Goal: Task Accomplishment & Management: Manage account settings

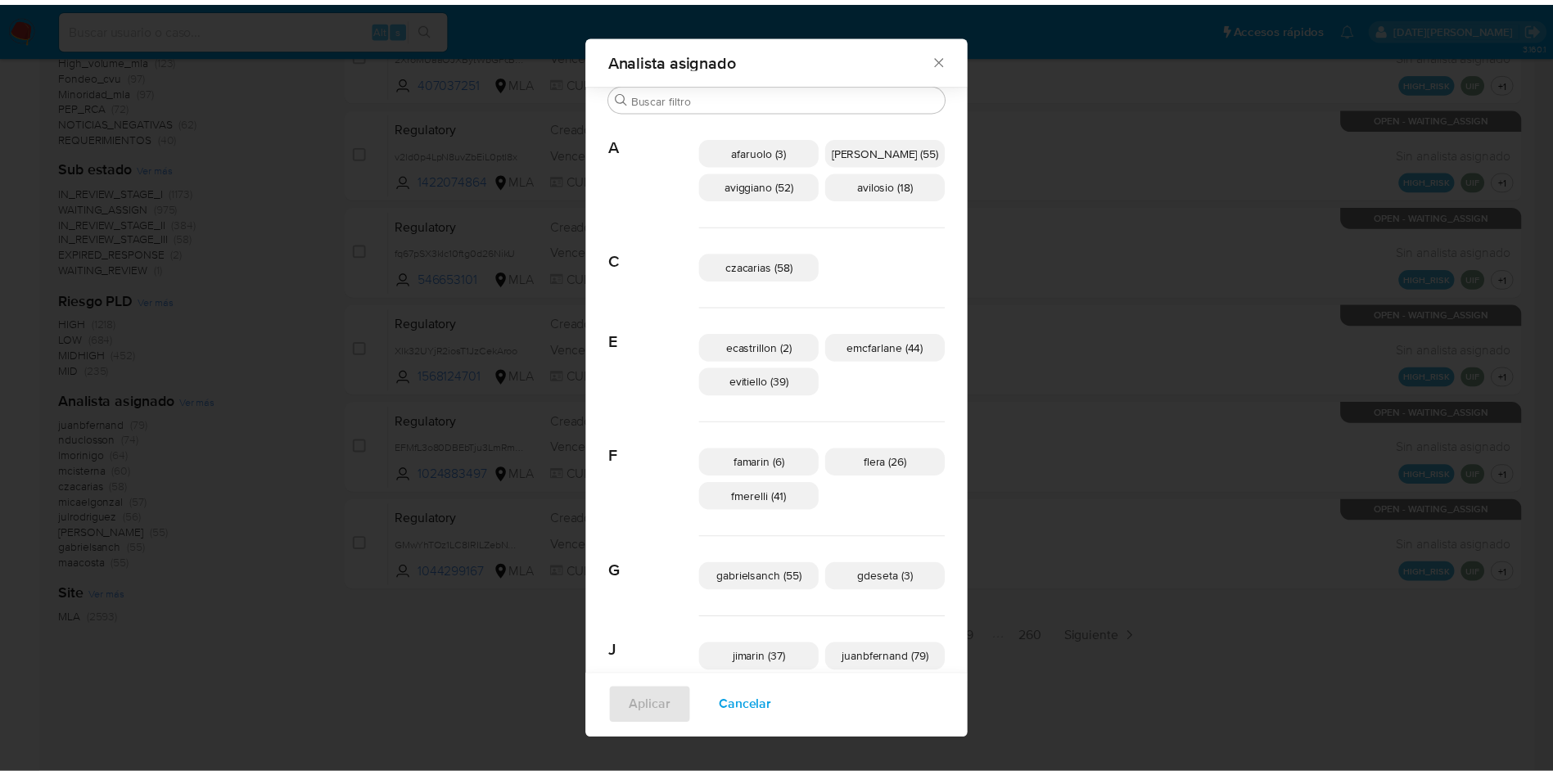
scroll to position [512, 0]
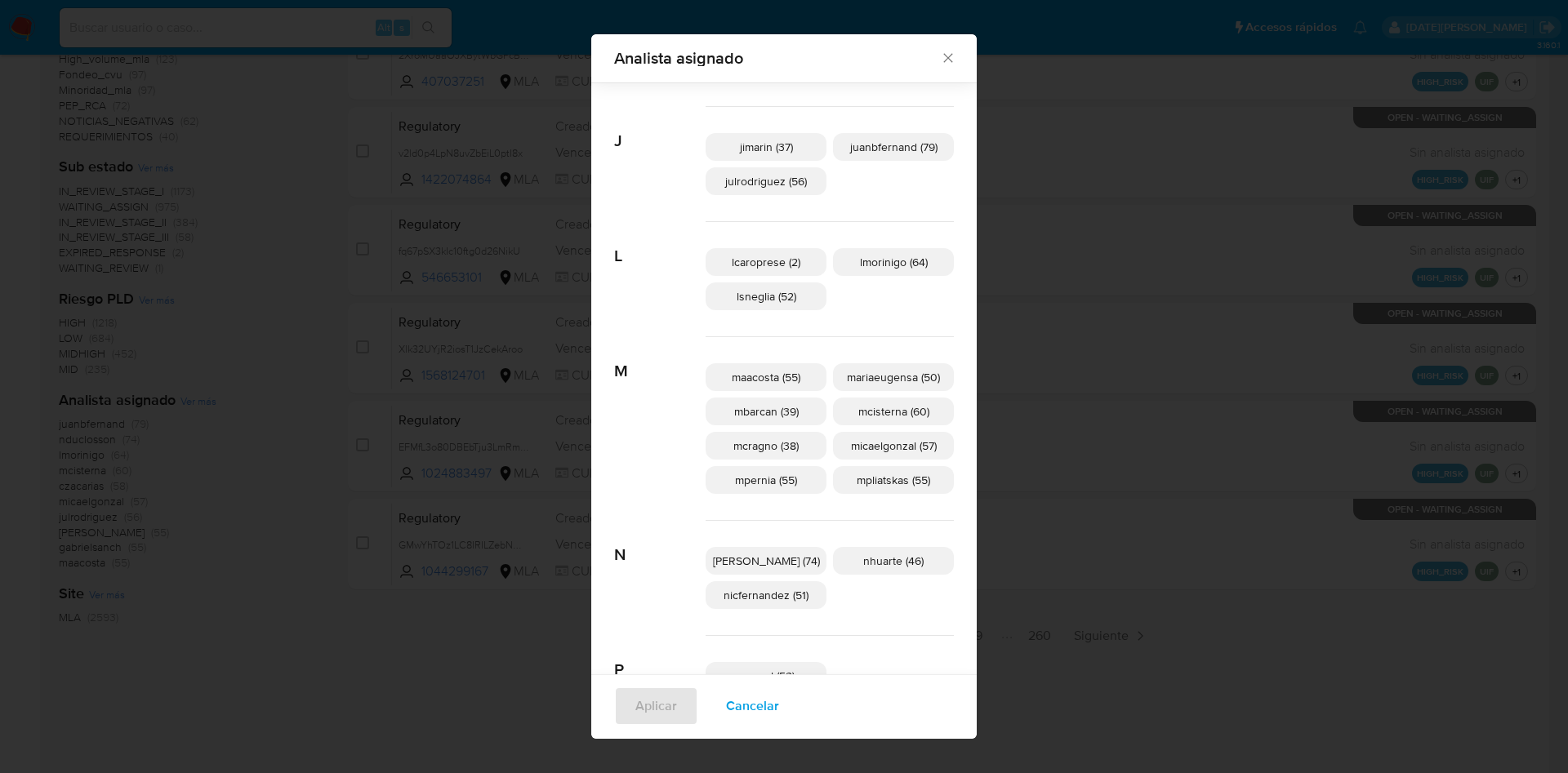
click at [1053, 431] on div "Analista asignado Buscar A afaruolo (3) amedzovich (55) aviggiano (52) avilosio…" at bounding box center [784, 386] width 1568 height 773
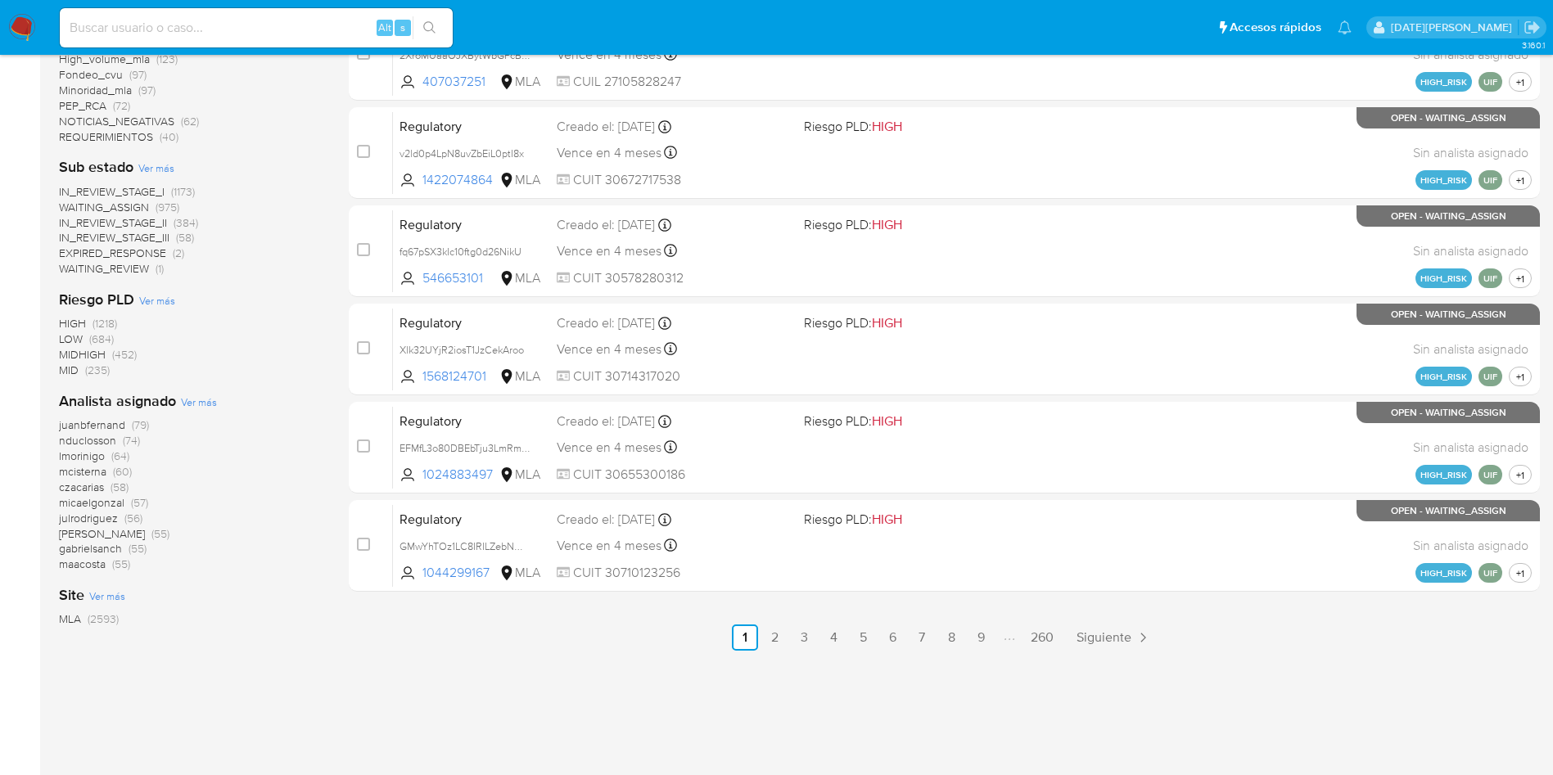
click at [158, 19] on input at bounding box center [256, 27] width 393 height 21
paste input "xwFCE9U5GnpbYy7D39W8tXz6"
type input "xwFCE9U5GnpbYy7D39W8tXz6"
click at [429, 21] on icon "search-icon" at bounding box center [429, 27] width 12 height 12
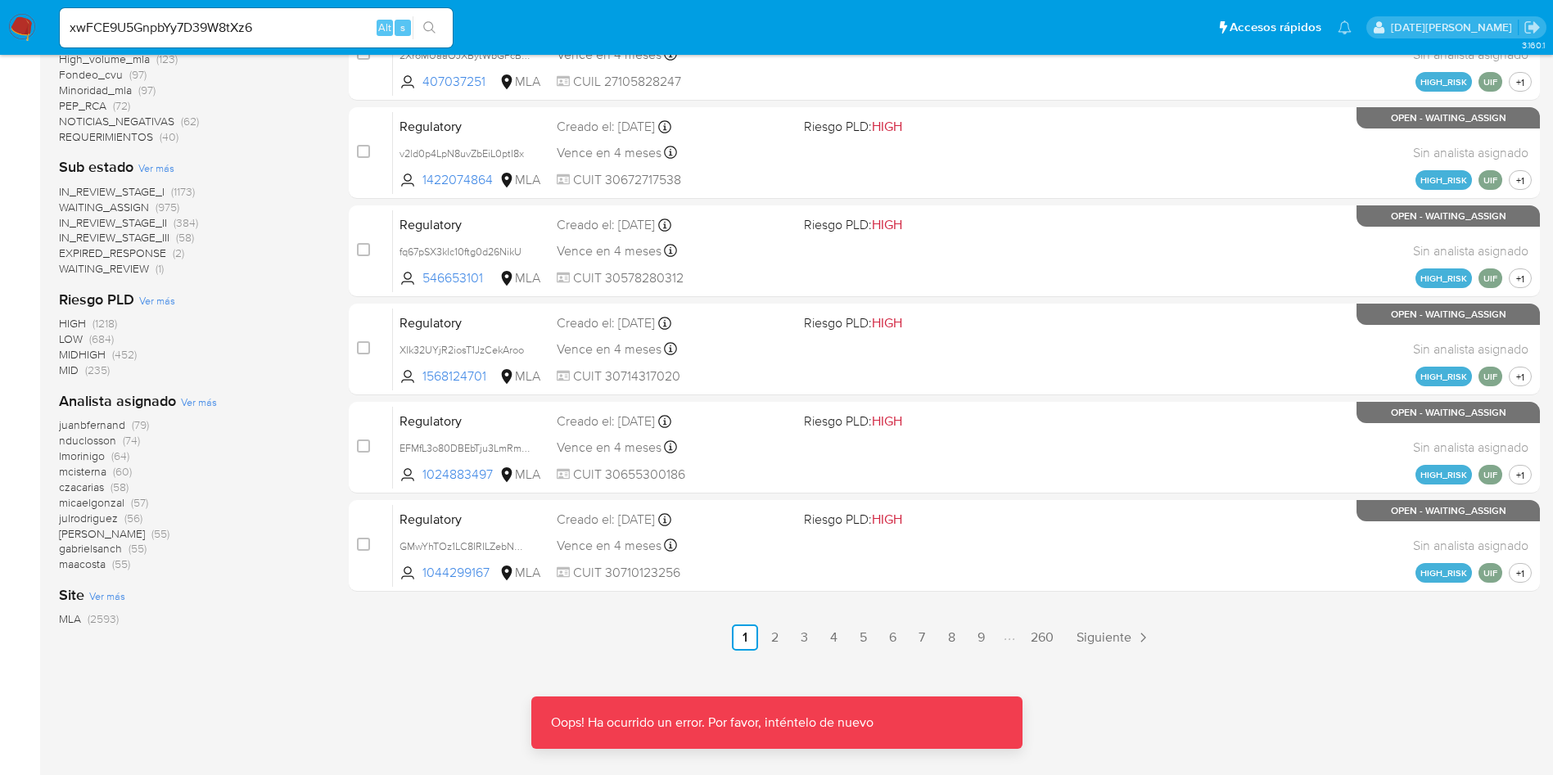
click at [429, 25] on icon "search-icon" at bounding box center [429, 27] width 13 height 13
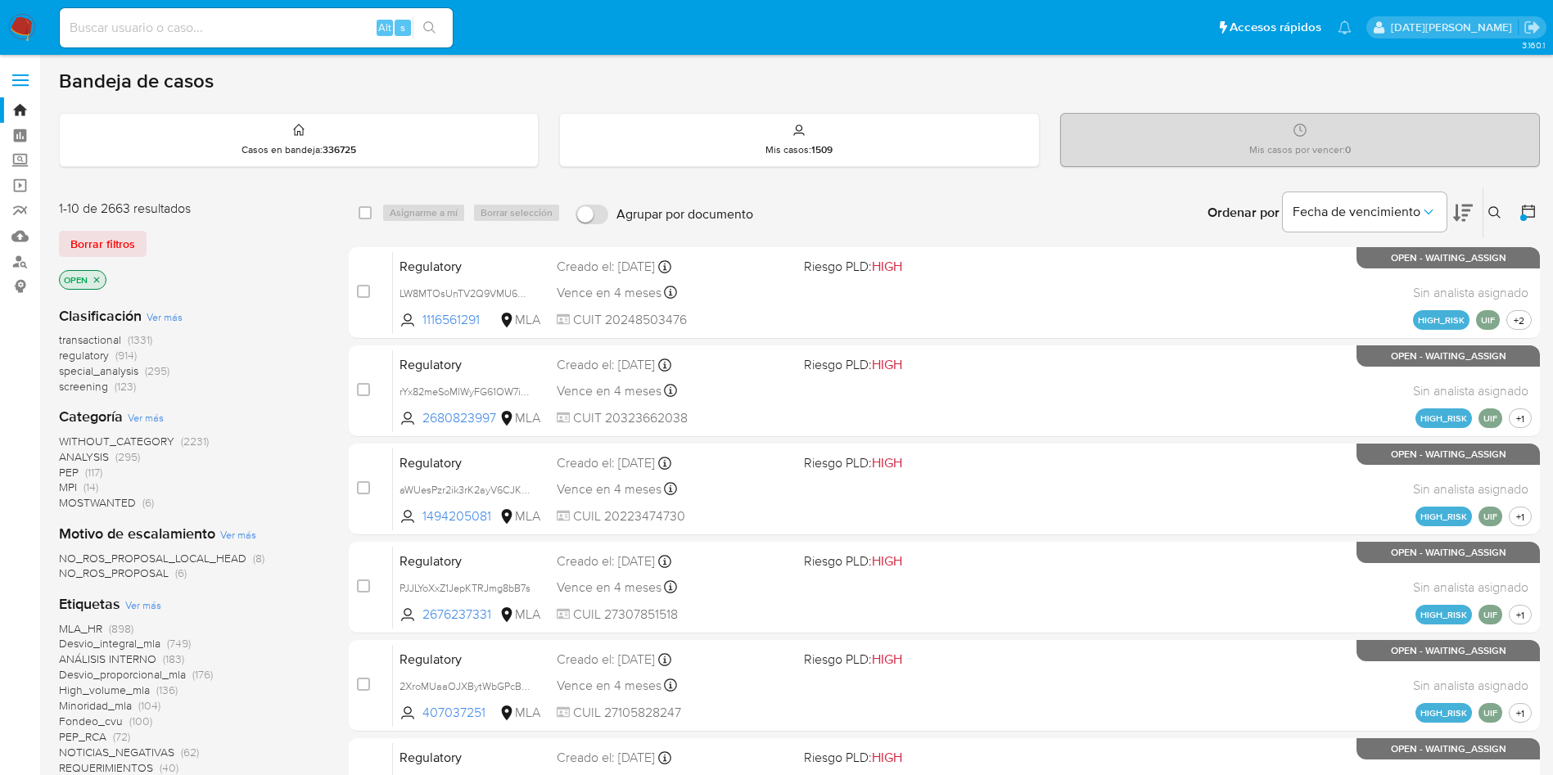
click at [229, 30] on input at bounding box center [256, 27] width 393 height 21
paste input "xwFCE9U5GnpbYy7D39W8tXz6"
type input "xwFCE9U5GnpbYy7D39W8tXz6"
click at [435, 29] on icon "search-icon" at bounding box center [429, 27] width 13 height 13
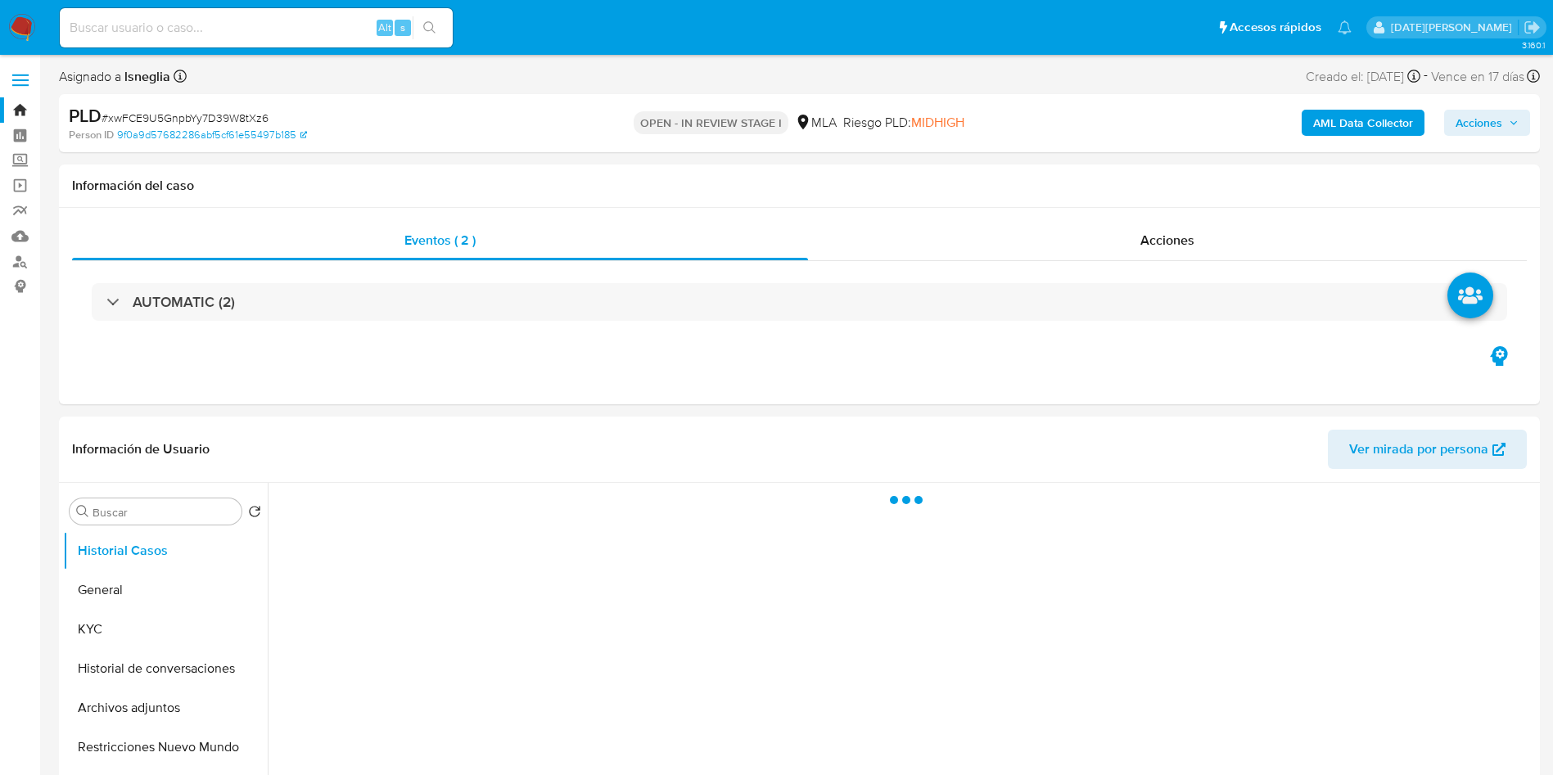
select select "10"
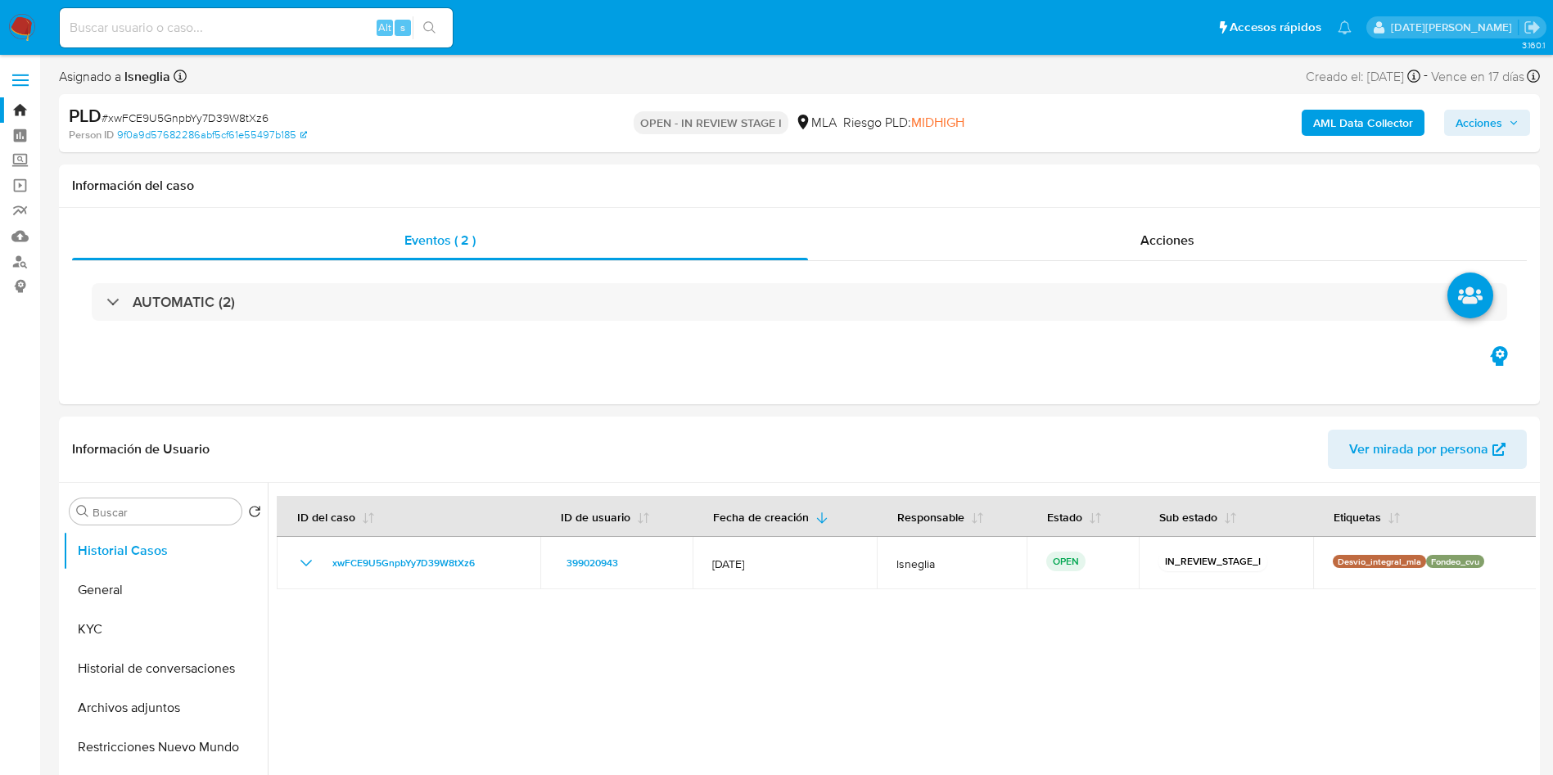
click at [192, 30] on input at bounding box center [256, 27] width 393 height 21
paste input "xwFCE9U5GnpbYy7D39W8tXz6"
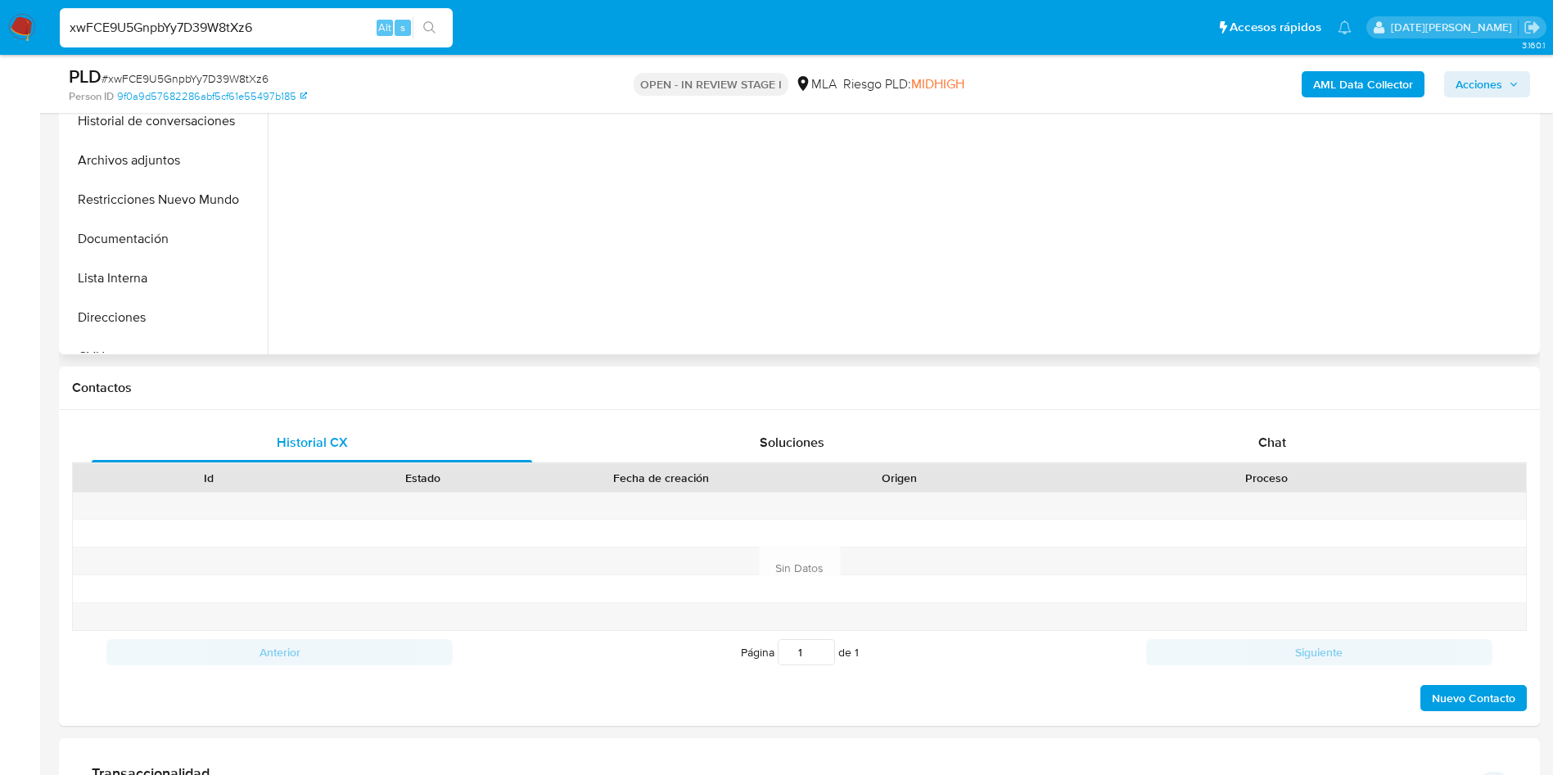
scroll to position [491, 0]
type input "xwFCE9U5GnpbYy7D39W8tXz6"
click at [1302, 462] on div "Proceso" at bounding box center [1266, 476] width 519 height 28
click at [1303, 441] on div "Chat" at bounding box center [1272, 441] width 440 height 39
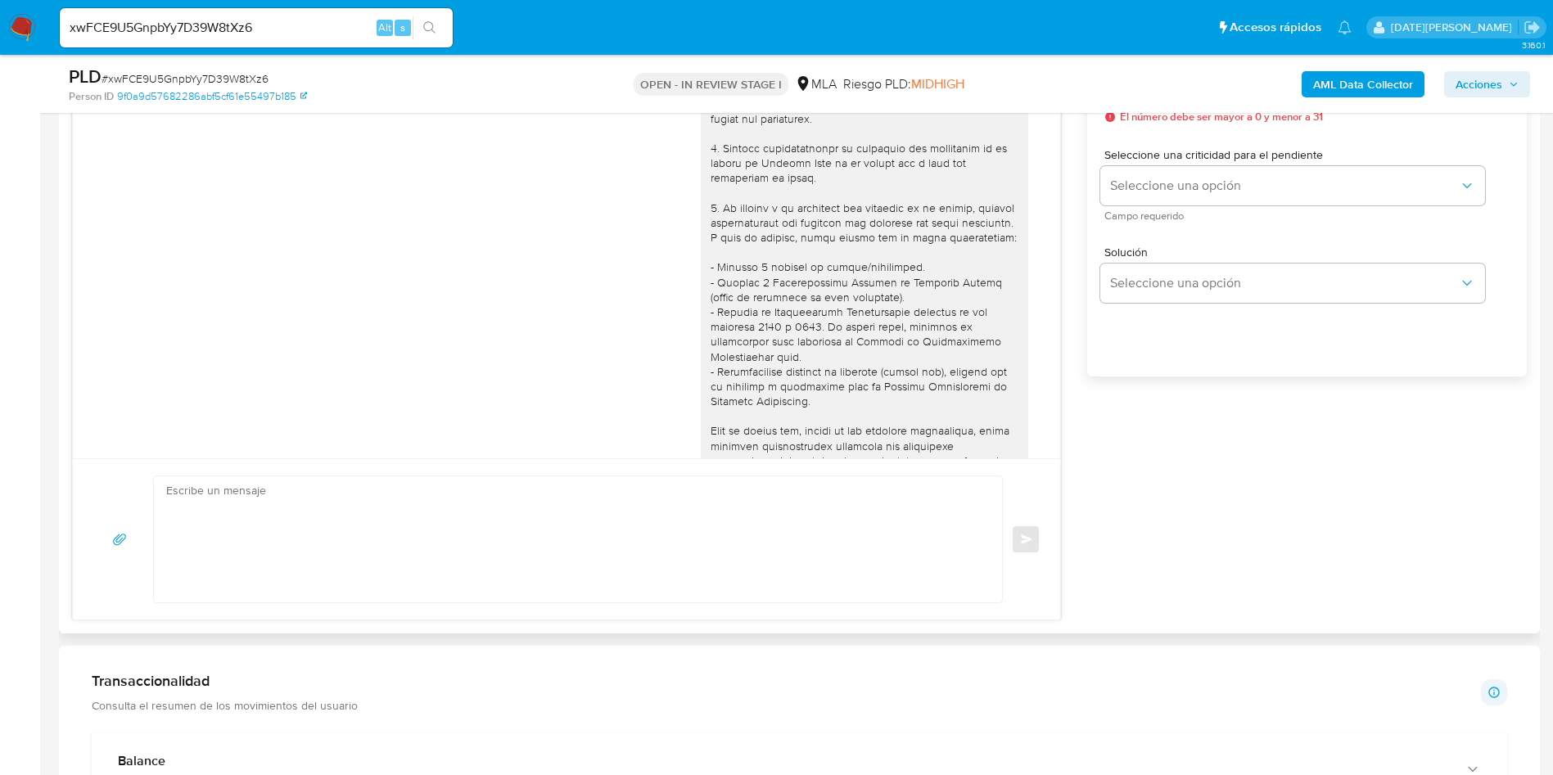
scroll to position [368, 0]
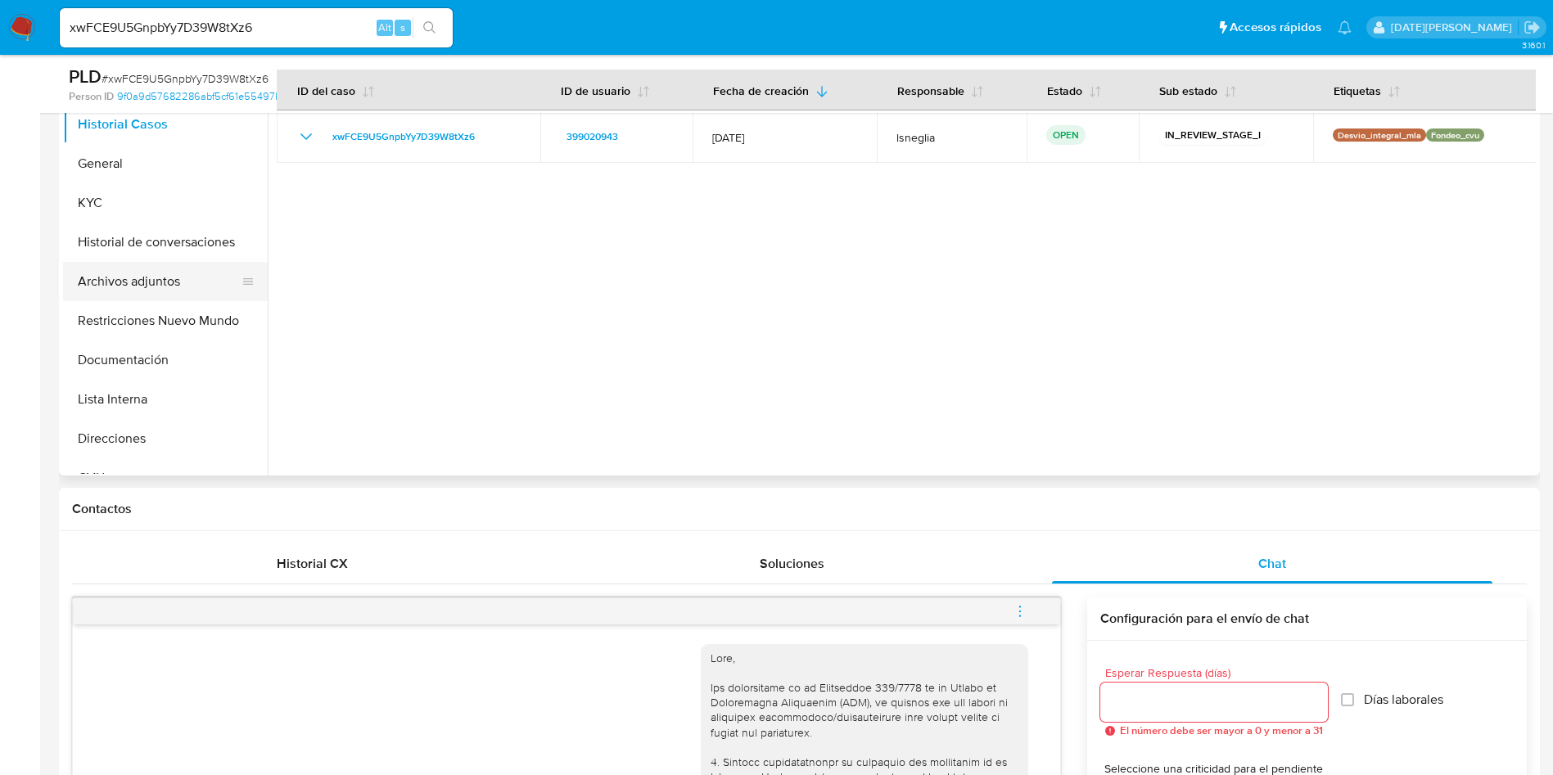
click at [168, 286] on button "Archivos adjuntos" at bounding box center [159, 281] width 192 height 39
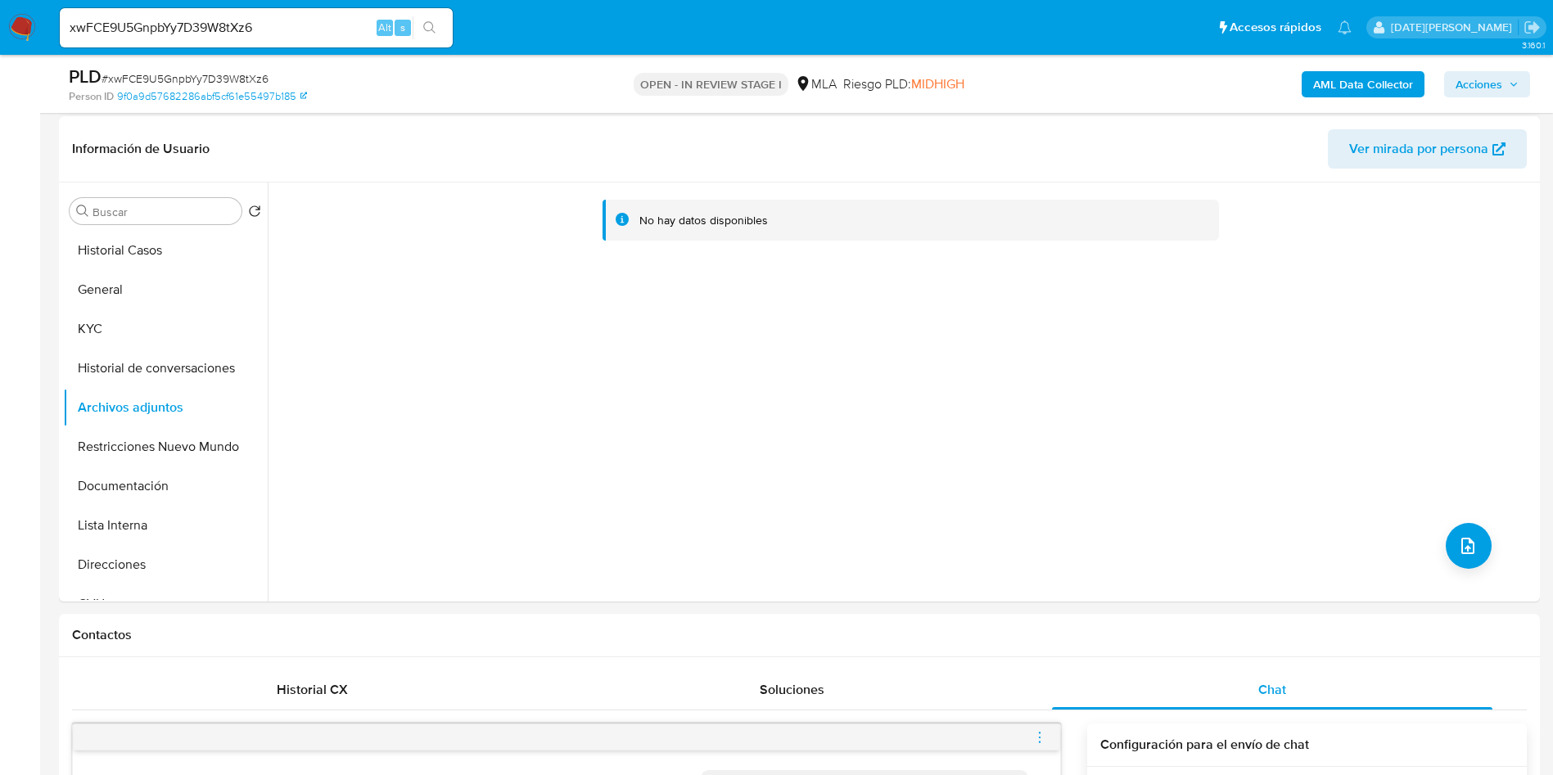
scroll to position [246, 0]
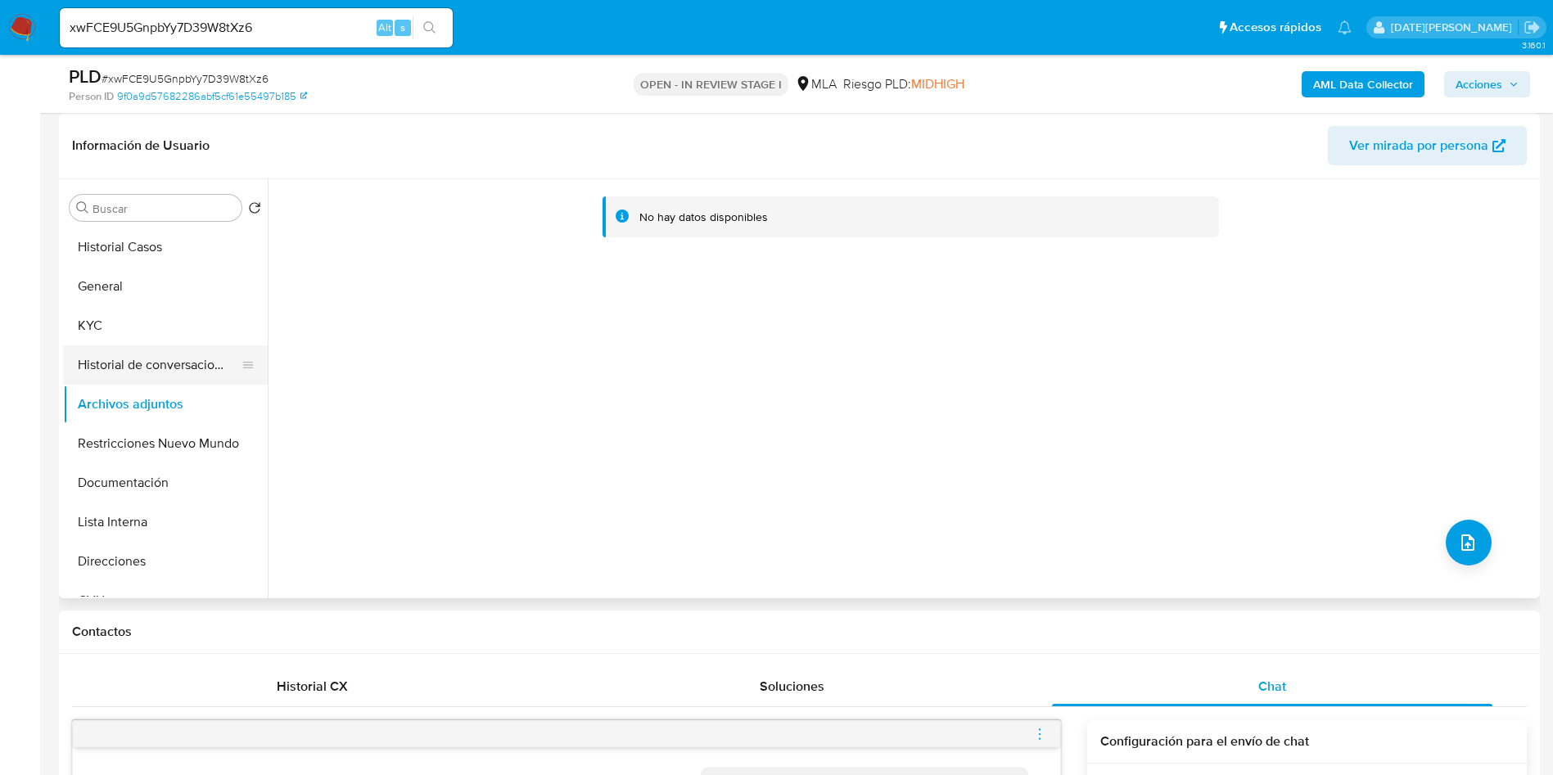
click at [136, 368] on button "Historial de conversaciones" at bounding box center [159, 364] width 192 height 39
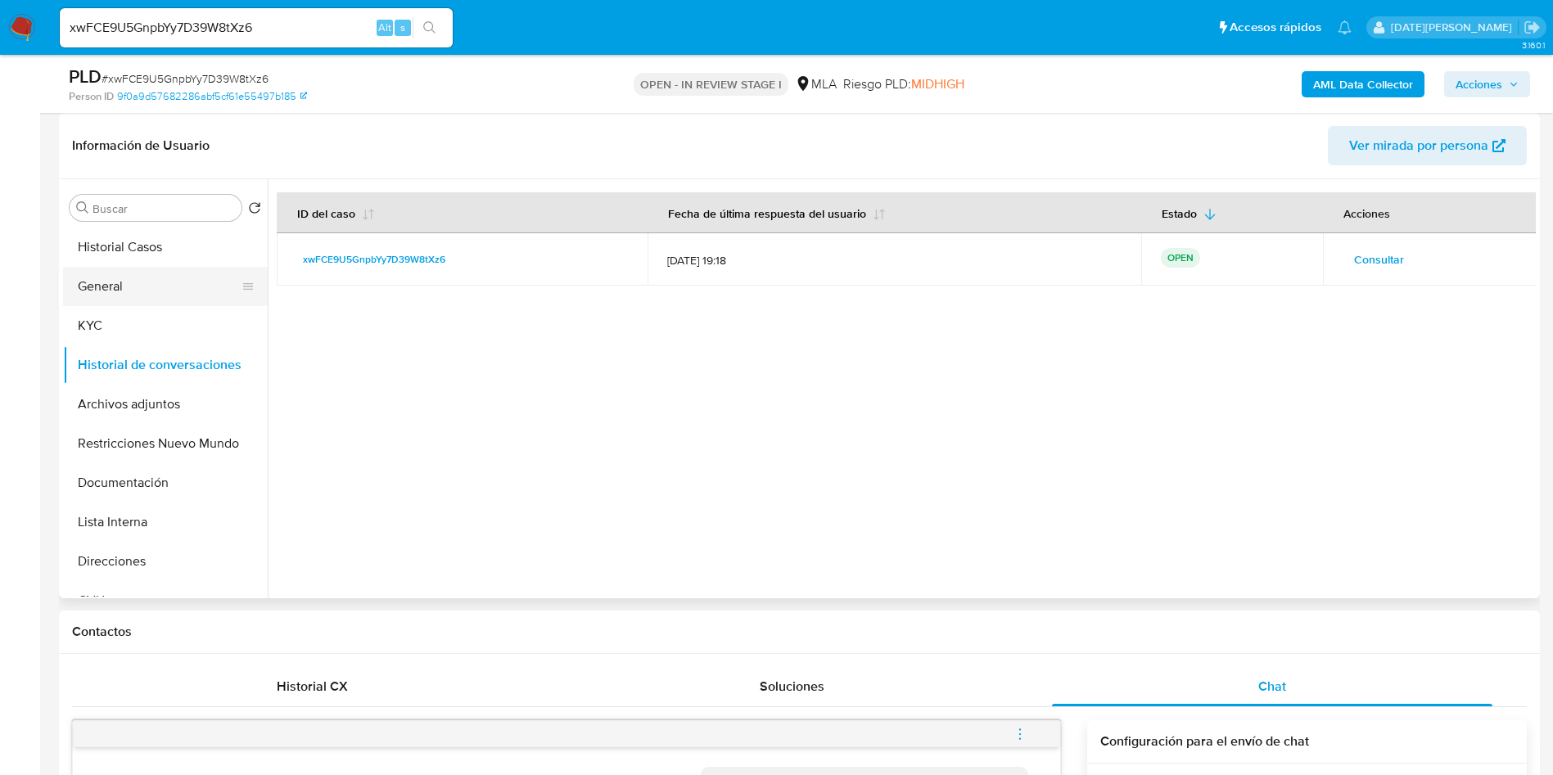
click at [119, 288] on button "General" at bounding box center [159, 286] width 192 height 39
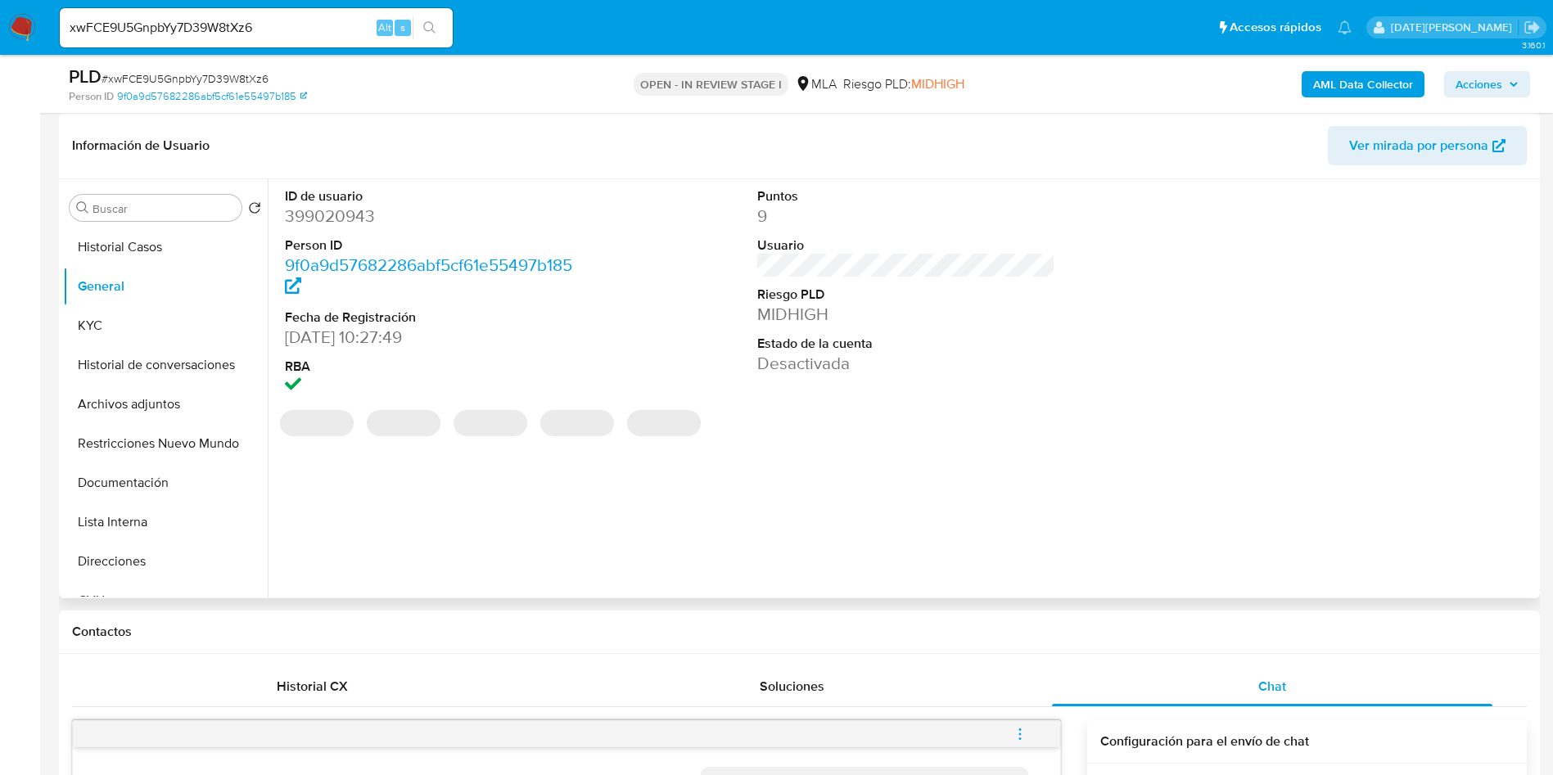
click at [357, 218] on dd "399020943" at bounding box center [434, 216] width 299 height 23
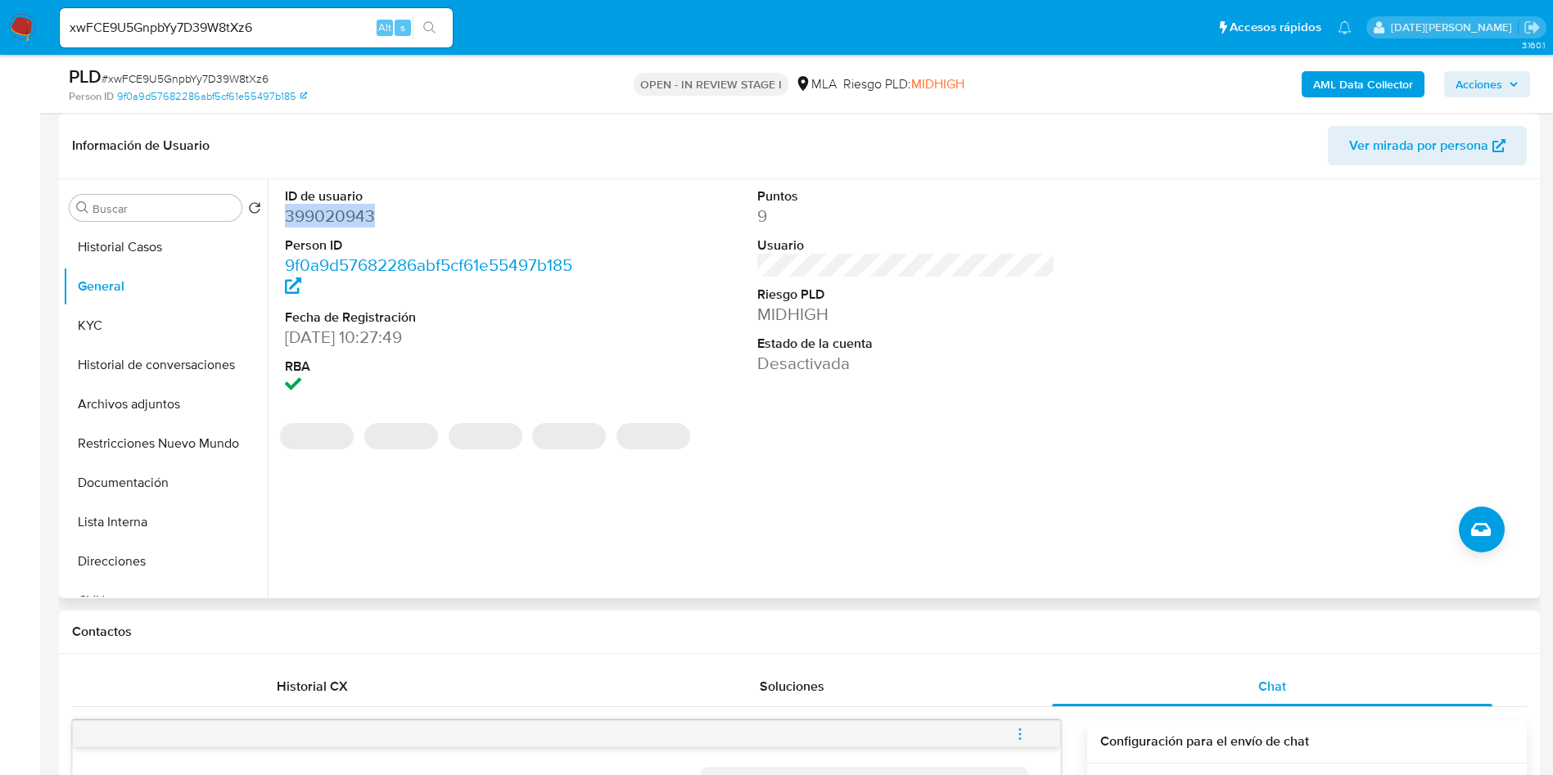
copy dd "399020943"
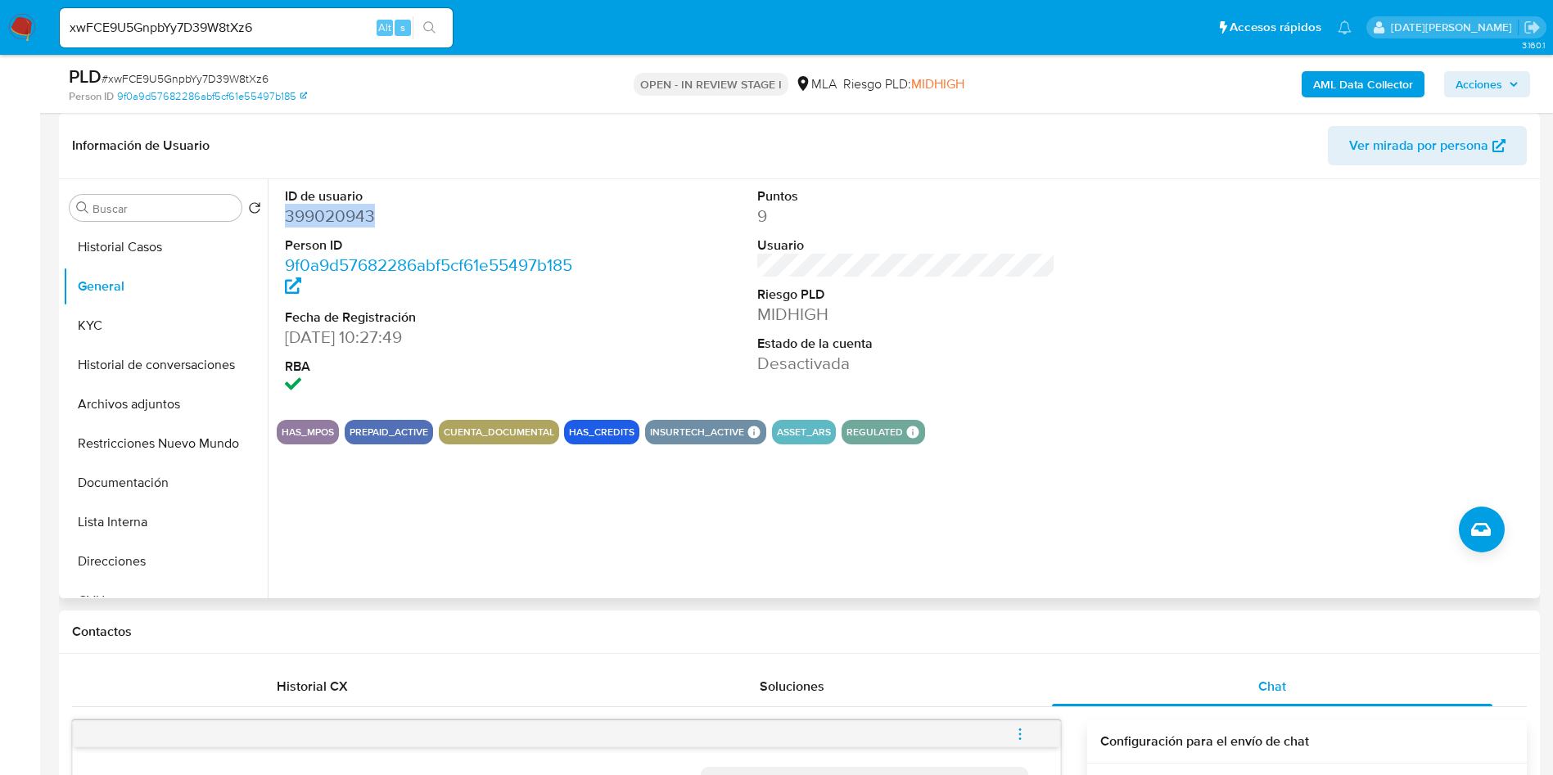
copy dd "399020943"
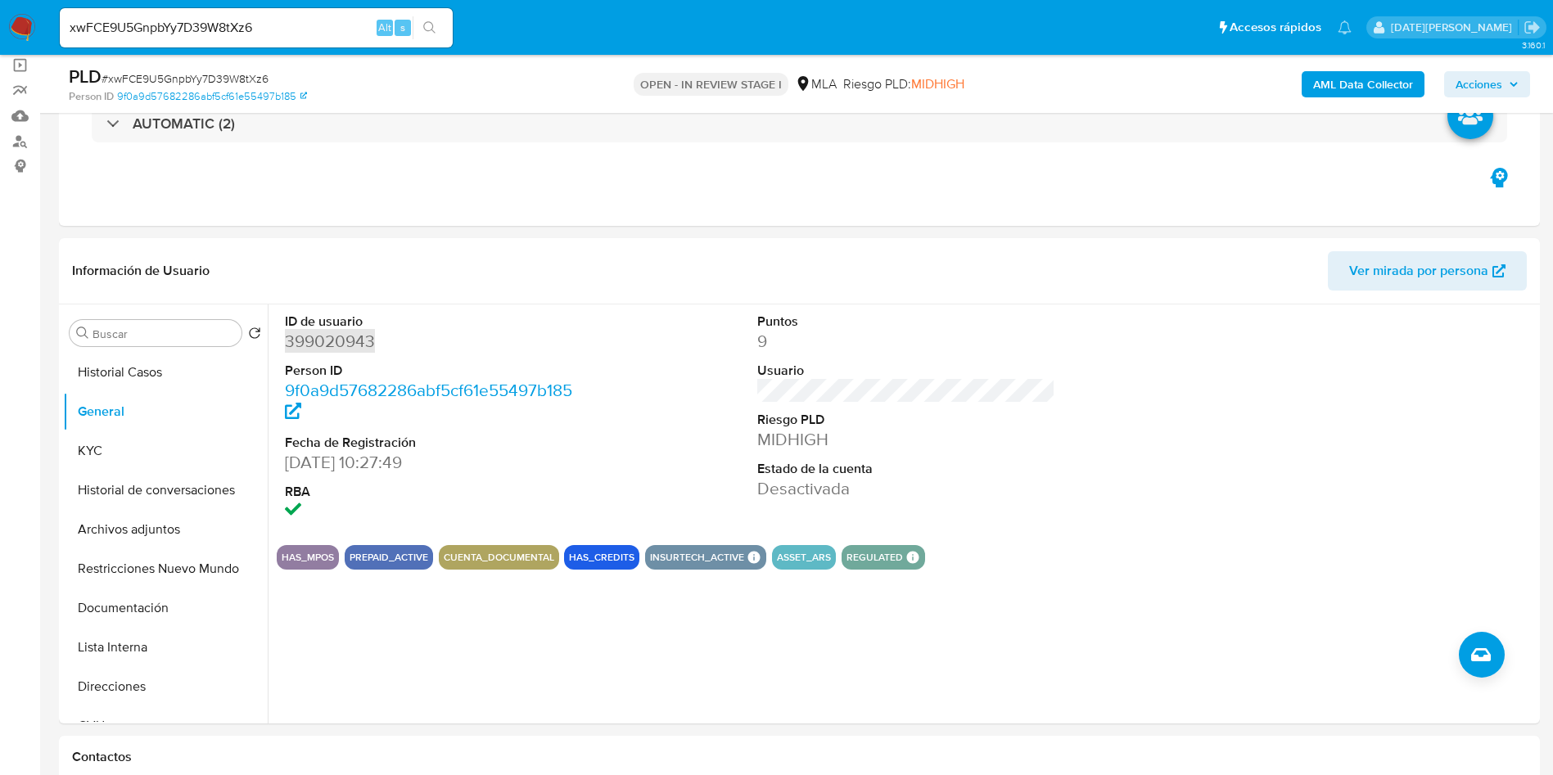
scroll to position [0, 0]
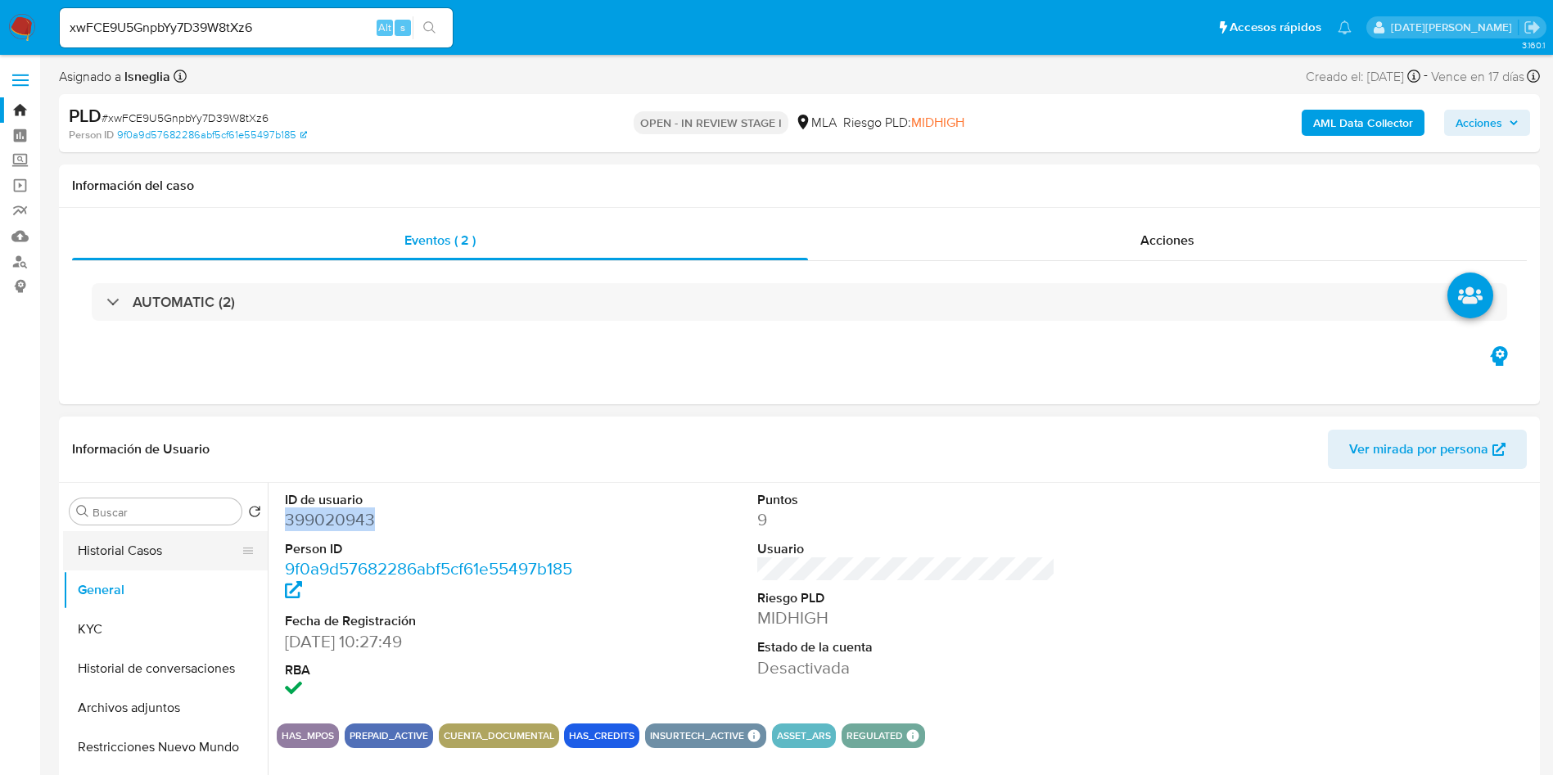
click at [162, 555] on button "Historial Casos" at bounding box center [159, 550] width 192 height 39
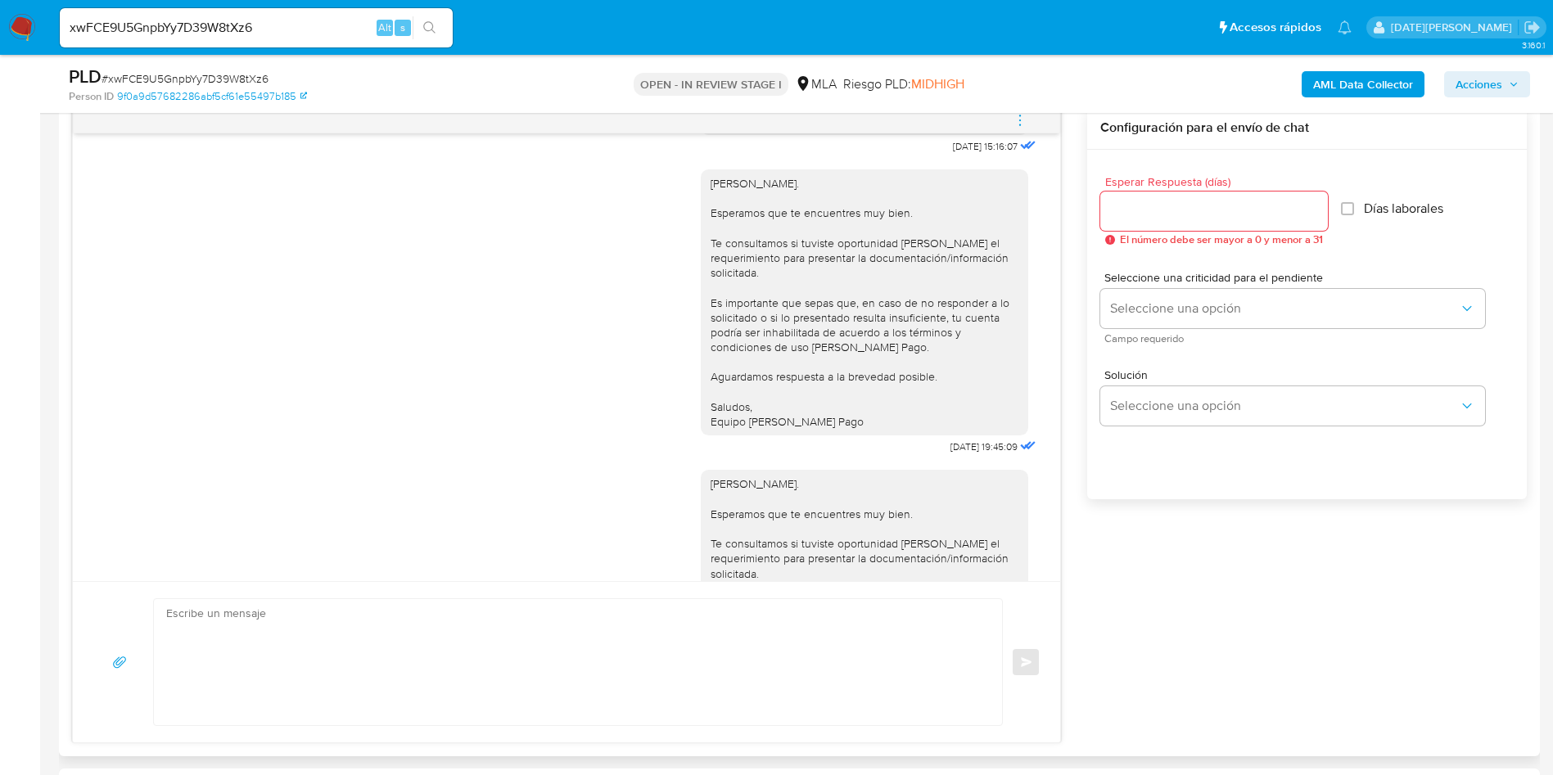
scroll to position [2060, 0]
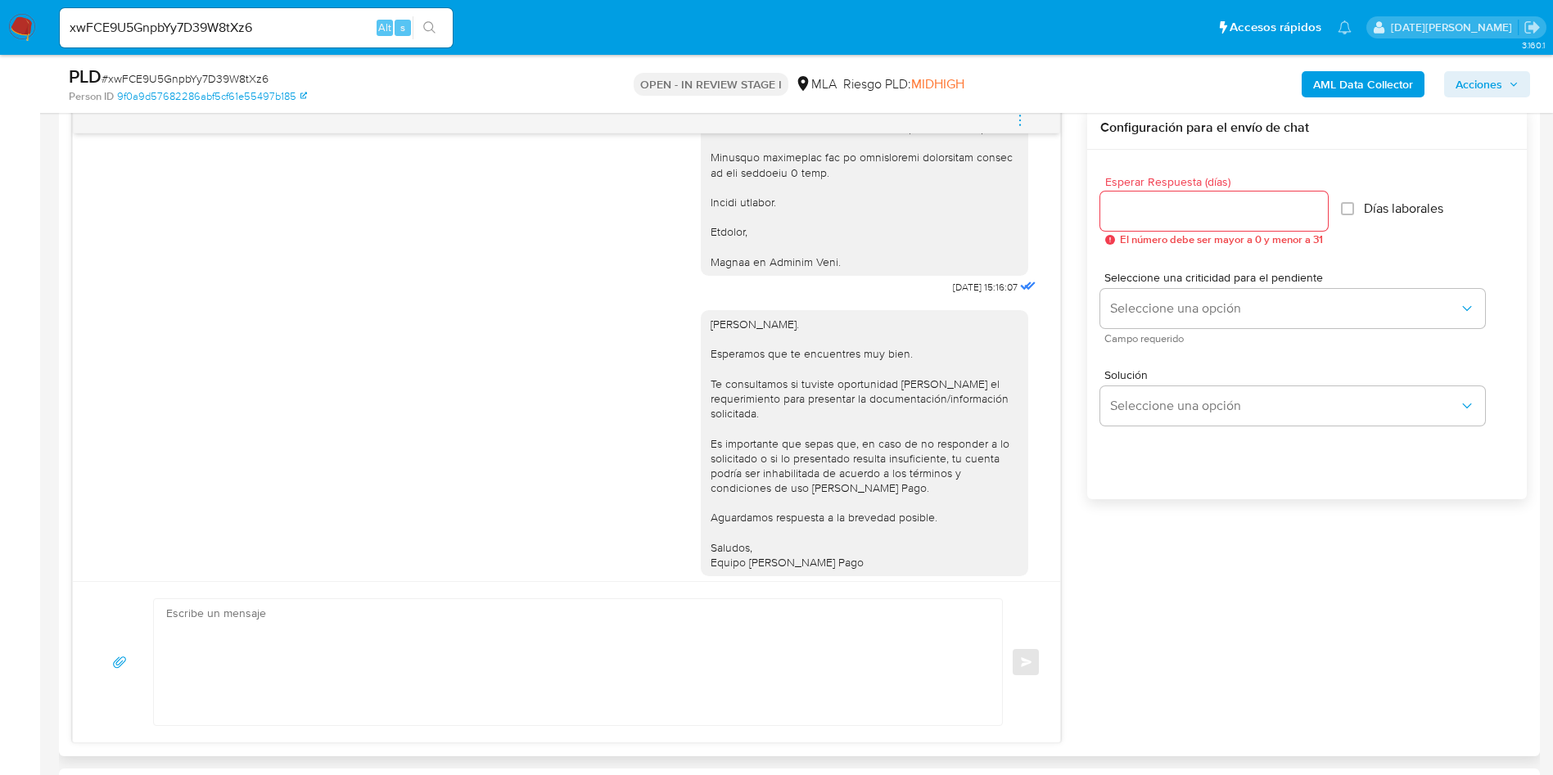
click at [1023, 122] on icon "menu-action" at bounding box center [1020, 120] width 15 height 15
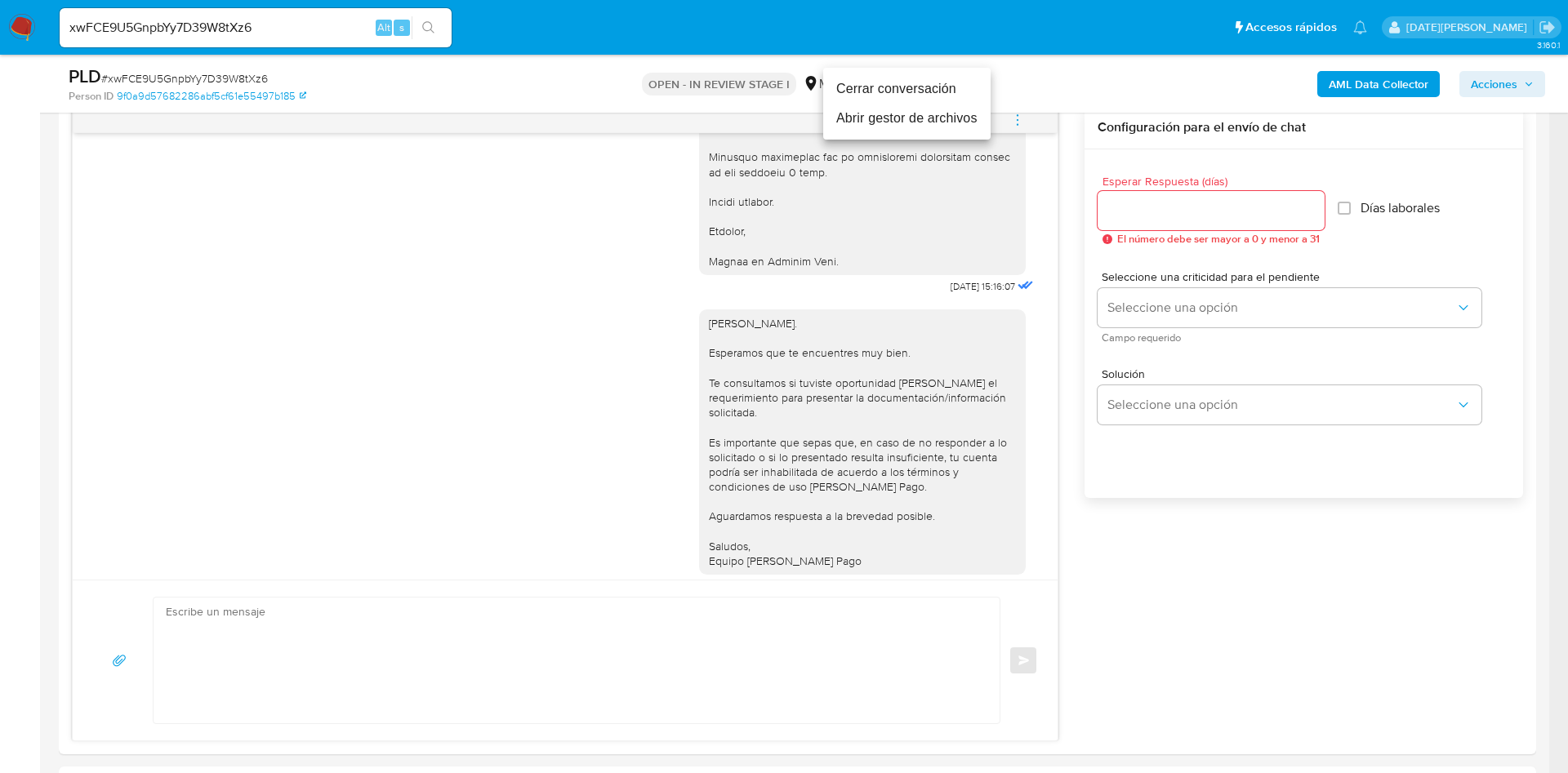
click at [895, 88] on li "Cerrar conversación" at bounding box center [907, 88] width 168 height 29
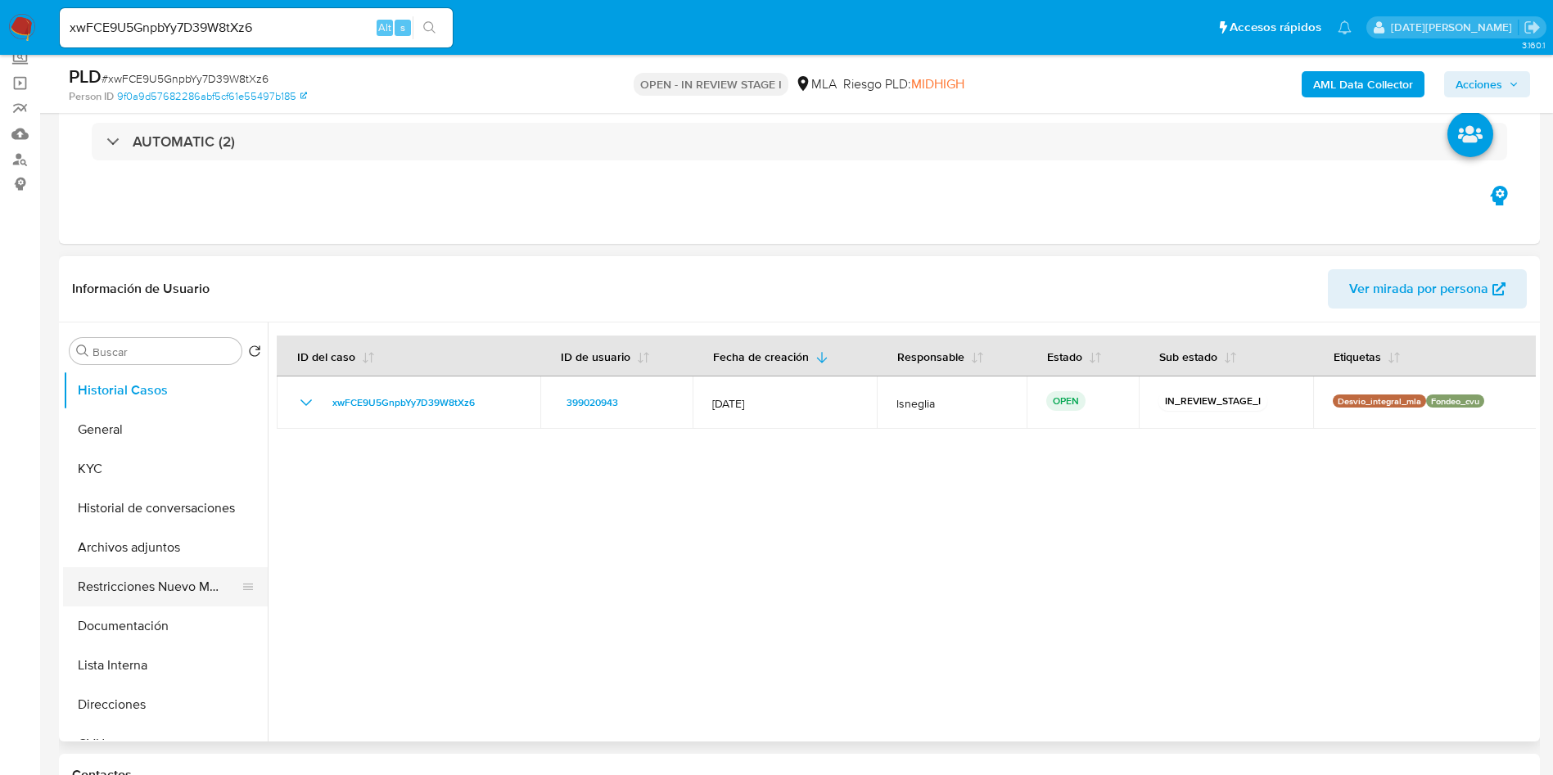
scroll to position [246, 0]
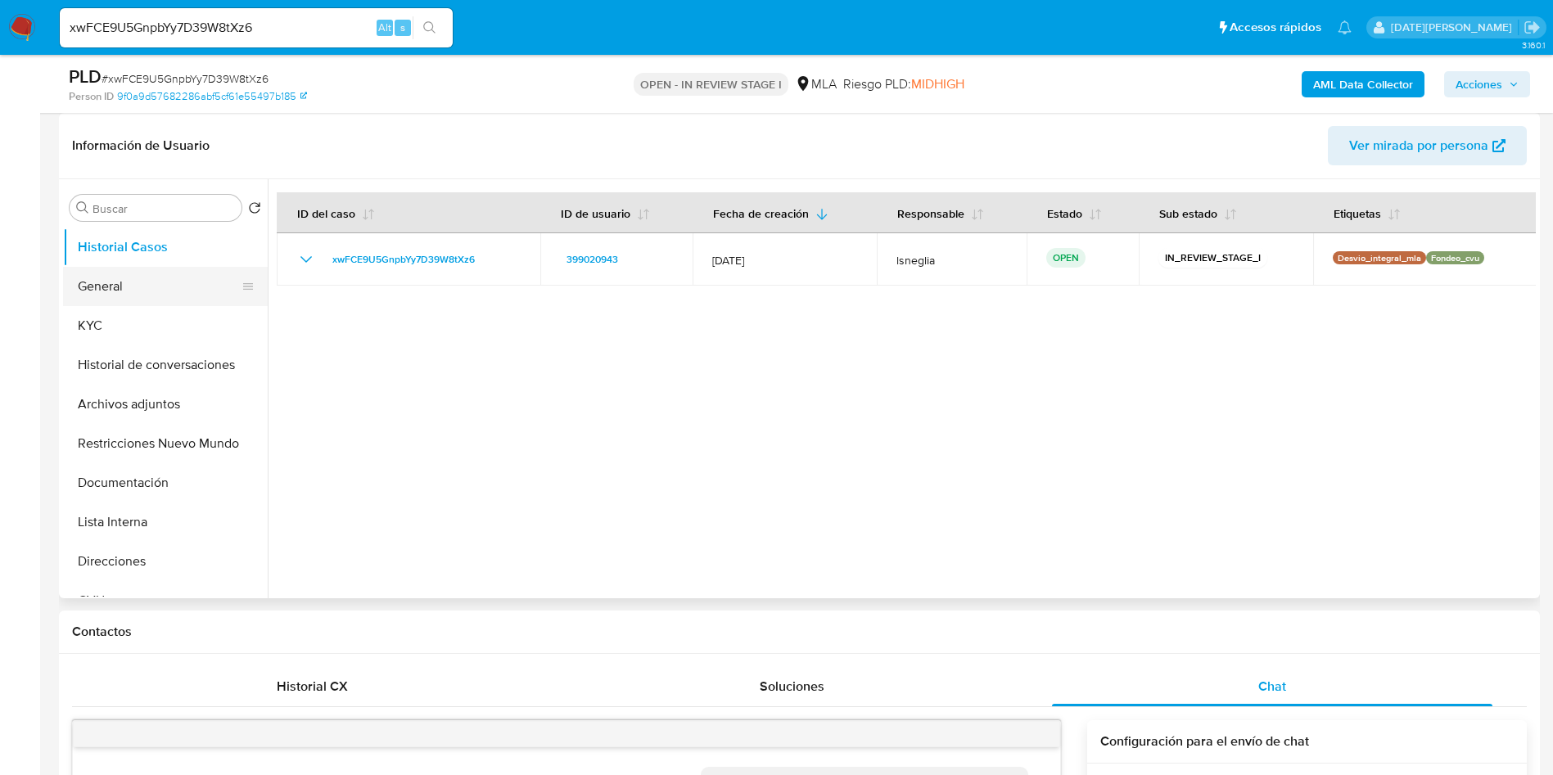
click at [135, 305] on button "General" at bounding box center [159, 286] width 192 height 39
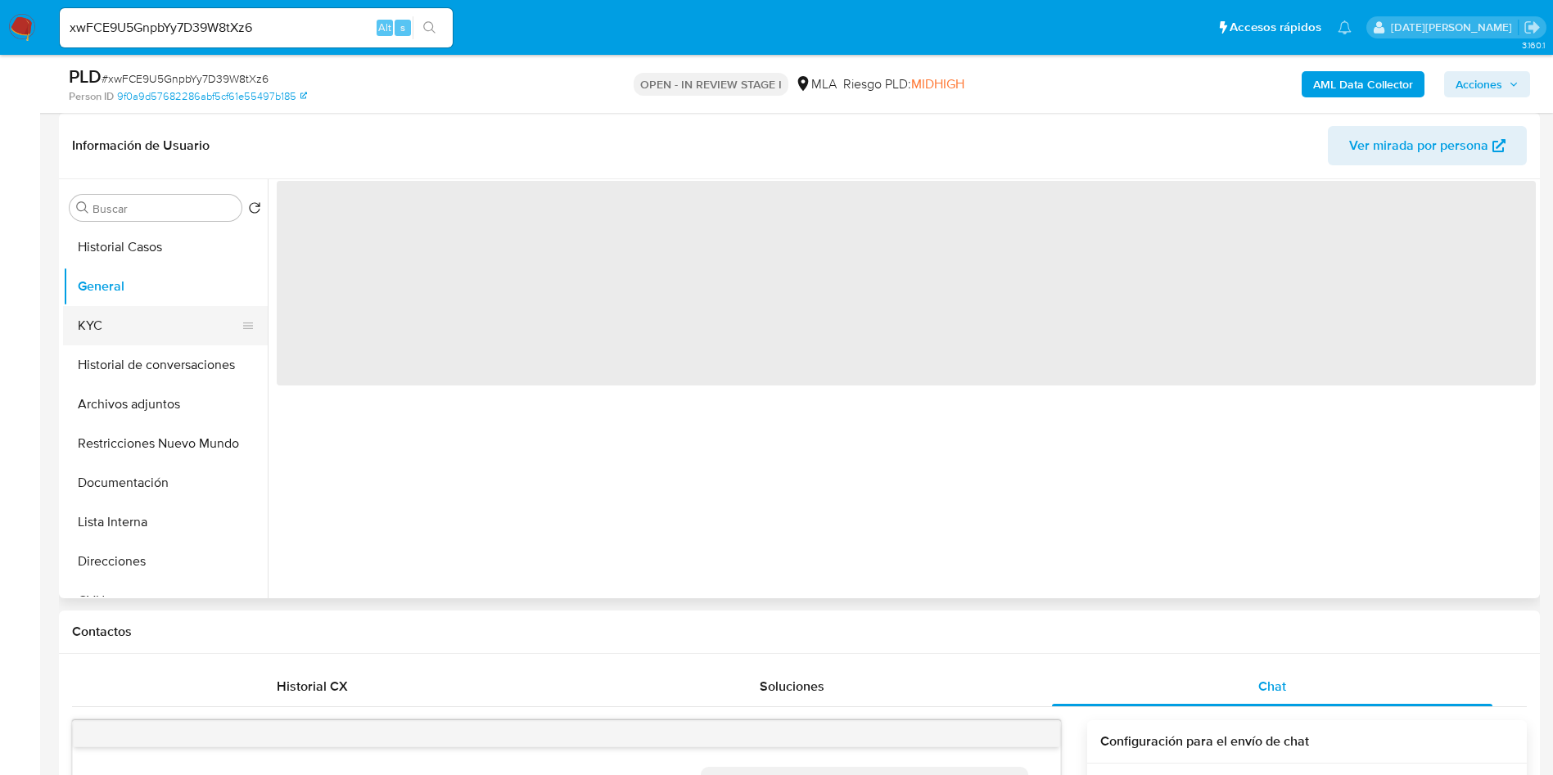
click at [156, 323] on button "KYC" at bounding box center [159, 325] width 192 height 39
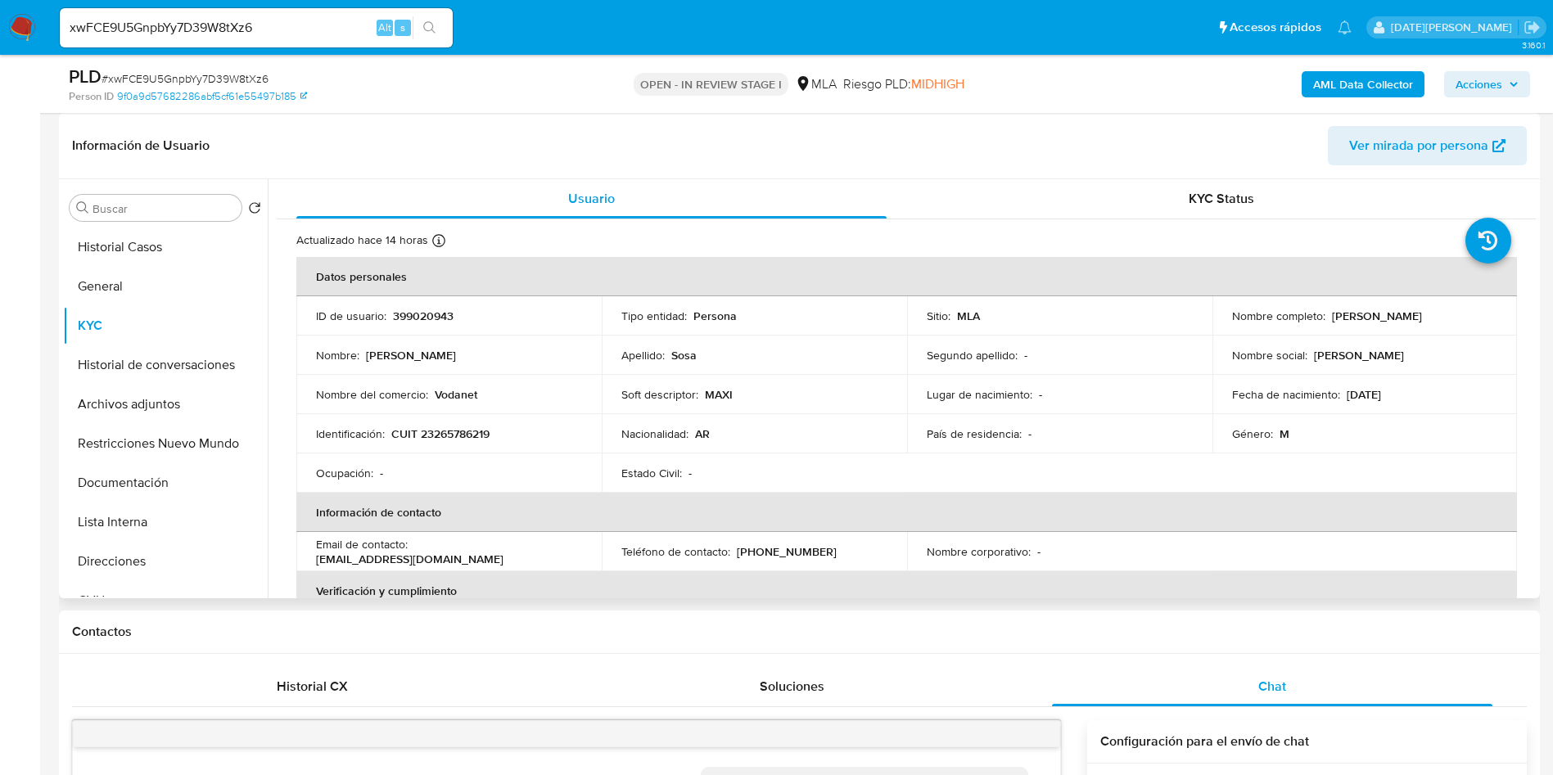
drag, startPoint x: 314, startPoint y: 559, endPoint x: 507, endPoint y: 557, distance: 192.4
click at [507, 557] on td "Email de contacto : maximilianososa@vodanet.com.ar" at bounding box center [448, 551] width 305 height 39
copy p "maximilianososa@vodanet.com.ar"
drag, startPoint x: 1329, startPoint y: 314, endPoint x: 1491, endPoint y: 318, distance: 162.9
click at [1491, 318] on td "Nombre completo : Maximiliano Ignacio Sosa" at bounding box center [1364, 315] width 305 height 39
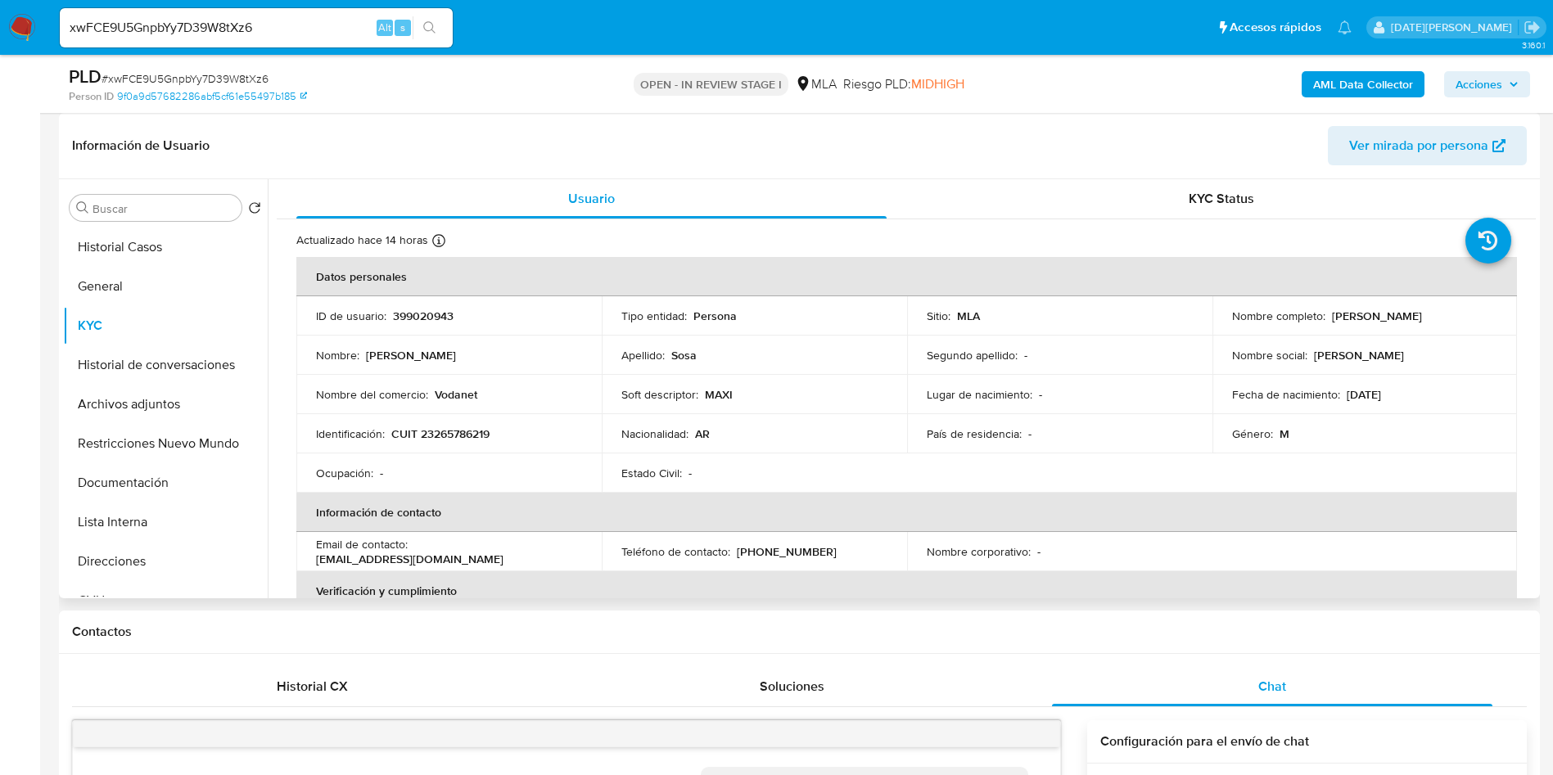
copy p "Maximiliano Ignacio Sosa"
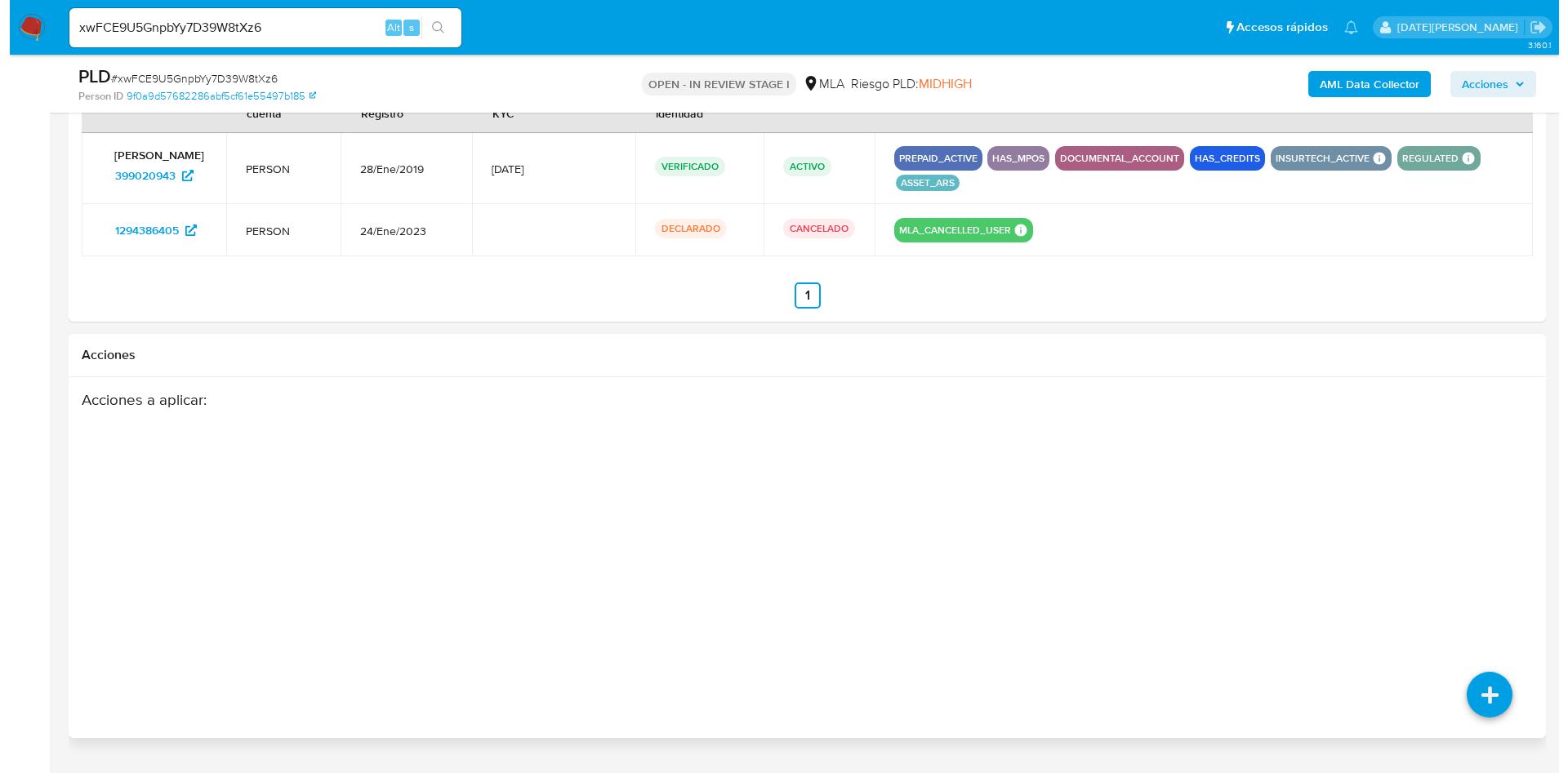
scroll to position [2630, 0]
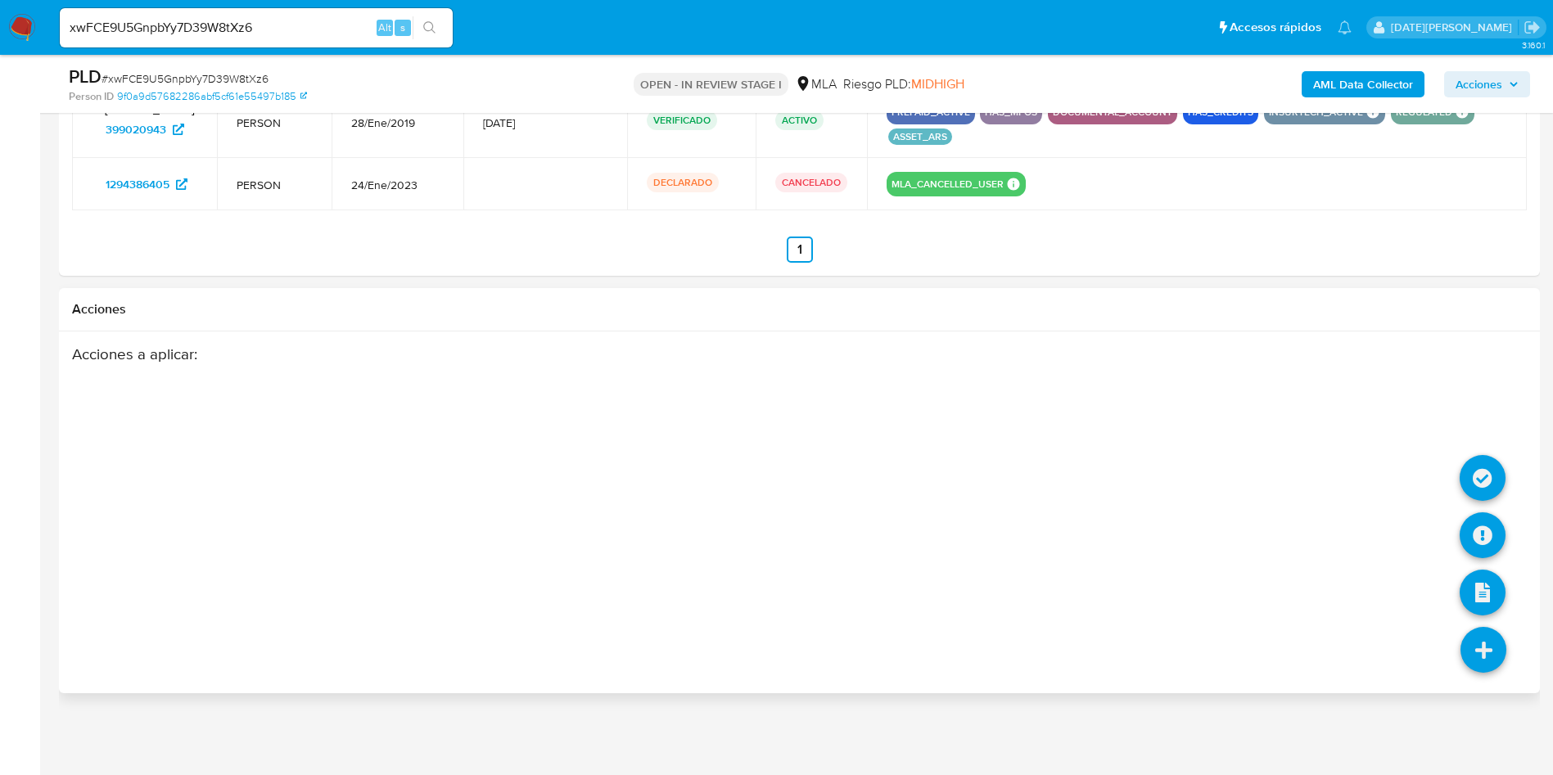
click at [1484, 656] on icon at bounding box center [1483, 650] width 46 height 46
click at [1490, 543] on icon at bounding box center [1482, 535] width 46 height 46
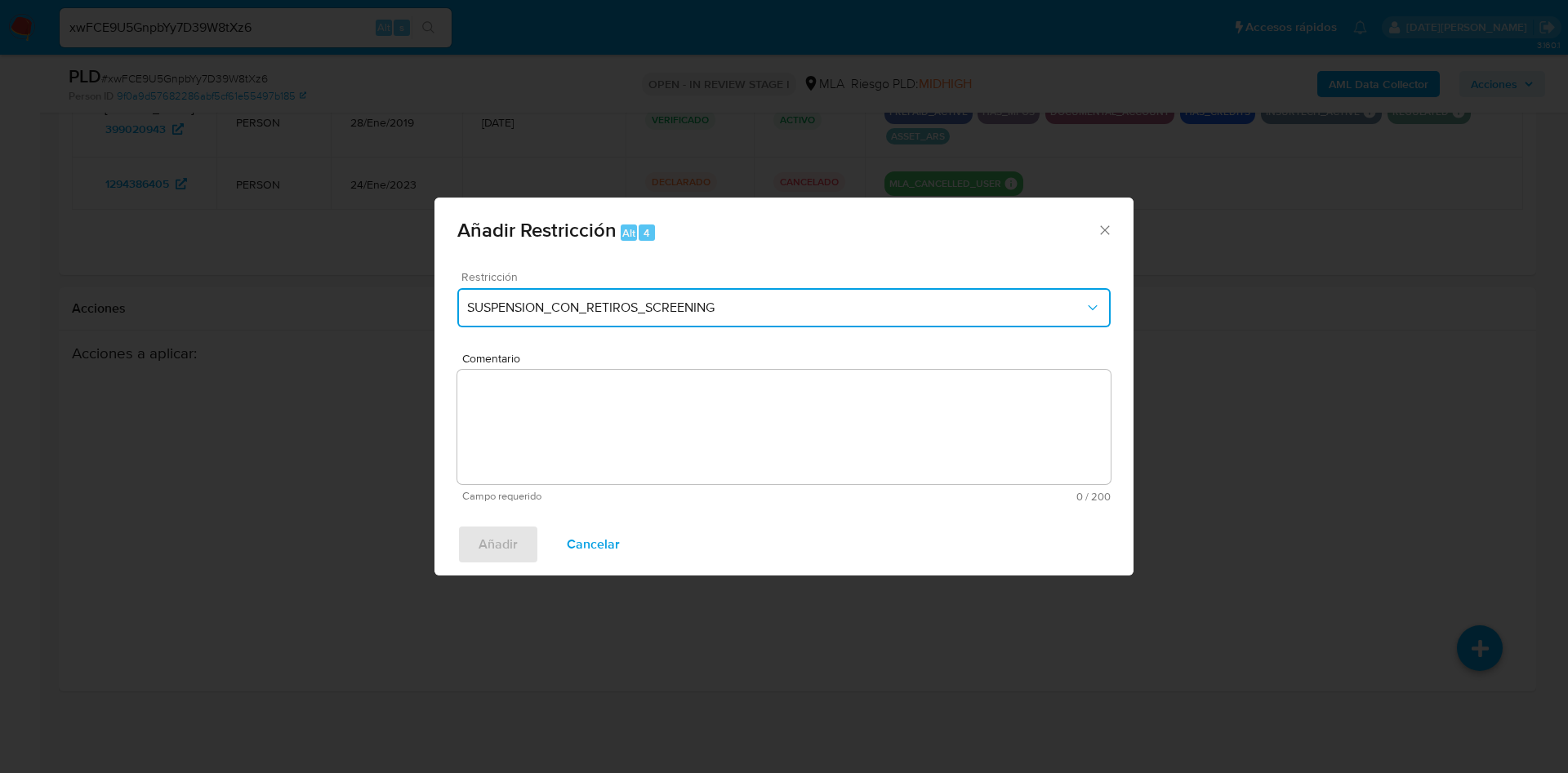
click at [634, 301] on span "SUSPENSION_CON_RETIROS_SCREENING" at bounding box center [775, 307] width 617 height 16
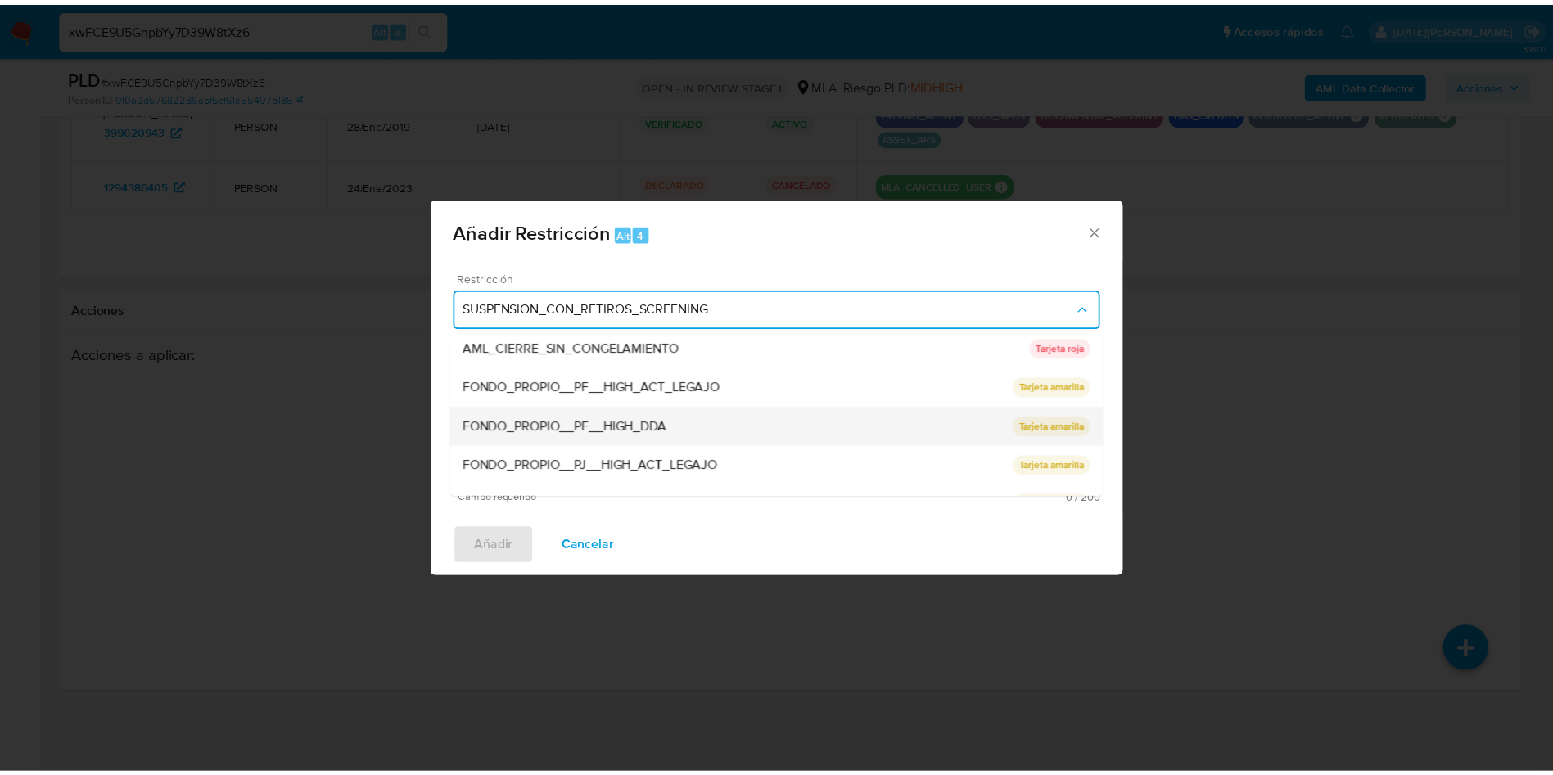
scroll to position [347, 0]
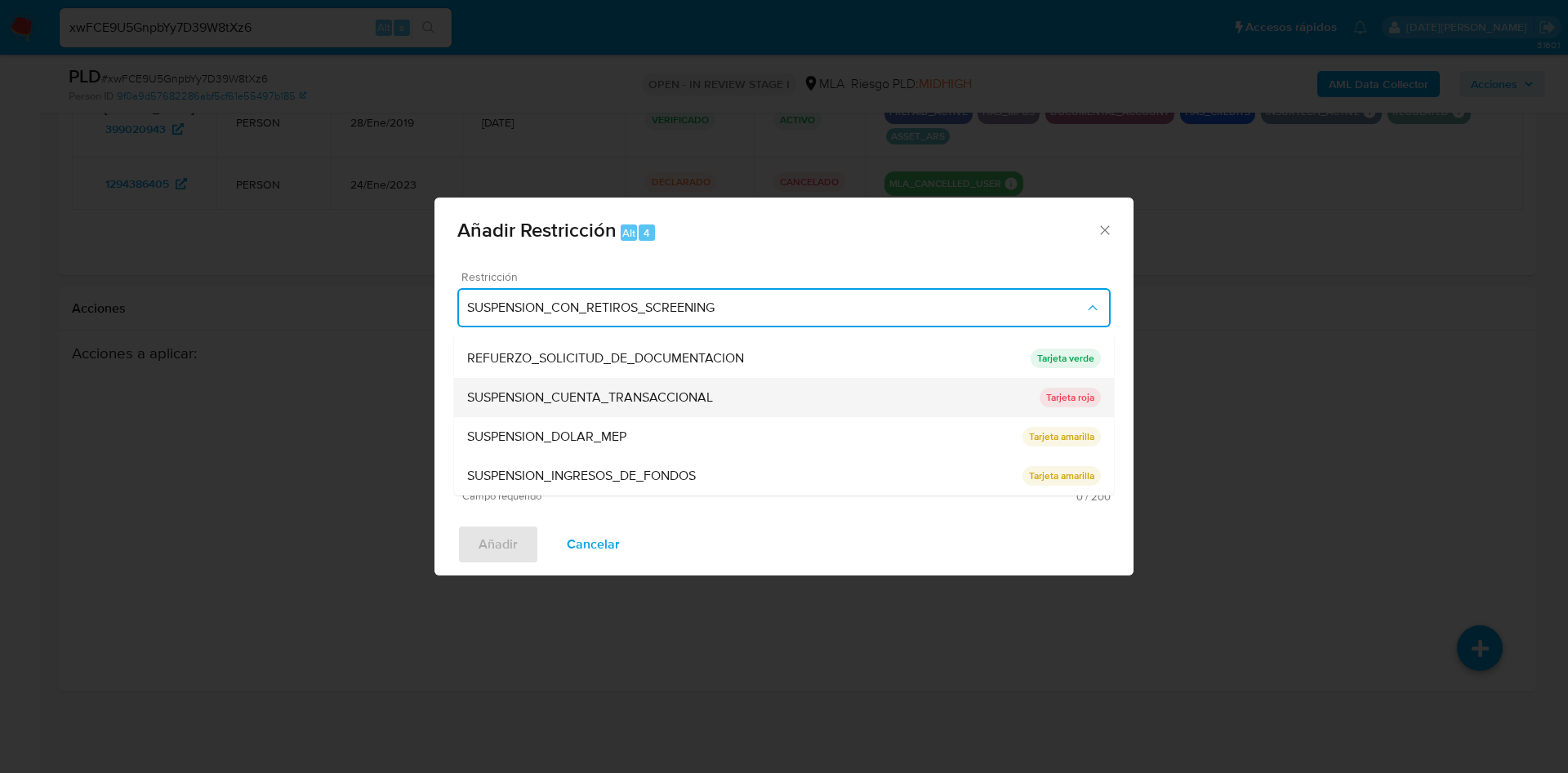
click at [624, 403] on span "SUSPENSION_CUENTA_TRANSACCIONAL" at bounding box center [589, 397] width 245 height 16
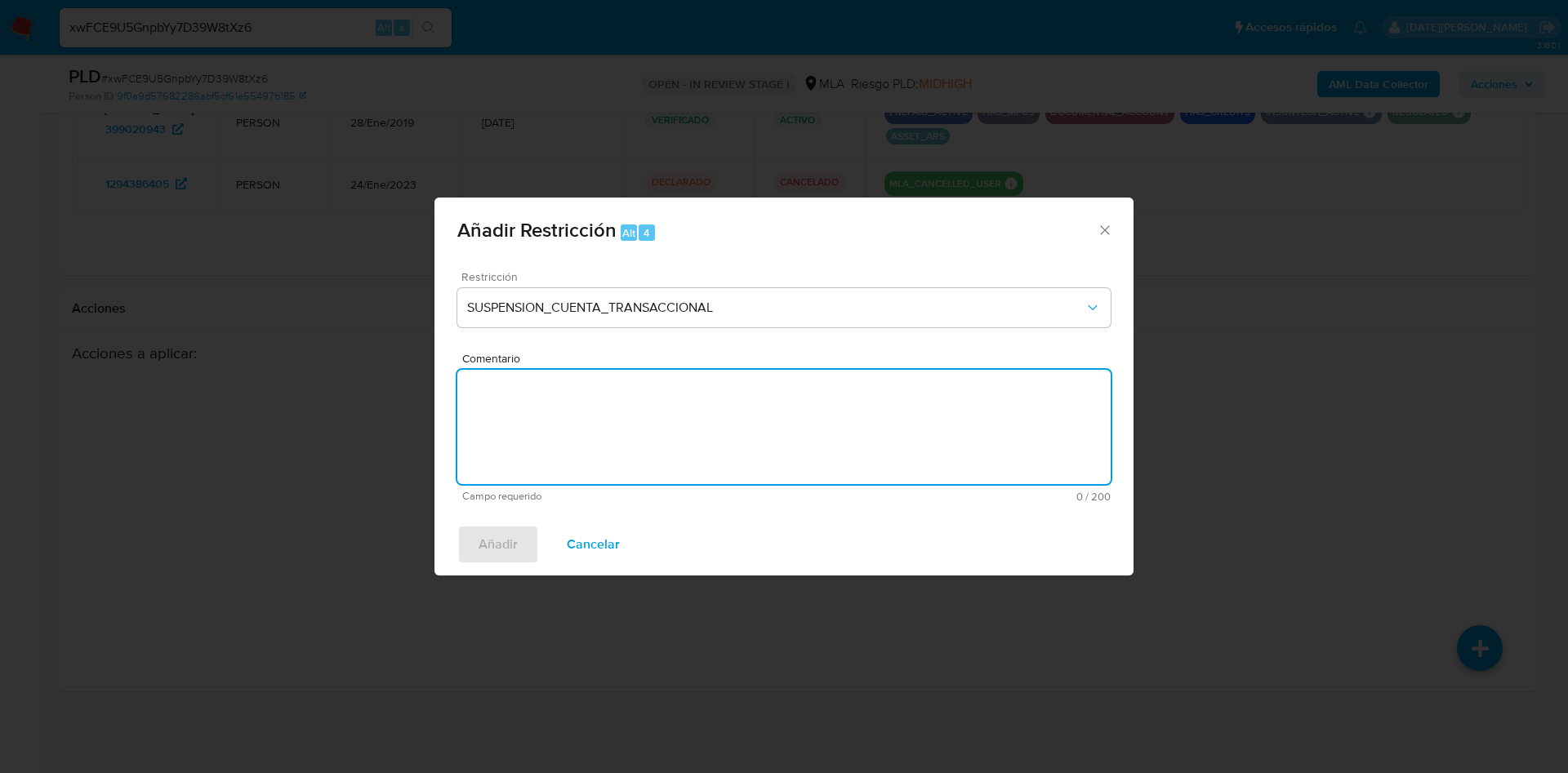
click at [618, 418] on textarea "Comentario" at bounding box center [783, 427] width 653 height 115
type textarea "aml"
click at [510, 543] on span "Añadir" at bounding box center [498, 545] width 39 height 36
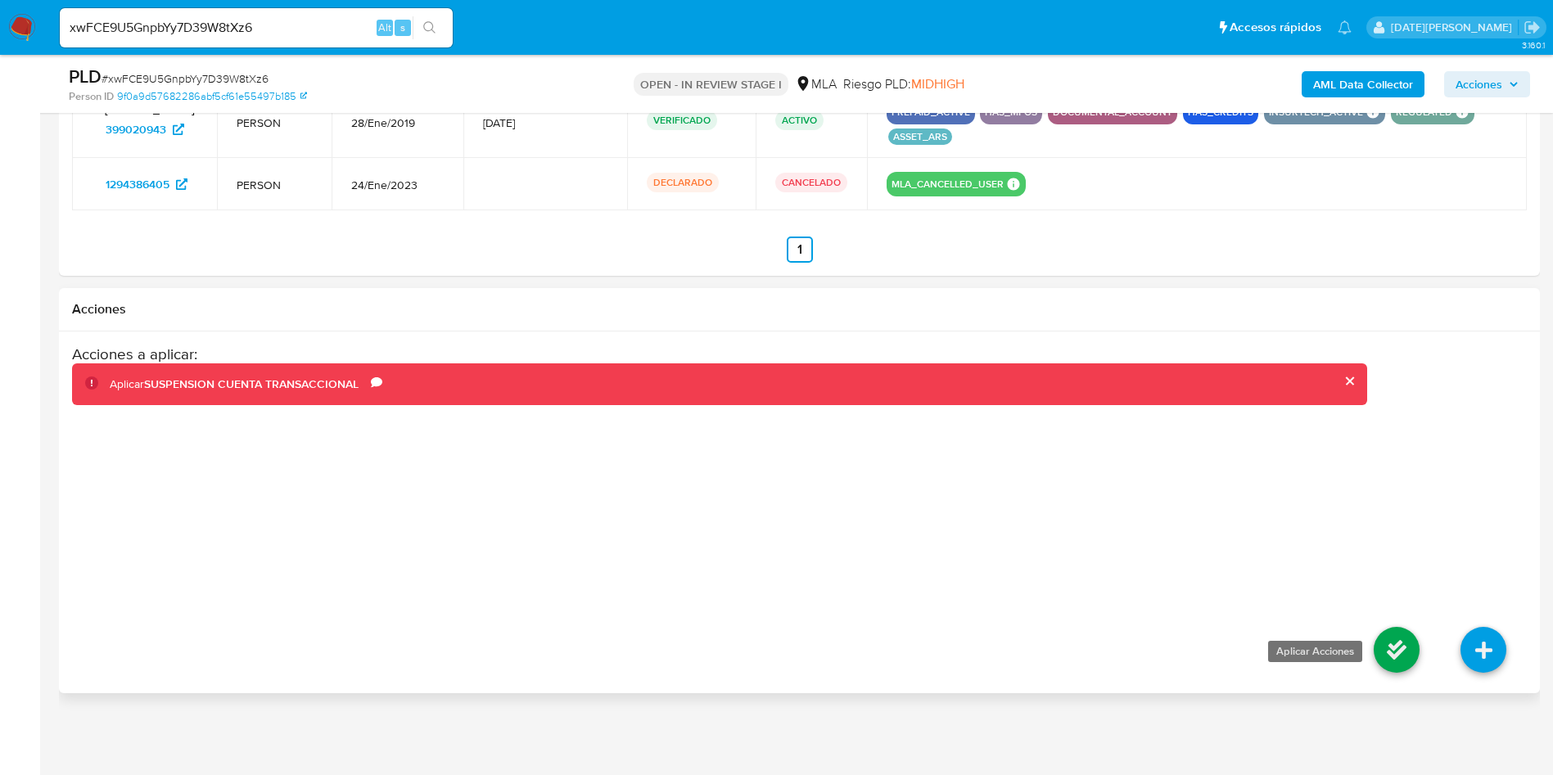
click at [1390, 640] on icon at bounding box center [1397, 650] width 46 height 46
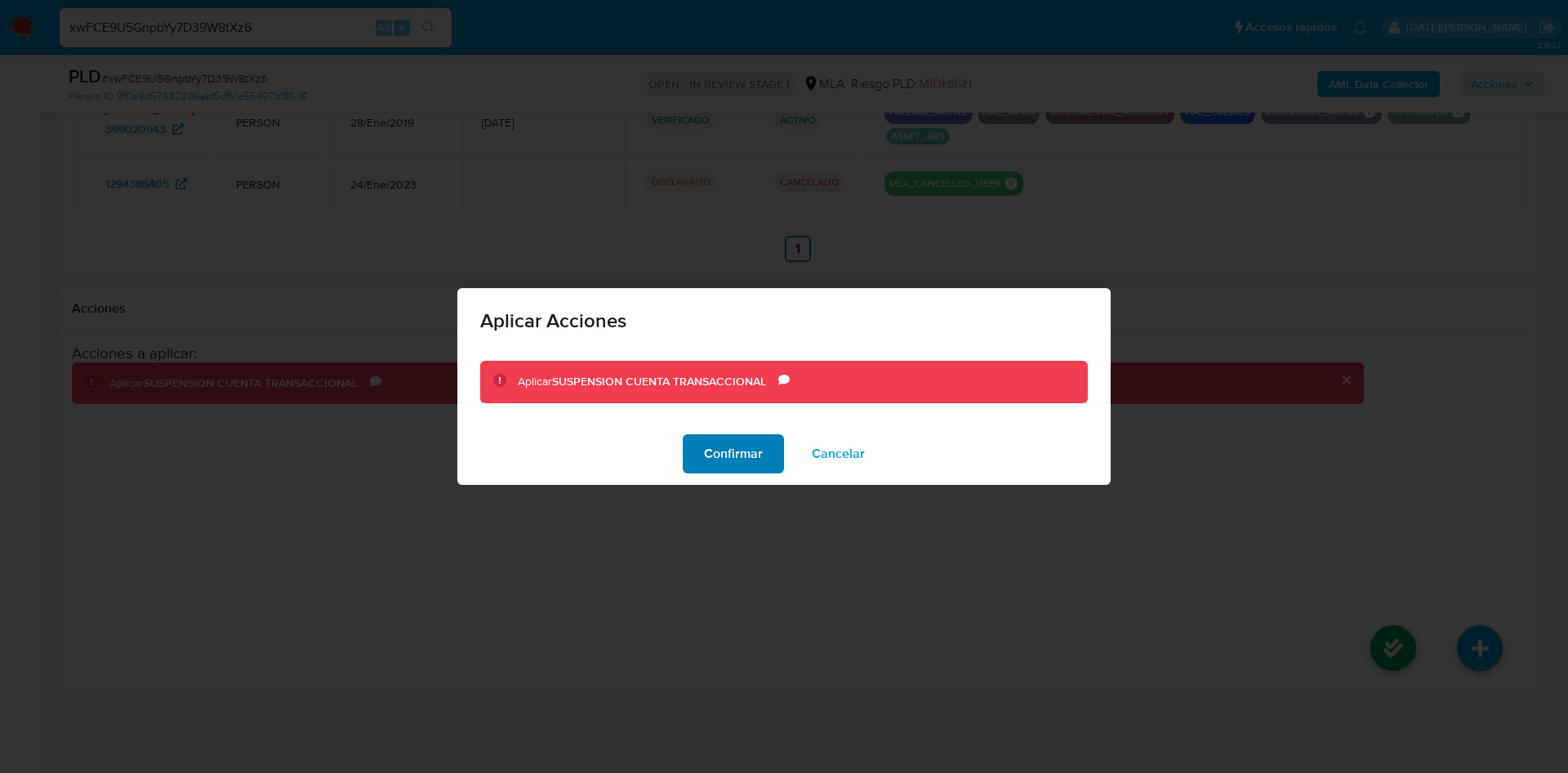
click at [718, 457] on span "Confirmar" at bounding box center [733, 454] width 59 height 36
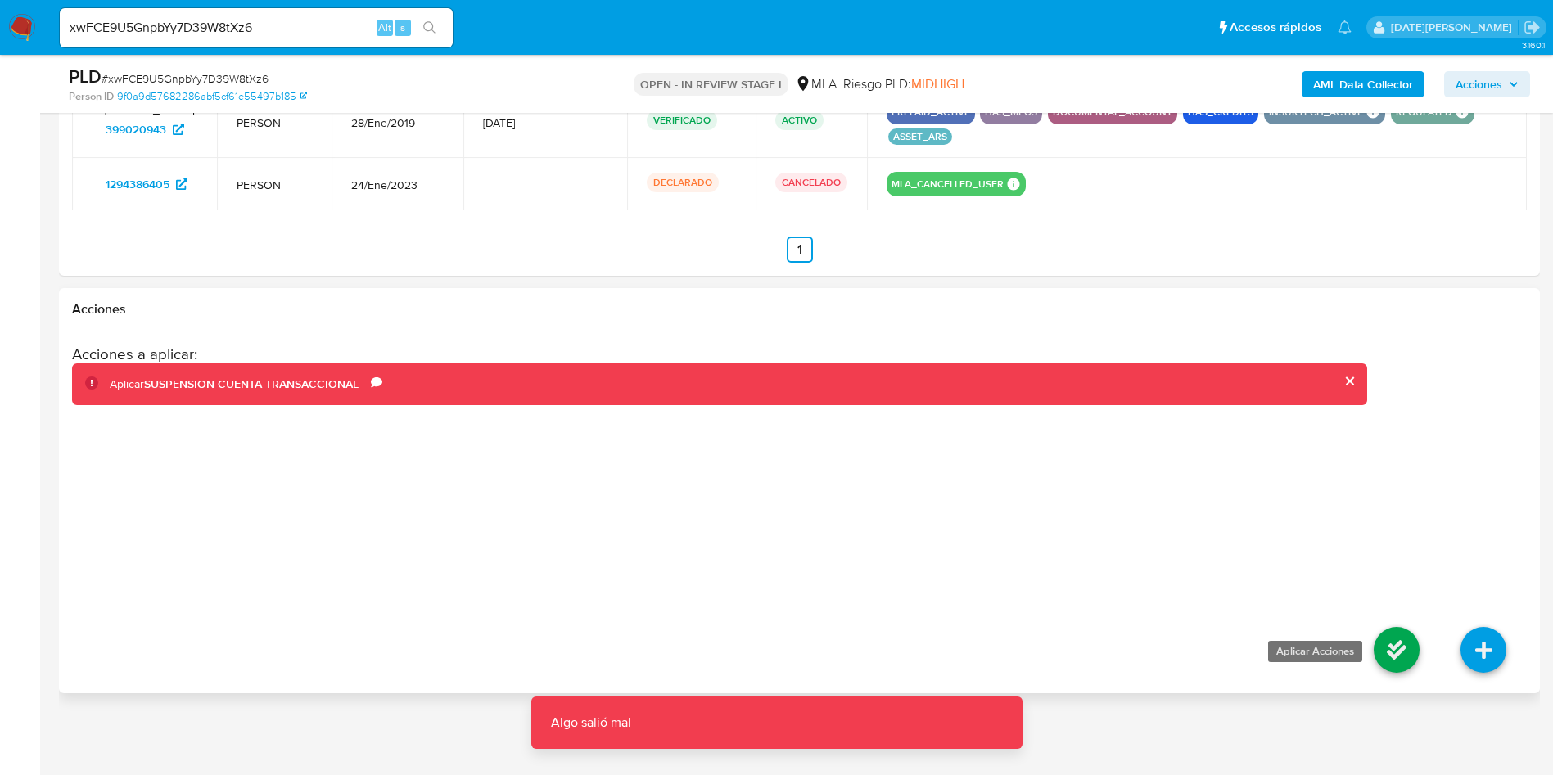
click at [1406, 643] on icon at bounding box center [1397, 650] width 46 height 46
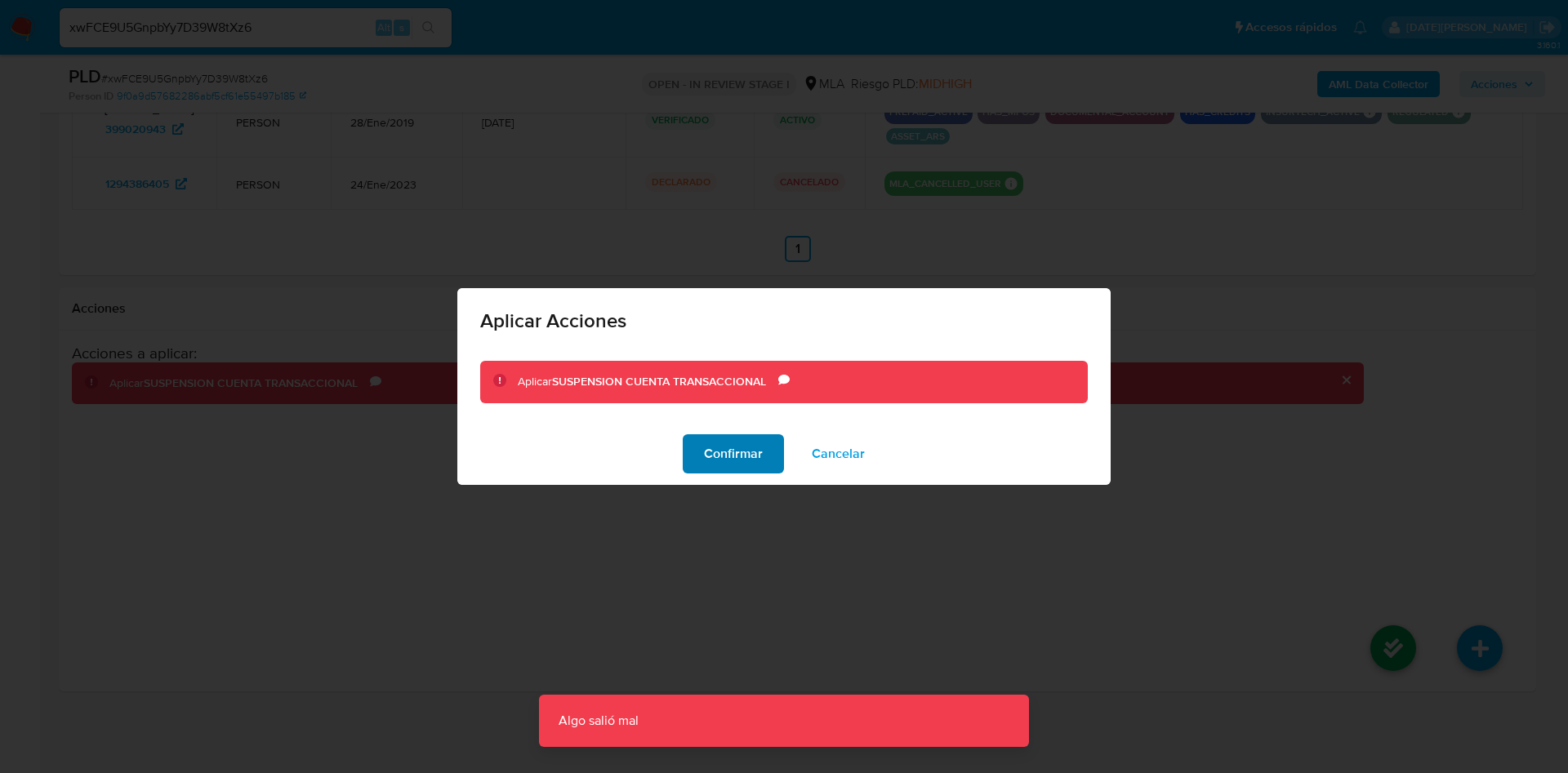
click at [717, 442] on span "Confirmar" at bounding box center [733, 454] width 59 height 36
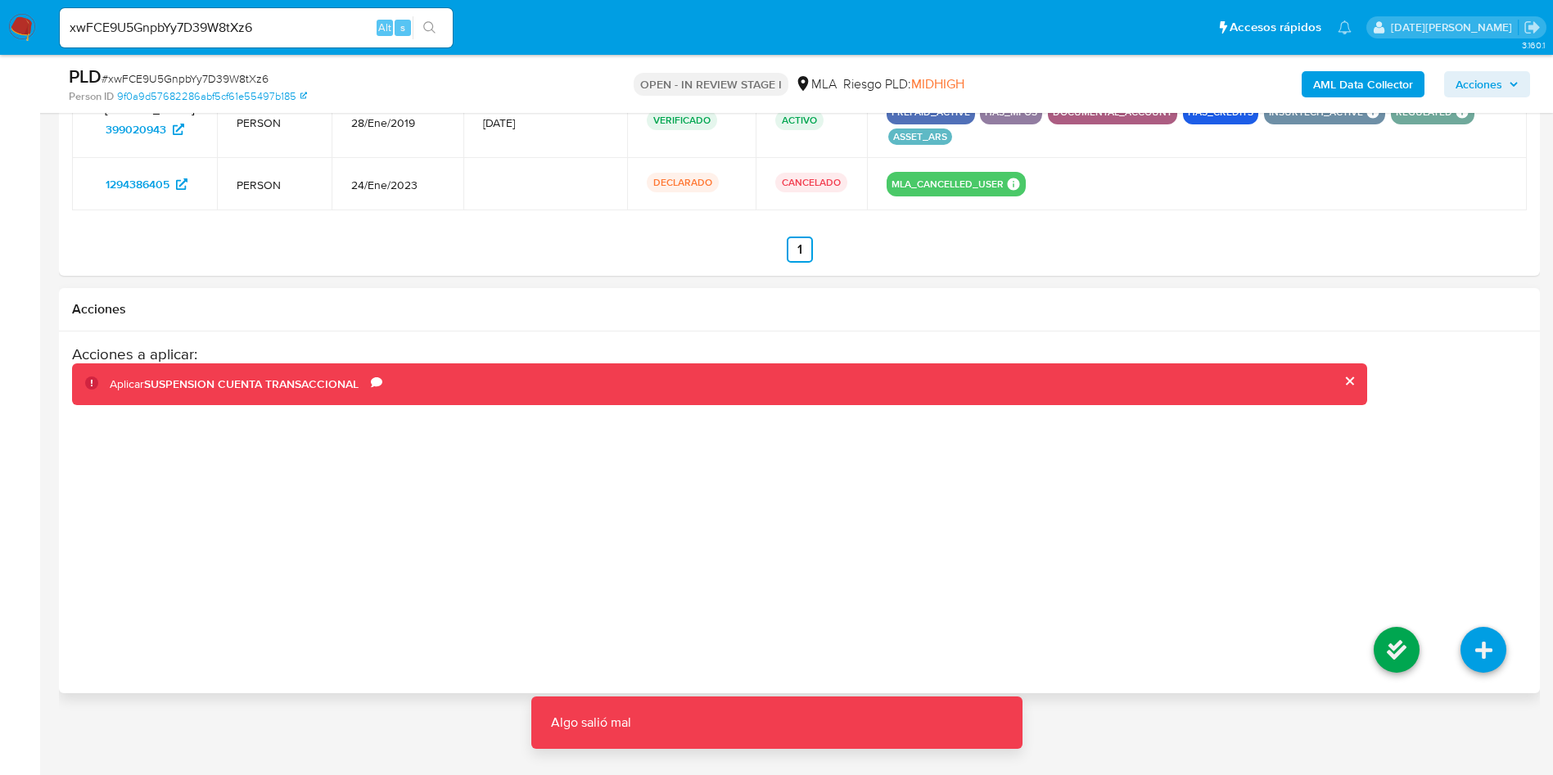
click at [856, 479] on div "Acciones a aplicar : Aplicar SUSPENSION CUENTA TRANSACCIONAL Comentario aml" at bounding box center [719, 476] width 1295 height 262
click at [1379, 652] on icon at bounding box center [1397, 650] width 46 height 46
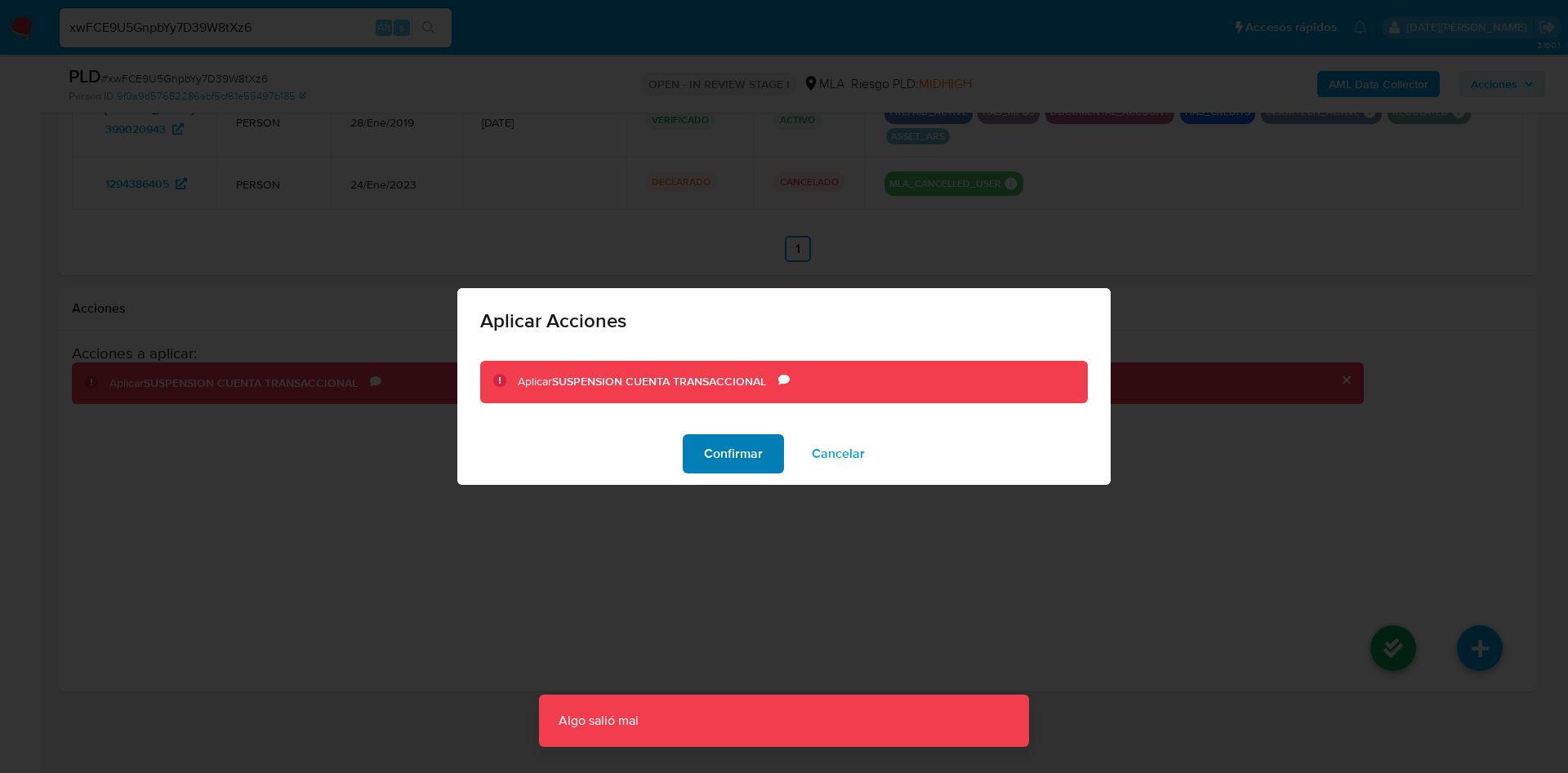
click at [740, 460] on span "Confirmar" at bounding box center [733, 454] width 59 height 36
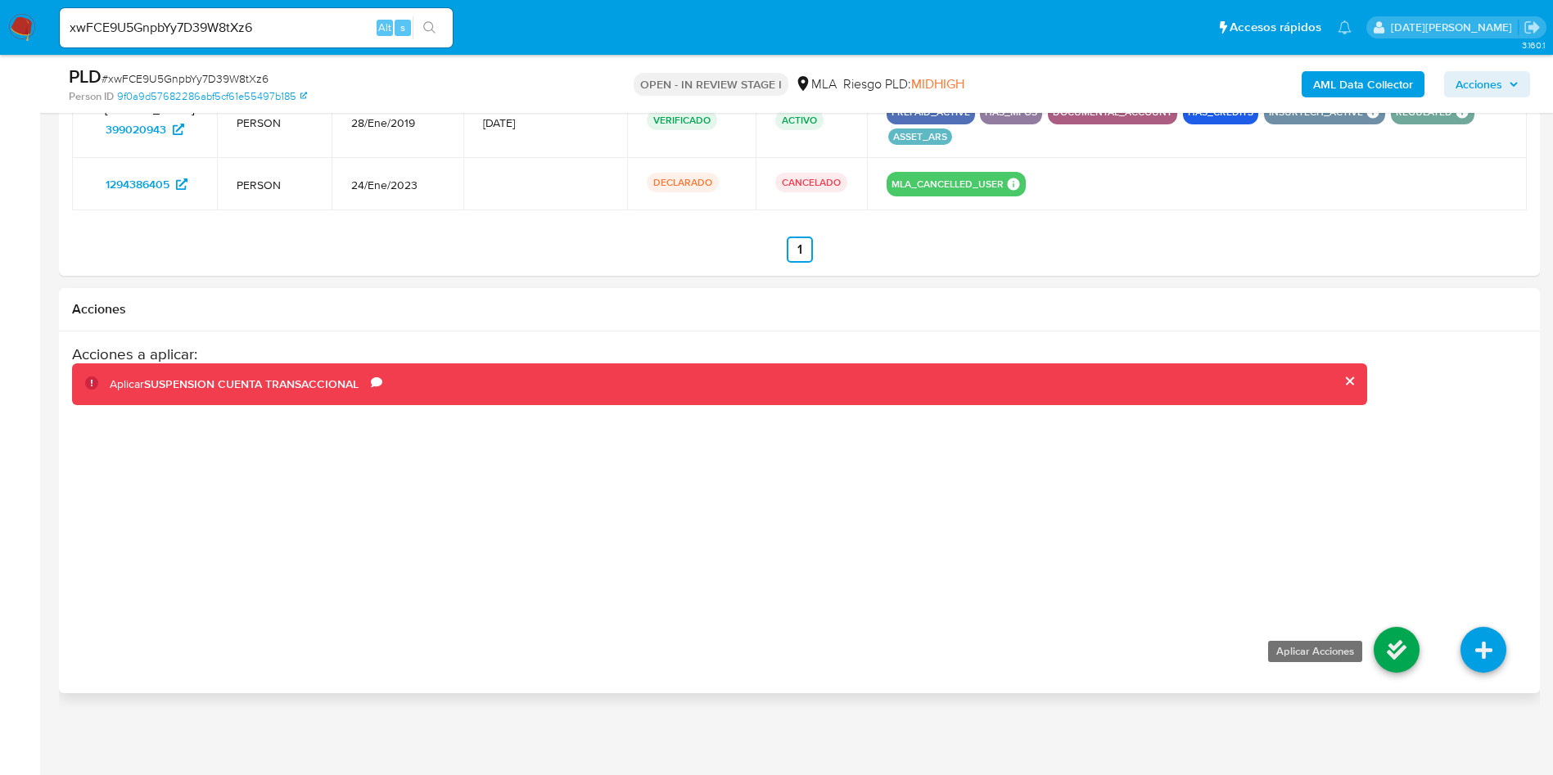
click at [1392, 647] on icon at bounding box center [1397, 650] width 46 height 46
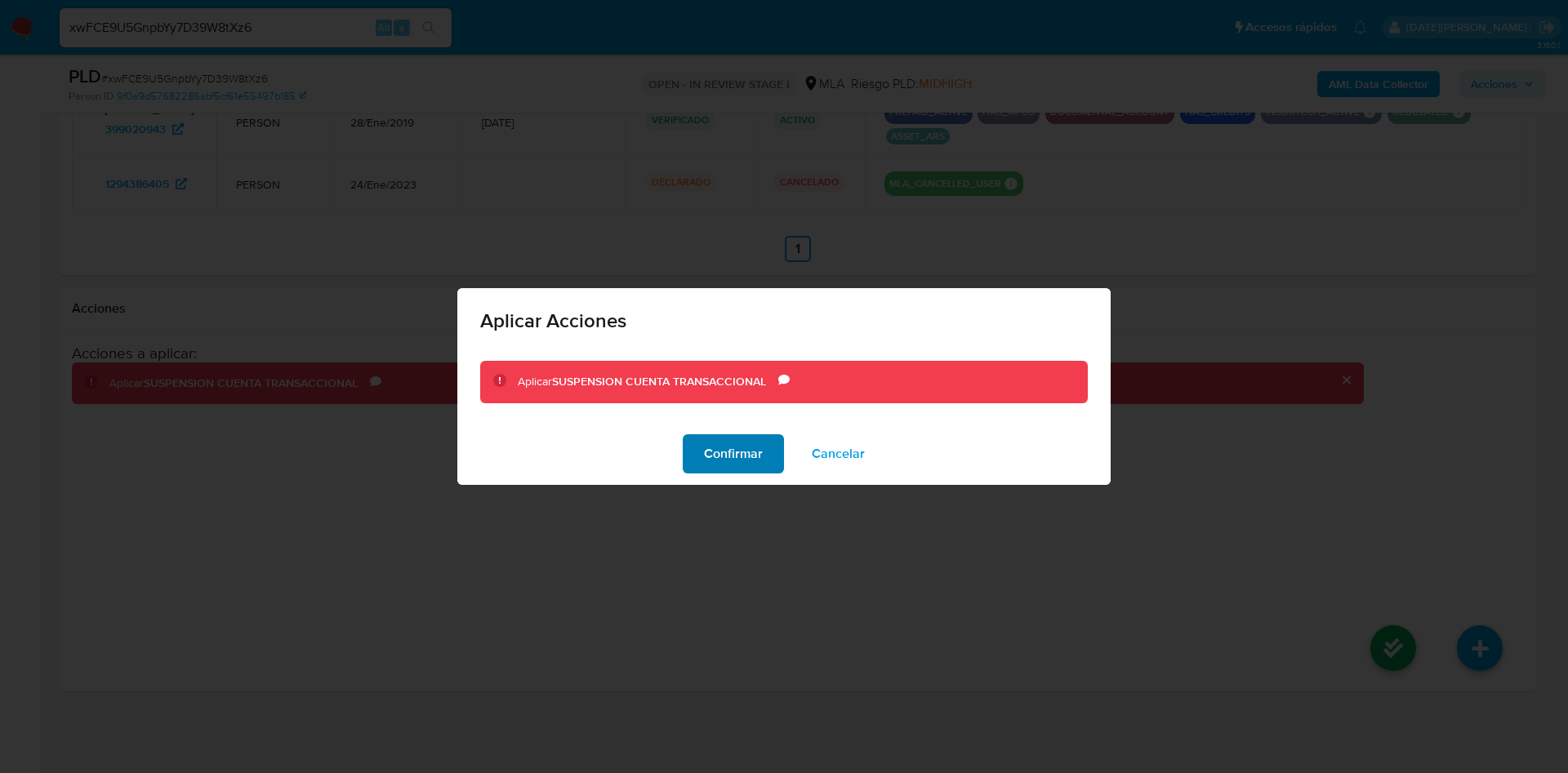
click at [729, 451] on span "Confirmar" at bounding box center [733, 454] width 59 height 36
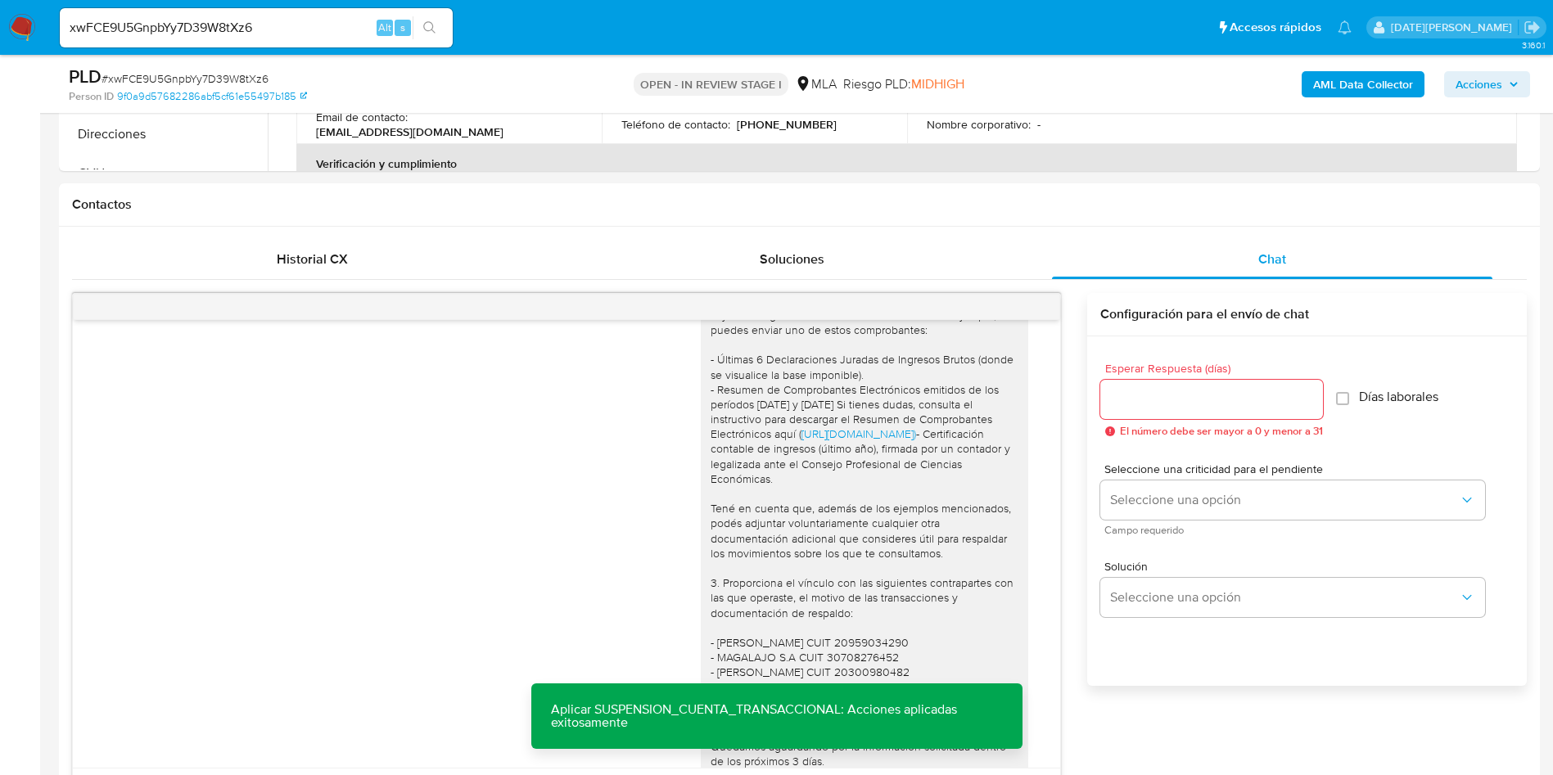
scroll to position [427, 0]
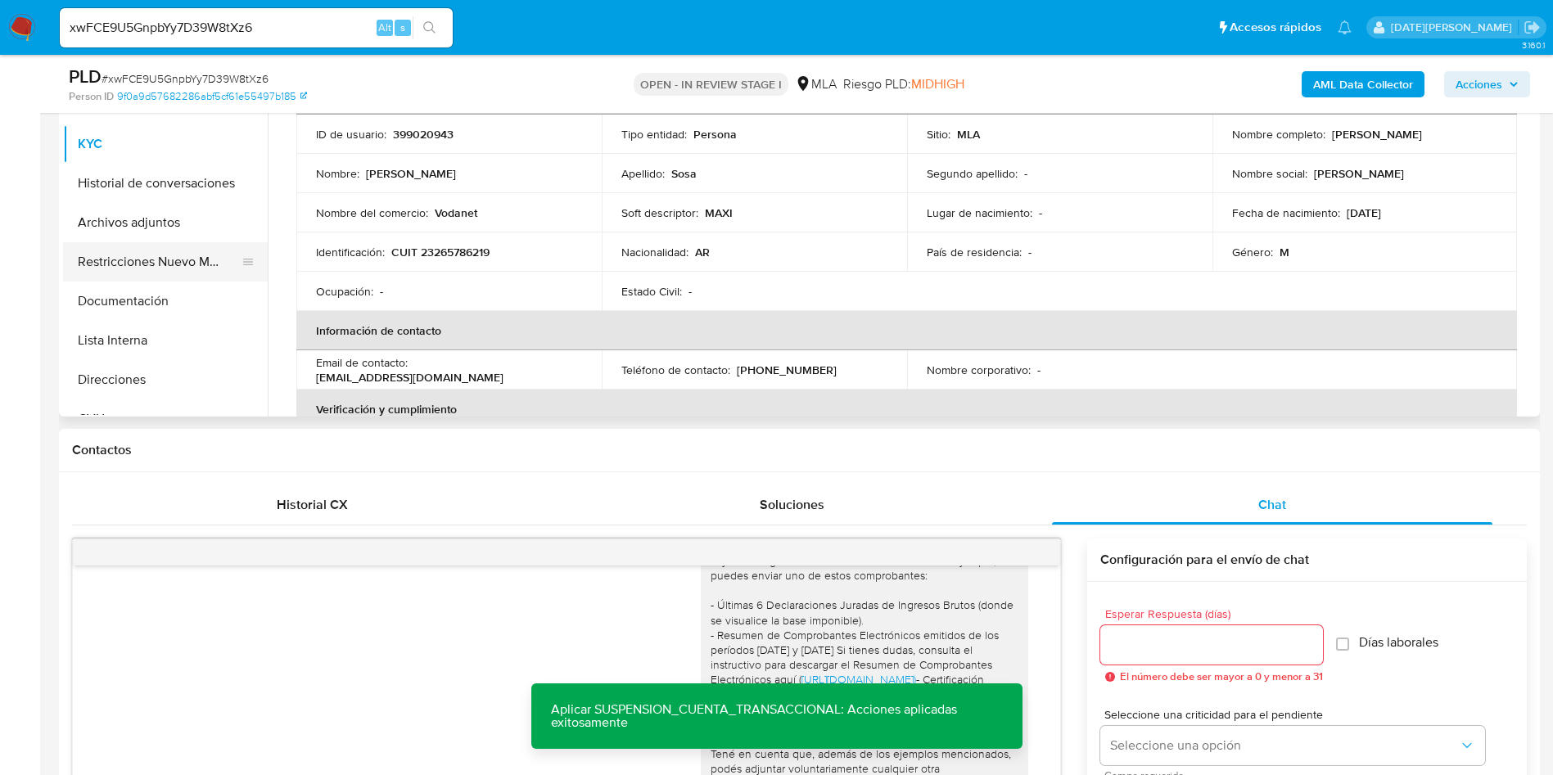
click at [176, 260] on button "Restricciones Nuevo Mundo" at bounding box center [159, 261] width 192 height 39
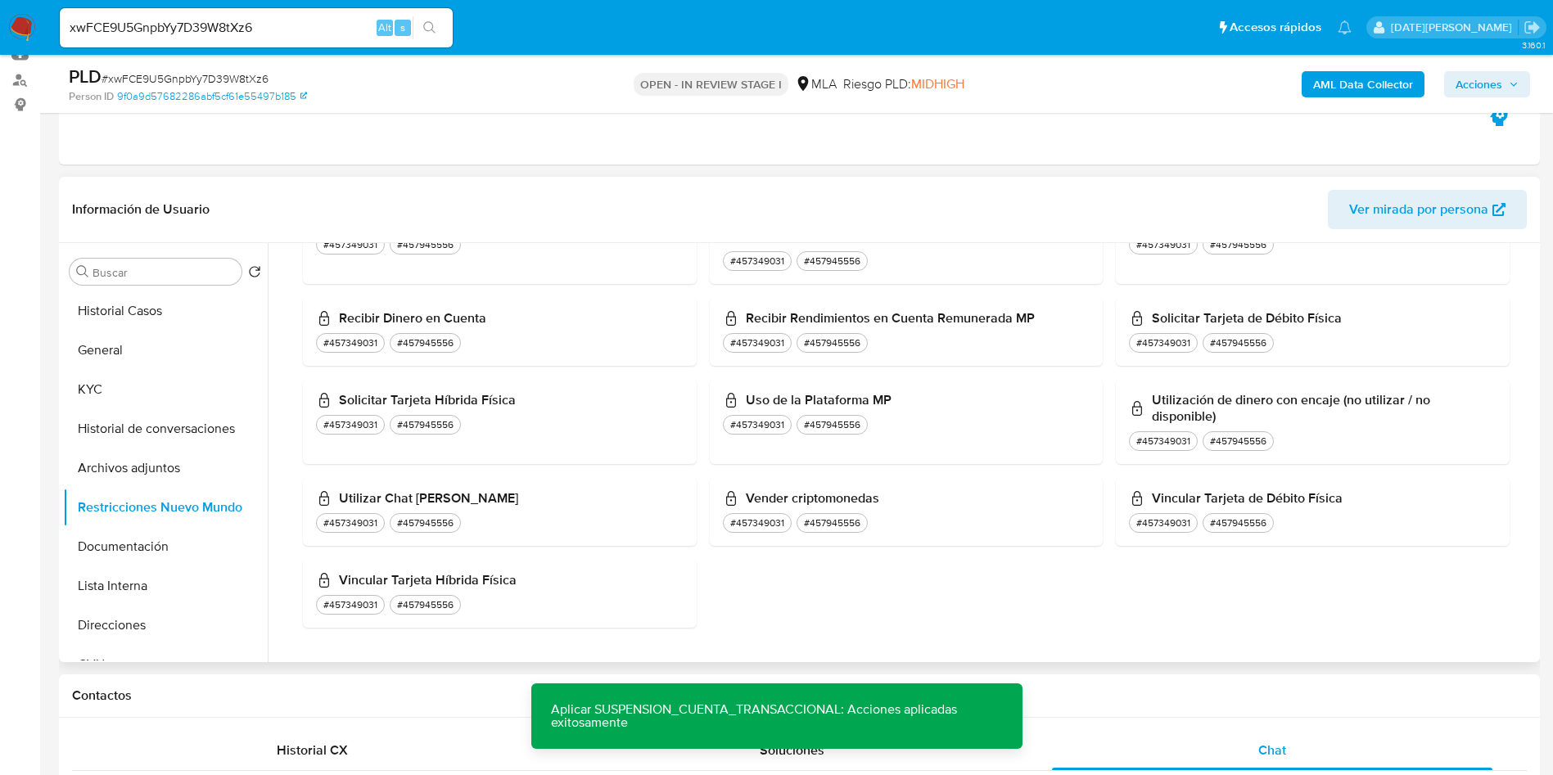
scroll to position [796, 0]
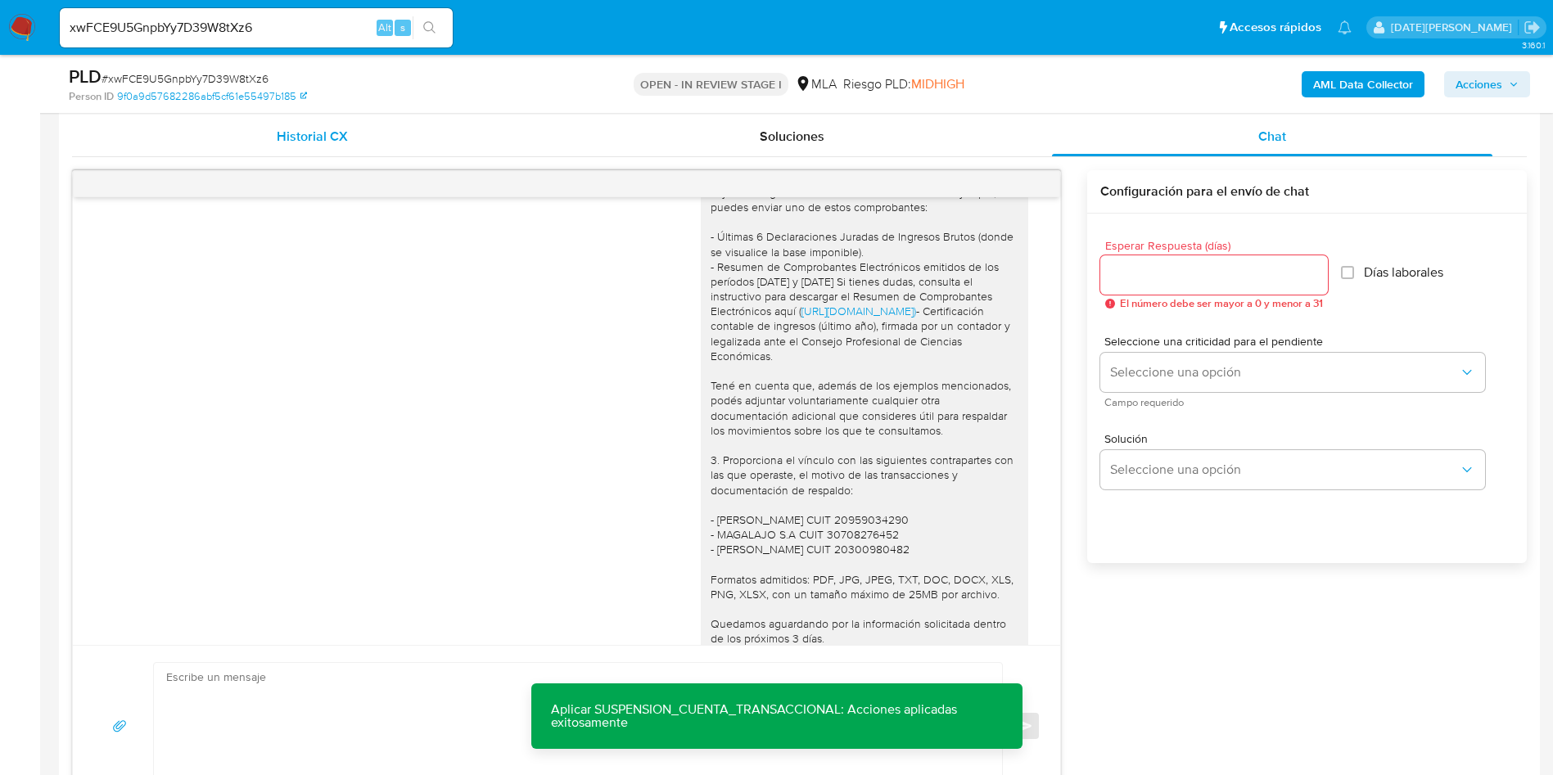
click at [323, 155] on div "Historial CX" at bounding box center [312, 136] width 440 height 39
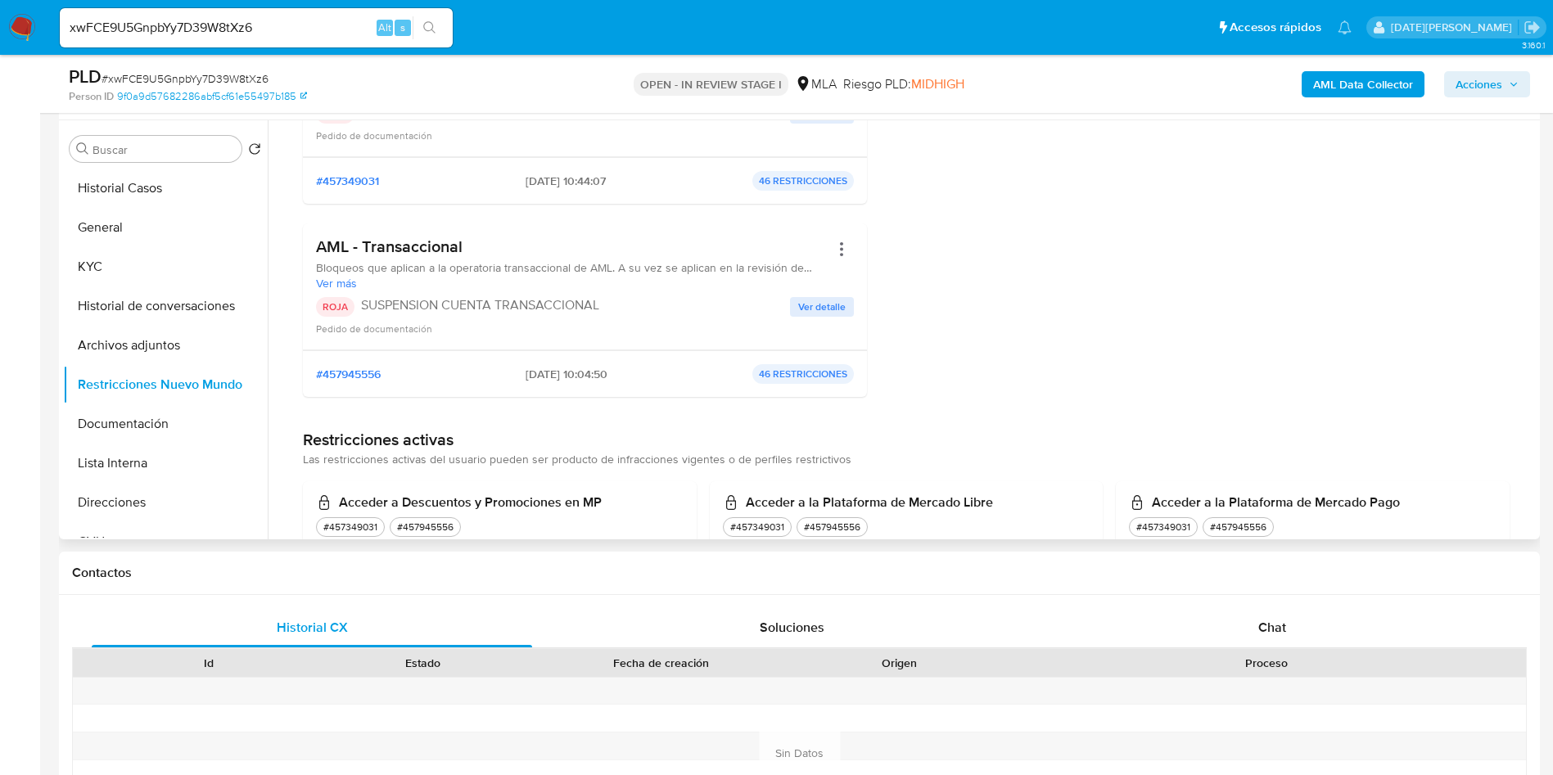
scroll to position [0, 0]
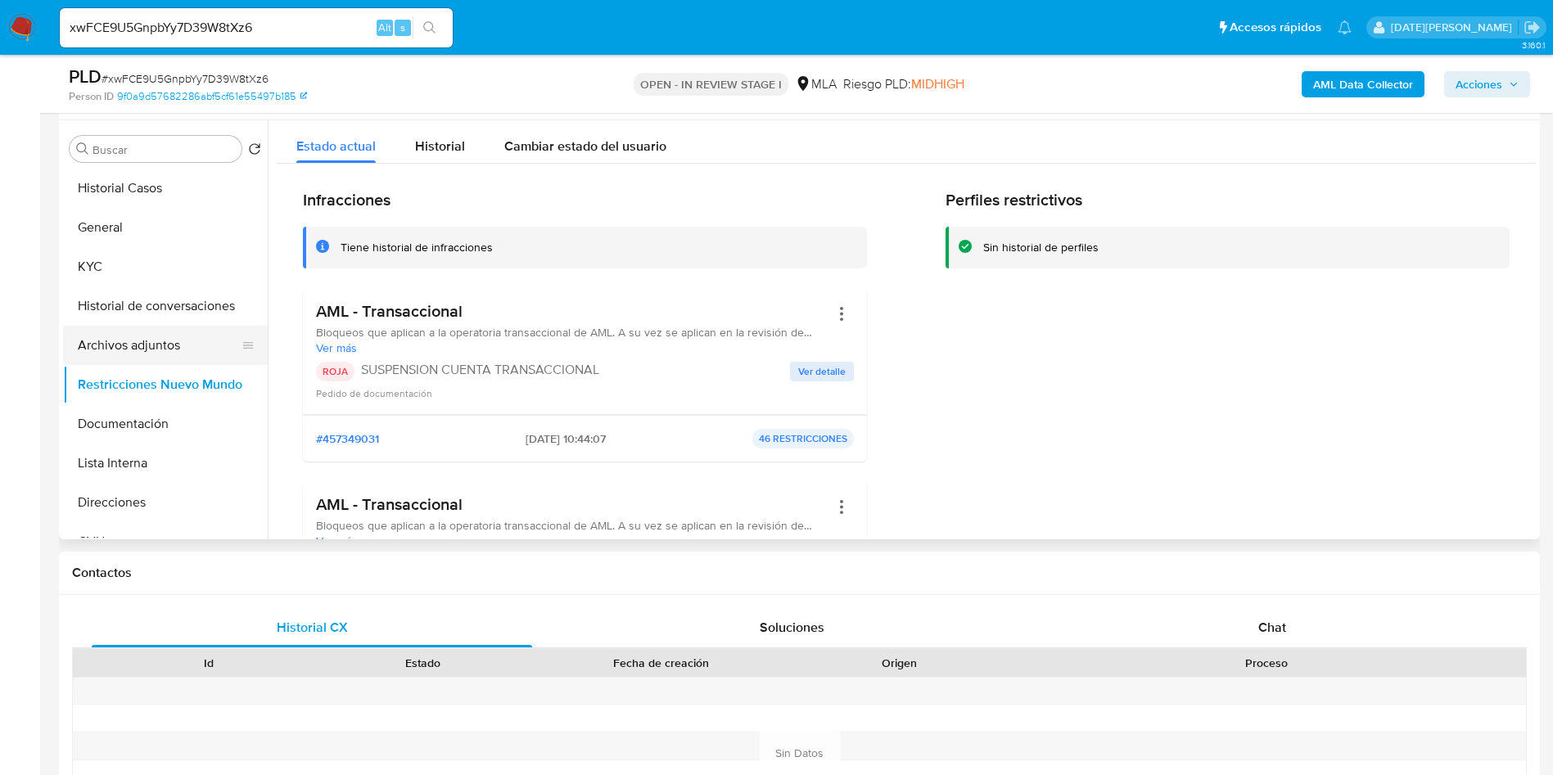
click at [192, 345] on button "Archivos adjuntos" at bounding box center [159, 345] width 192 height 39
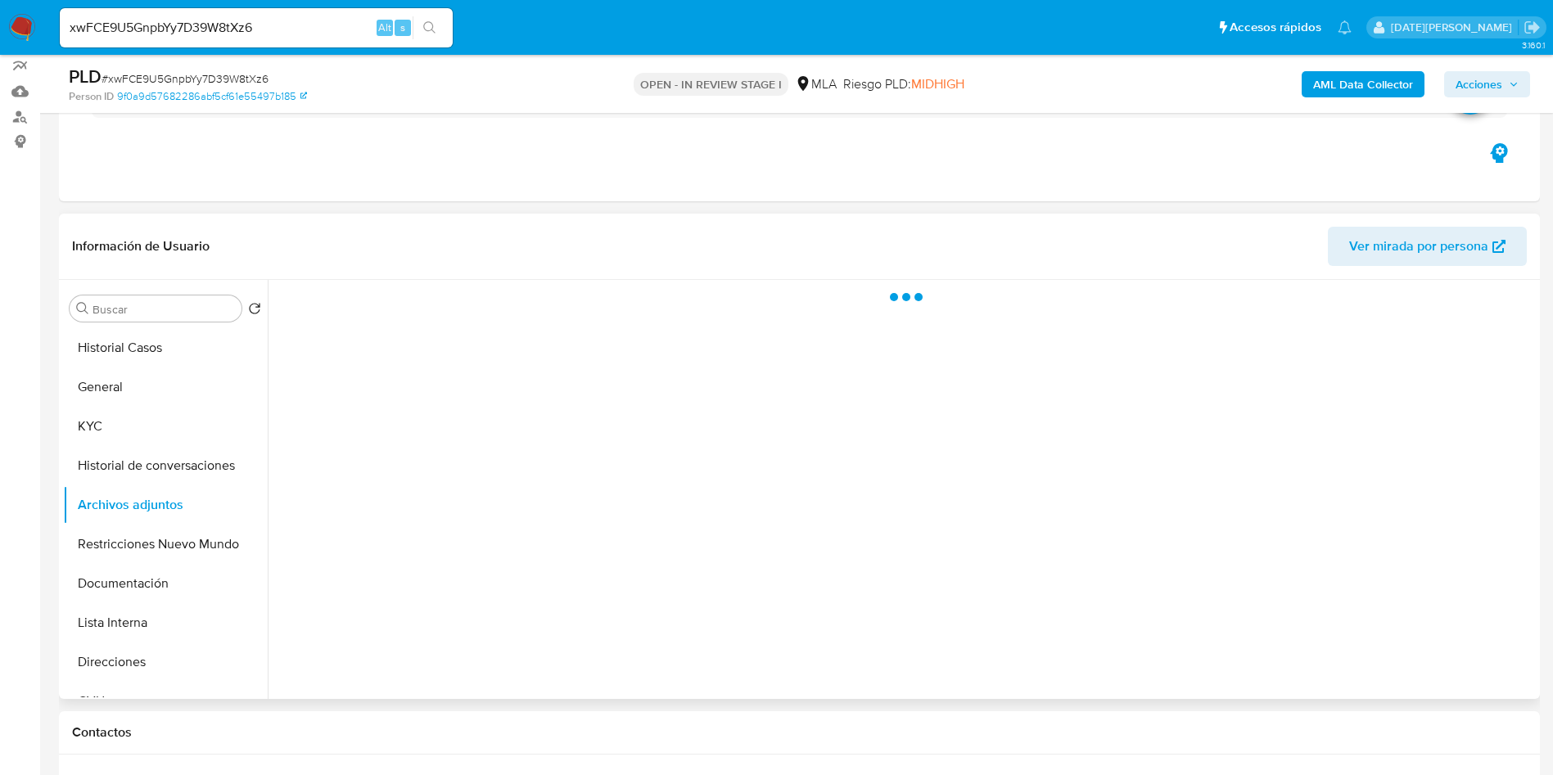
scroll to position [59, 0]
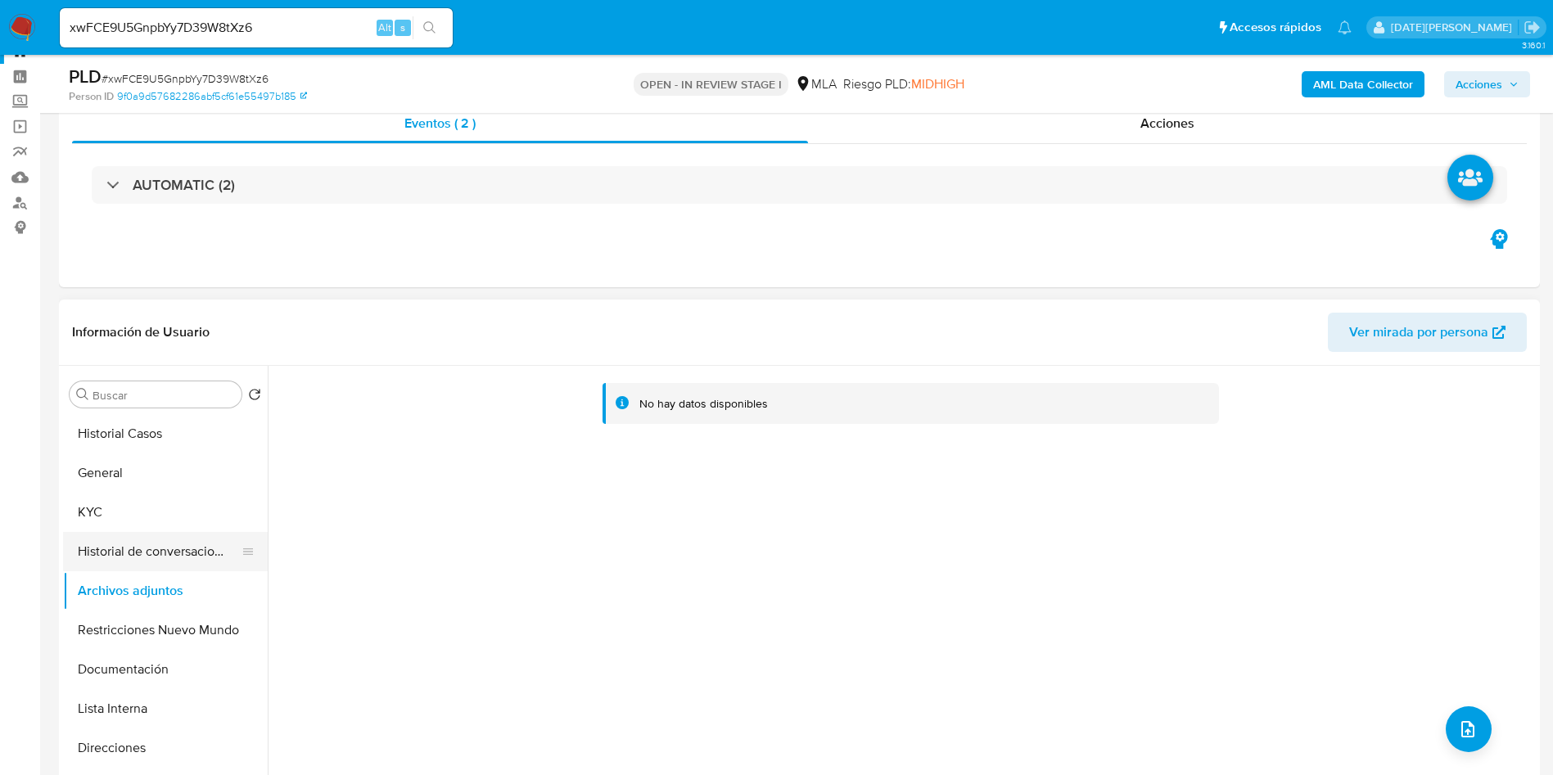
click at [170, 549] on button "Historial de conversaciones" at bounding box center [159, 551] width 192 height 39
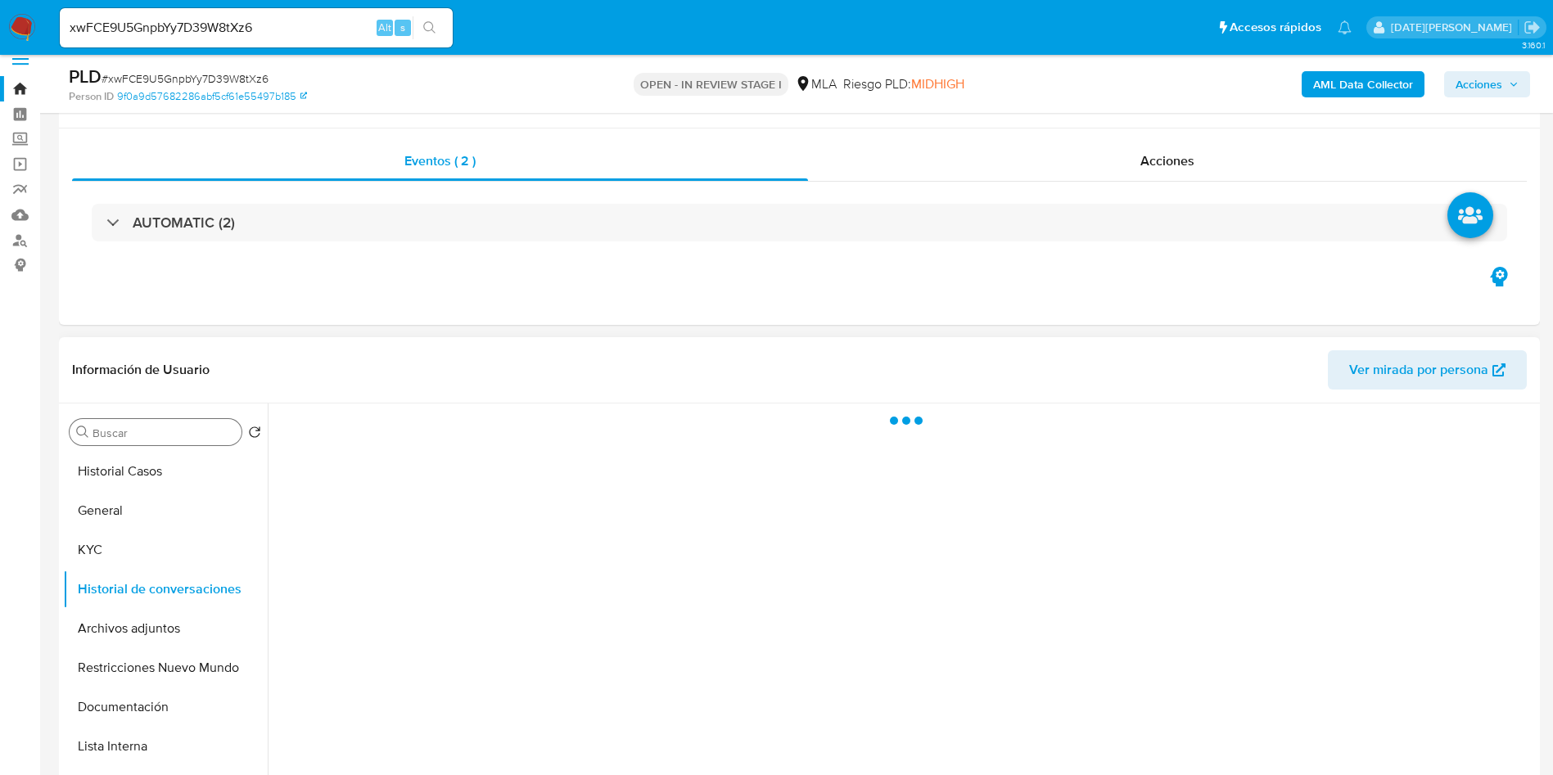
scroll to position [0, 0]
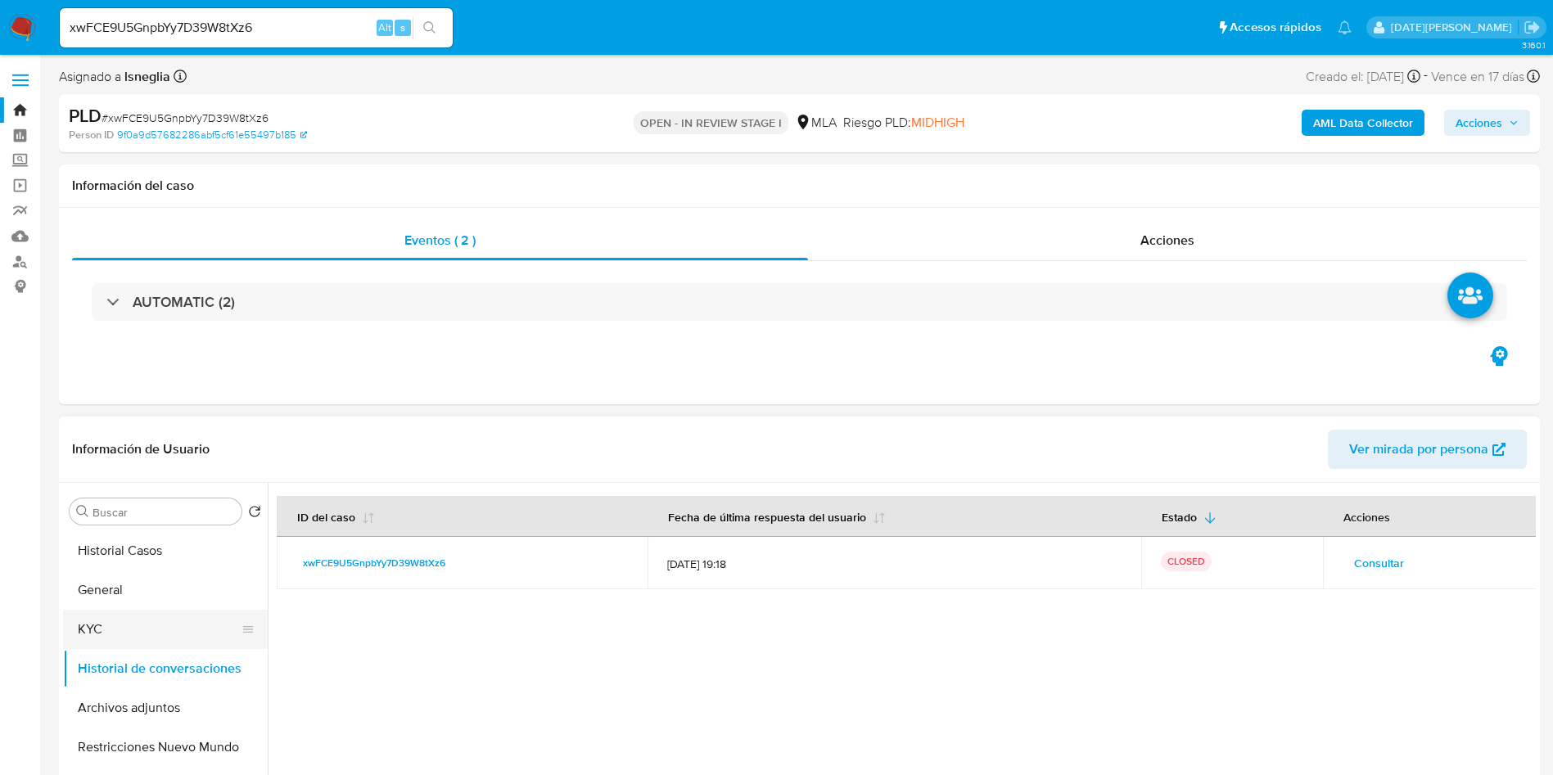
click at [127, 626] on button "KYC" at bounding box center [159, 629] width 192 height 39
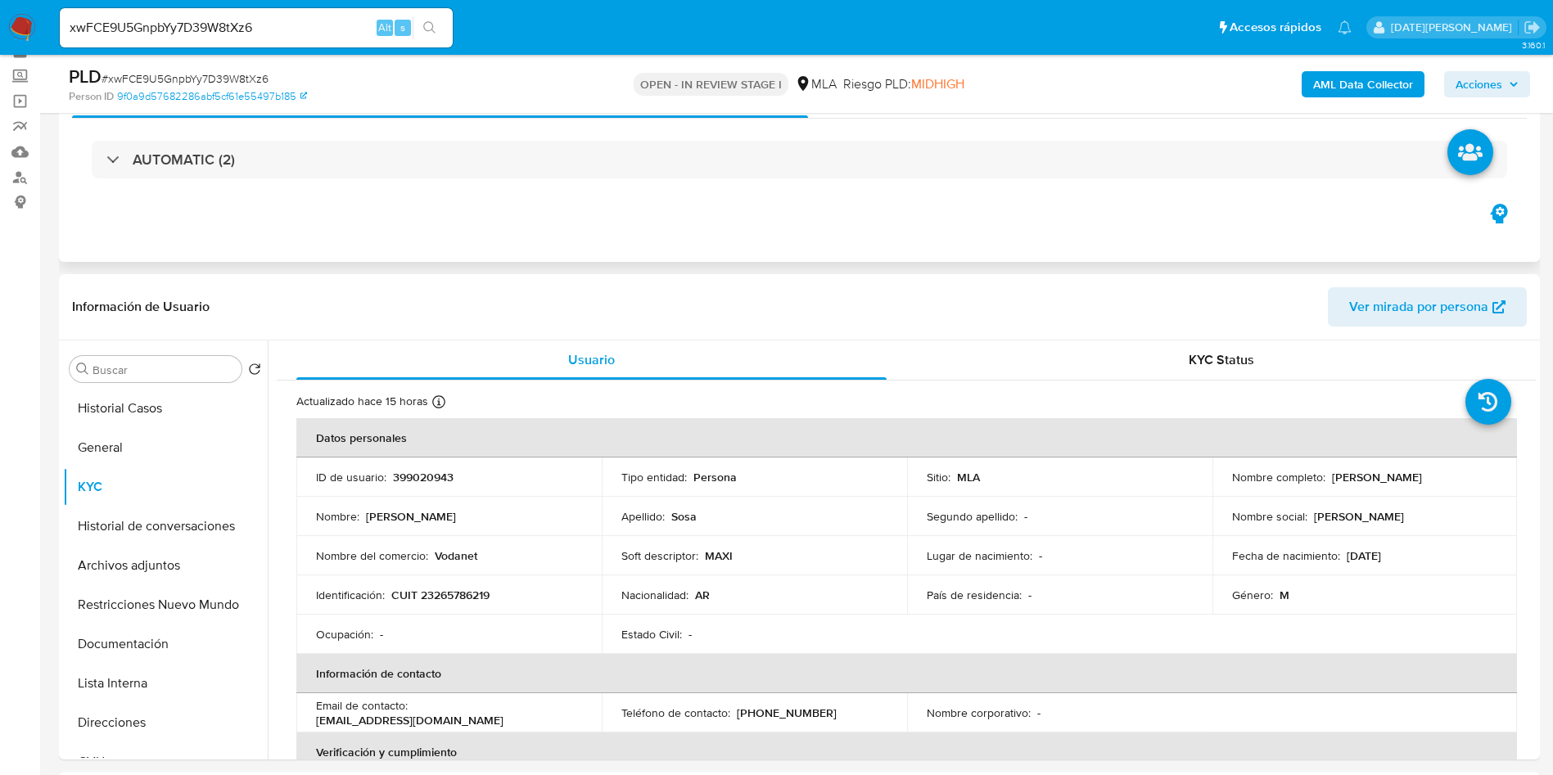
scroll to position [123, 0]
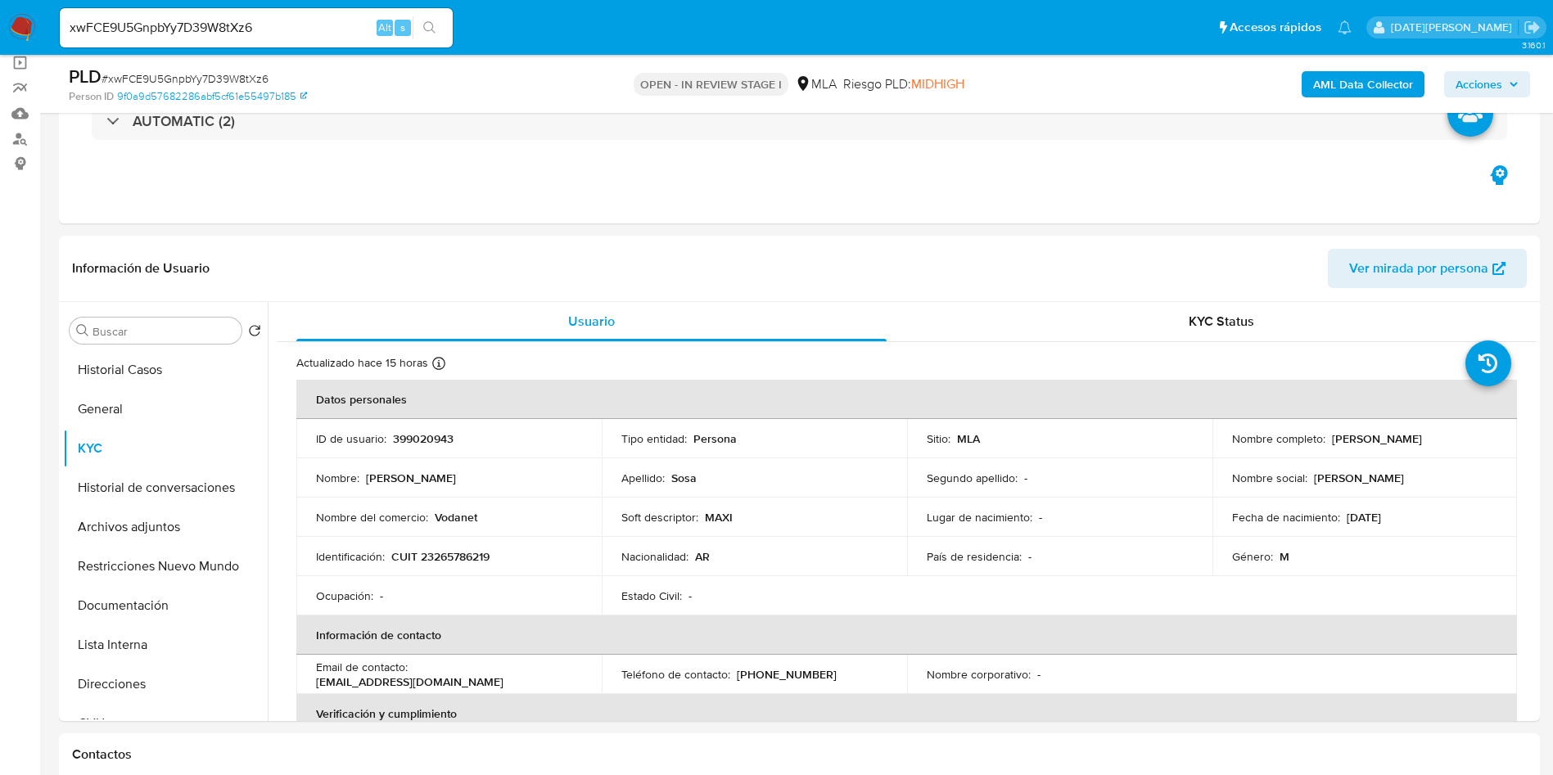
click at [471, 564] on p "CUIT 23265786219" at bounding box center [440, 556] width 98 height 15
copy p "23265786219"
click at [1342, 438] on p "Maximiliano Ignacio Sosa" at bounding box center [1377, 438] width 90 height 15
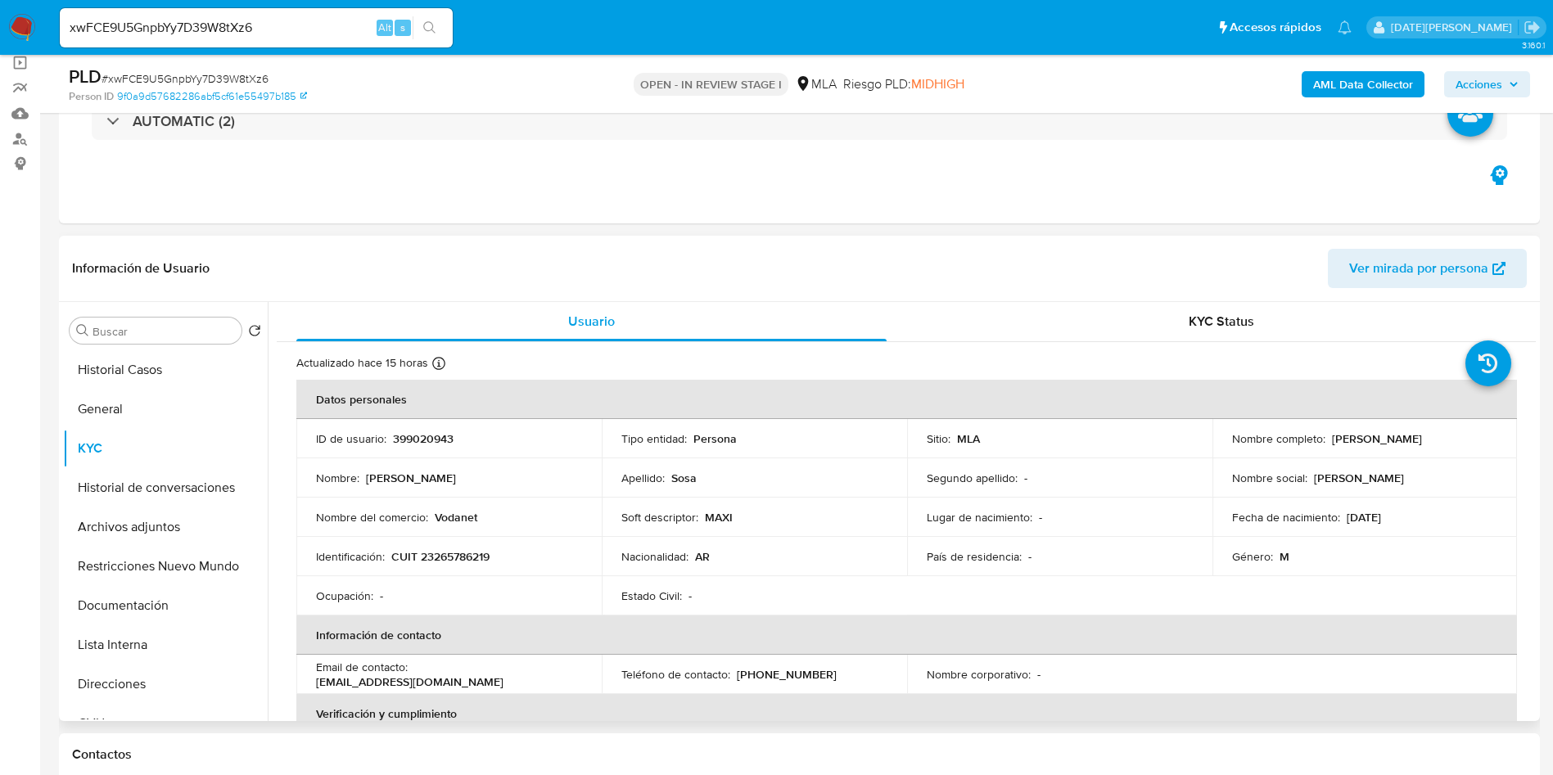
drag, startPoint x: 1343, startPoint y: 439, endPoint x: 1434, endPoint y: 444, distance: 91.0
click at [1422, 444] on p "Maximiliano Ignacio Sosa" at bounding box center [1377, 438] width 90 height 15
click at [1422, 441] on p "Maximiliano Ignacio Sosa" at bounding box center [1377, 438] width 90 height 15
copy p "Sosa"
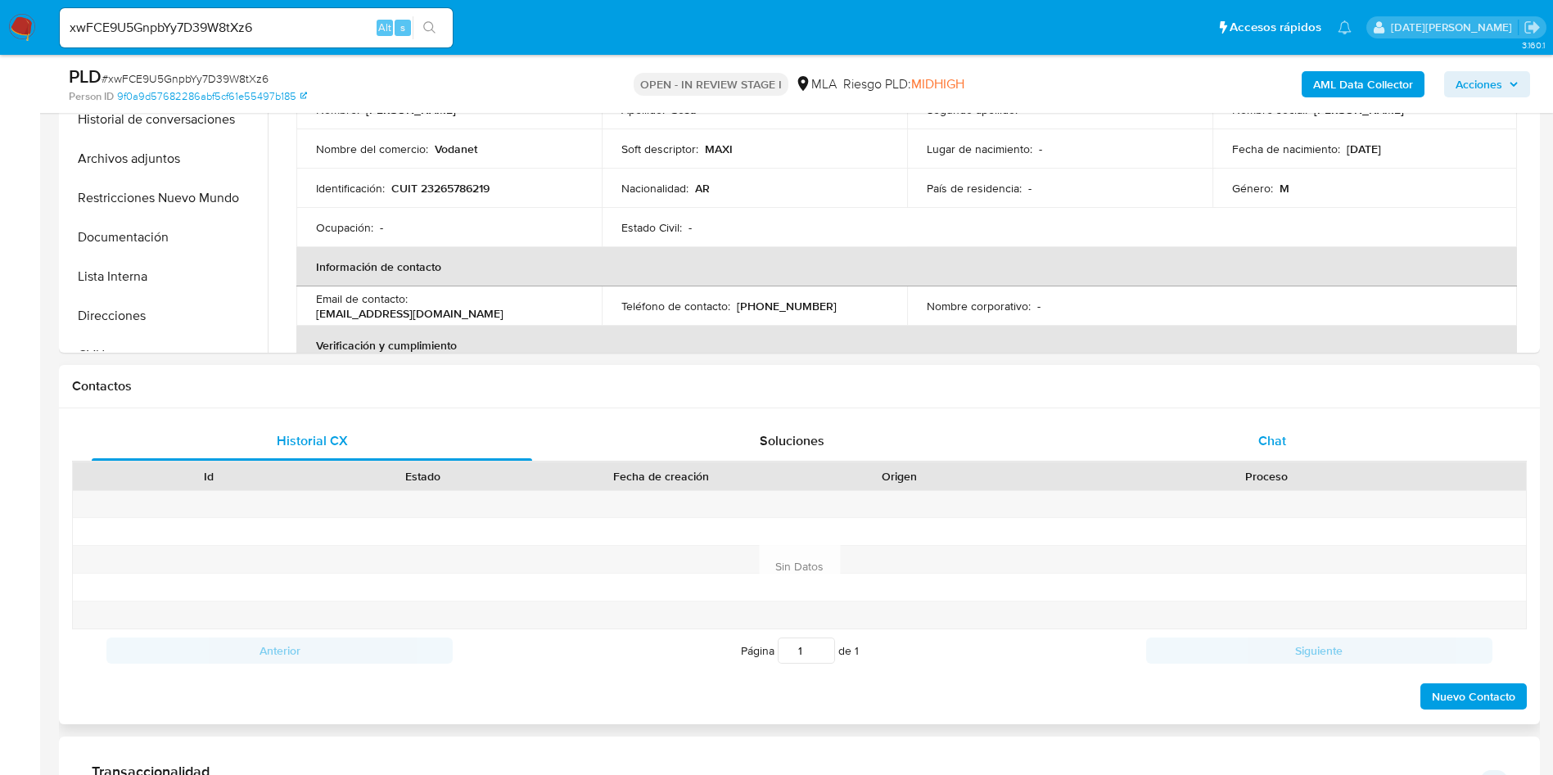
click at [1259, 440] on span "Chat" at bounding box center [1272, 440] width 28 height 19
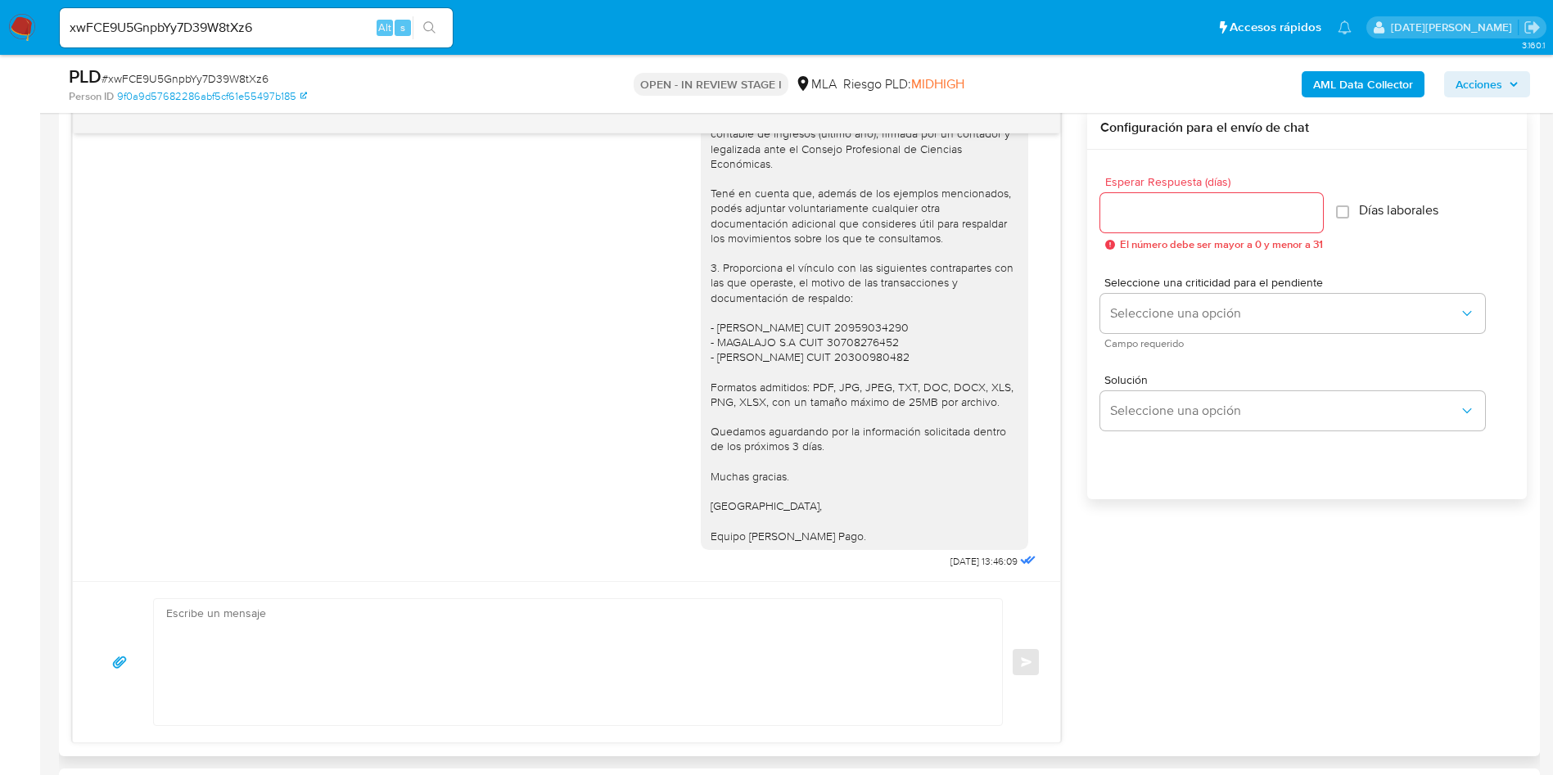
scroll to position [3042, 0]
drag, startPoint x: 930, startPoint y: 558, endPoint x: 941, endPoint y: 558, distance: 10.6
click at [950, 558] on span "19/09/2025 13:46:09" at bounding box center [983, 561] width 67 height 13
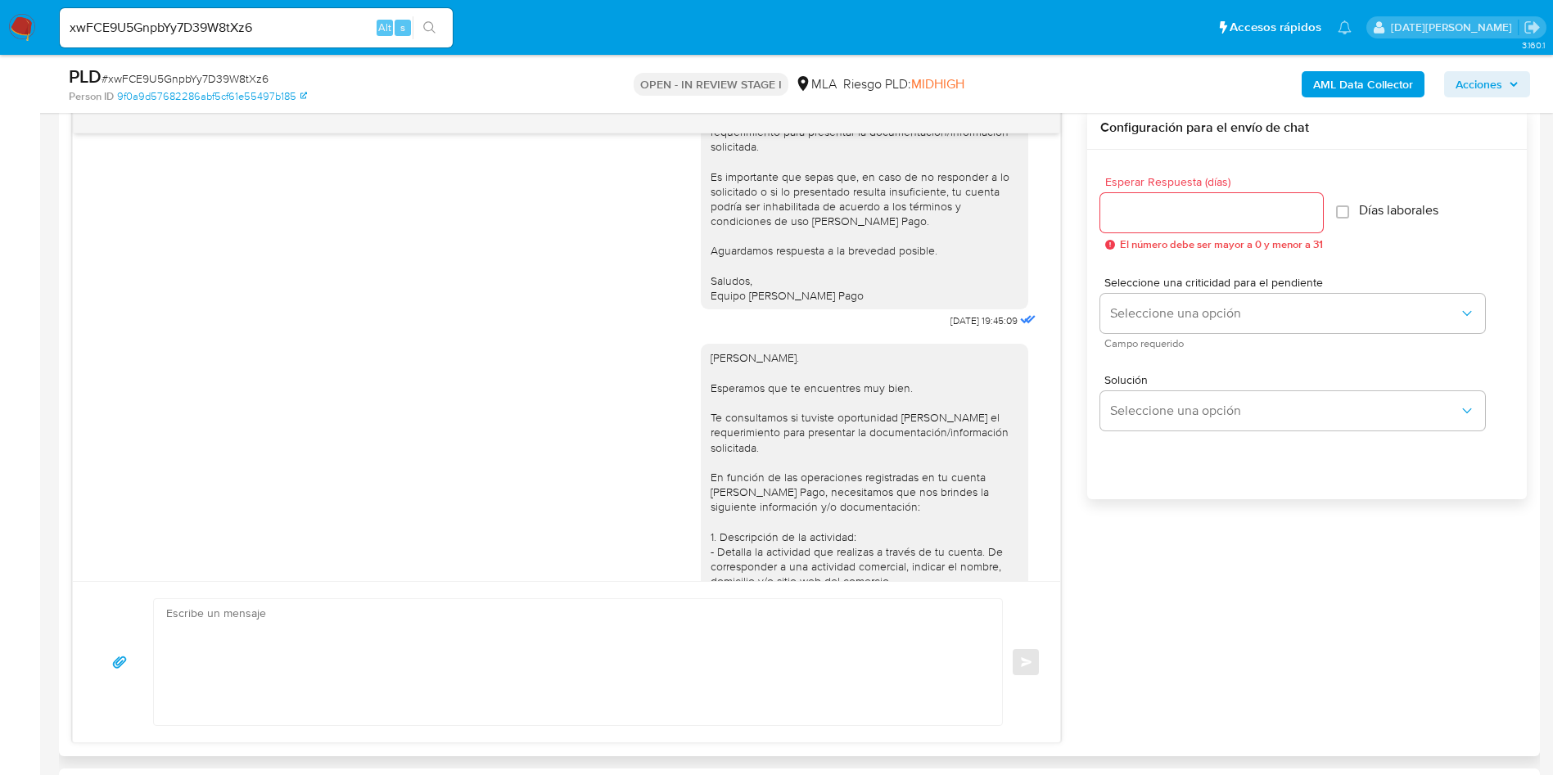
scroll to position [2305, 0]
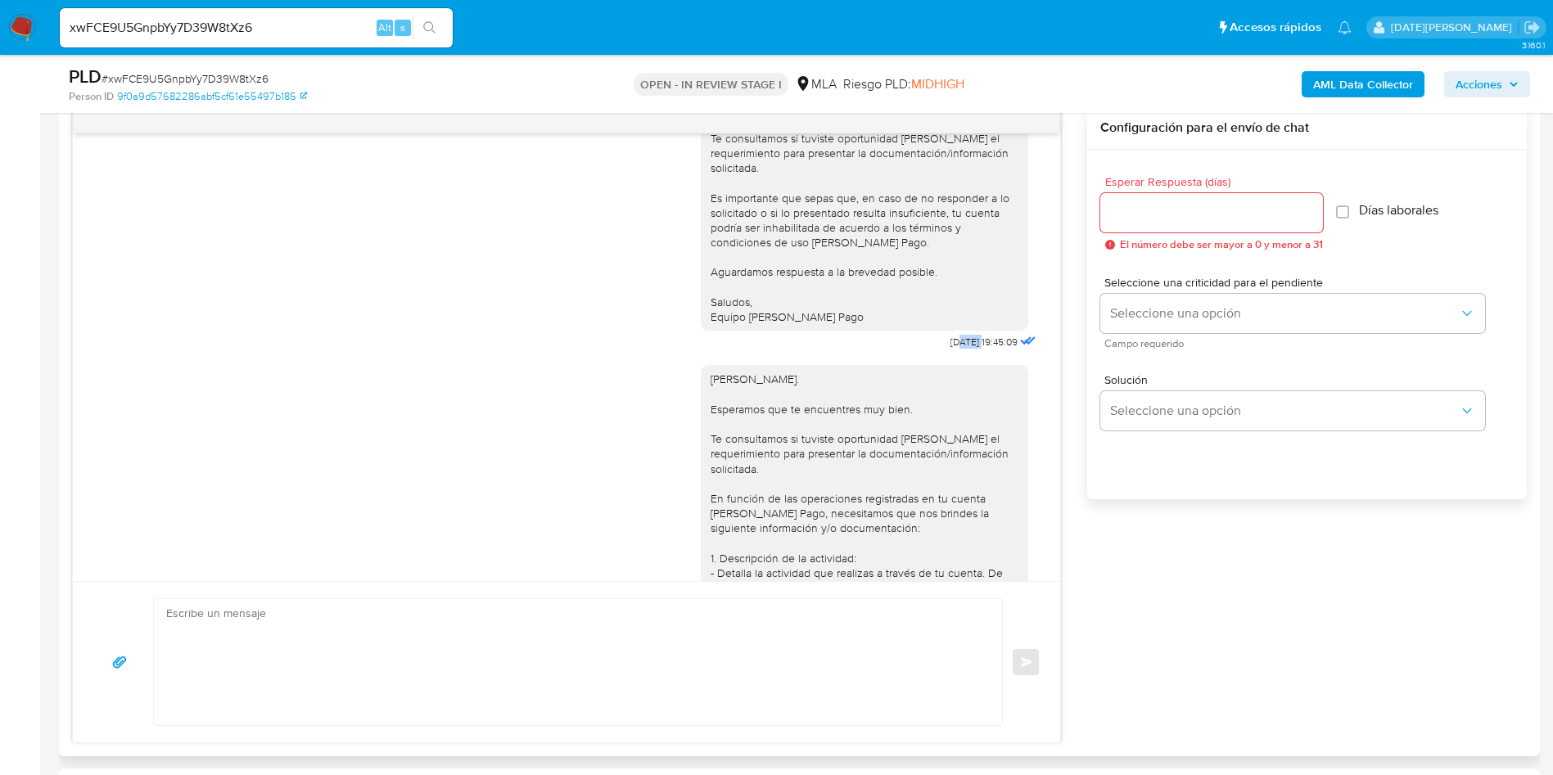
drag, startPoint x: 918, startPoint y: 426, endPoint x: 947, endPoint y: 426, distance: 29.5
click at [950, 349] on span "03/09/2025 19:45:09" at bounding box center [983, 342] width 67 height 13
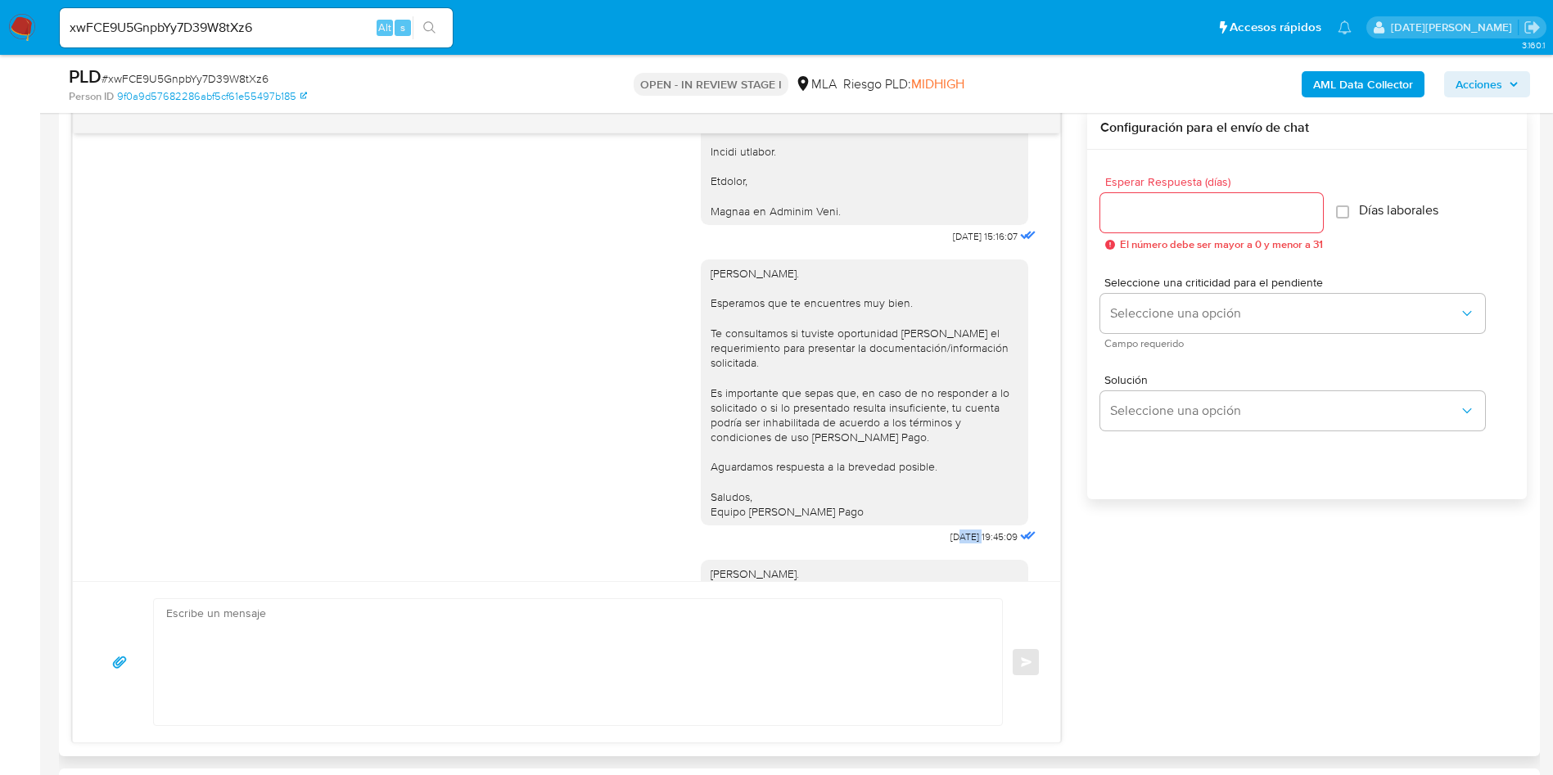
scroll to position [2060, 0]
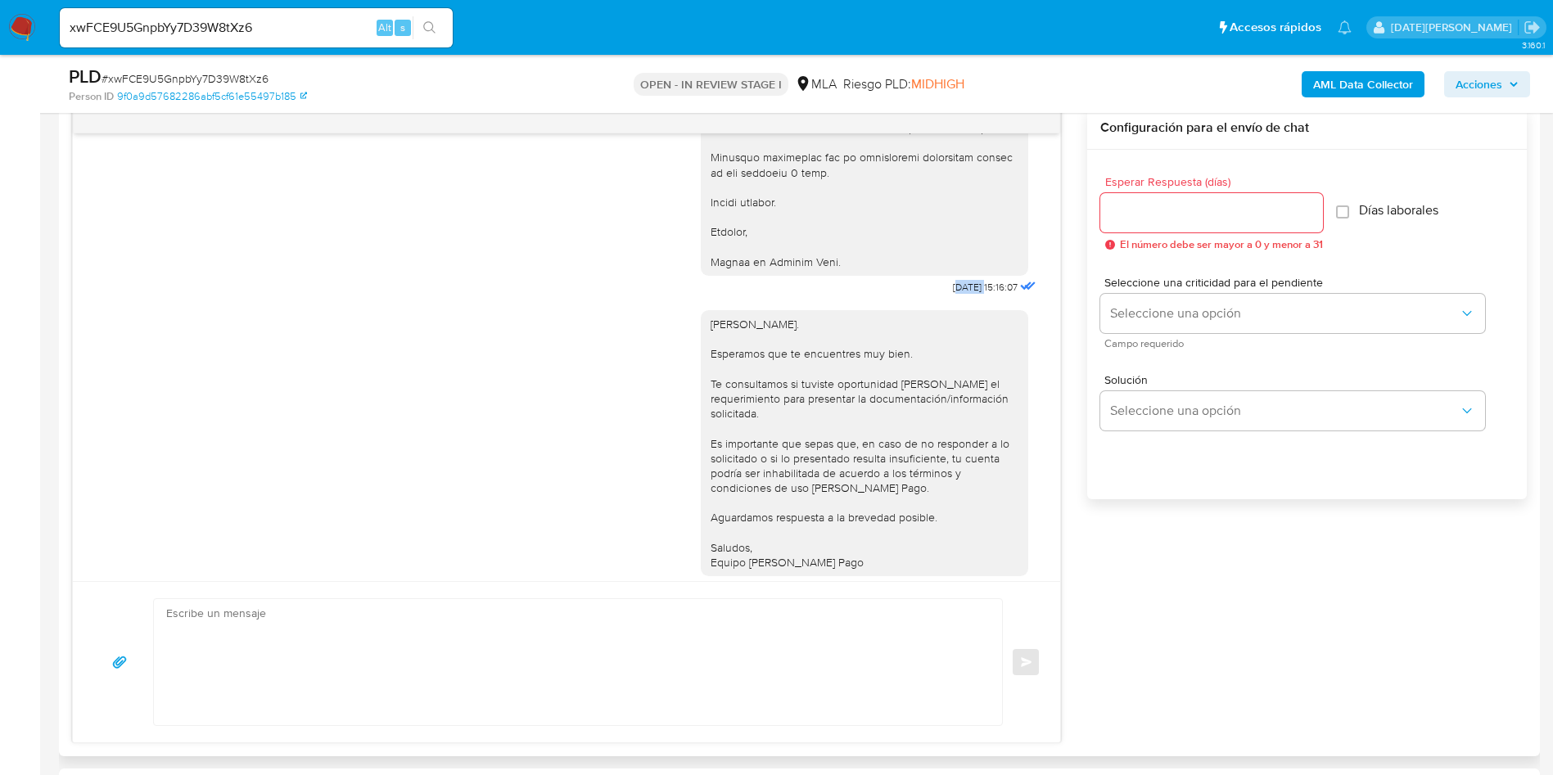
drag, startPoint x: 936, startPoint y: 377, endPoint x: 946, endPoint y: 379, distance: 10.8
click at [953, 294] on span "20/08/2025 15:16:07" at bounding box center [985, 287] width 65 height 13
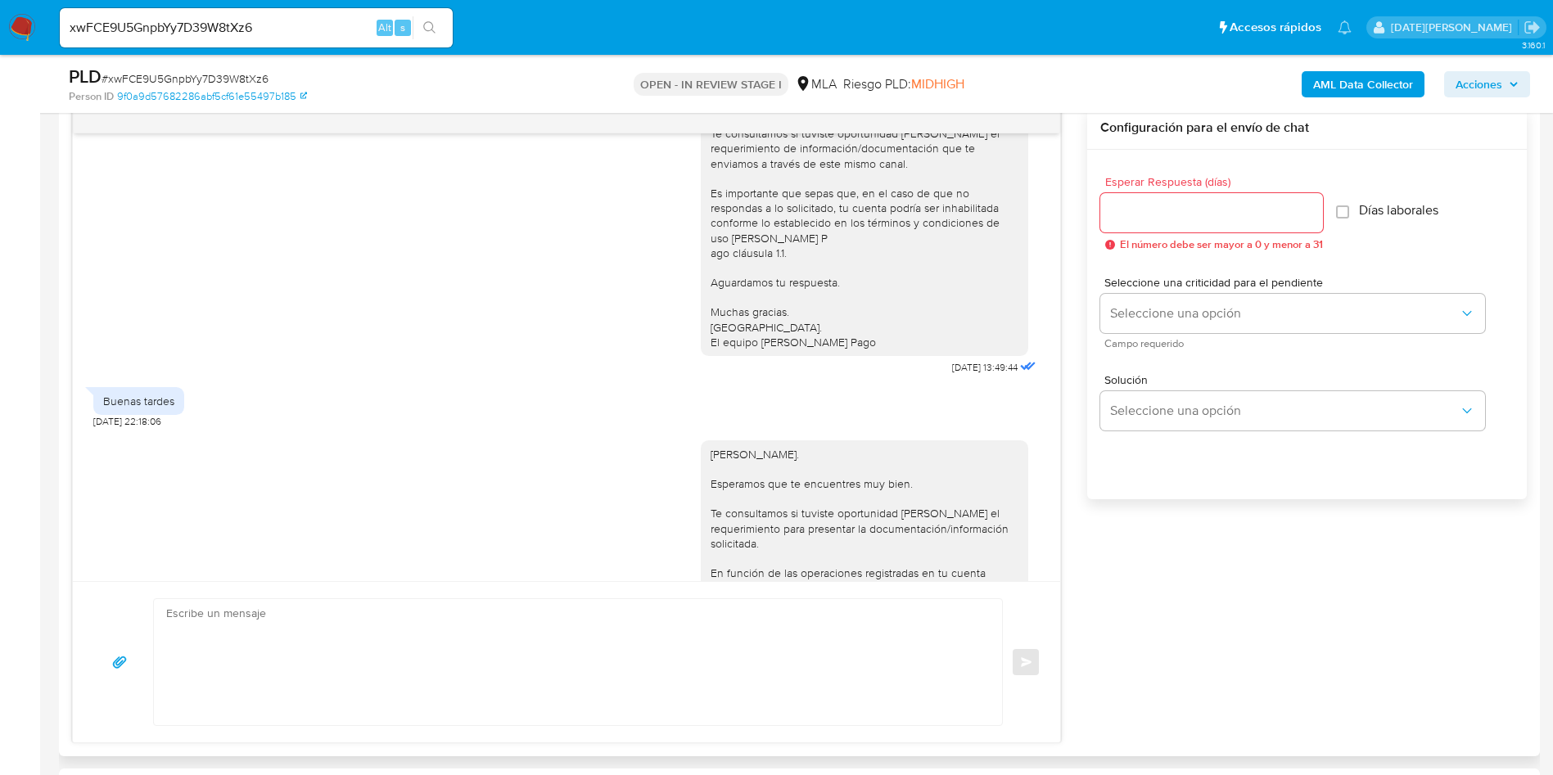
scroll to position [1077, 0]
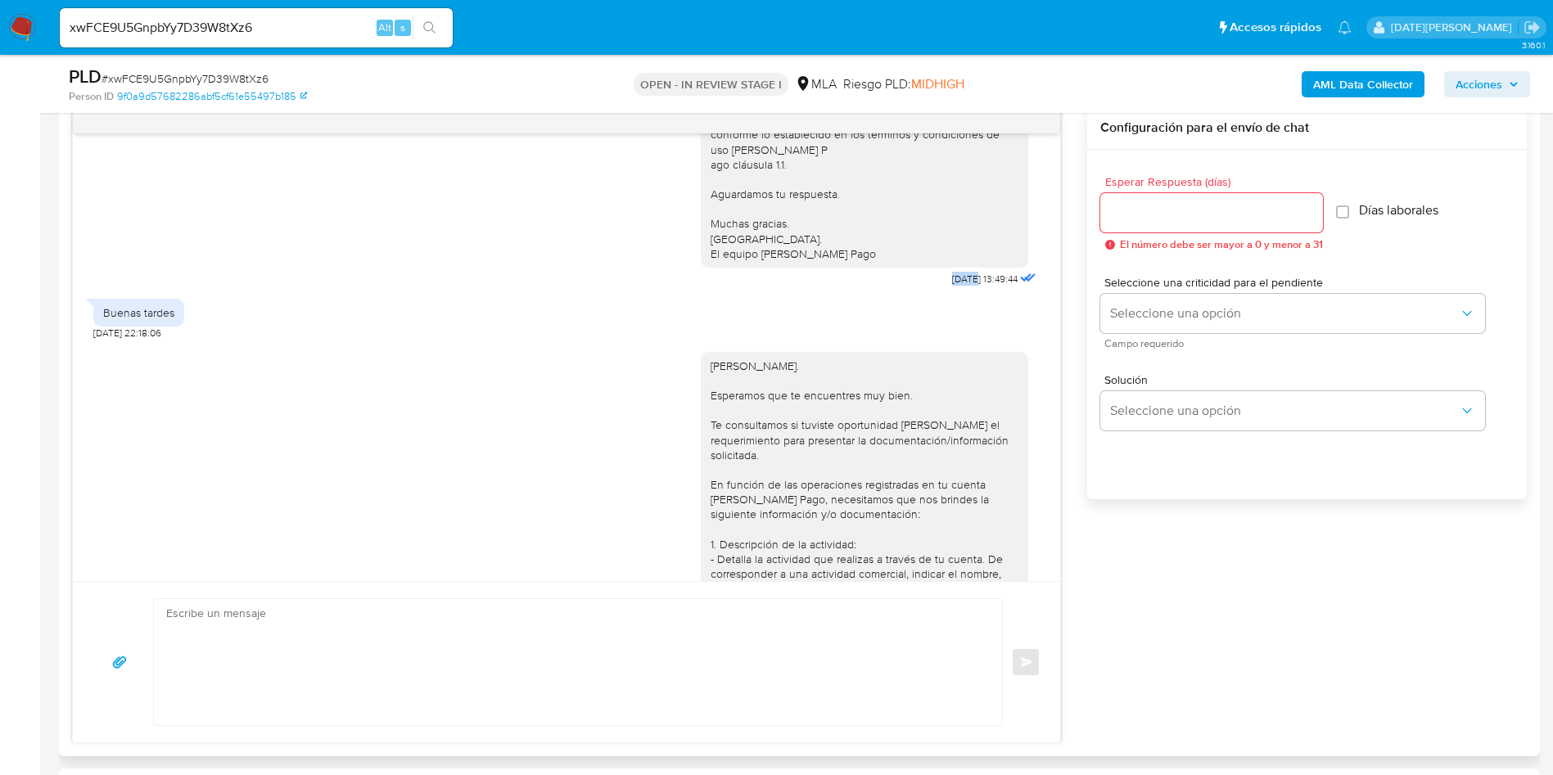
drag, startPoint x: 914, startPoint y: 324, endPoint x: 935, endPoint y: 324, distance: 21.3
click at [935, 291] on div "Hola, Esperamos que te encuentres muy bien. Te consultamos si tuviste oportunid…" at bounding box center [870, 125] width 339 height 331
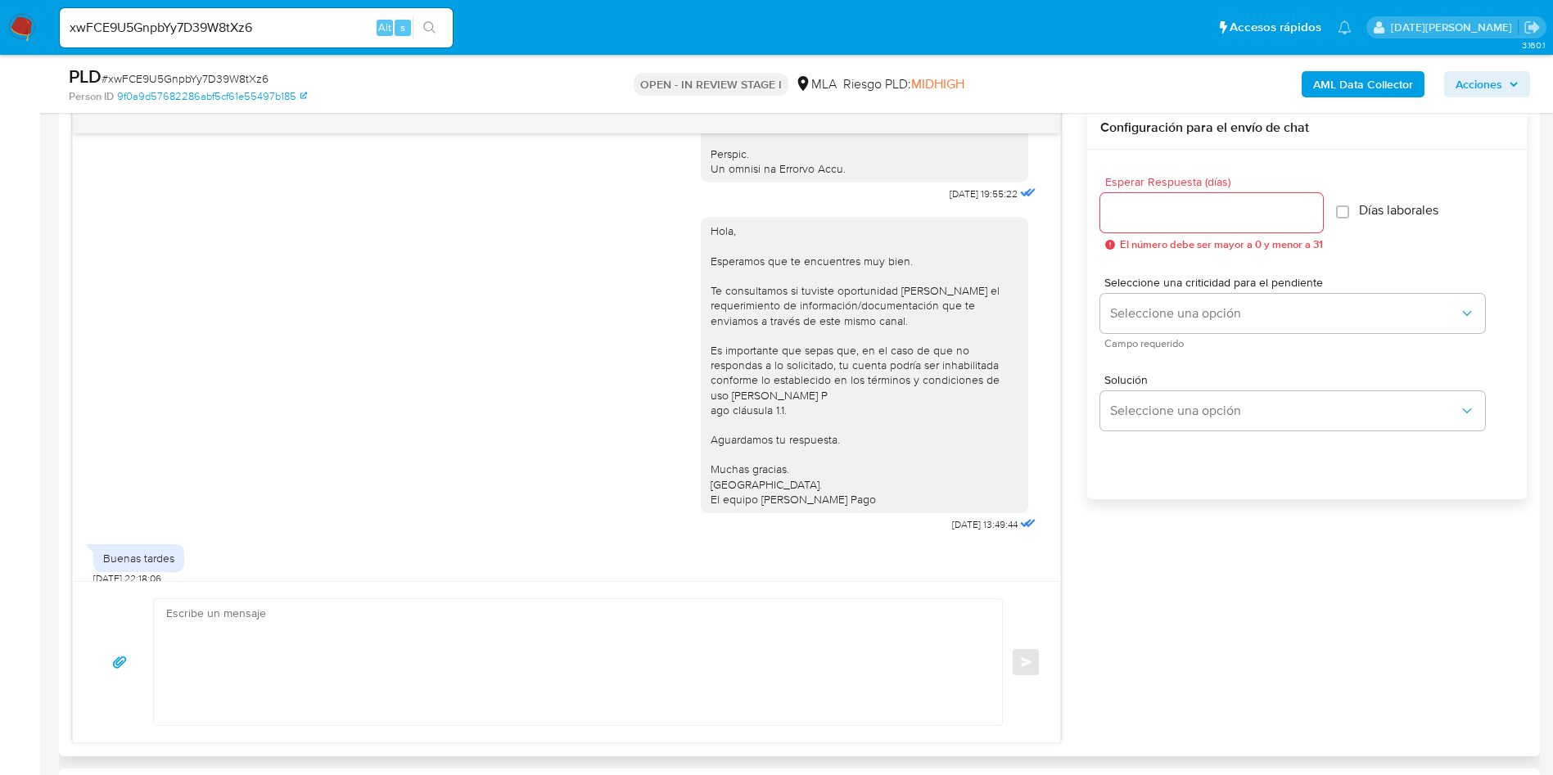
drag, startPoint x: 909, startPoint y: 223, endPoint x: 942, endPoint y: 223, distance: 33.6
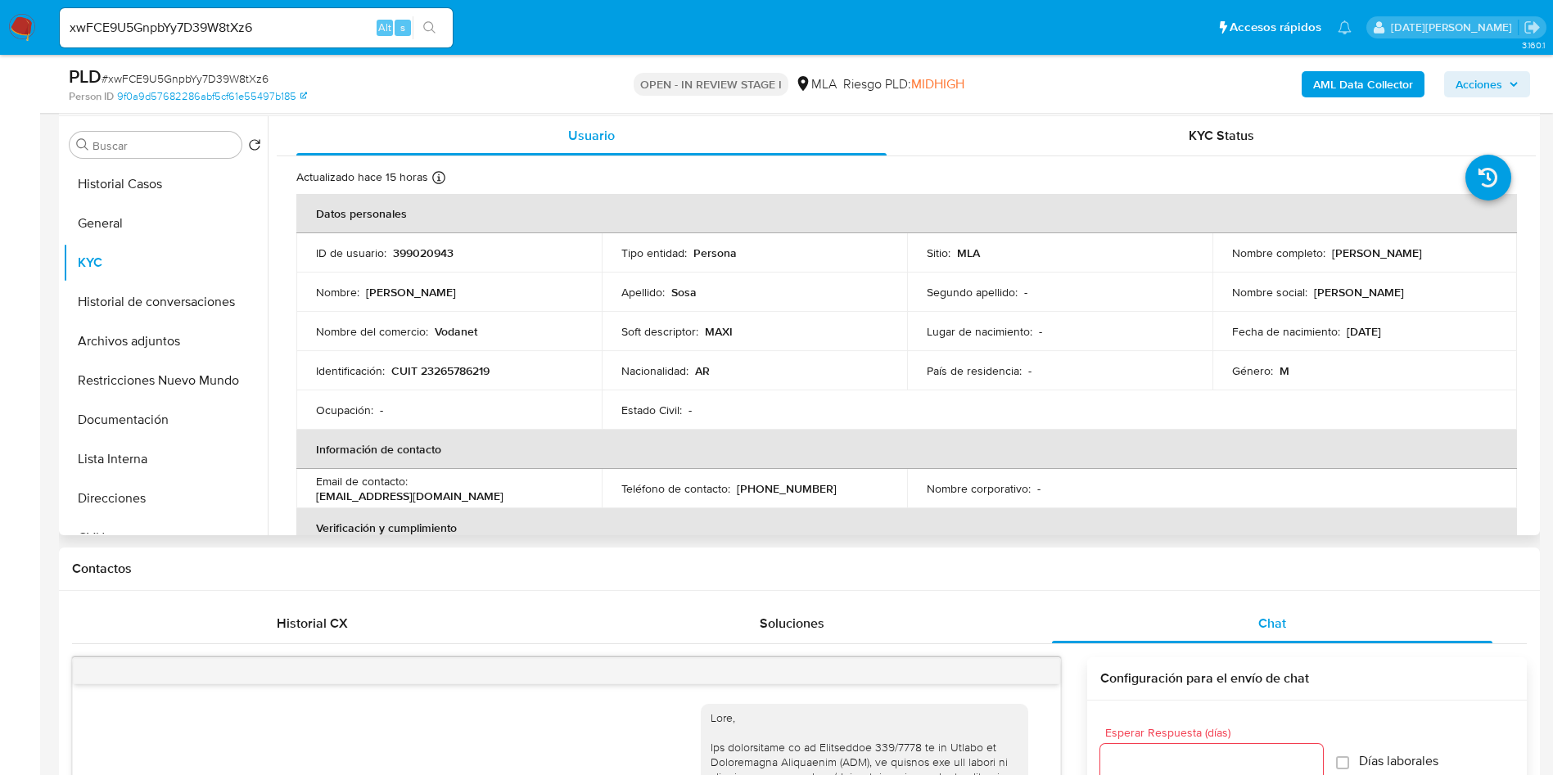
scroll to position [123, 0]
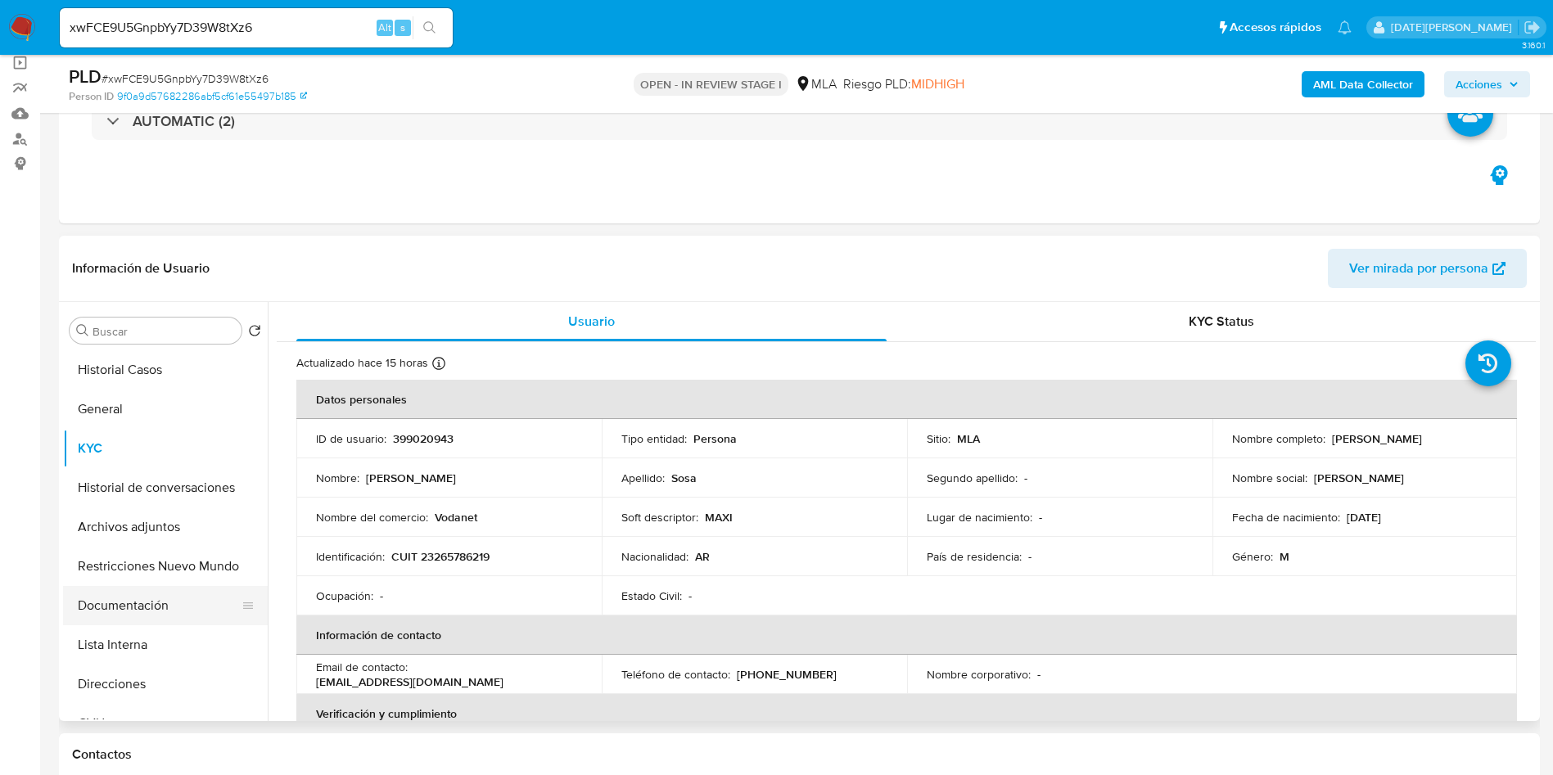
click at [142, 598] on button "Documentación" at bounding box center [159, 605] width 192 height 39
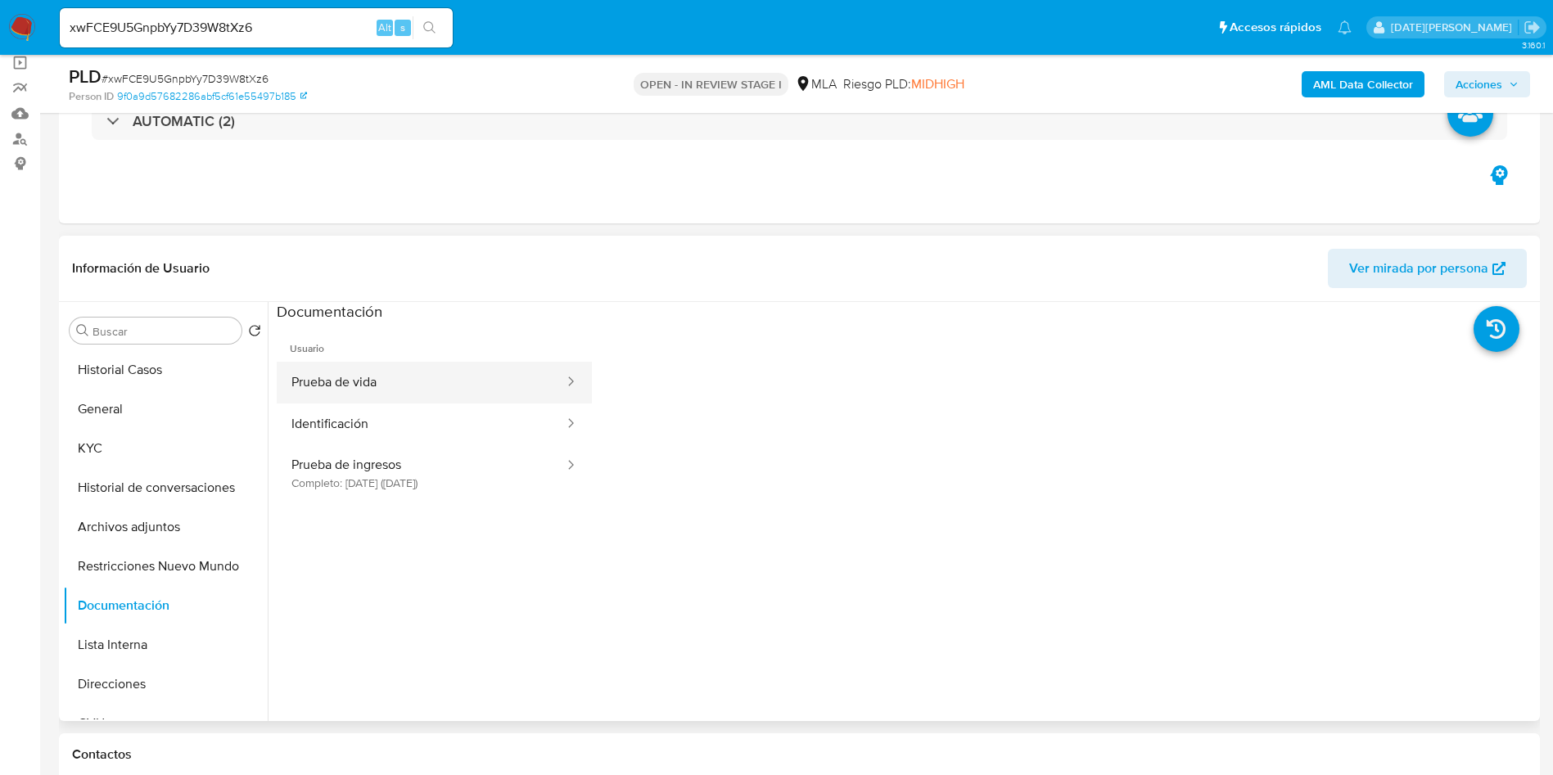
click at [400, 387] on button "Prueba de vida" at bounding box center [421, 383] width 289 height 42
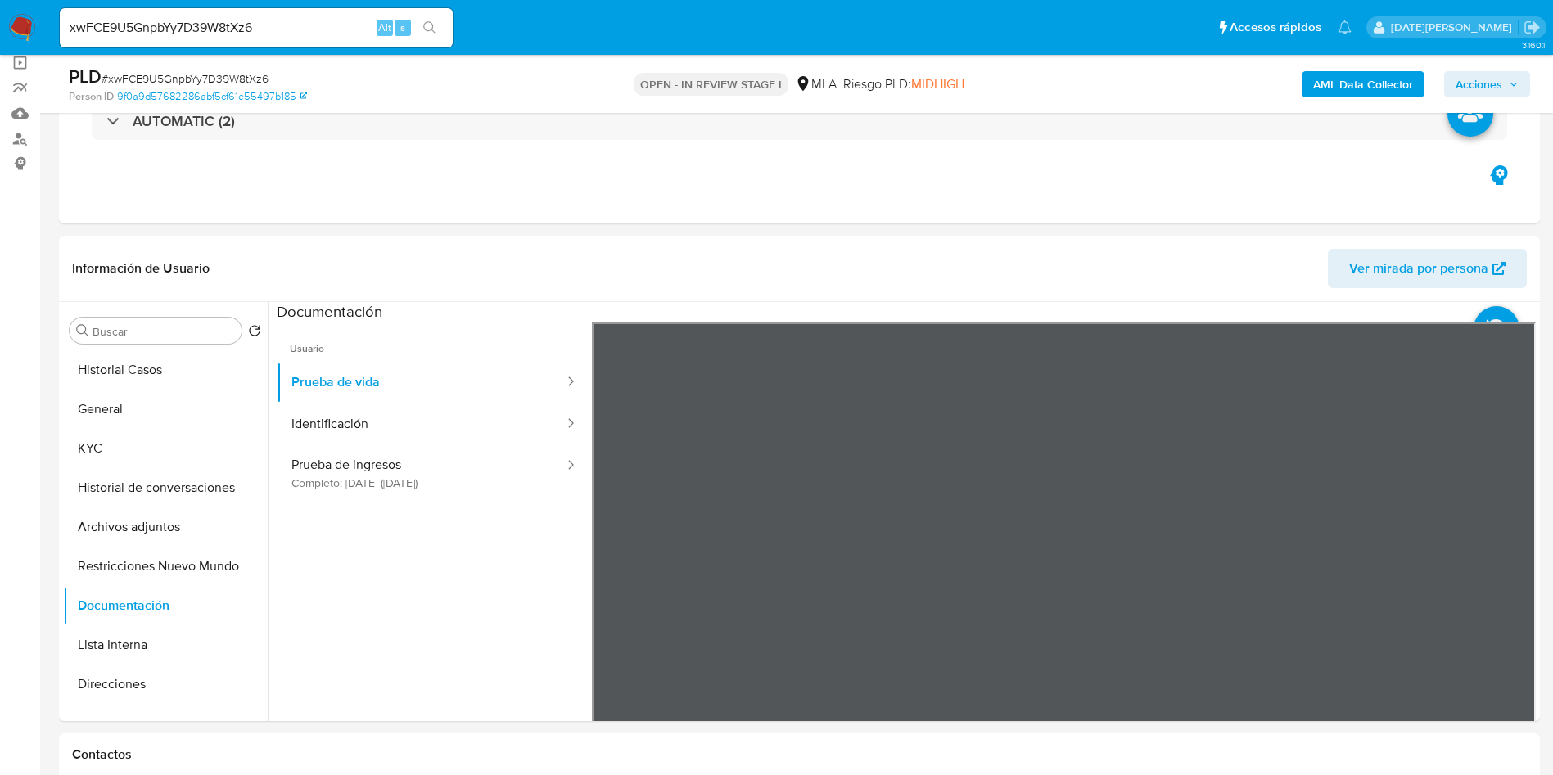
click at [198, 21] on input "xwFCE9U5GnpbYy7D39W8tXz6" at bounding box center [256, 27] width 393 height 21
drag, startPoint x: 198, startPoint y: 21, endPoint x: 954, endPoint y: 170, distance: 770.1
click at [954, 170] on div "Eventos ( 2 ) Acciones AUTOMATIC (2)" at bounding box center [799, 125] width 1481 height 196
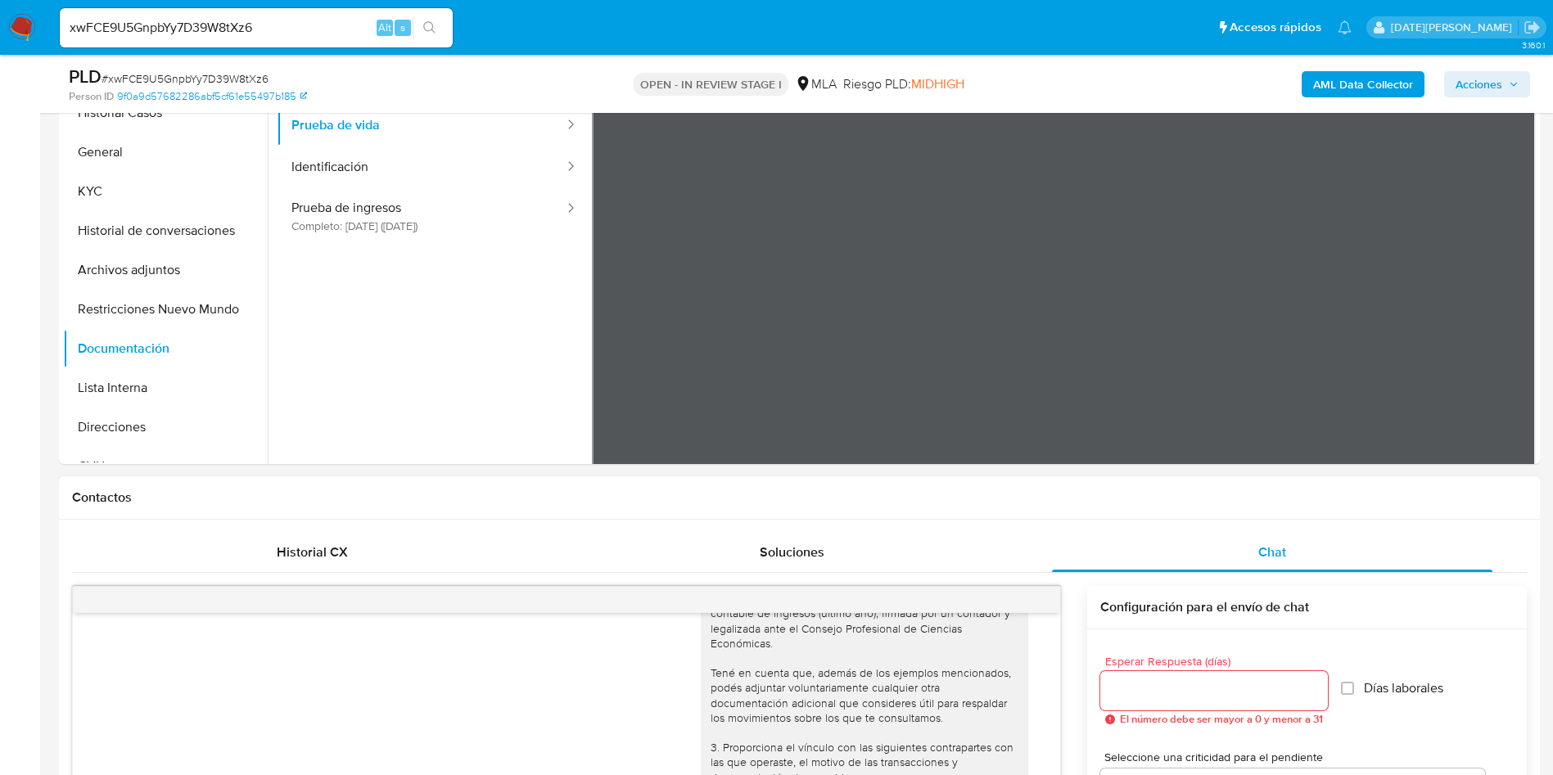
scroll to position [368, 0]
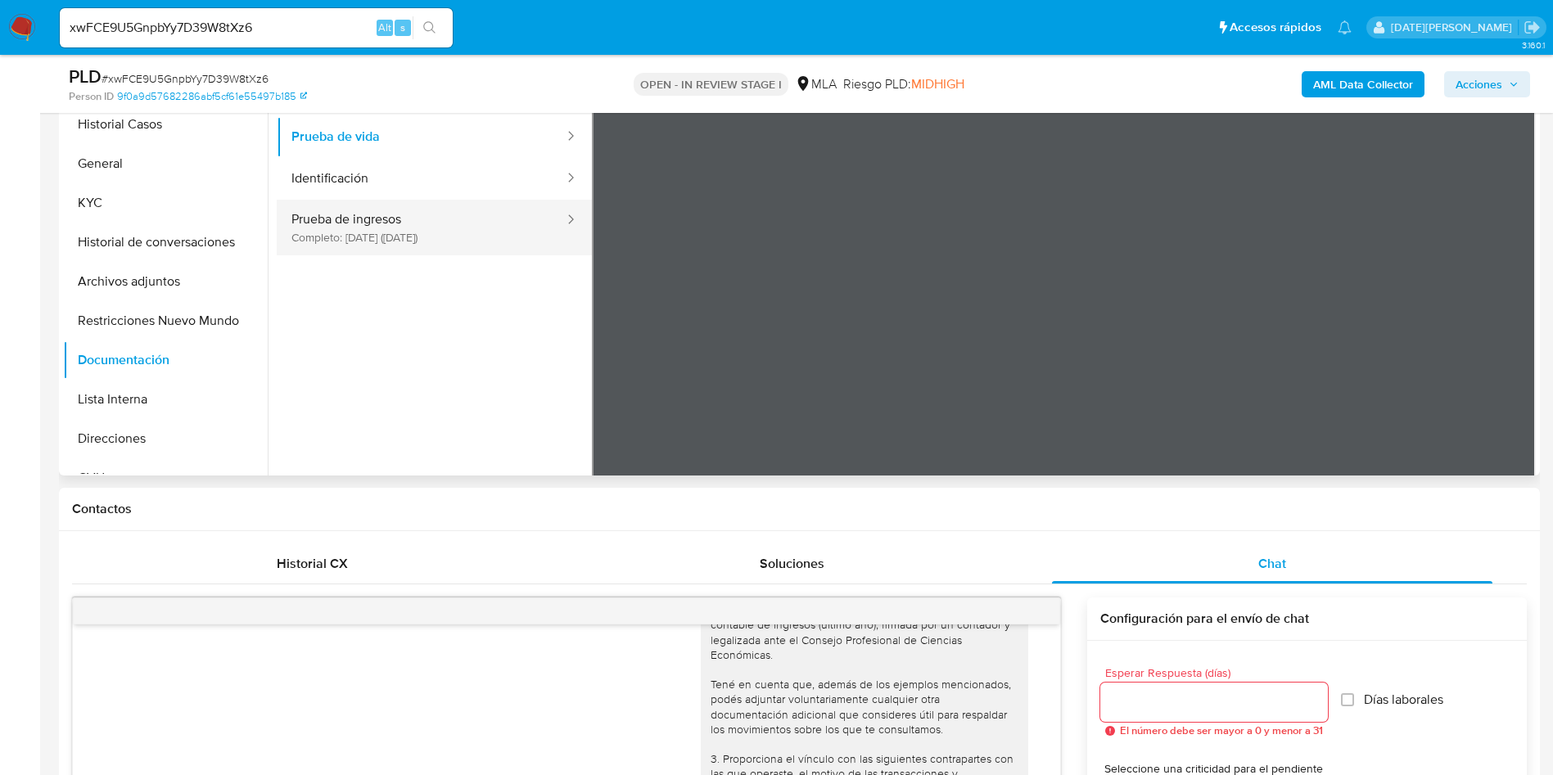
click at [431, 240] on button "Prueba de ingresos Completo: 15/03/2024 (hace 2 años)" at bounding box center [421, 228] width 289 height 56
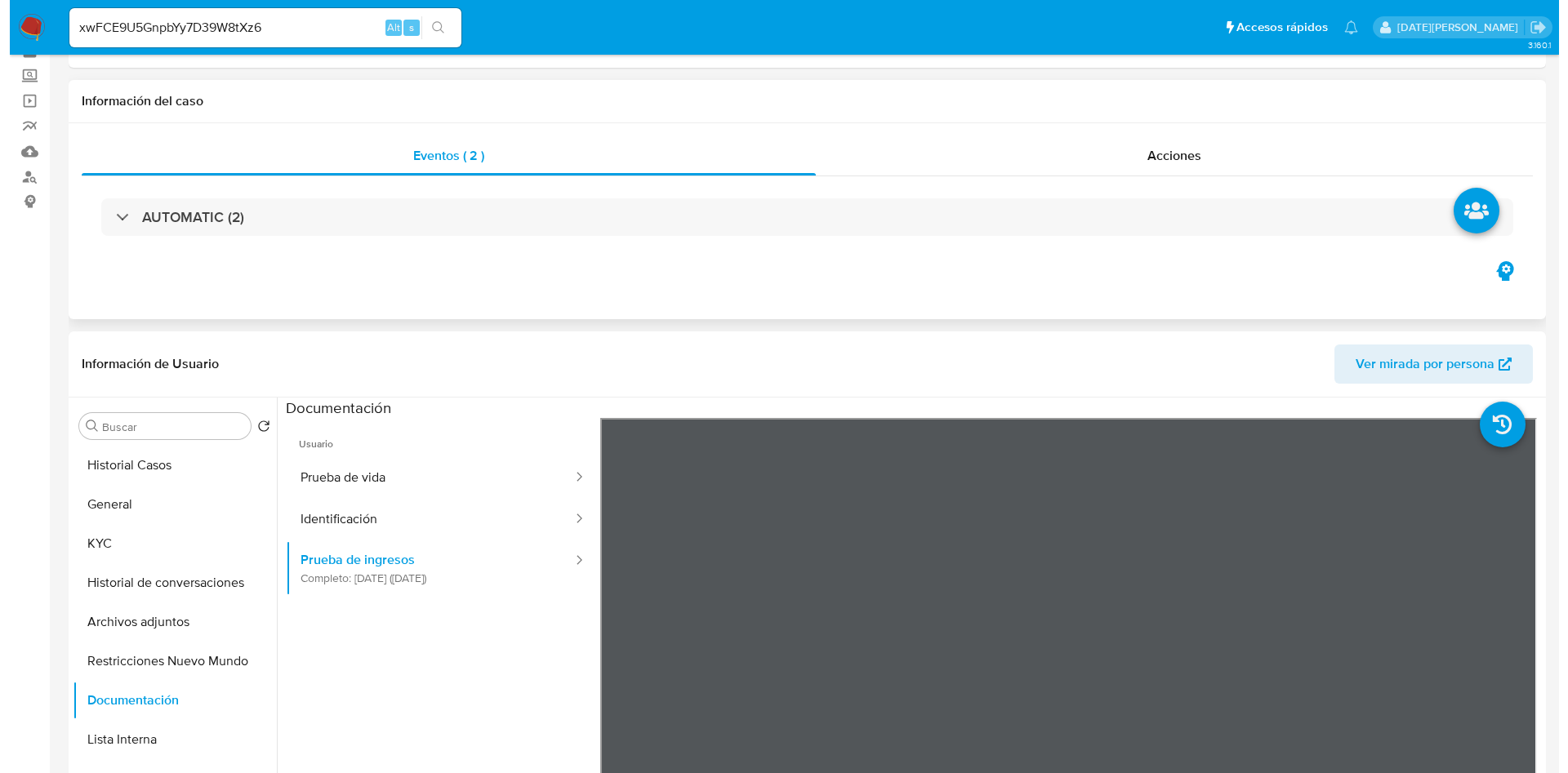
scroll to position [123, 0]
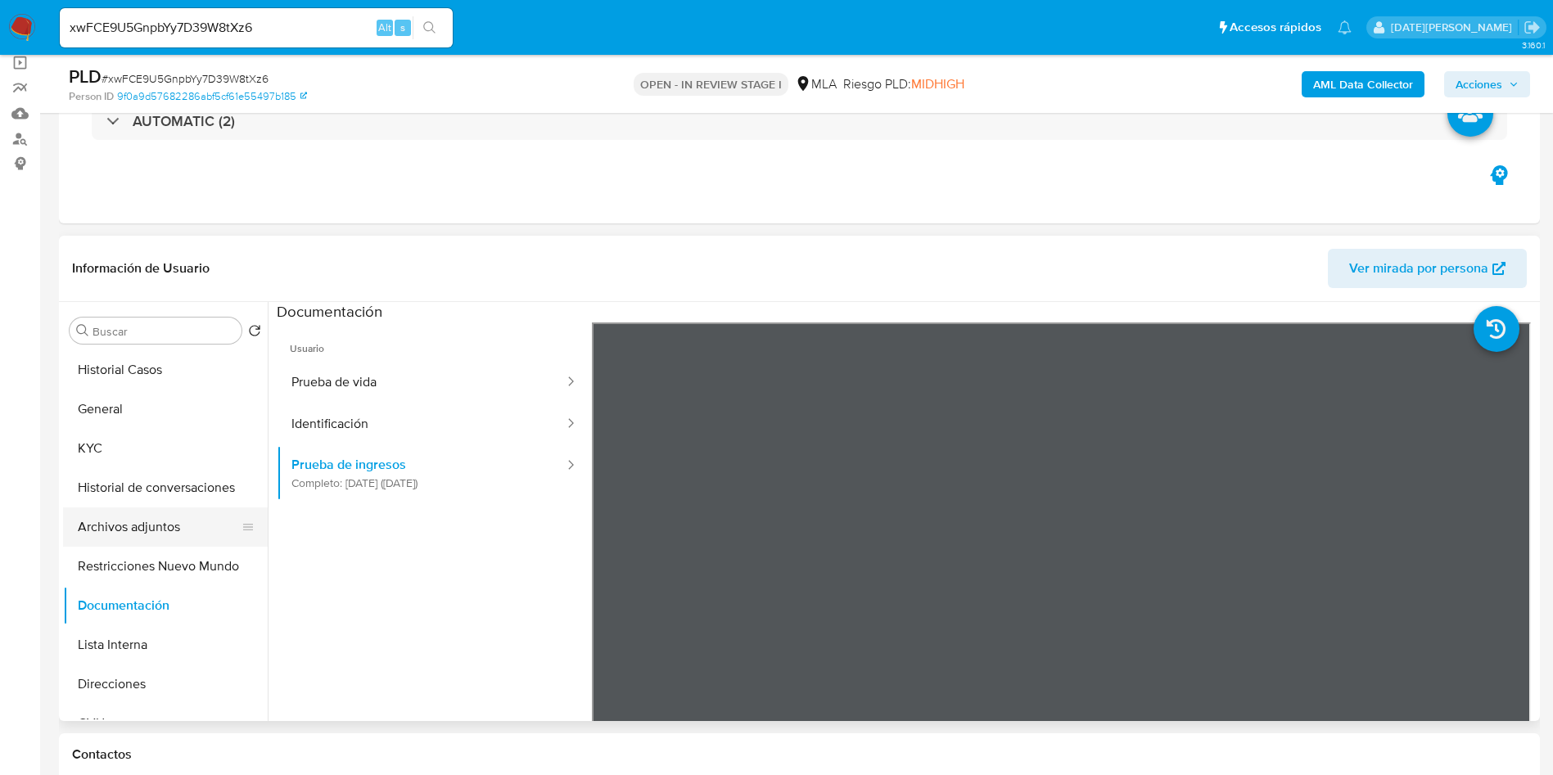
click at [157, 536] on button "Archivos adjuntos" at bounding box center [159, 527] width 192 height 39
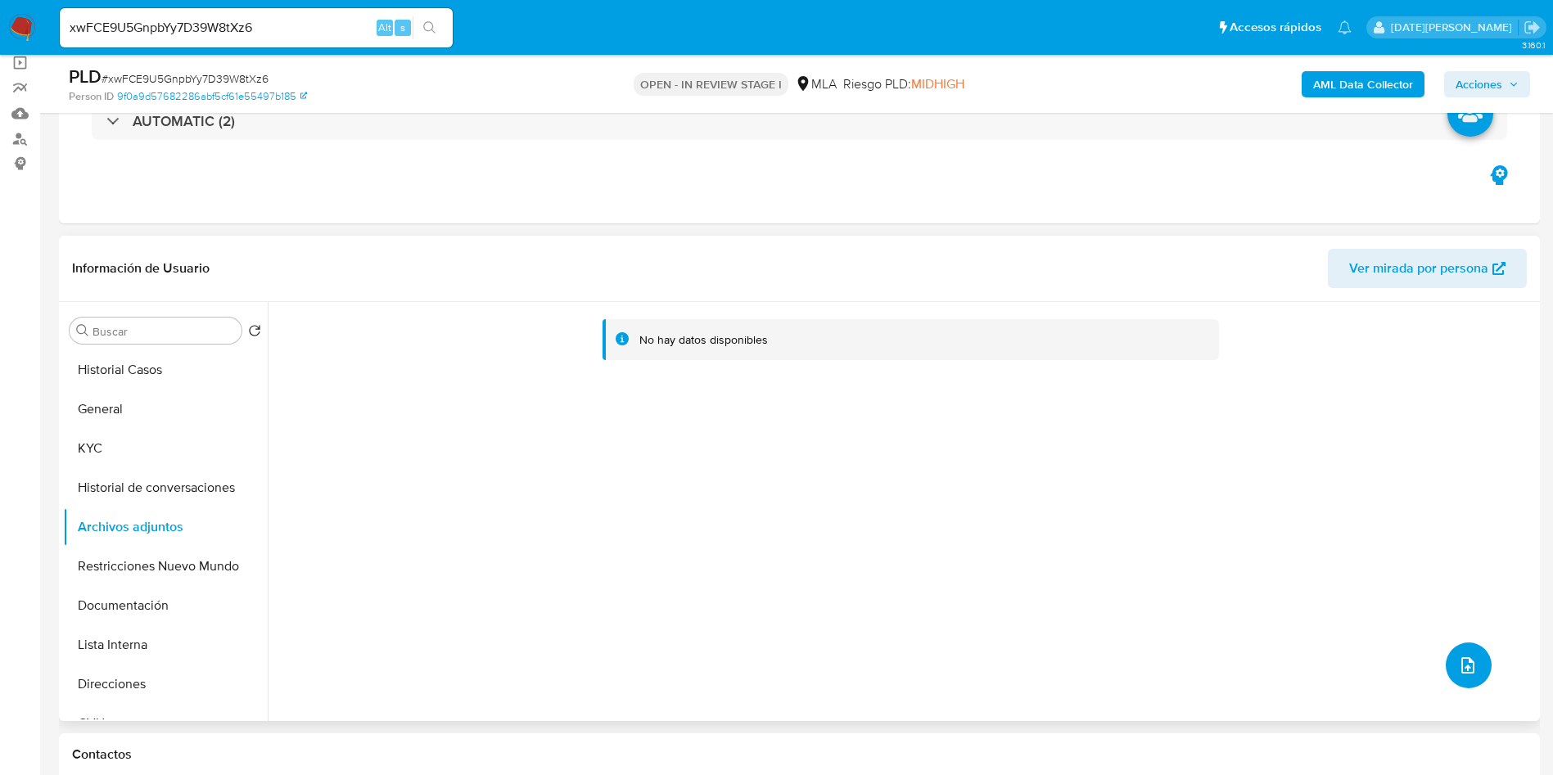
click at [1471, 660] on button "upload-file" at bounding box center [1469, 666] width 46 height 46
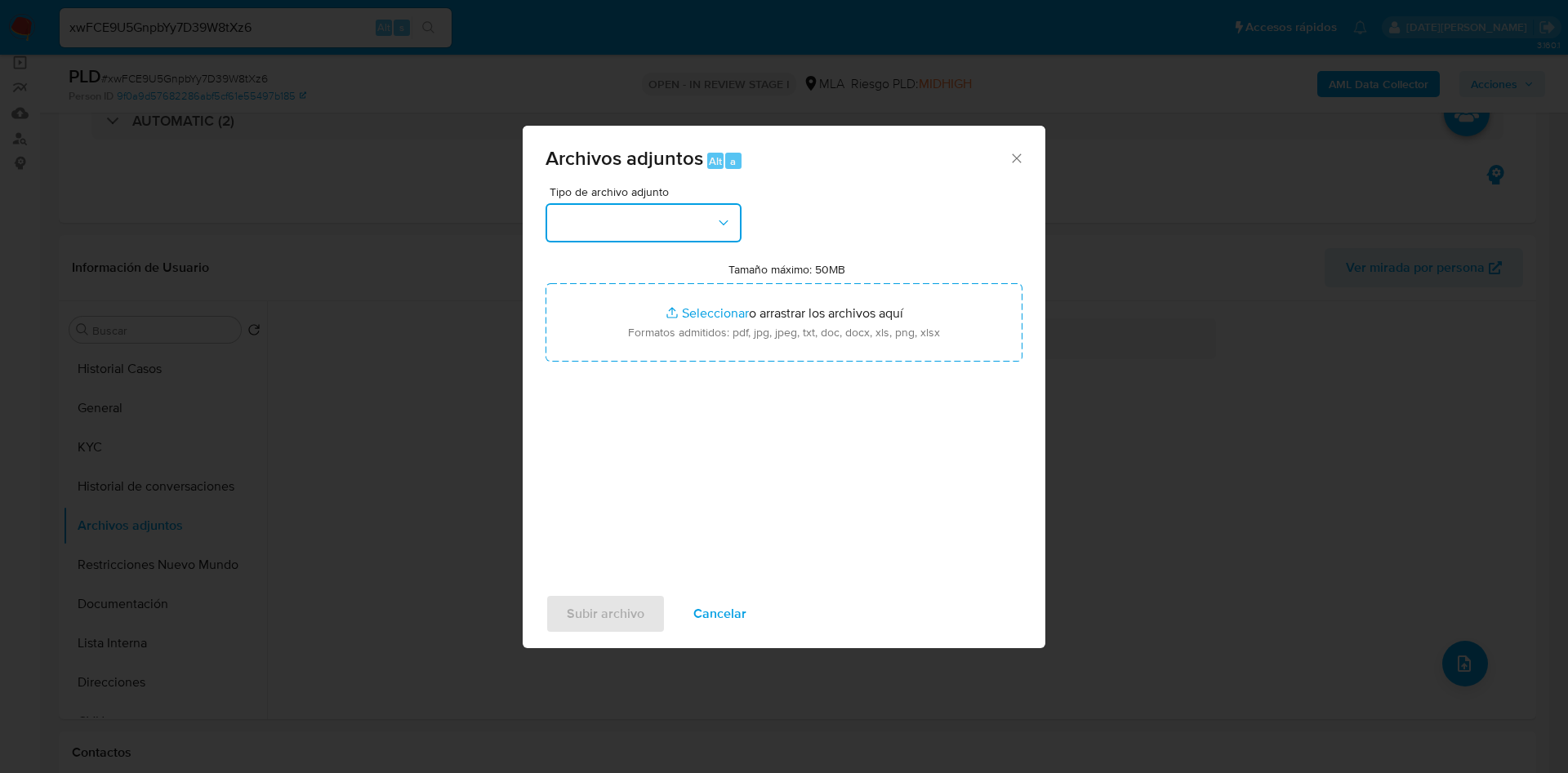
click at [709, 211] on button "button" at bounding box center [643, 222] width 196 height 39
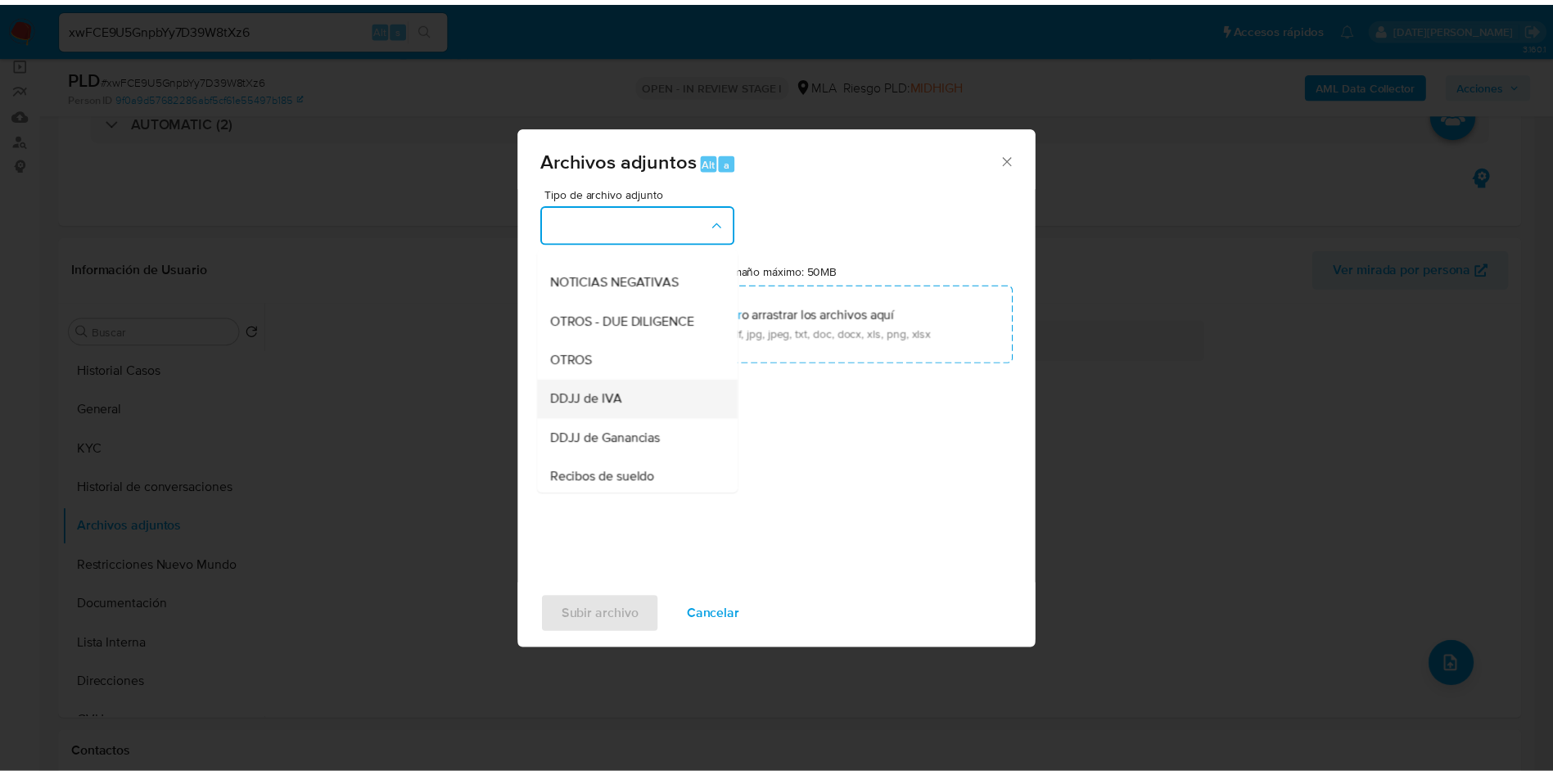
scroll to position [246, 0]
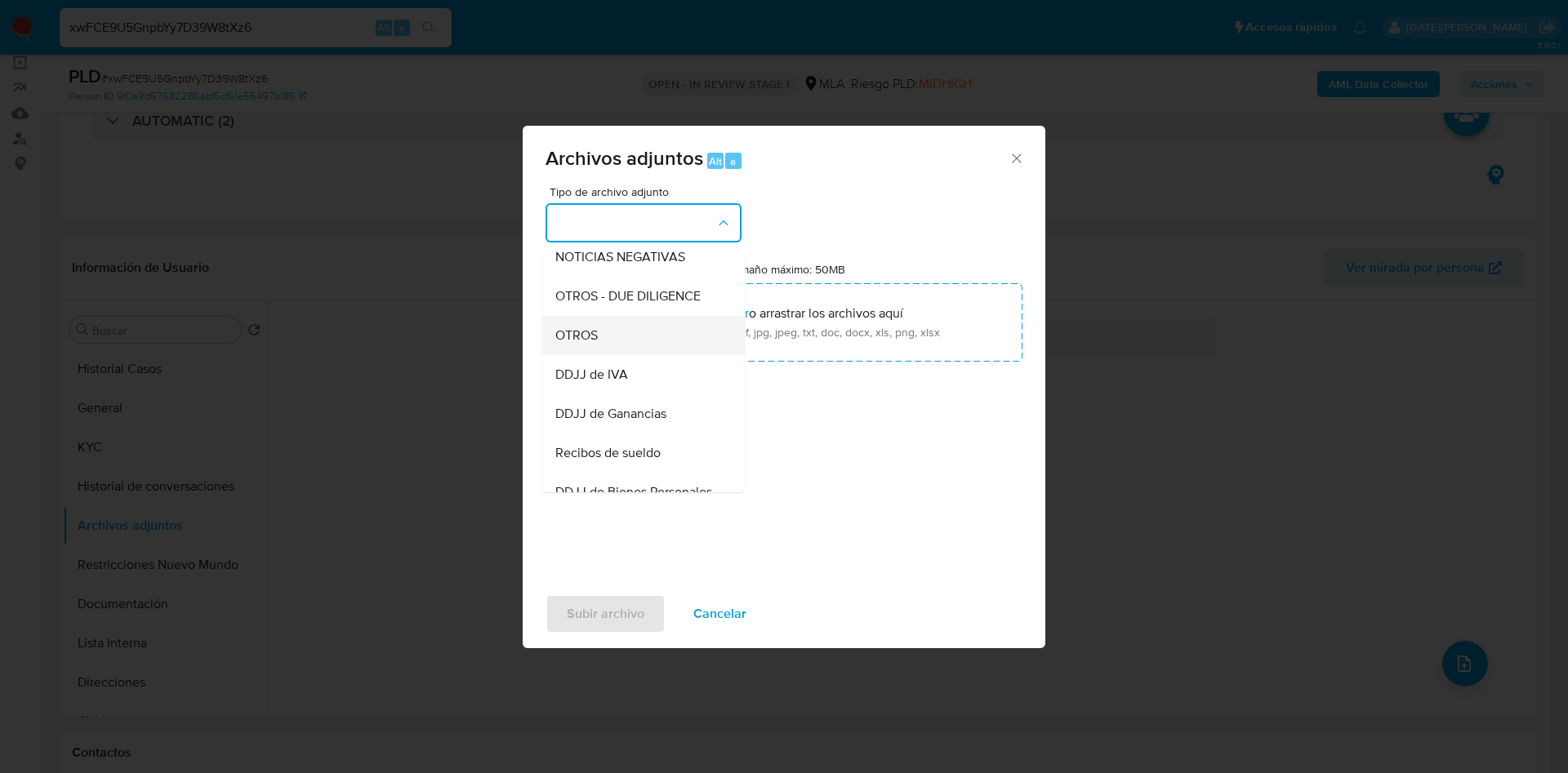
click at [612, 354] on div "OTROS" at bounding box center [638, 335] width 167 height 39
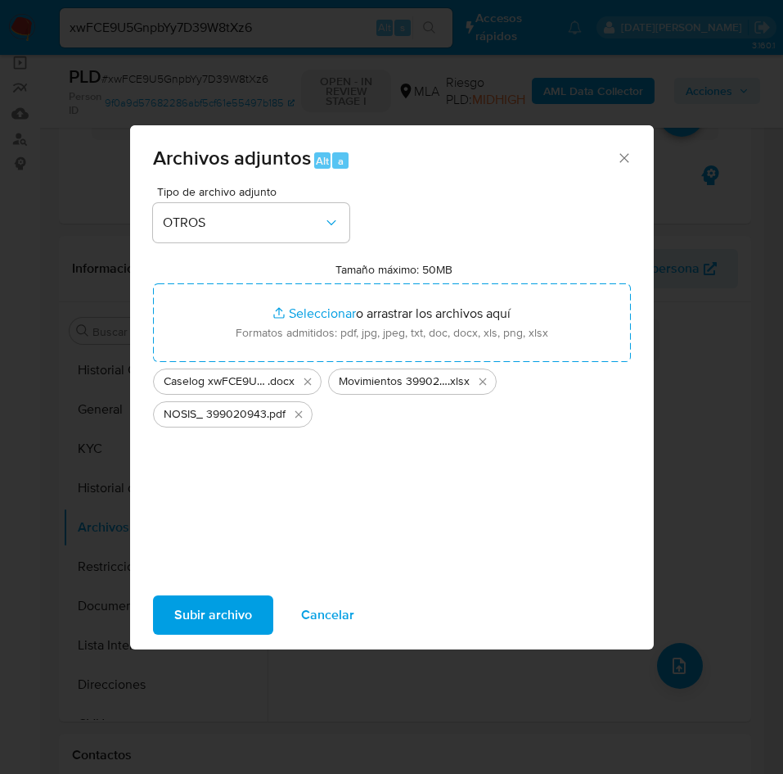
click at [197, 621] on span "Subir archivo" at bounding box center [213, 615] width 78 height 36
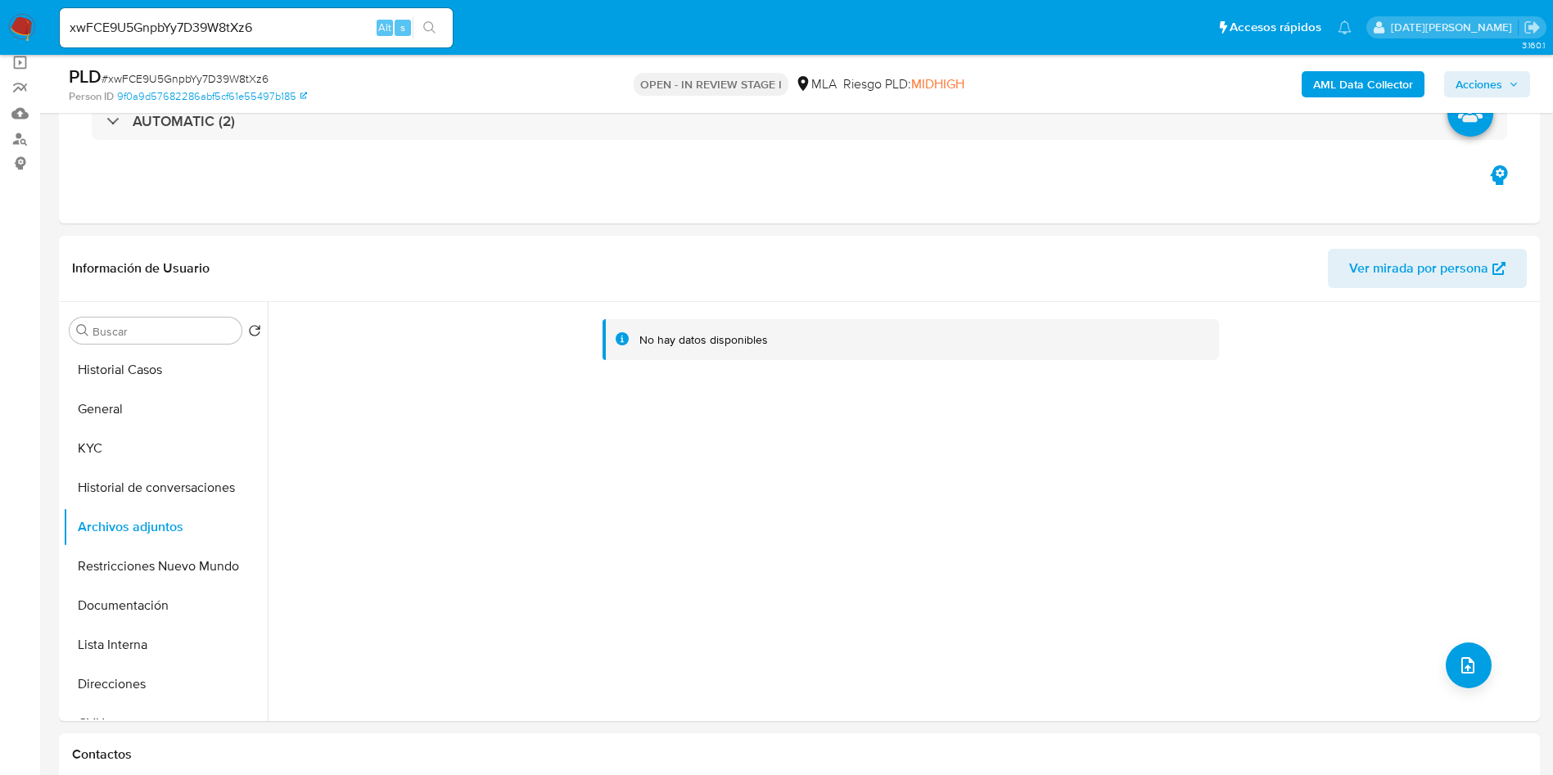
click at [1345, 84] on b "AML Data Collector" at bounding box center [1363, 84] width 100 height 26
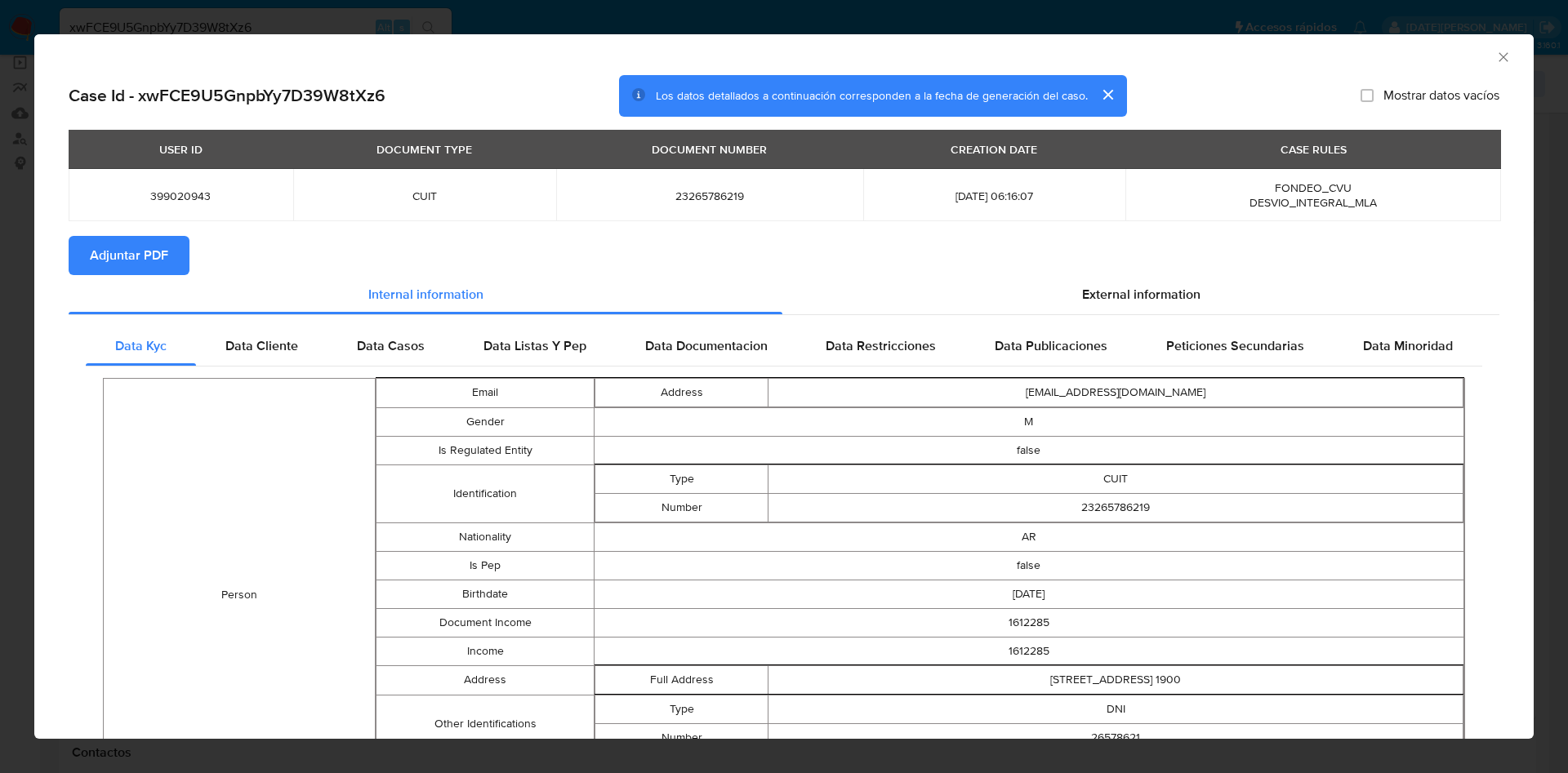
click at [124, 254] on span "Adjuntar PDF" at bounding box center [129, 255] width 79 height 36
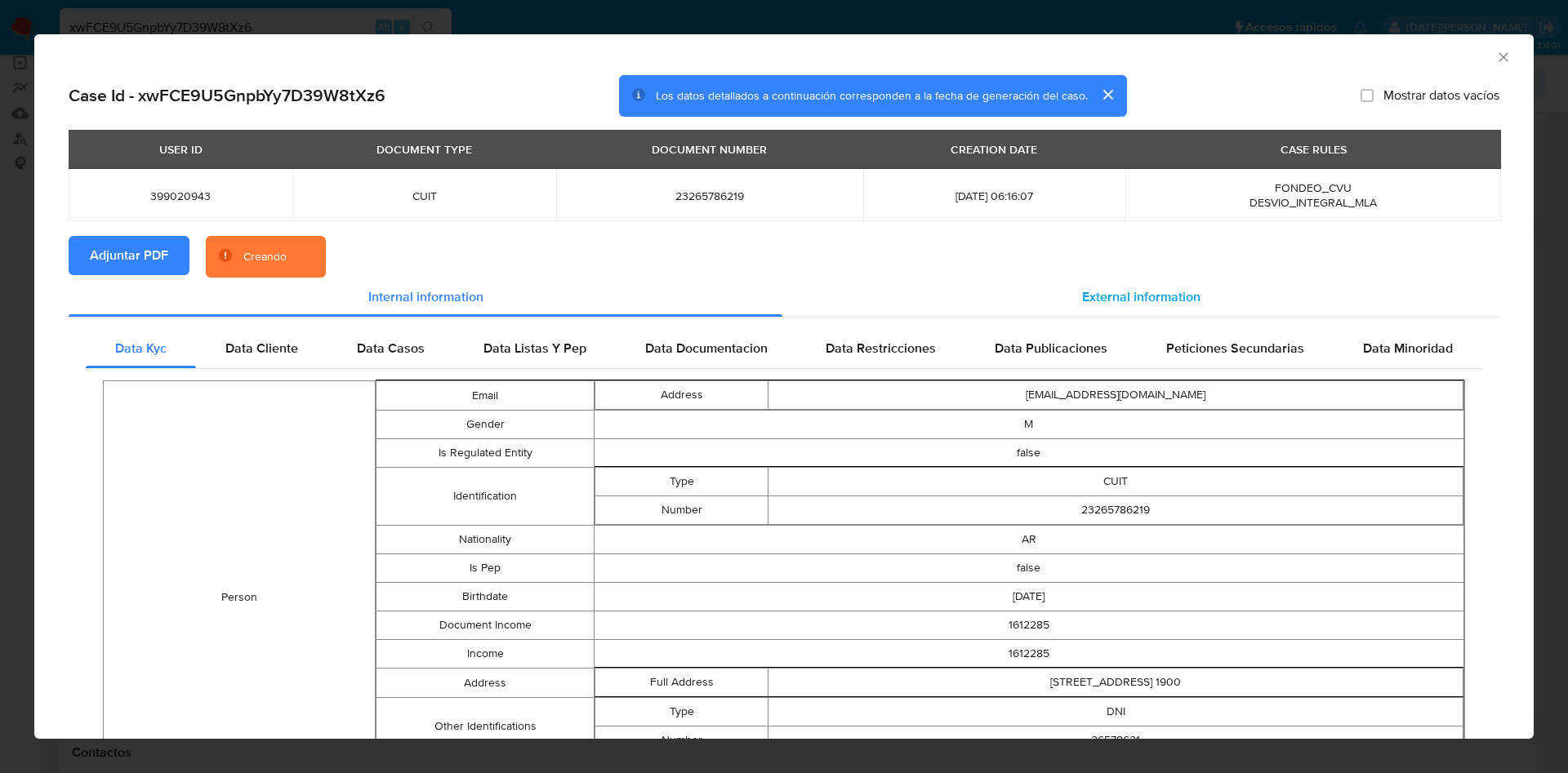
click at [1061, 306] on div "External information" at bounding box center [1140, 296] width 717 height 39
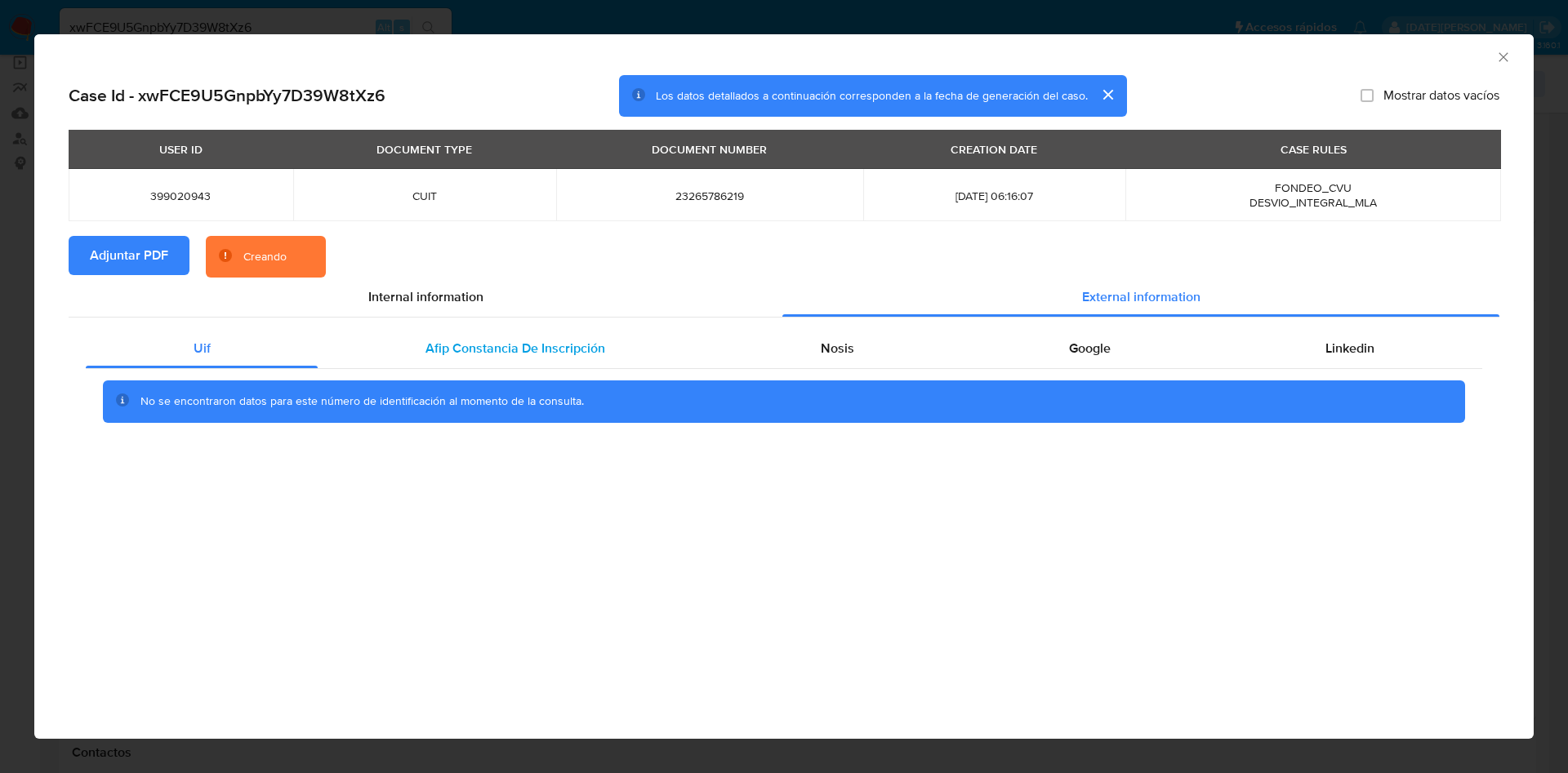
click at [441, 365] on div "Afip Constancia De Inscripción" at bounding box center [514, 348] width 394 height 39
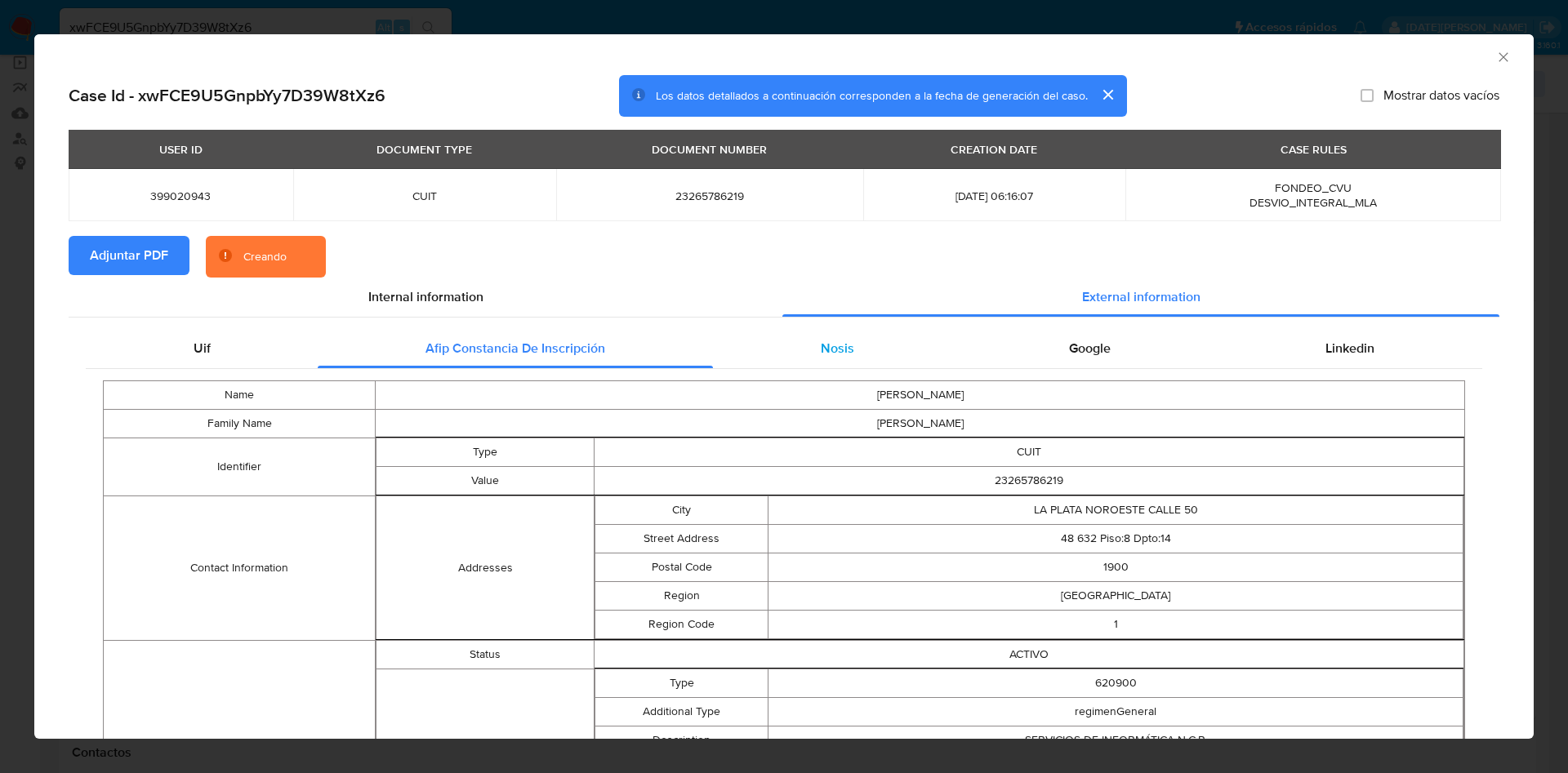
click at [801, 357] on div "Nosis" at bounding box center [837, 348] width 248 height 39
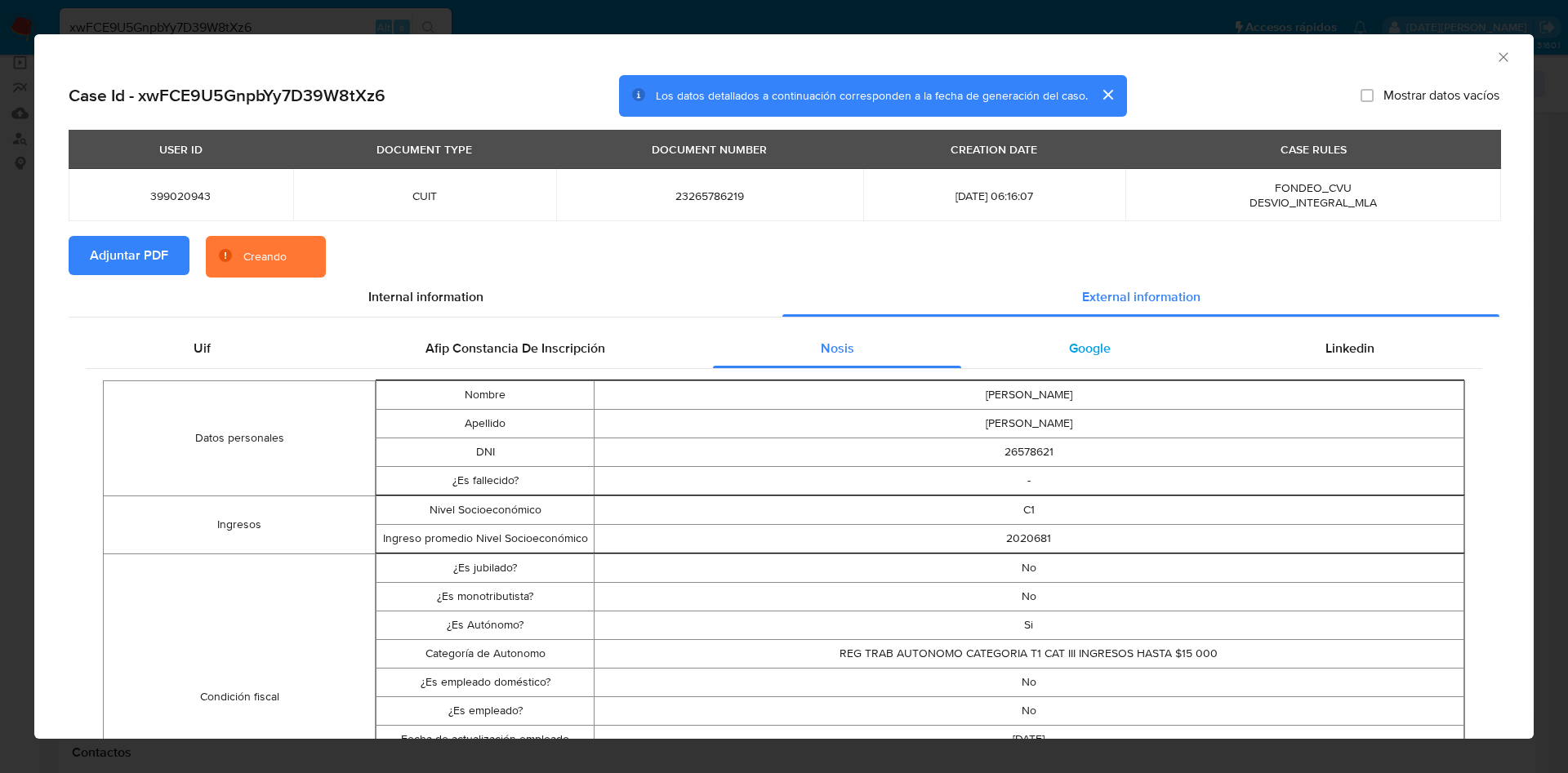
click at [1023, 357] on div "Google" at bounding box center [1088, 348] width 256 height 39
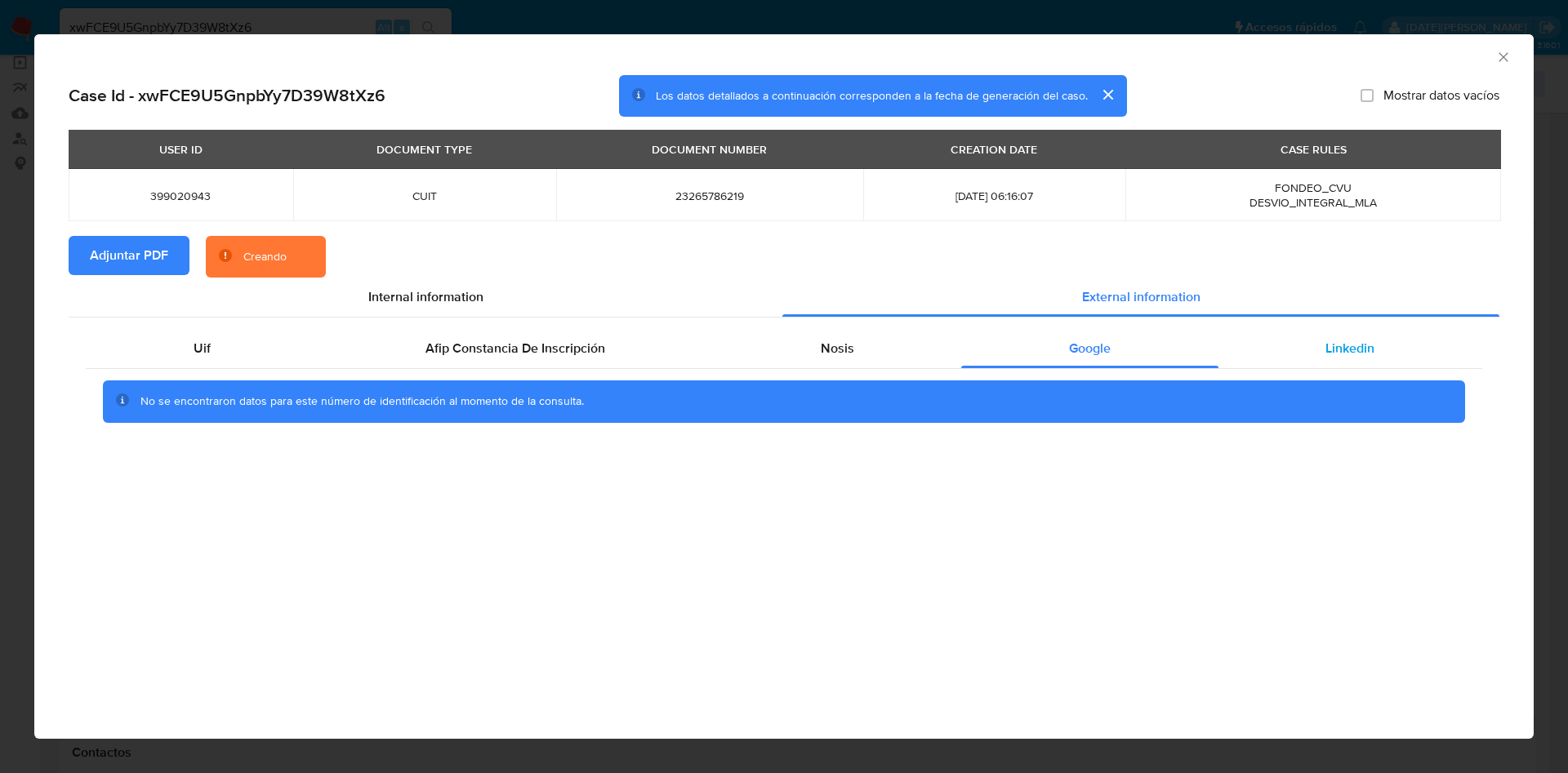
click at [1335, 349] on span "Linkedin" at bounding box center [1350, 348] width 49 height 19
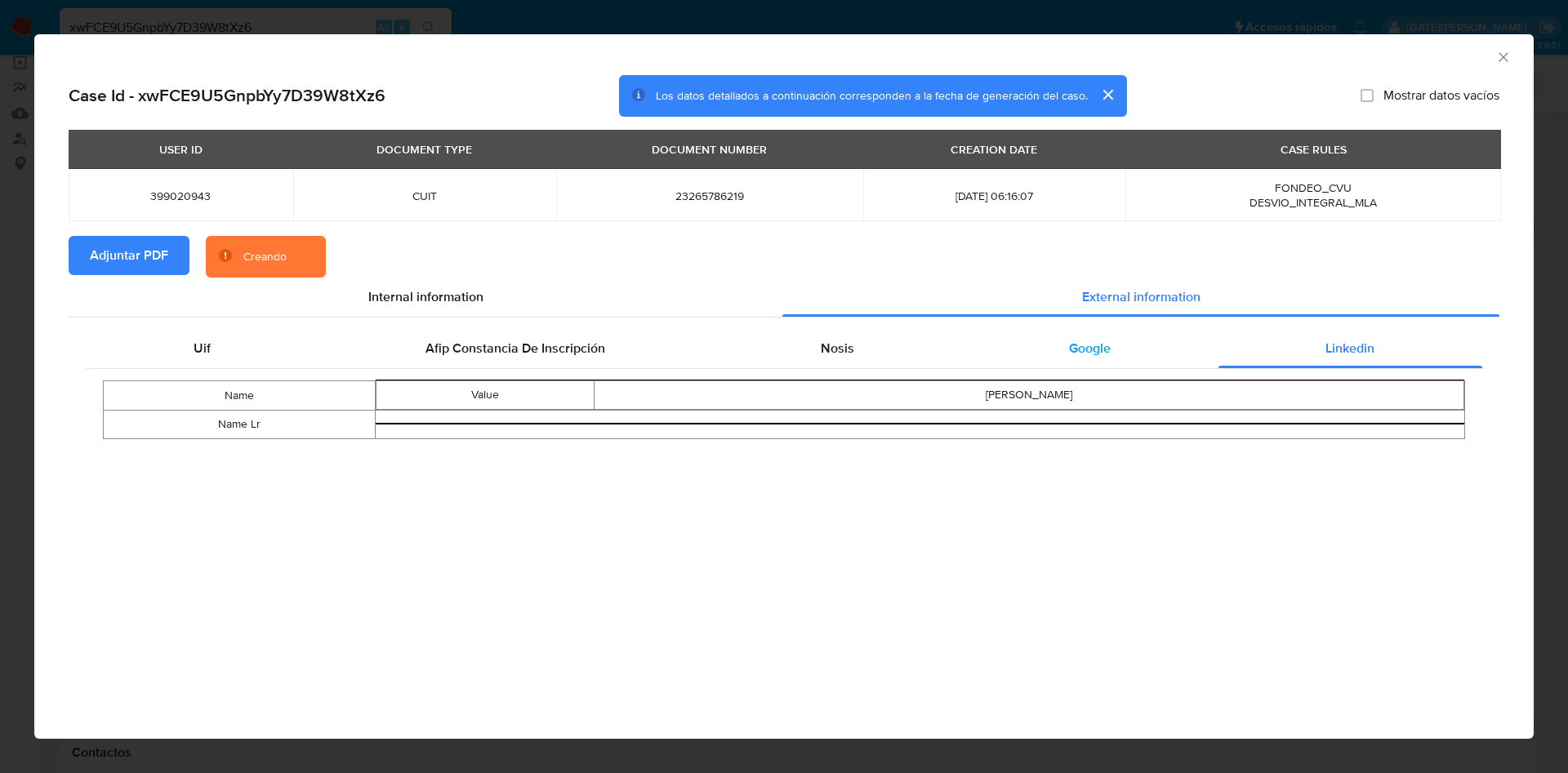
click at [1074, 349] on span "Google" at bounding box center [1089, 348] width 42 height 19
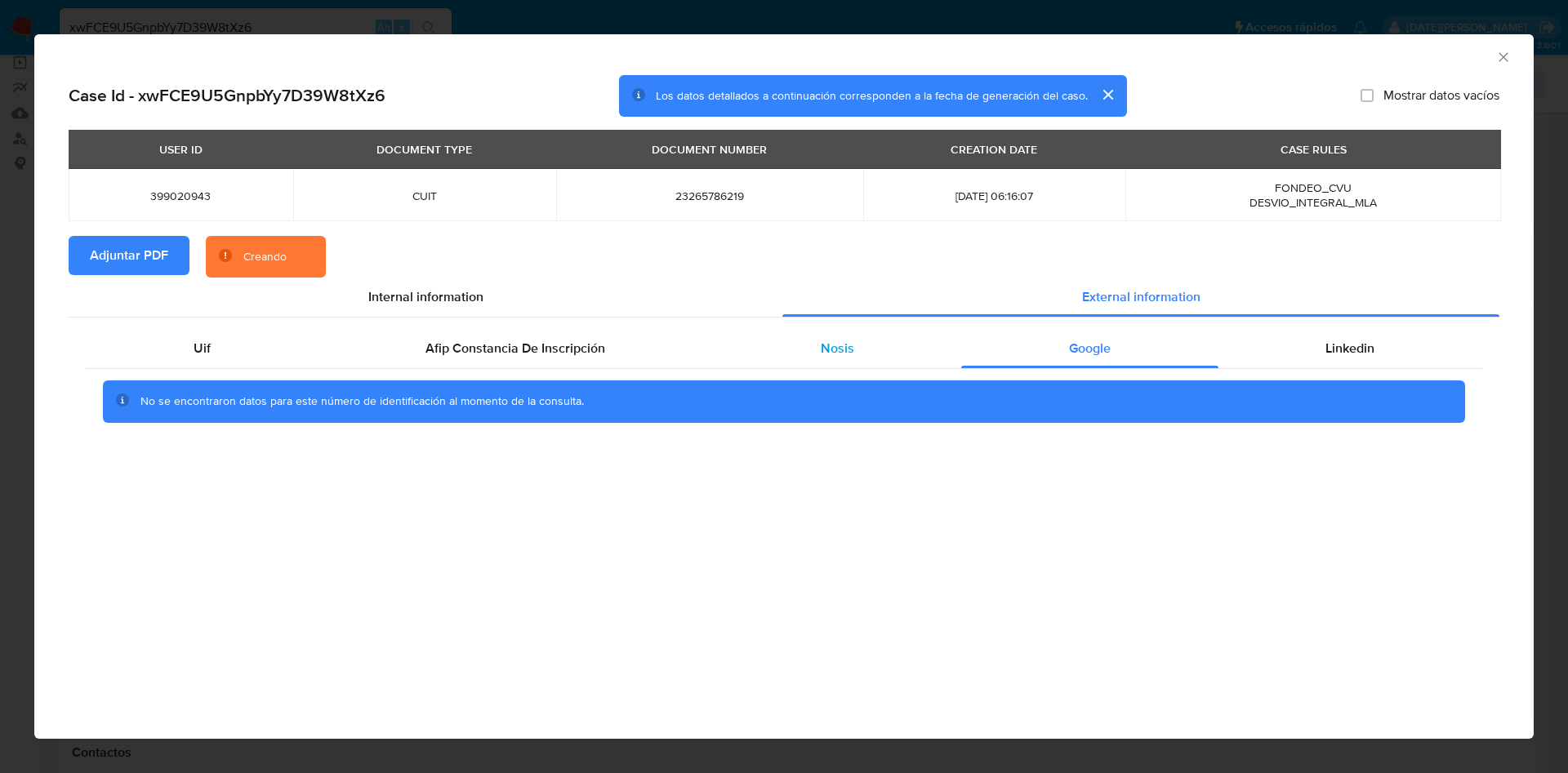
click at [812, 350] on div "Nosis" at bounding box center [837, 348] width 248 height 39
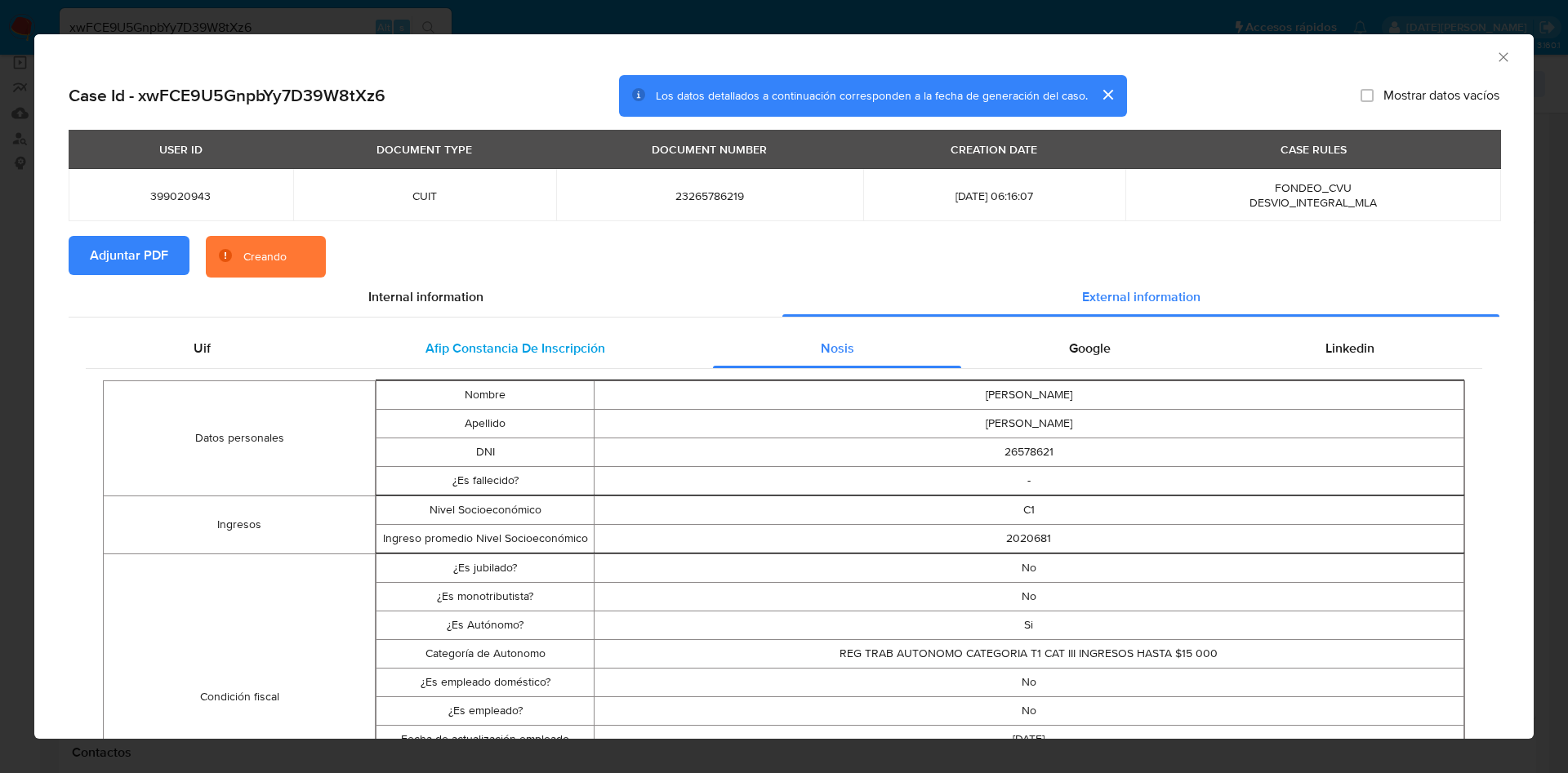
click at [517, 357] on span "Afip Constancia De Inscripción" at bounding box center [515, 348] width 180 height 19
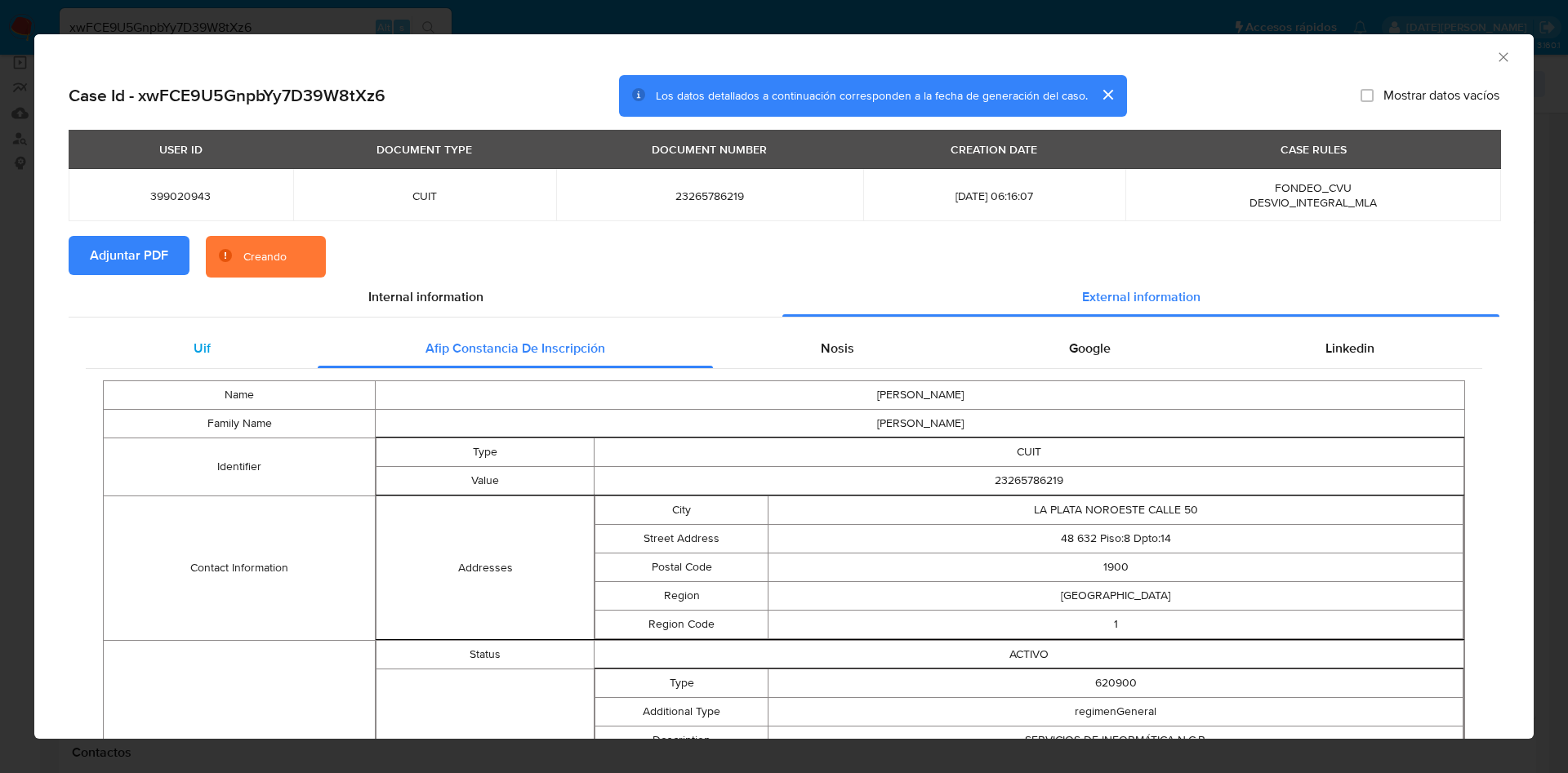
click at [245, 362] on div "Uif" at bounding box center [201, 348] width 231 height 39
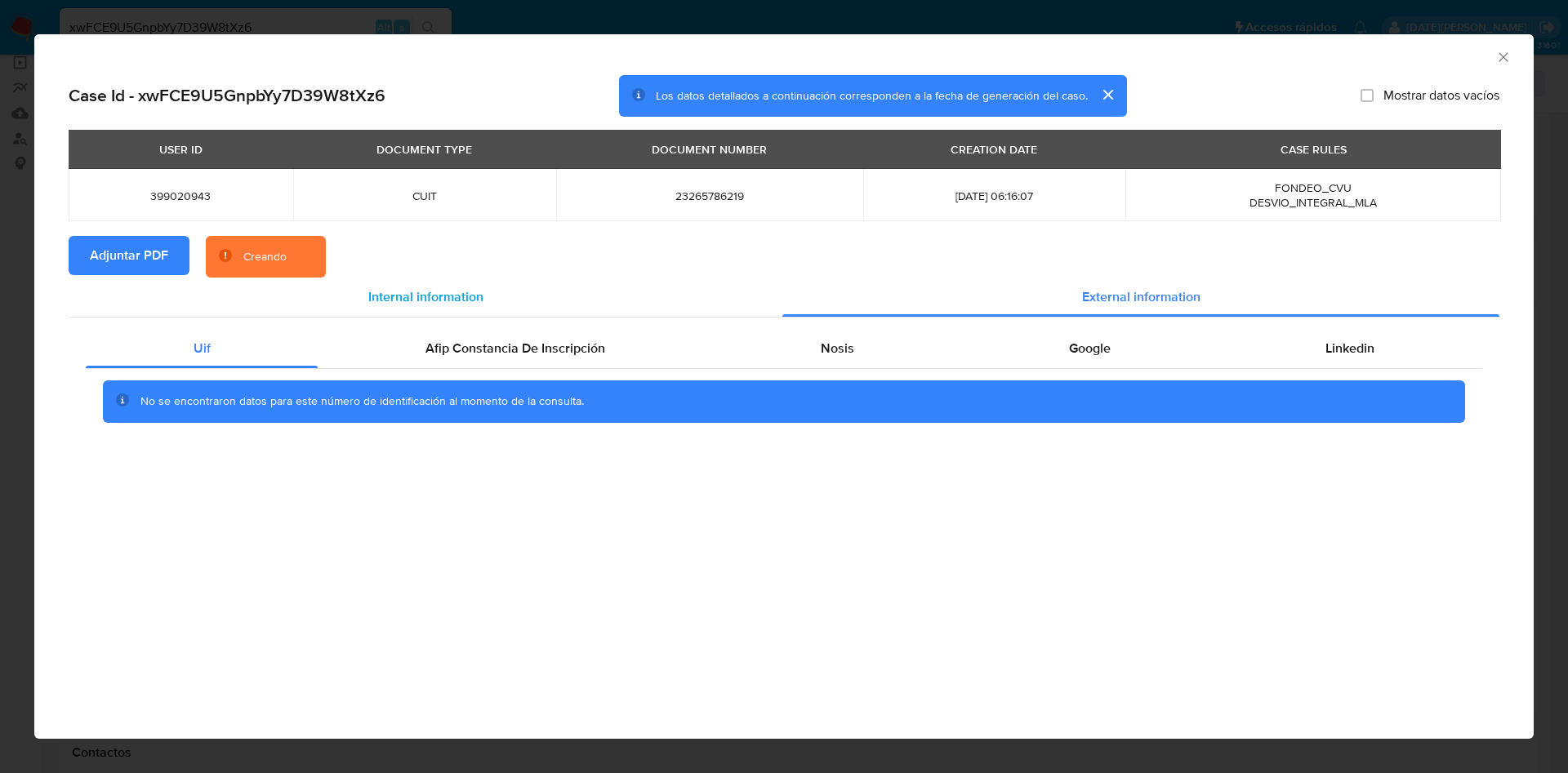
click at [407, 289] on span "Internal information" at bounding box center [425, 296] width 115 height 19
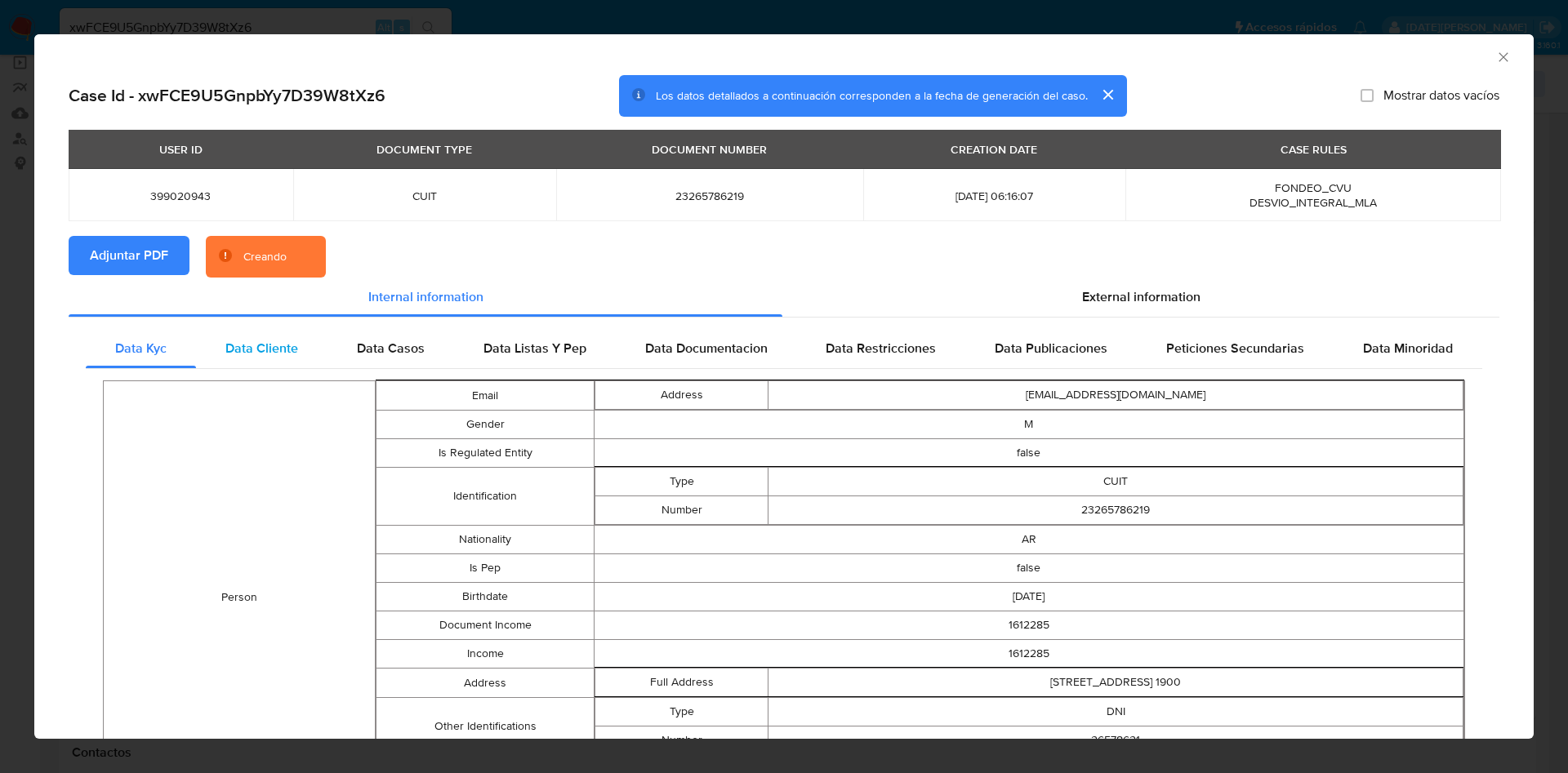
click at [234, 358] on div "Data Cliente" at bounding box center [261, 348] width 132 height 39
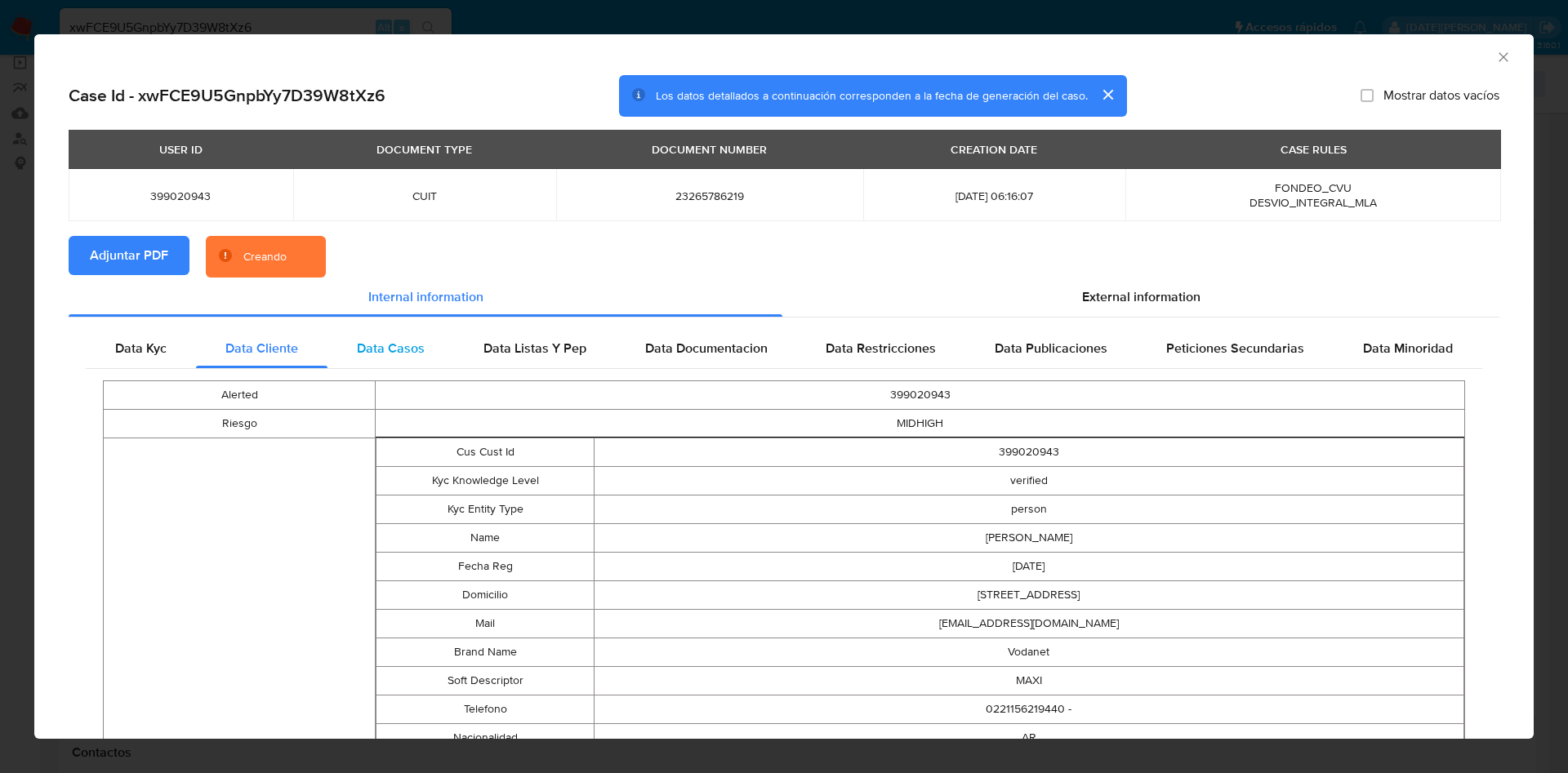
drag, startPoint x: 358, startPoint y: 347, endPoint x: 367, endPoint y: 345, distance: 9.2
click at [360, 347] on span "Data Casos" at bounding box center [391, 348] width 68 height 19
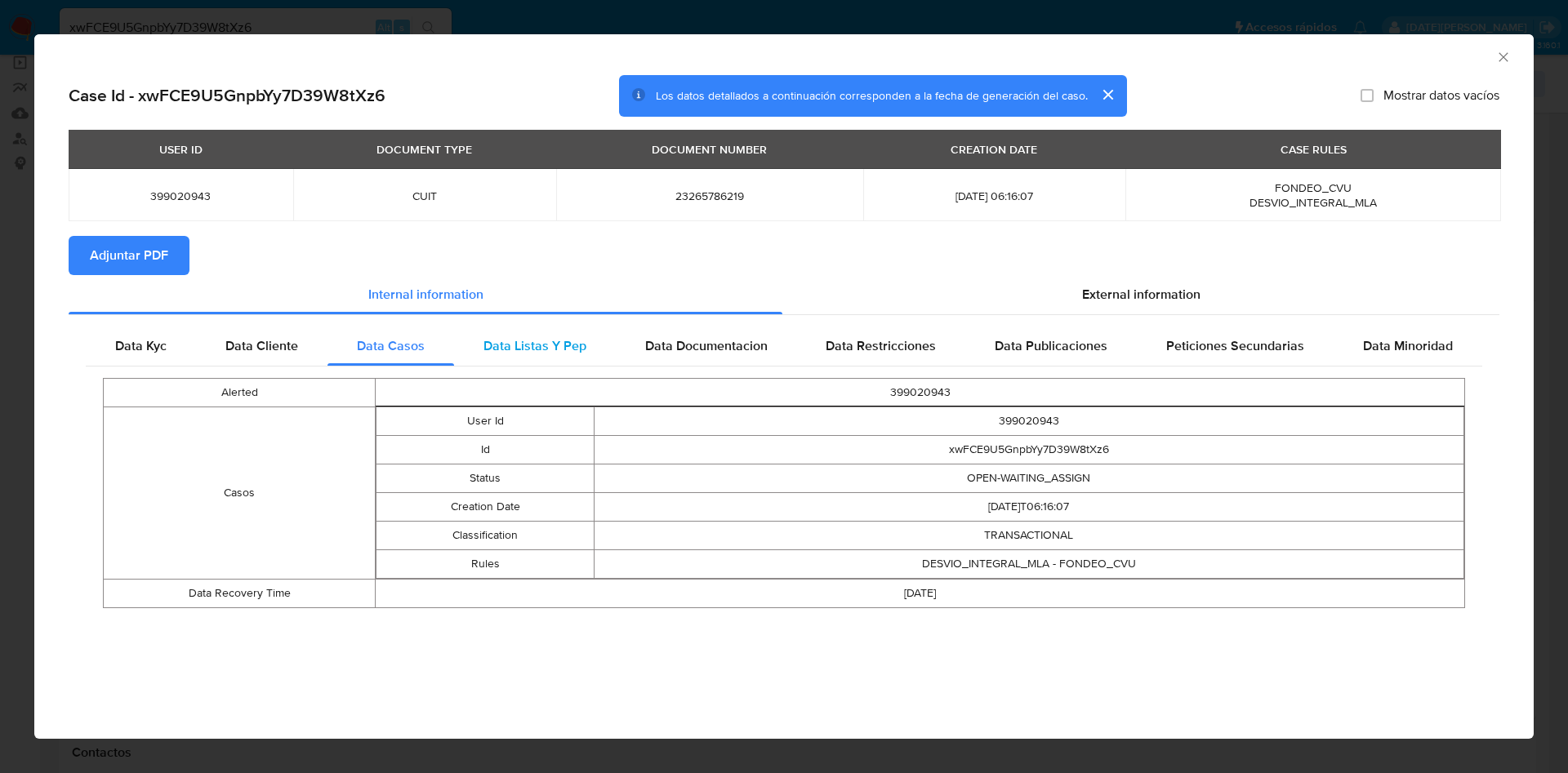
click at [529, 342] on span "Data Listas Y Pep" at bounding box center [535, 345] width 103 height 19
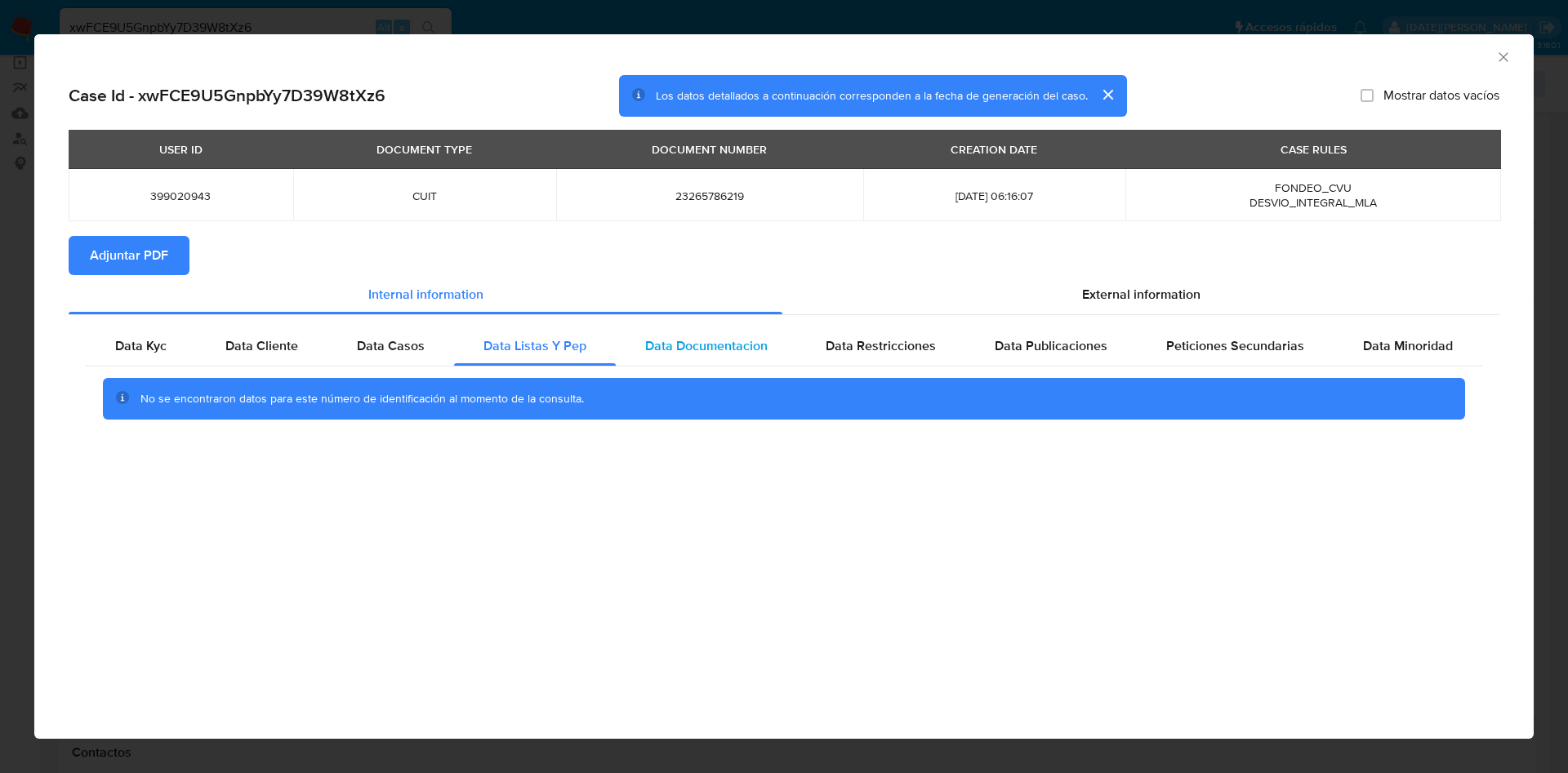
click at [702, 340] on span "Data Documentacion" at bounding box center [706, 345] width 123 height 19
click at [885, 342] on span "Data Restricciones" at bounding box center [881, 345] width 111 height 19
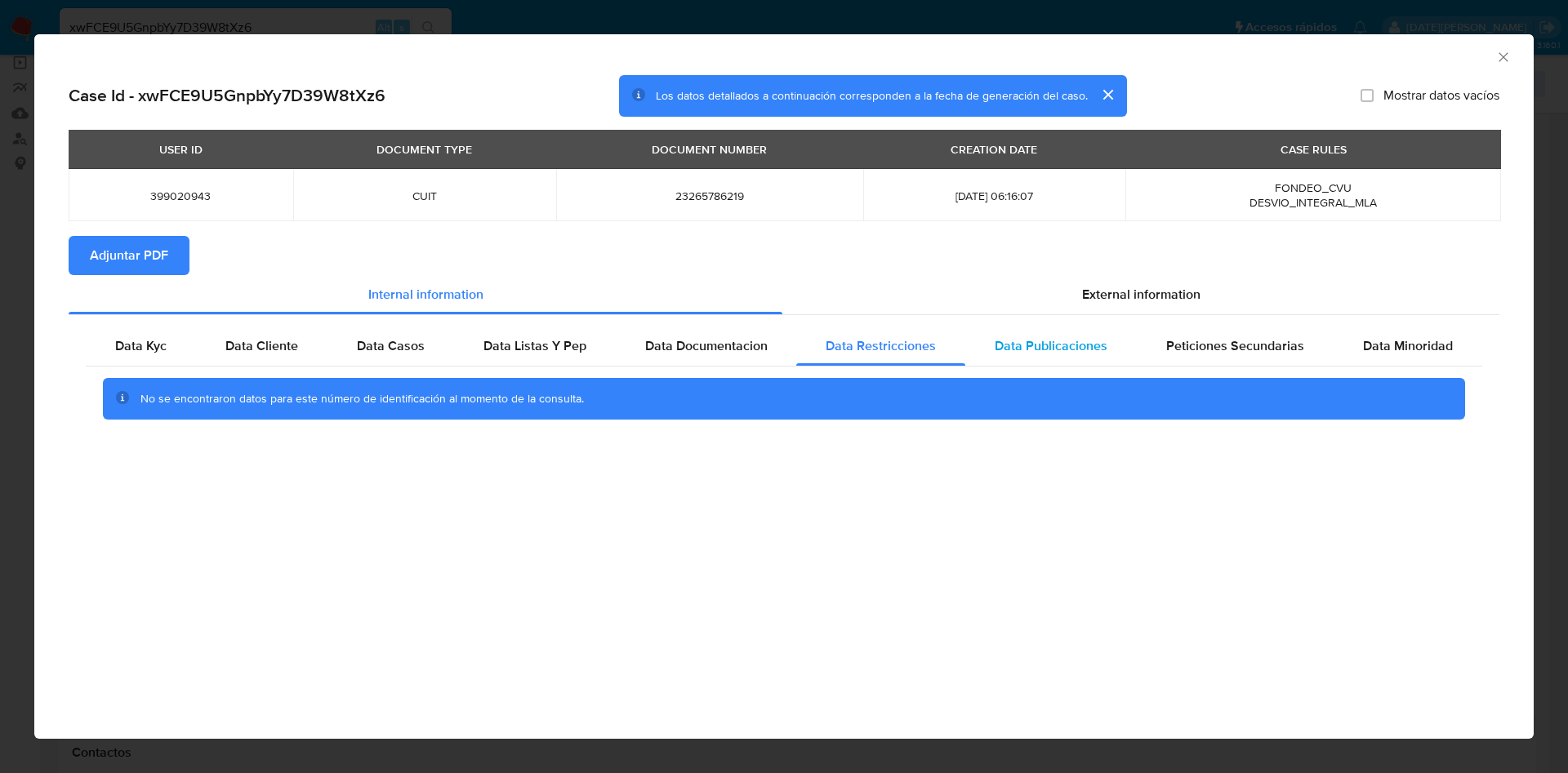
click at [1066, 342] on span "Data Publicaciones" at bounding box center [1050, 345] width 113 height 19
click at [1258, 342] on span "Peticiones Secundarias" at bounding box center [1235, 345] width 138 height 19
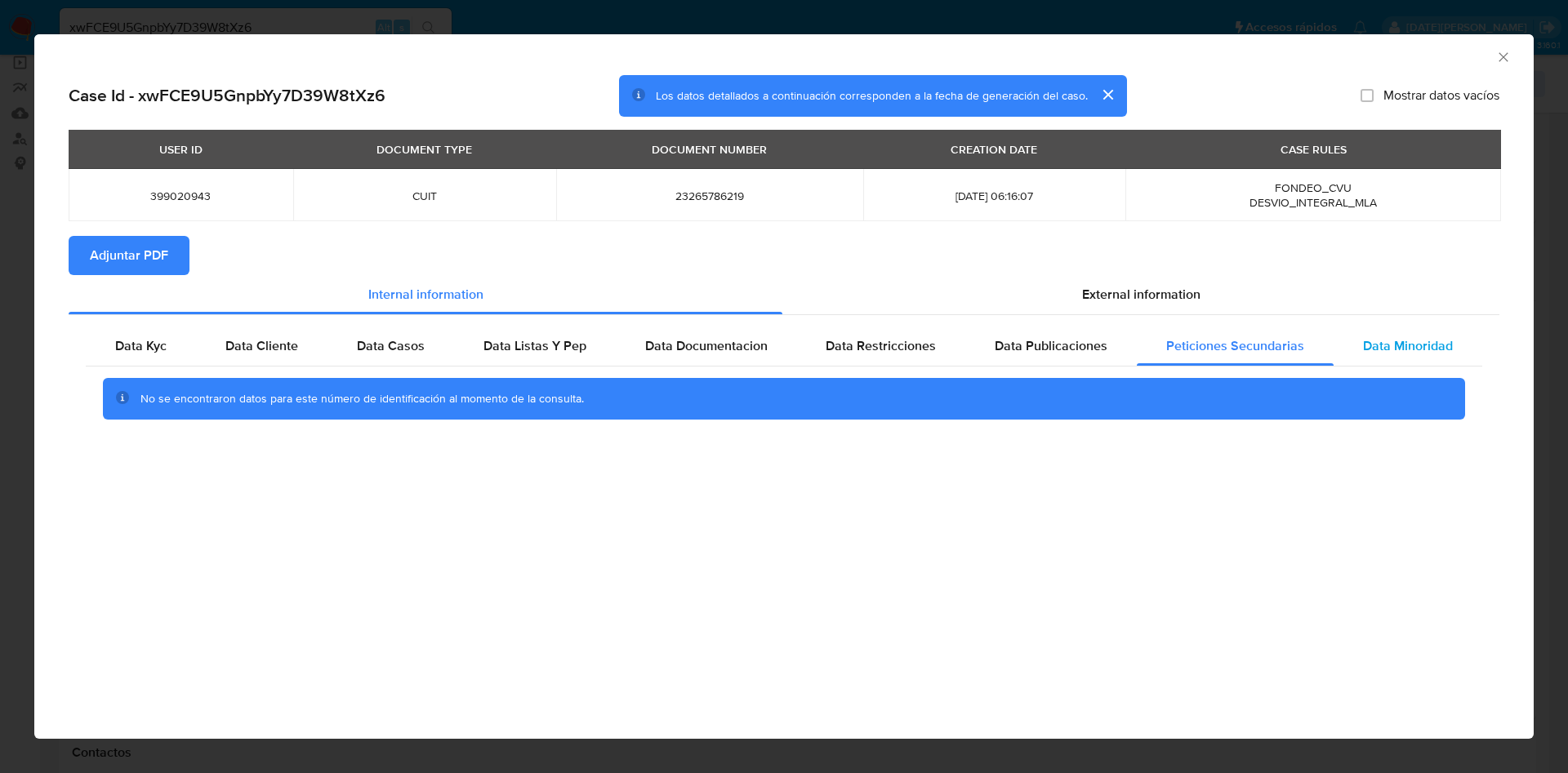
click at [1415, 344] on span "Data Minoridad" at bounding box center [1407, 345] width 90 height 19
click at [1196, 295] on span "External information" at bounding box center [1141, 294] width 119 height 19
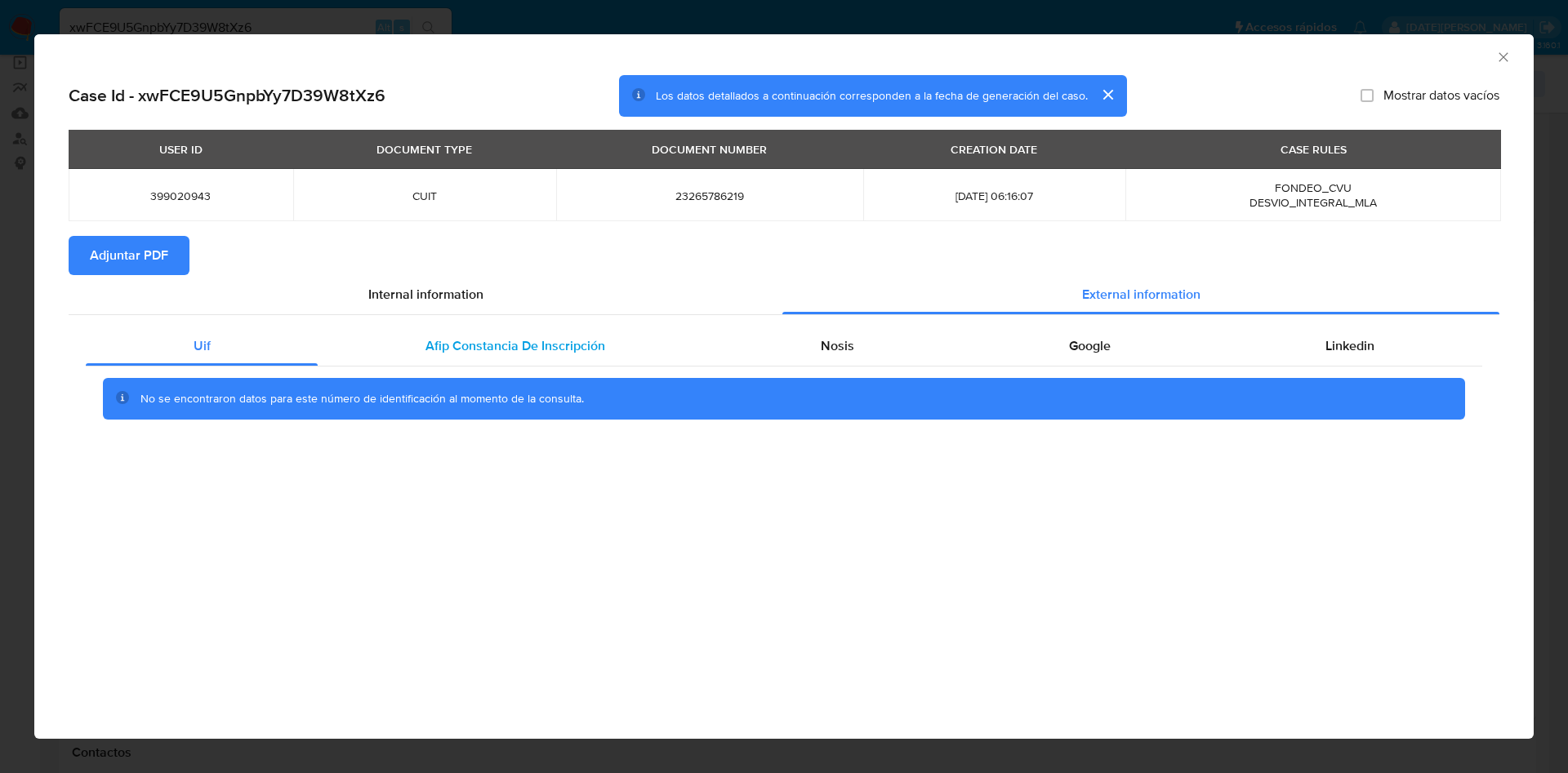
click at [496, 328] on div "Afip Constancia De Inscripción" at bounding box center [514, 345] width 394 height 39
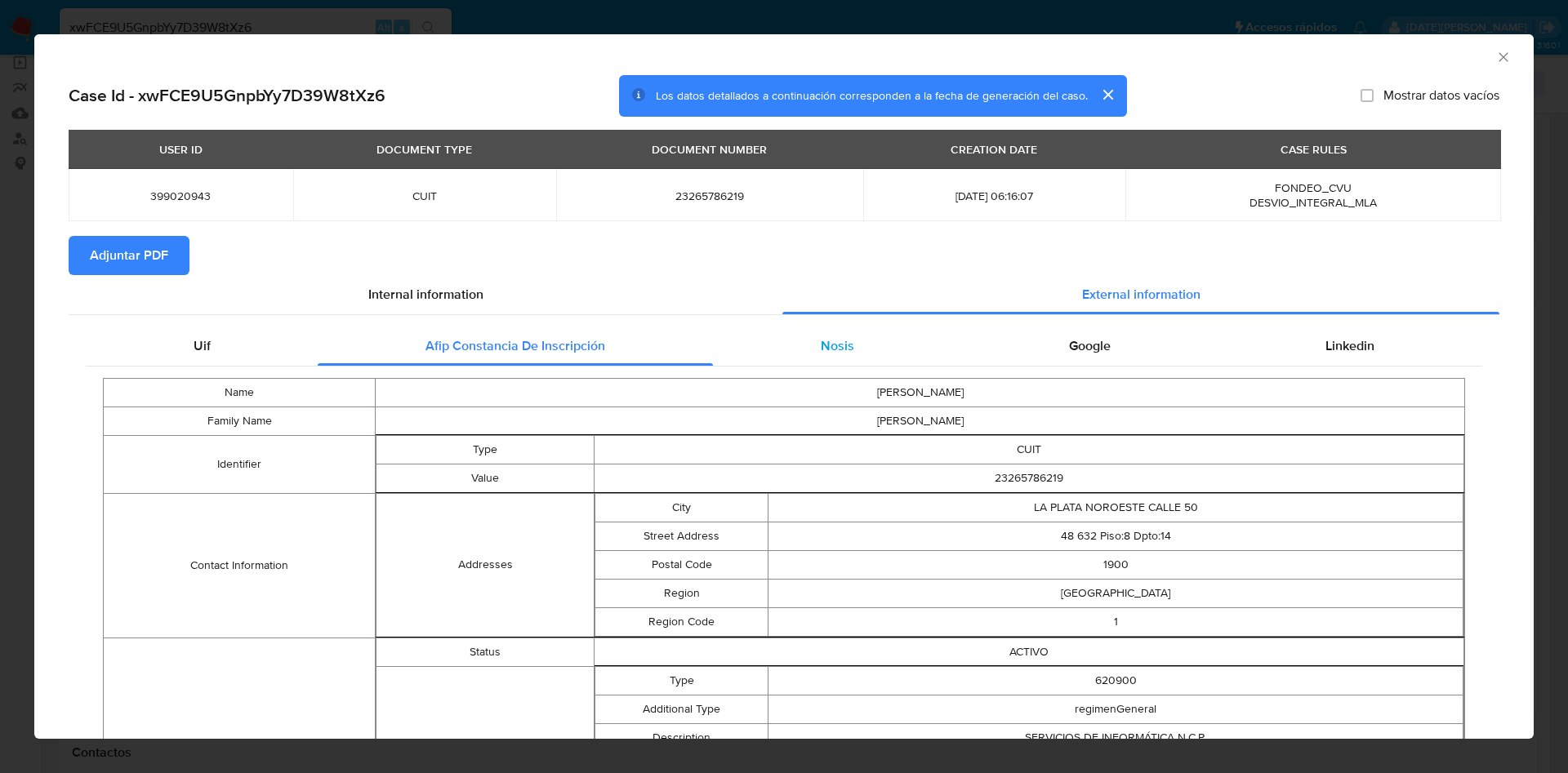
click at [755, 349] on div "Nosis" at bounding box center [837, 345] width 248 height 39
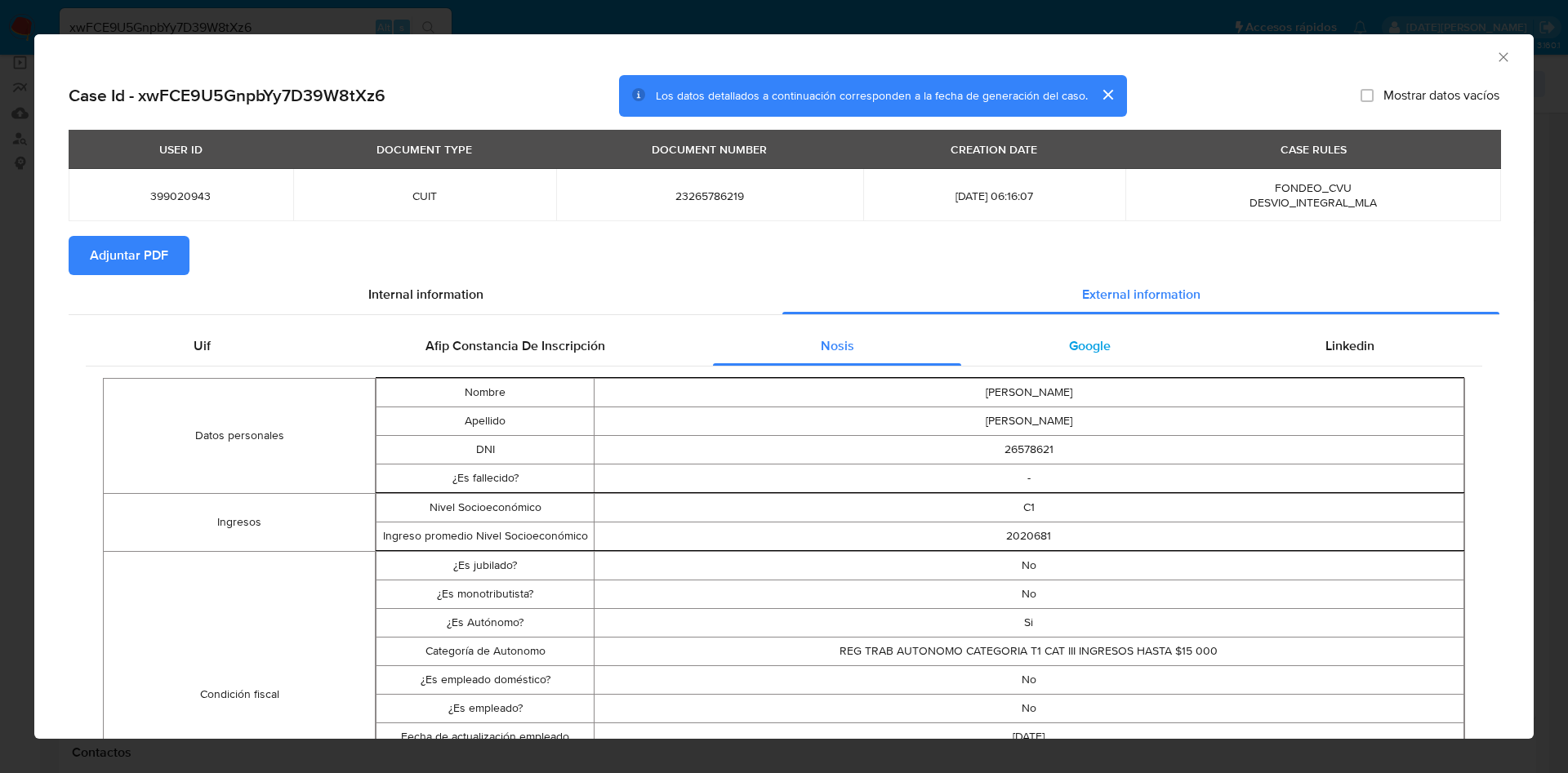
drag, startPoint x: 1131, startPoint y: 346, endPoint x: 1157, endPoint y: 342, distance: 26.3
click at [1132, 346] on div "Google" at bounding box center [1088, 345] width 256 height 39
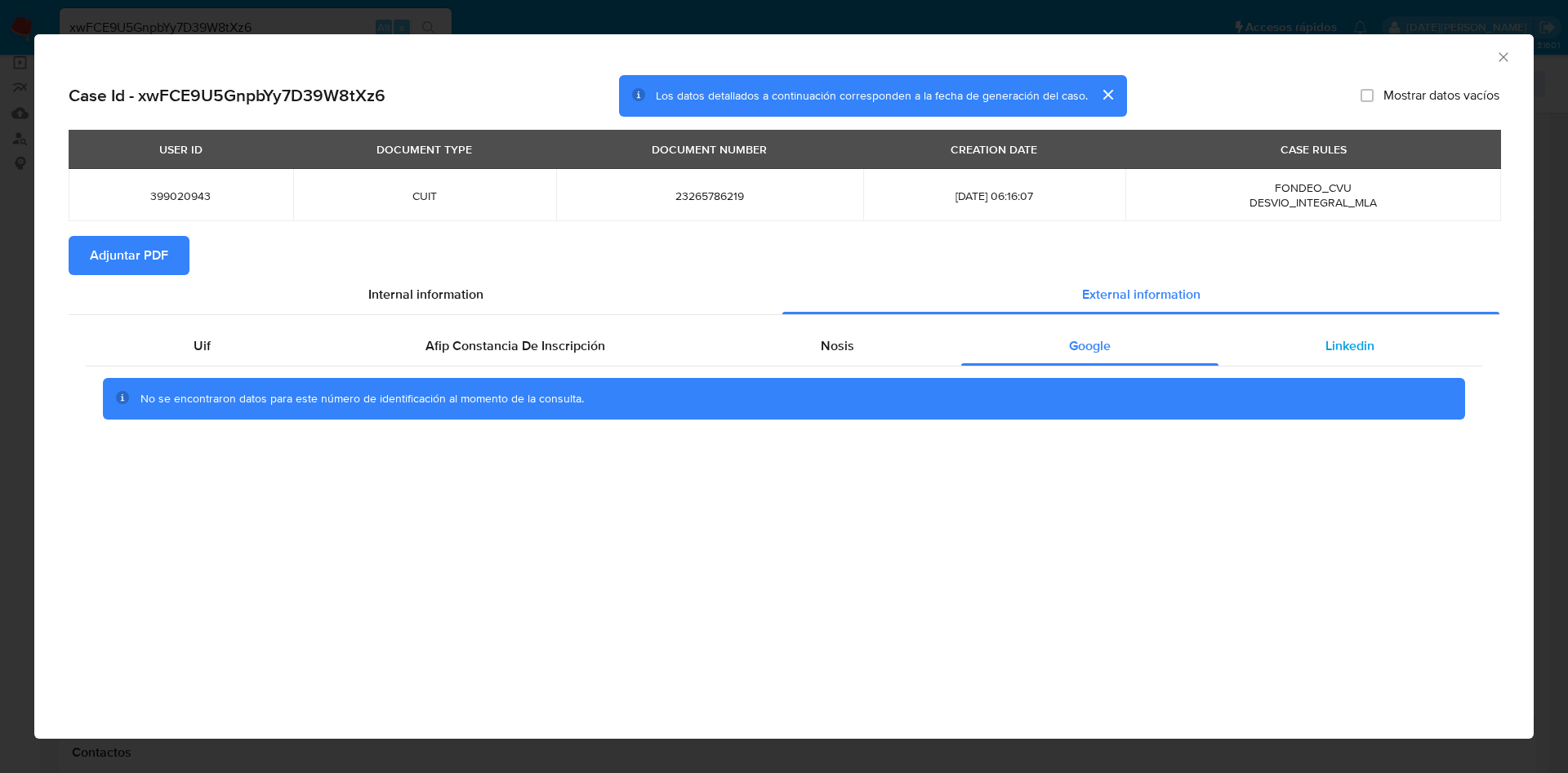
click at [1320, 340] on div "Linkedin" at bounding box center [1350, 345] width 263 height 39
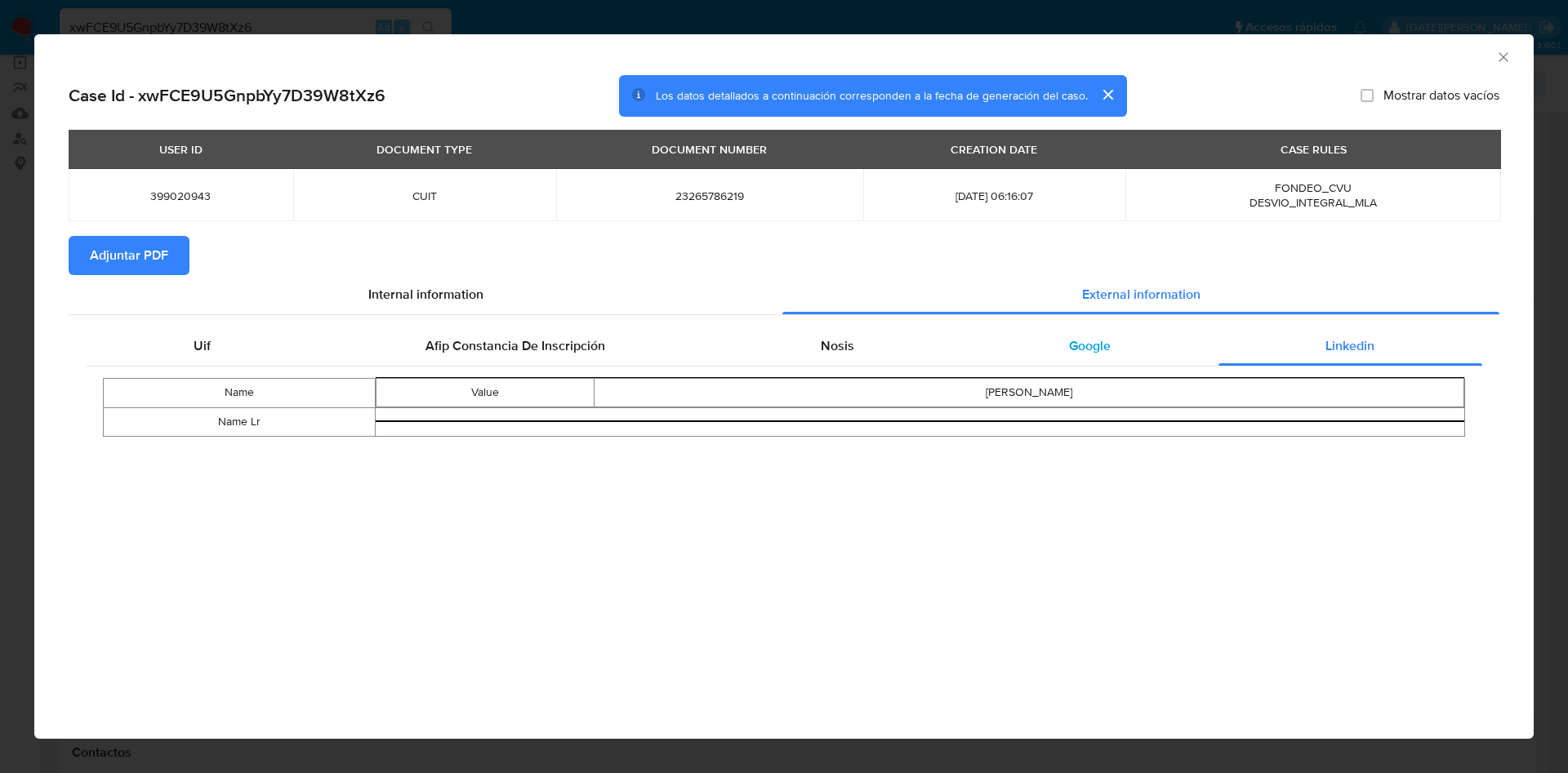
click at [1125, 351] on div "Google" at bounding box center [1088, 345] width 256 height 39
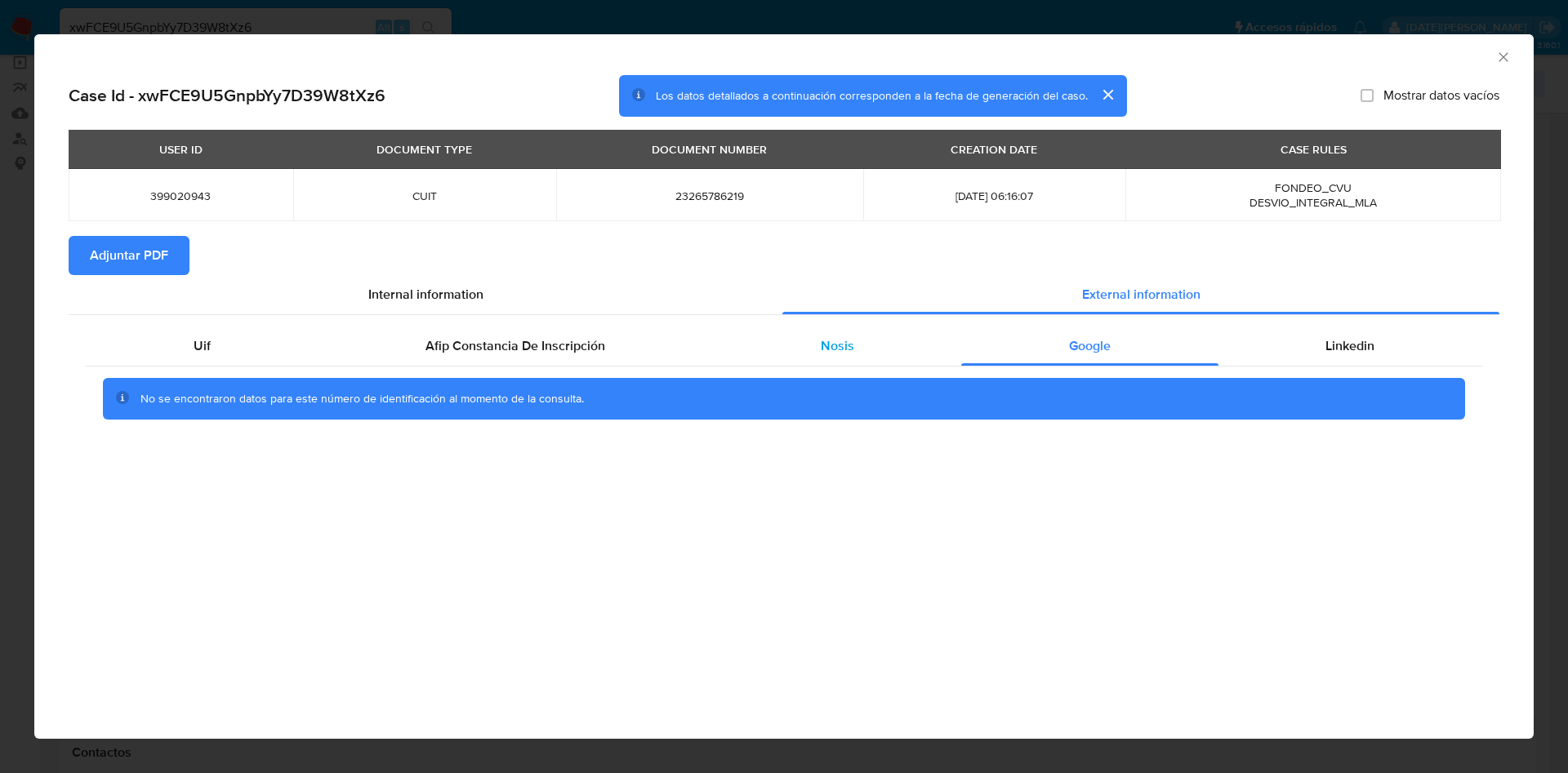
click at [733, 351] on div "Nosis" at bounding box center [837, 345] width 248 height 39
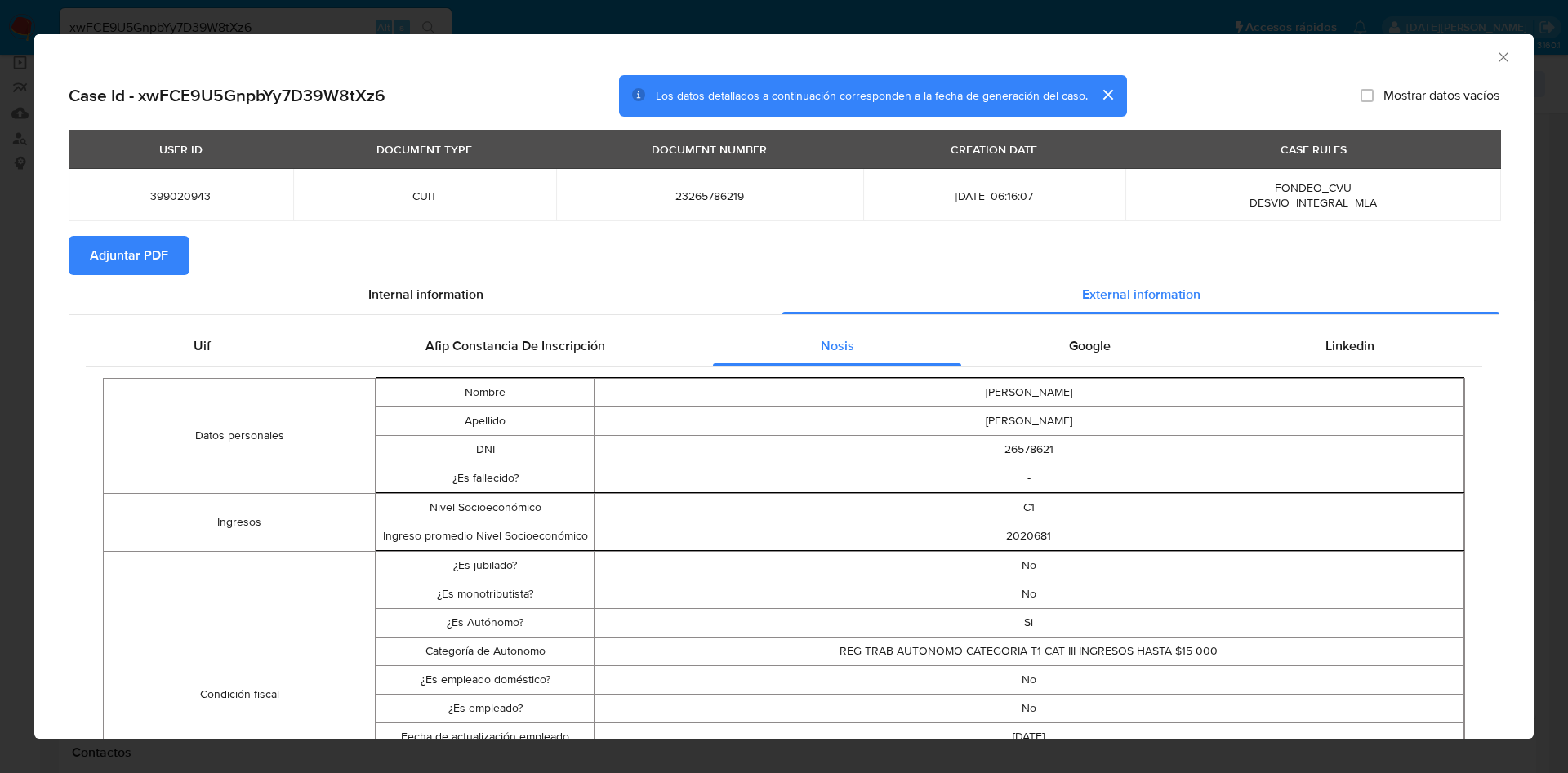
click at [1495, 51] on icon "Cerrar ventana" at bounding box center [1503, 57] width 16 height 16
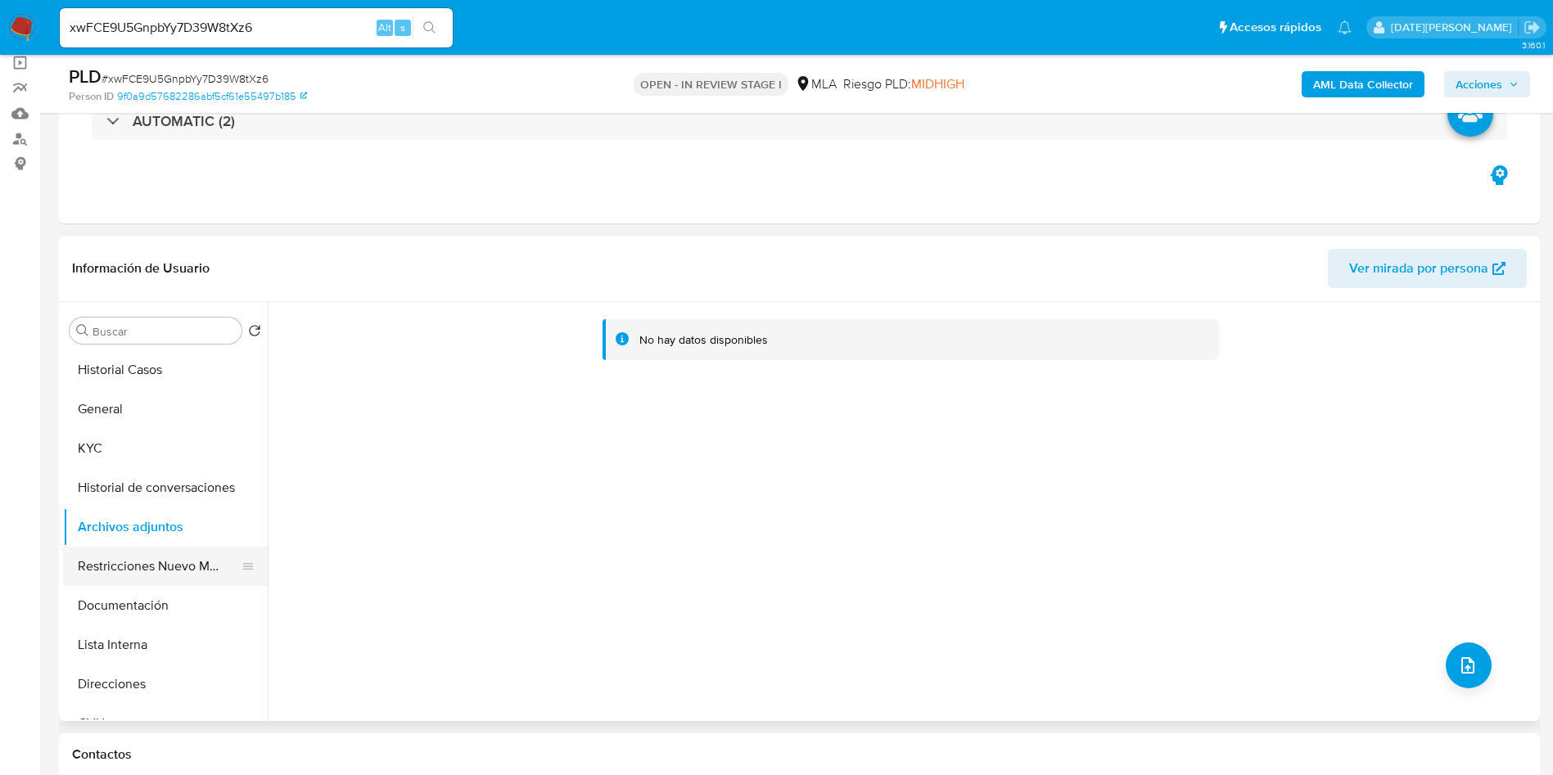
click at [157, 563] on button "Restricciones Nuevo Mundo" at bounding box center [159, 566] width 192 height 39
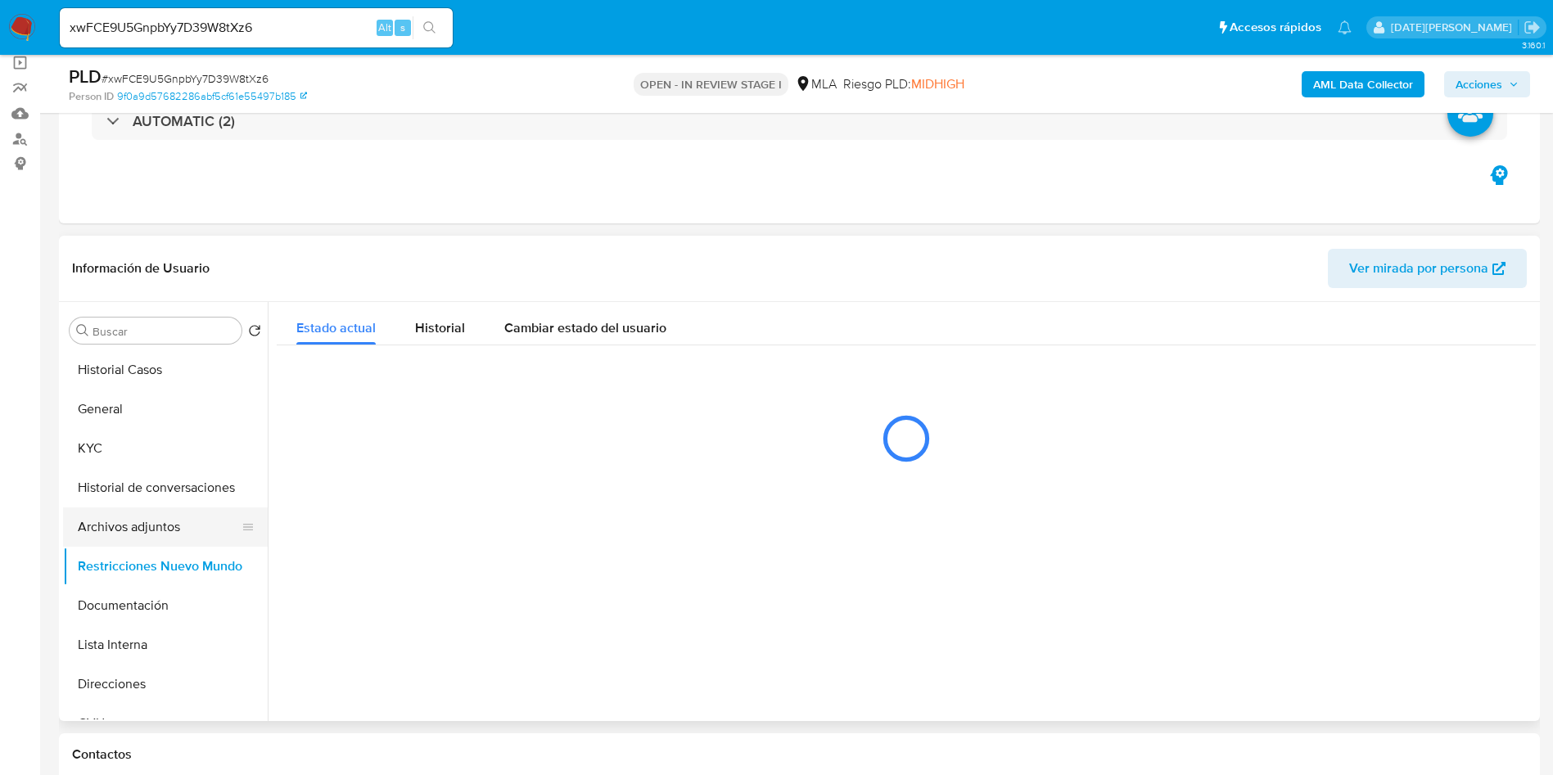
click at [152, 526] on button "Archivos adjuntos" at bounding box center [159, 527] width 192 height 39
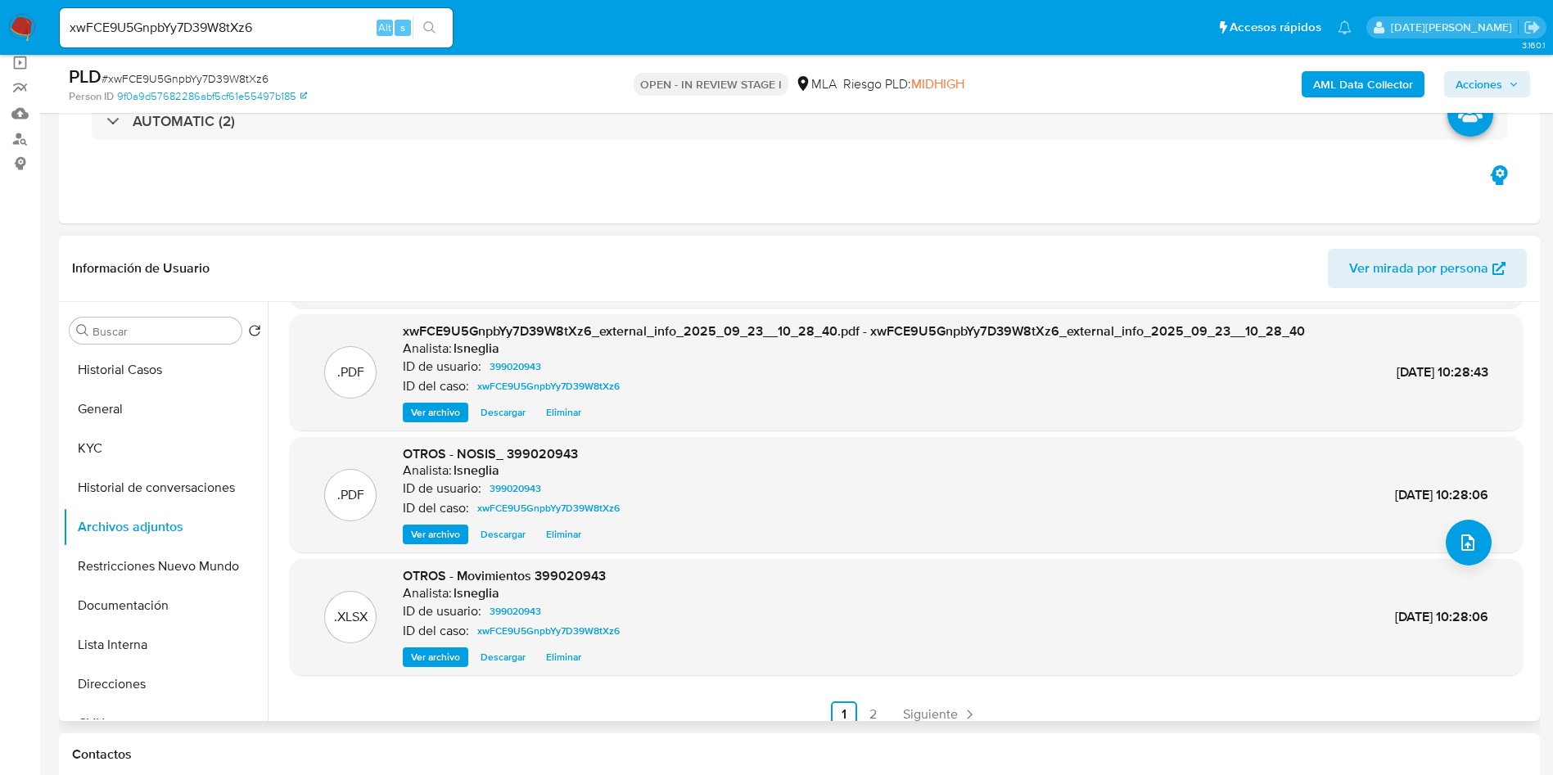
scroll to position [138, 0]
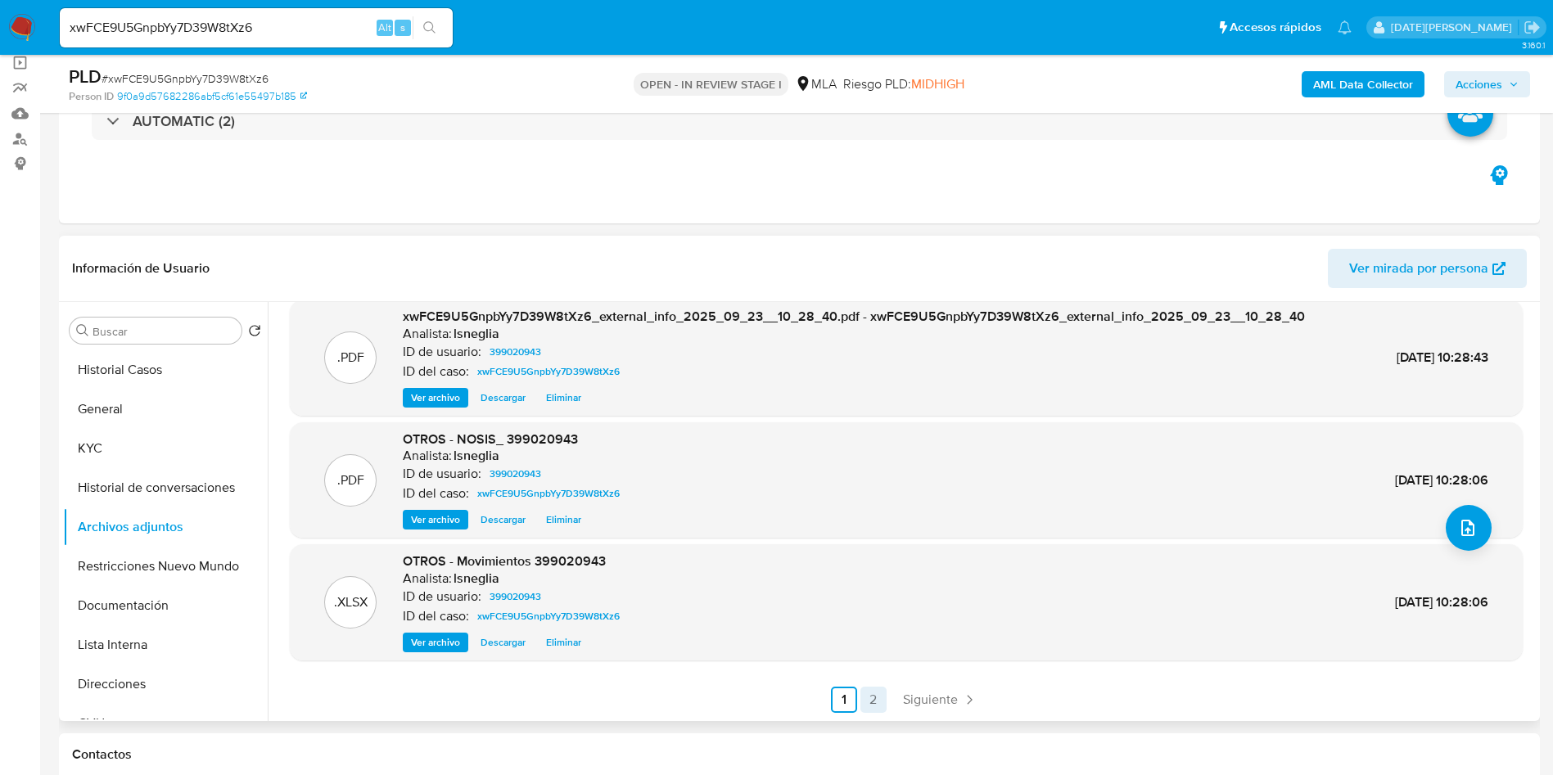
click at [870, 697] on link "2" at bounding box center [873, 700] width 26 height 26
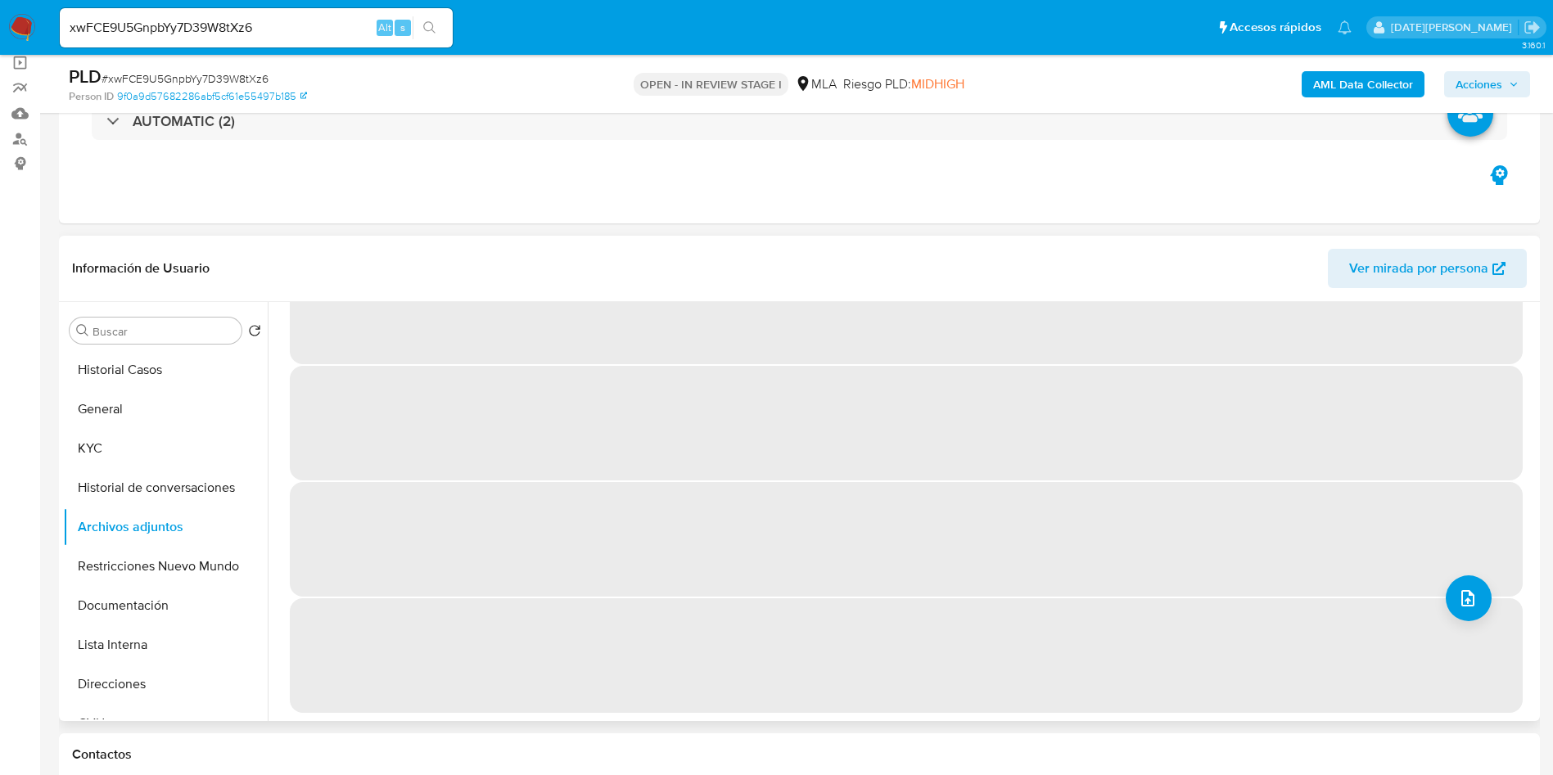
scroll to position [0, 0]
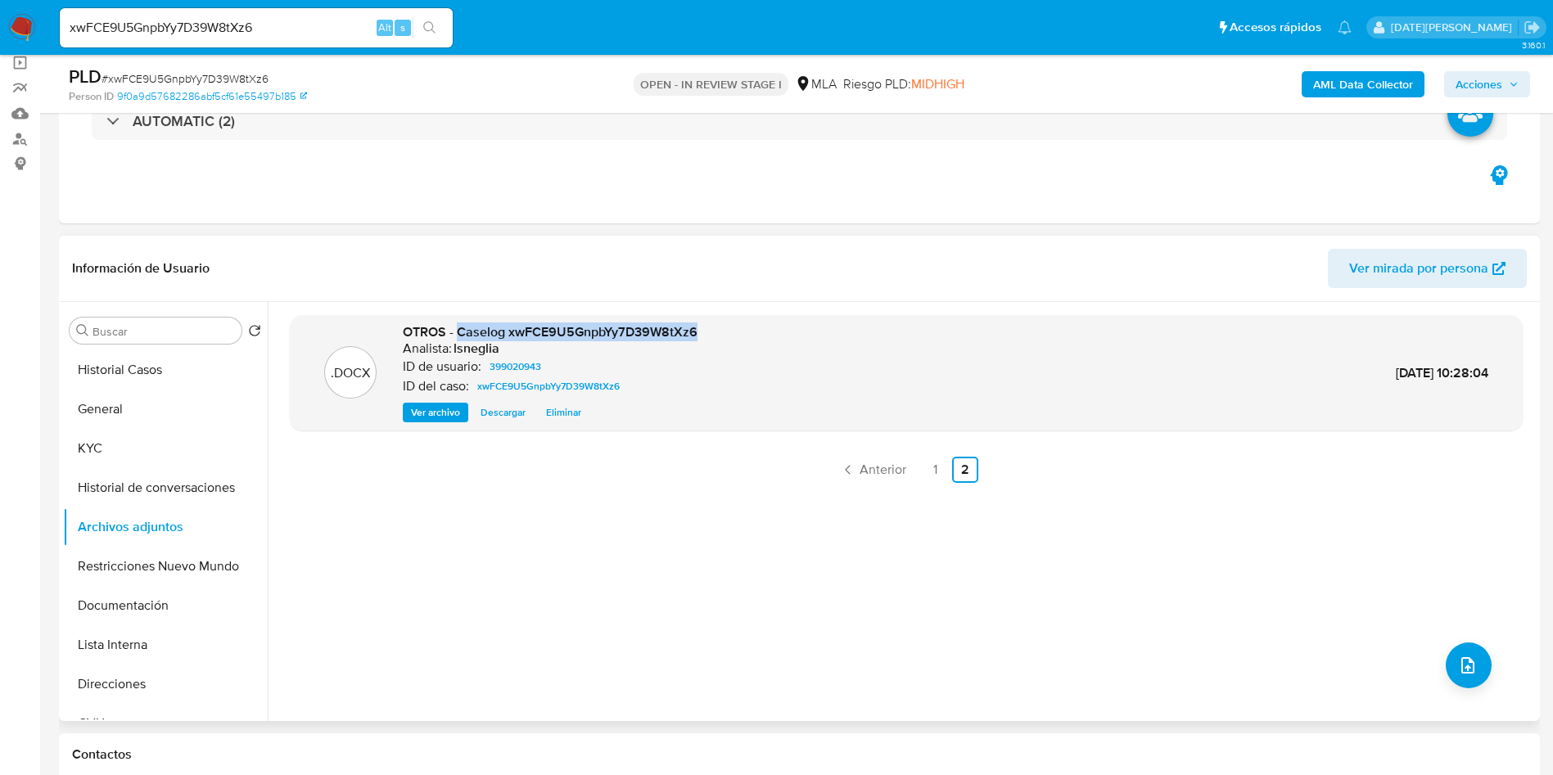
drag, startPoint x: 460, startPoint y: 335, endPoint x: 708, endPoint y: 321, distance: 248.4
click at [708, 321] on div ".DOCX OTROS - Caselog xwFCE9U5GnpbYy7D39W8tXz6 Analista: lsneglia ID de usuario…" at bounding box center [906, 373] width 1233 height 116
copy span "Caselog xwFCE9U5GnpbYy7D39W8tXz6"
click at [195, 559] on button "Restricciones Nuevo Mundo" at bounding box center [159, 566] width 192 height 39
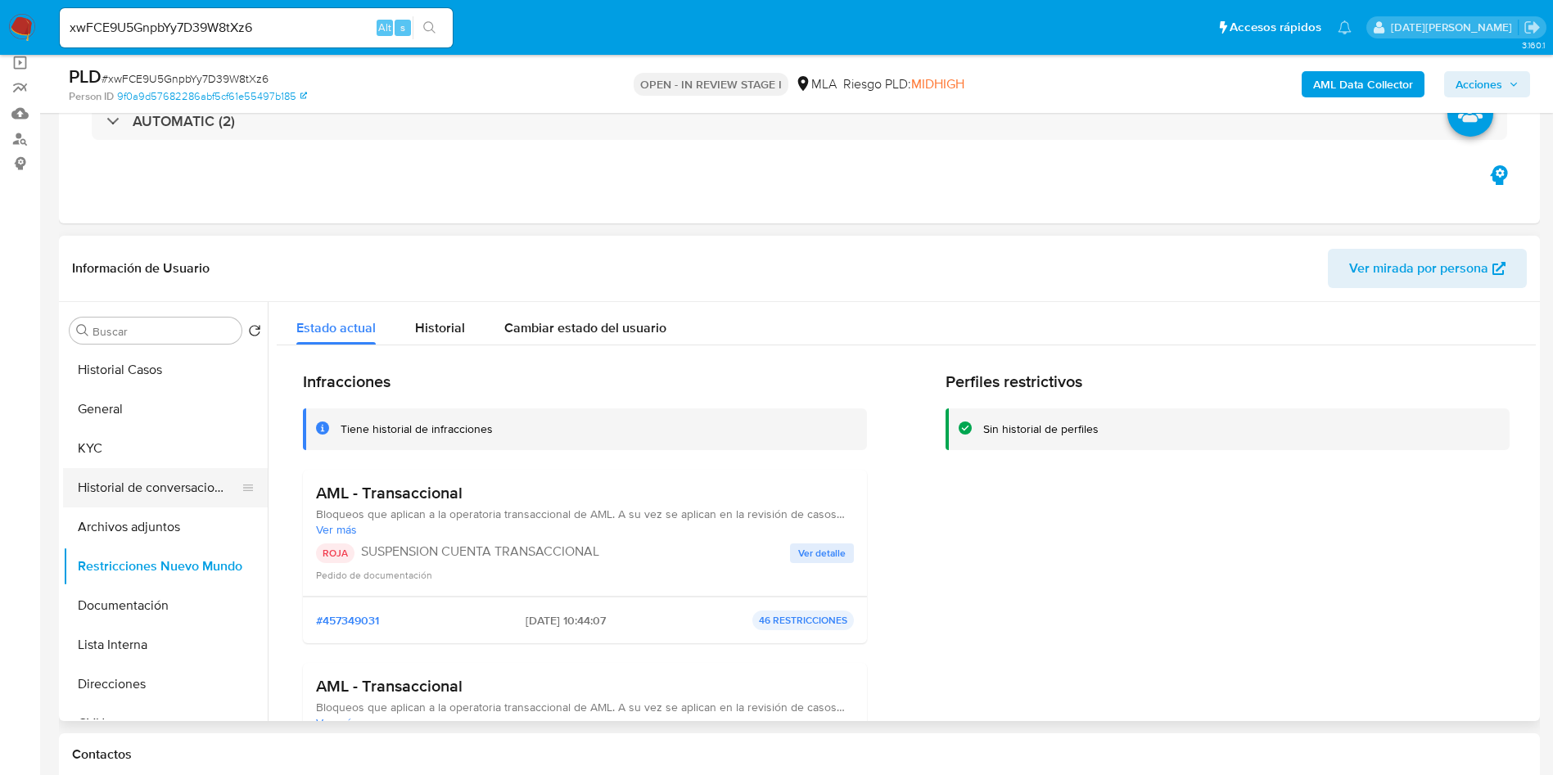
click at [140, 477] on button "Historial de conversaciones" at bounding box center [159, 487] width 192 height 39
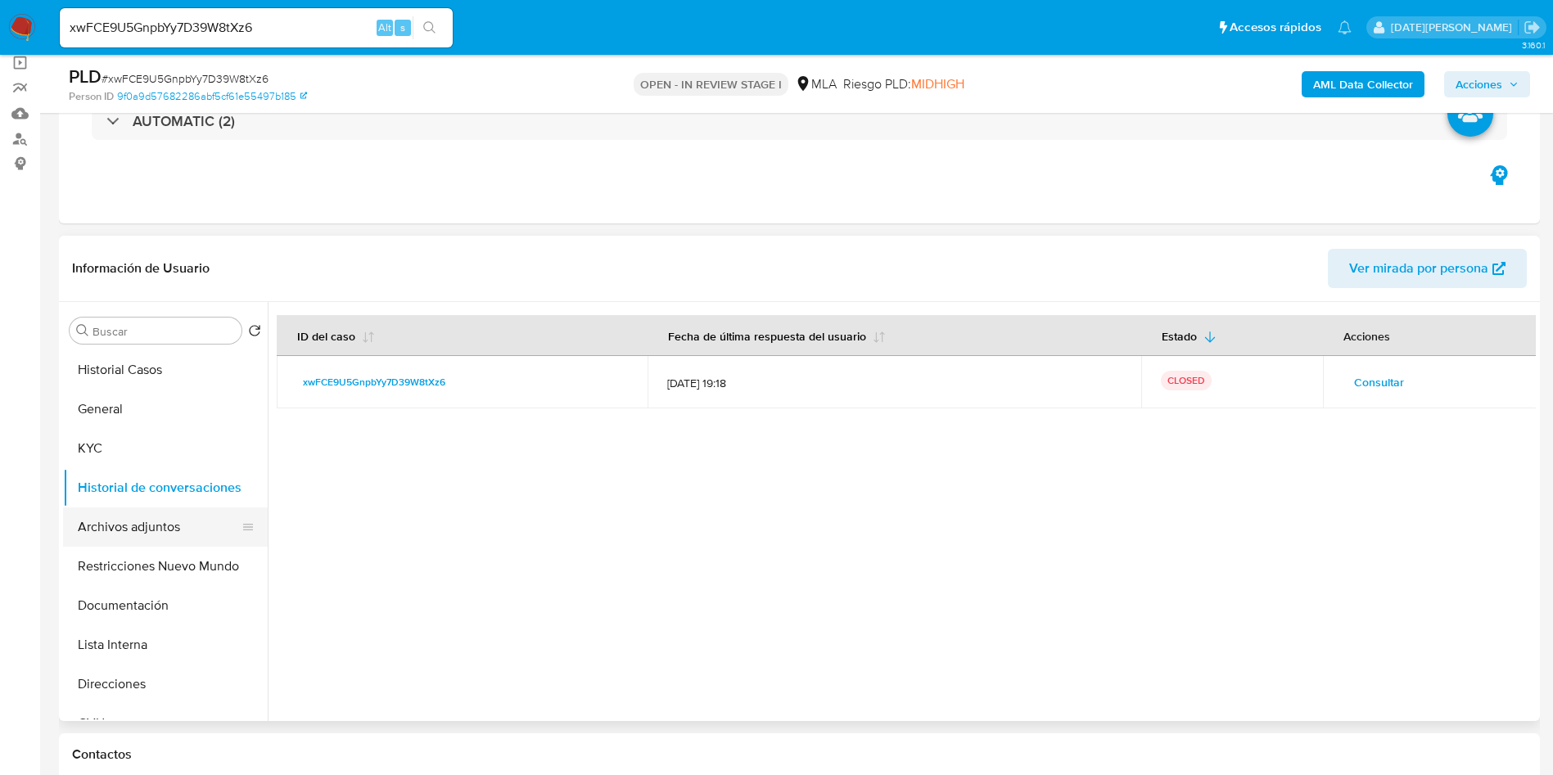
click at [82, 529] on button "Archivos adjuntos" at bounding box center [159, 527] width 192 height 39
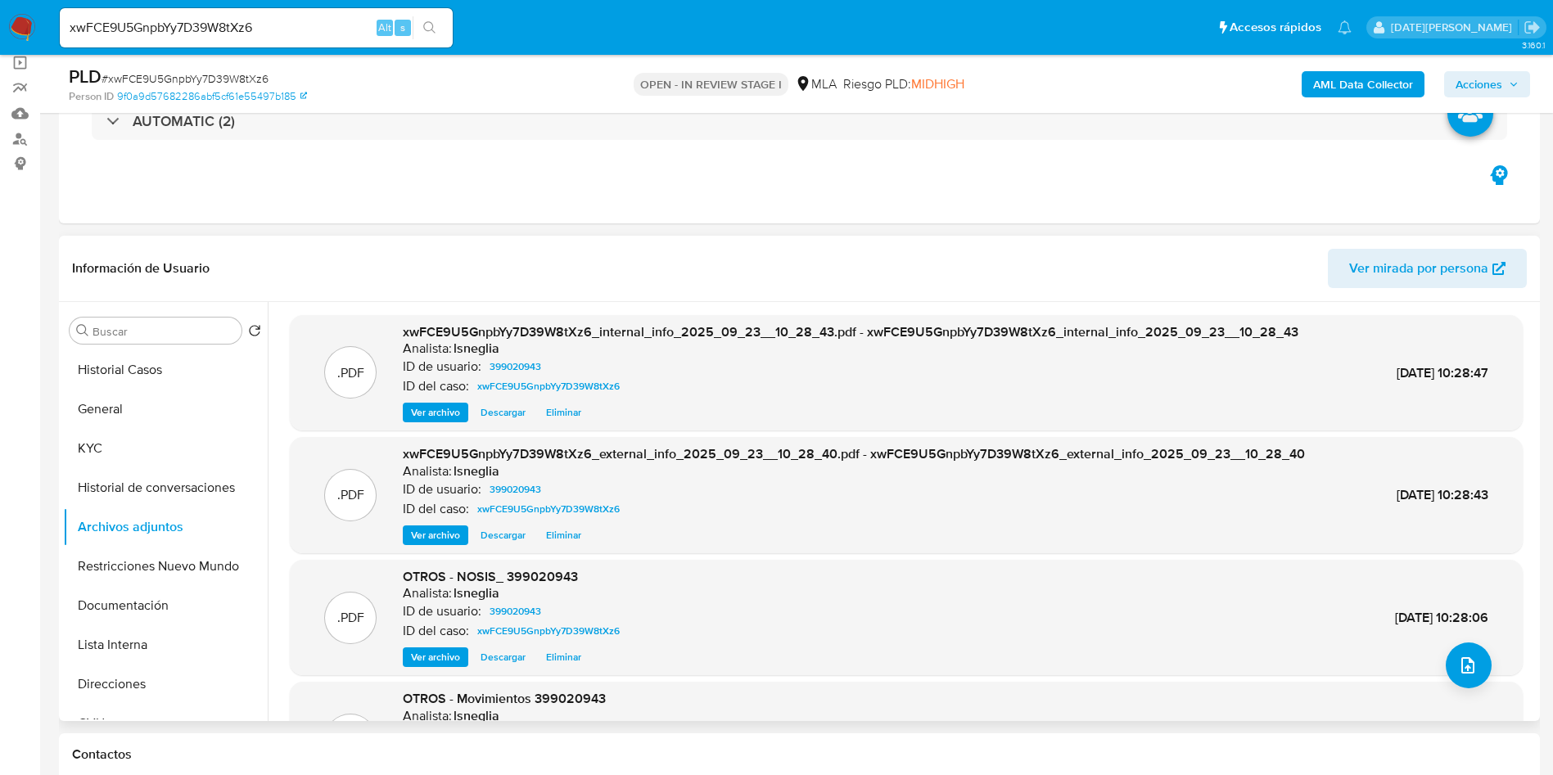
scroll to position [138, 0]
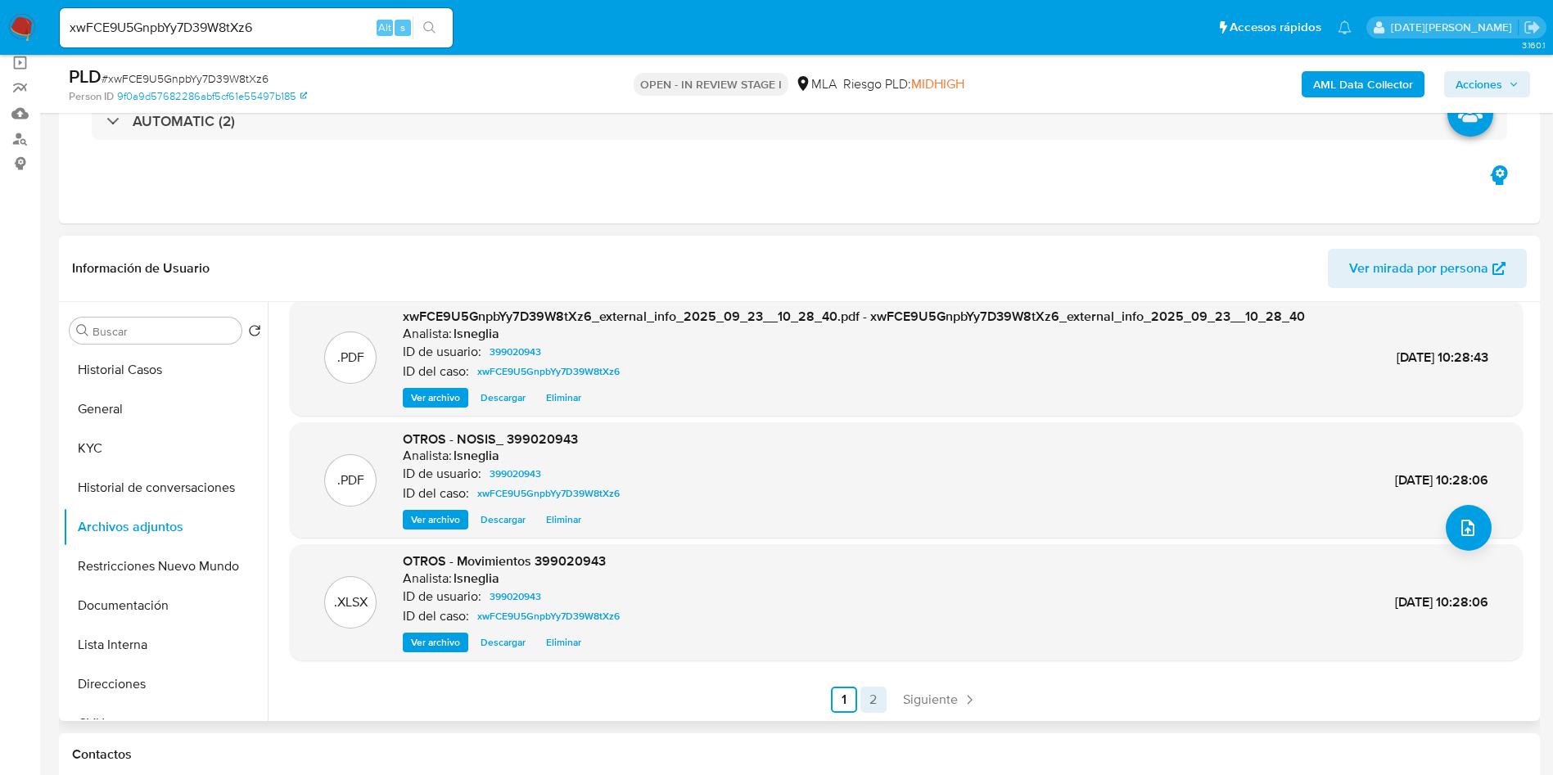
click at [877, 695] on link "2" at bounding box center [873, 700] width 26 height 26
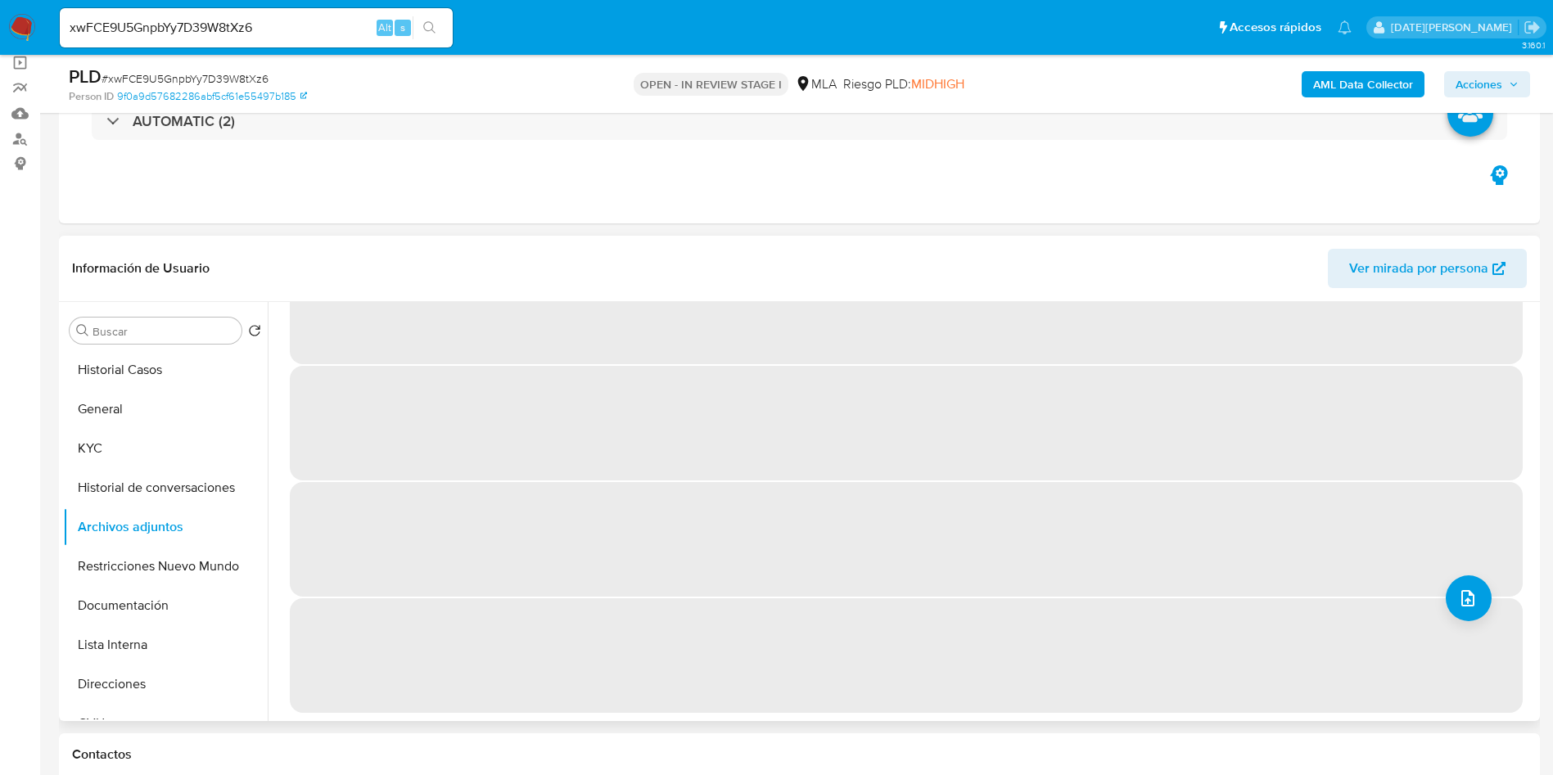
scroll to position [0, 0]
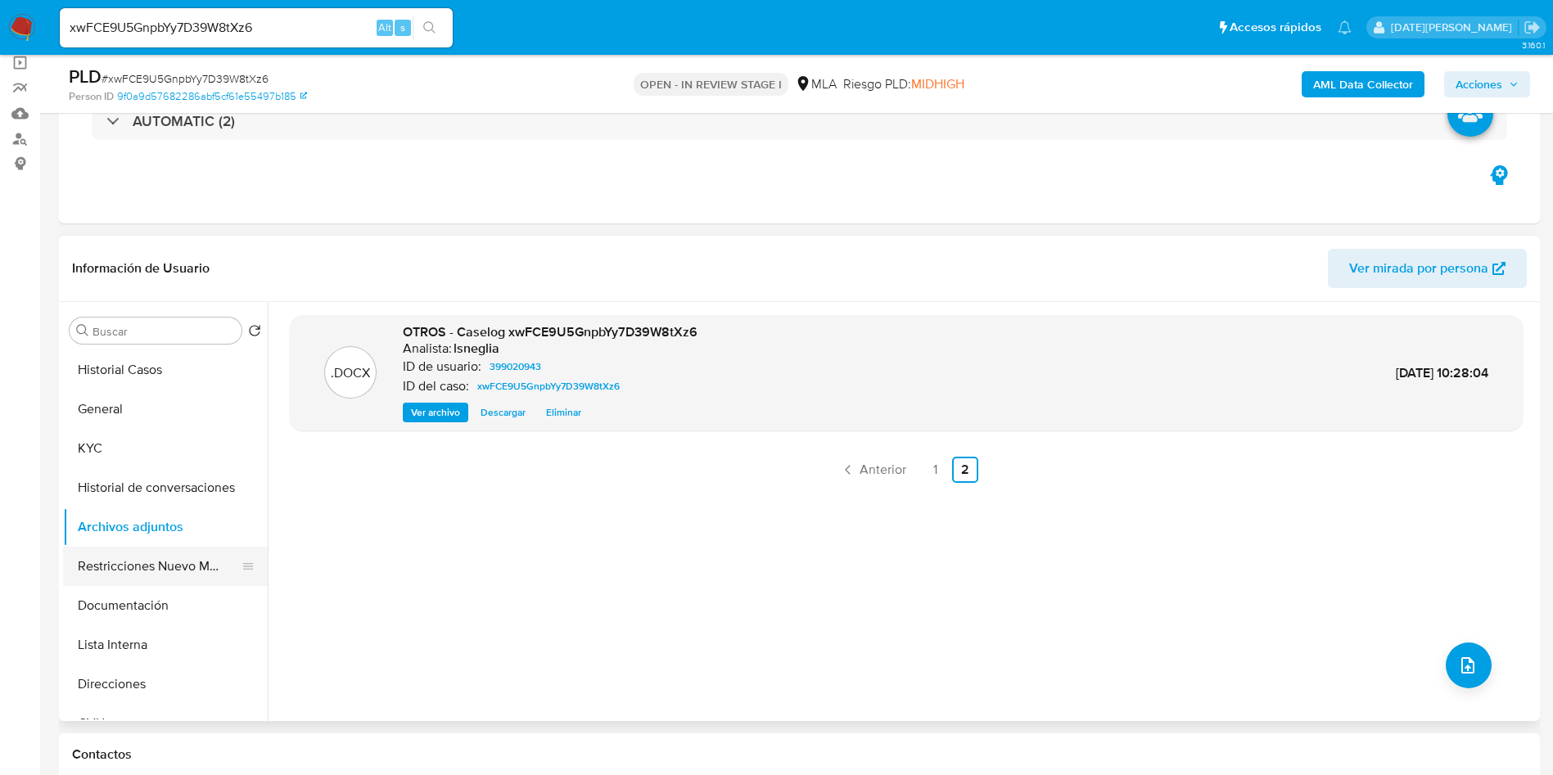
click at [156, 559] on button "Restricciones Nuevo Mundo" at bounding box center [159, 566] width 192 height 39
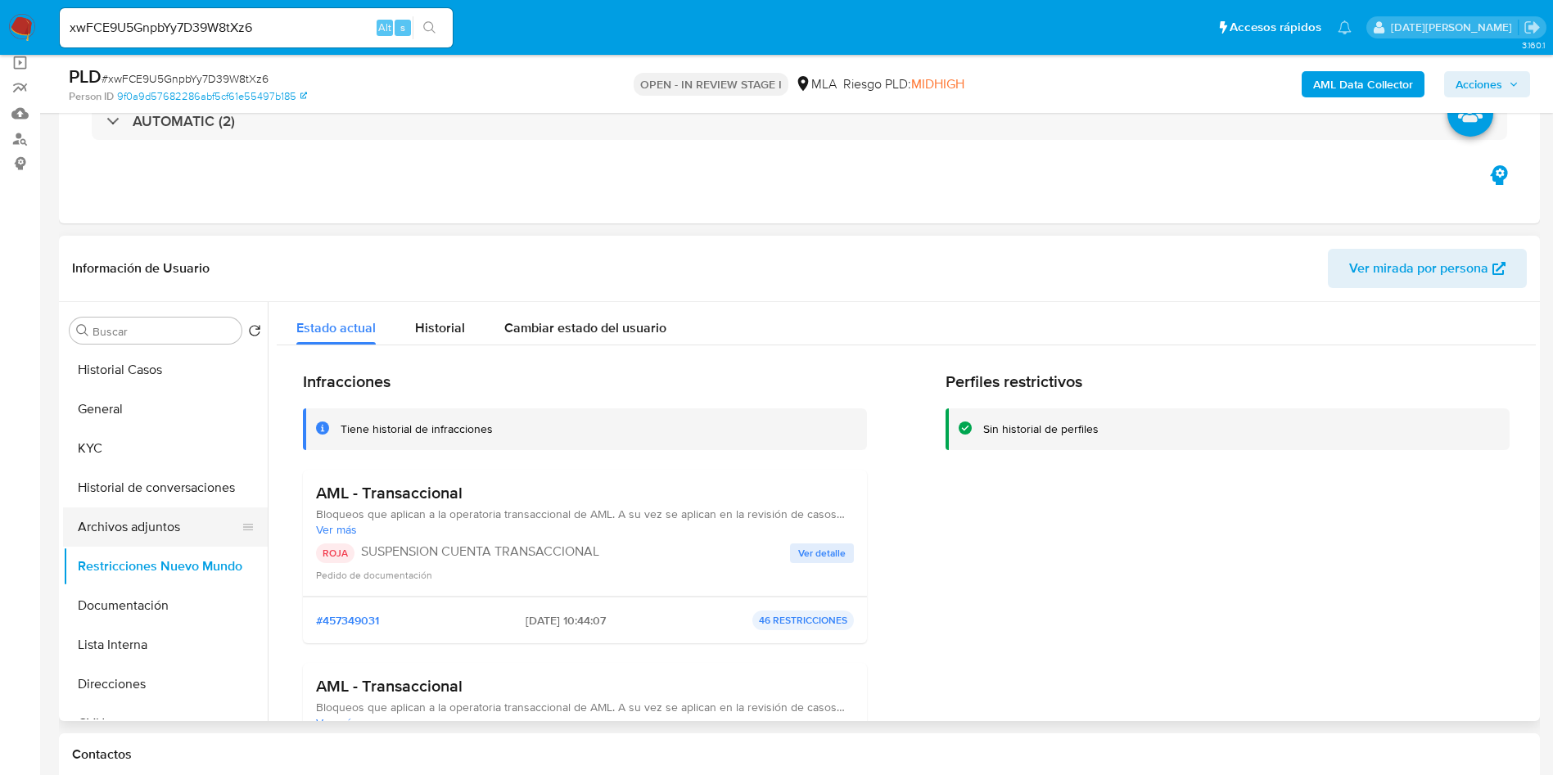
click at [167, 509] on button "Archivos adjuntos" at bounding box center [159, 527] width 192 height 39
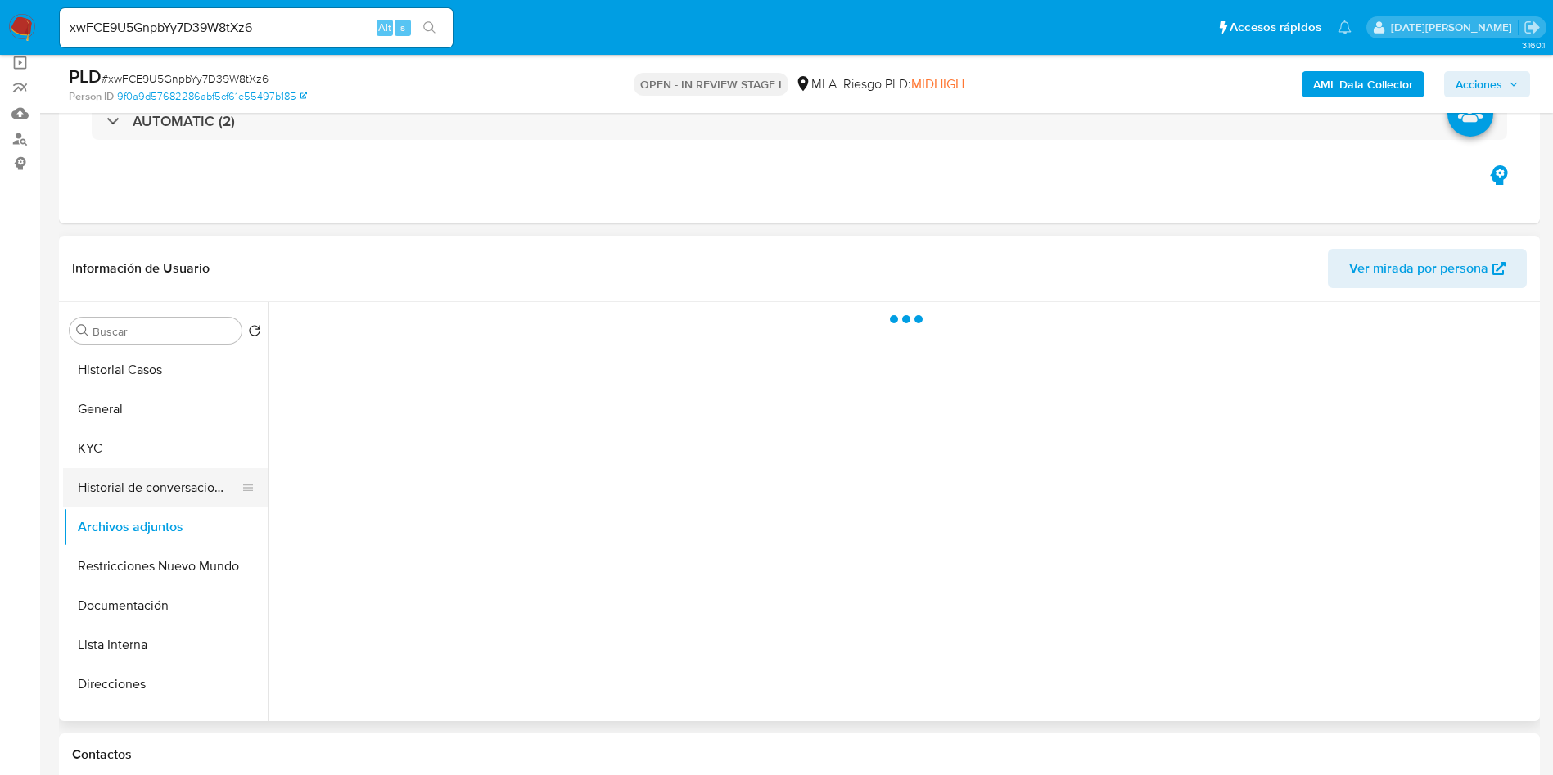
click at [169, 489] on button "Historial de conversaciones" at bounding box center [159, 487] width 192 height 39
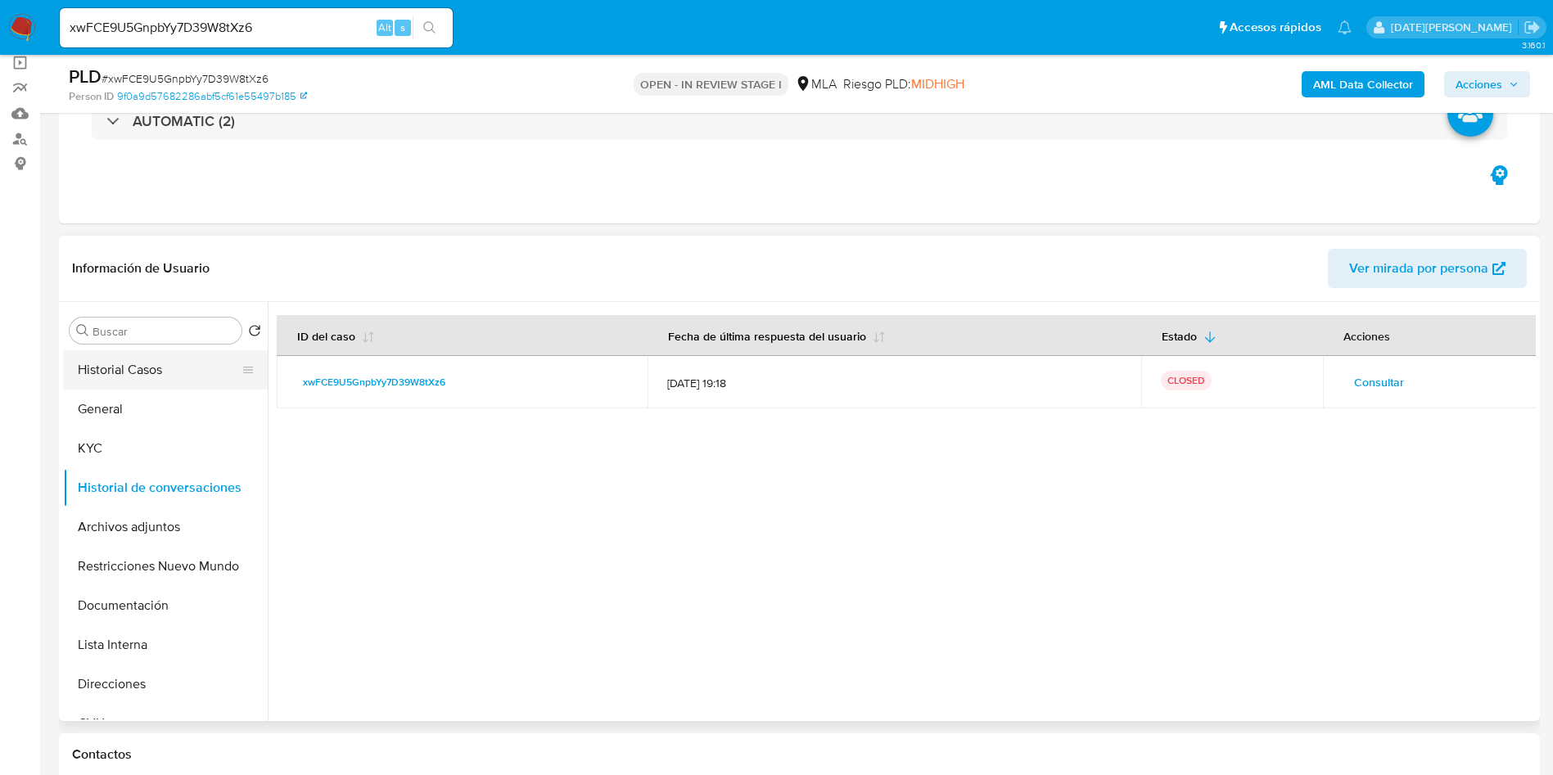
click at [101, 368] on button "Historial Casos" at bounding box center [159, 369] width 192 height 39
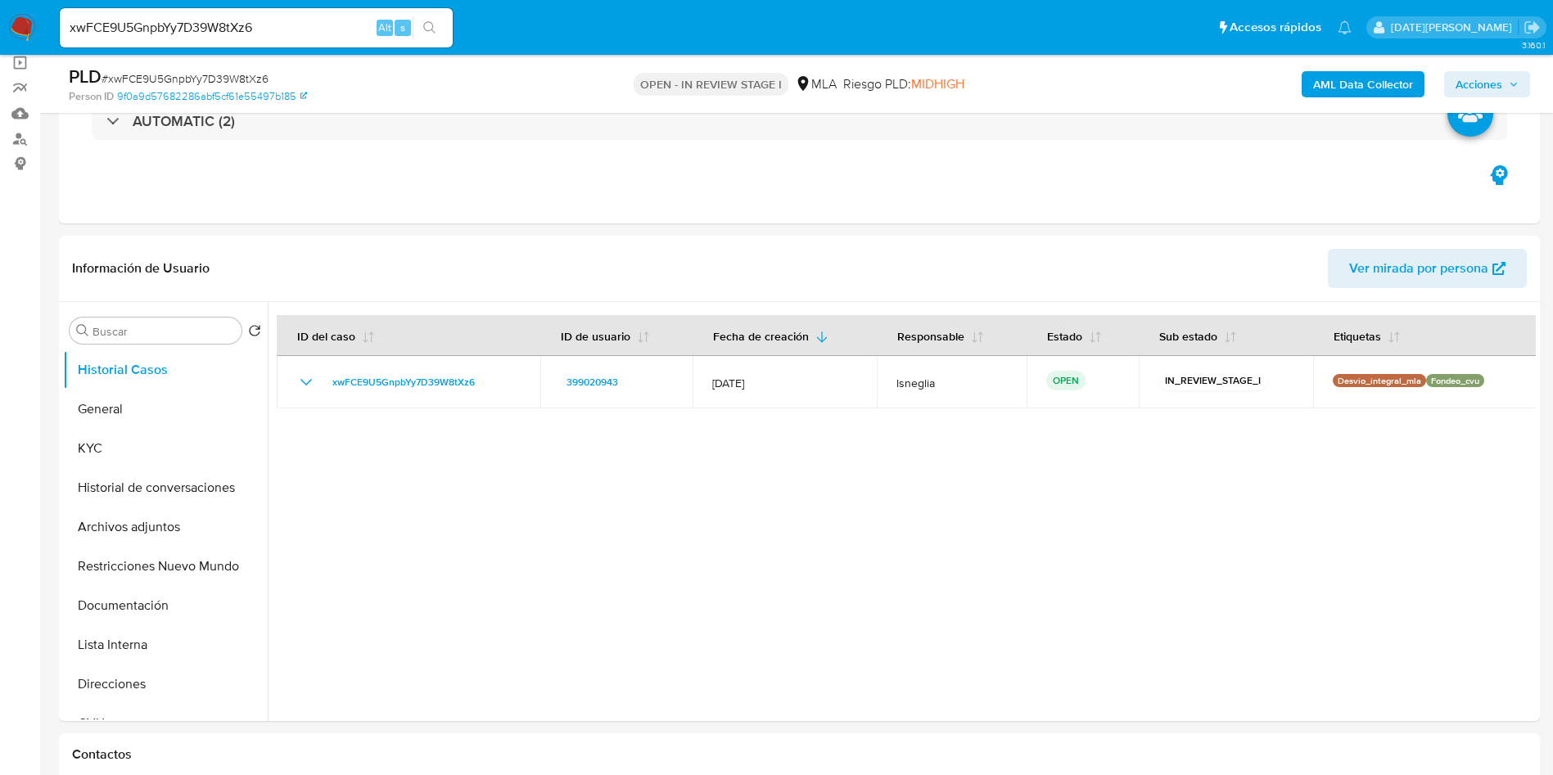
click at [1480, 83] on span "Acciones" at bounding box center [1478, 84] width 47 height 26
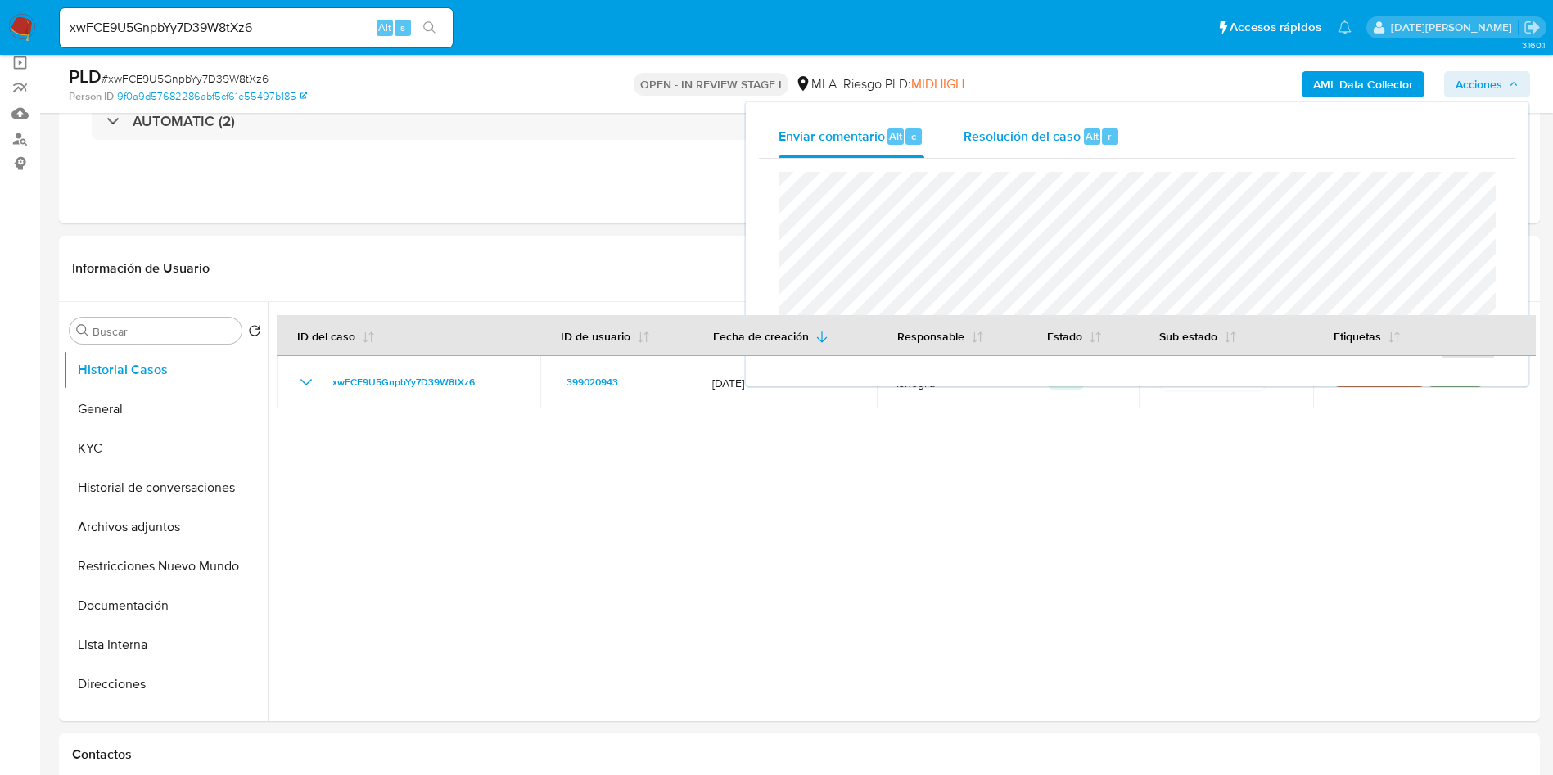
click at [1076, 157] on div "Resolución del caso Alt r" at bounding box center [1041, 136] width 156 height 43
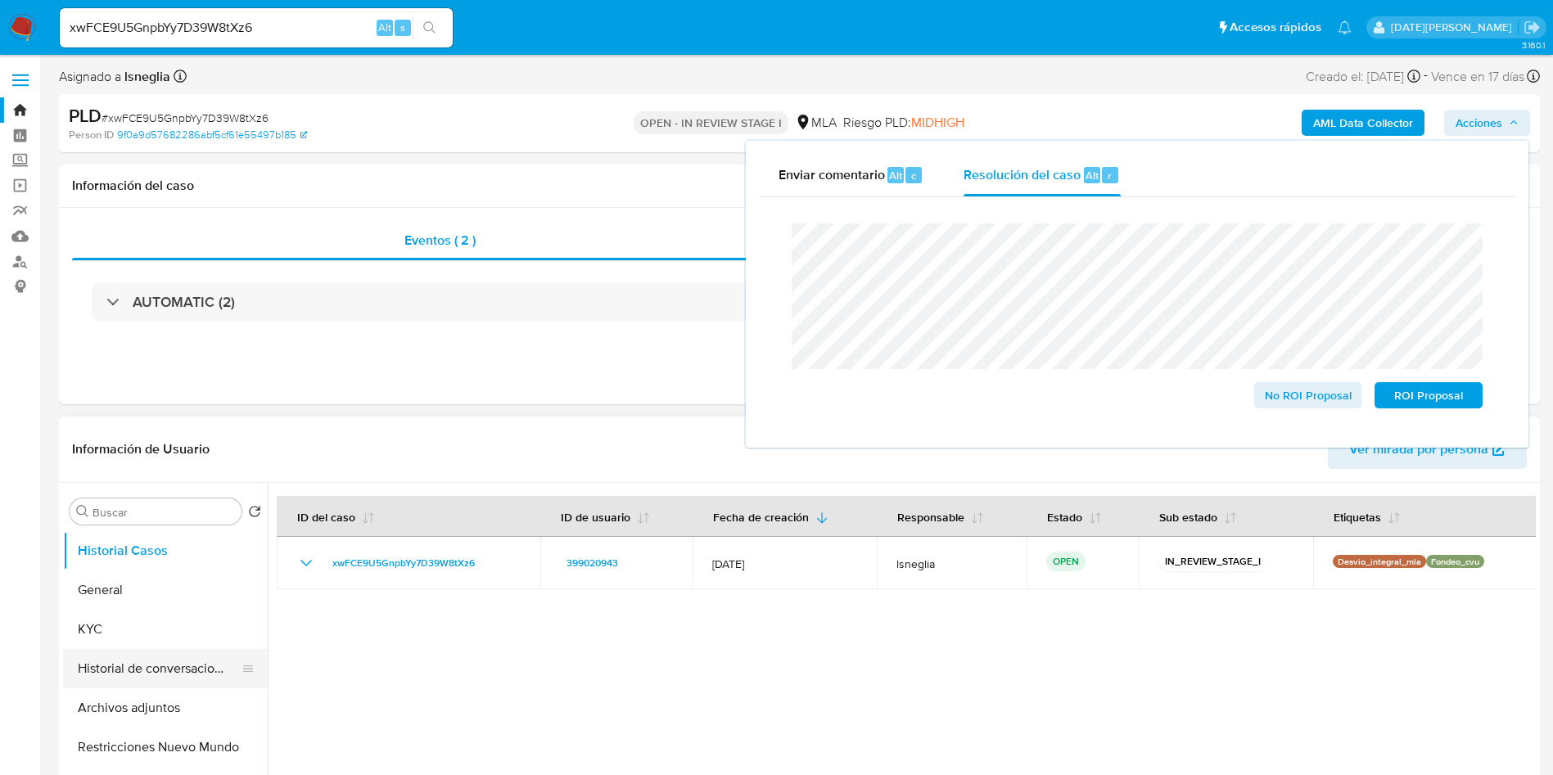
click at [175, 668] on button "Historial de conversaciones" at bounding box center [159, 668] width 192 height 39
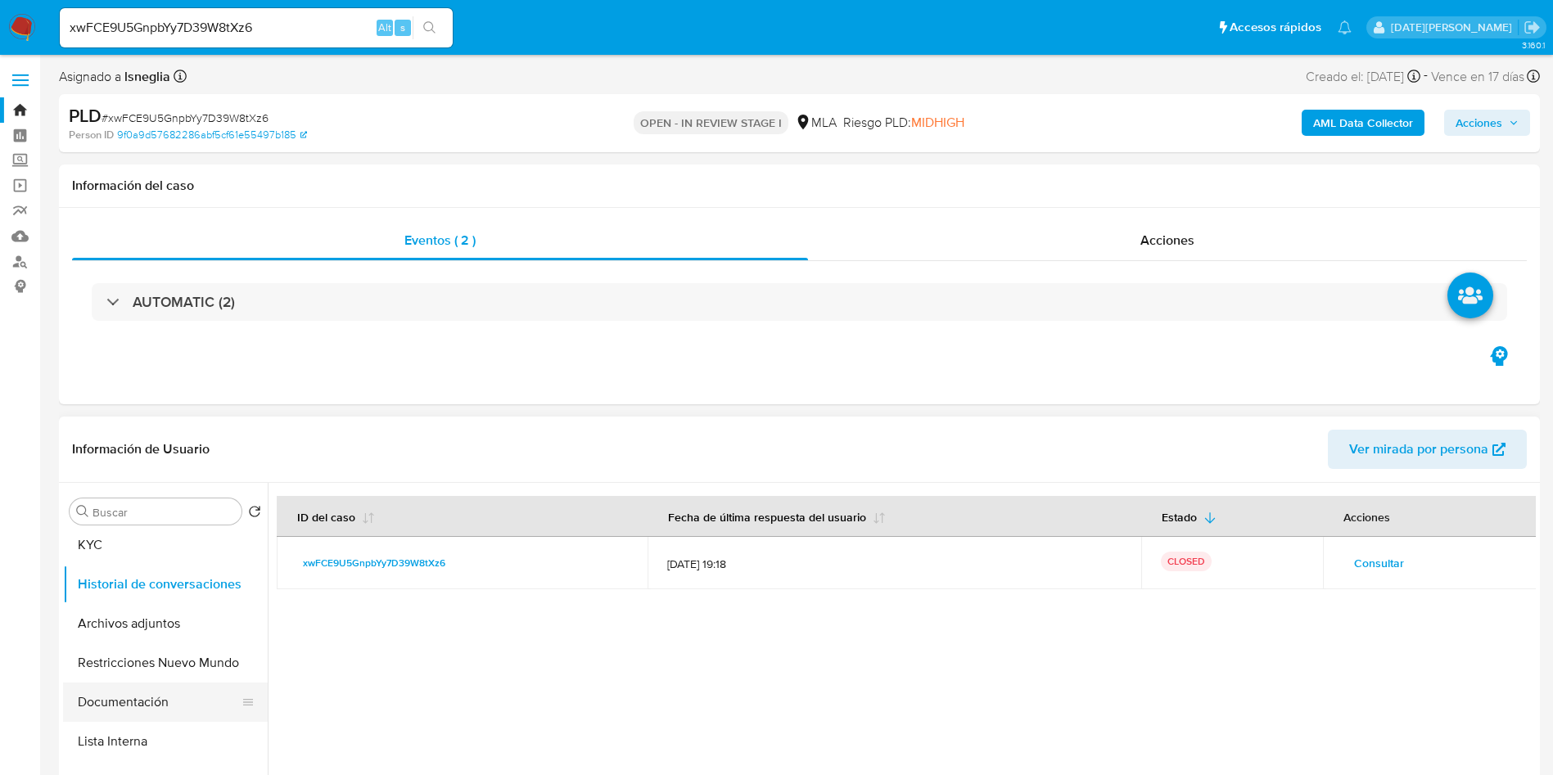
scroll to position [123, 0]
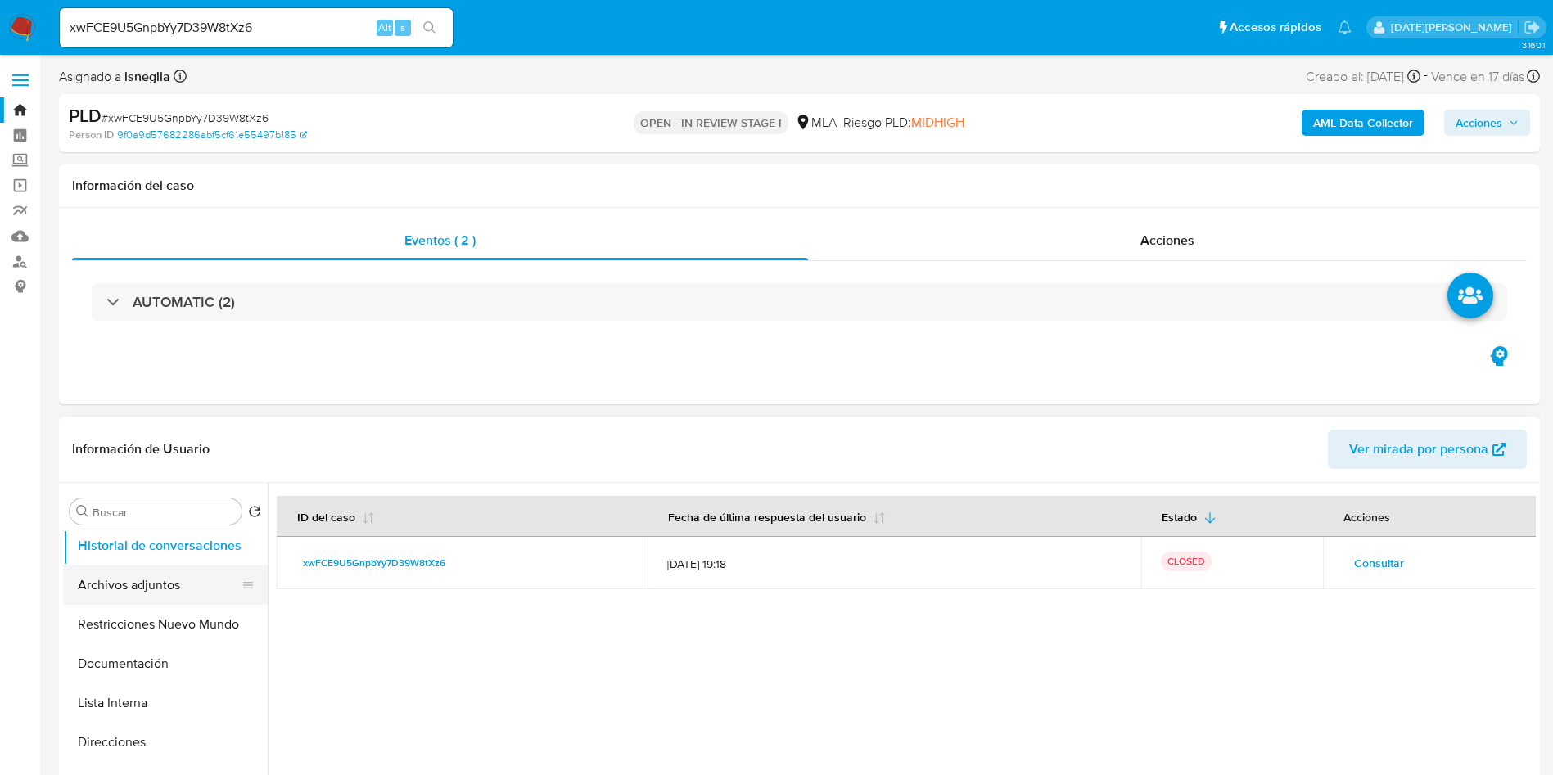
click at [163, 595] on button "Archivos adjuntos" at bounding box center [159, 585] width 192 height 39
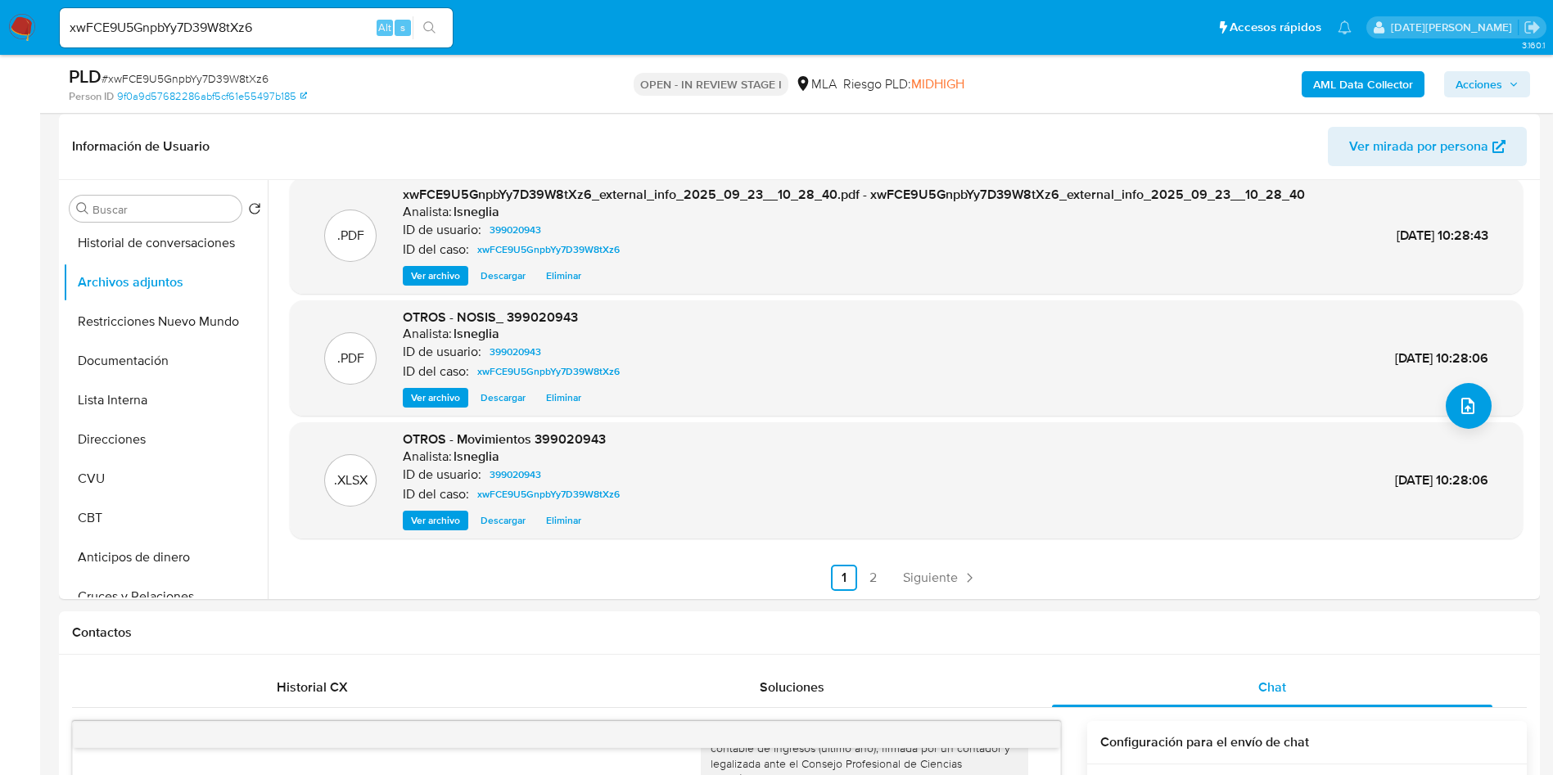
scroll to position [246, 0]
click at [101, 350] on button "Documentación" at bounding box center [159, 360] width 192 height 39
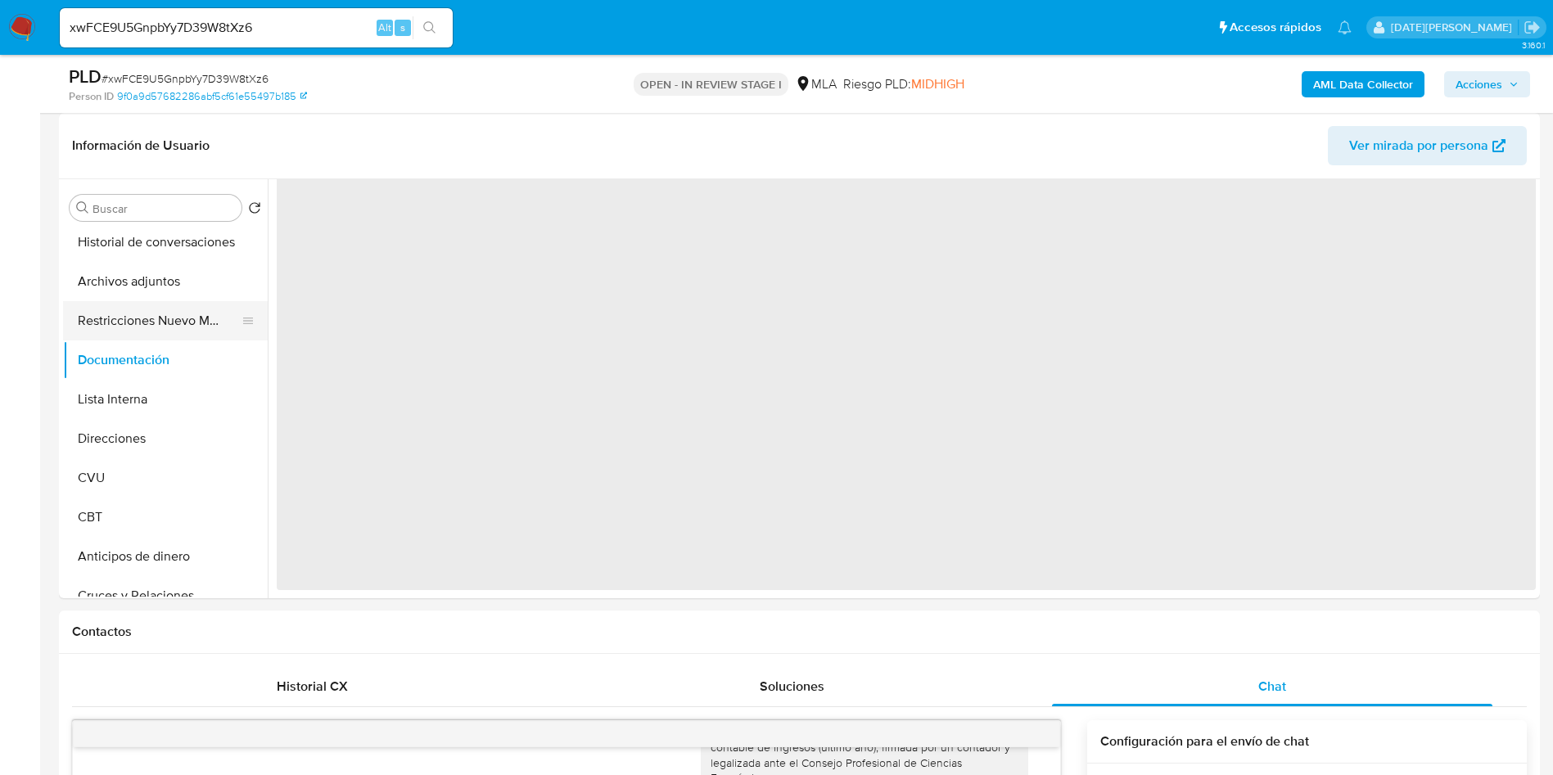
scroll to position [0, 0]
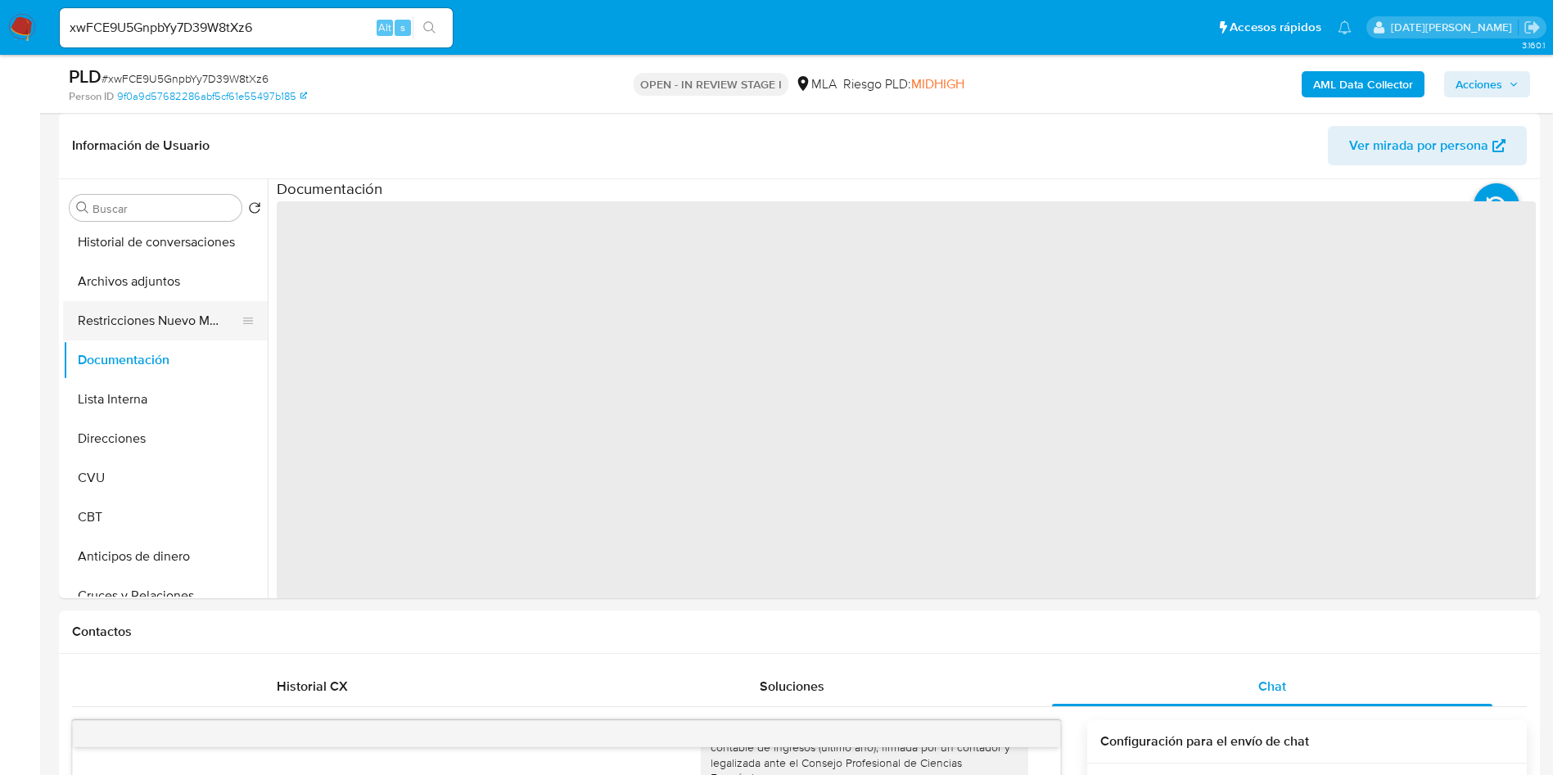
click at [121, 316] on button "Restricciones Nuevo Mundo" at bounding box center [159, 320] width 192 height 39
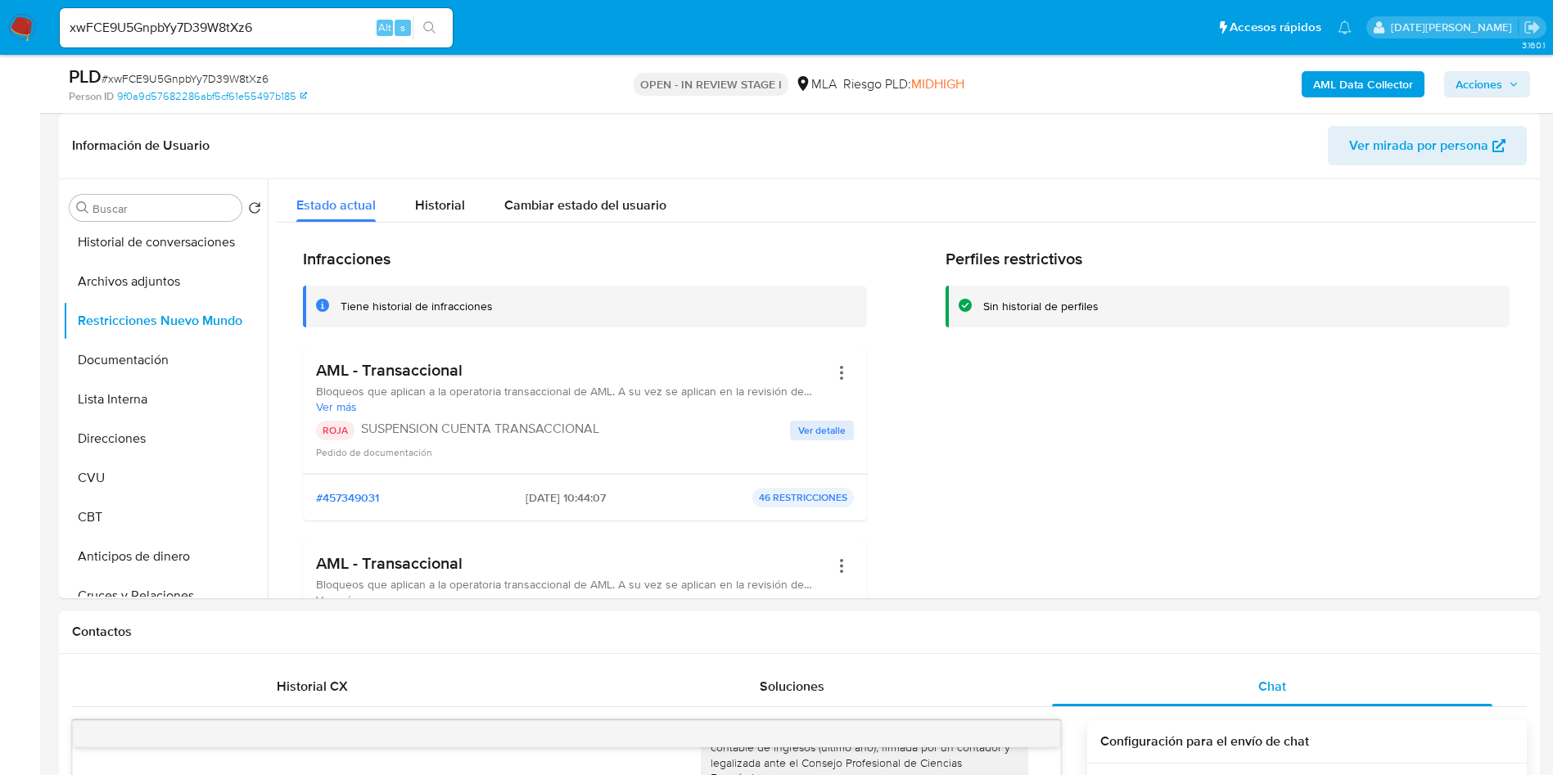
click at [1479, 87] on span "Acciones" at bounding box center [1478, 84] width 47 height 26
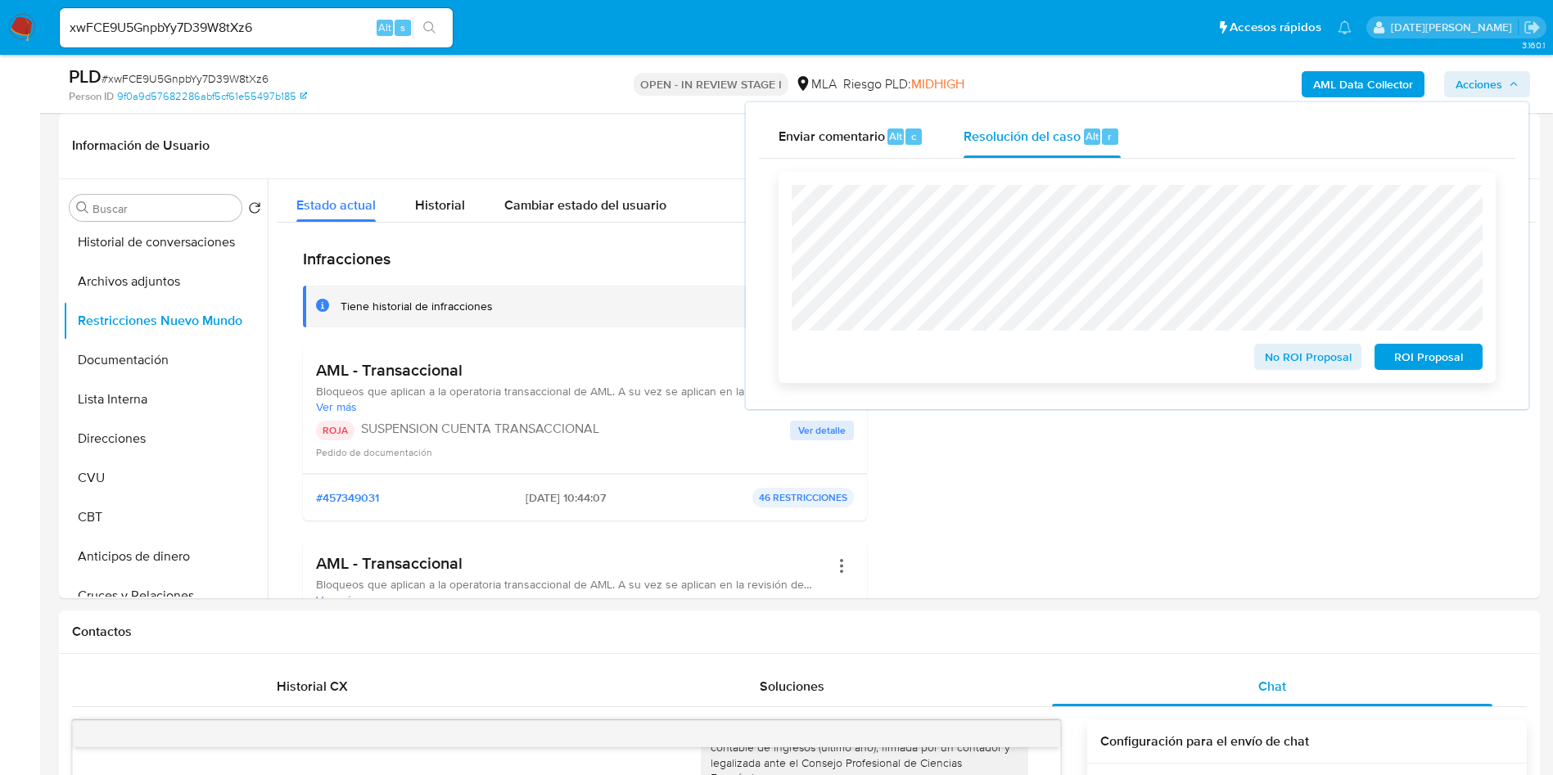
click at [1420, 360] on span "ROI Proposal" at bounding box center [1428, 356] width 85 height 23
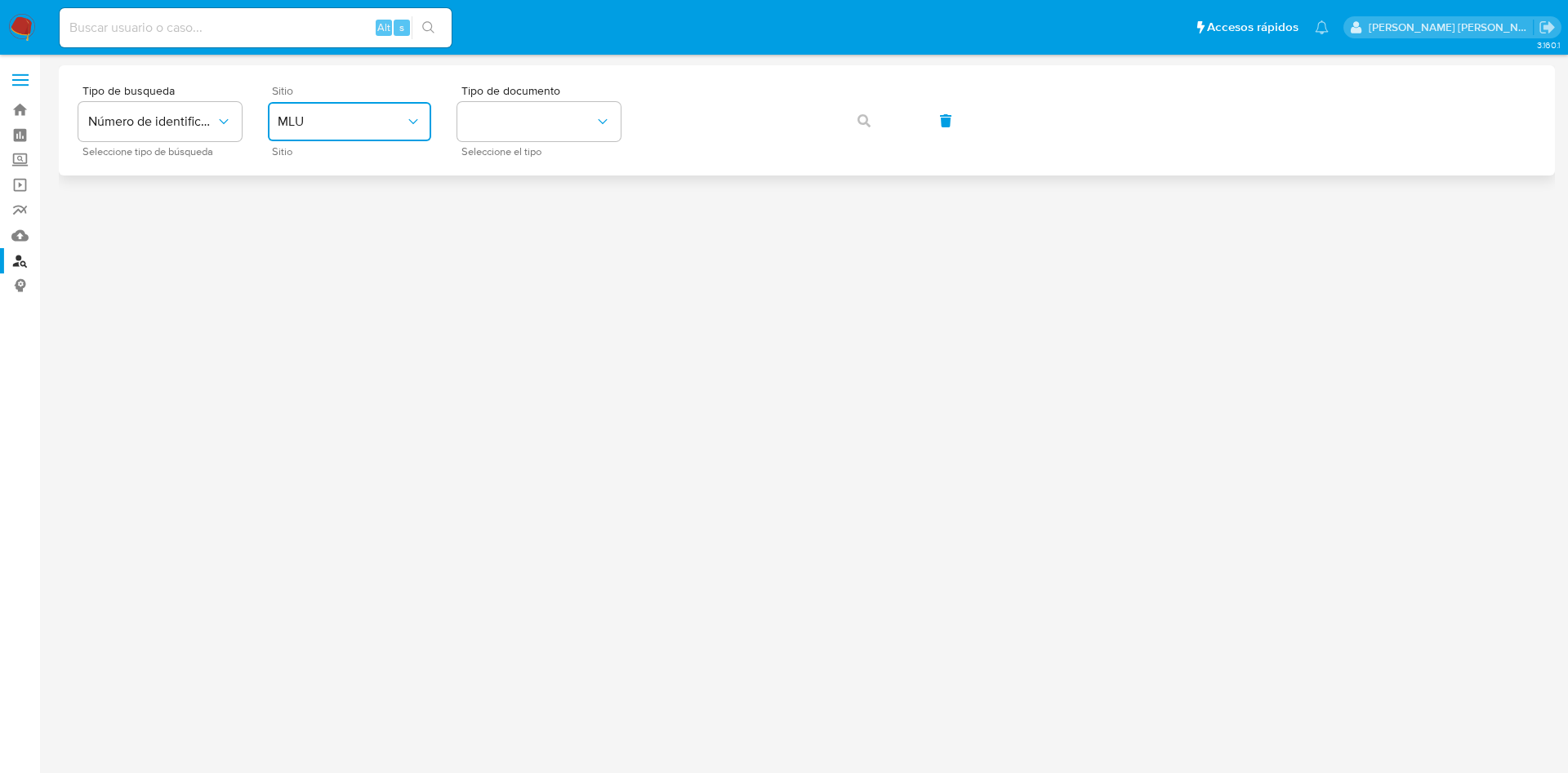
click at [387, 117] on span "MLU" at bounding box center [341, 122] width 128 height 16
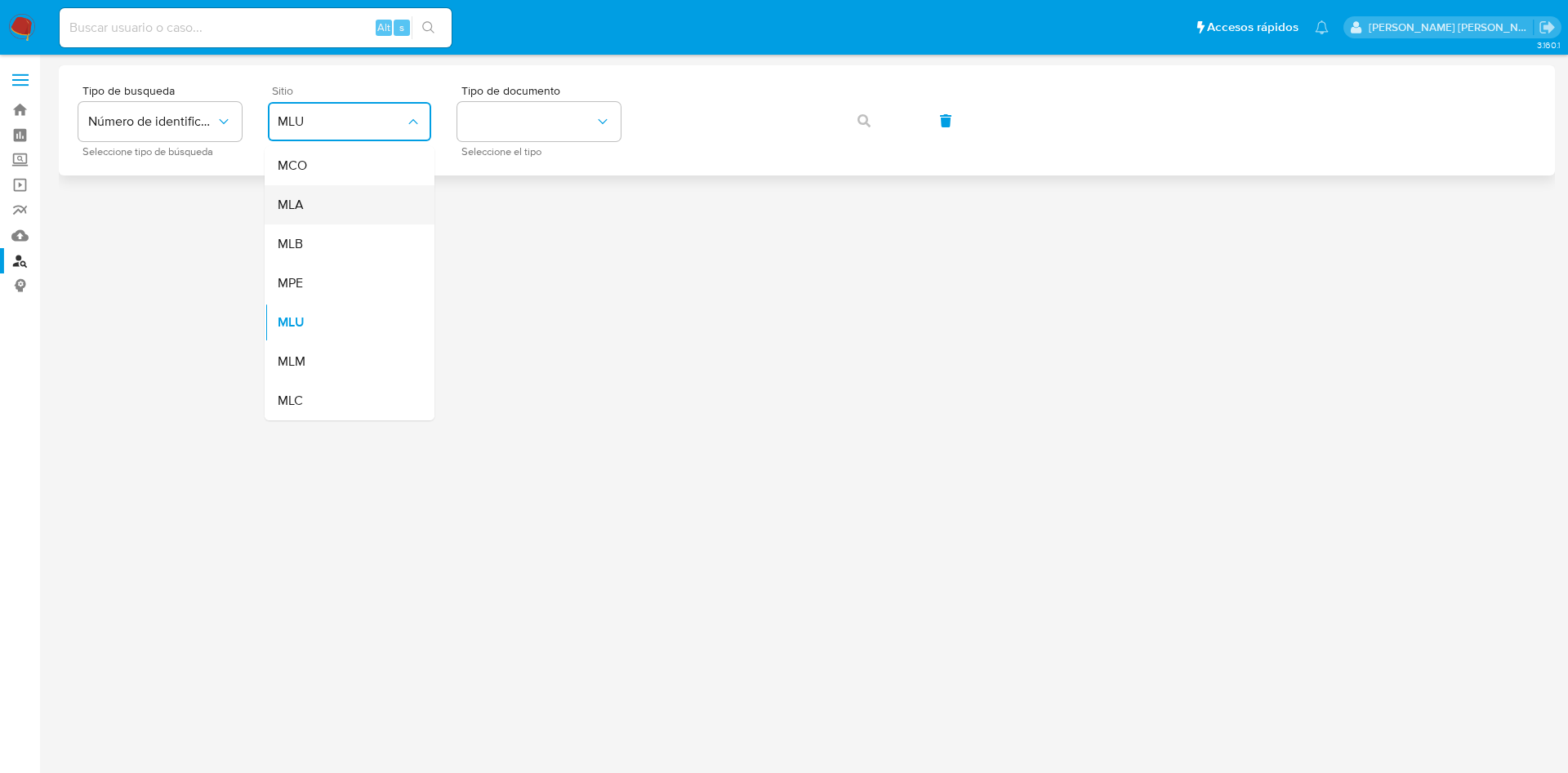
click at [353, 203] on div "MLA" at bounding box center [344, 204] width 134 height 39
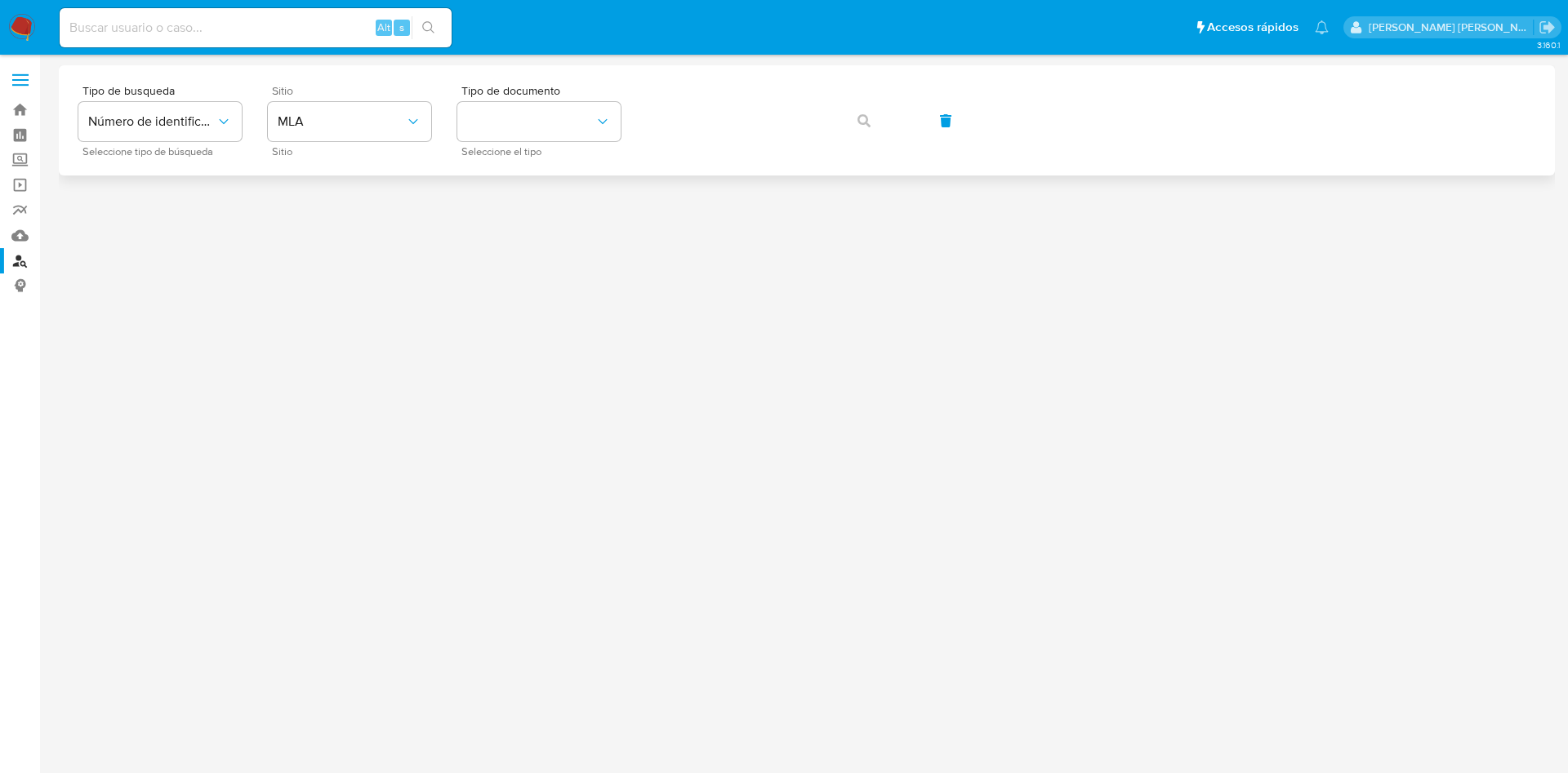
click at [622, 113] on div "Tipo de busqueda Número de identificación Seleccione tipo de búsqueda Sitio MLA…" at bounding box center [807, 120] width 1456 height 71
click at [591, 117] on button "identificationType" at bounding box center [539, 121] width 164 height 39
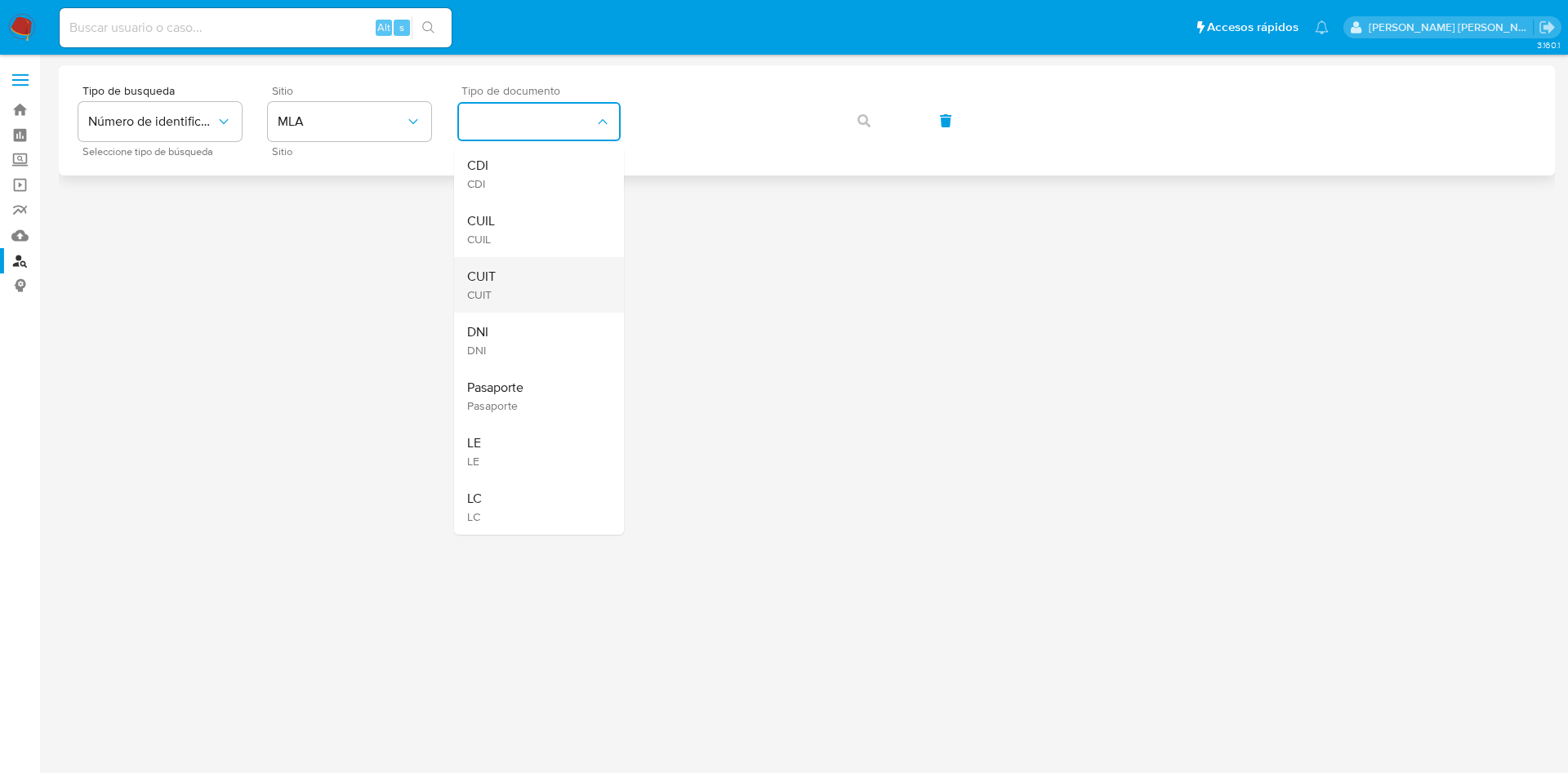
click at [534, 285] on div "CUIT CUIT" at bounding box center [534, 285] width 134 height 56
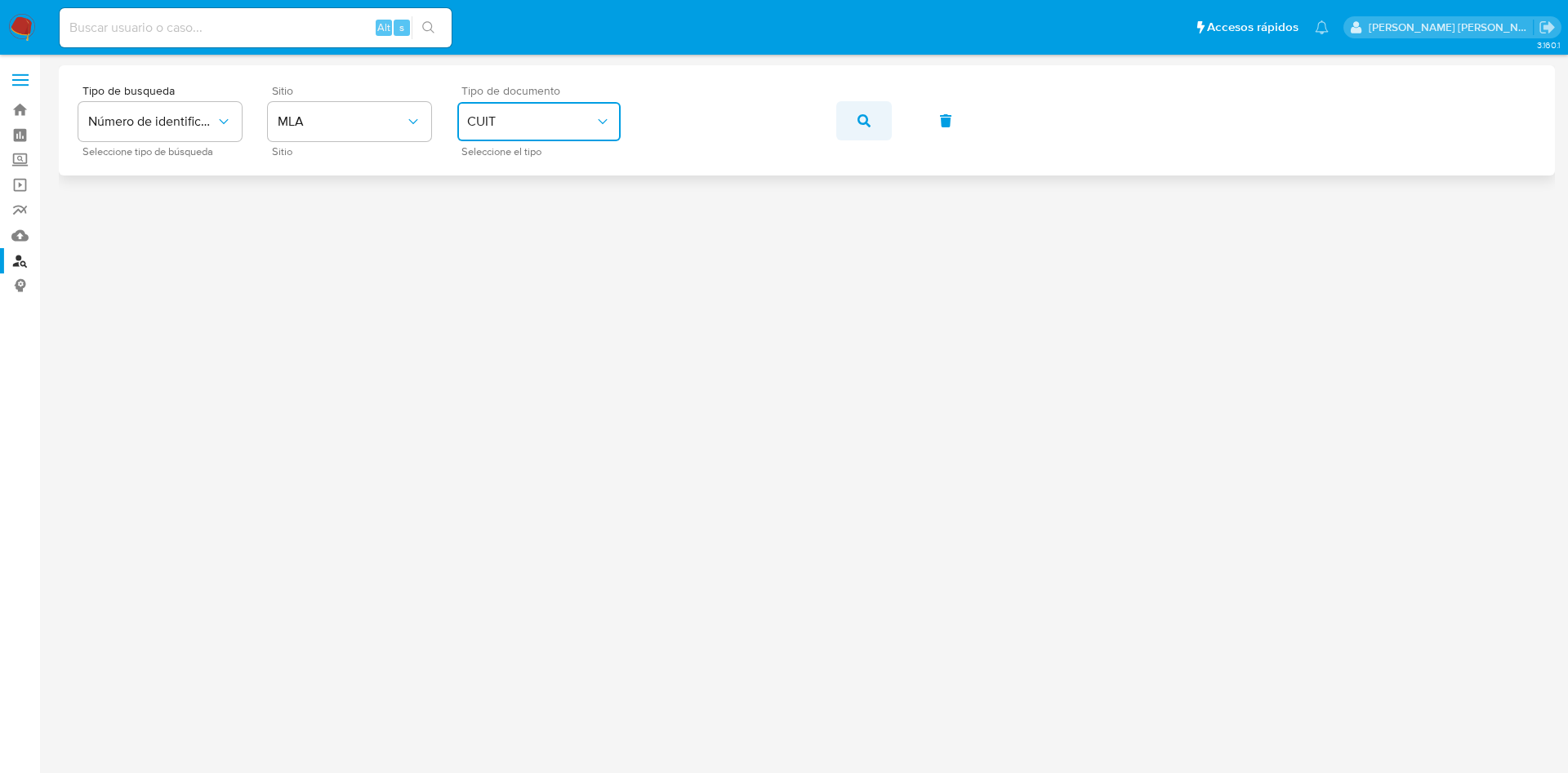
click at [854, 120] on button "button" at bounding box center [864, 121] width 56 height 39
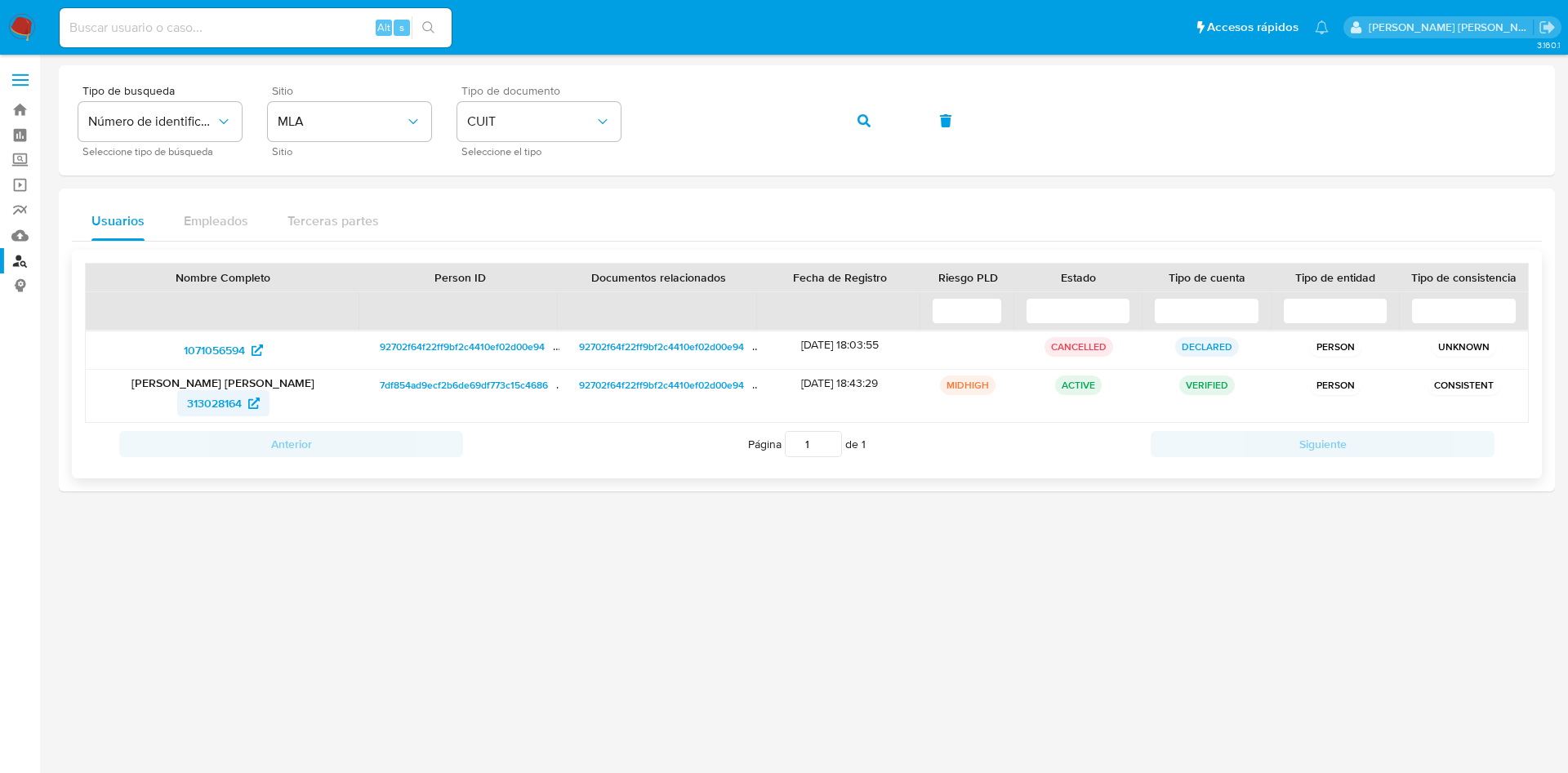
click at [234, 398] on span "313028164" at bounding box center [213, 403] width 55 height 26
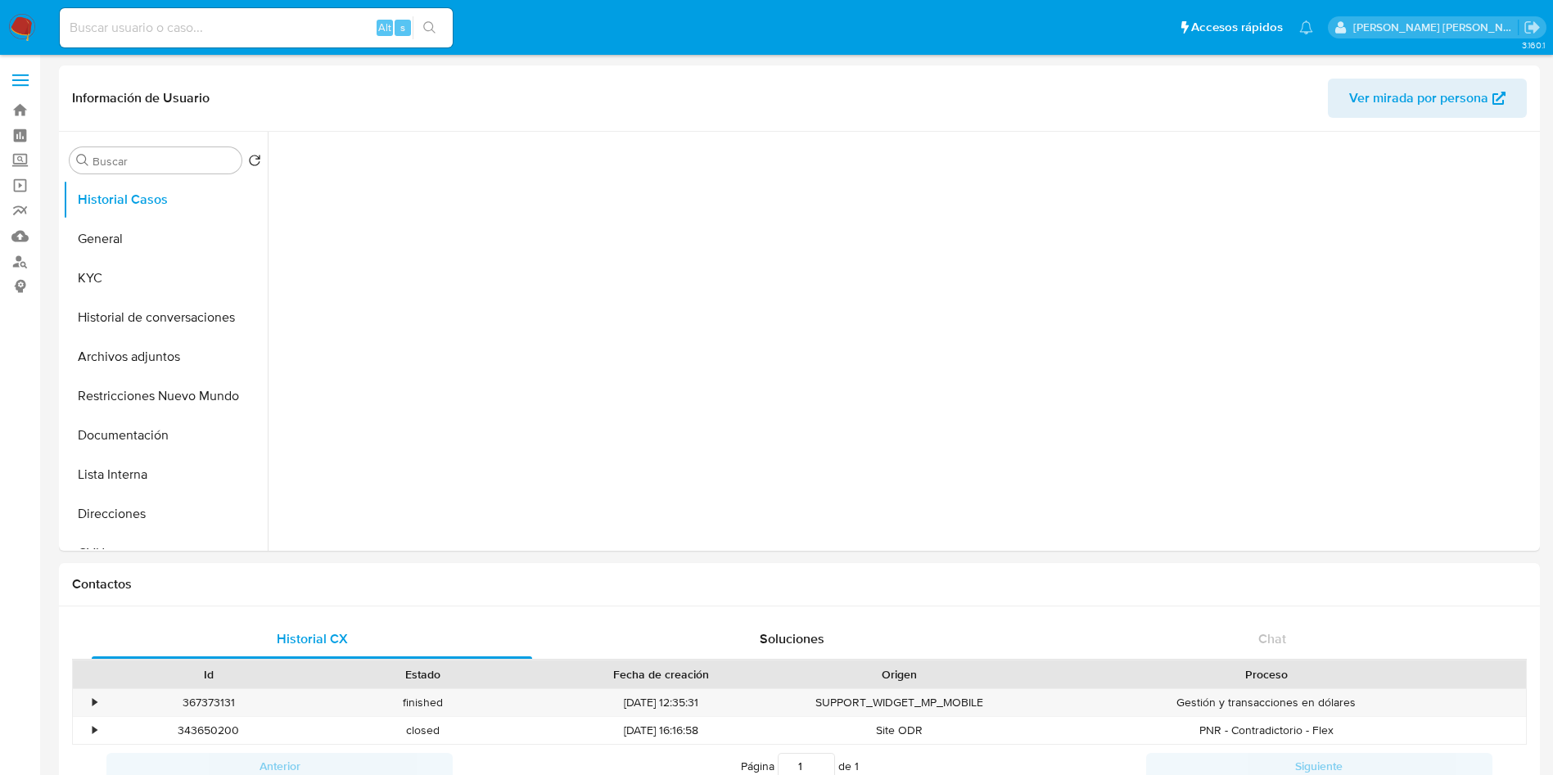
select select "10"
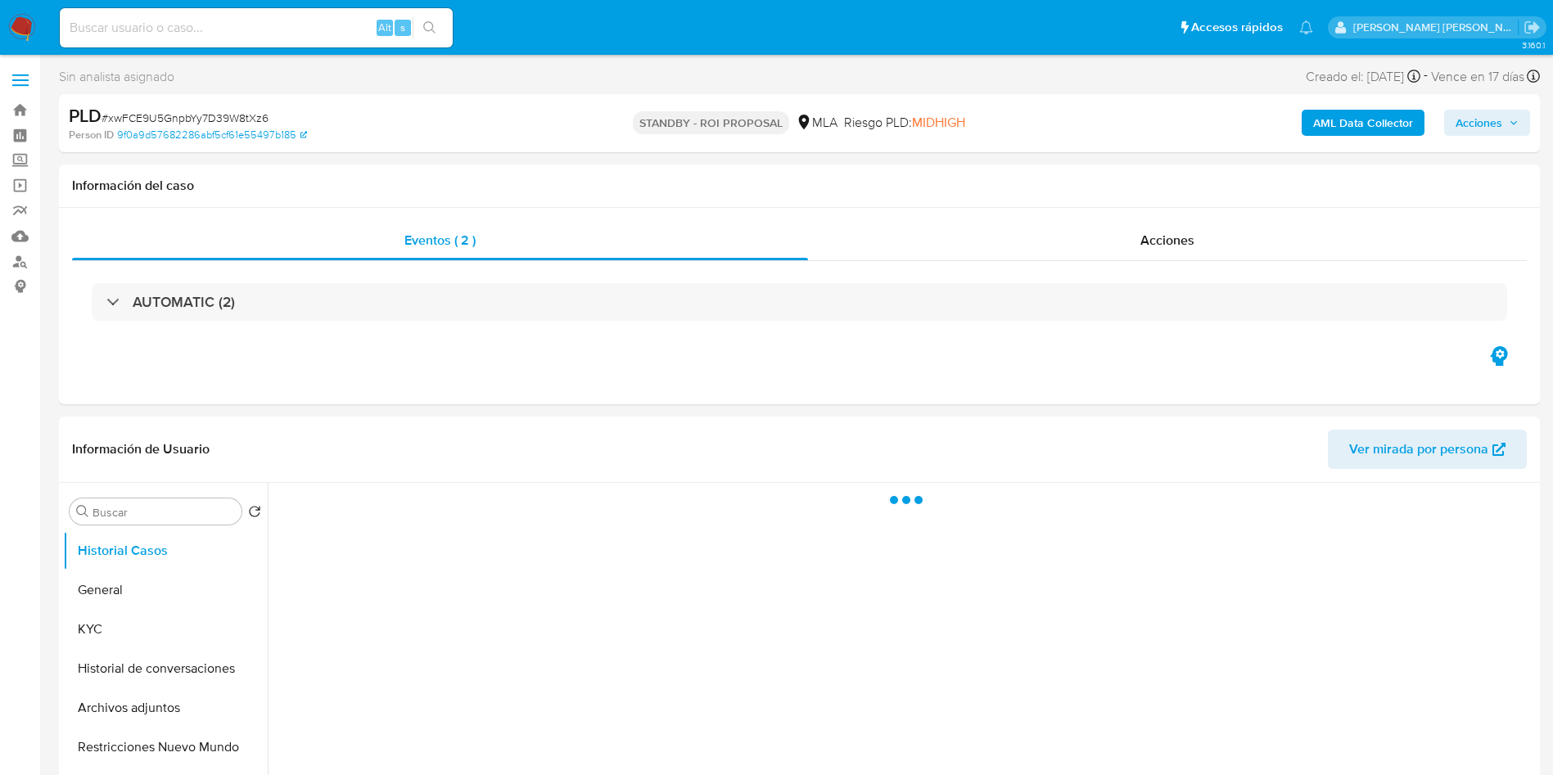
select select "10"
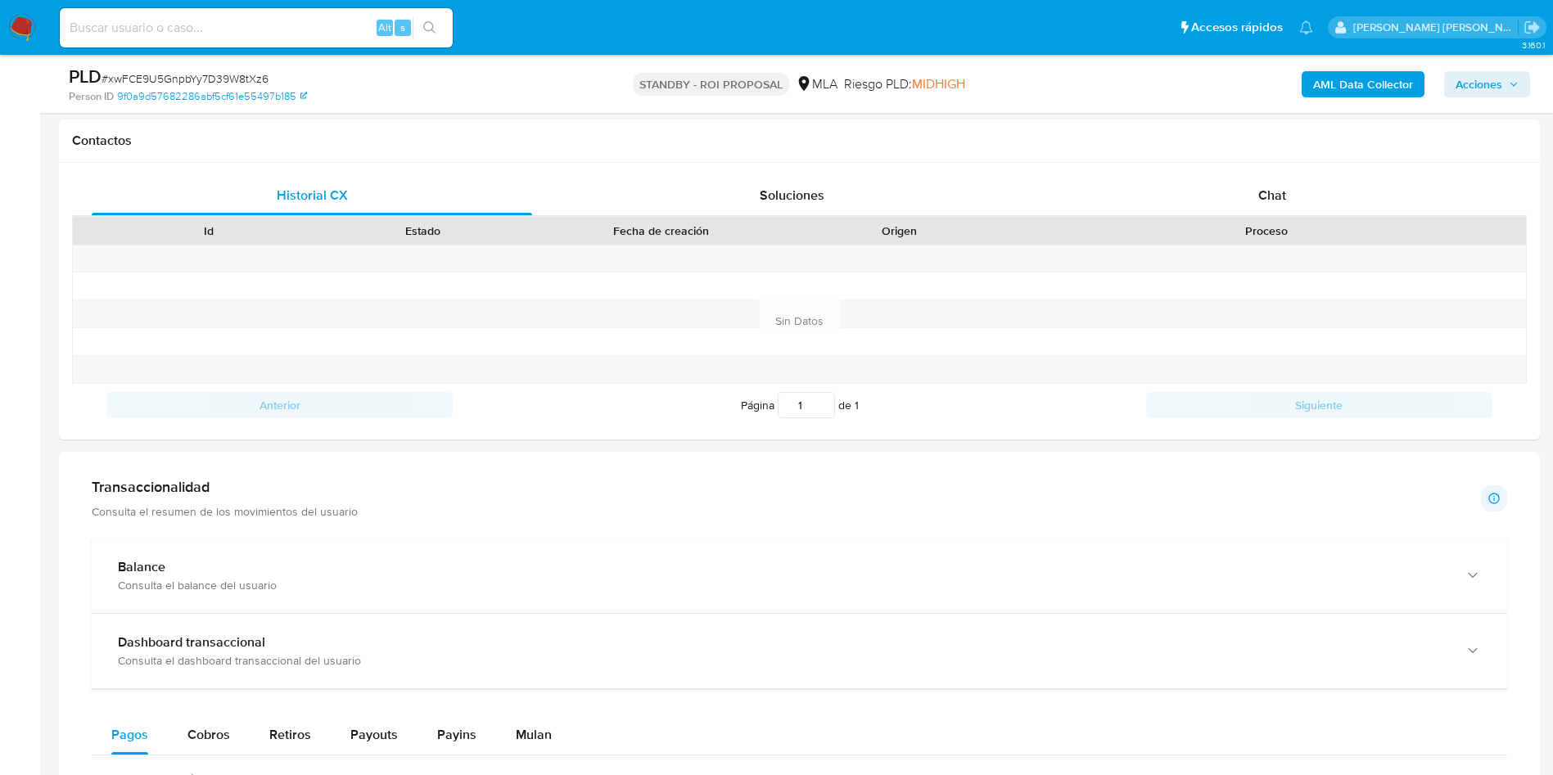
scroll to position [368, 0]
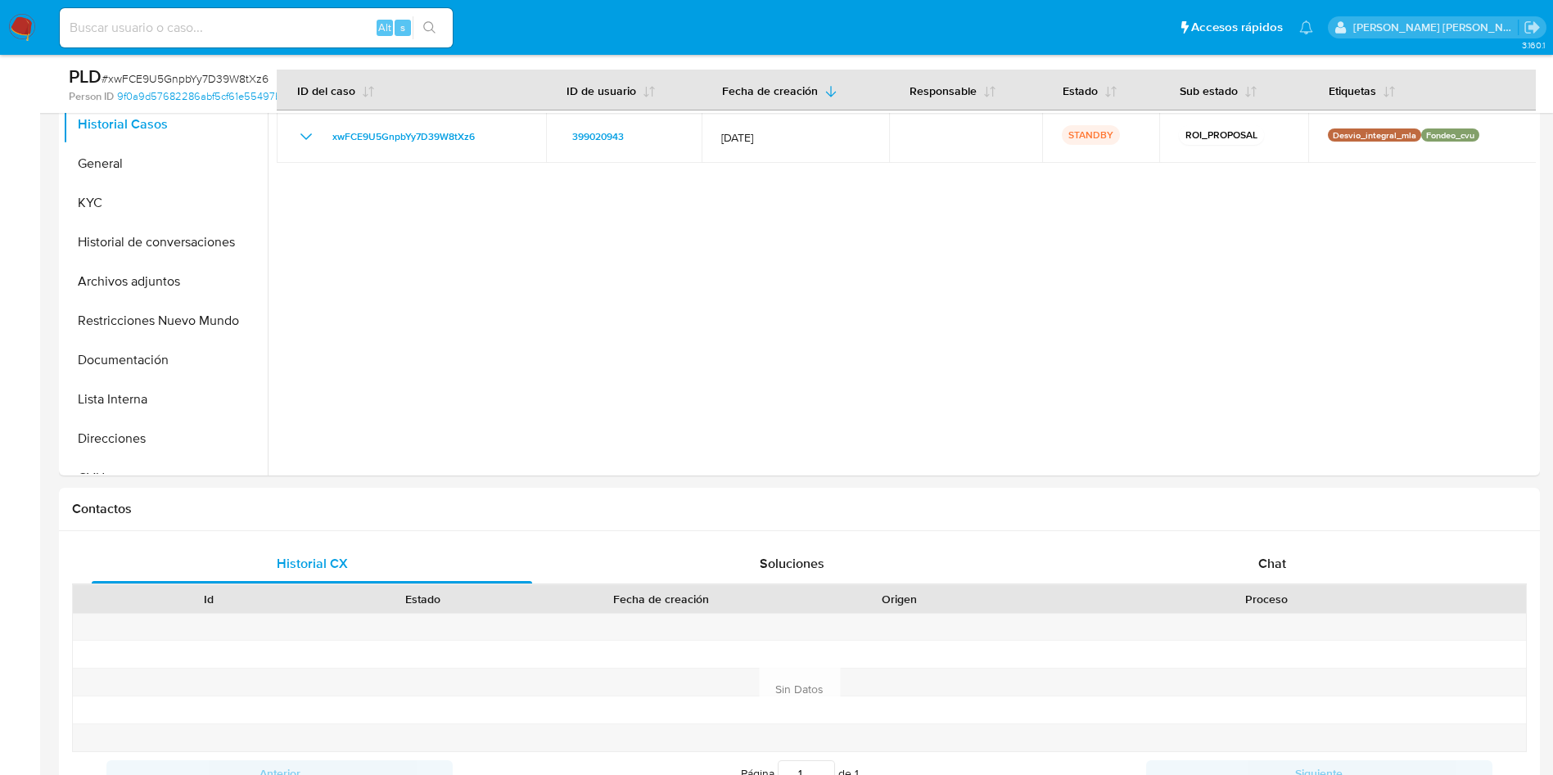
click at [192, 30] on input at bounding box center [256, 27] width 393 height 21
paste input "9vCKhVMkazAWhiDklmhROVhy"
type input "9vCKhVMkazAWhiDklmhROVhy"
click at [444, 20] on button "search-icon" at bounding box center [430, 27] width 34 height 23
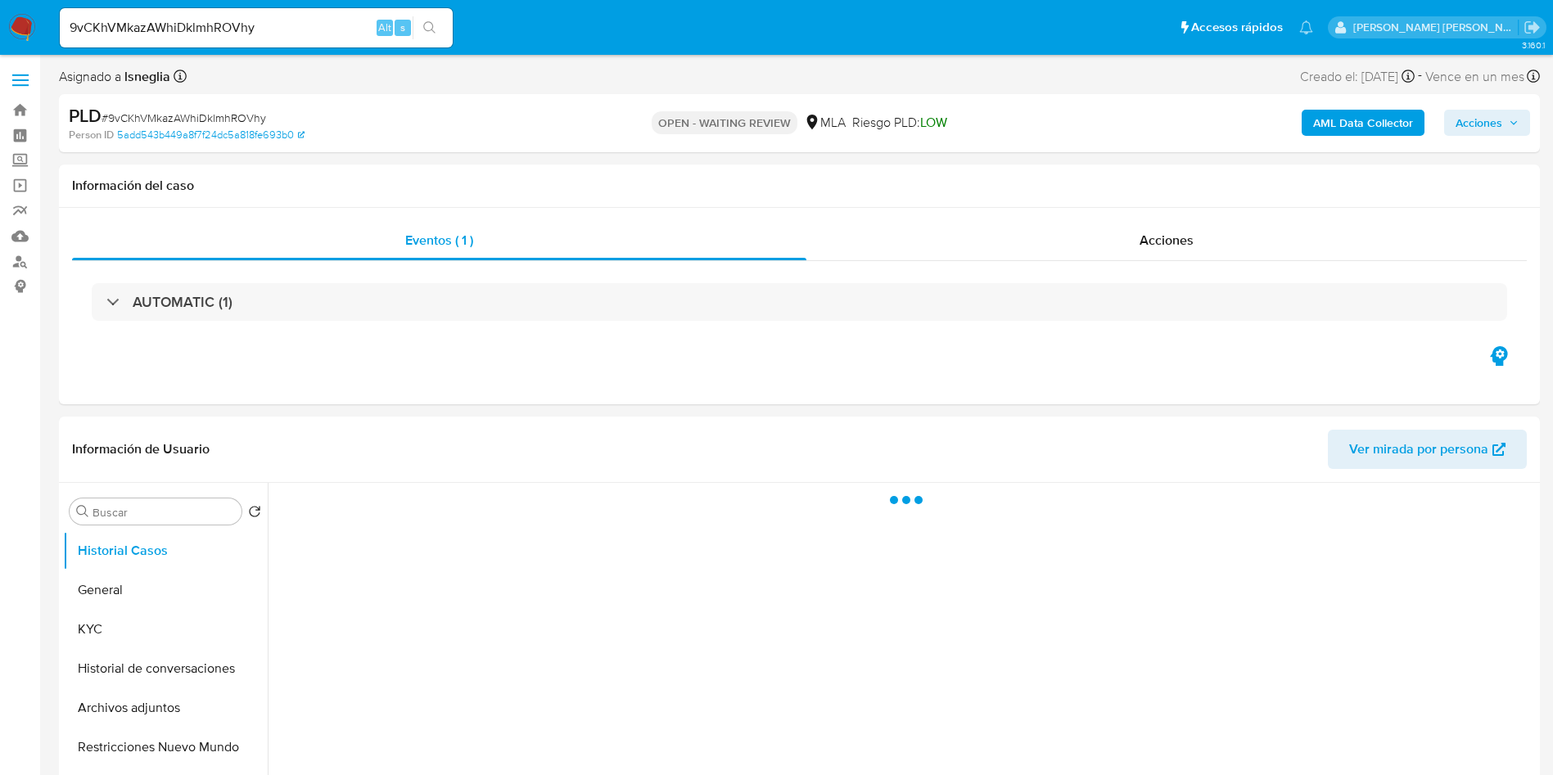
select select "10"
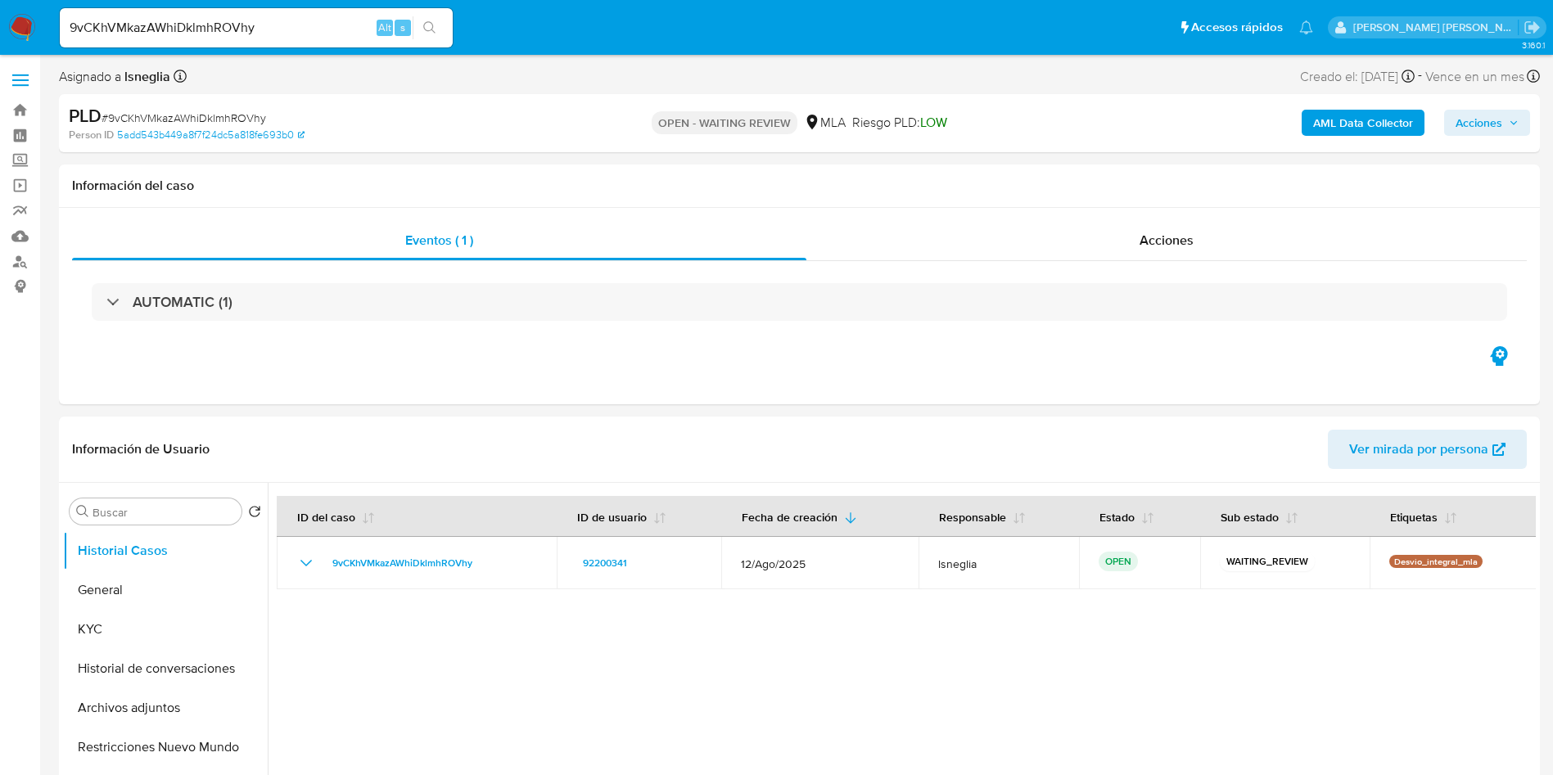
click at [205, 116] on span "# 9vCKhVMkazAWhiDklmhROVhy" at bounding box center [184, 118] width 165 height 16
copy span "9vCKhVMkazAWhiDklmhROVhy"
click at [28, 16] on img at bounding box center [22, 28] width 28 height 28
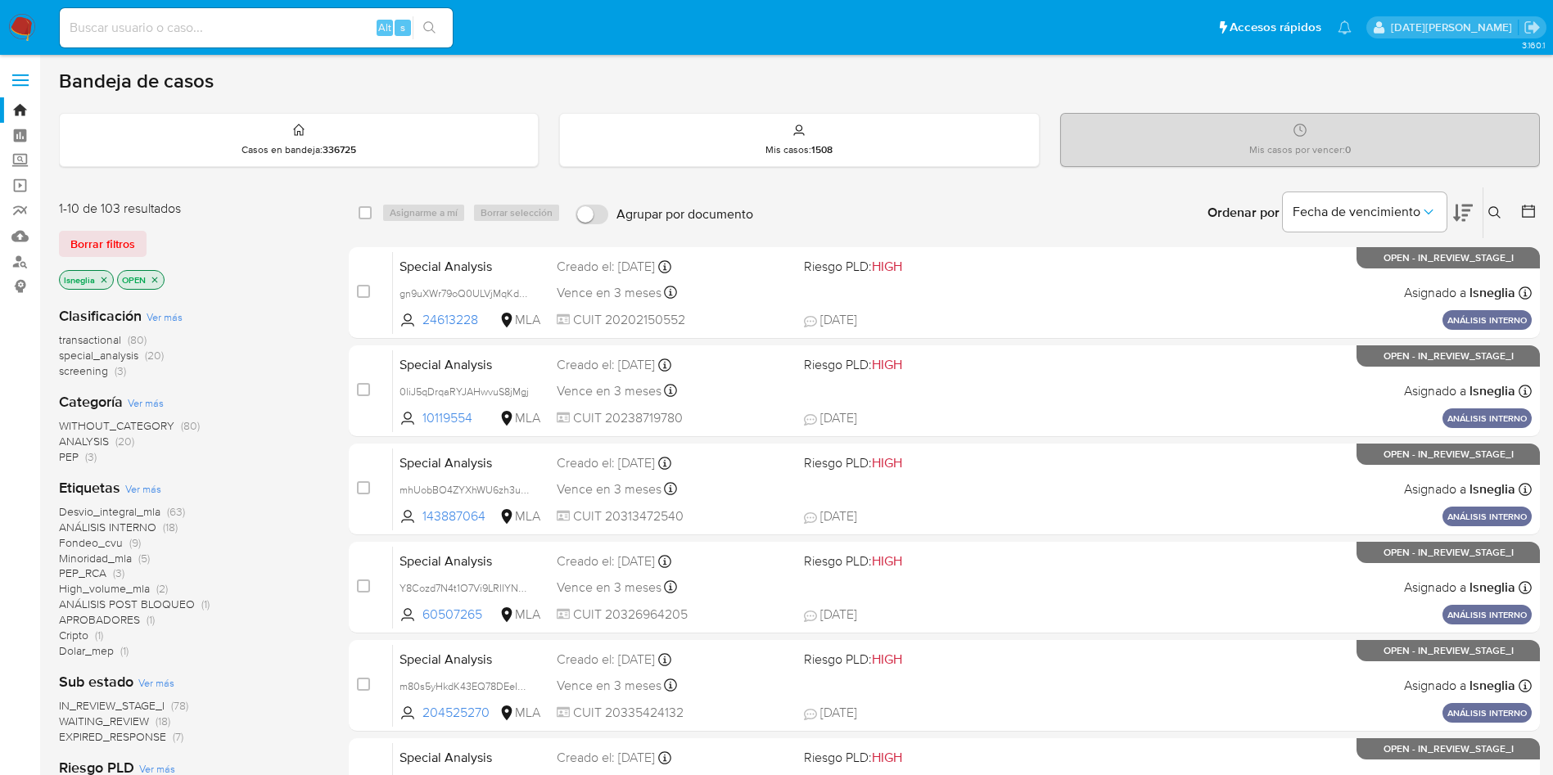
click at [1500, 210] on button at bounding box center [1496, 213] width 27 height 20
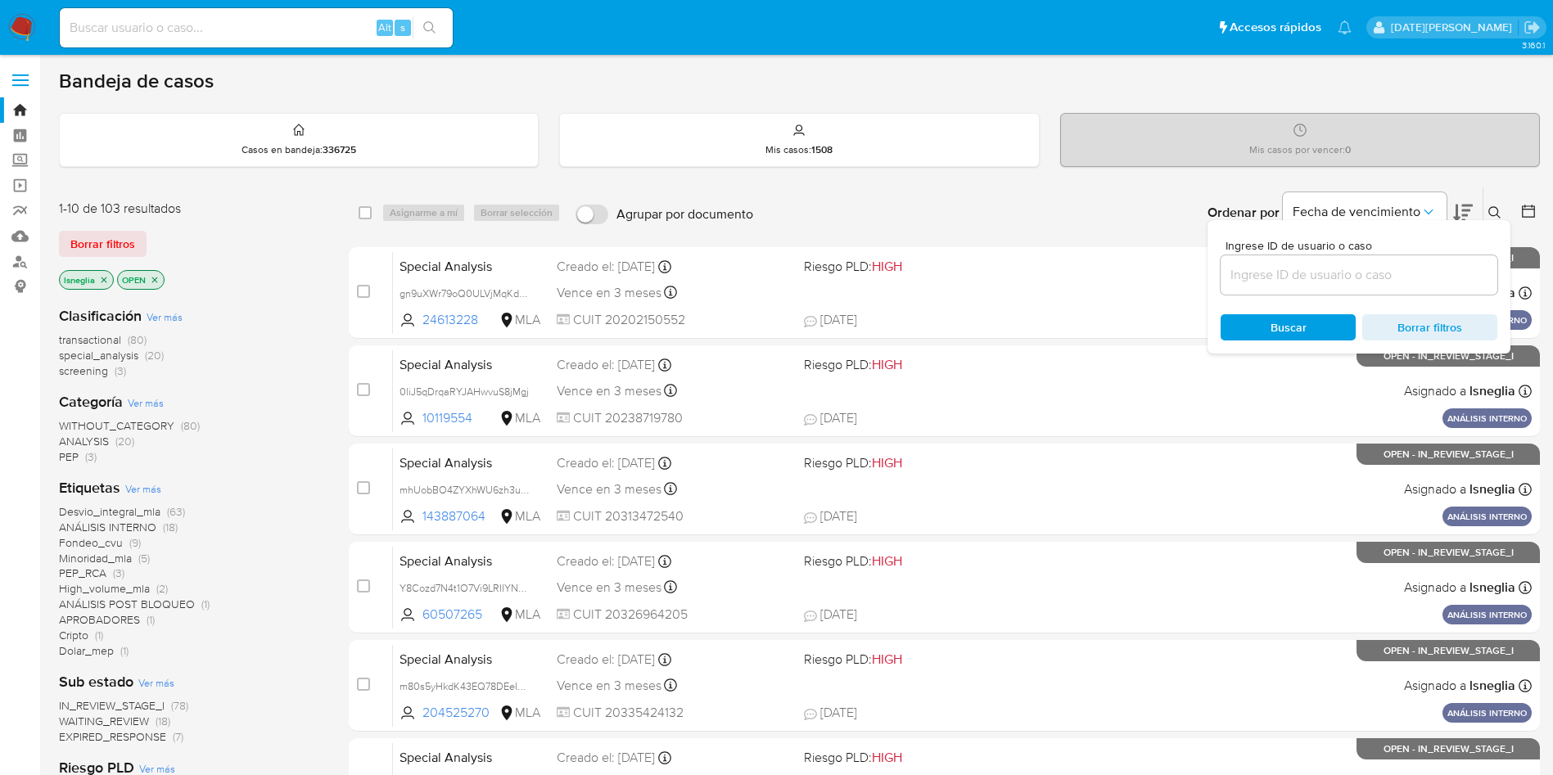
click at [1329, 272] on input at bounding box center [1358, 274] width 277 height 21
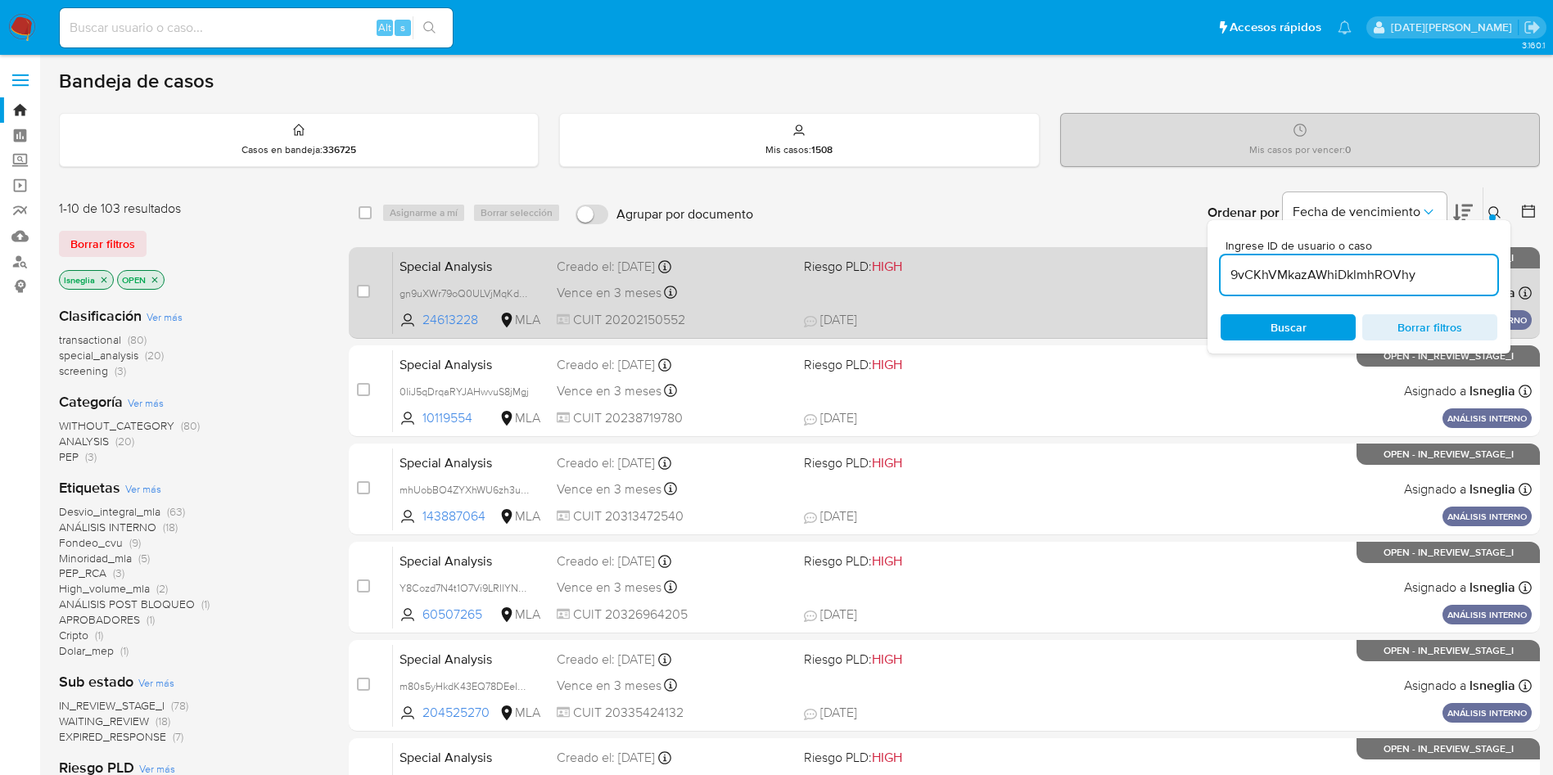
type input "9vCKhVMkazAWhiDklmhROVhy"
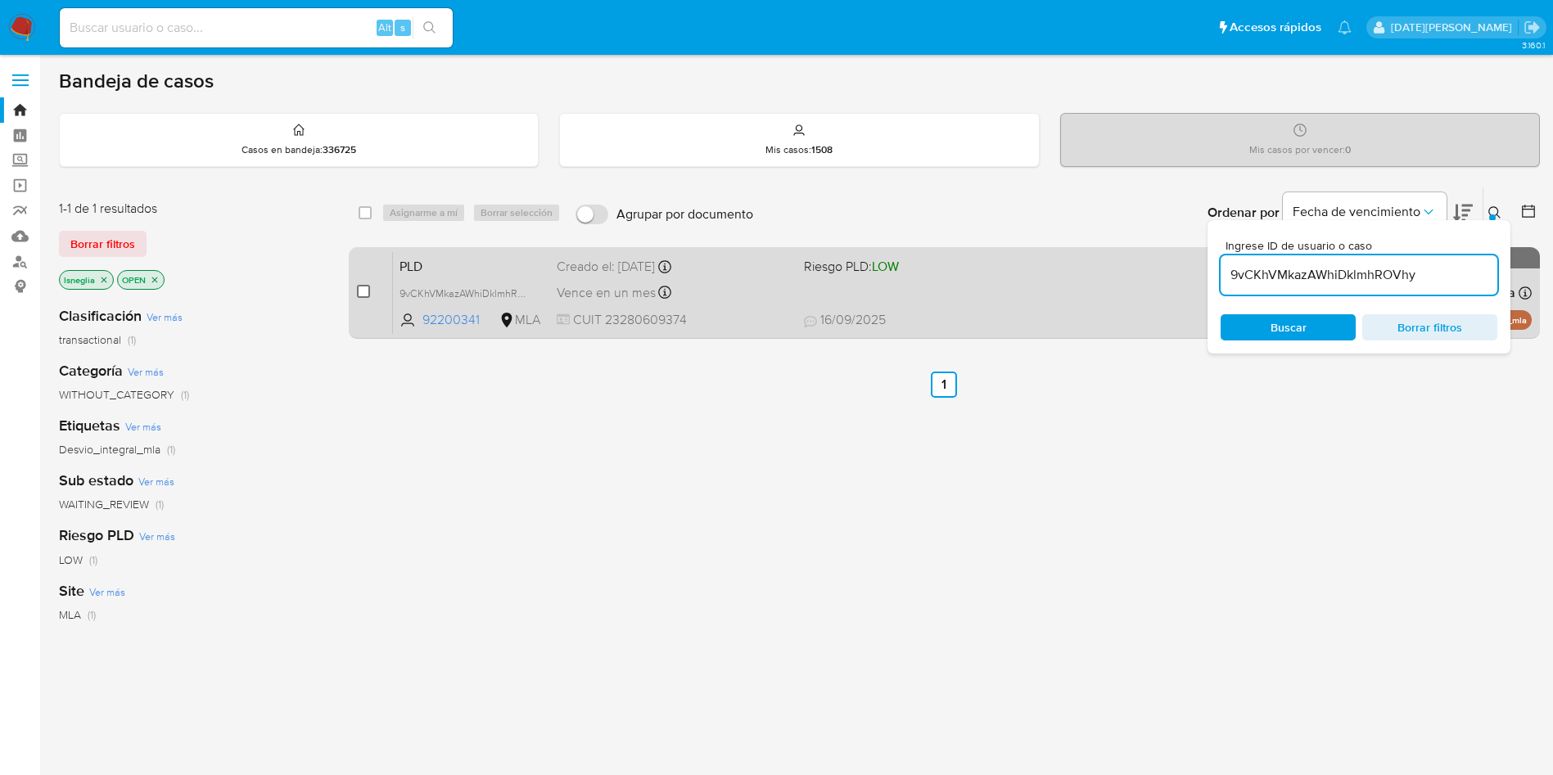
click at [364, 292] on input "checkbox" at bounding box center [363, 291] width 13 height 13
checkbox input "true"
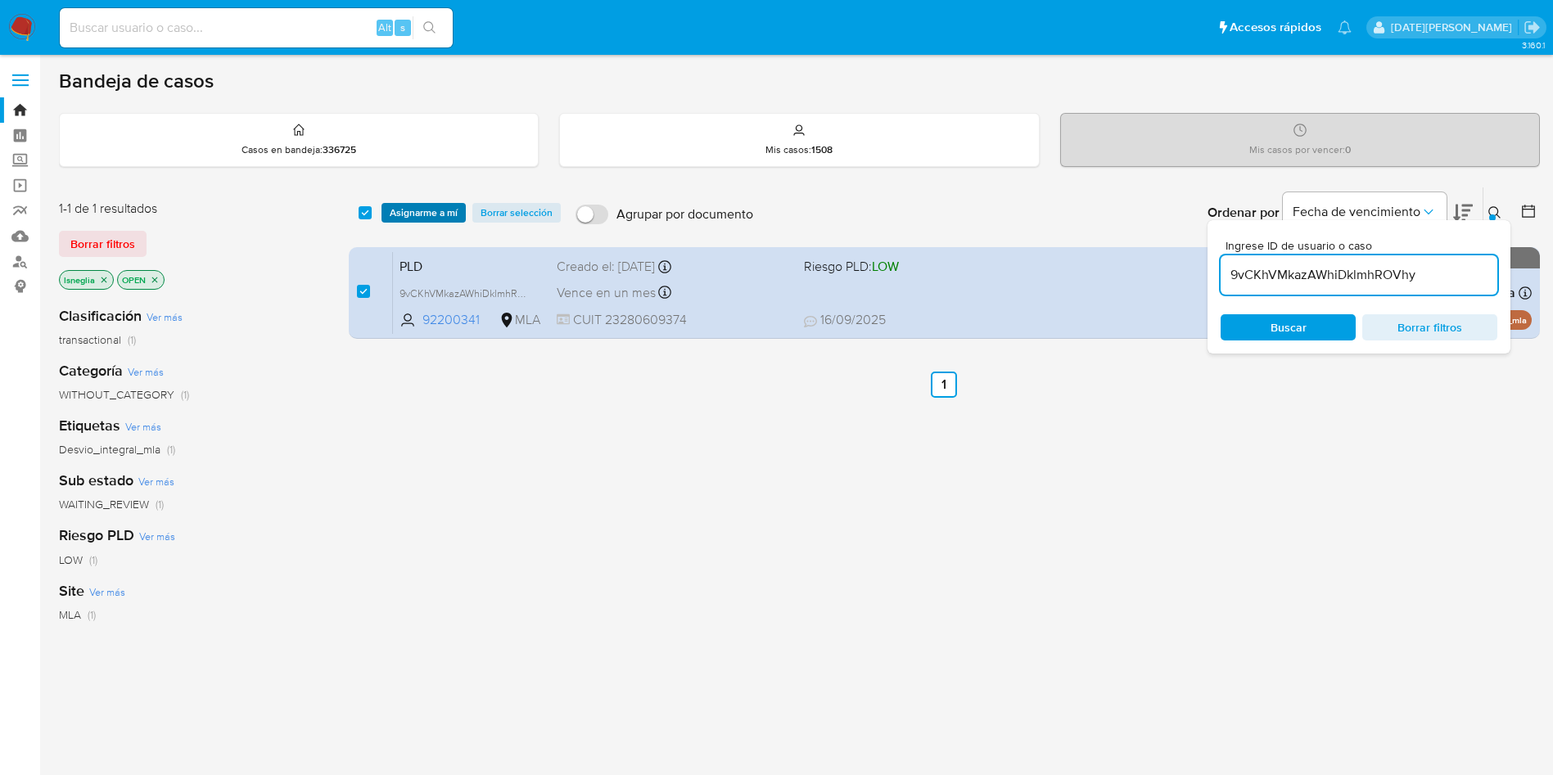
click at [434, 208] on span "Asignarme a mí" at bounding box center [424, 213] width 68 height 16
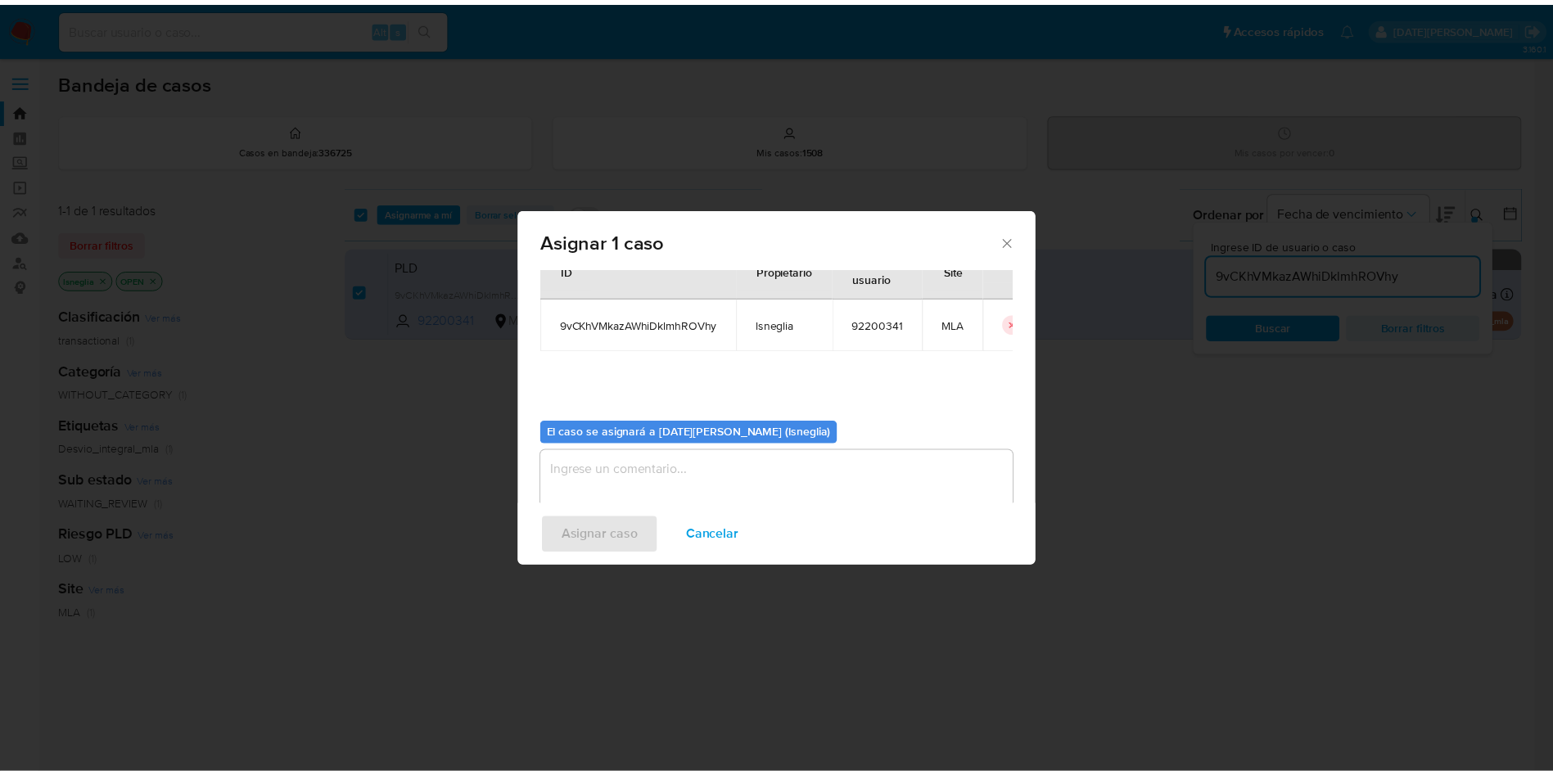
scroll to position [85, 0]
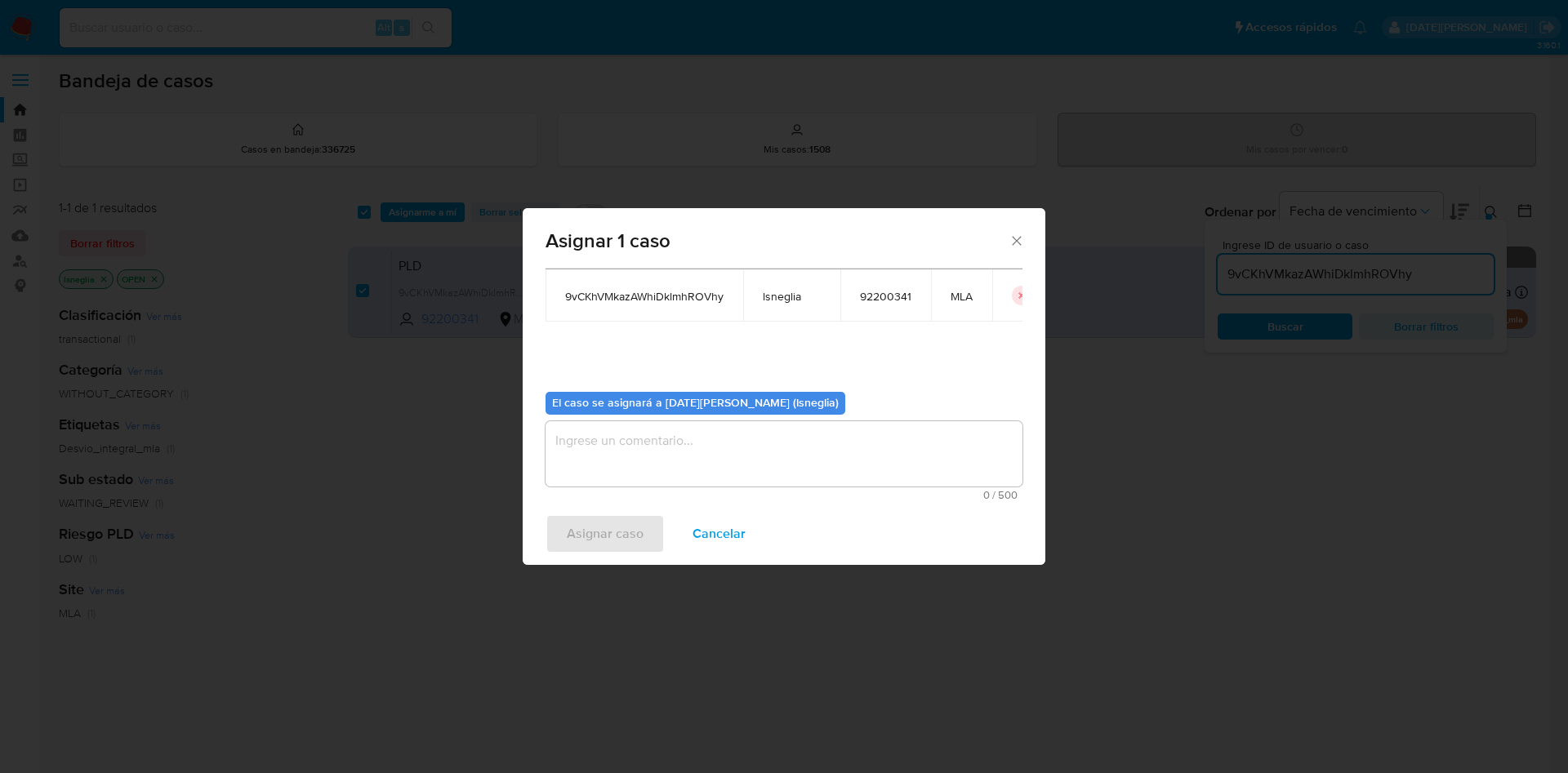
click at [729, 470] on textarea "assign-modal" at bounding box center [784, 453] width 477 height 65
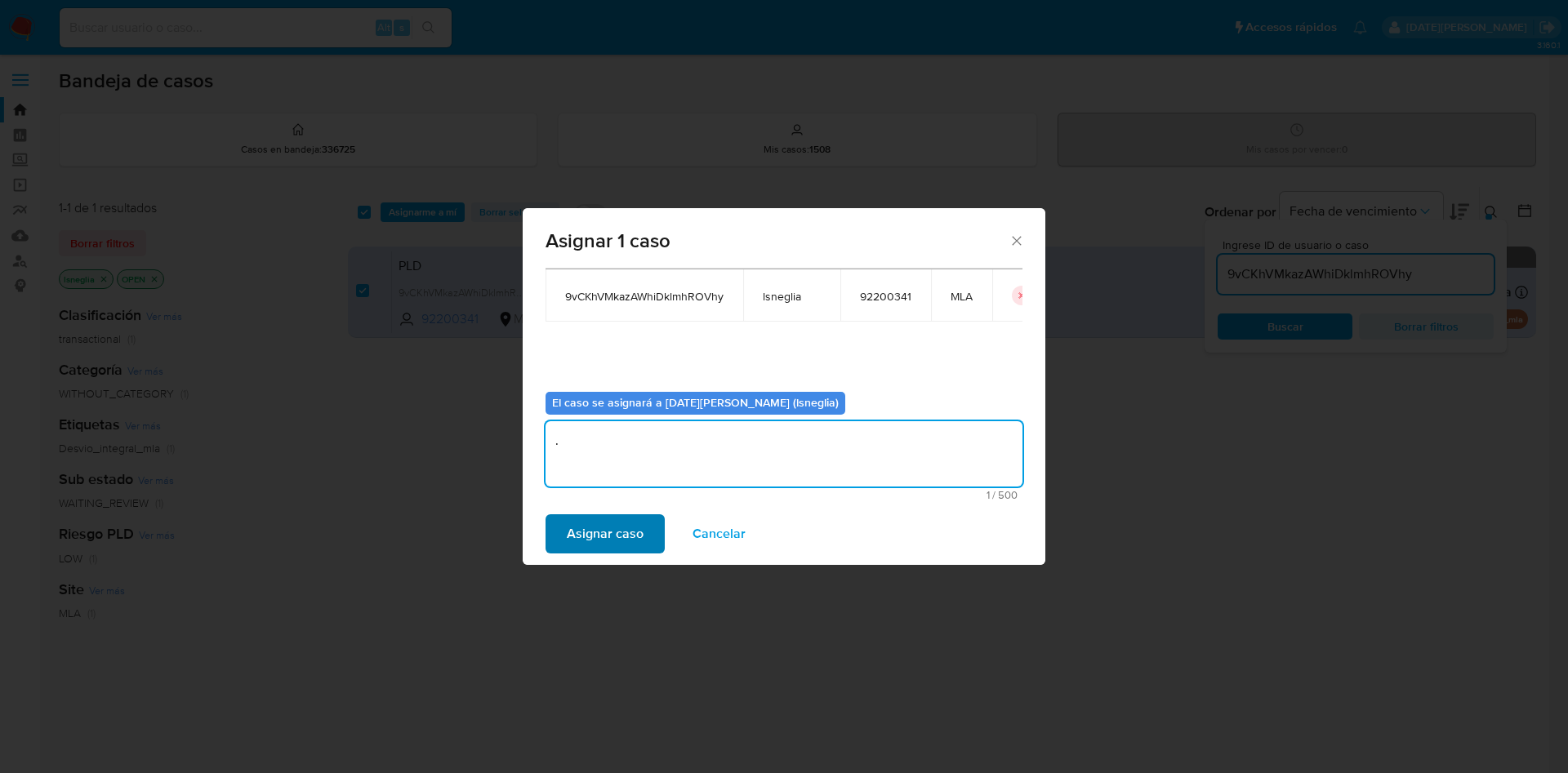
type textarea "."
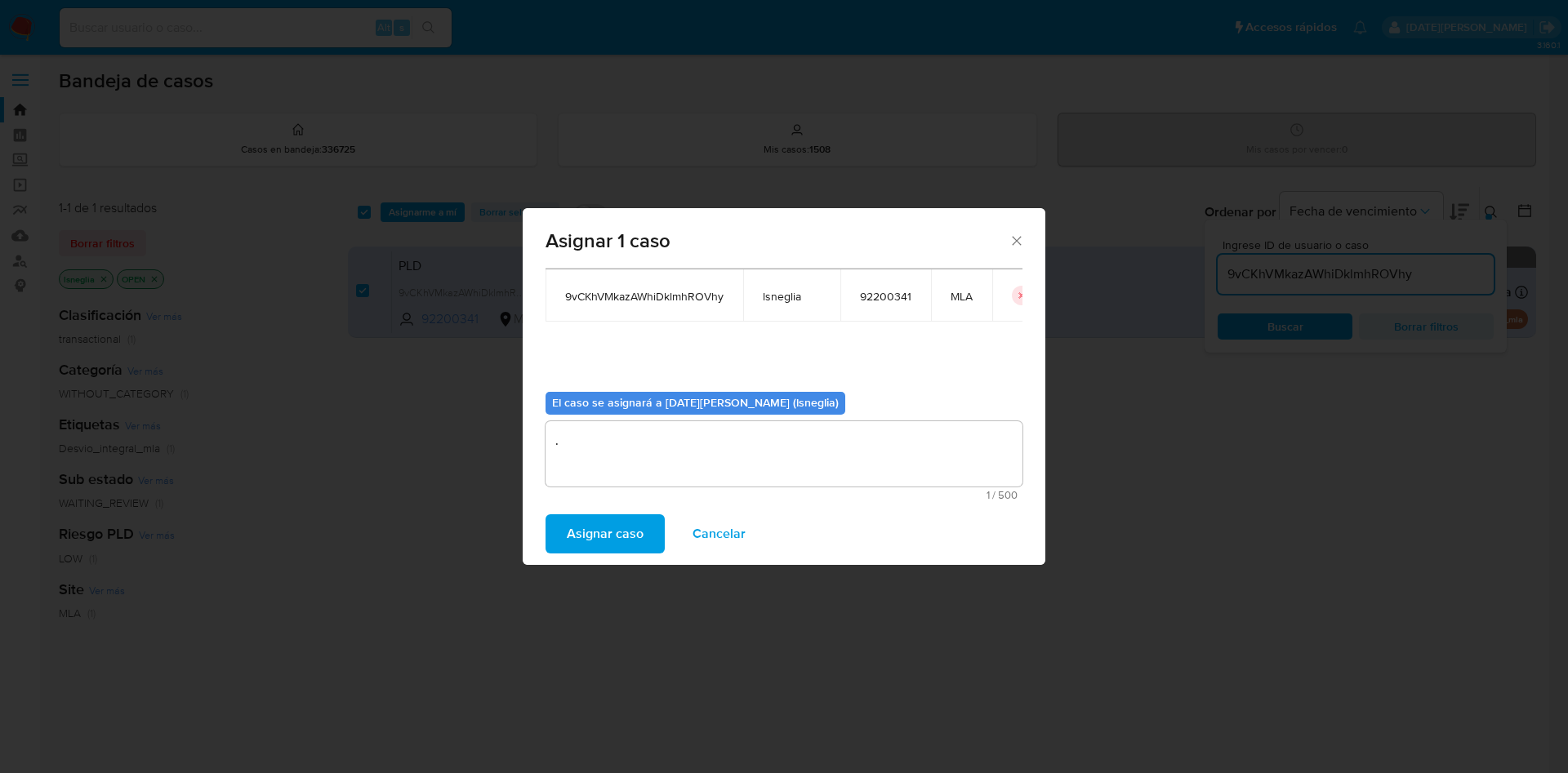
click at [626, 531] on span "Asignar caso" at bounding box center [604, 534] width 77 height 36
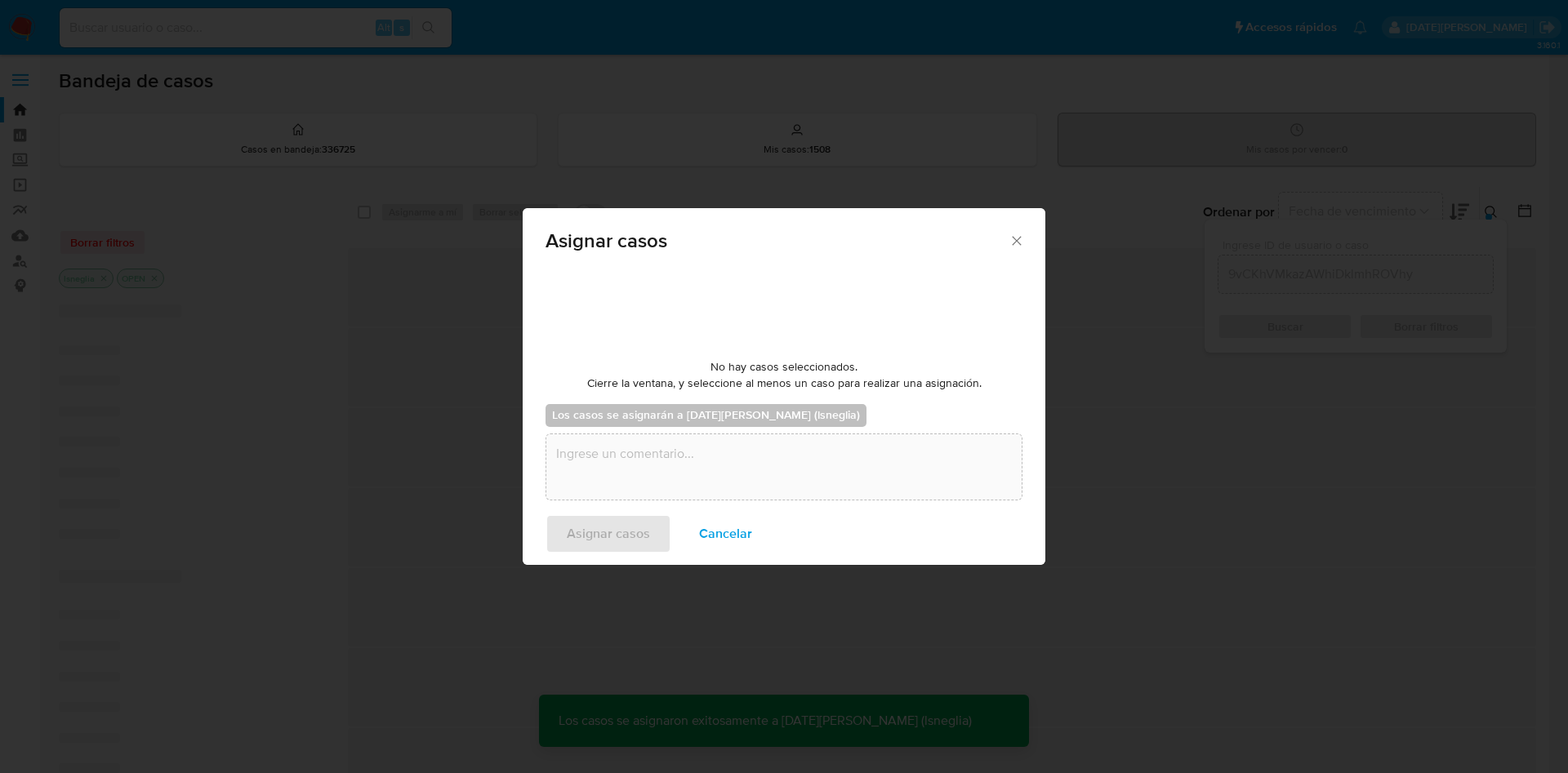
checkbox input "false"
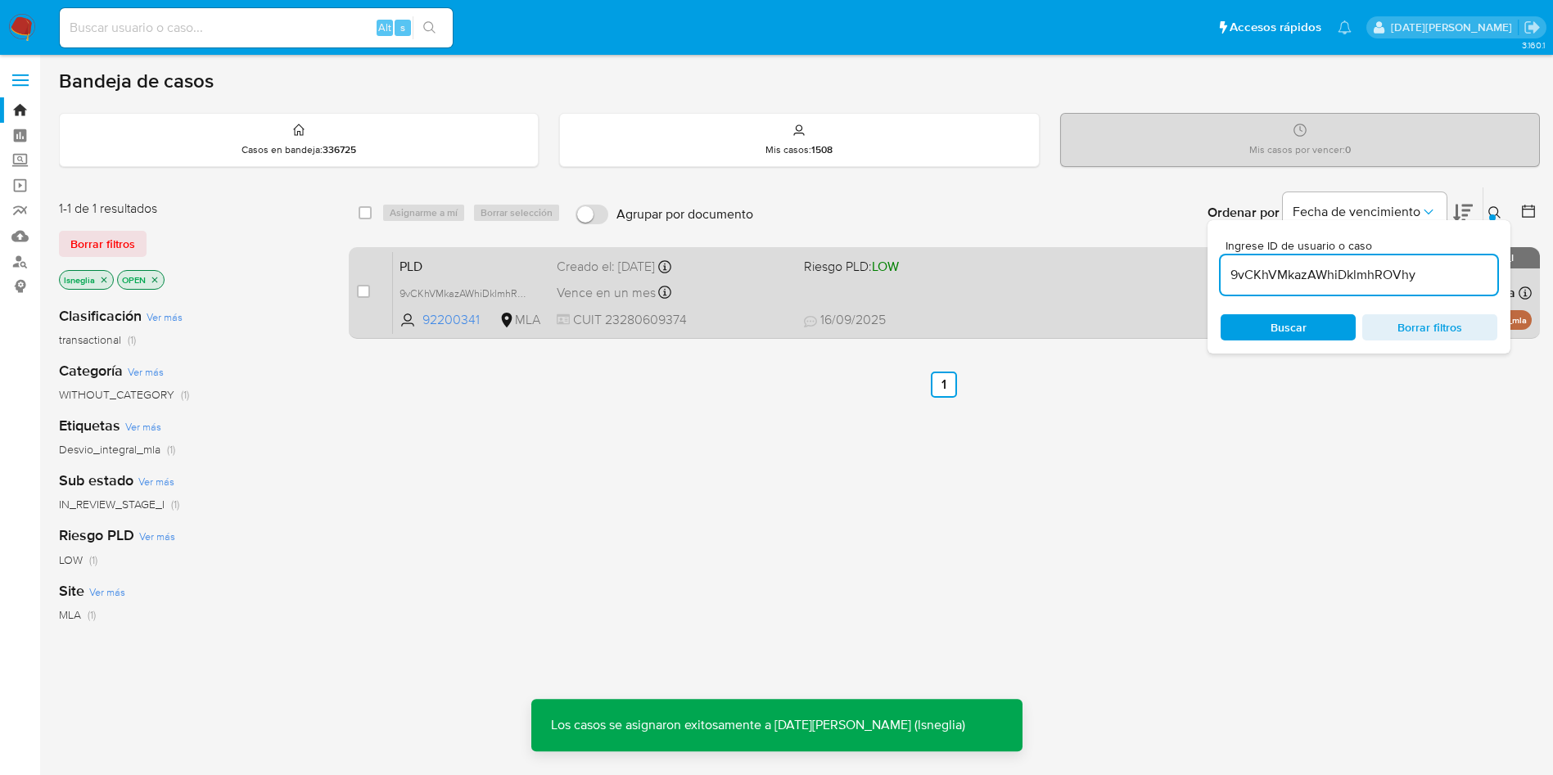
click at [471, 260] on span "PLD" at bounding box center [471, 265] width 144 height 21
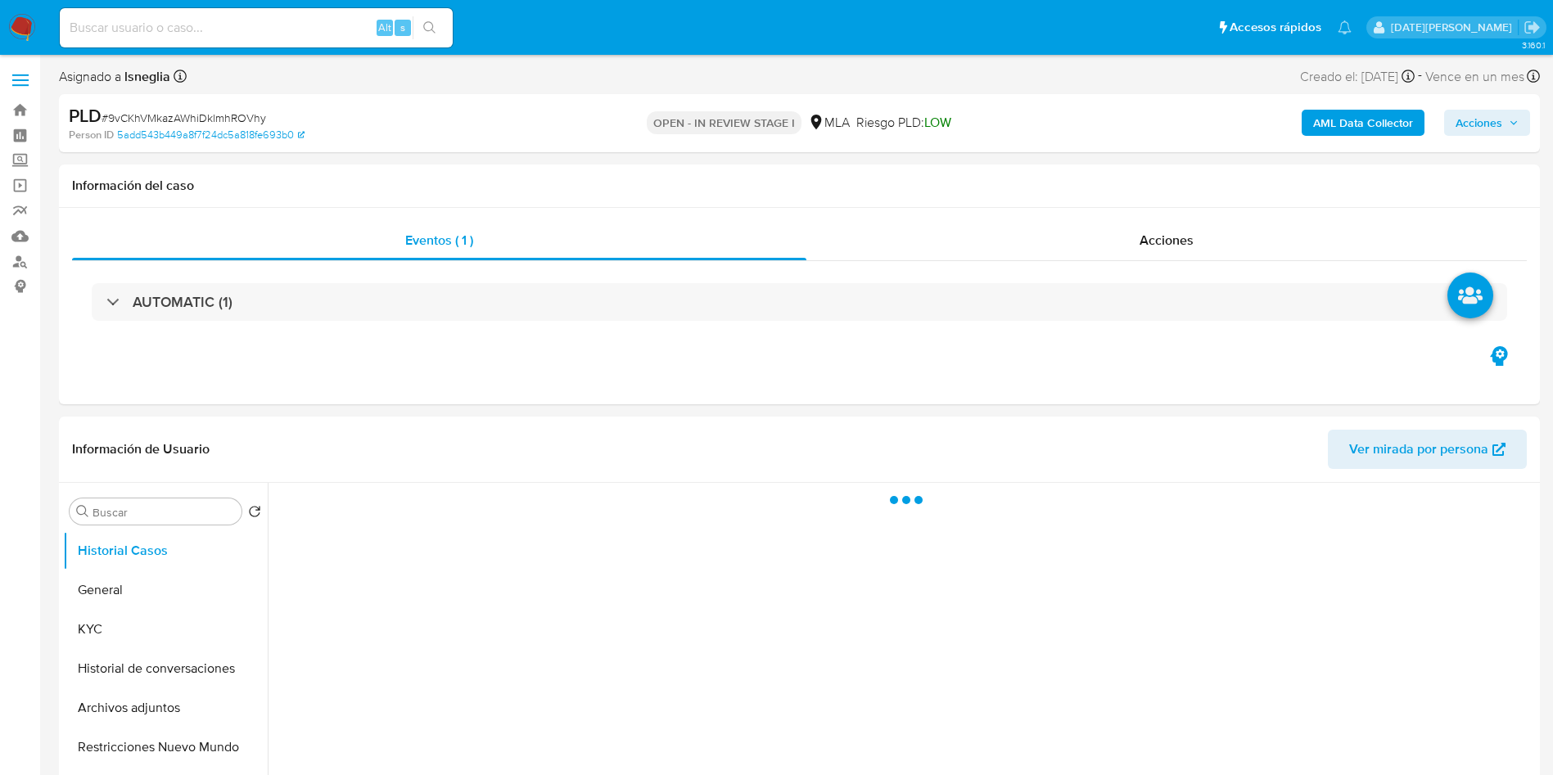
select select "10"
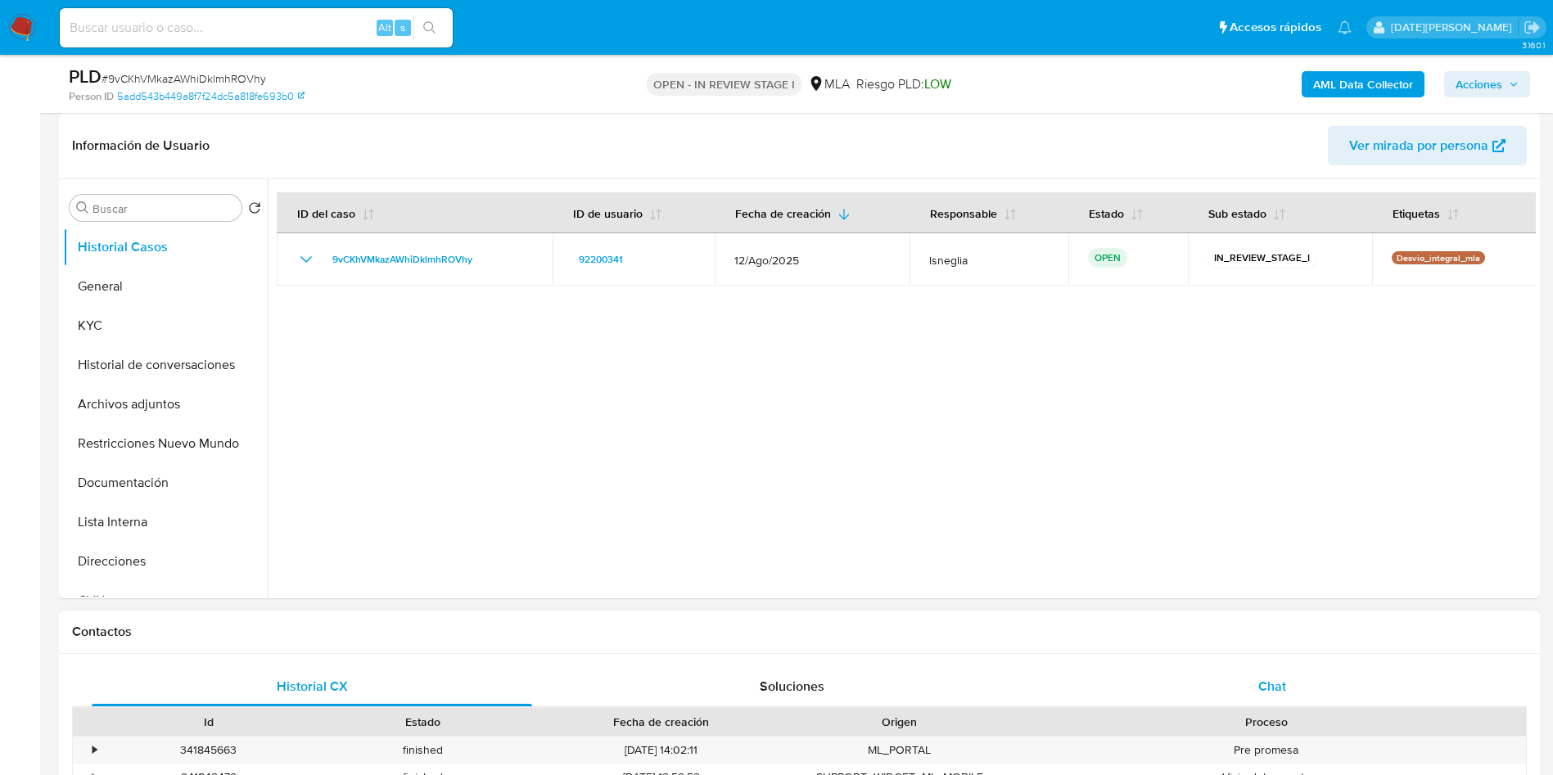
click at [1254, 670] on div "Chat" at bounding box center [1272, 686] width 440 height 39
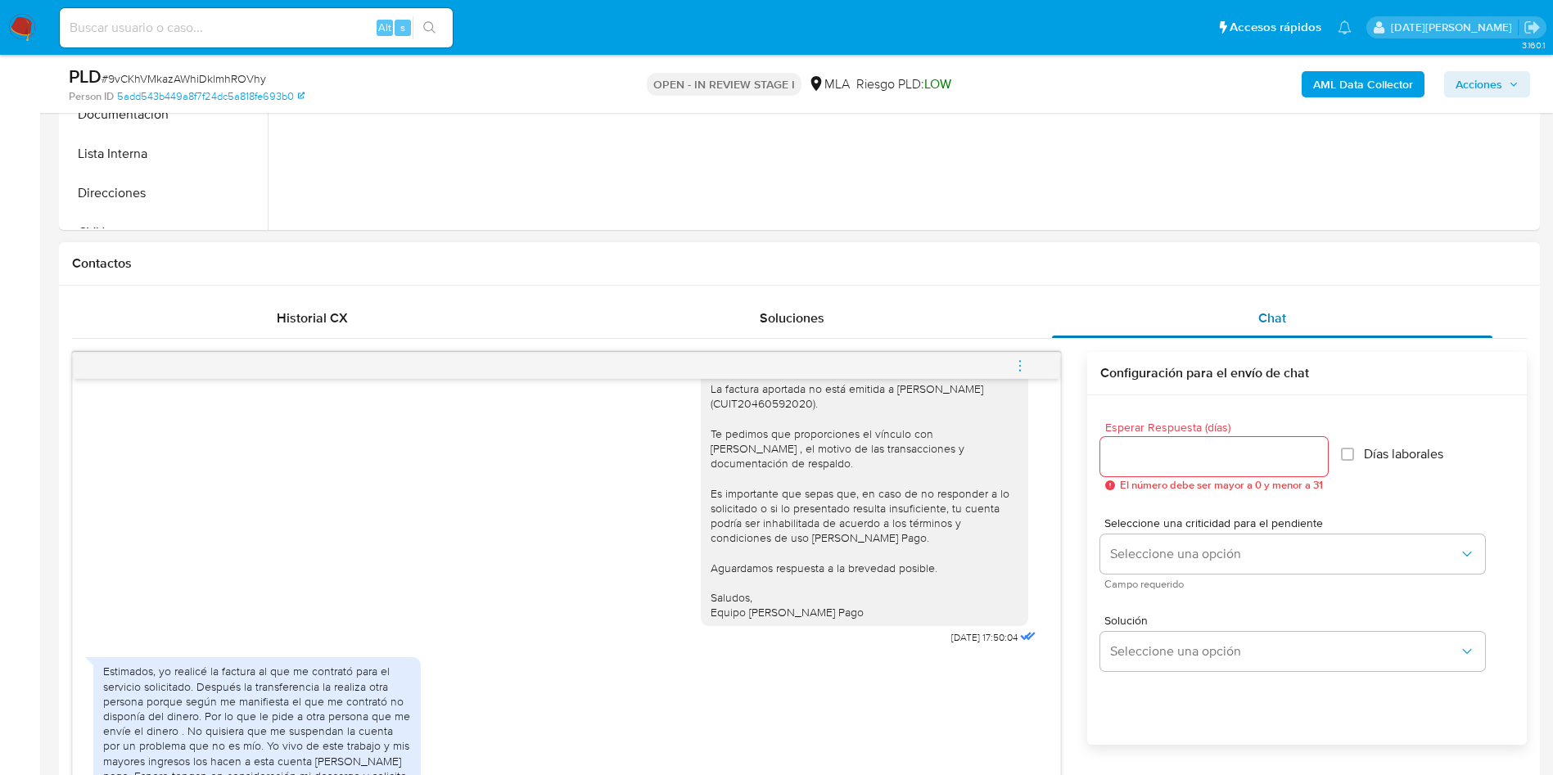
scroll to position [737, 0]
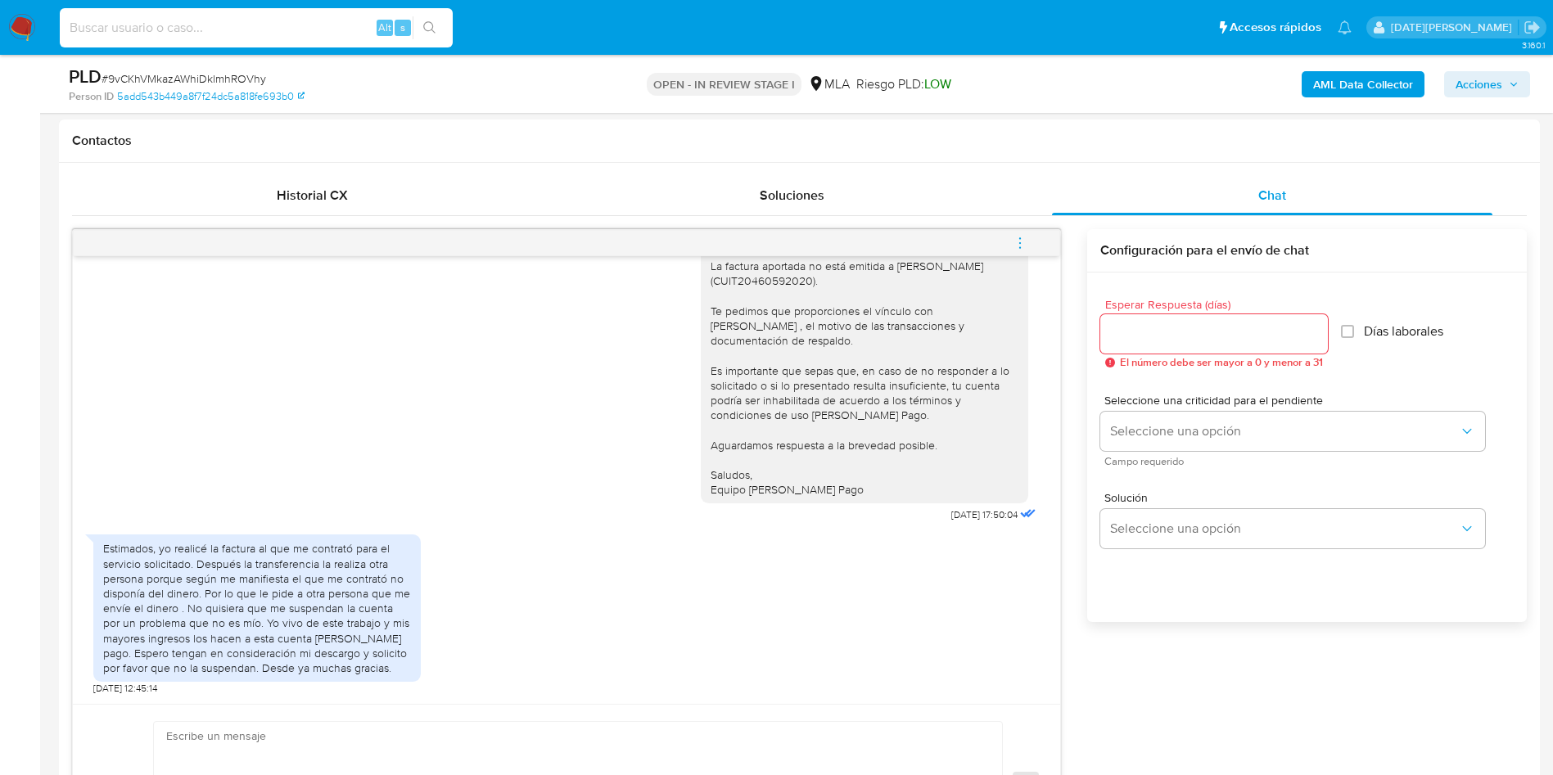
click at [291, 27] on input at bounding box center [256, 27] width 393 height 21
paste input "TWj37BQsdc6Cwb0ilNvY3B4f"
type input "TWj37BQsdc6Cwb0ilNvY3B4f"
click at [422, 24] on button "search-icon" at bounding box center [430, 27] width 34 height 23
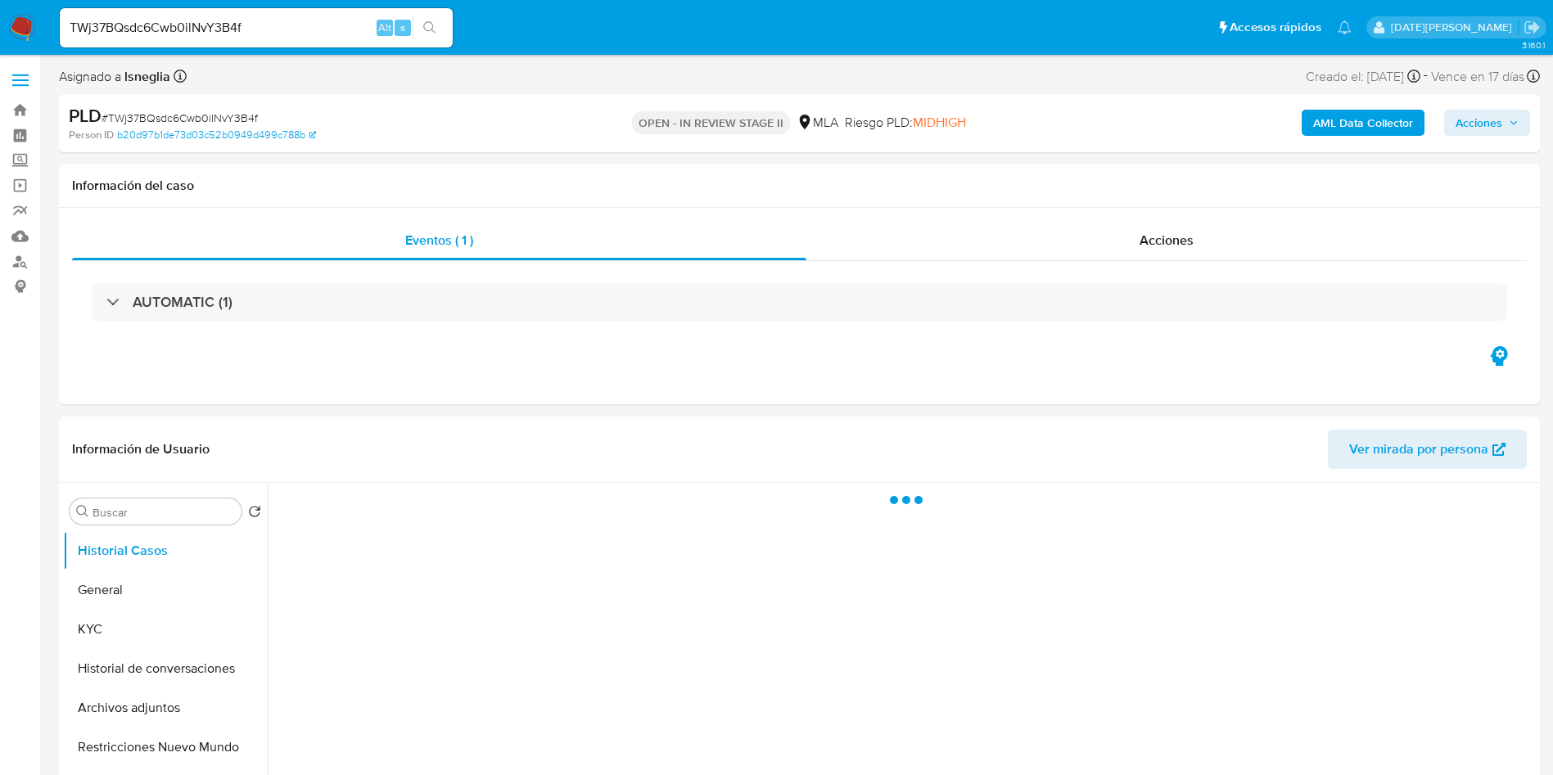
select select "10"
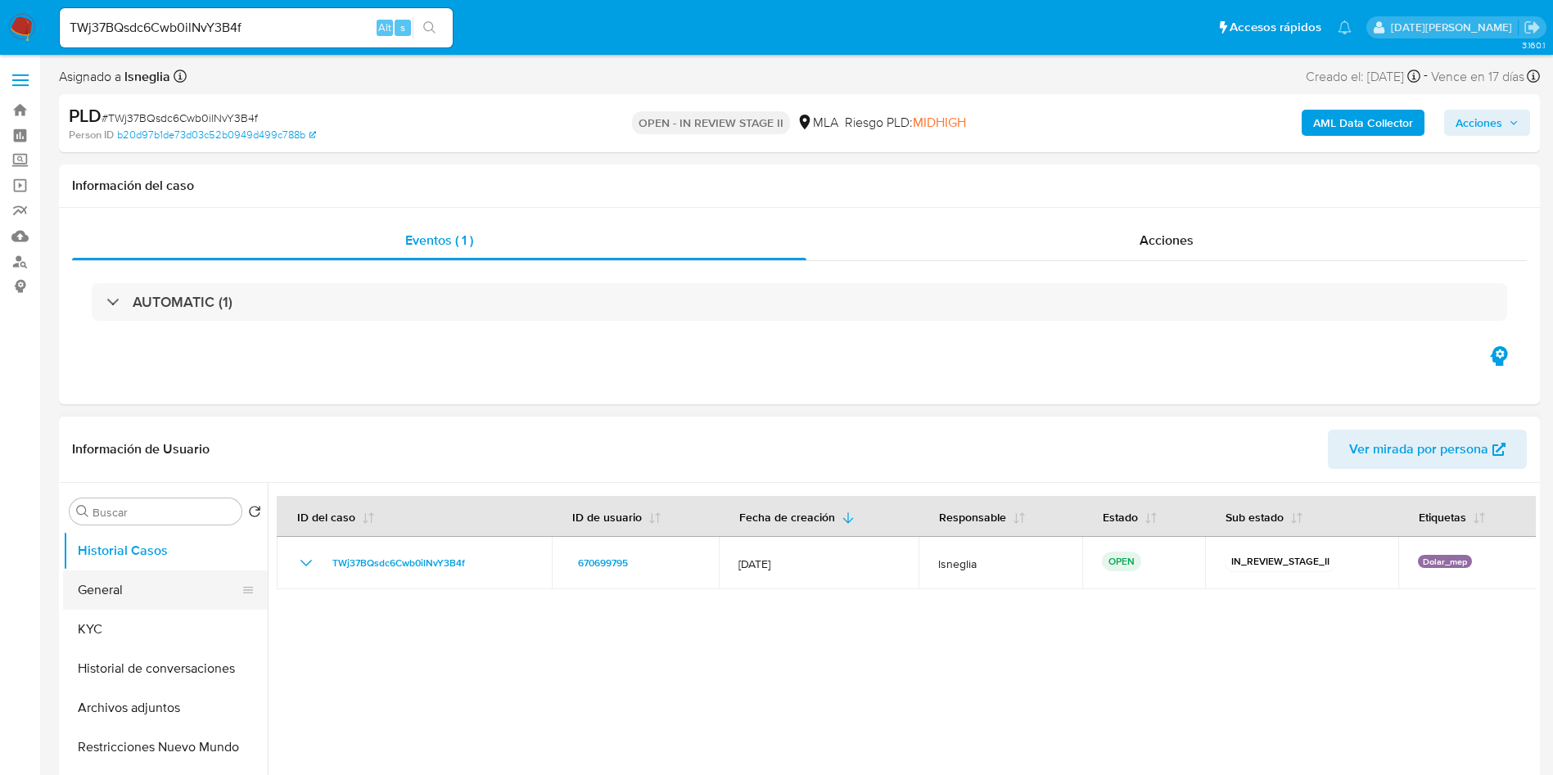
click at [115, 598] on button "General" at bounding box center [159, 590] width 192 height 39
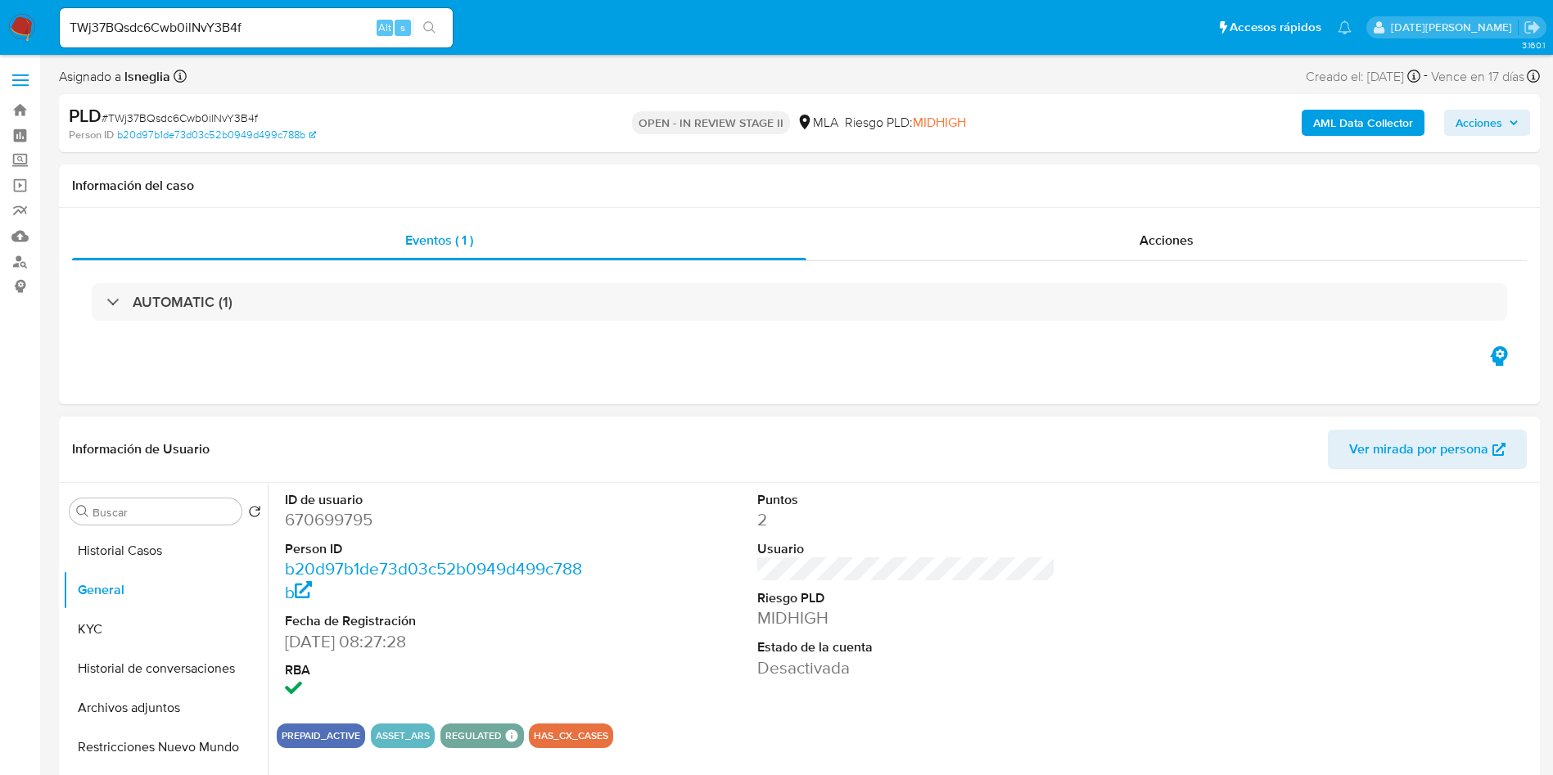
click at [321, 528] on dd "670699795" at bounding box center [434, 519] width 299 height 23
copy dd "670699795"
click at [676, 369] on div "Eventos ( 1 ) Acciones AUTOMATIC (1)" at bounding box center [799, 306] width 1481 height 196
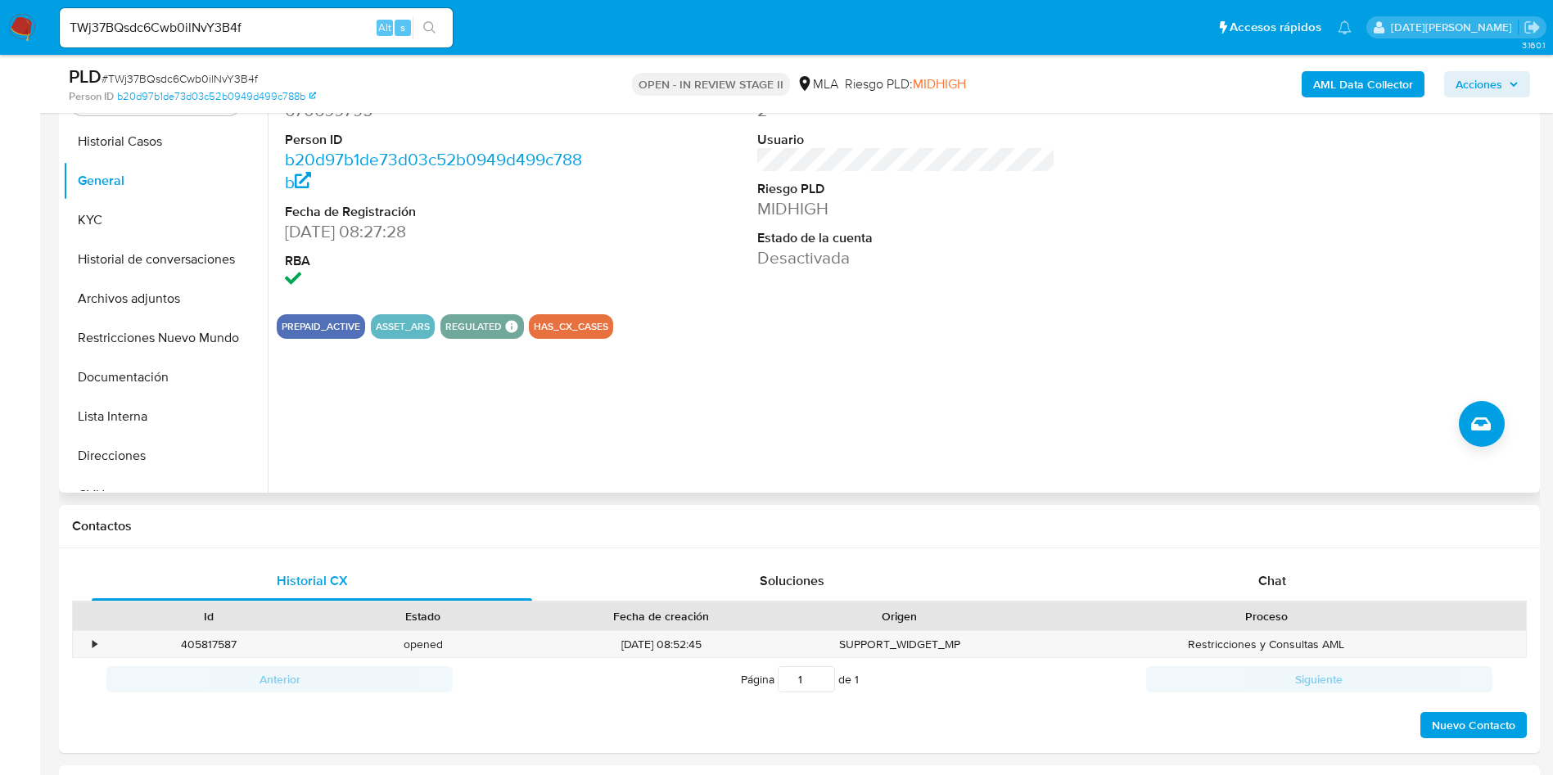
scroll to position [368, 0]
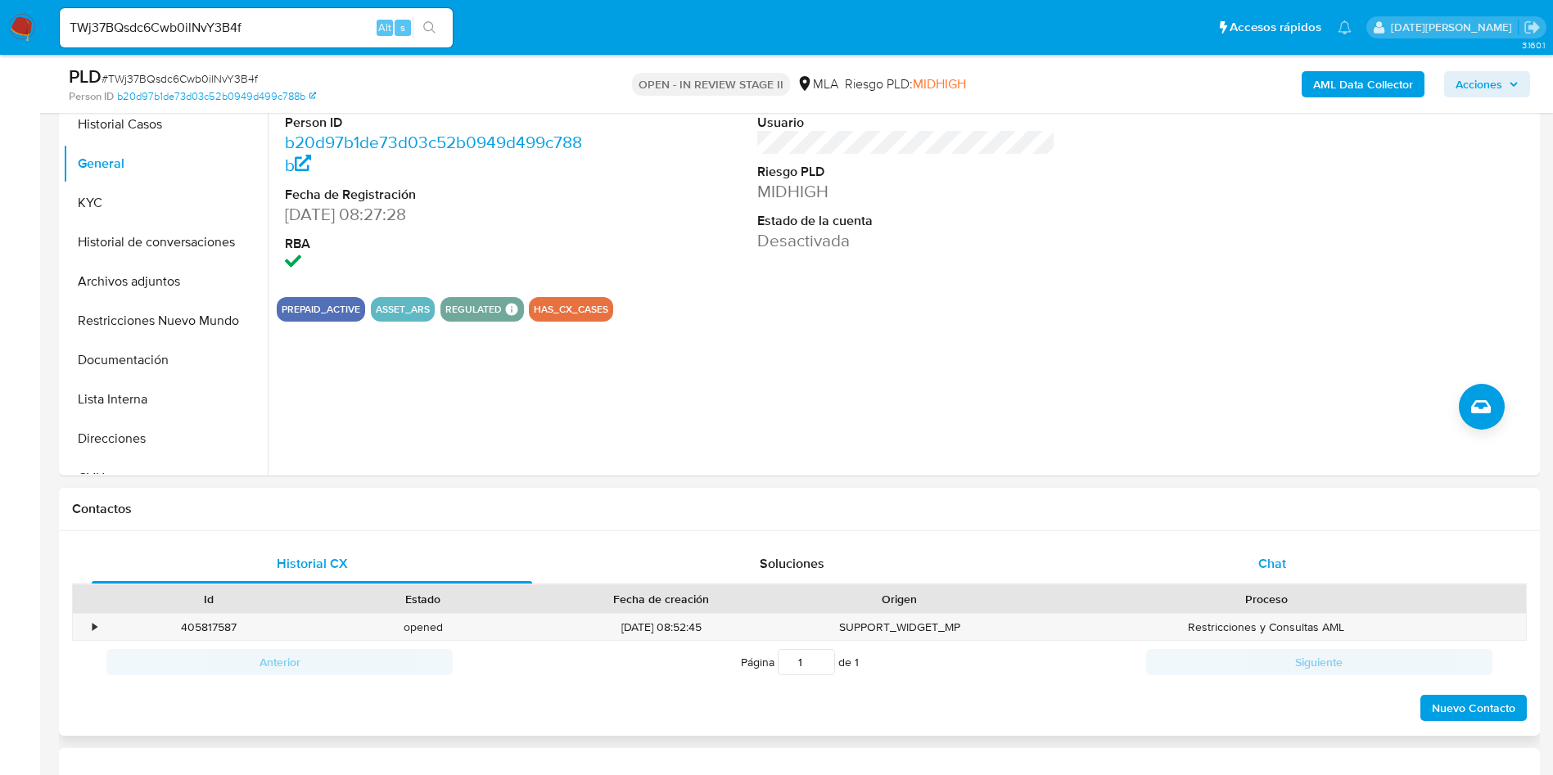
click at [1333, 566] on div "Chat" at bounding box center [1272, 563] width 440 height 39
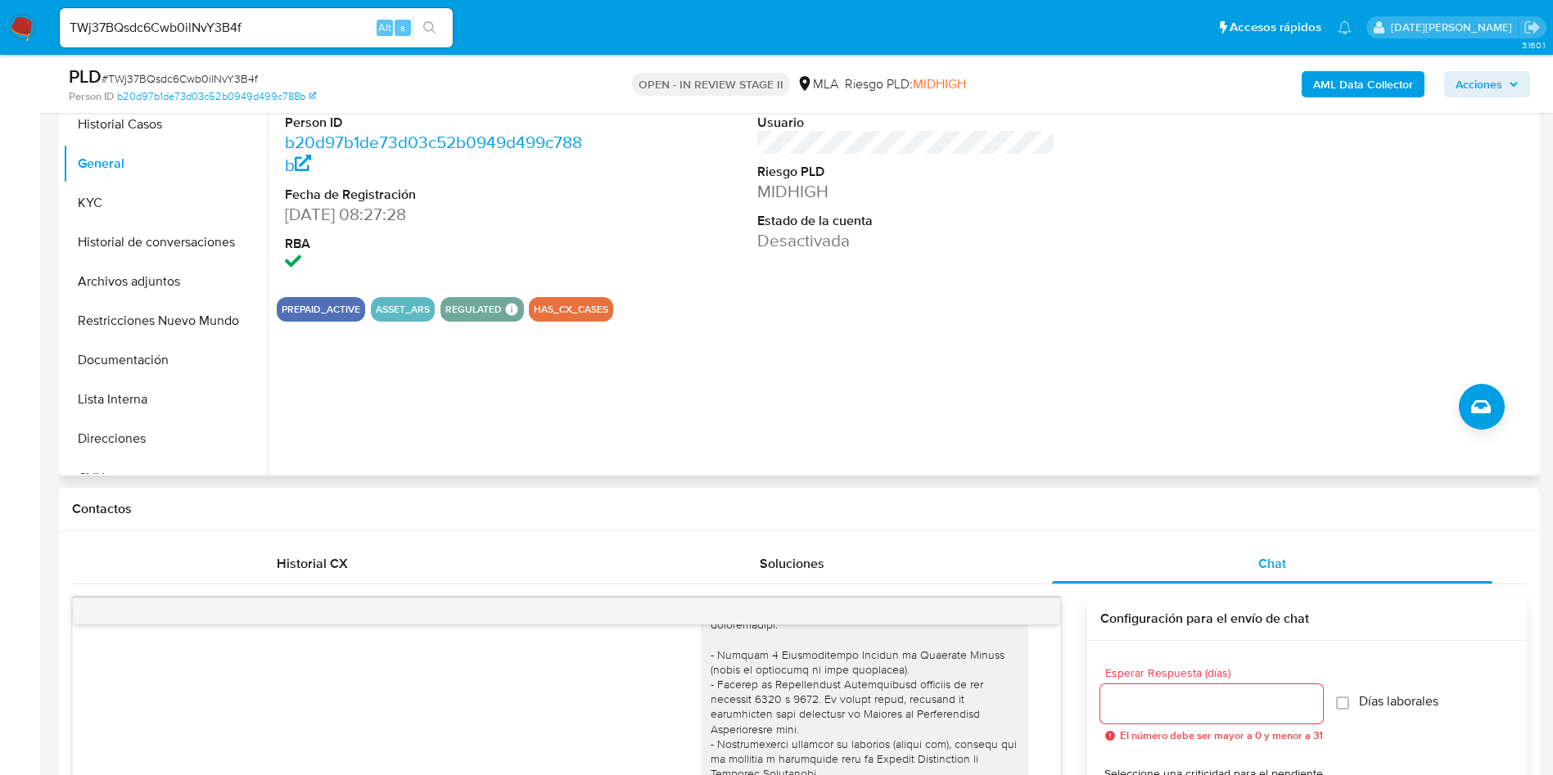
scroll to position [123, 0]
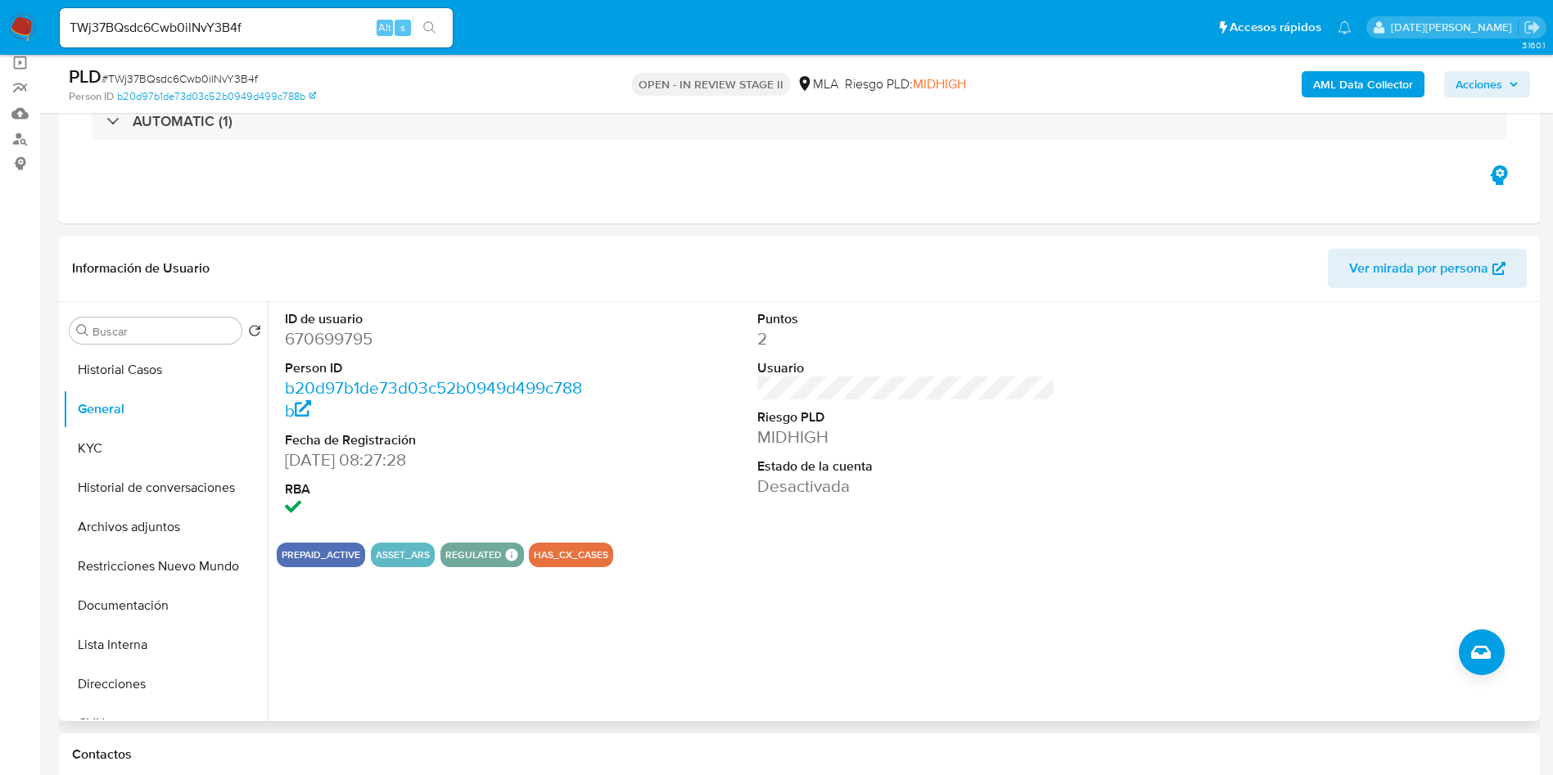
click at [327, 331] on dd "670699795" at bounding box center [434, 338] width 299 height 23
copy dd "670699795"
click at [219, 75] on span "# TWj37BQsdc6Cwb0ilNvY3B4f" at bounding box center [180, 78] width 156 height 16
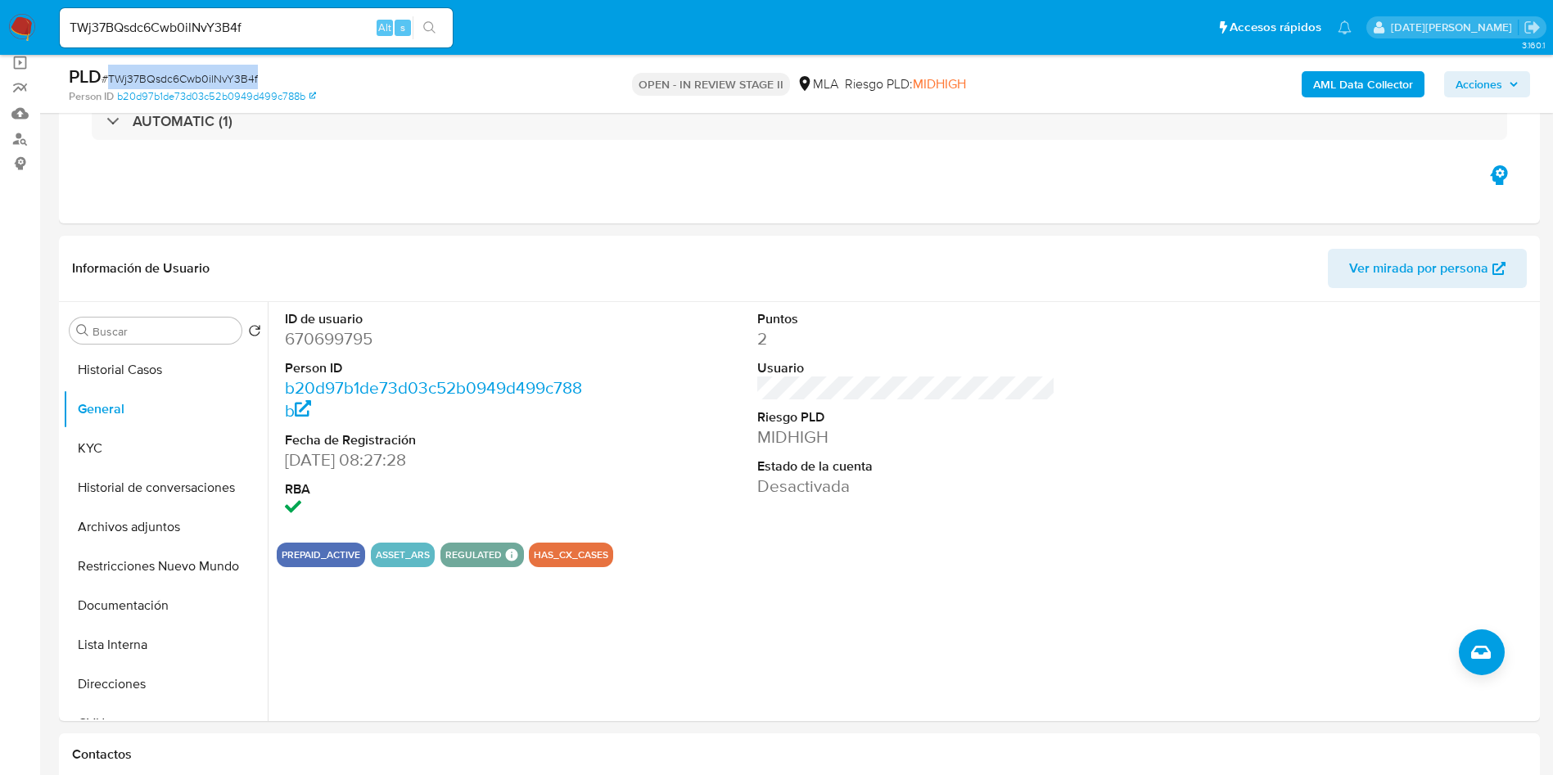
copy span "TWj37BQsdc6Cwb0ilNvY3B4f"
click at [319, 327] on dd "670699795" at bounding box center [434, 338] width 299 height 23
copy dd "670699795"
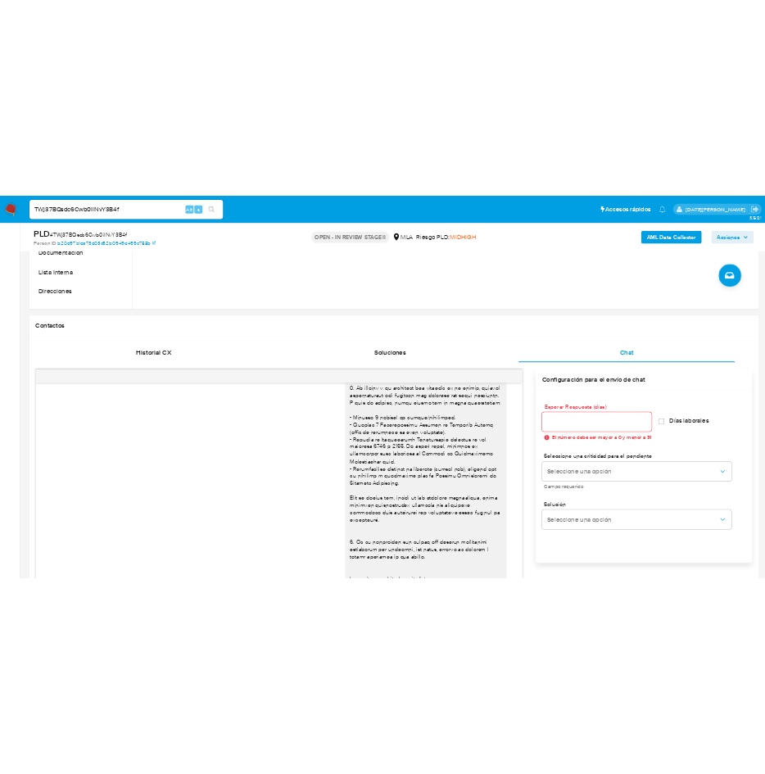
scroll to position [246, 0]
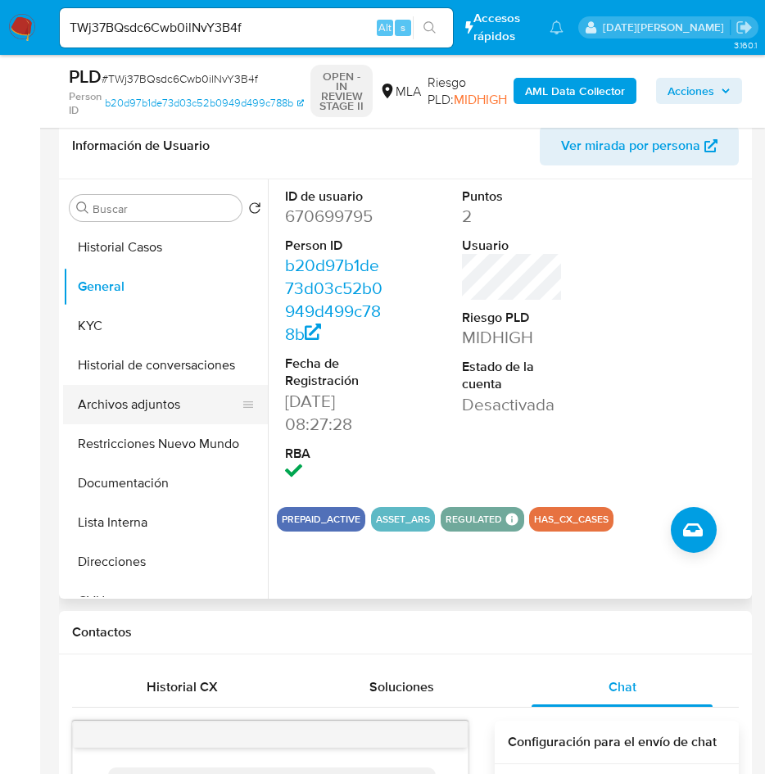
click at [168, 399] on button "Archivos adjuntos" at bounding box center [159, 404] width 192 height 39
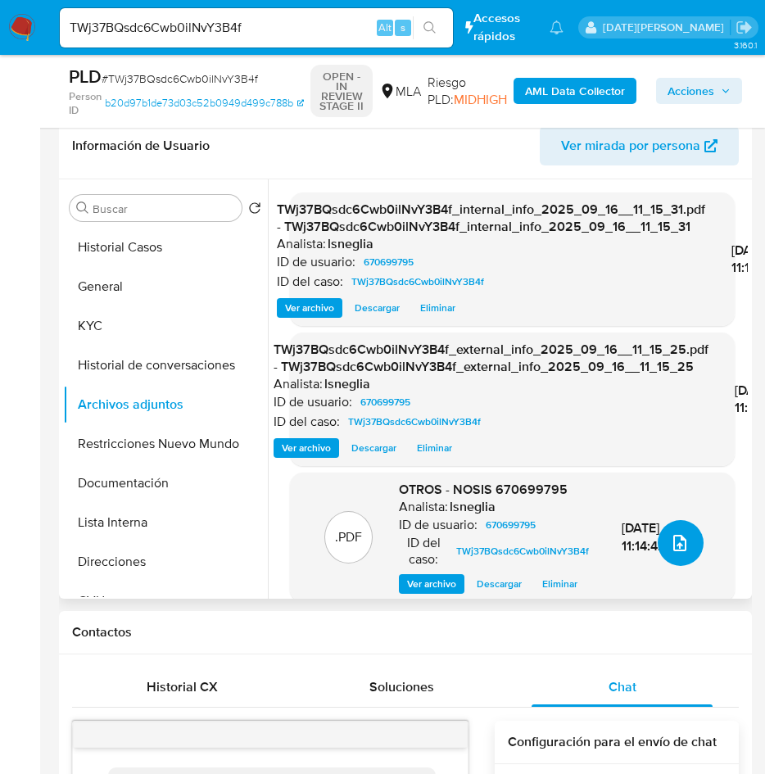
click at [675, 542] on icon "upload-file" at bounding box center [680, 543] width 20 height 20
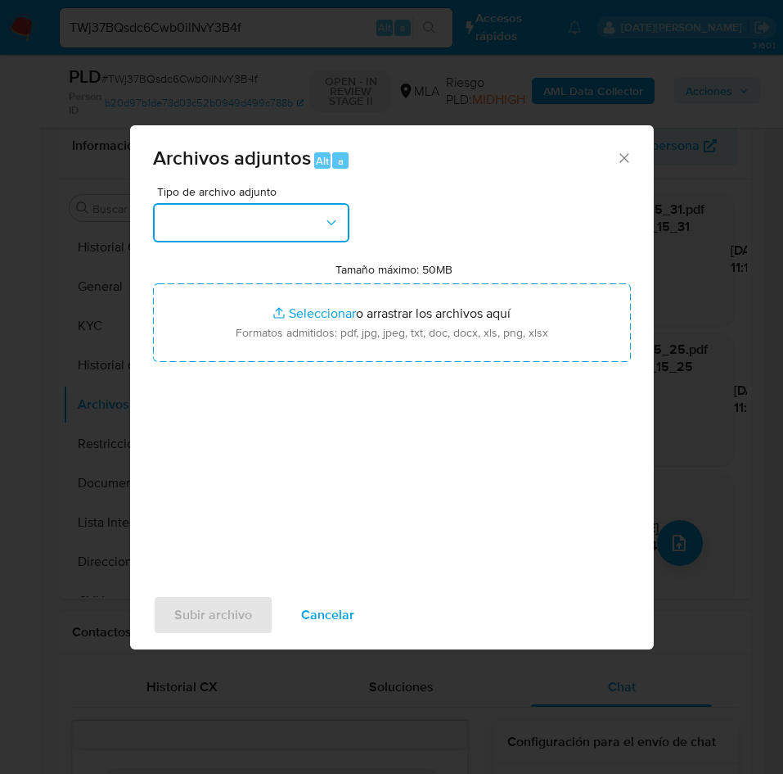
click at [250, 219] on button "button" at bounding box center [251, 222] width 196 height 39
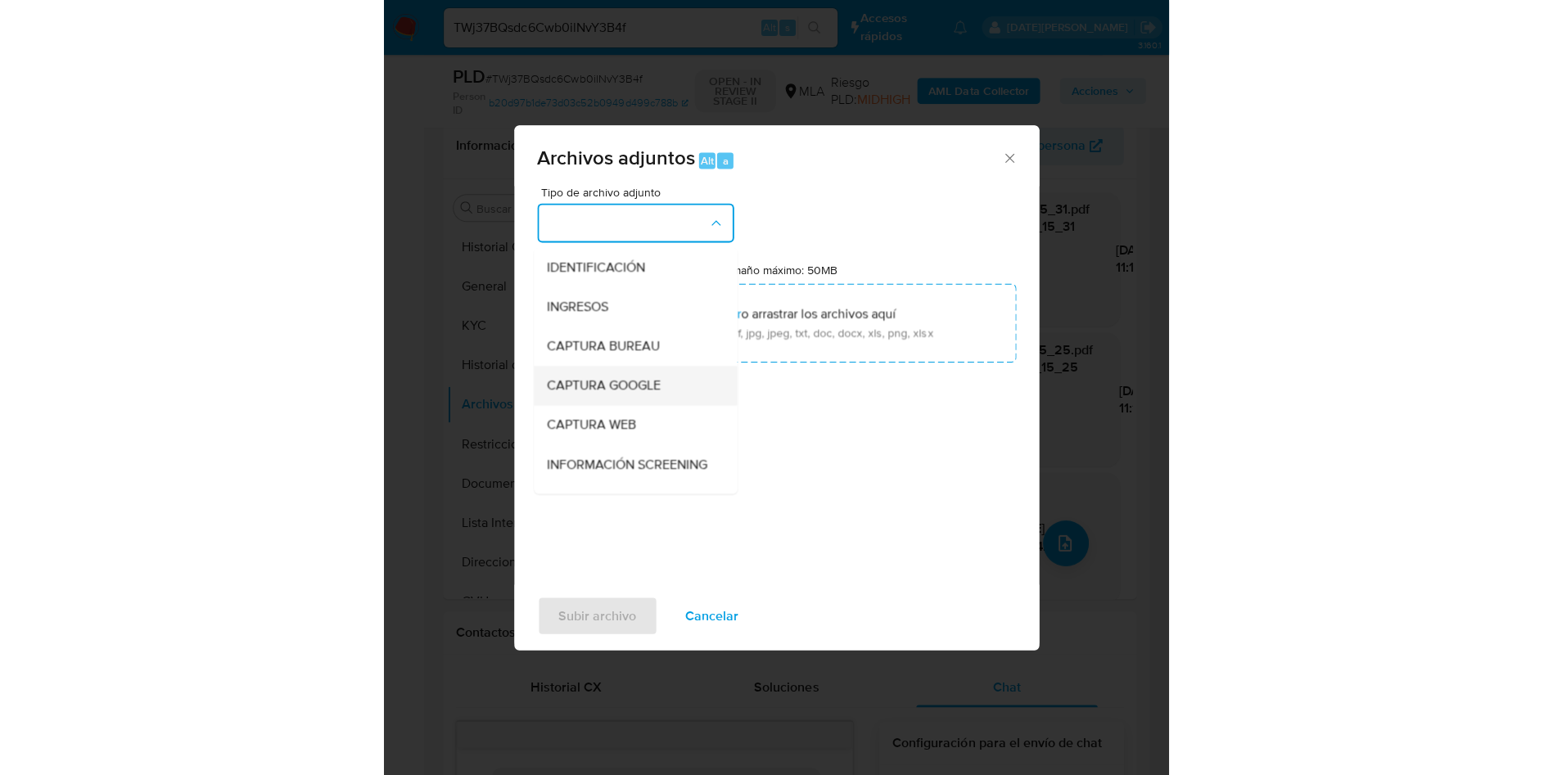
scroll to position [123, 0]
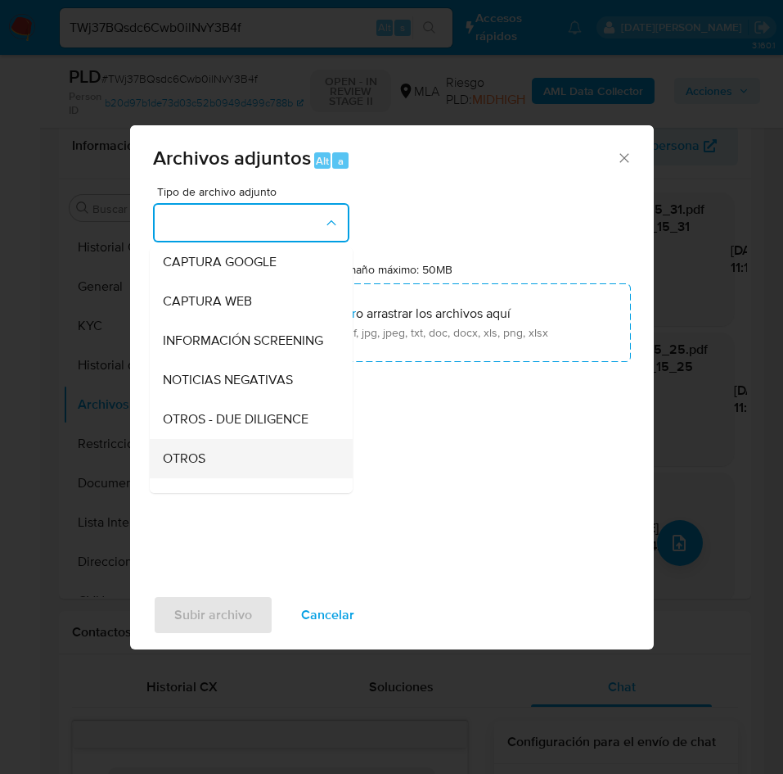
click at [192, 467] on span "OTROS" at bounding box center [184, 458] width 43 height 16
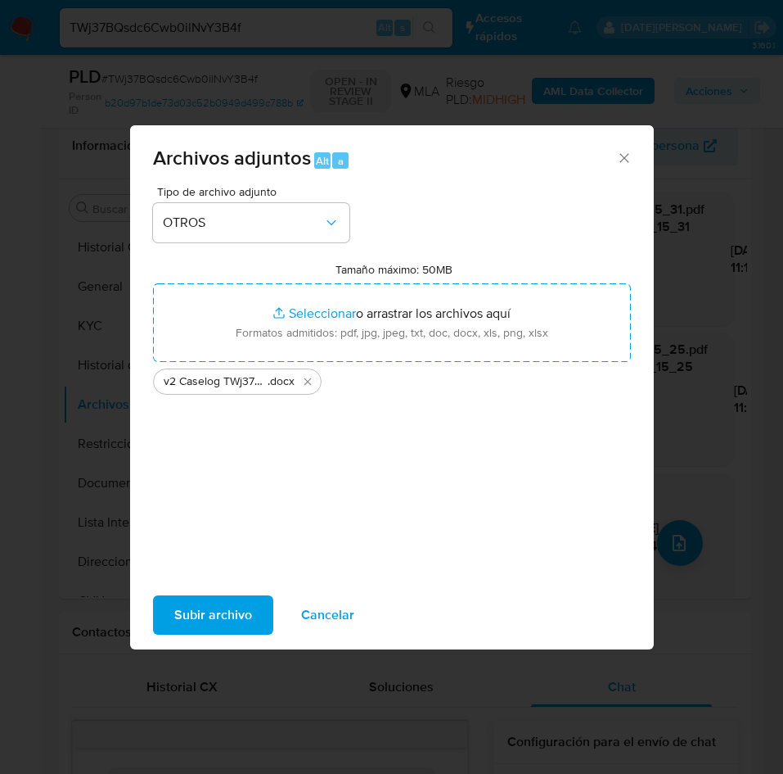
click at [219, 612] on span "Subir archivo" at bounding box center [213, 615] width 78 height 36
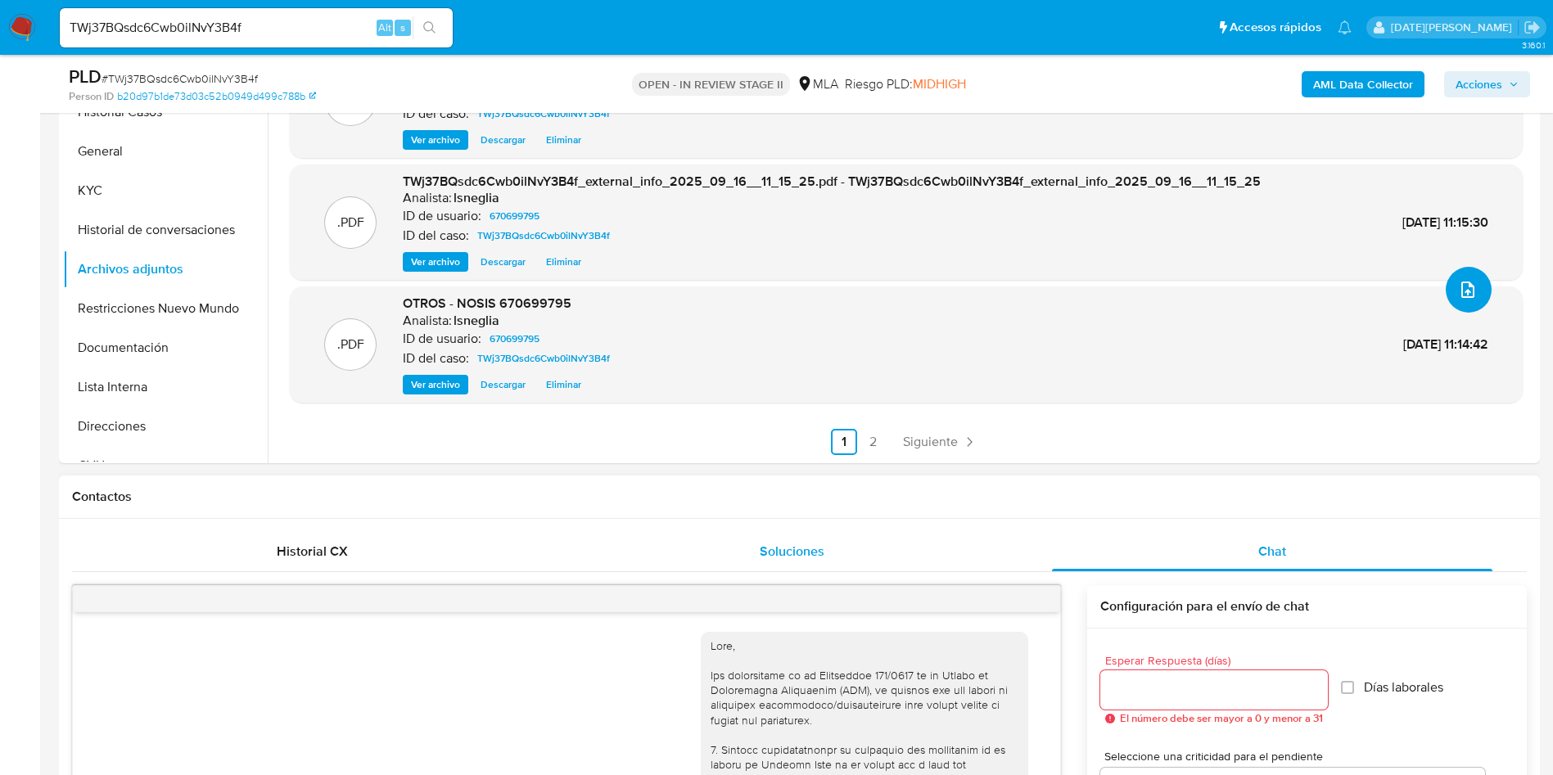
scroll to position [491, 0]
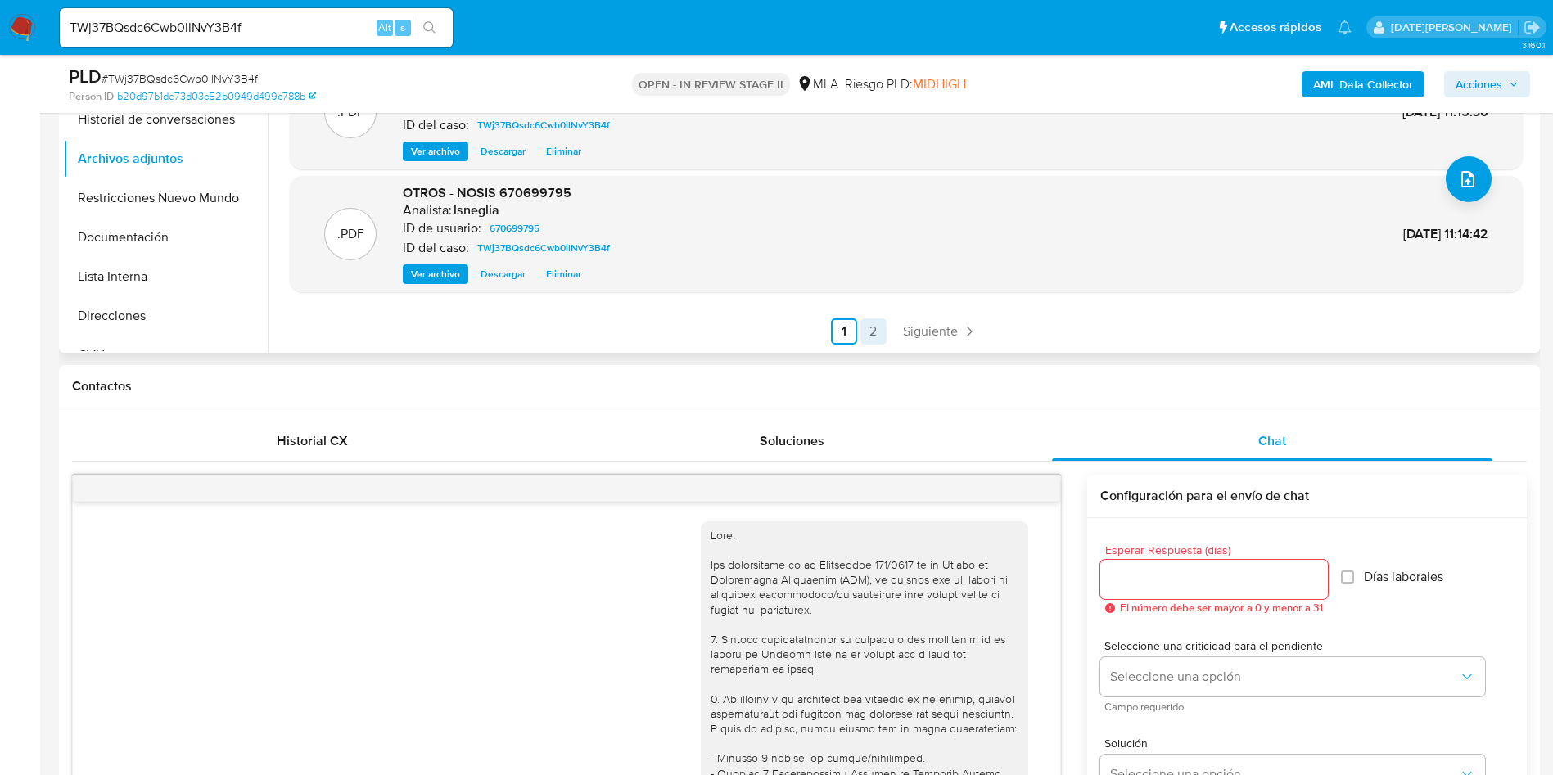
click at [873, 325] on link "2" at bounding box center [873, 331] width 26 height 26
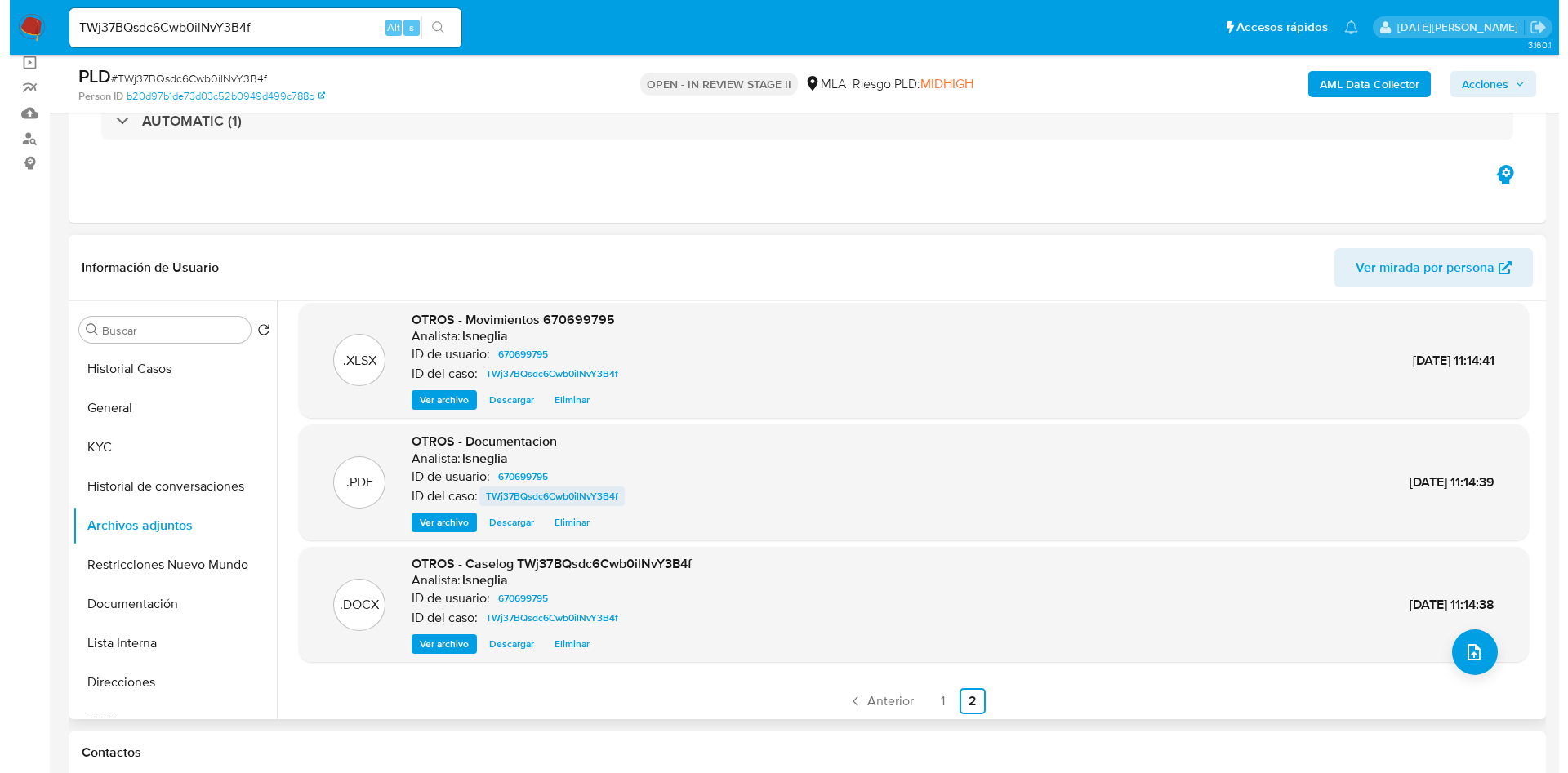
scroll to position [15, 0]
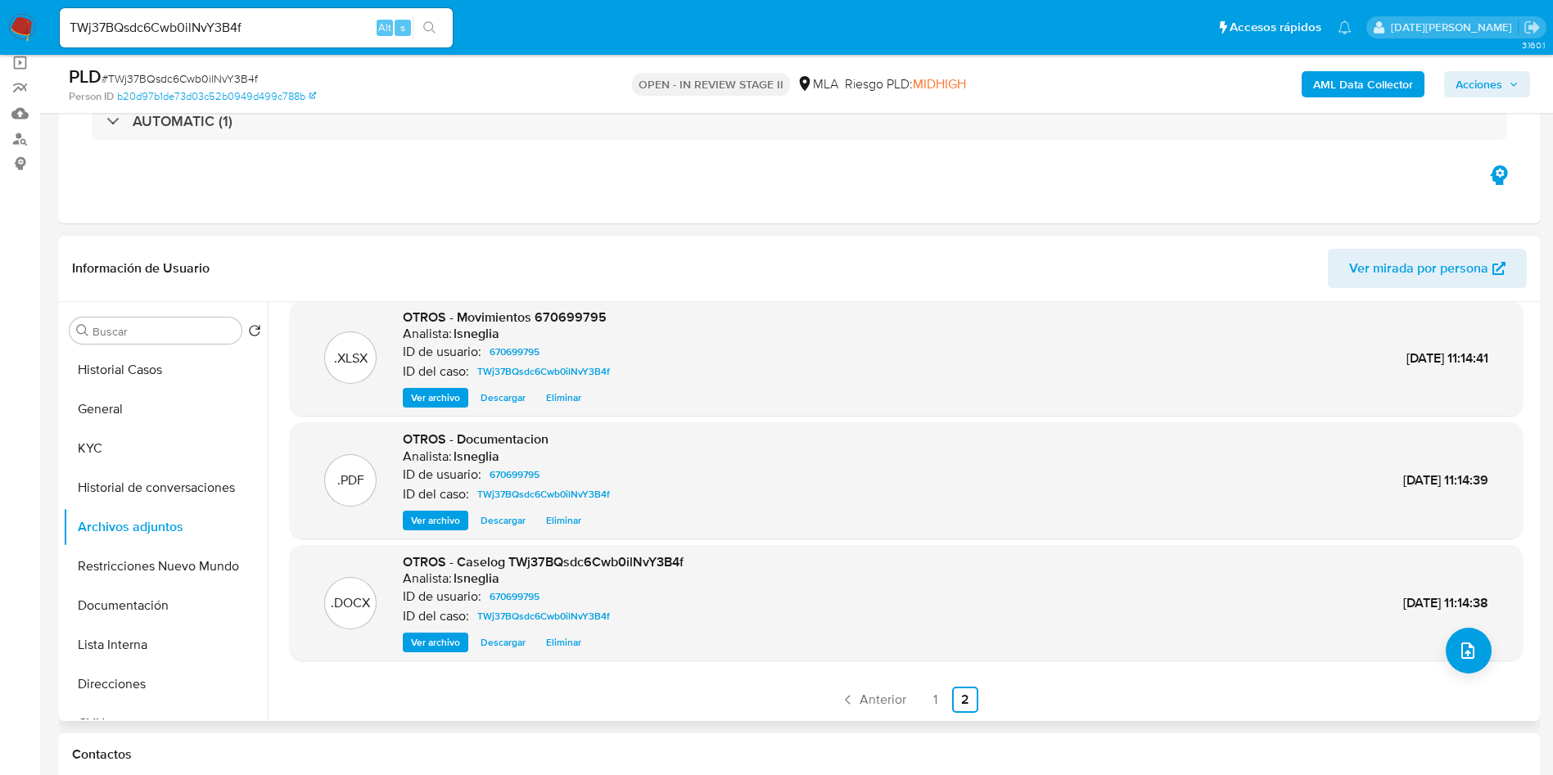
click at [566, 640] on span "Eliminar" at bounding box center [563, 642] width 35 height 16
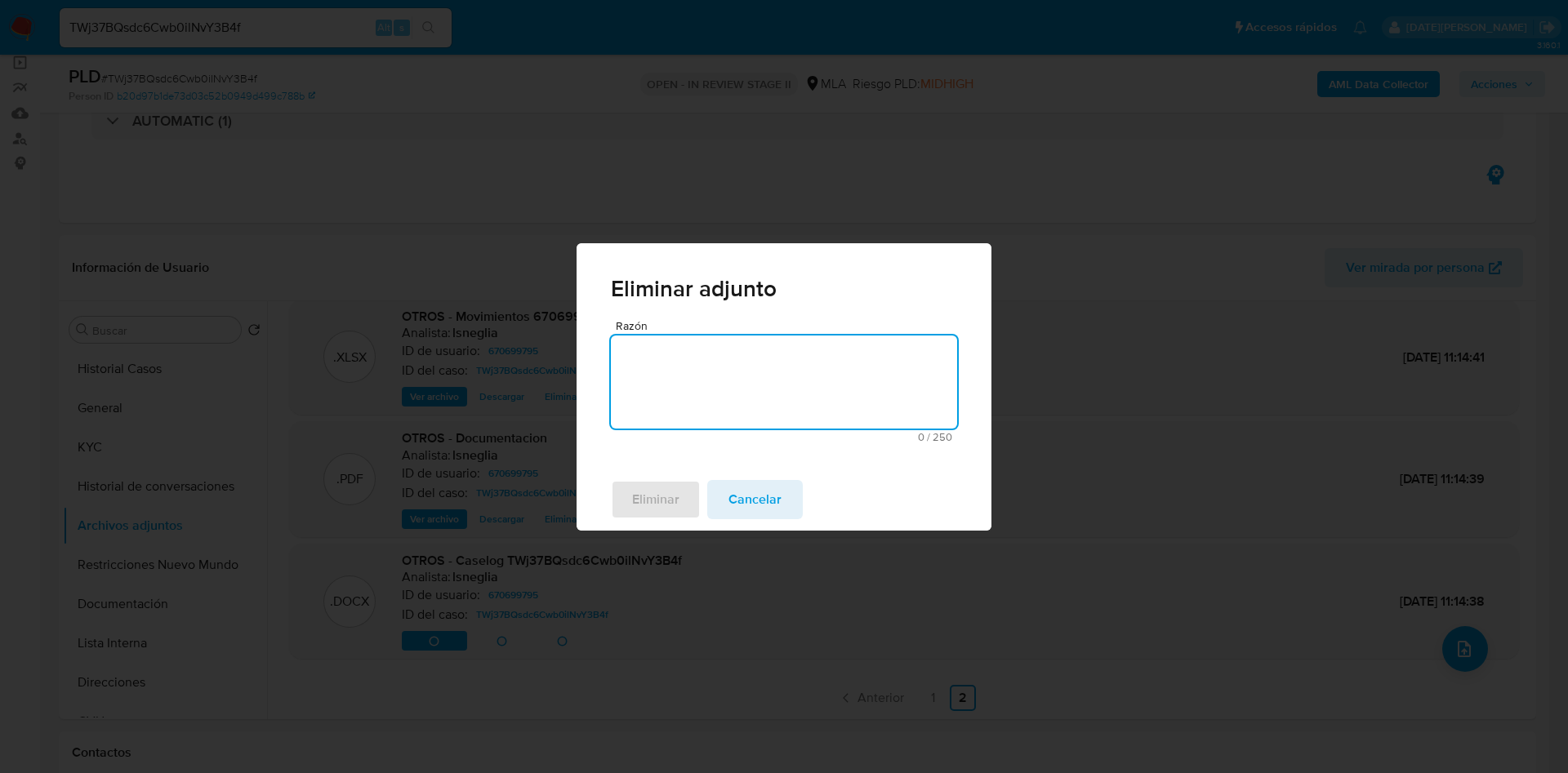
click at [758, 390] on textarea "Razón" at bounding box center [783, 381] width 346 height 93
type textarea "."
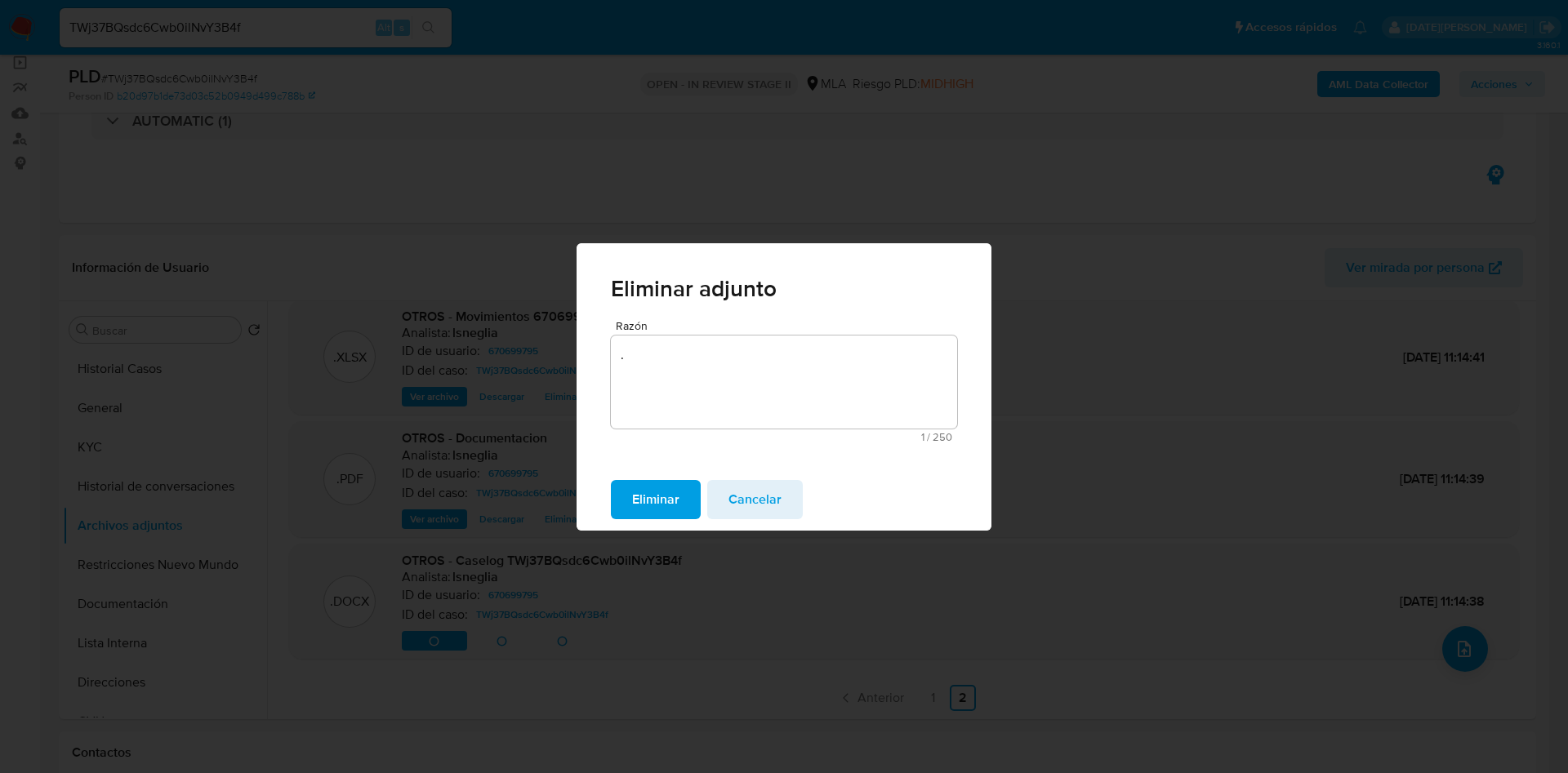
click at [614, 502] on button "Eliminar" at bounding box center [655, 499] width 90 height 39
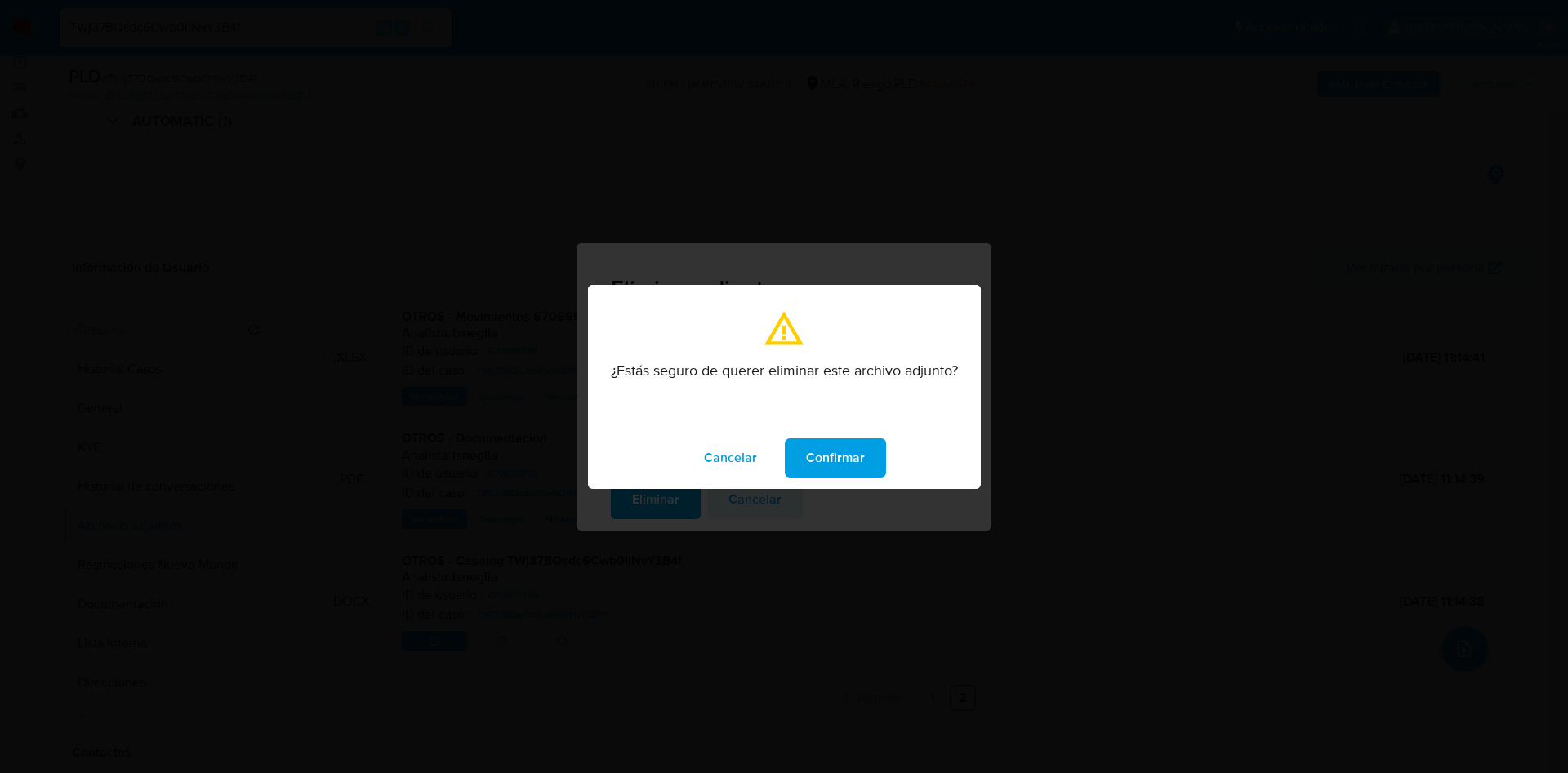
click at [840, 448] on span "Confirmar" at bounding box center [835, 458] width 59 height 36
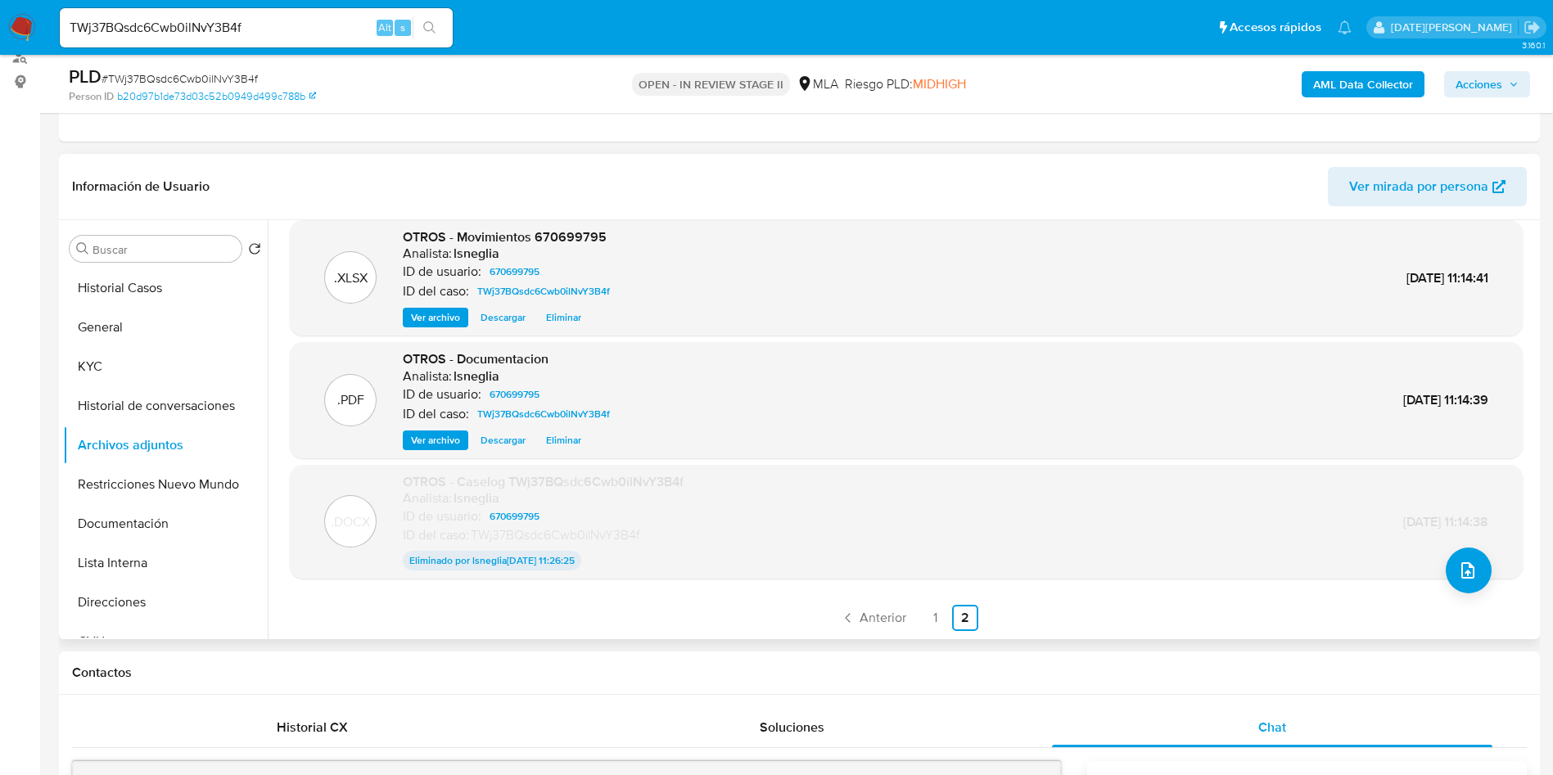
scroll to position [246, 0]
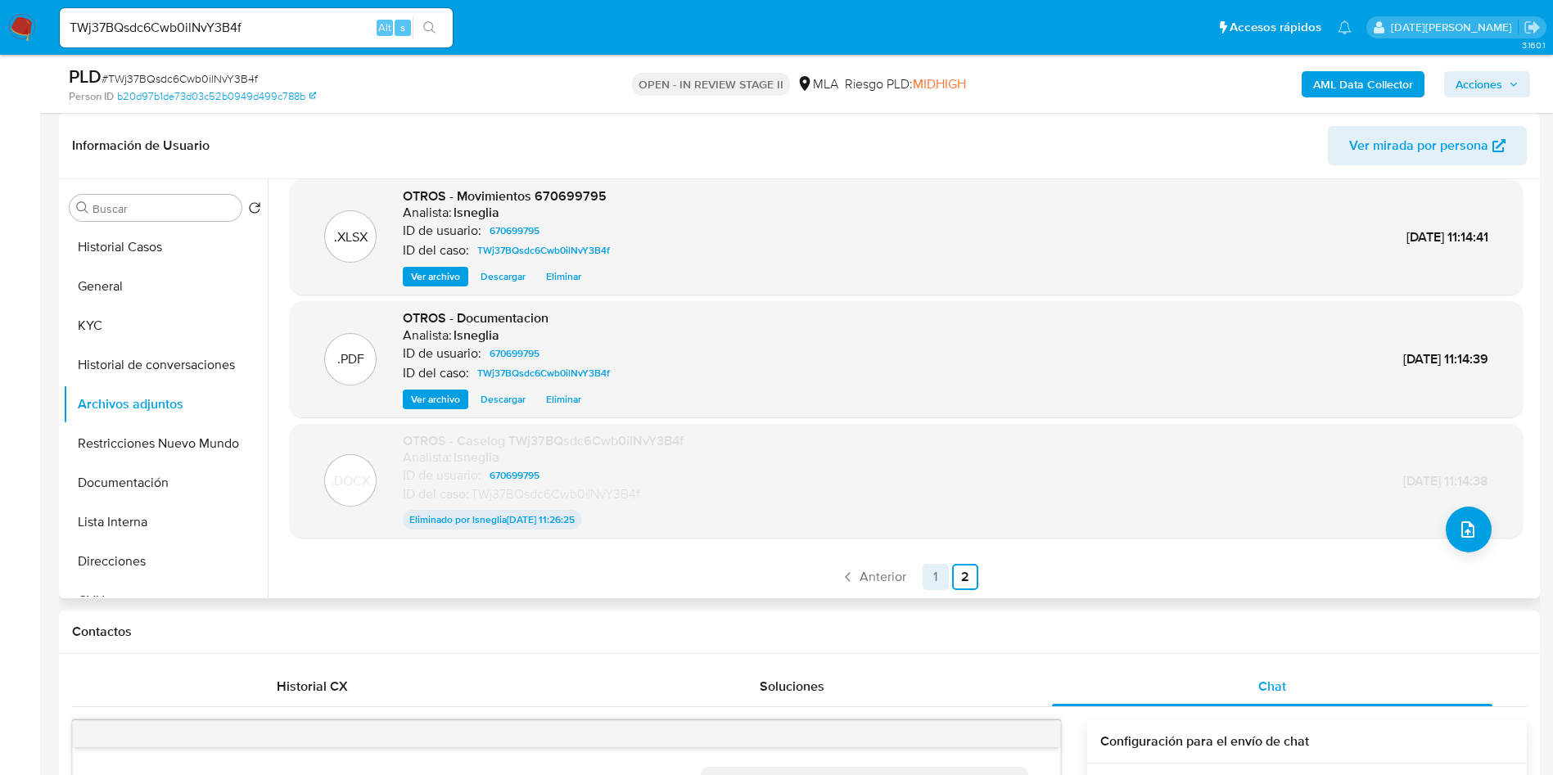
click at [927, 571] on link "1" at bounding box center [936, 577] width 26 height 26
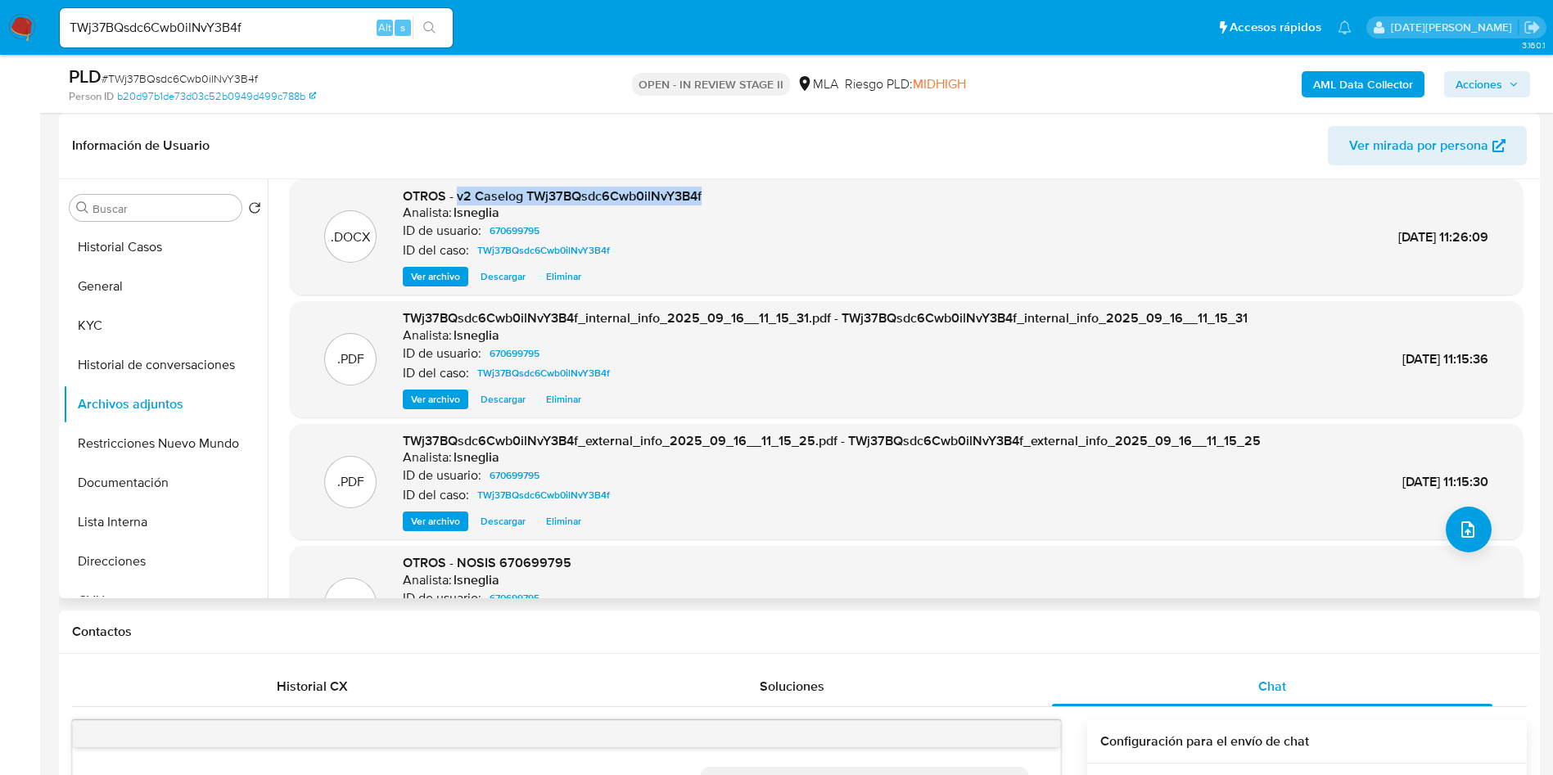
drag, startPoint x: 458, startPoint y: 196, endPoint x: 713, endPoint y: 196, distance: 255.4
click at [713, 196] on div ".DOCX OTROS - v2 Caselog TWj37BQsdc6Cwb0ilNvY3B4f Analista: lsneglia ID de usua…" at bounding box center [906, 237] width 1216 height 100
copy span "v2 Caselog TWj37BQsdc6Cwb0ilNvY3B4f"
click at [1507, 78] on span "Acciones" at bounding box center [1486, 84] width 63 height 23
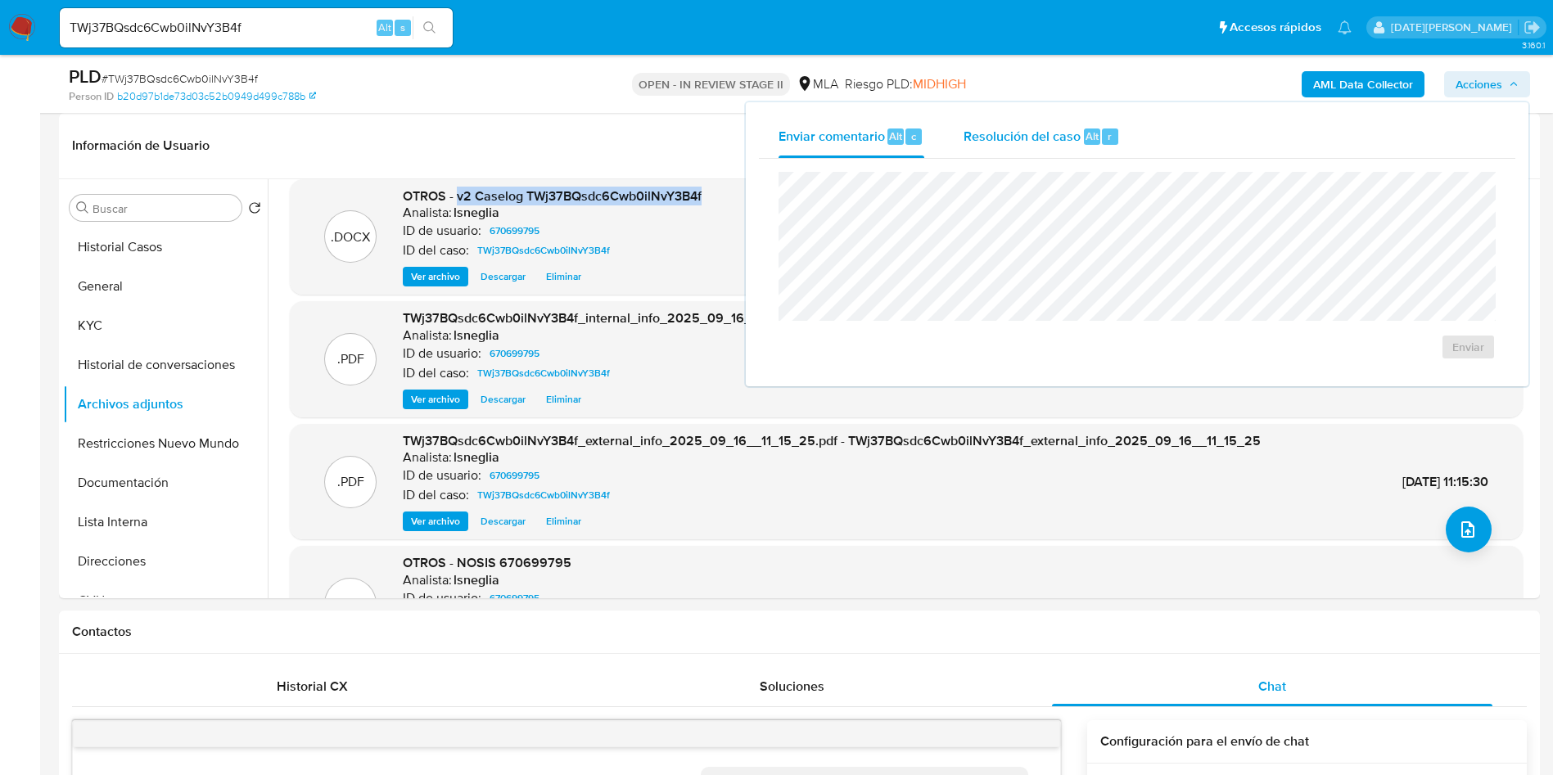
click at [1047, 136] on span "Resolución del caso" at bounding box center [1021, 135] width 117 height 19
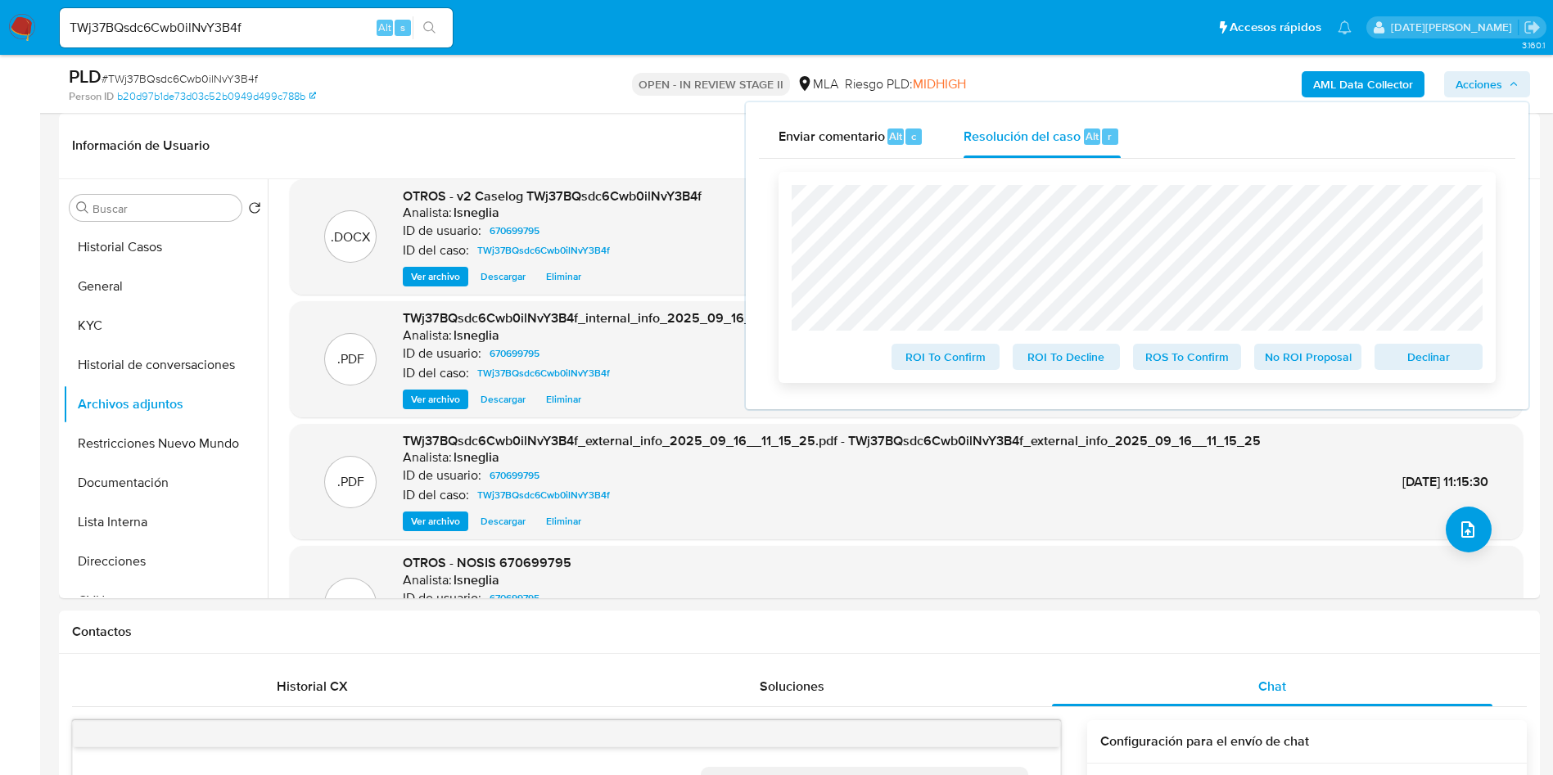
click at [1414, 358] on span "Declinar" at bounding box center [1428, 356] width 85 height 23
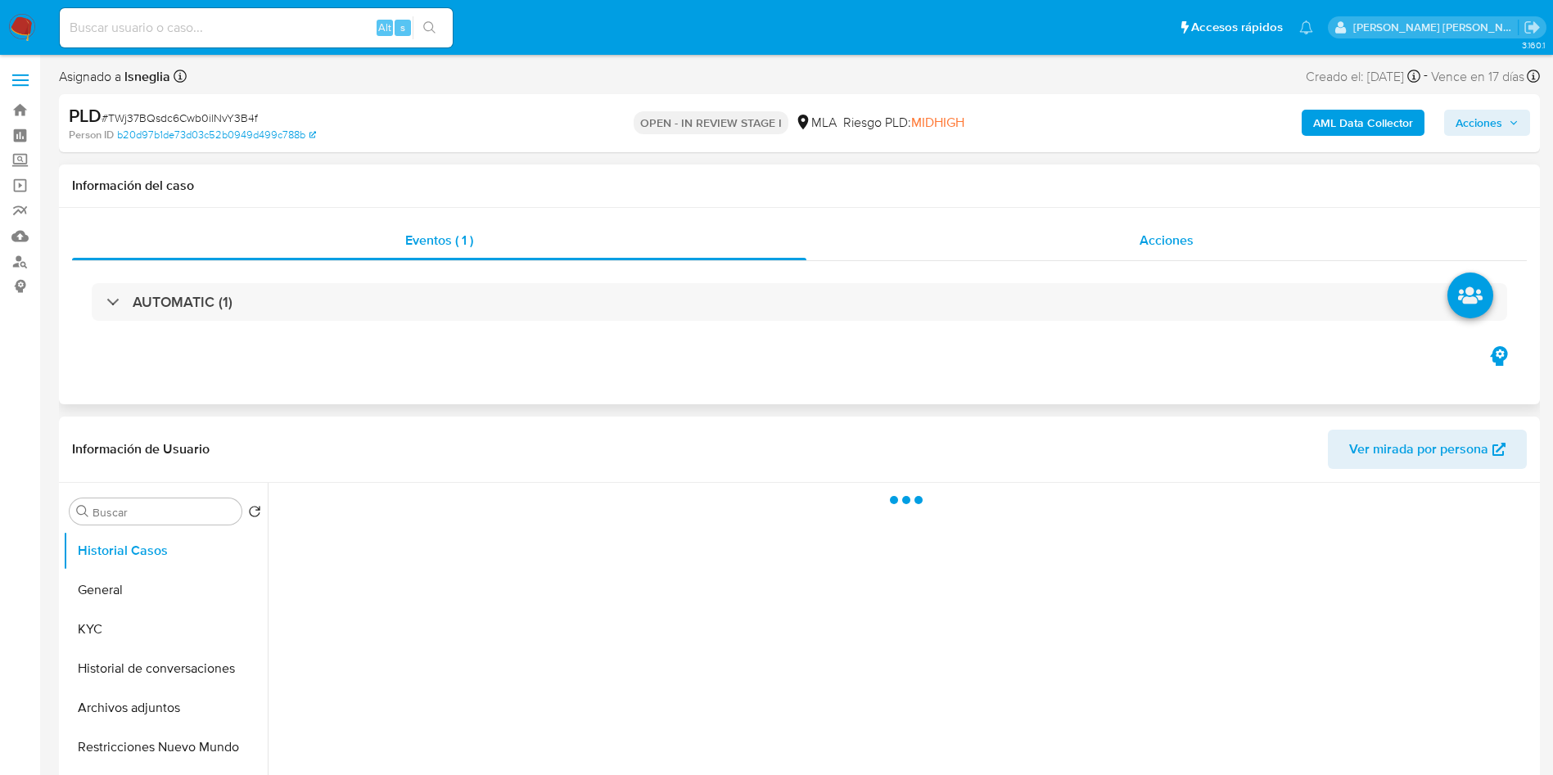
select select "10"
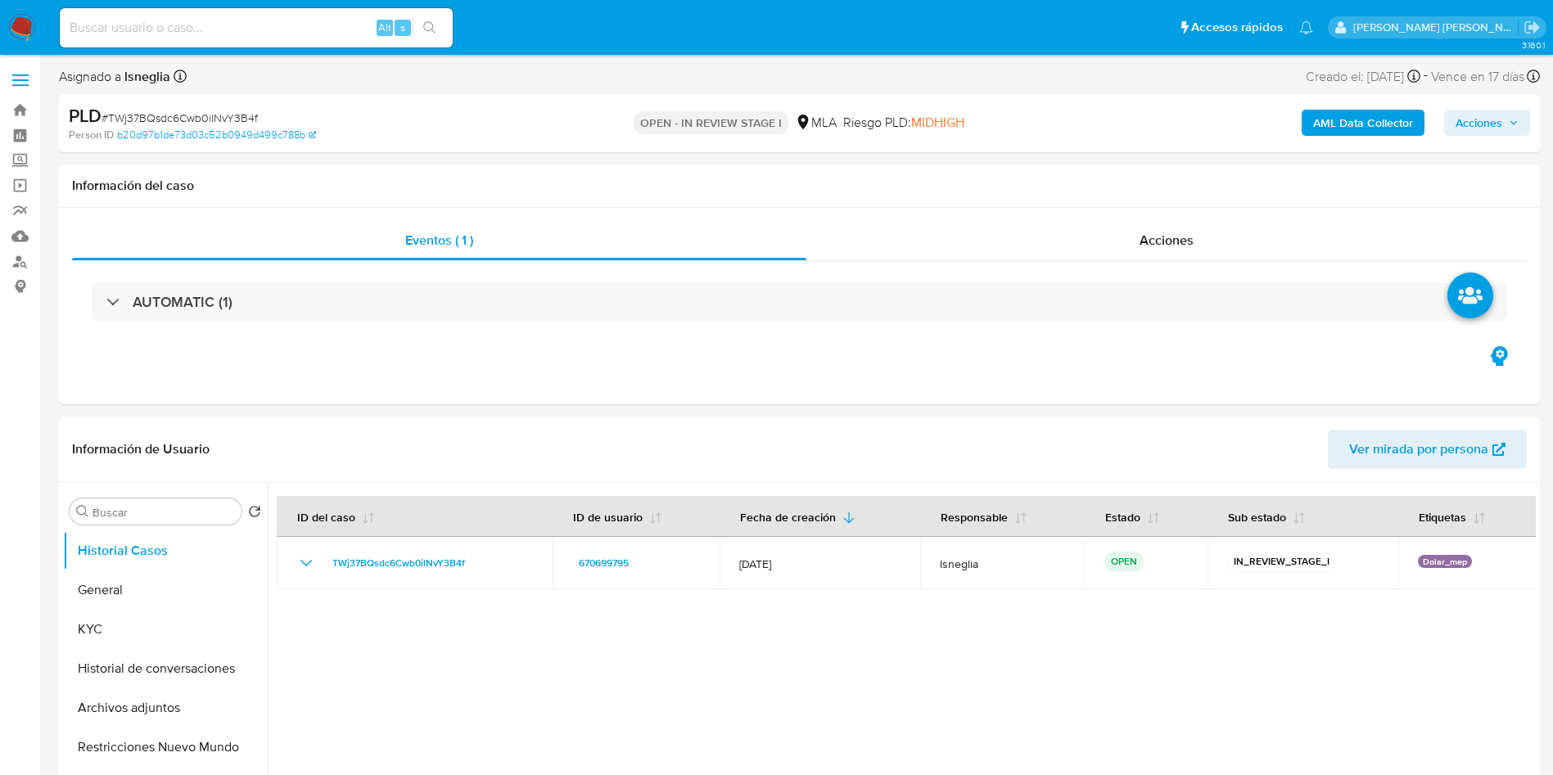
click at [1510, 120] on icon "button" at bounding box center [1514, 123] width 10 height 10
click at [1515, 104] on div "AML Data Collector Acciones" at bounding box center [1288, 123] width 483 height 38
click at [1514, 116] on span "Acciones" at bounding box center [1486, 122] width 63 height 23
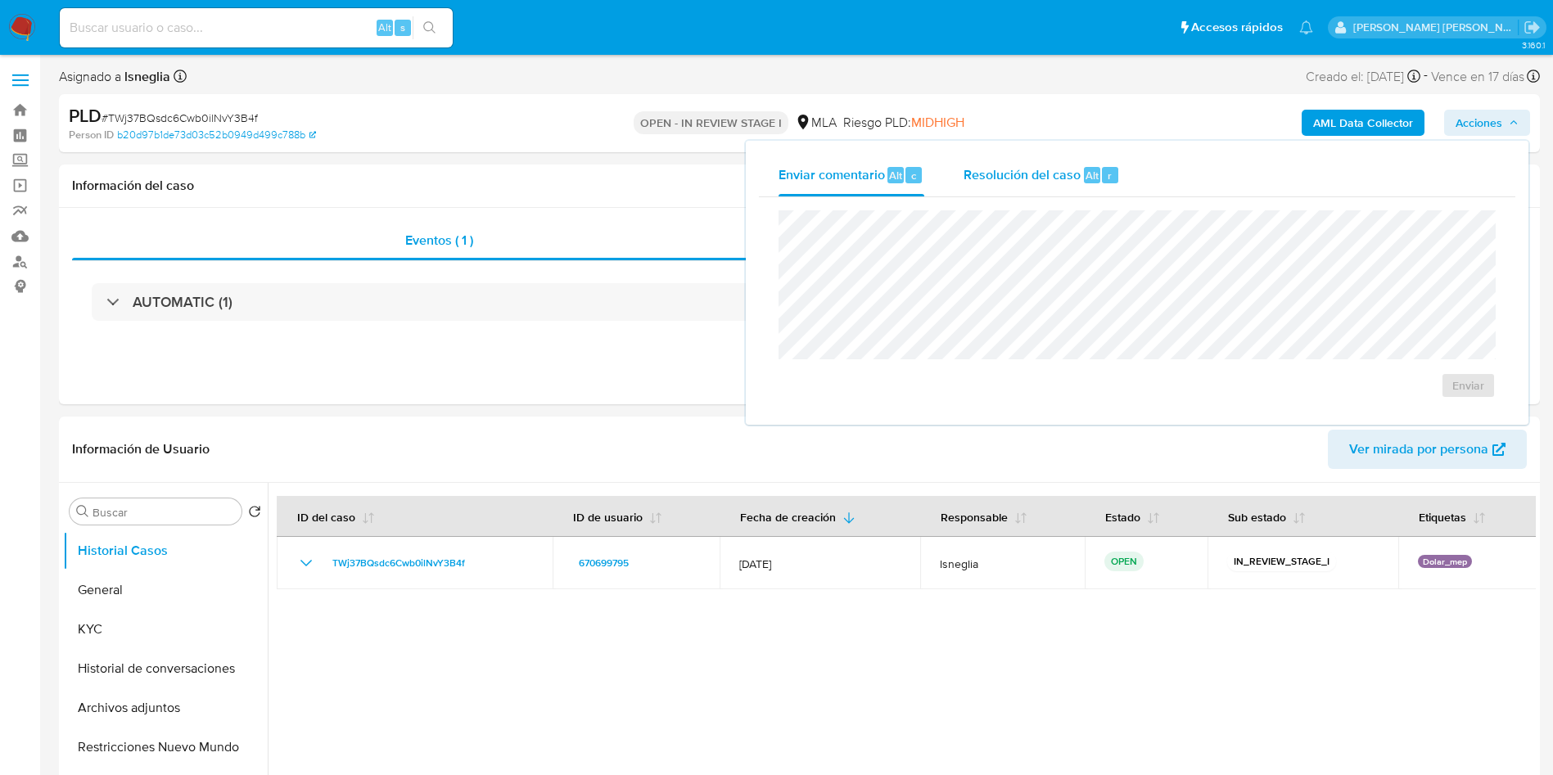
click at [1076, 155] on div "Resolución del caso Alt r" at bounding box center [1041, 175] width 156 height 43
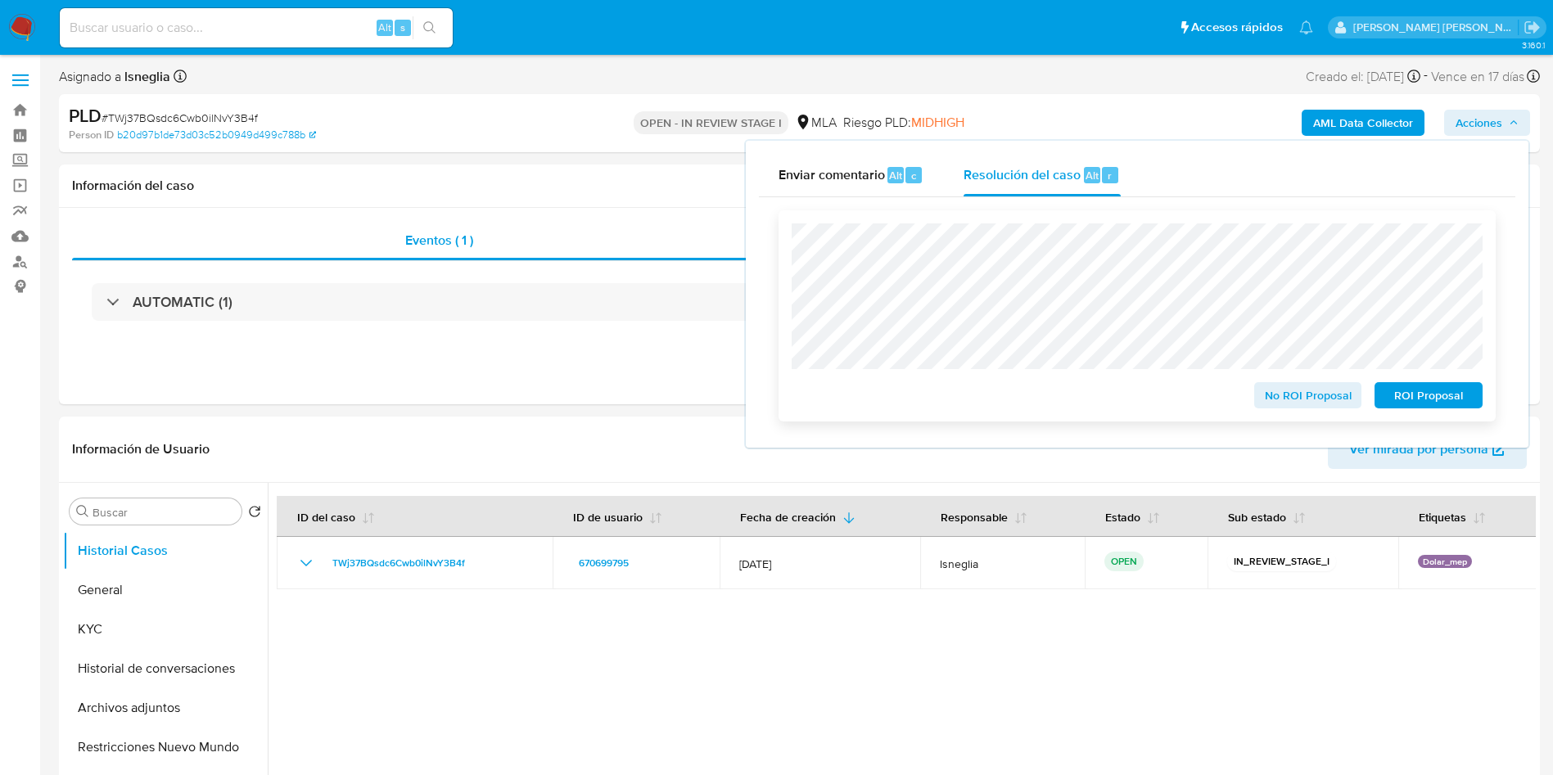
click at [1428, 404] on span "ROI Proposal" at bounding box center [1428, 395] width 85 height 23
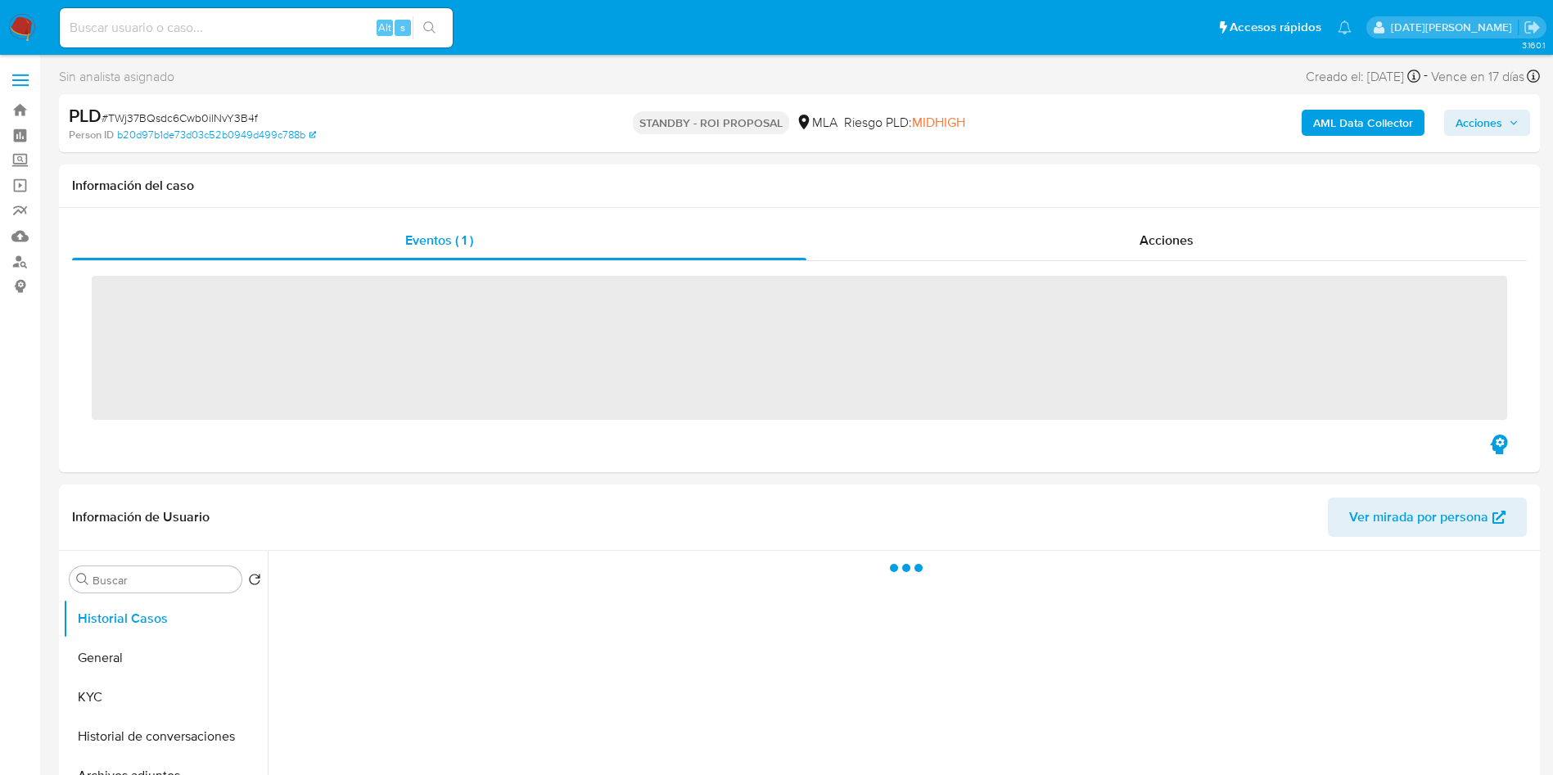
click at [263, 30] on input at bounding box center [256, 27] width 393 height 21
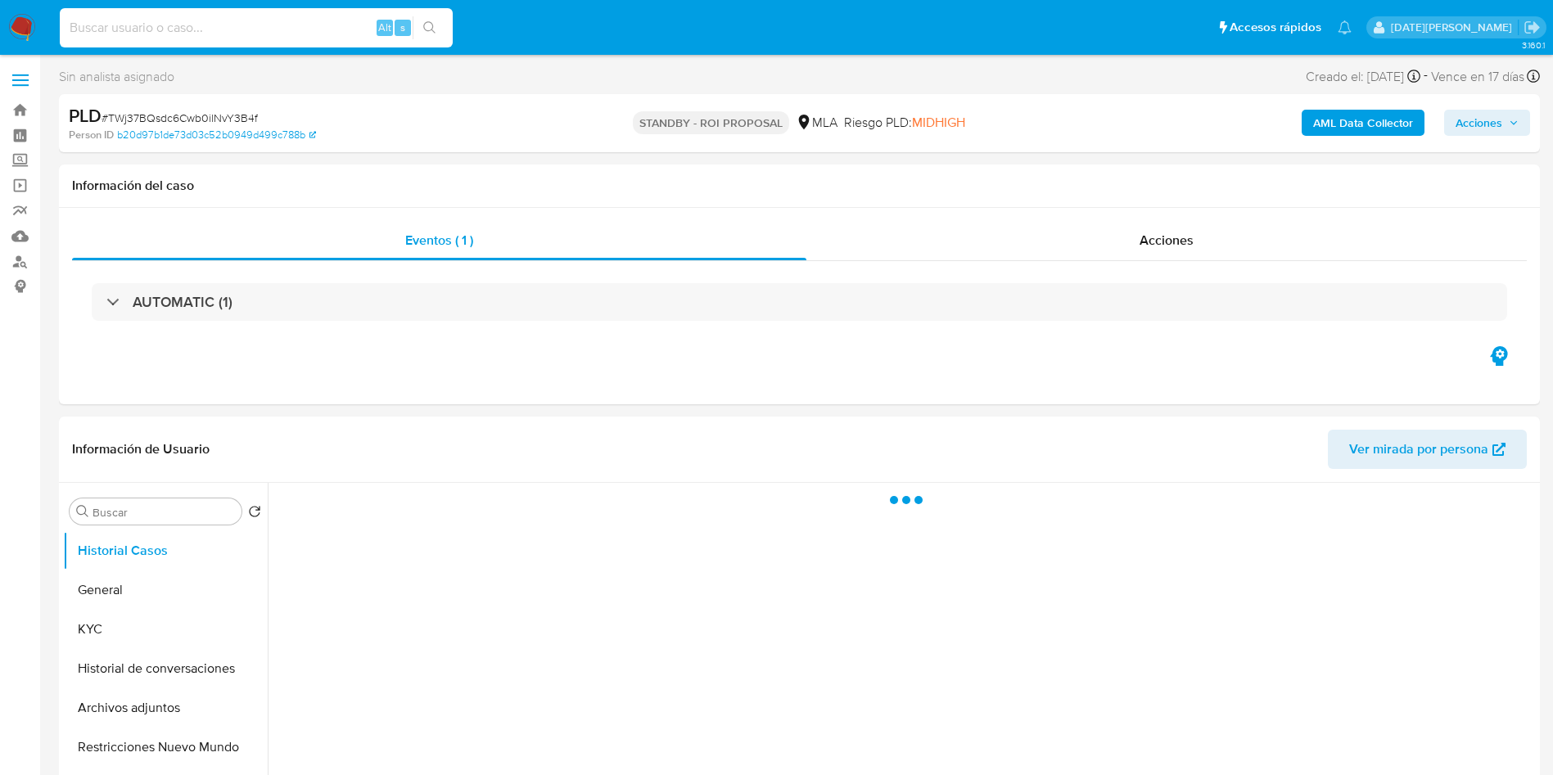
select select "10"
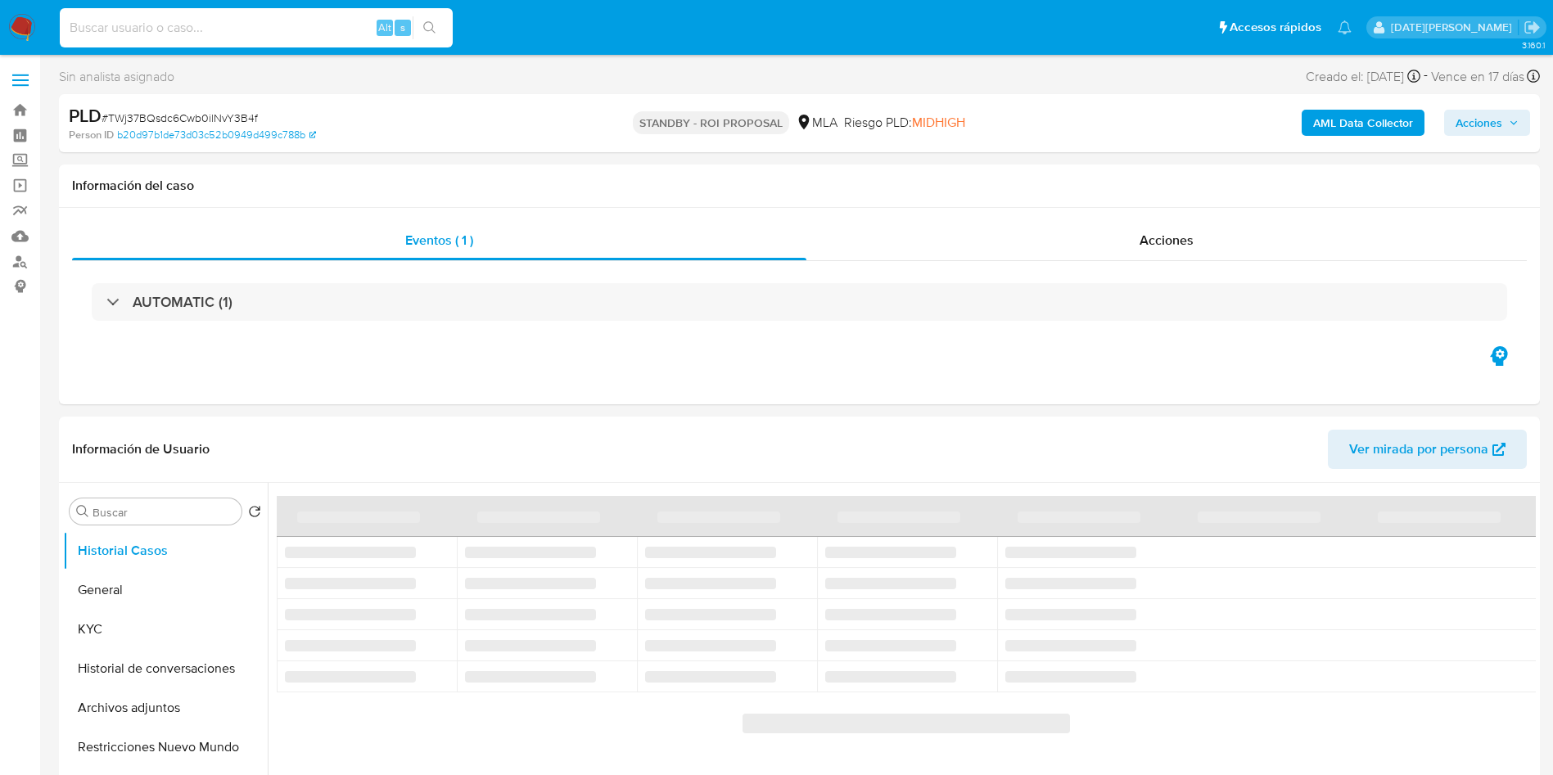
paste input "9vCKhVMkazAWhiDklmhROVhy"
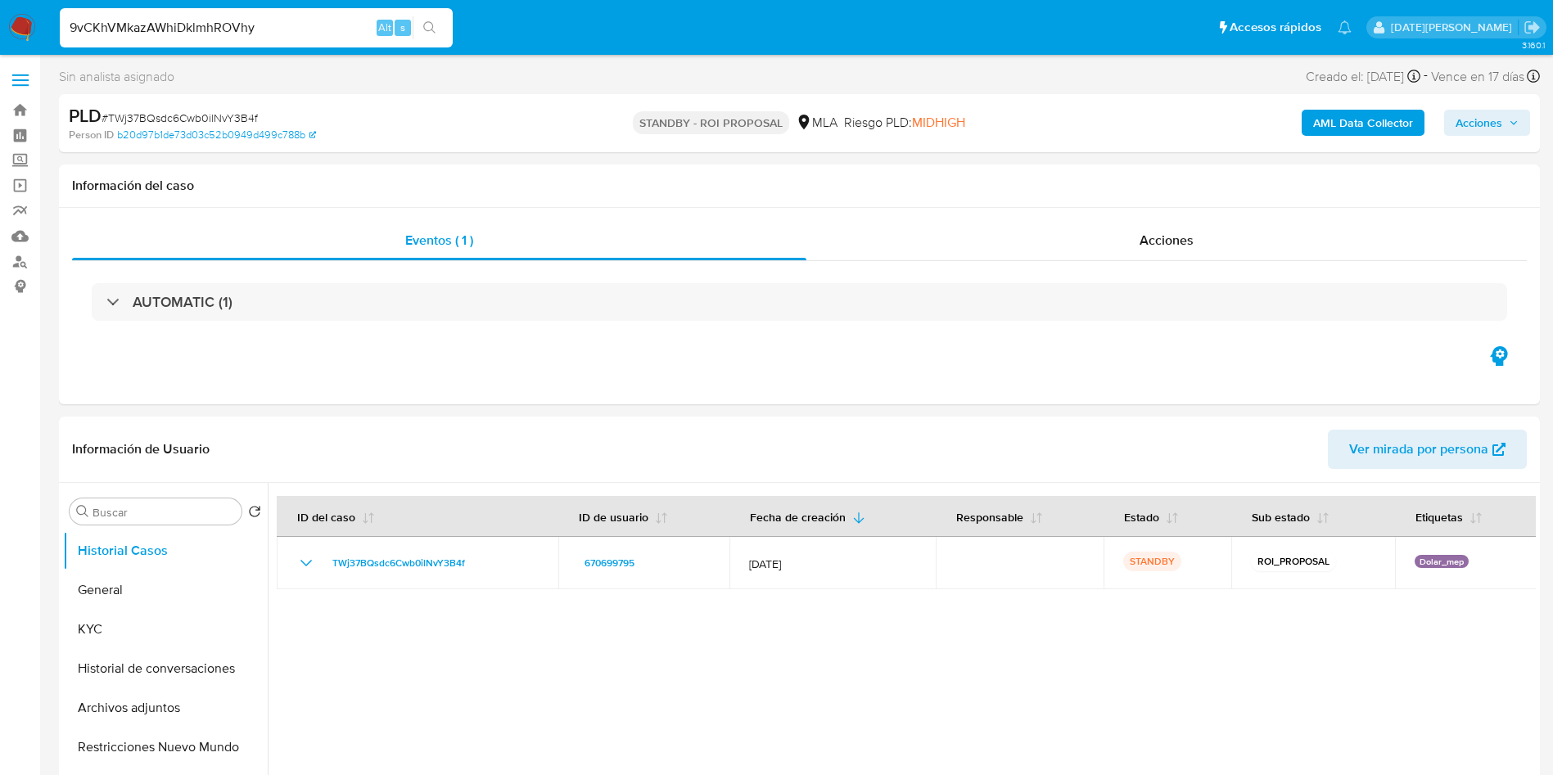
type input "9vCKhVMkazAWhiDklmhROVhy"
click at [425, 19] on button "search-icon" at bounding box center [430, 27] width 34 height 23
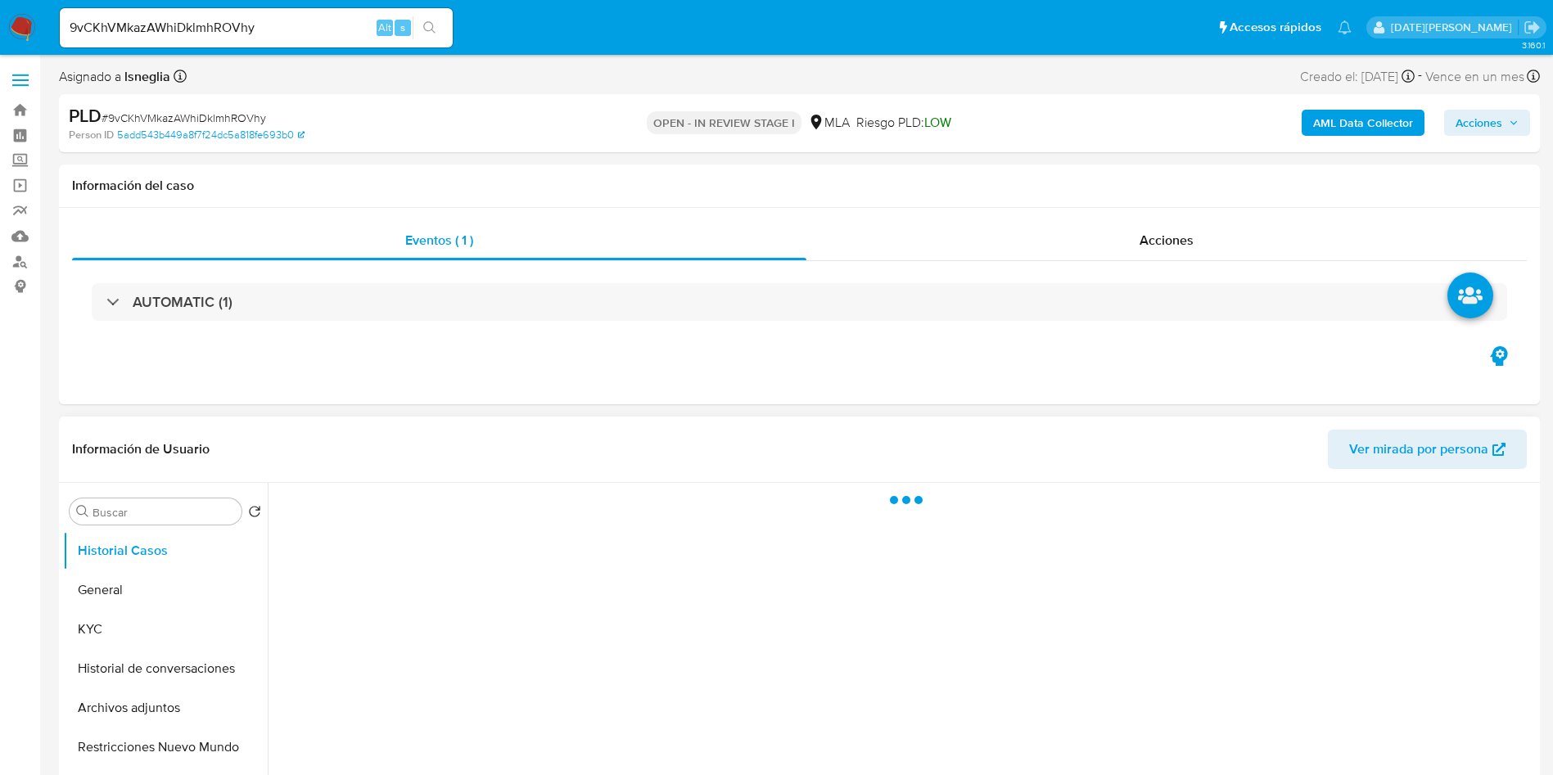
select select "10"
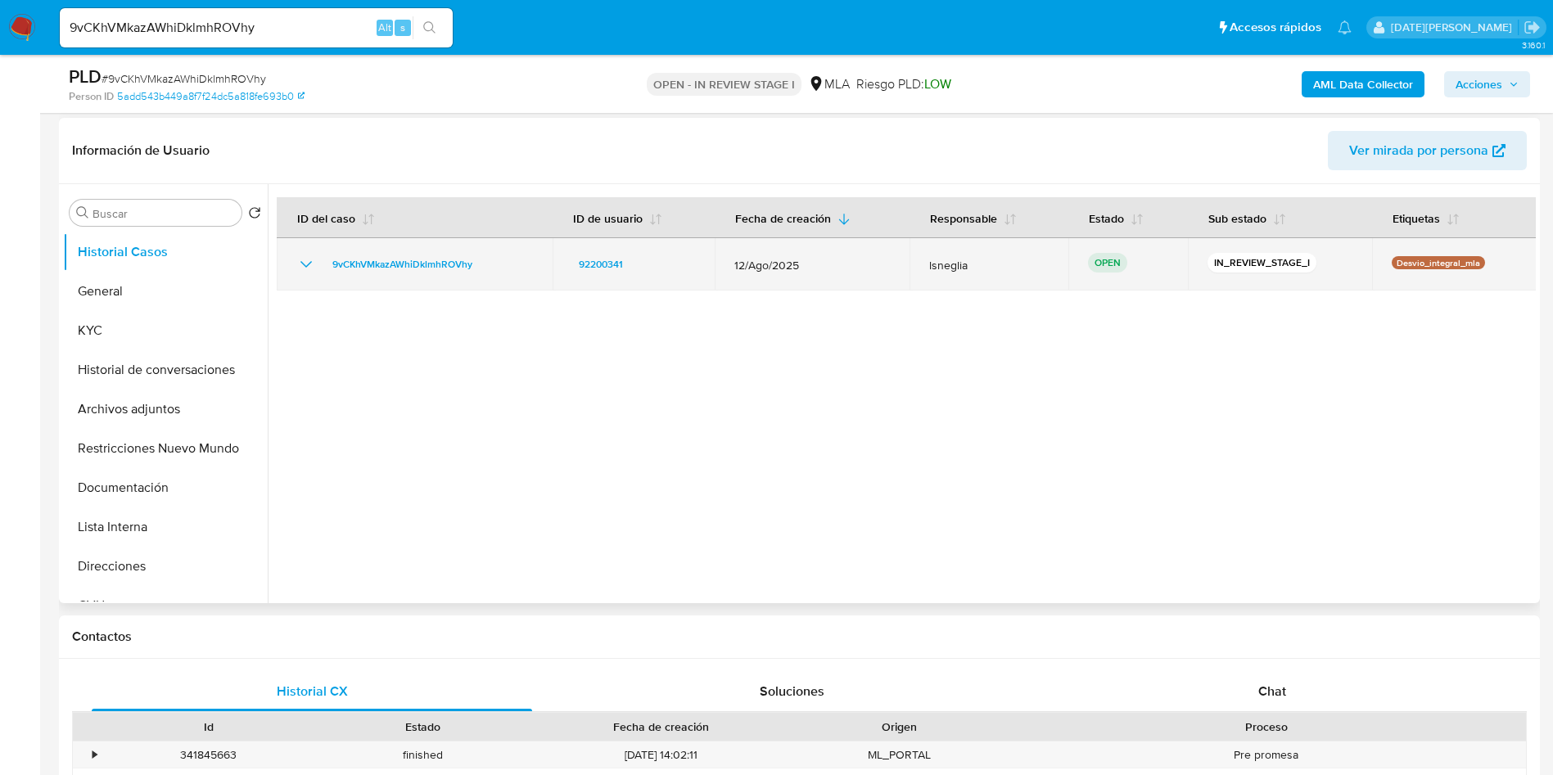
scroll to position [246, 0]
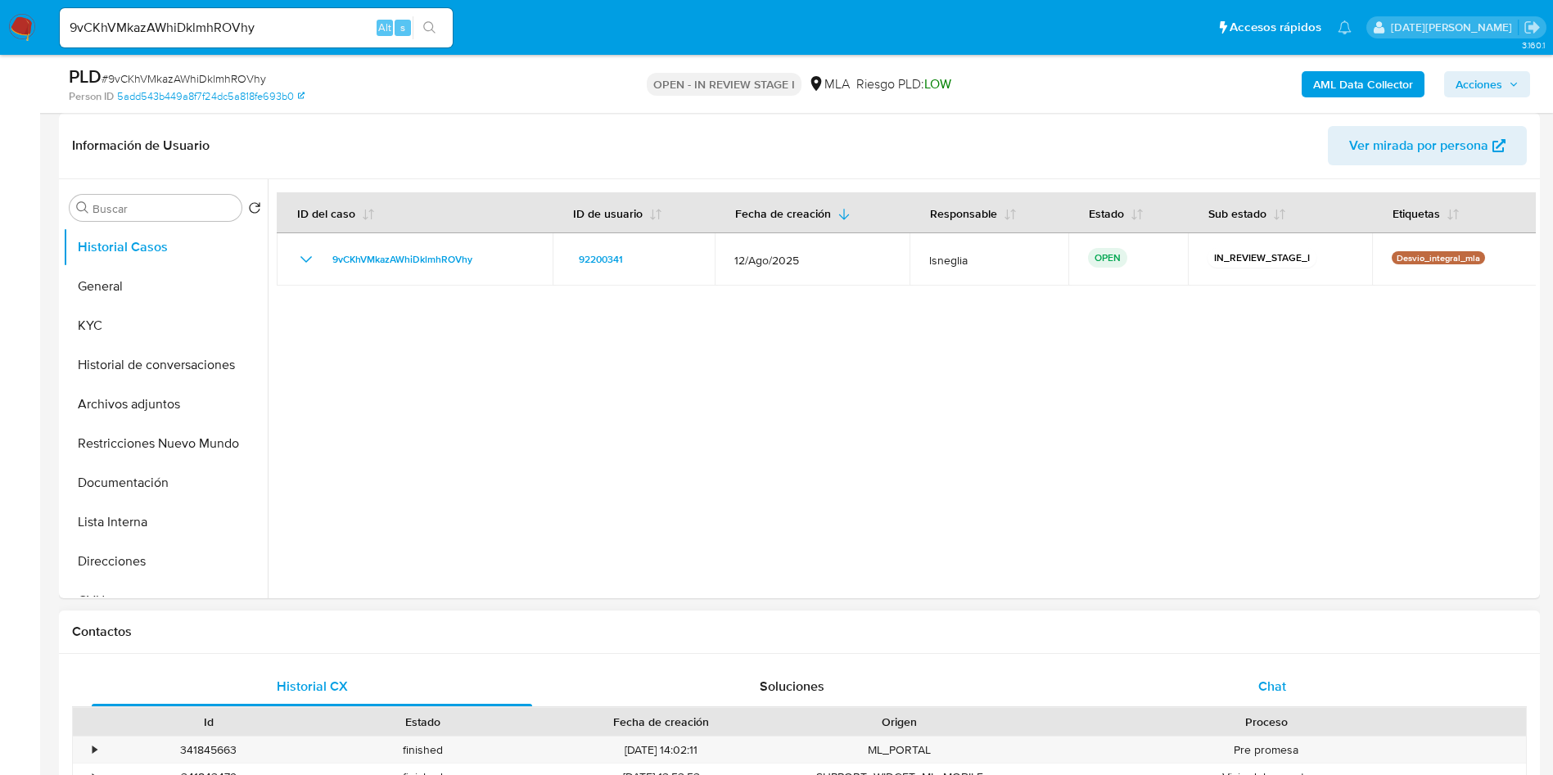
click at [1288, 679] on div "Chat" at bounding box center [1272, 686] width 440 height 39
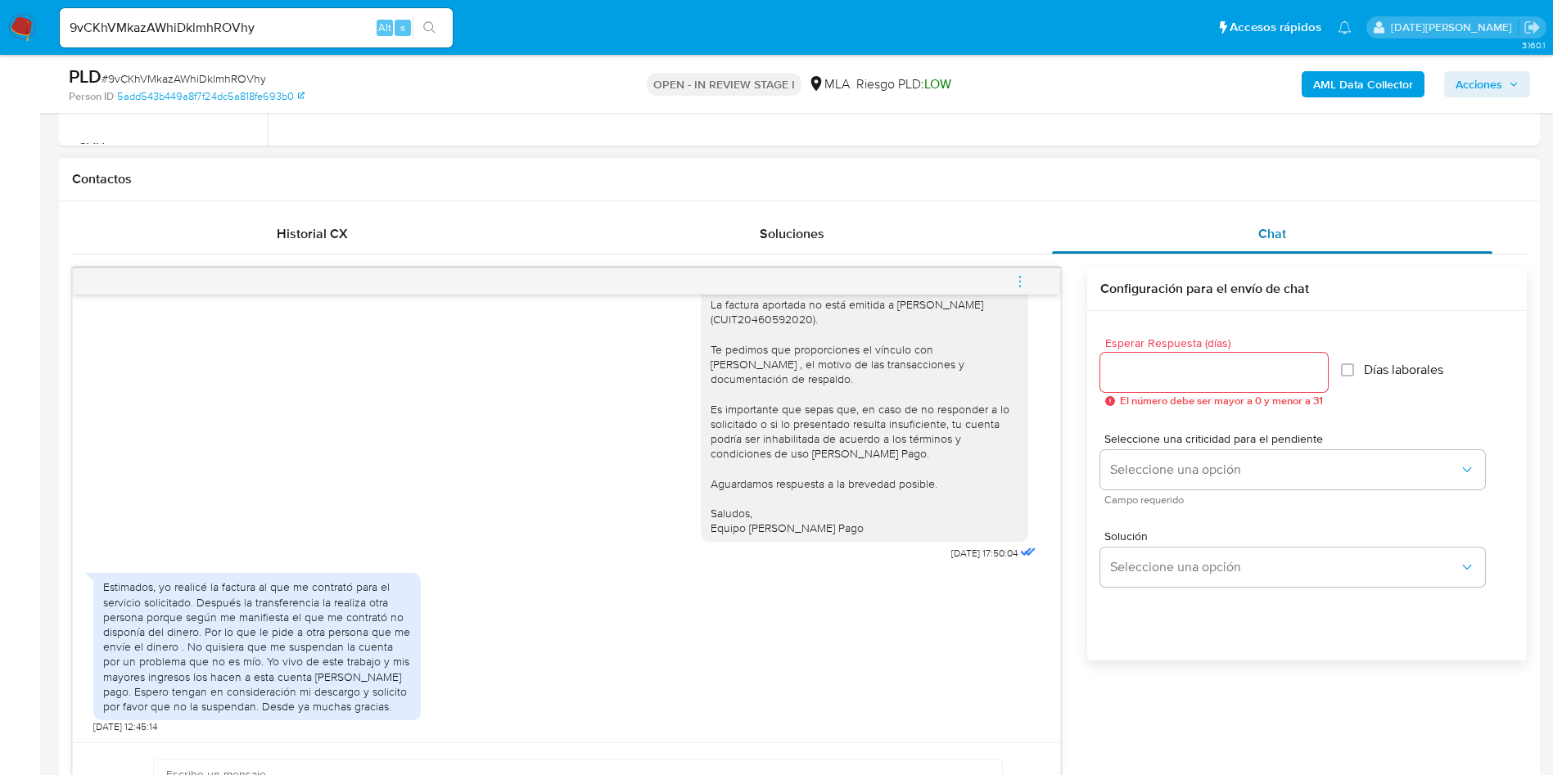
scroll to position [737, 0]
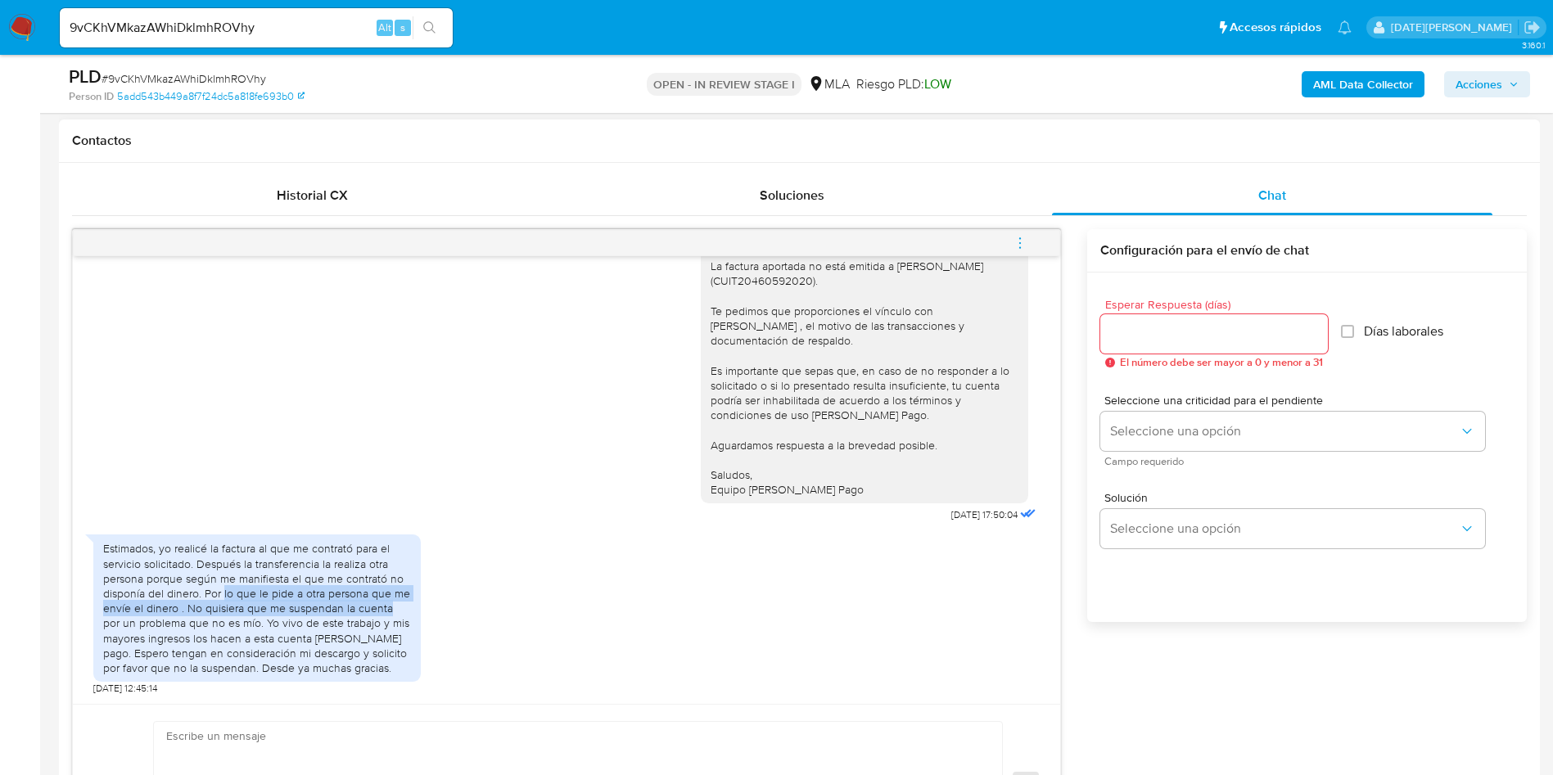
drag, startPoint x: 223, startPoint y: 598, endPoint x: 386, endPoint y: 611, distance: 162.6
click at [386, 611] on div "Estimados, yo realicé la factura al que me contrató para el servicio solicitado…" at bounding box center [257, 608] width 308 height 134
drag, startPoint x: 305, startPoint y: 630, endPoint x: 379, endPoint y: 640, distance: 75.1
click at [379, 640] on div "Estimados, yo realicé la factura al que me contrató para el servicio solicitado…" at bounding box center [257, 608] width 308 height 134
drag, startPoint x: 229, startPoint y: 657, endPoint x: 402, endPoint y: 660, distance: 172.7
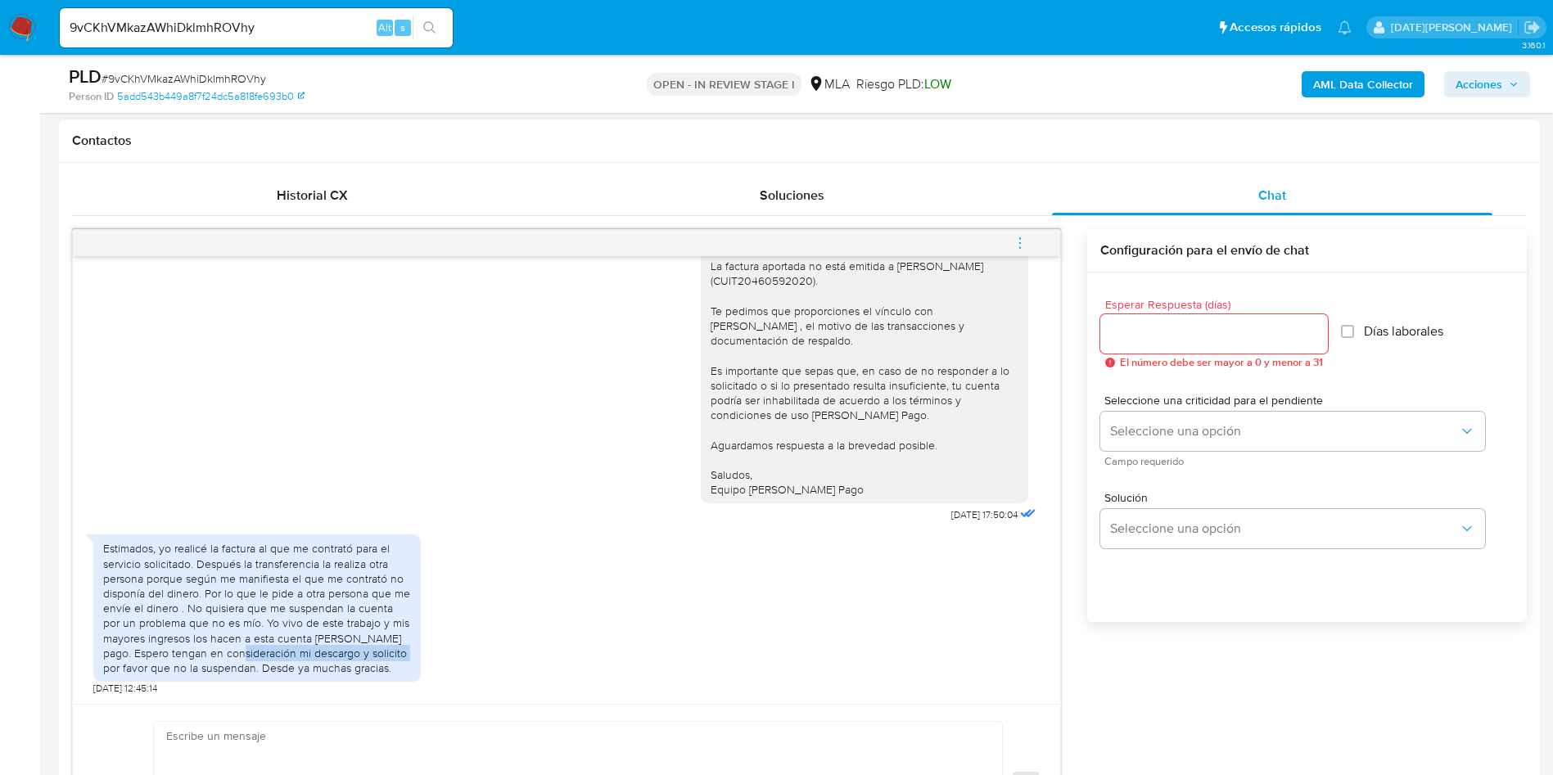
click at [402, 660] on div "Estimados, yo realicé la factura al que me contrató para el servicio solicitado…" at bounding box center [257, 608] width 308 height 134
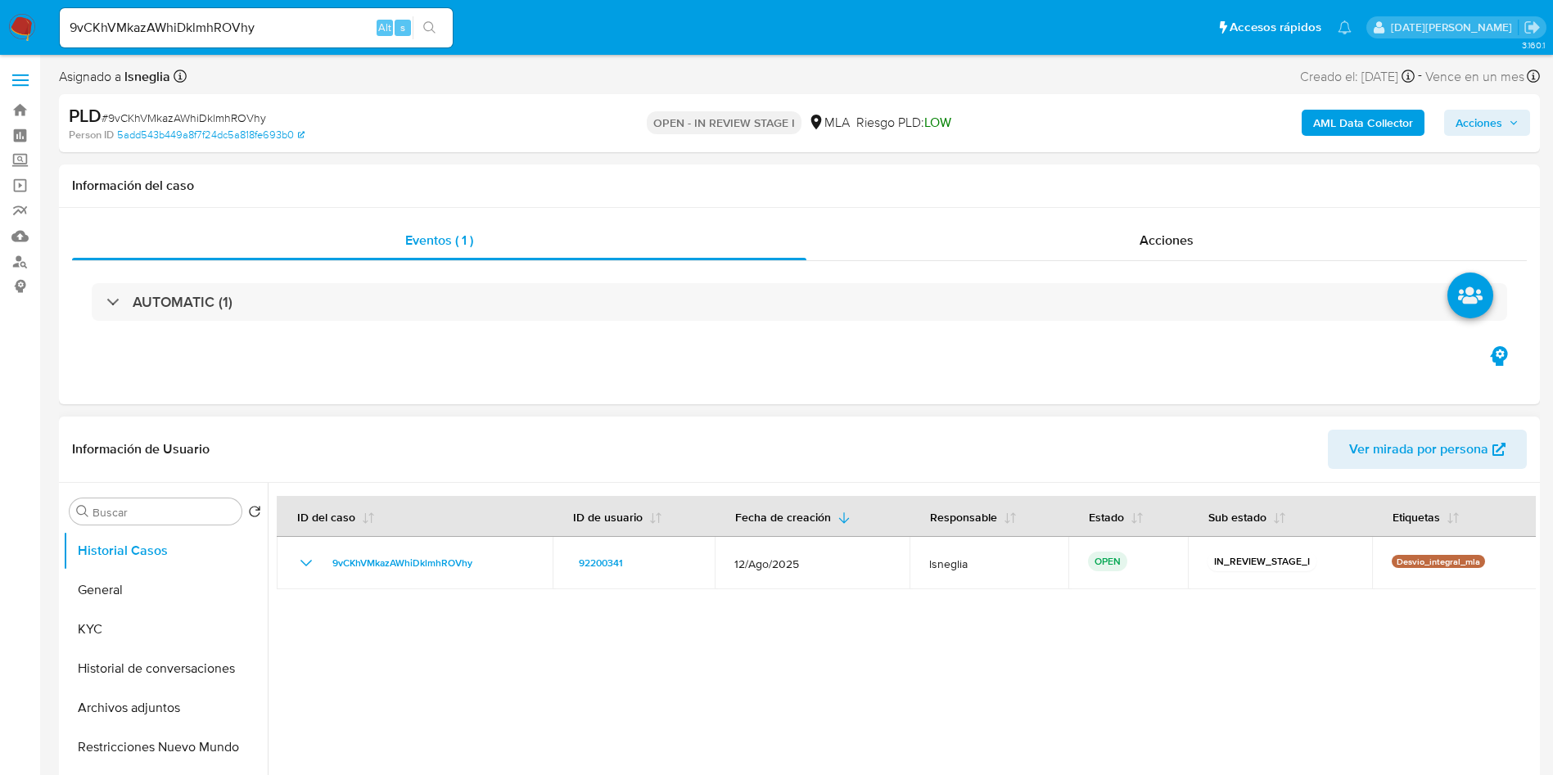
scroll to position [123, 0]
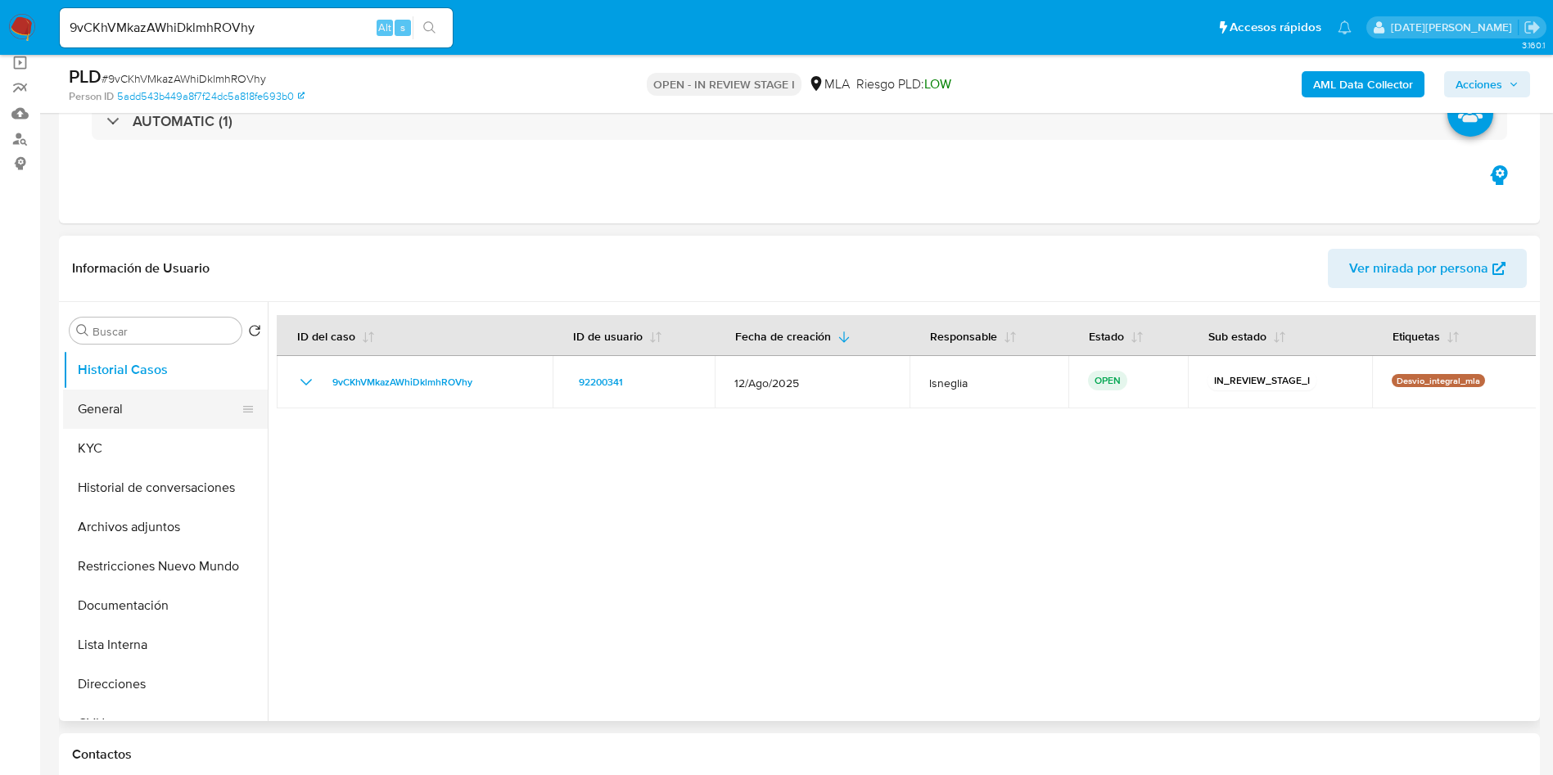
click at [89, 411] on button "General" at bounding box center [159, 409] width 192 height 39
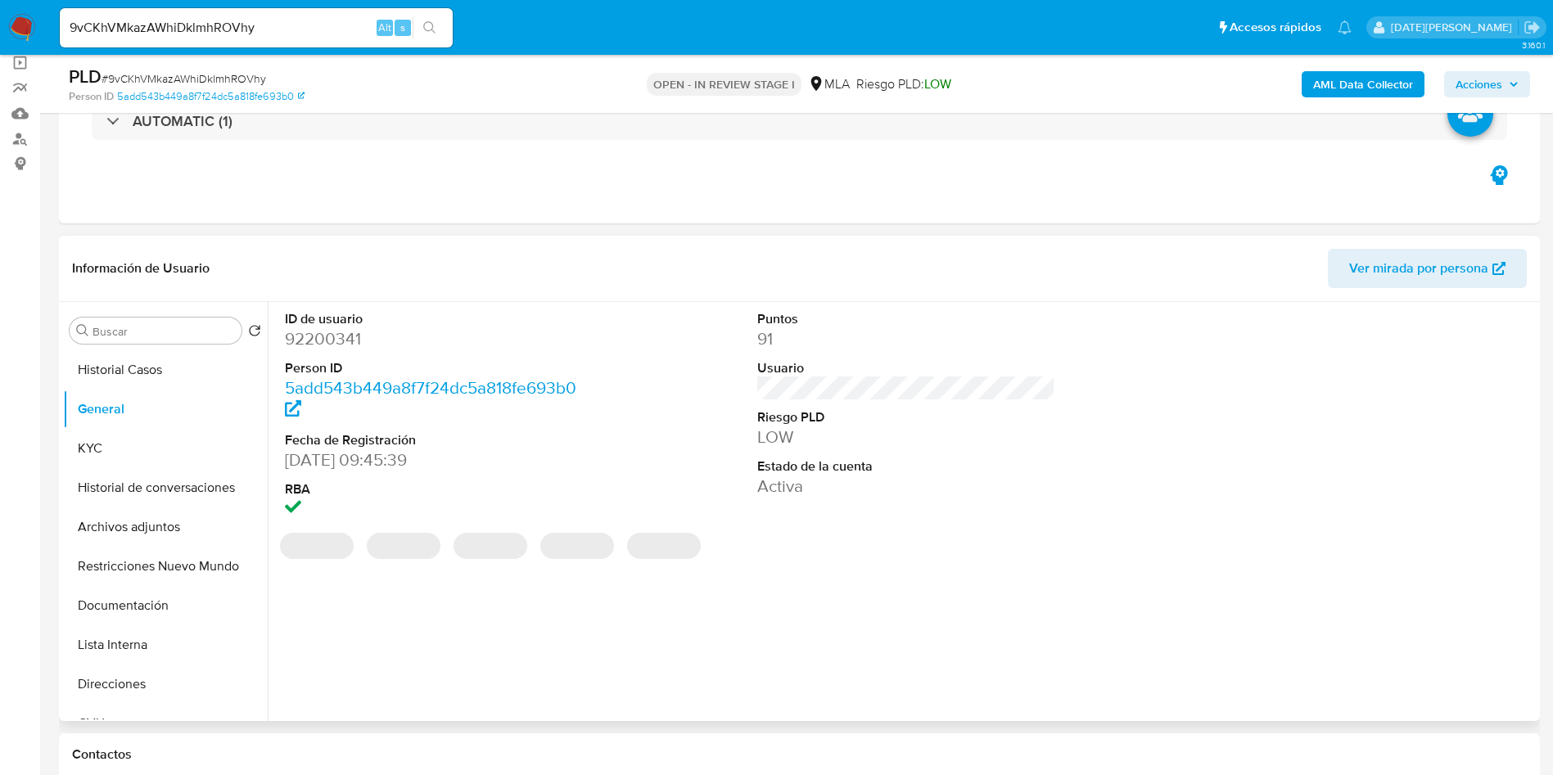
click at [329, 336] on dd "92200341" at bounding box center [434, 338] width 299 height 23
copy dd "92200341"
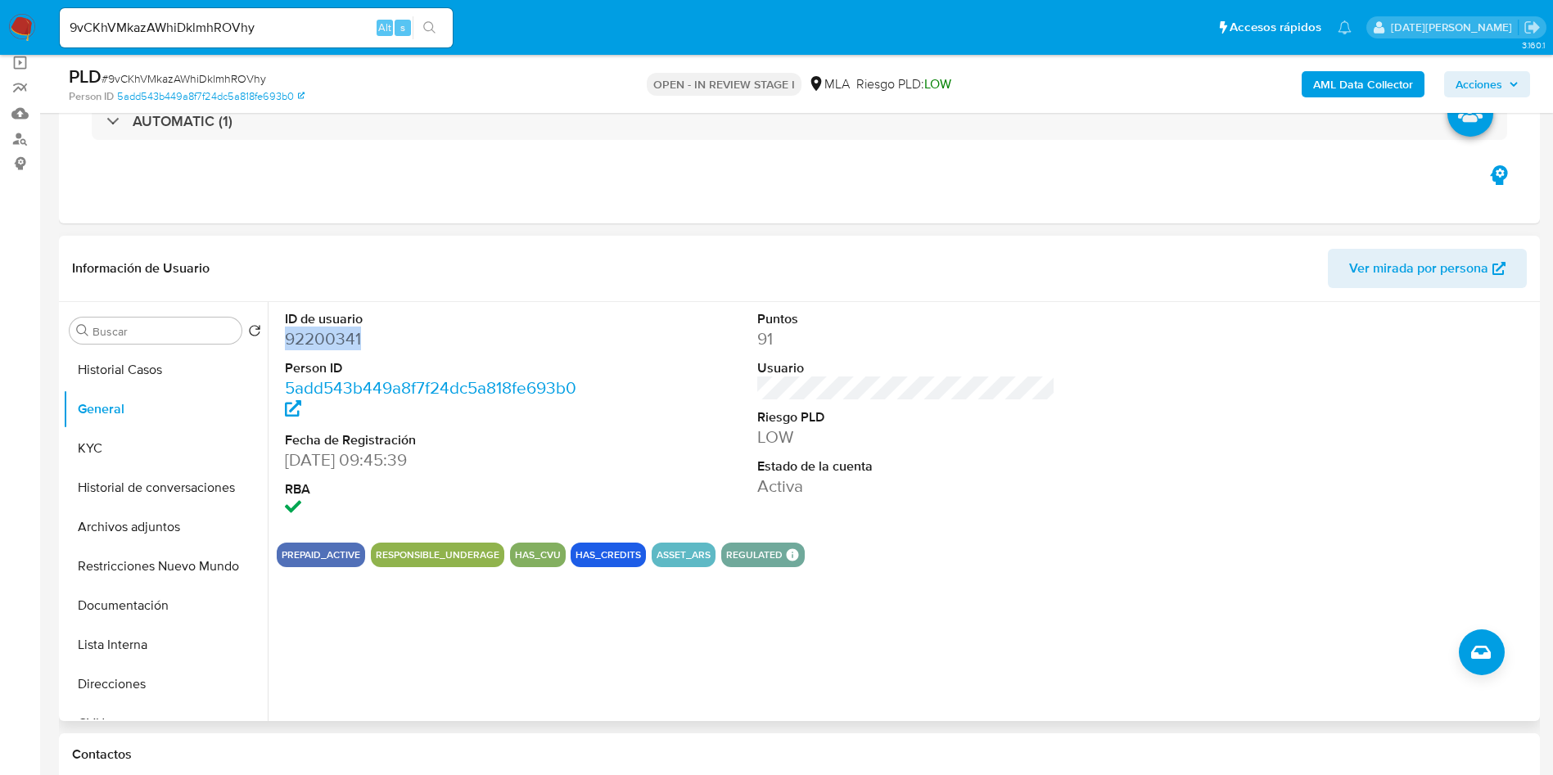
copy dd "92200341"
click at [351, 329] on dd "92200341" at bounding box center [434, 338] width 299 height 23
click at [712, 277] on header "Información de Usuario Ver mirada por persona" at bounding box center [799, 268] width 1455 height 39
click at [327, 339] on dd "92200341" at bounding box center [434, 338] width 299 height 23
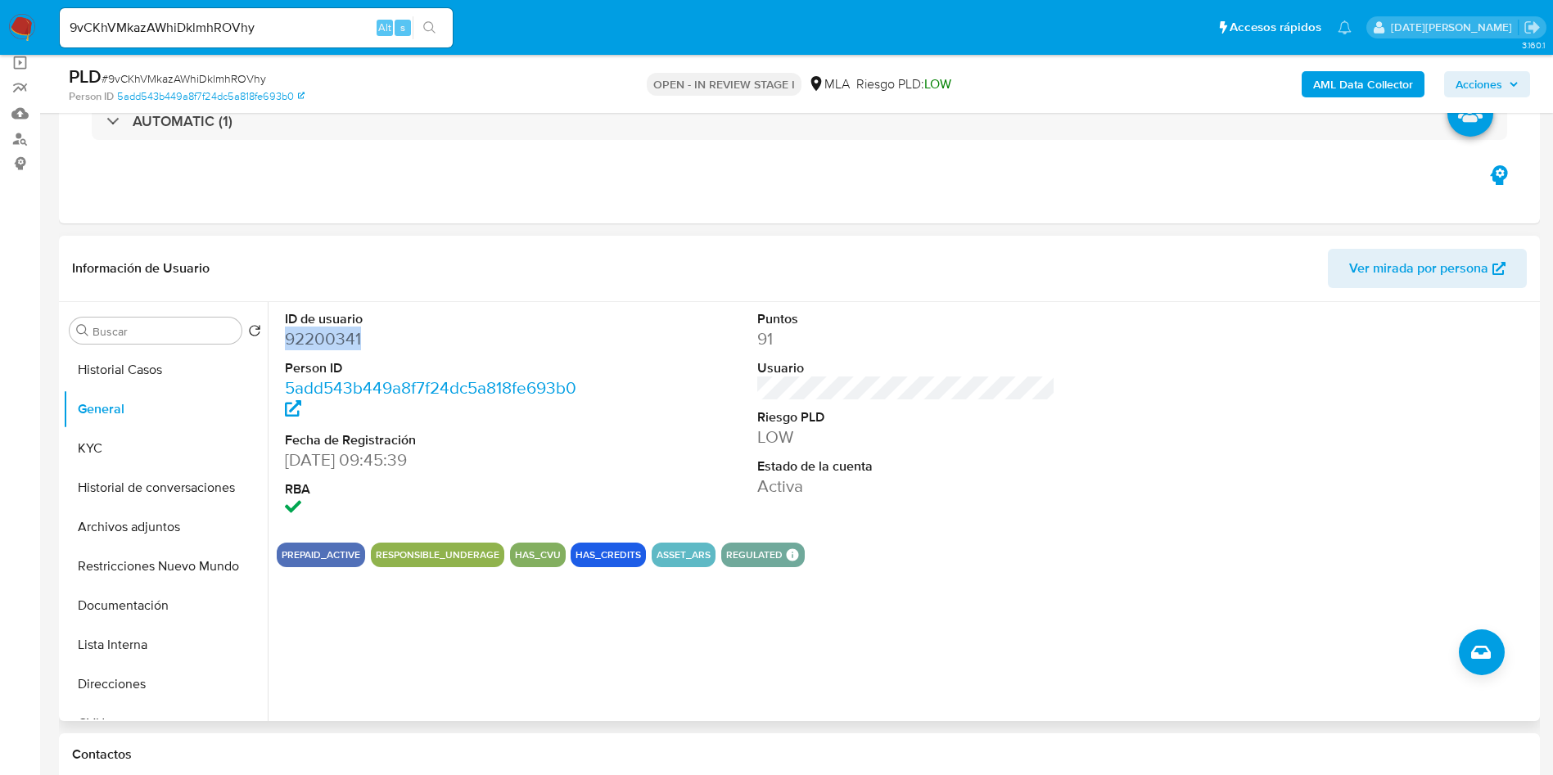
click at [327, 339] on dd "92200341" at bounding box center [434, 338] width 299 height 23
copy dd "92200341"
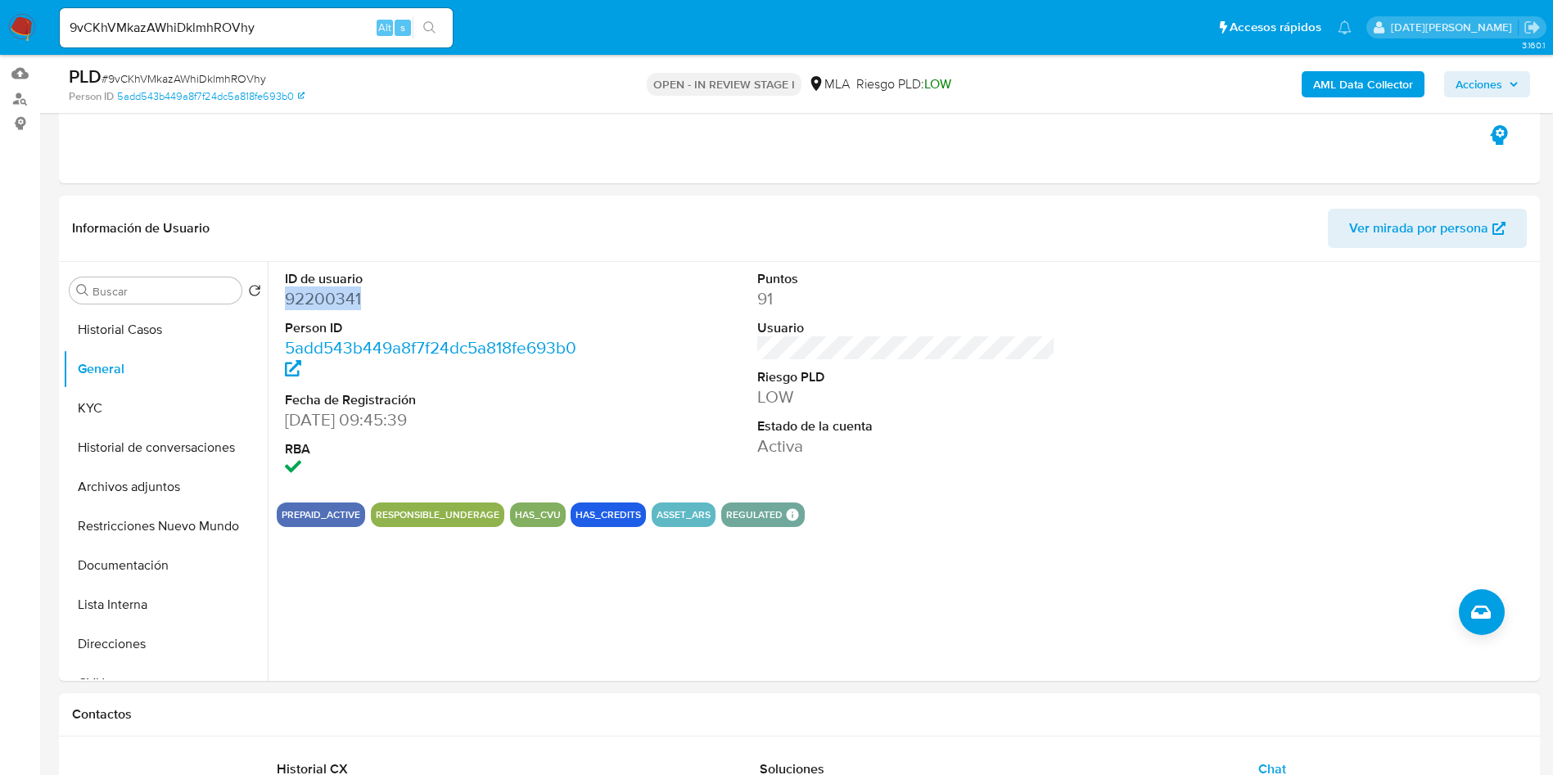
scroll to position [737, 0]
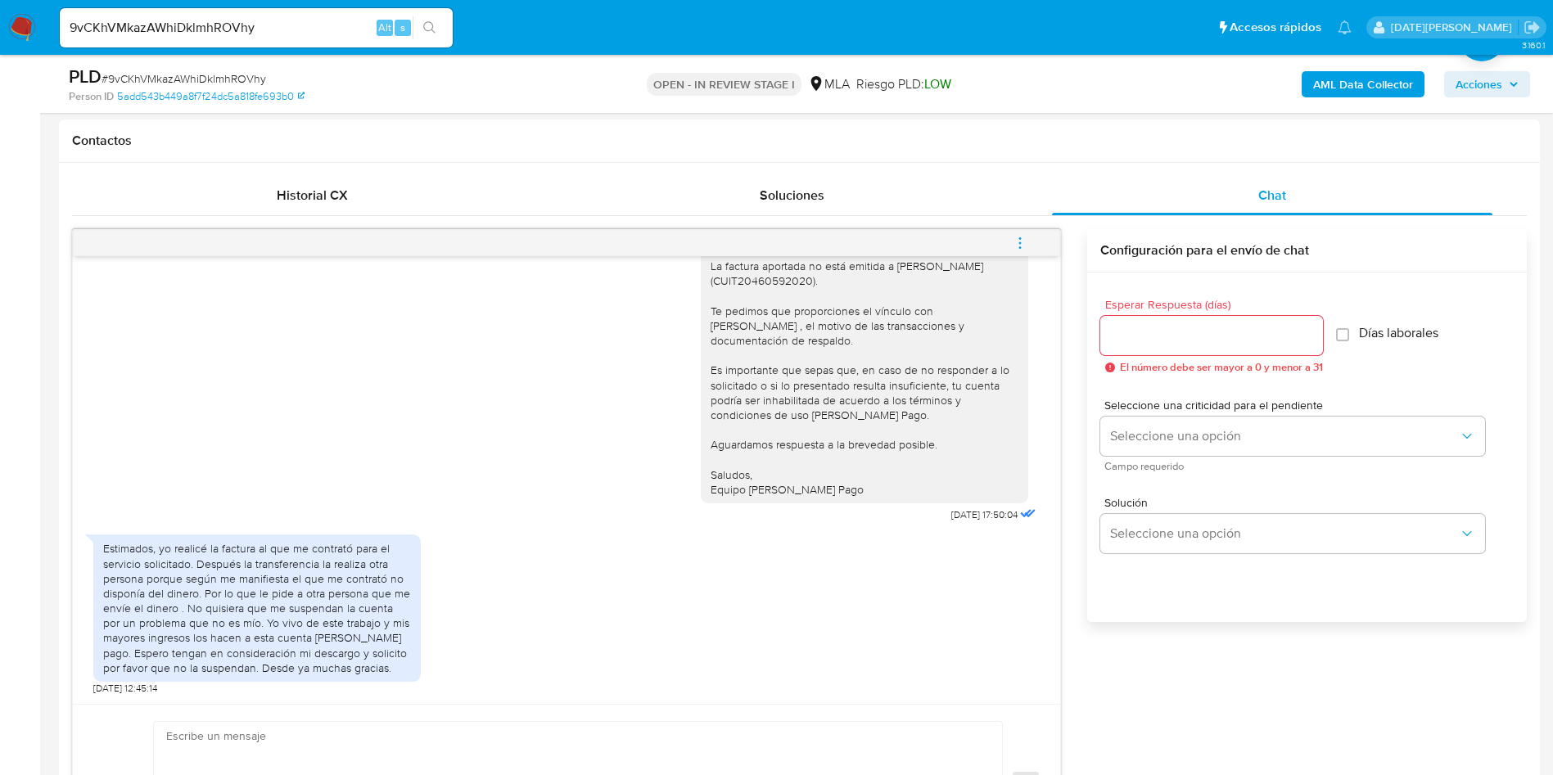
click at [193, 20] on input "9vCKhVMkazAWhiDklmhROVhy" at bounding box center [256, 27] width 393 height 21
click at [192, 20] on input "9vCKhVMkazAWhiDklmhROVhy" at bounding box center [256, 27] width 393 height 21
paste input "NtPQ87cCdqn0DBaUvokF5SHc"
type input "NtPQ87cCdqn0DBaUvokF5SHc"
click at [426, 27] on icon "search-icon" at bounding box center [429, 27] width 13 height 13
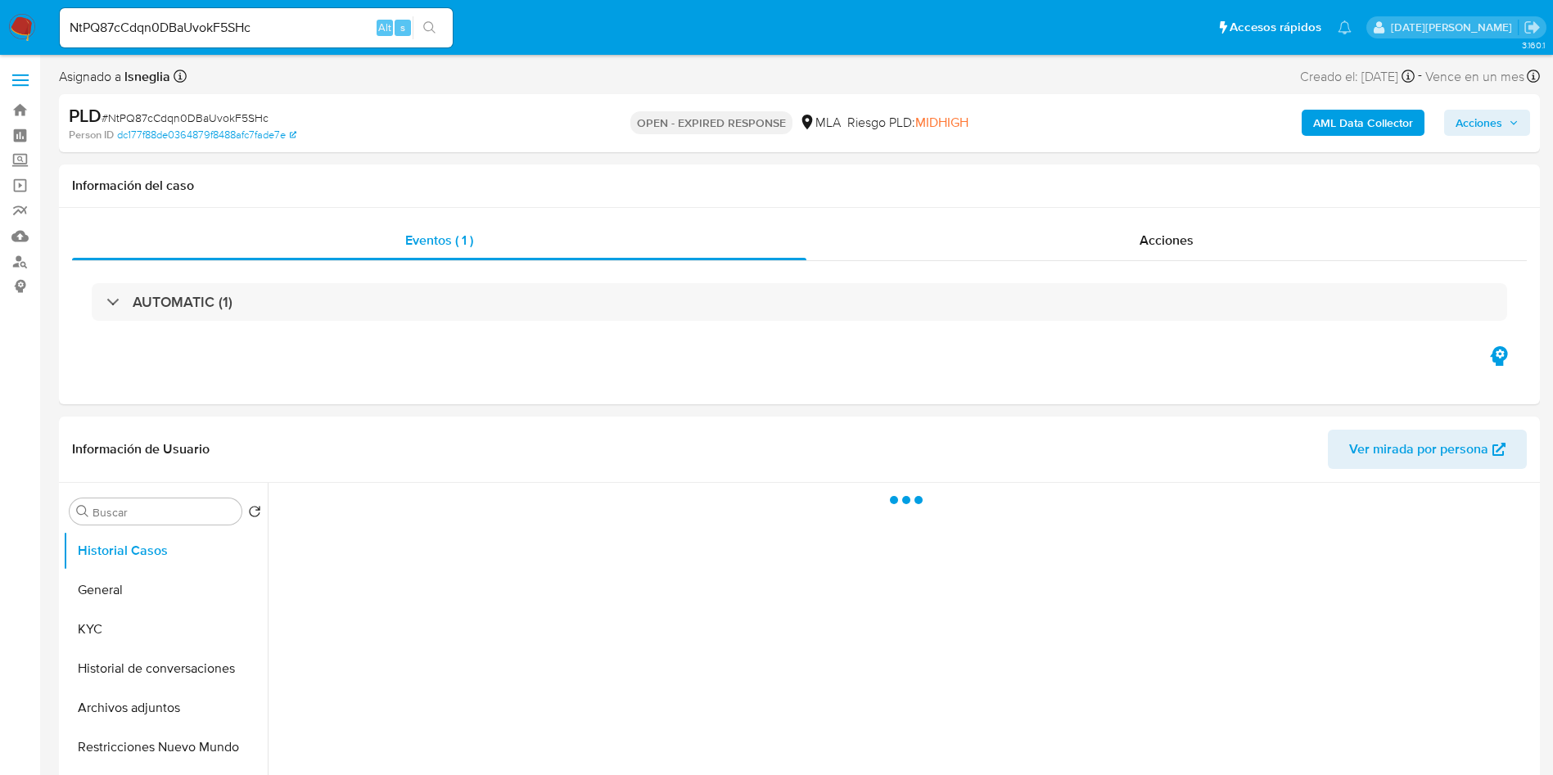
select select "10"
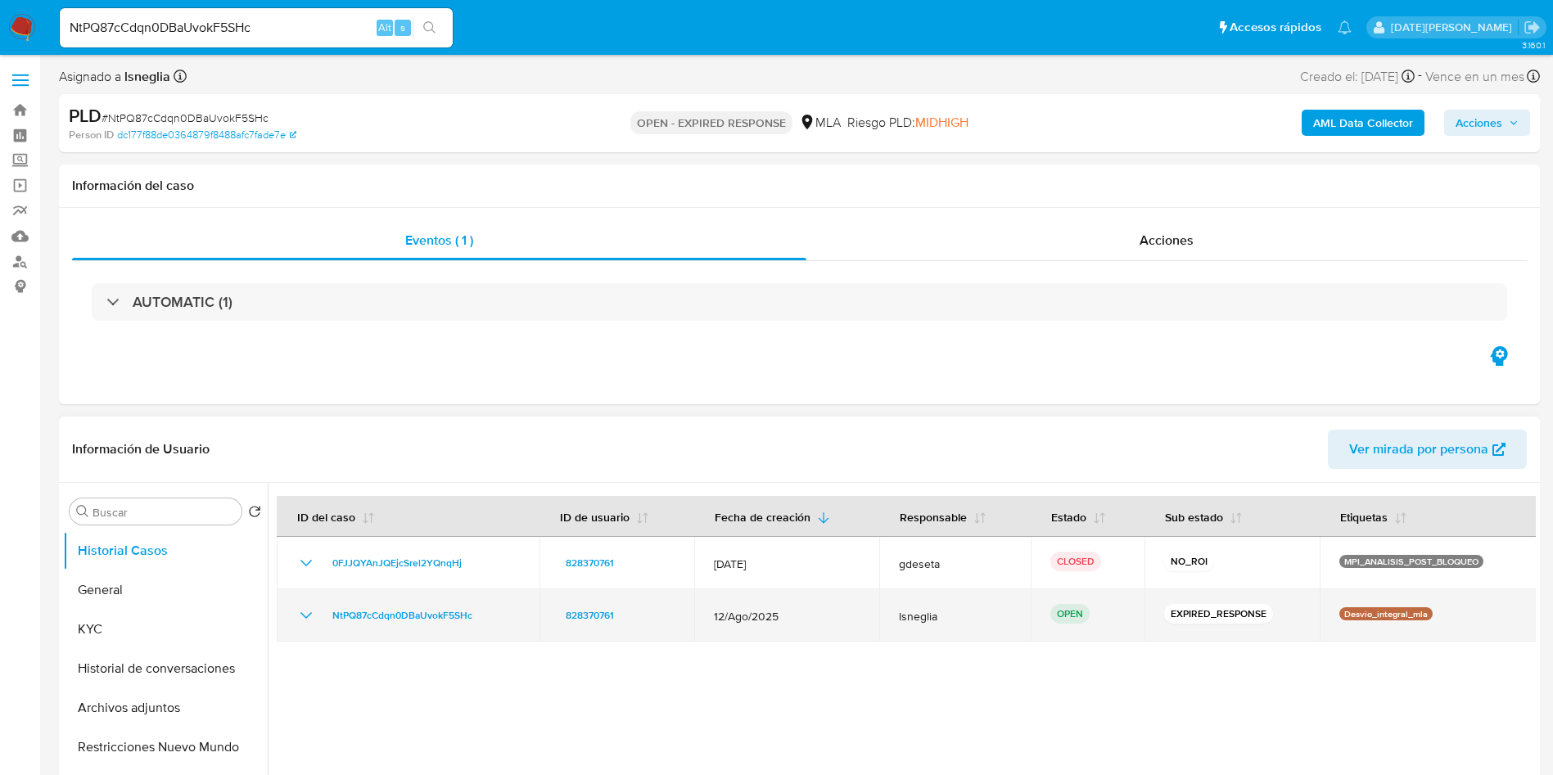
drag, startPoint x: 323, startPoint y: 611, endPoint x: 490, endPoint y: 614, distance: 166.2
click at [490, 614] on div "NtPQ87cCdqn0DBaUvokF5SHc" at bounding box center [407, 616] width 223 height 20
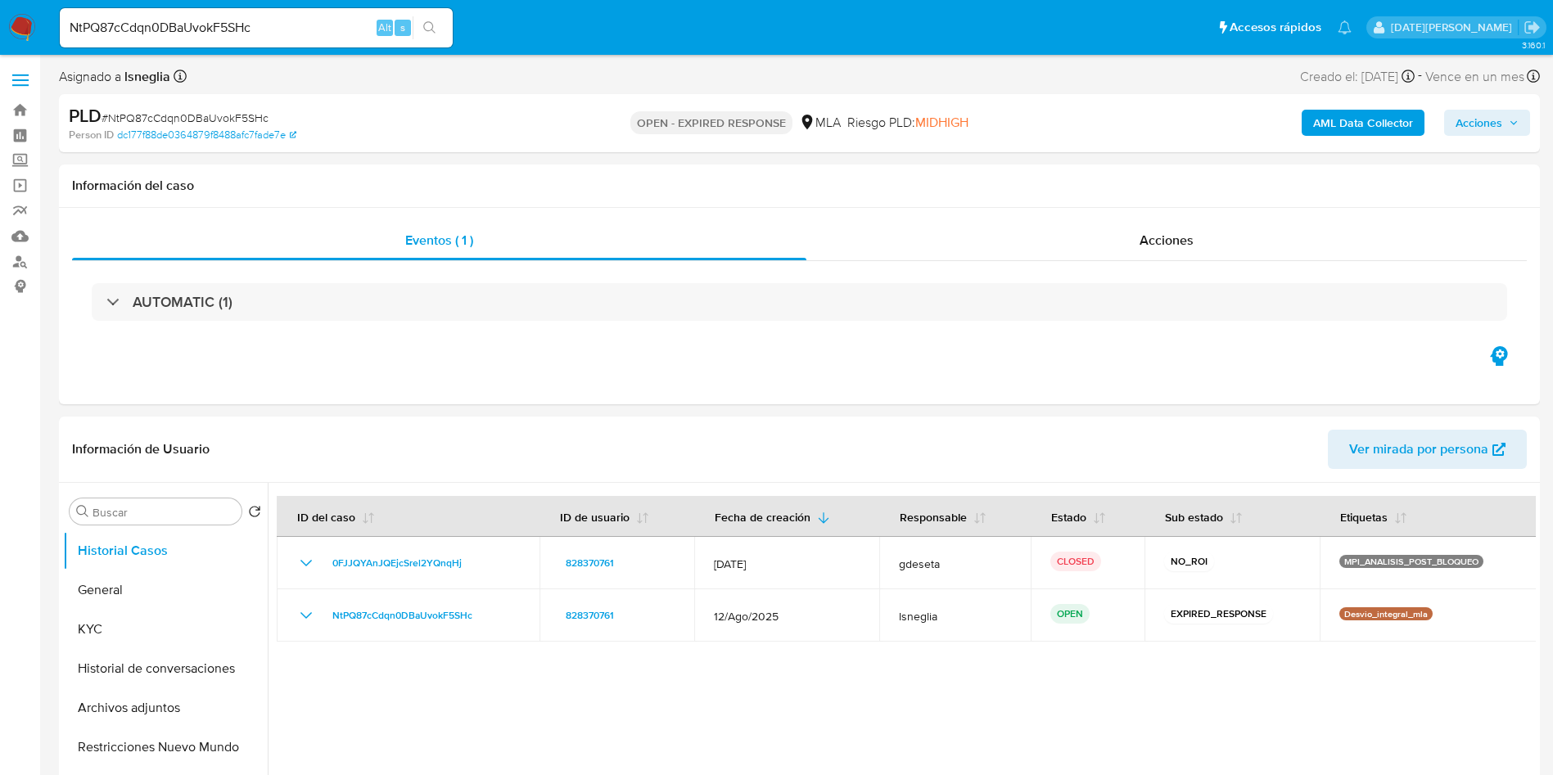
click at [29, 26] on img at bounding box center [22, 28] width 28 height 28
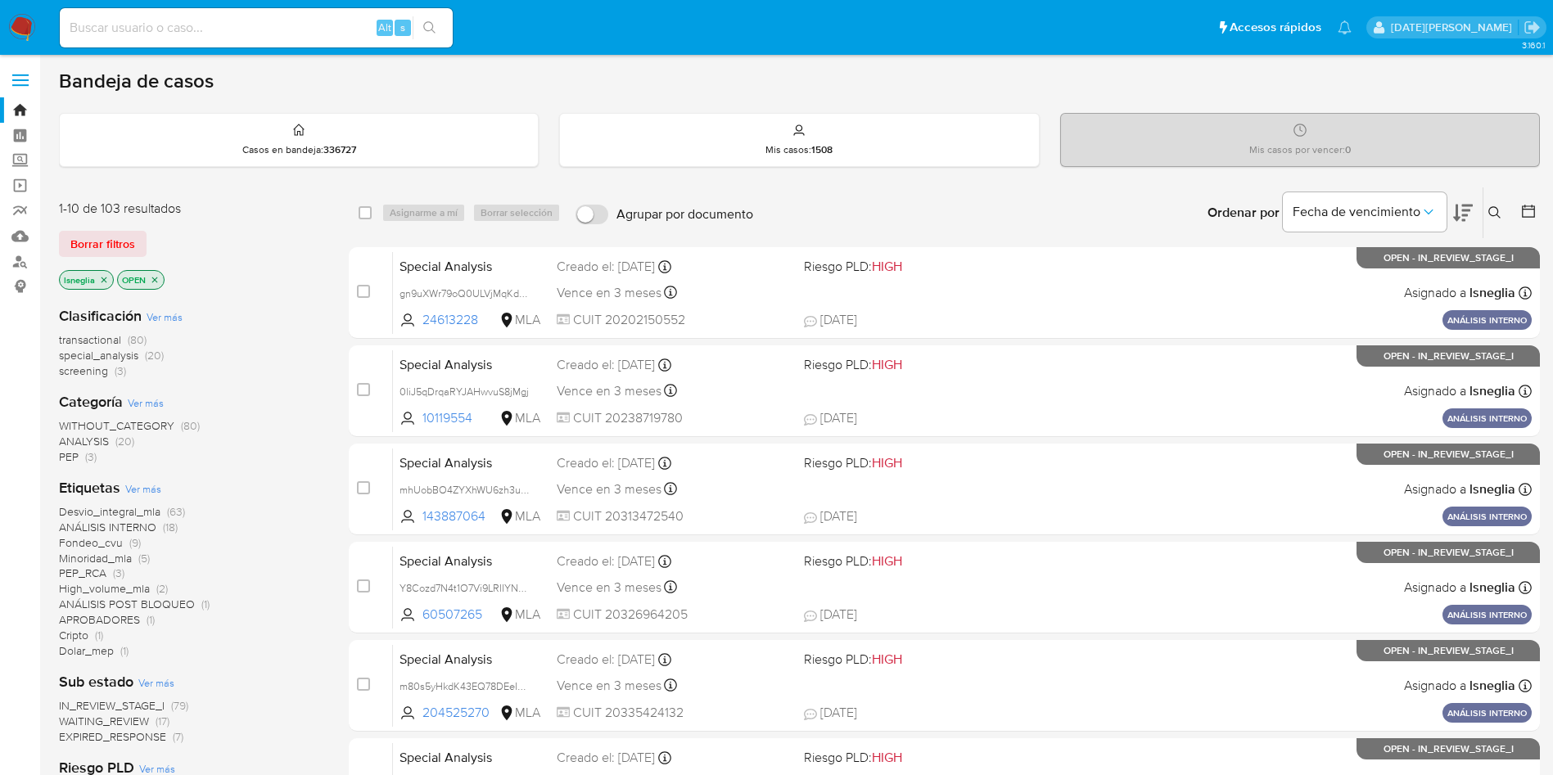
click at [1491, 211] on icon at bounding box center [1494, 212] width 13 height 13
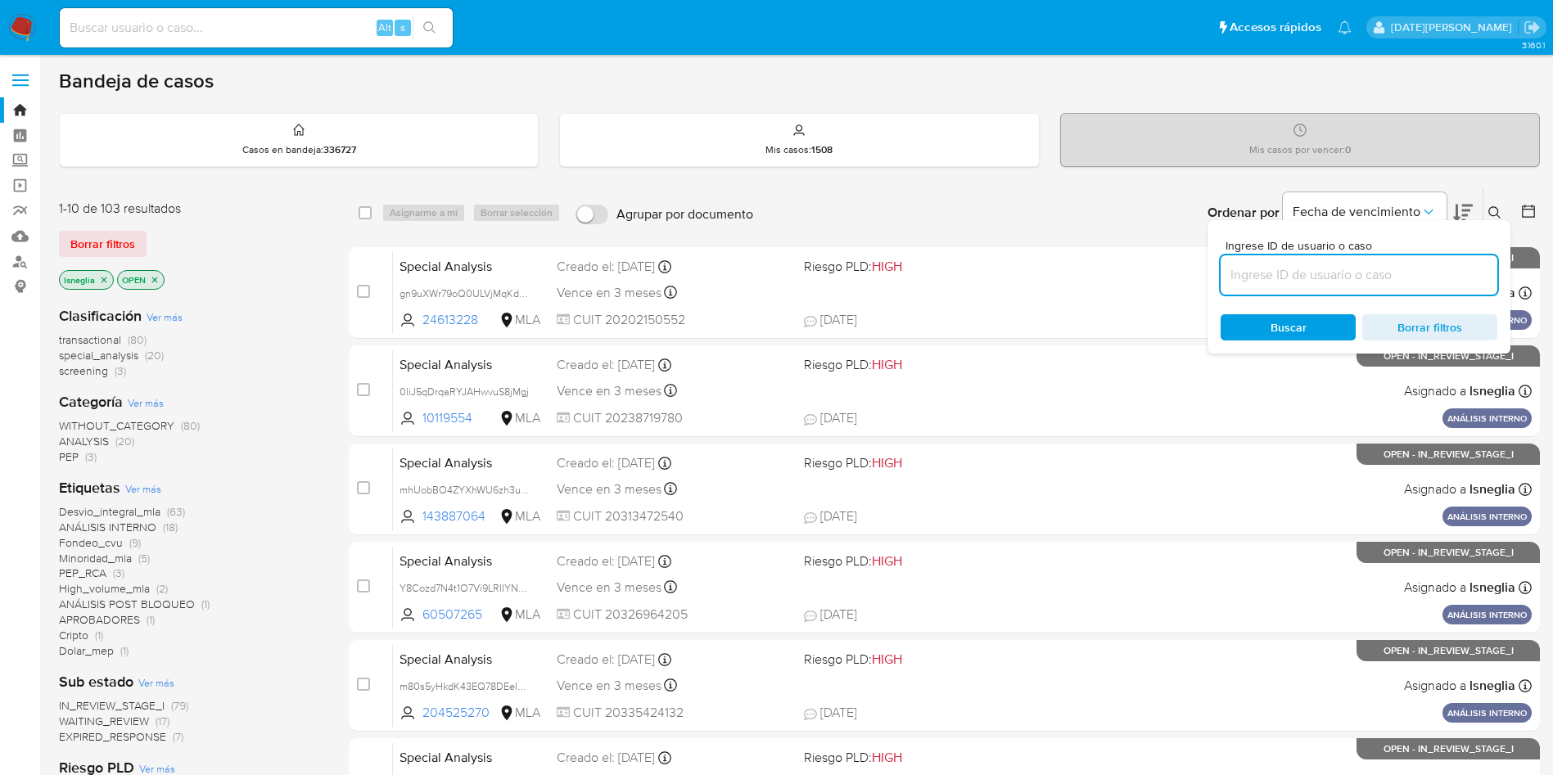
click at [1269, 277] on input at bounding box center [1358, 274] width 277 height 21
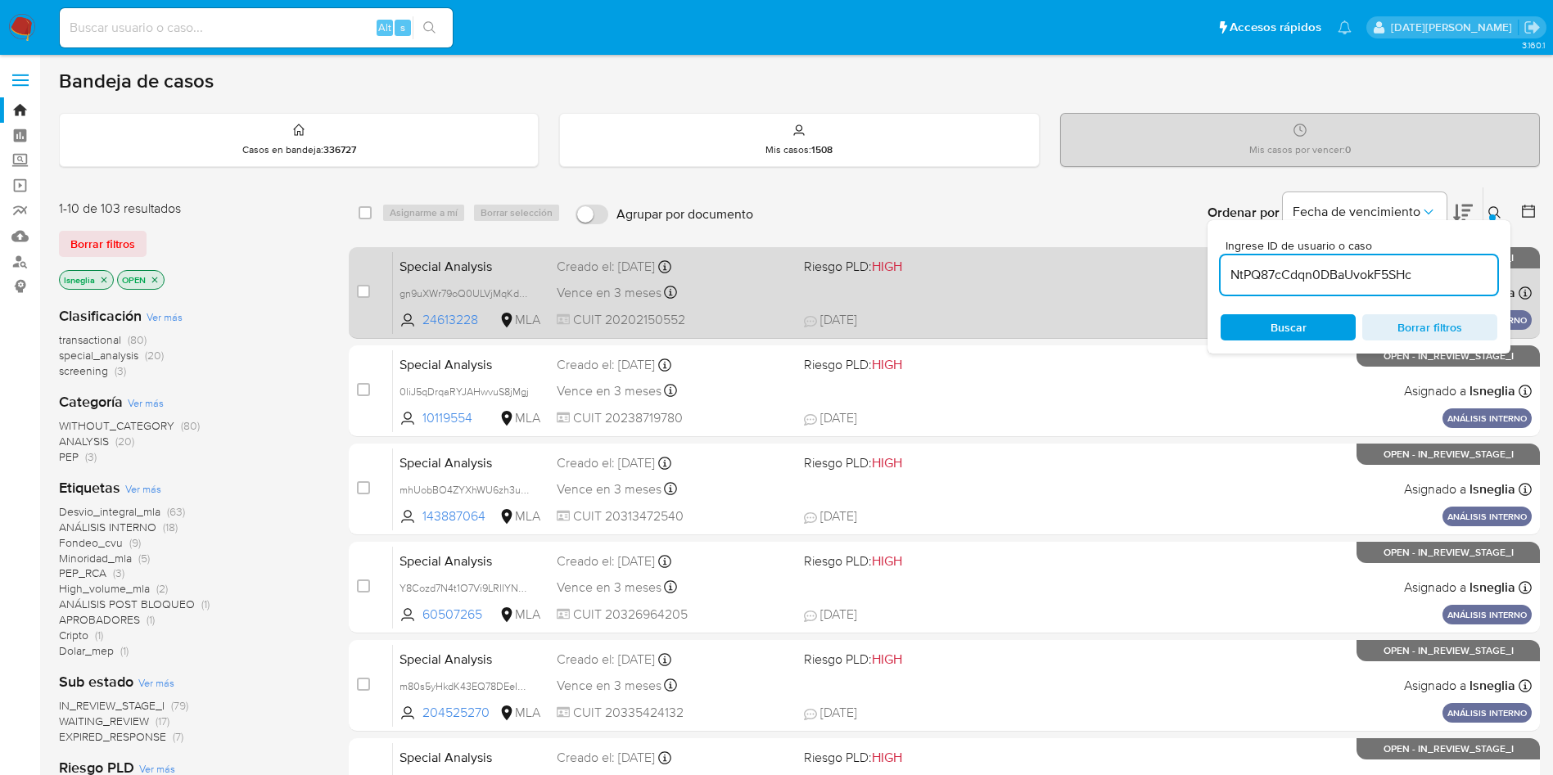
type input "NtPQ87cCdqn0DBaUvokF5SHc"
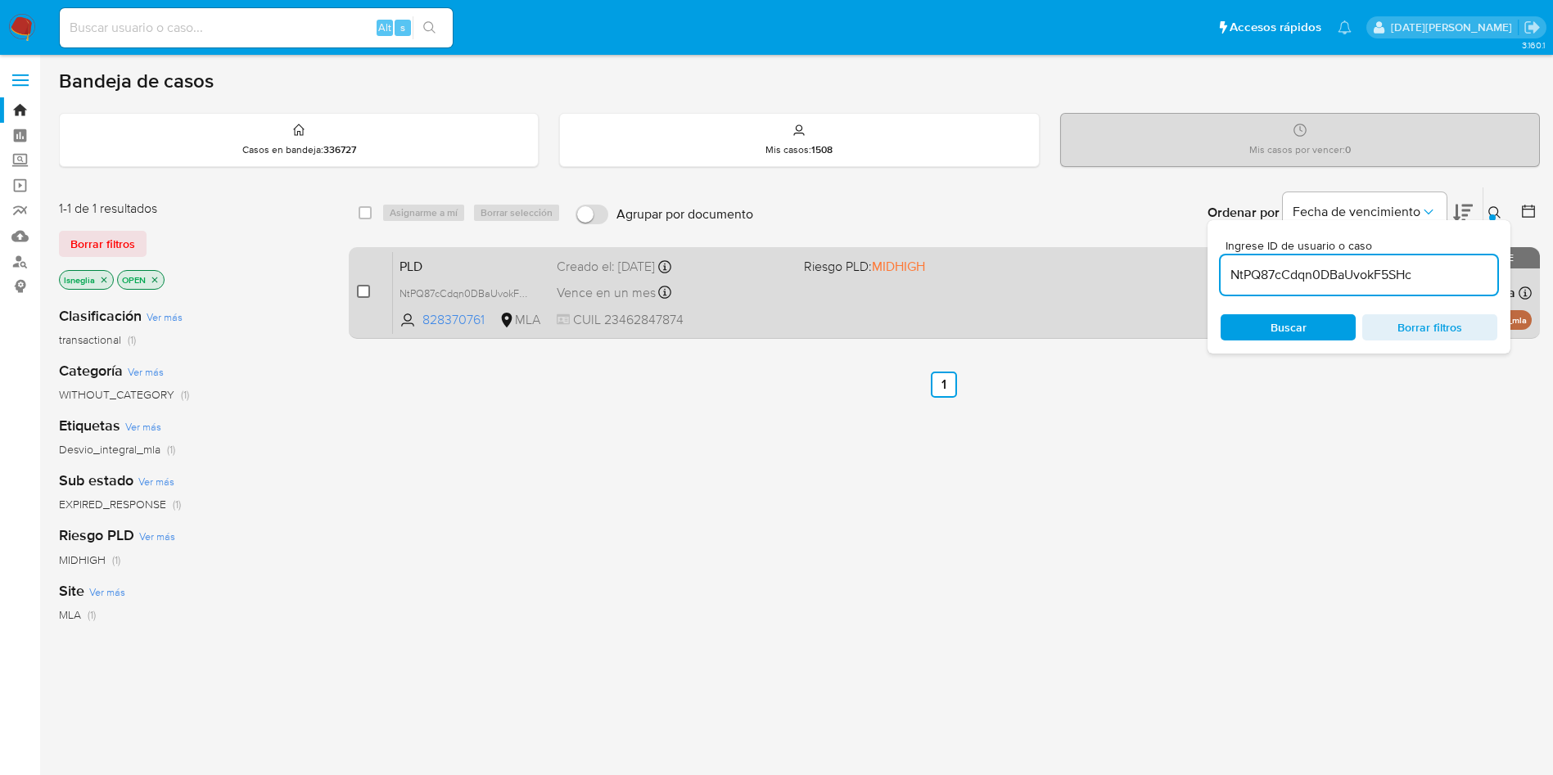
click at [371, 291] on div "case-item-checkbox No es posible asignar el caso" at bounding box center [375, 292] width 36 height 83
click at [365, 291] on input "checkbox" at bounding box center [363, 291] width 13 height 13
checkbox input "true"
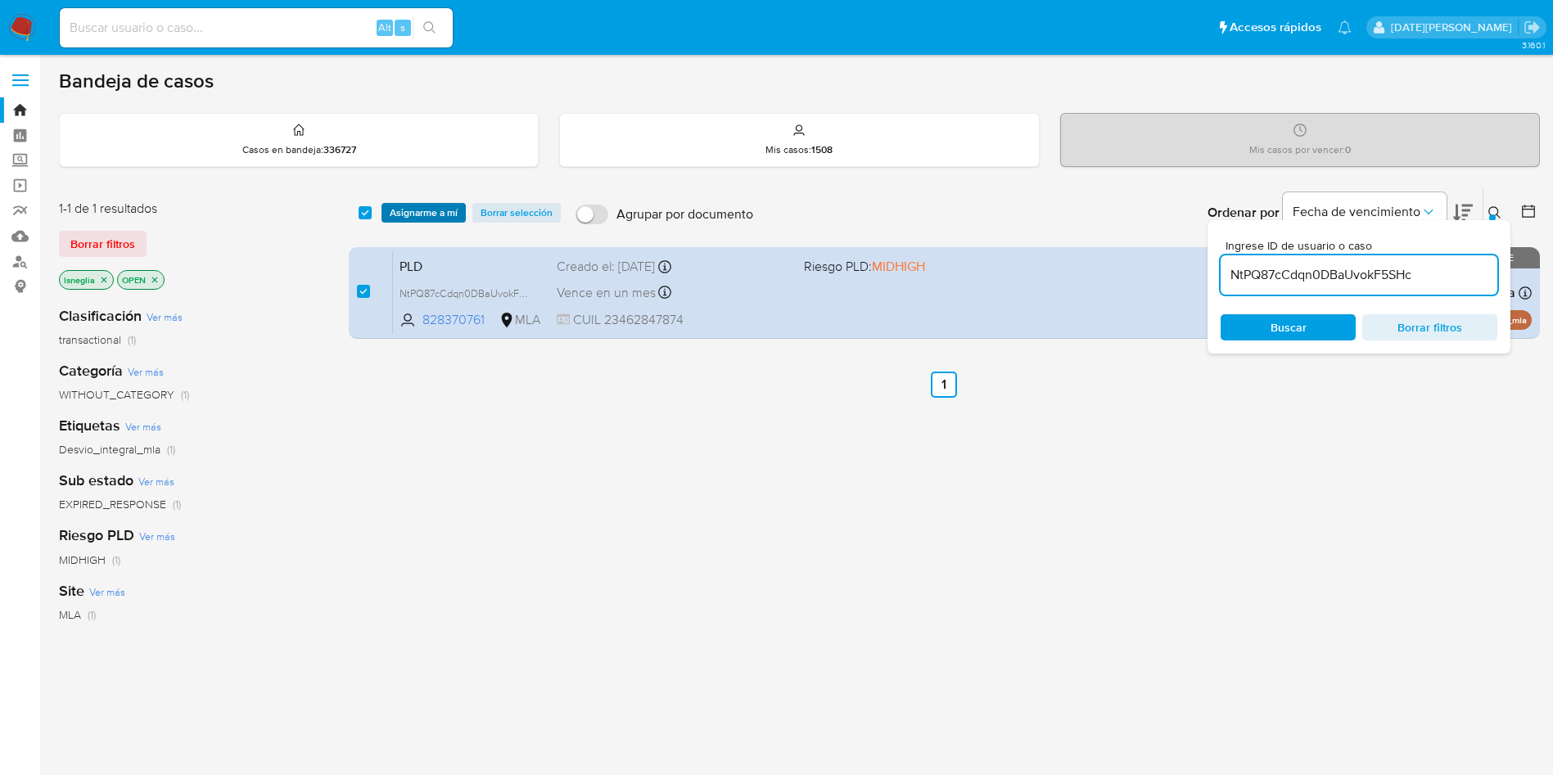
click at [418, 219] on span "Asignarme a mí" at bounding box center [424, 213] width 68 height 16
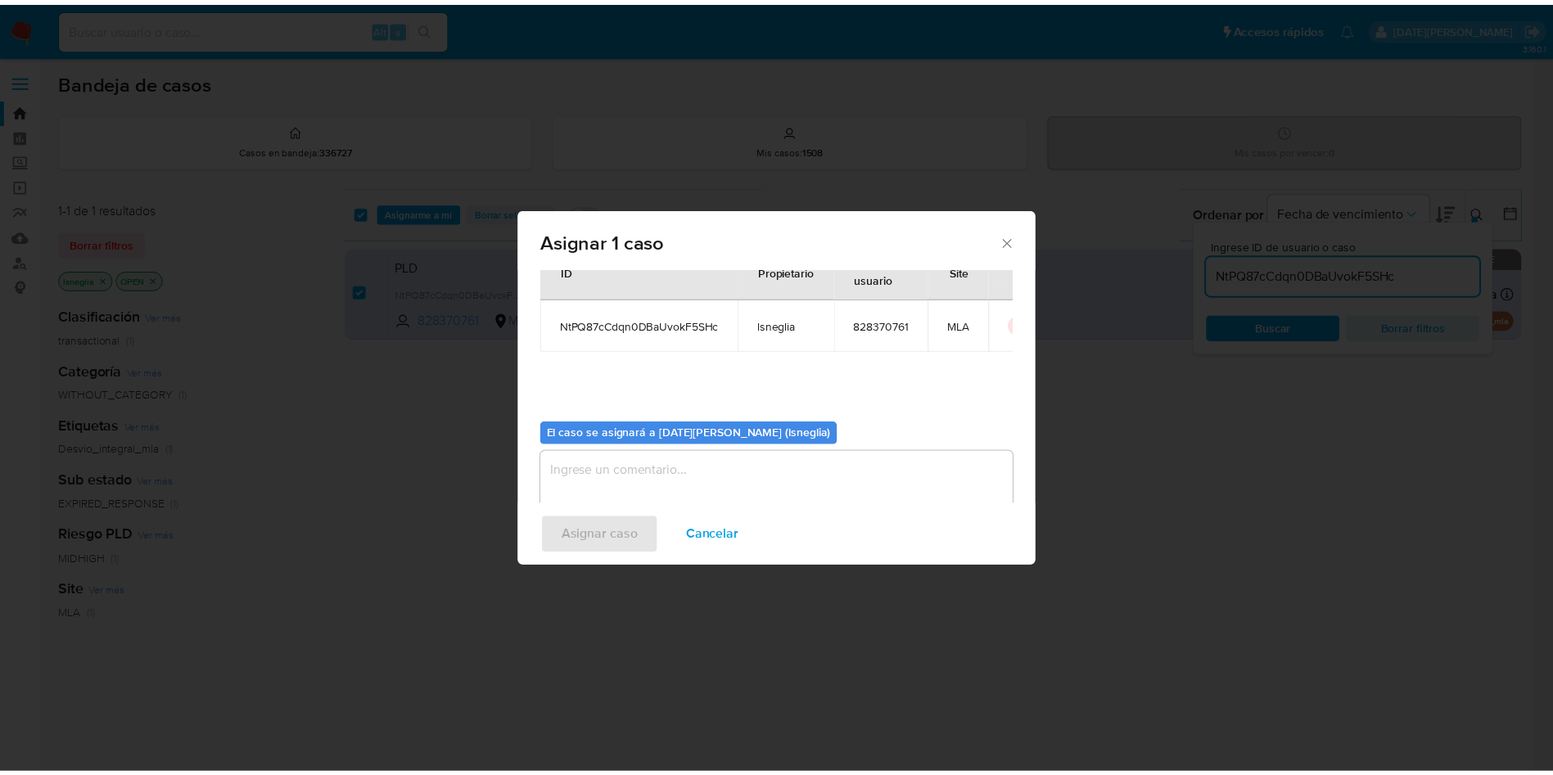
scroll to position [85, 0]
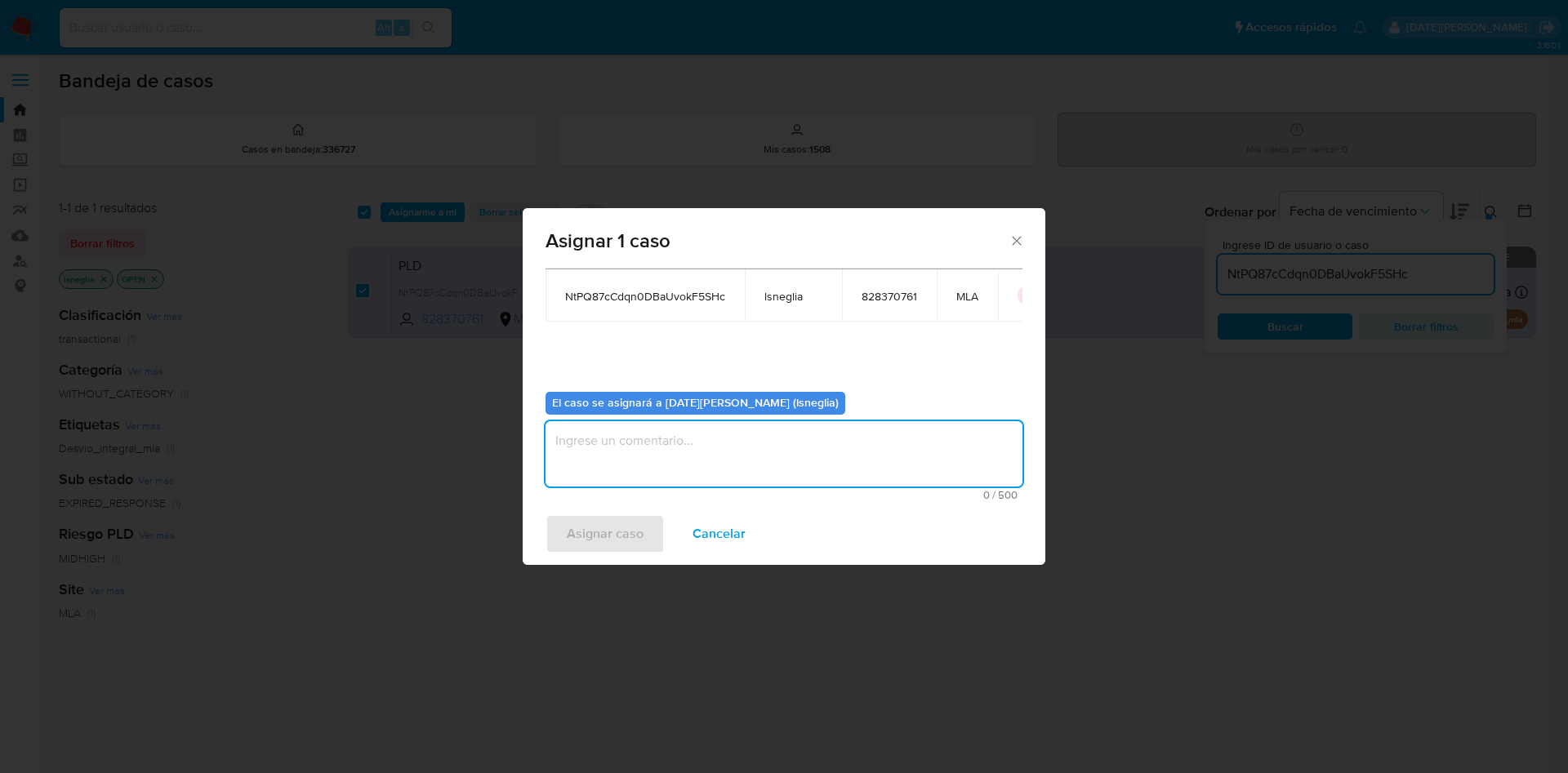
click at [647, 429] on textarea "assign-modal" at bounding box center [784, 453] width 477 height 65
type textarea "."
click at [606, 534] on span "Asignar caso" at bounding box center [604, 534] width 77 height 36
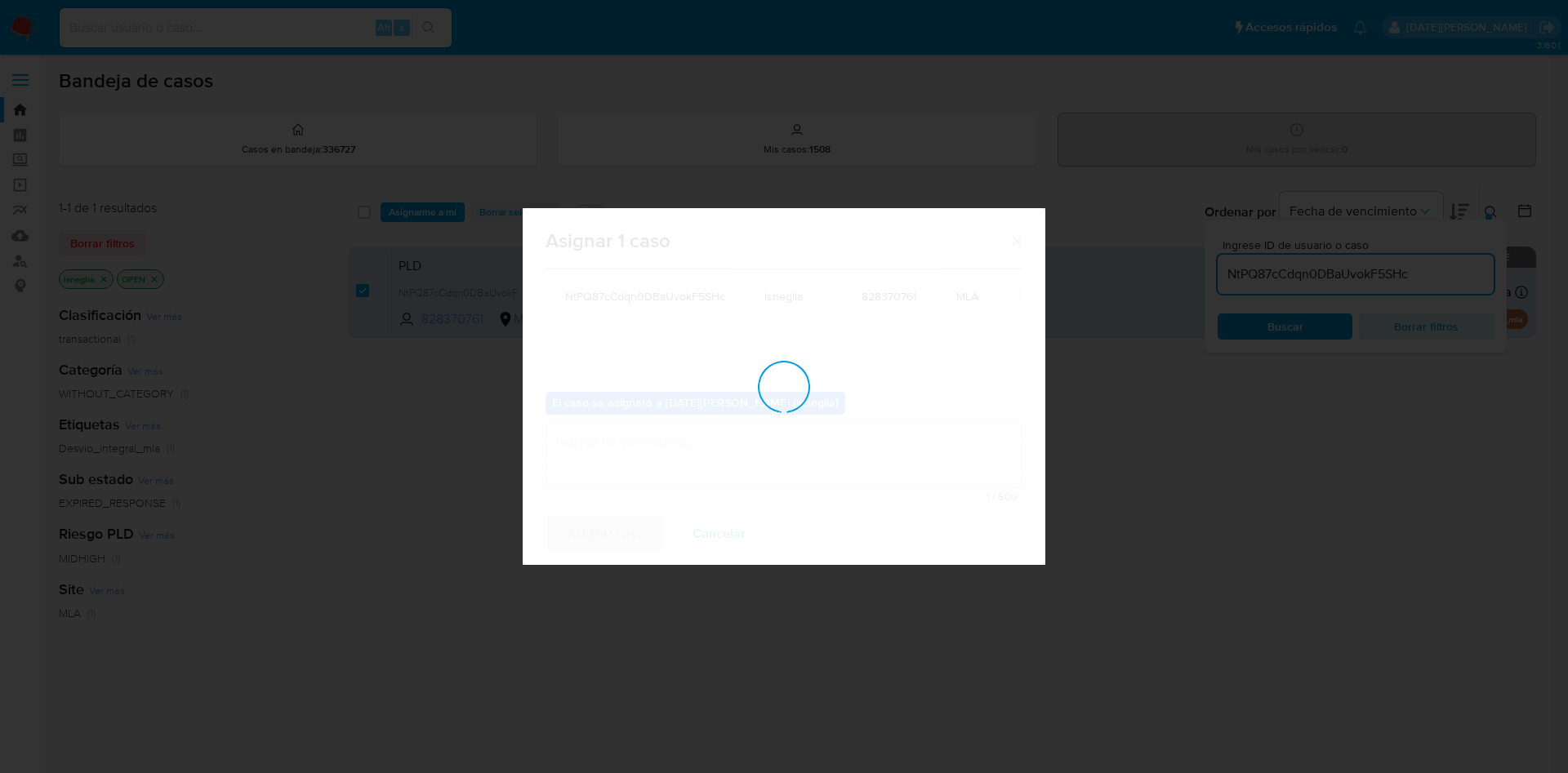
checkbox input "false"
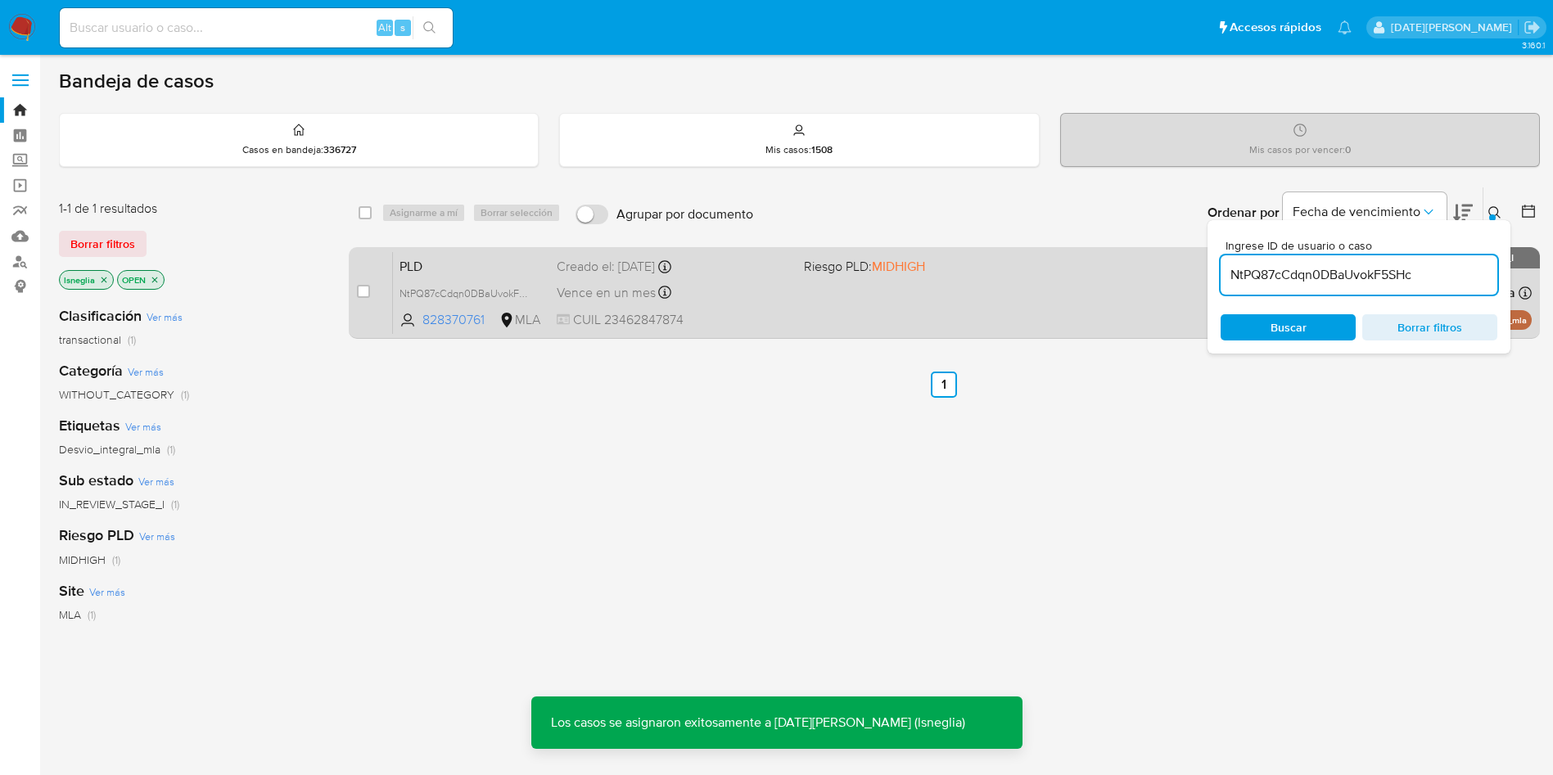
click at [486, 259] on span "PLD" at bounding box center [471, 265] width 144 height 21
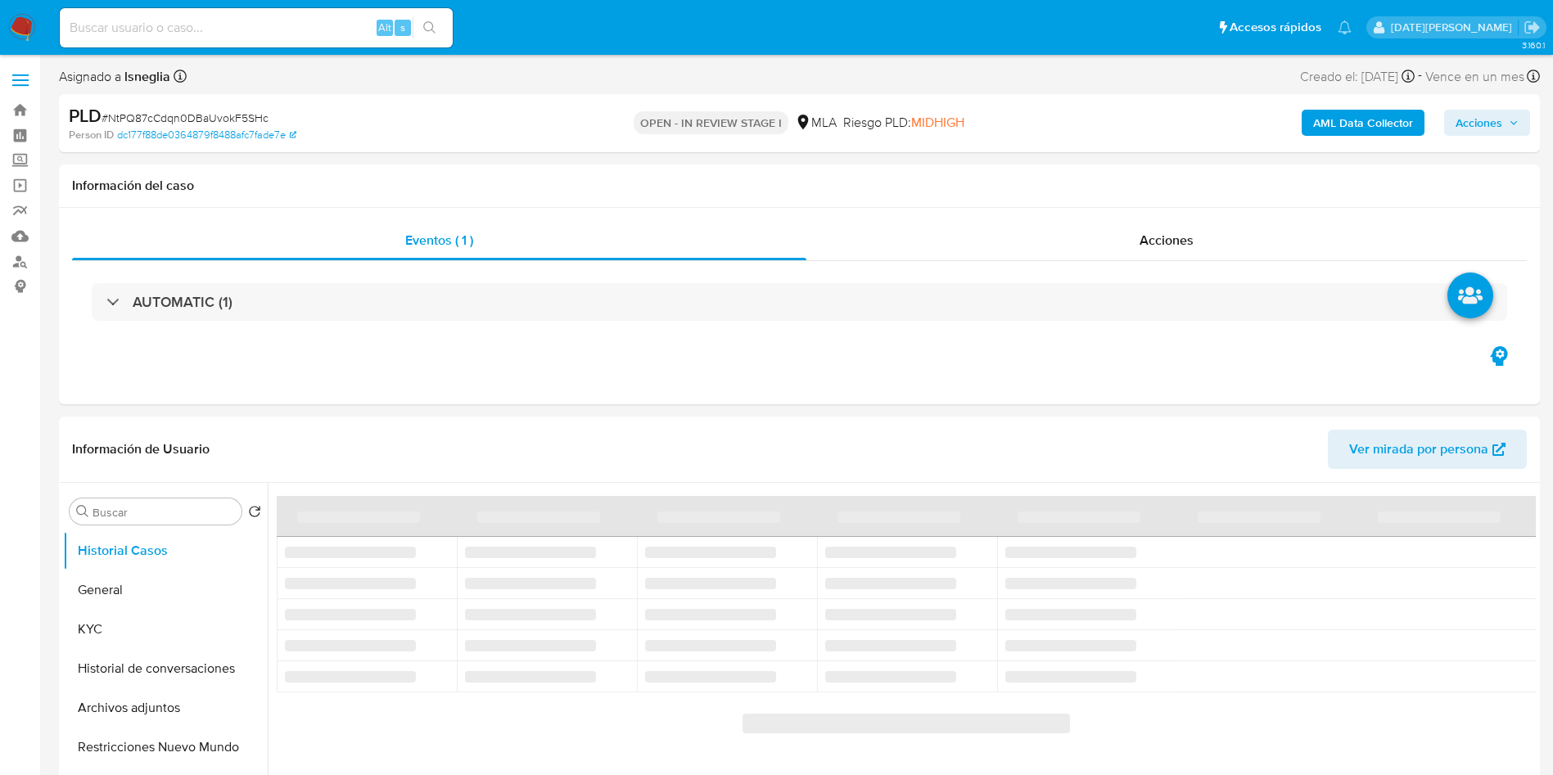
select select "10"
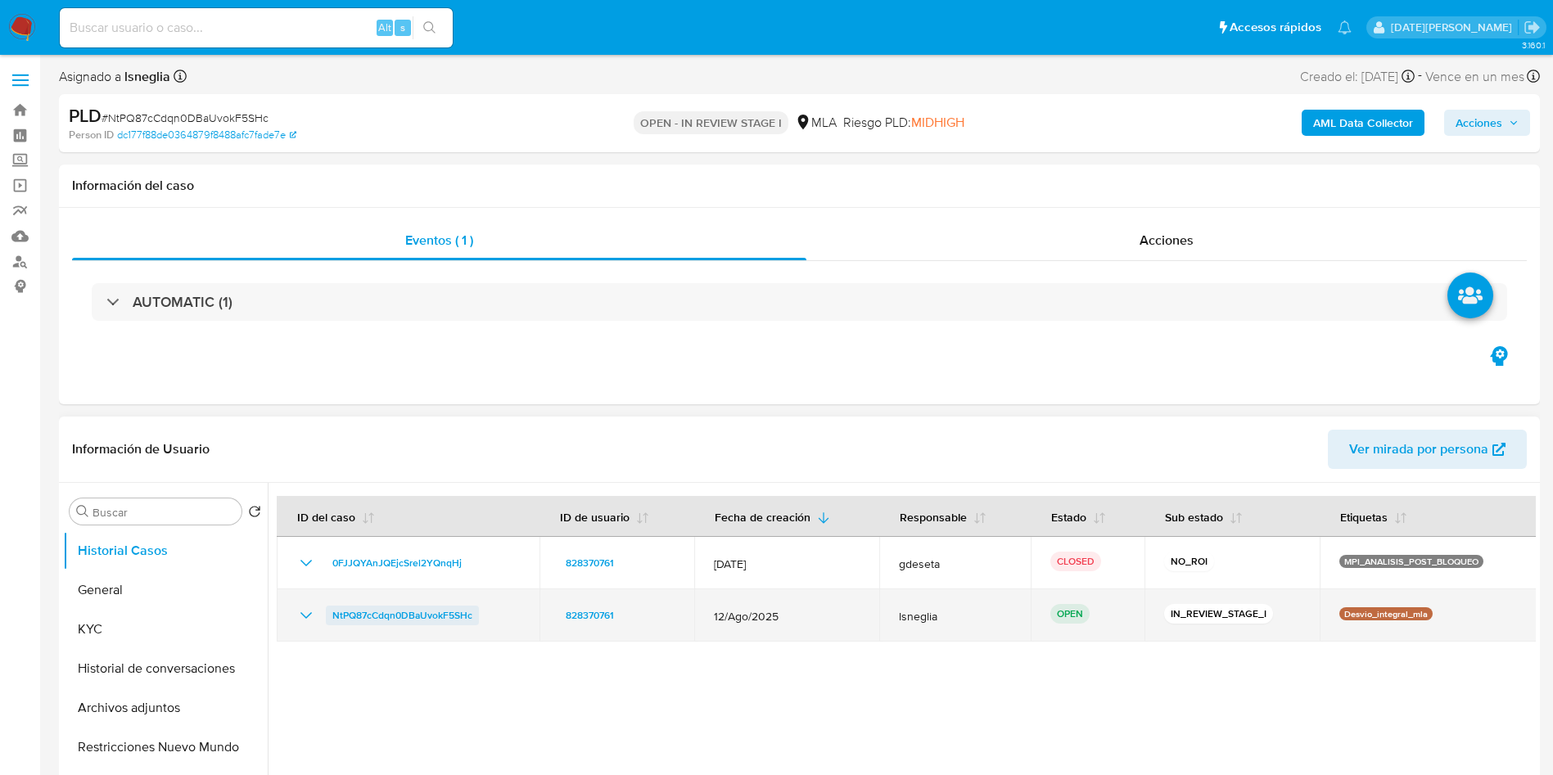
click at [369, 618] on span "NtPQ87cCdqn0DBaUvokF5SHc" at bounding box center [402, 616] width 140 height 20
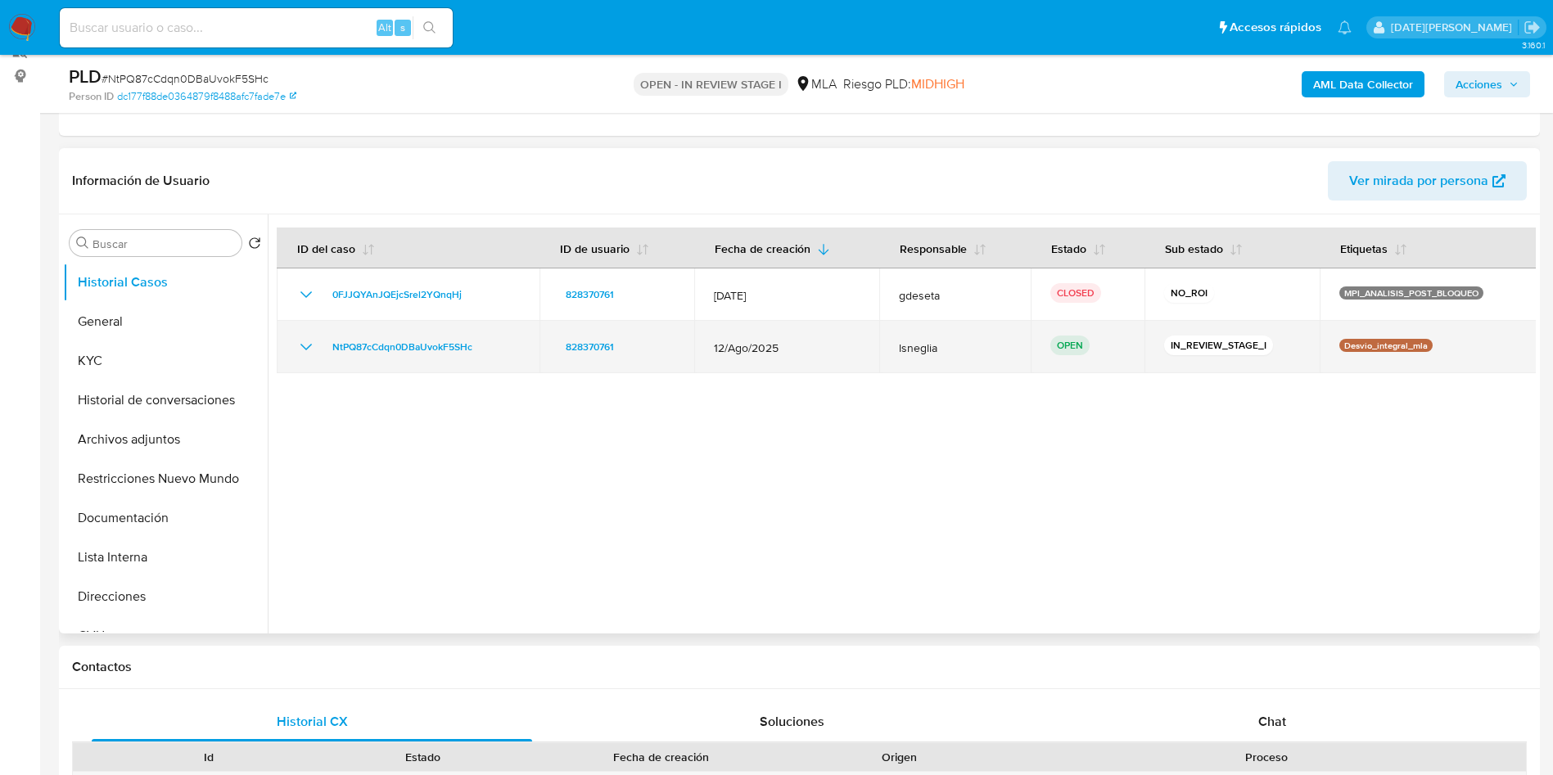
scroll to position [246, 0]
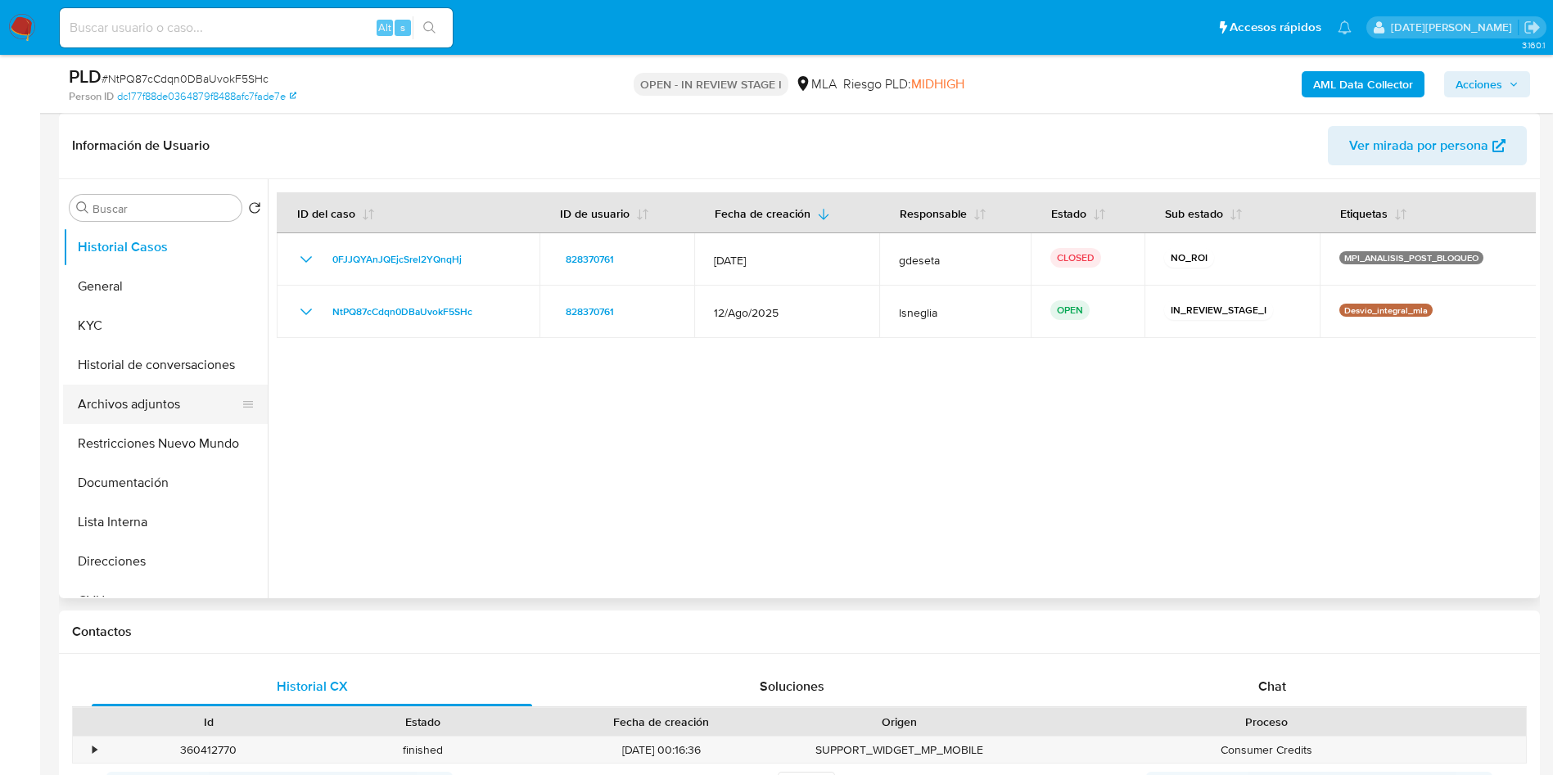
click at [167, 411] on button "Archivos adjuntos" at bounding box center [159, 404] width 192 height 39
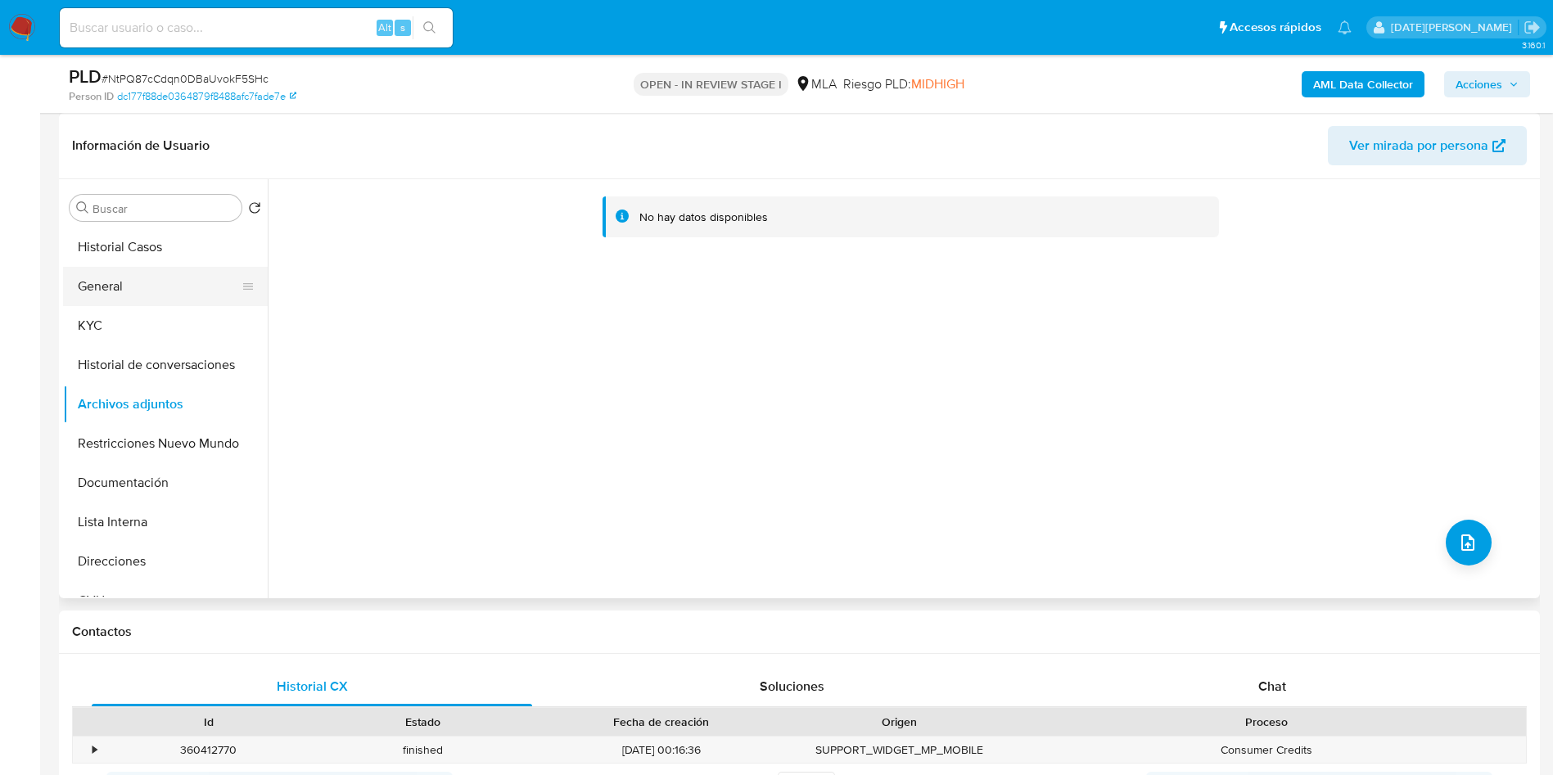
click at [173, 293] on button "General" at bounding box center [159, 286] width 192 height 39
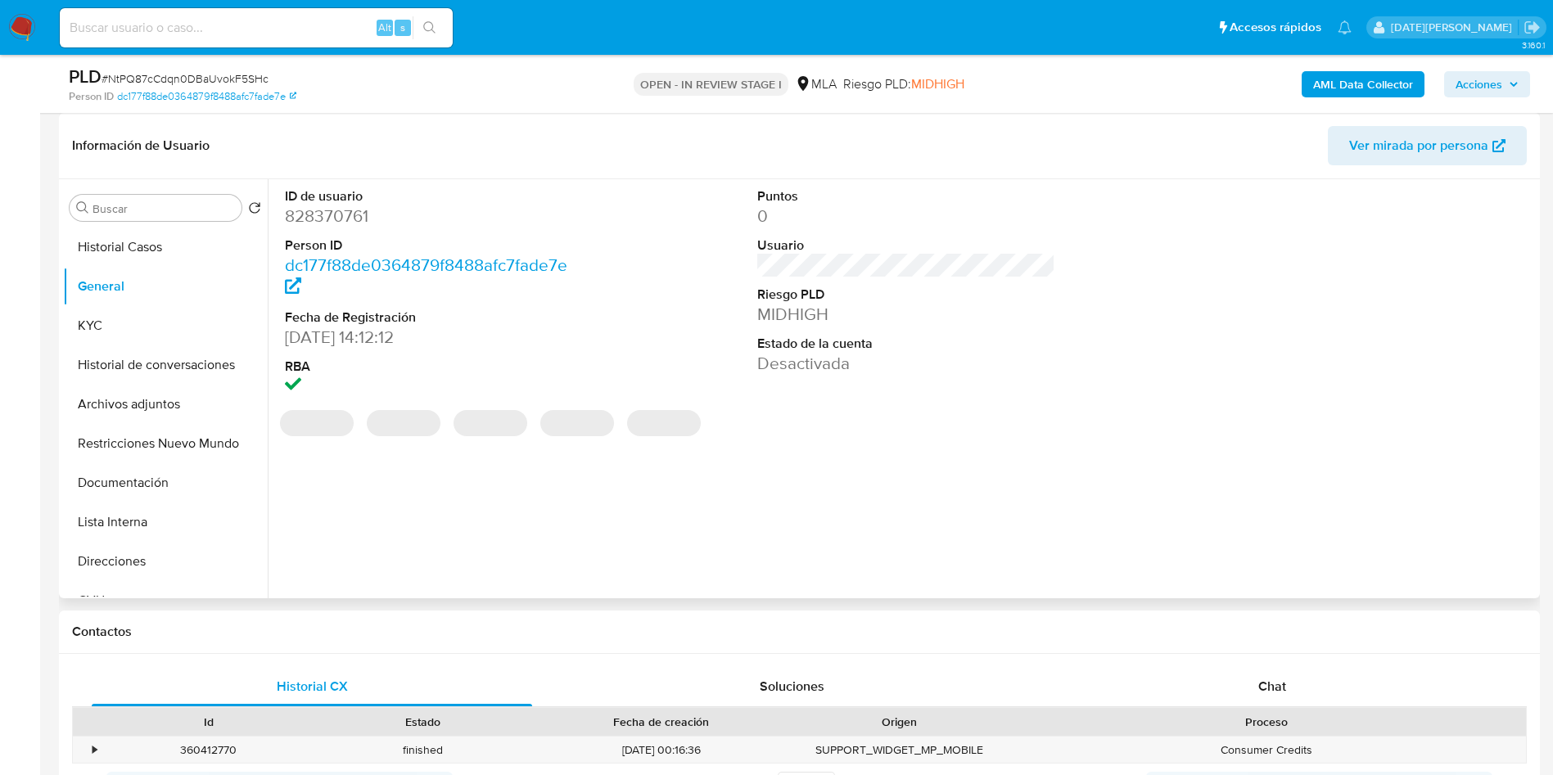
click at [347, 214] on dd "828370761" at bounding box center [434, 216] width 299 height 23
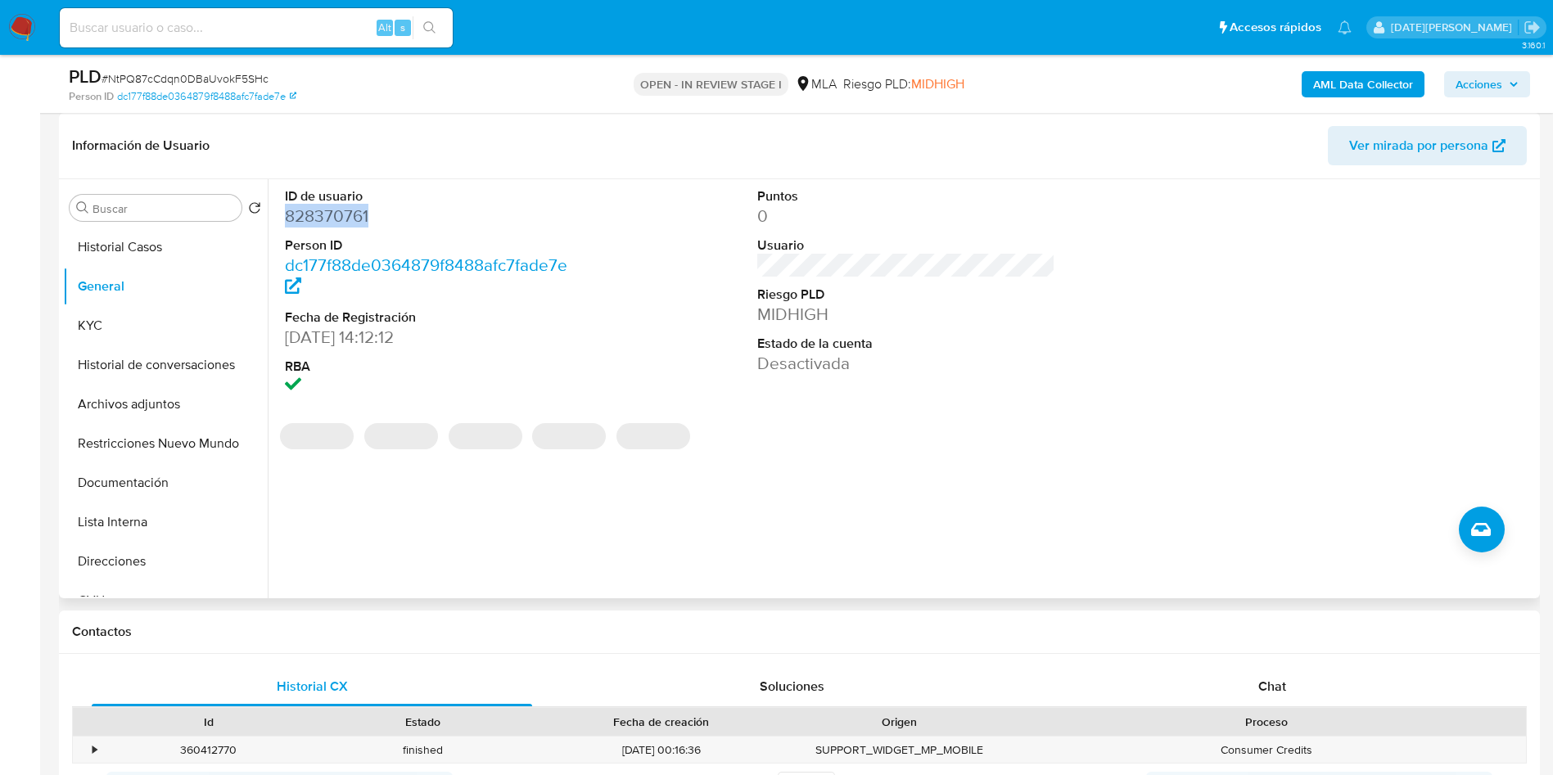
copy dd "828370761"
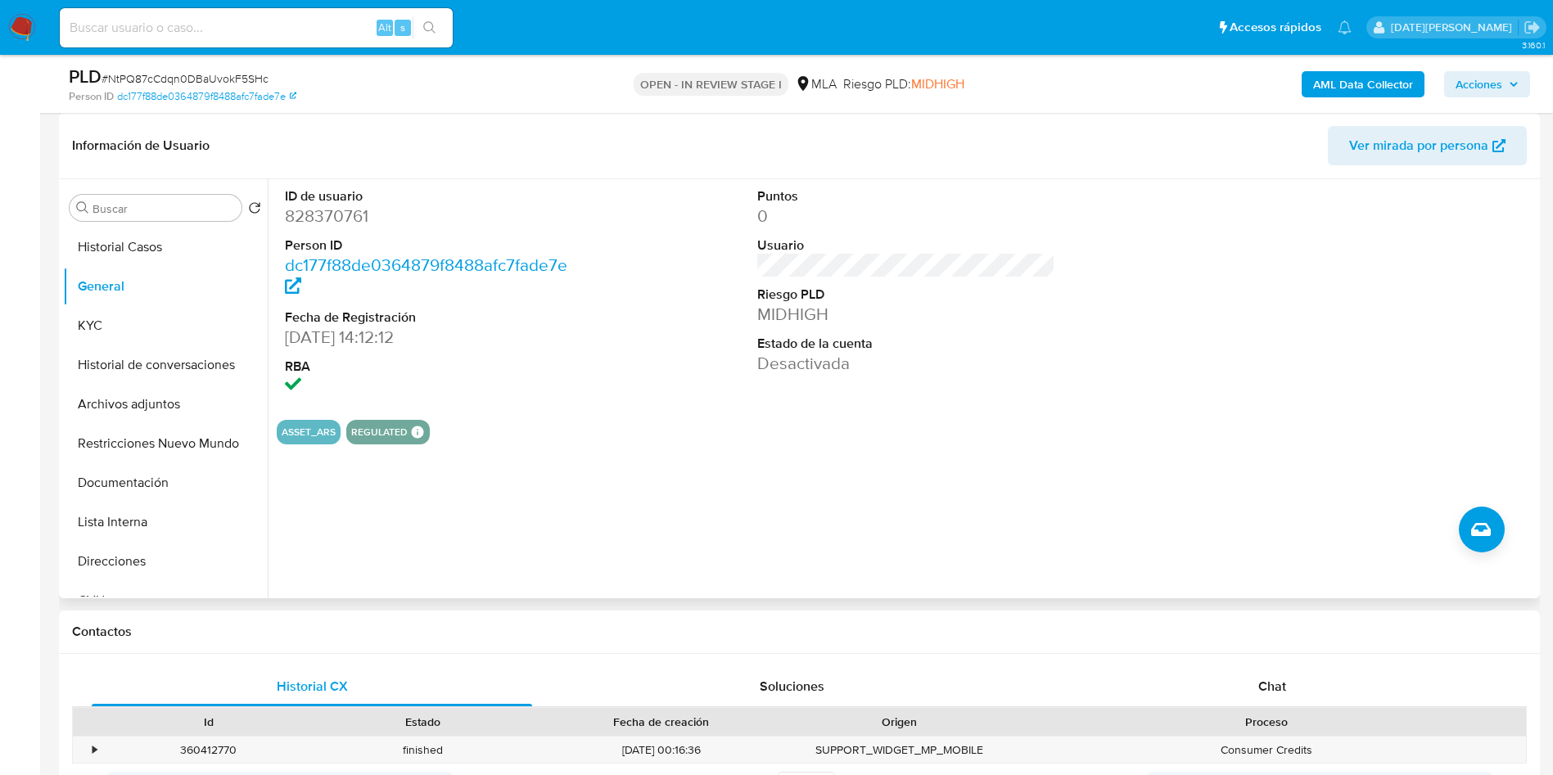
click at [548, 186] on div "ID de usuario 828370761 Person ID dc177f88de0364879f8488afc7fade7e Fecha de Reg…" at bounding box center [434, 293] width 315 height 228
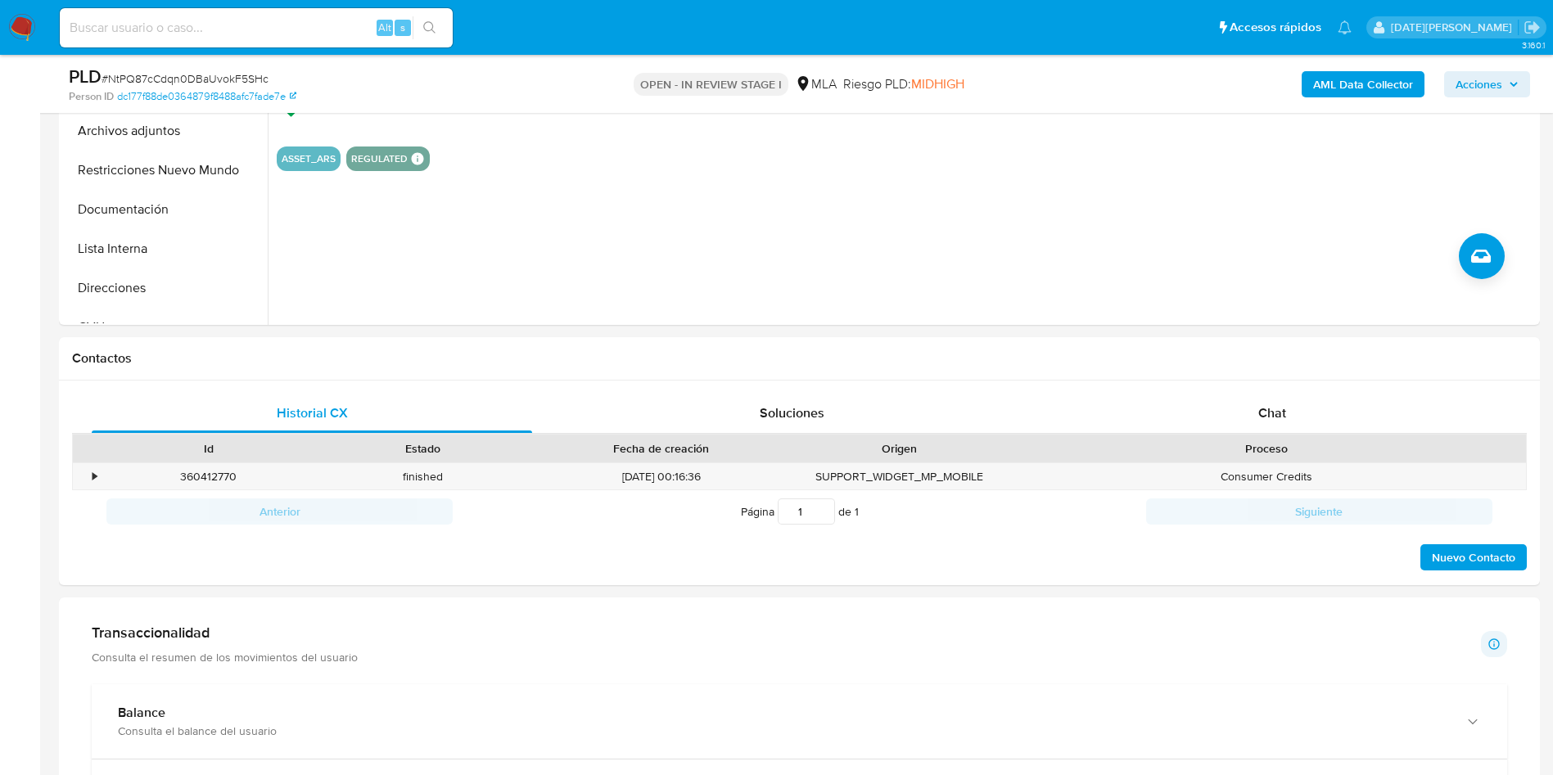
scroll to position [614, 0]
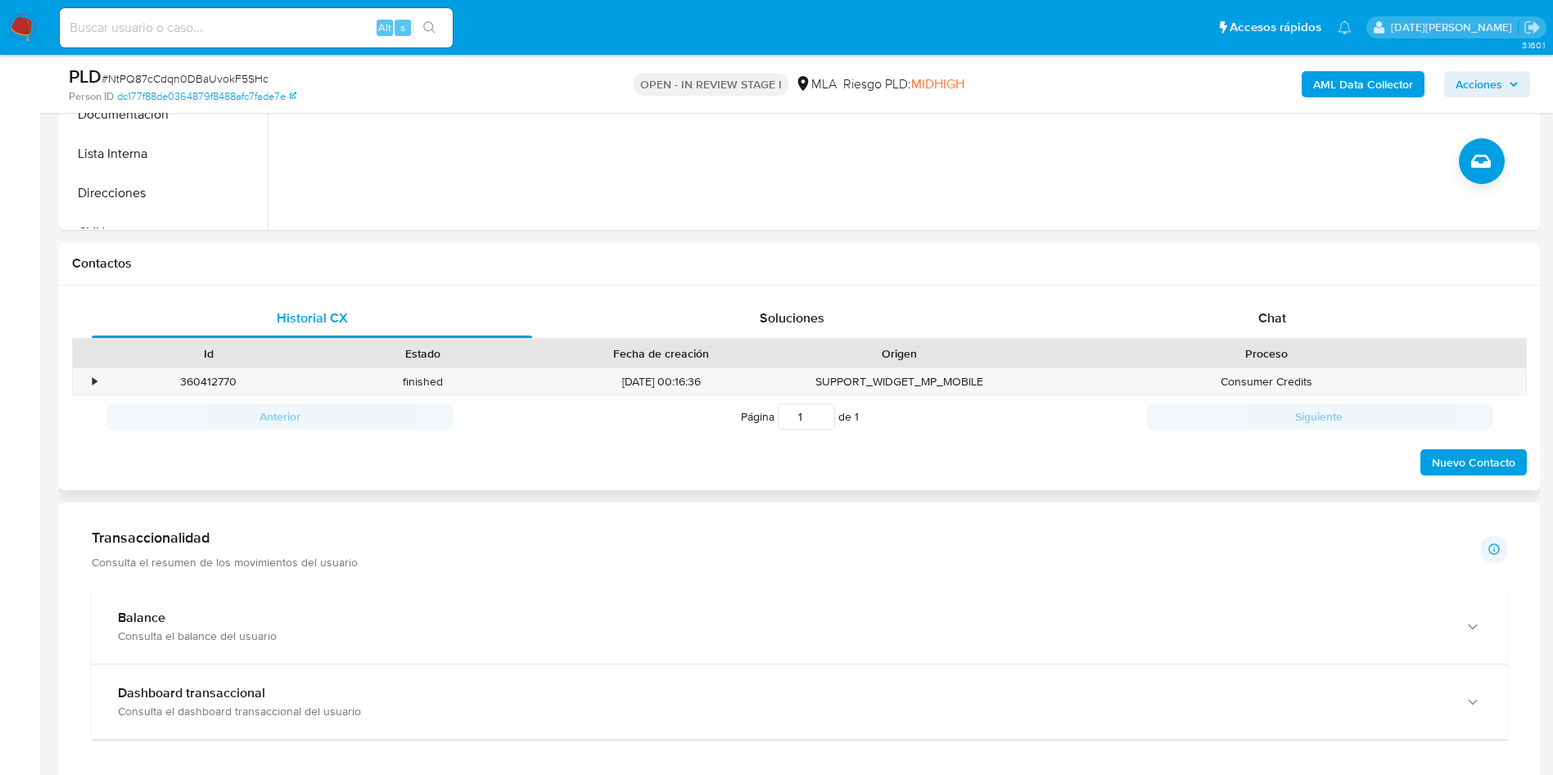
click at [1286, 340] on div "Proceso" at bounding box center [1266, 354] width 519 height 28
click at [1288, 318] on div "Chat" at bounding box center [1272, 318] width 440 height 39
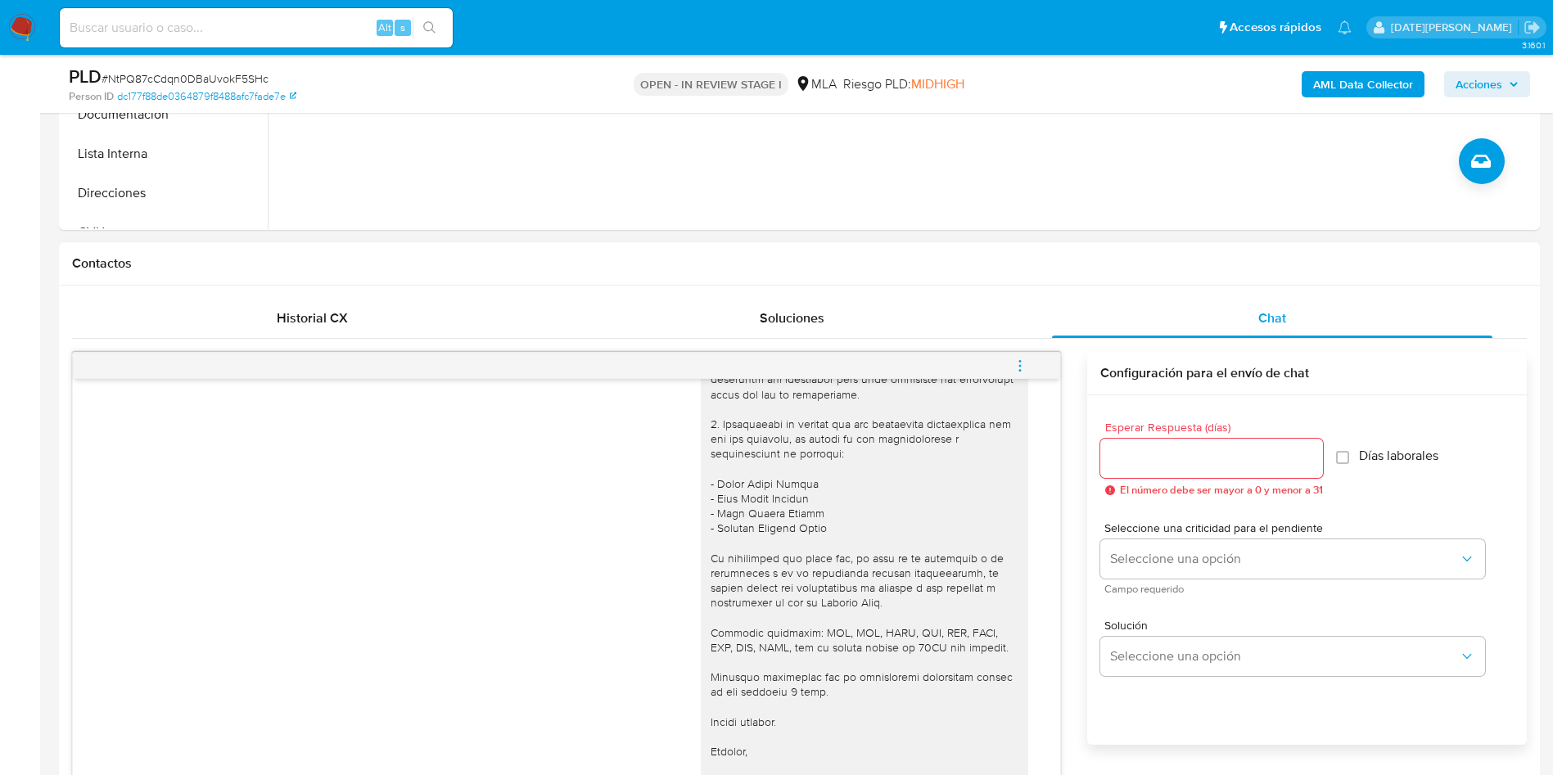
scroll to position [737, 0]
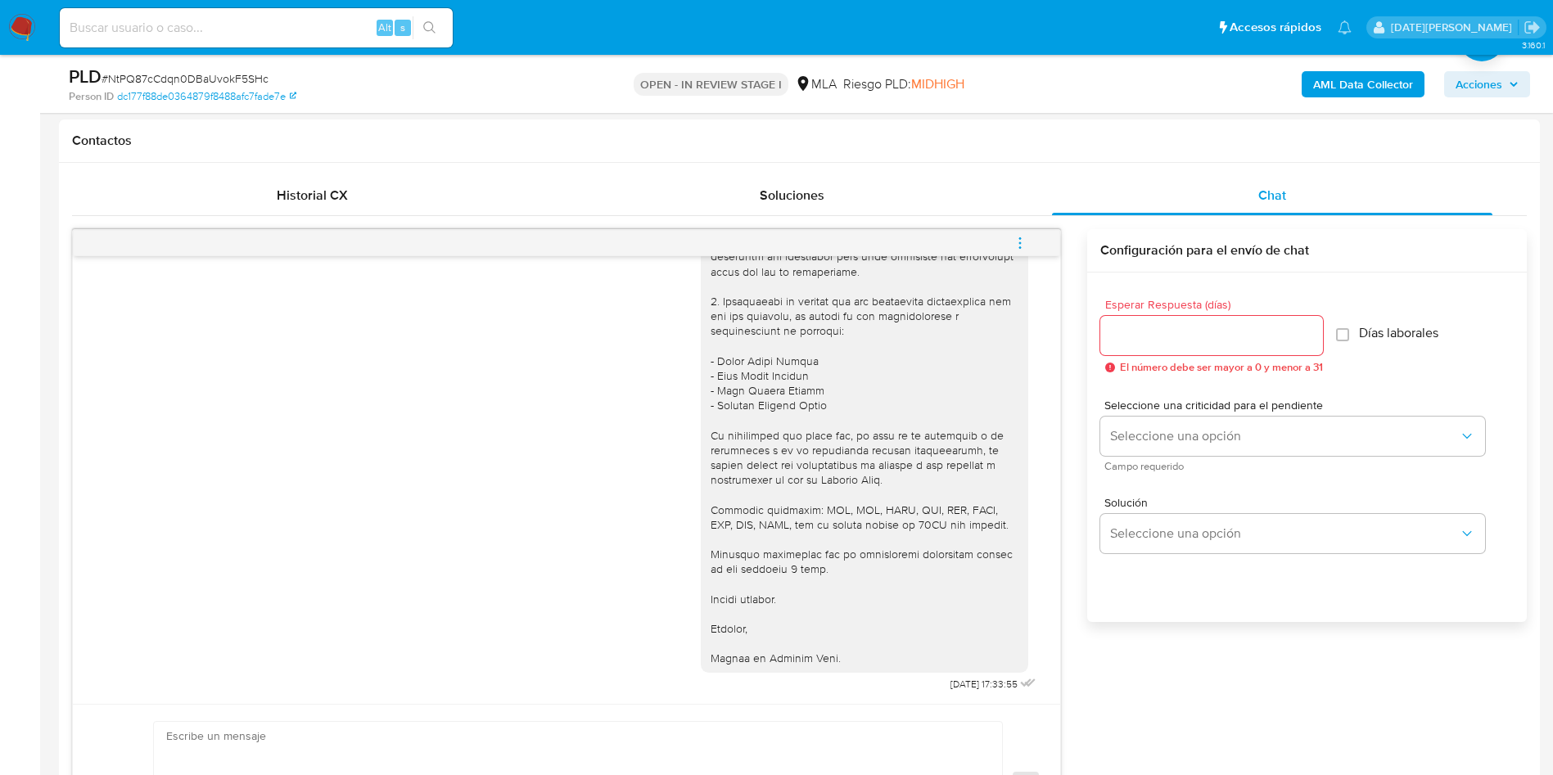
click at [1024, 241] on icon "menu-action" at bounding box center [1020, 243] width 15 height 15
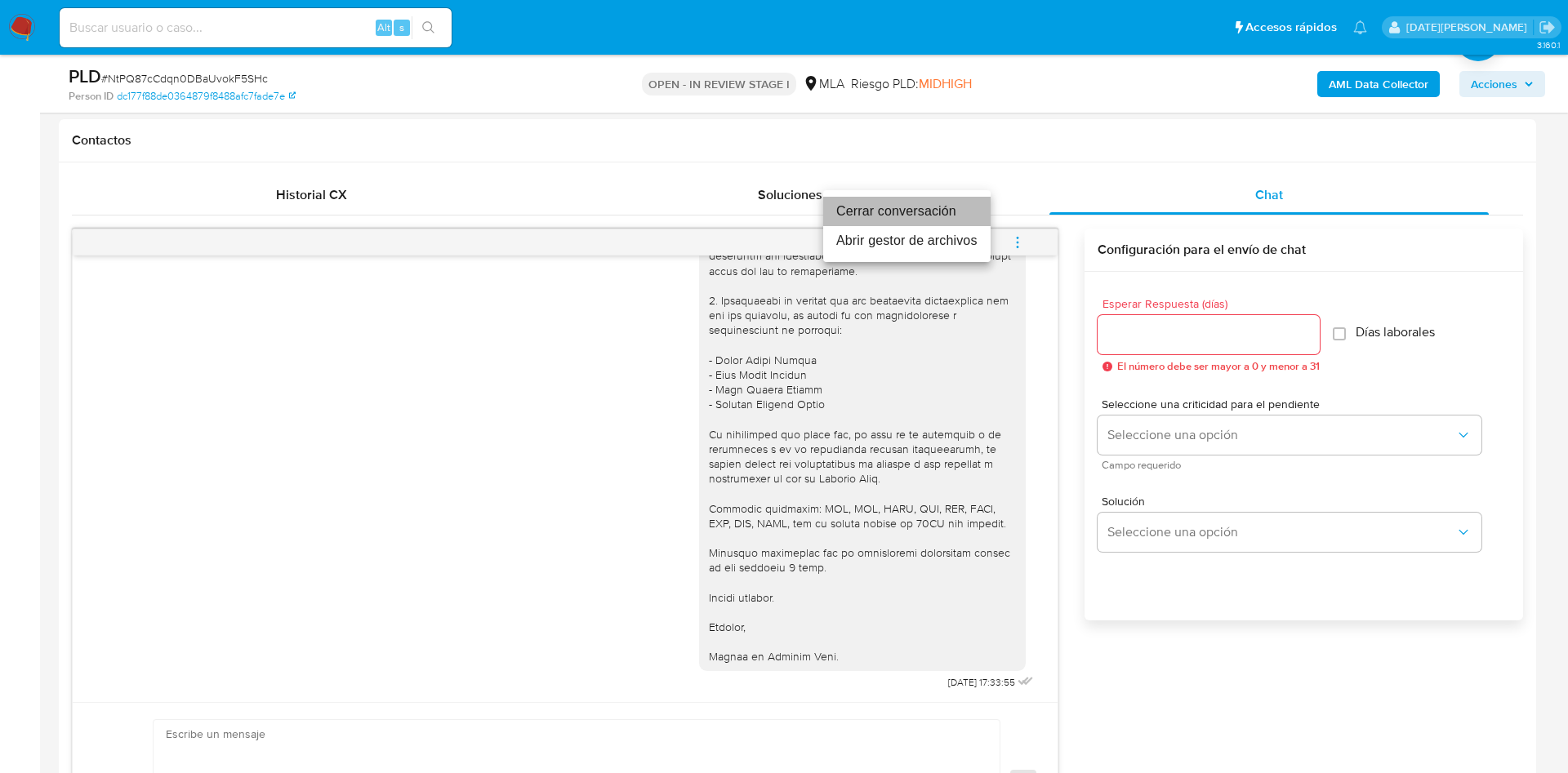
click at [934, 218] on li "Cerrar conversación" at bounding box center [907, 210] width 168 height 29
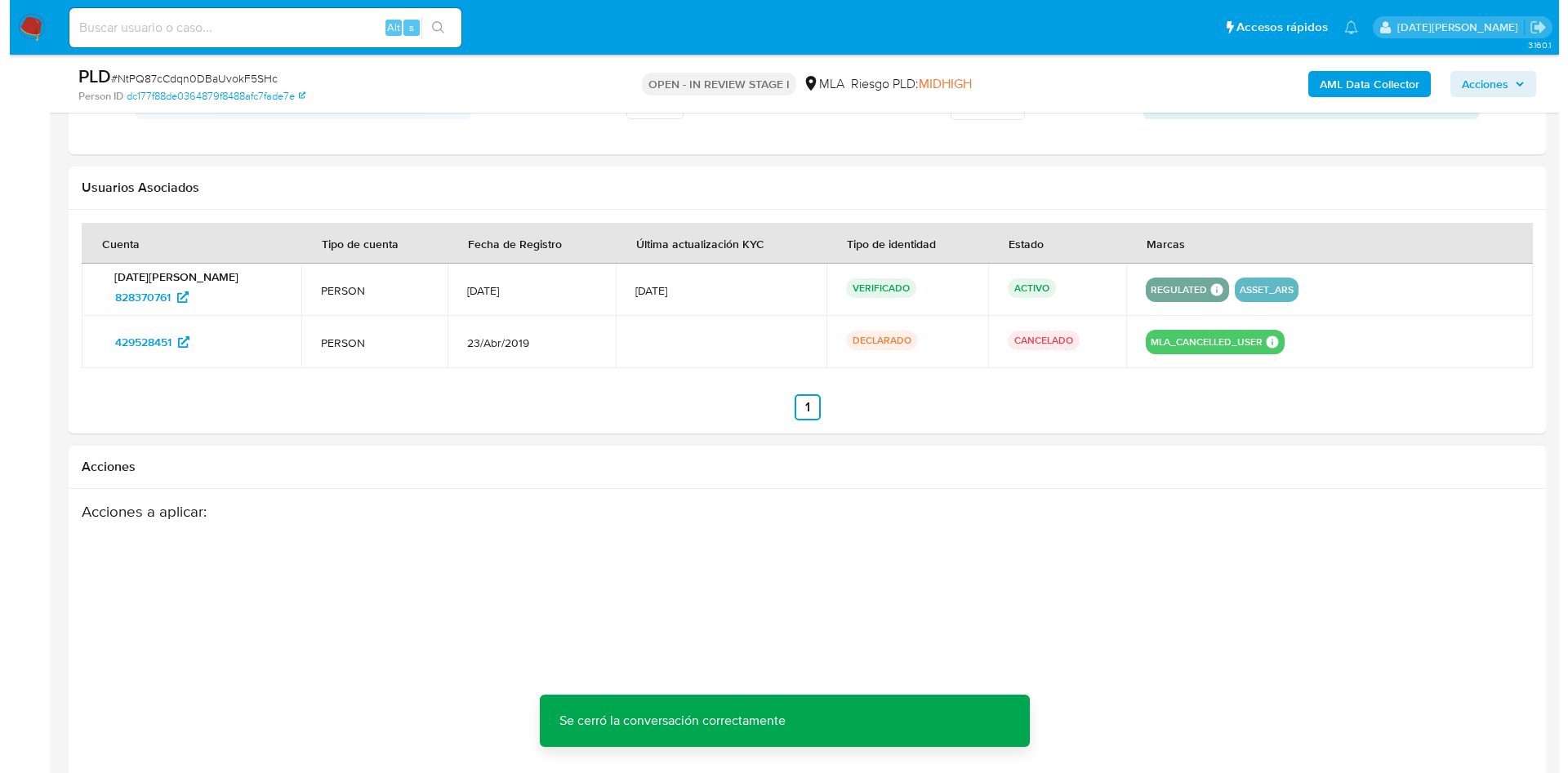
scroll to position [2550, 0]
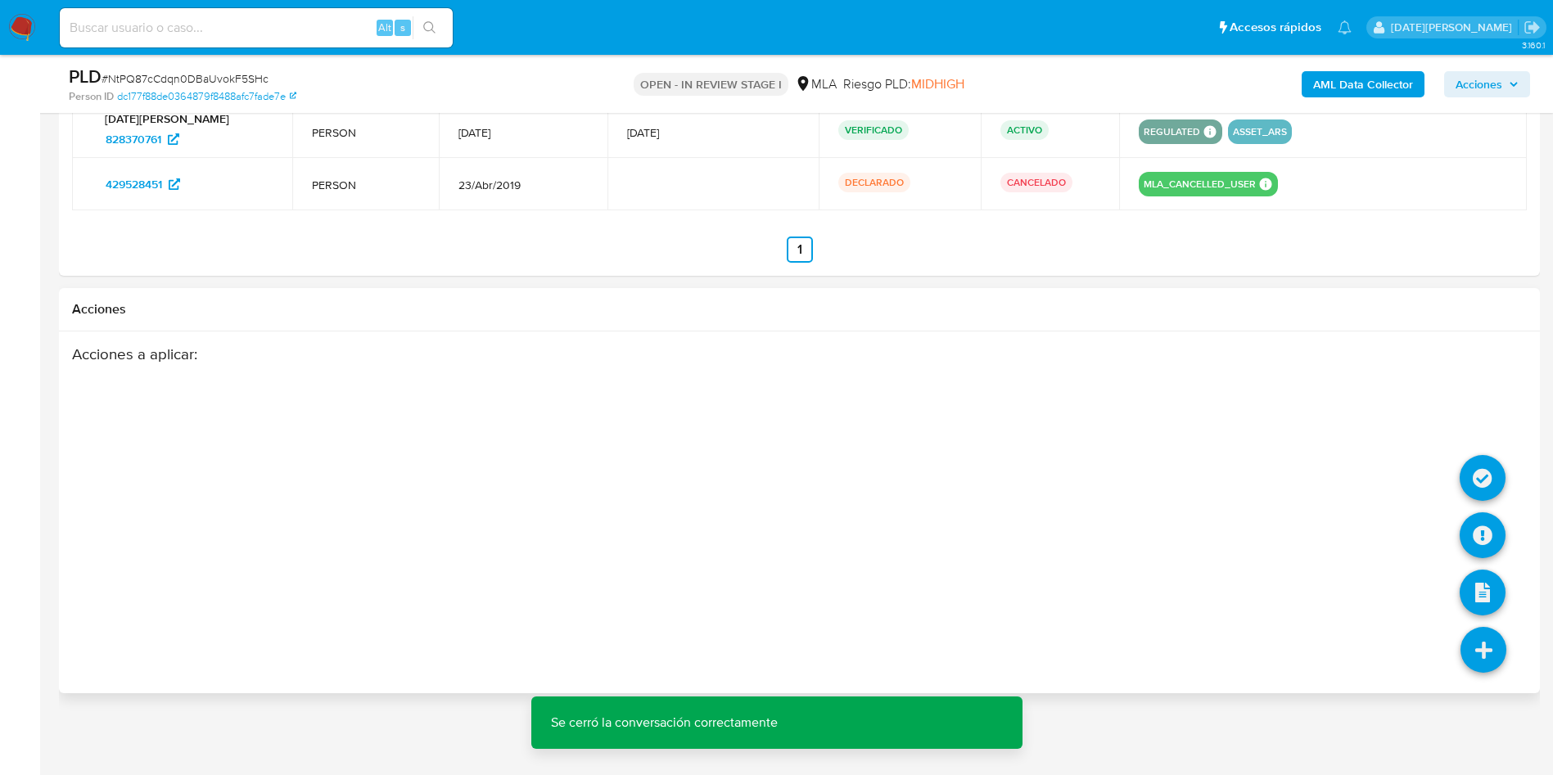
click at [1481, 644] on icon at bounding box center [1483, 650] width 46 height 46
click at [1496, 640] on icon at bounding box center [1483, 650] width 46 height 46
click at [1487, 526] on icon at bounding box center [1482, 535] width 46 height 46
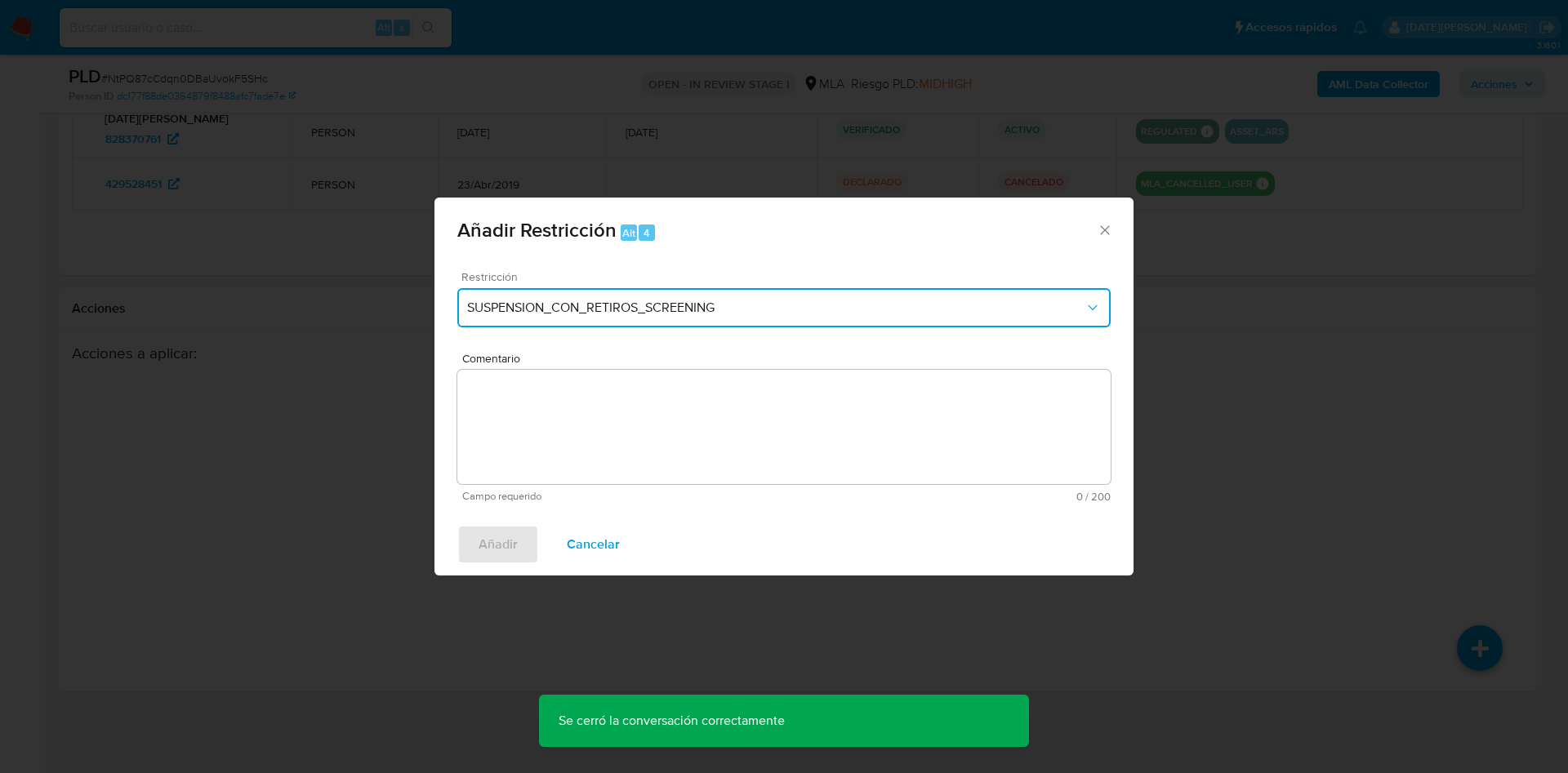
click at [675, 305] on span "SUSPENSION_CON_RETIROS_SCREENING" at bounding box center [775, 307] width 617 height 16
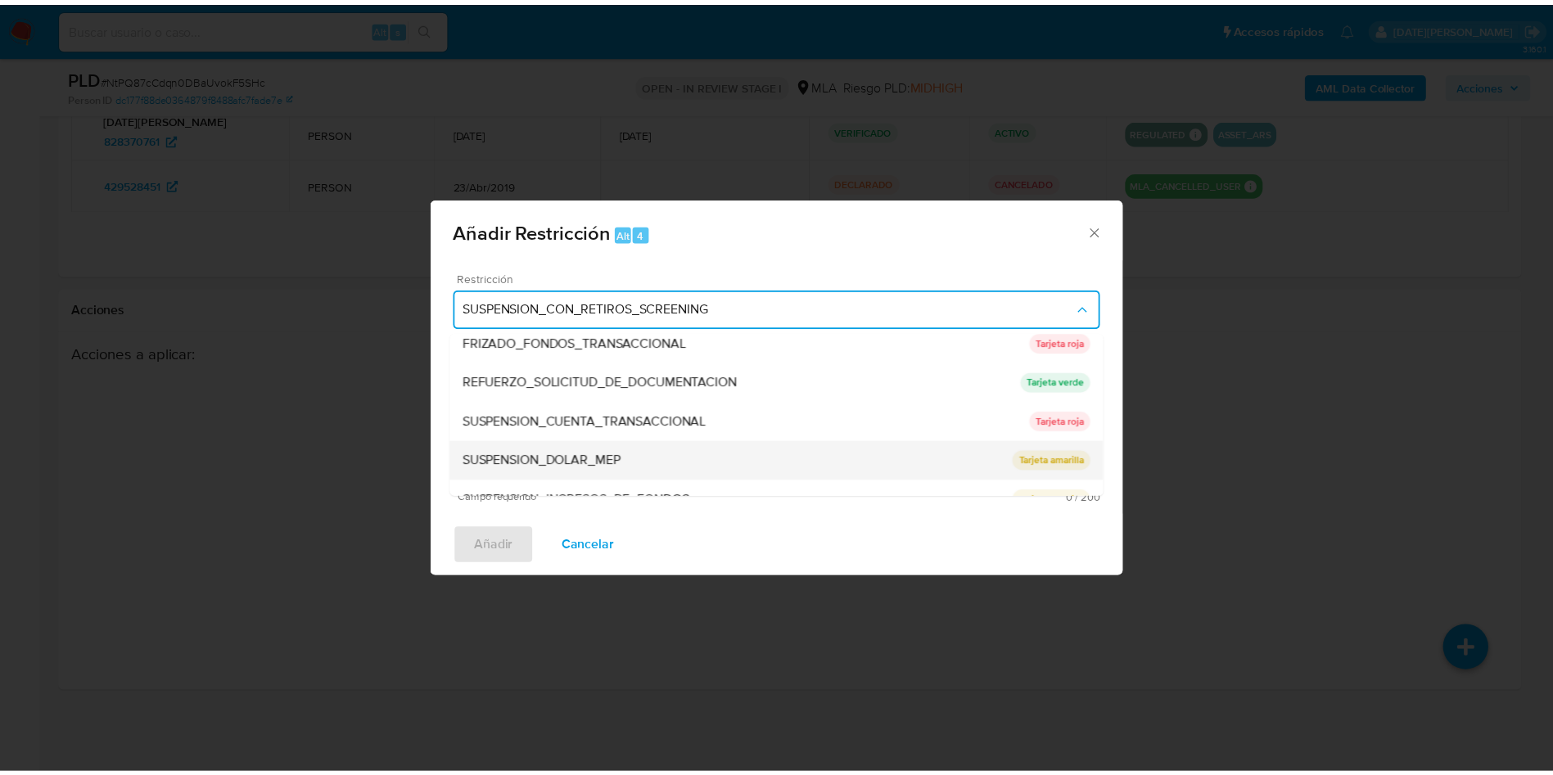
scroll to position [347, 0]
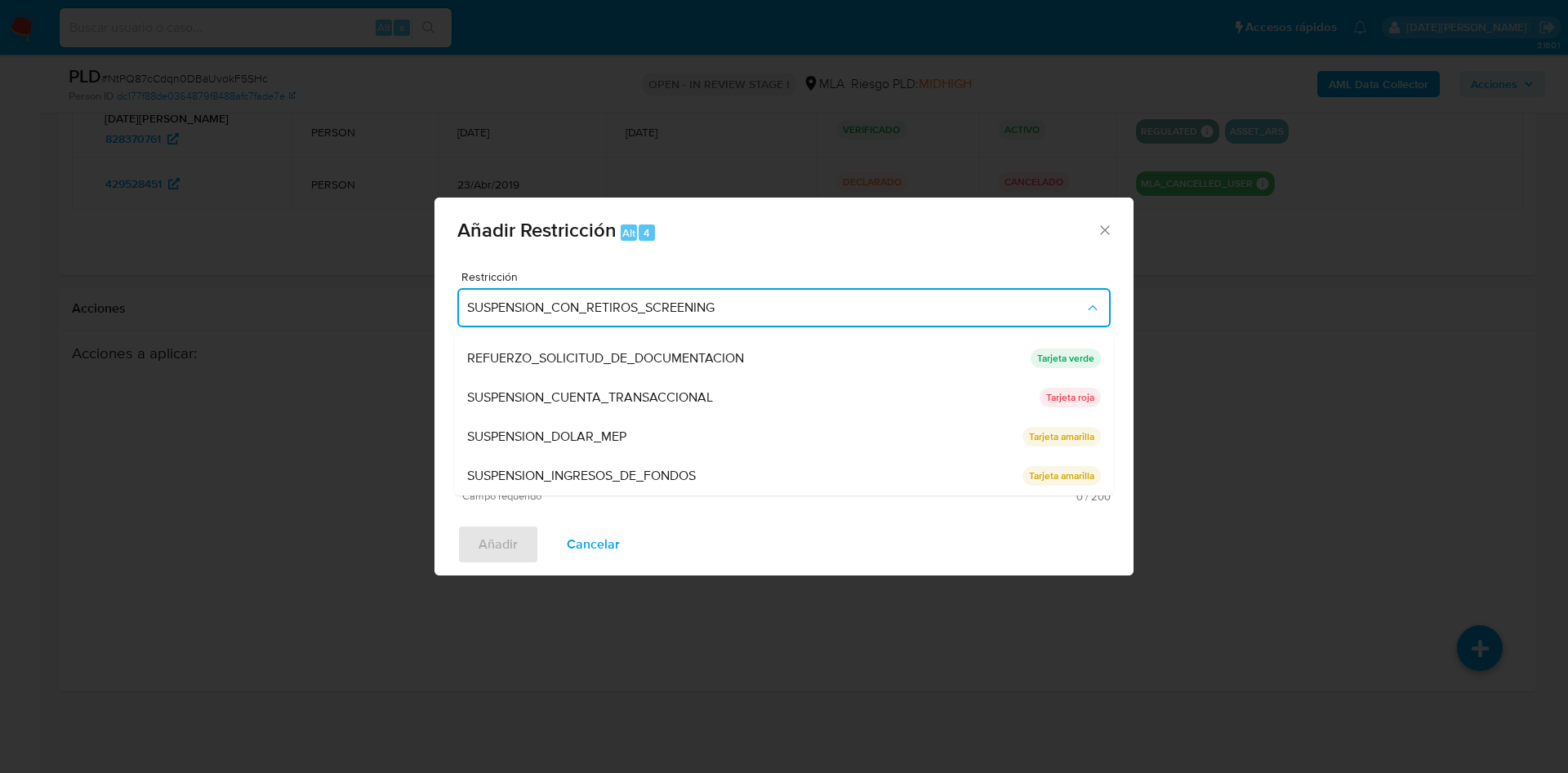
click at [631, 398] on span "SUSPENSION_CUENTA_TRANSACCIONAL" at bounding box center [589, 397] width 245 height 16
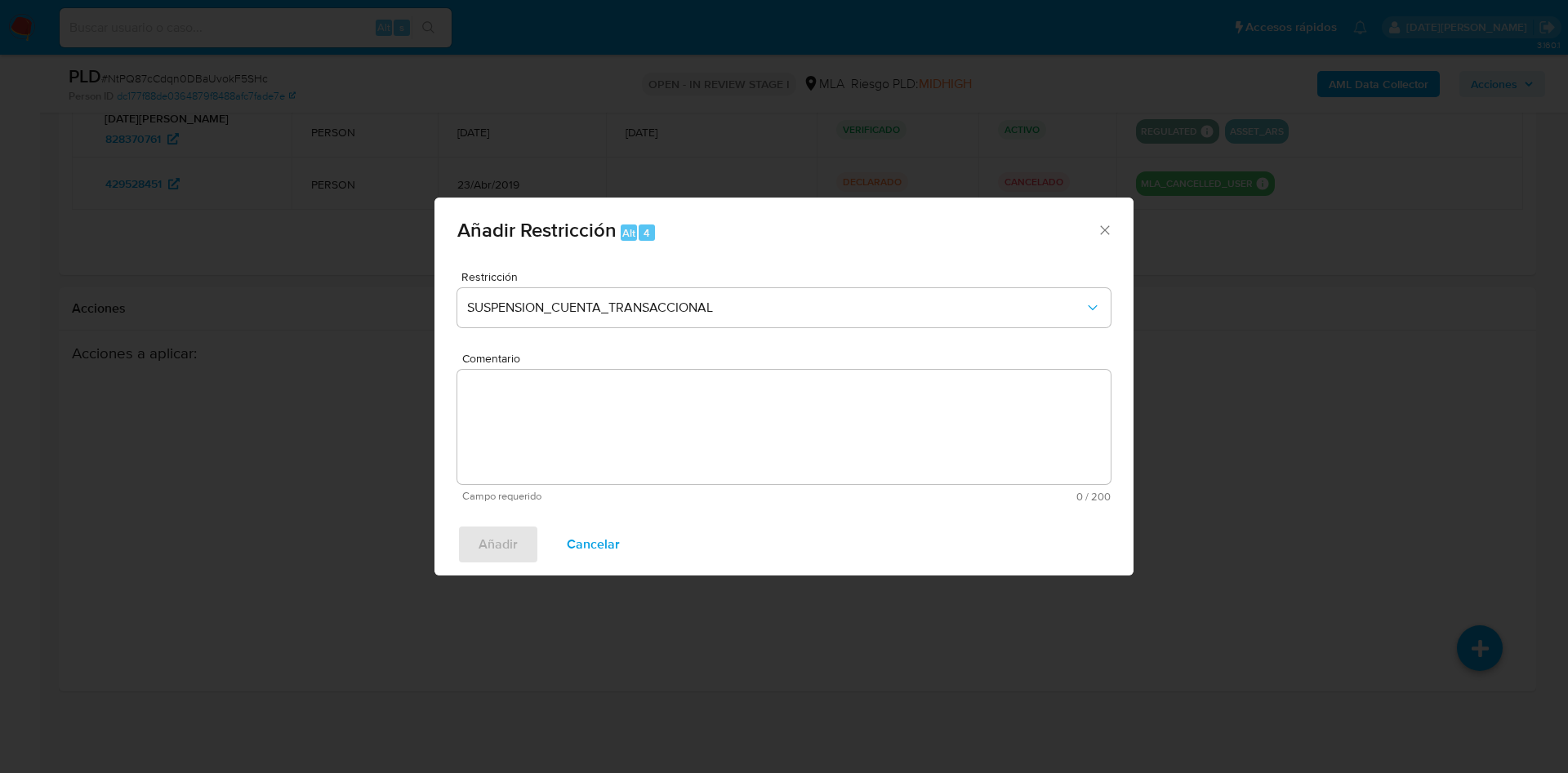
click at [581, 415] on textarea "Comentario" at bounding box center [783, 427] width 653 height 115
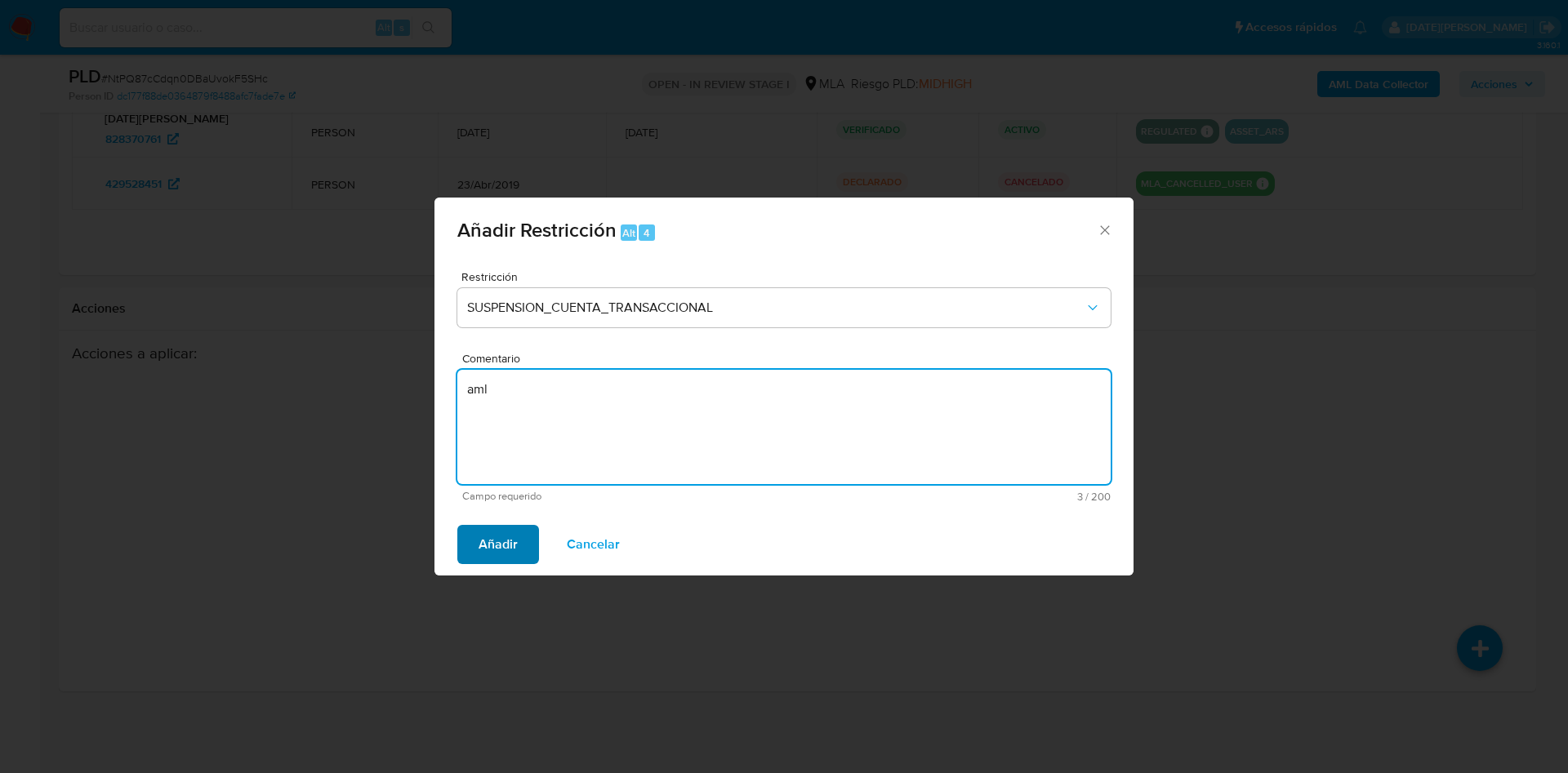
type textarea "aml"
click at [502, 543] on span "Añadir" at bounding box center [498, 545] width 39 height 36
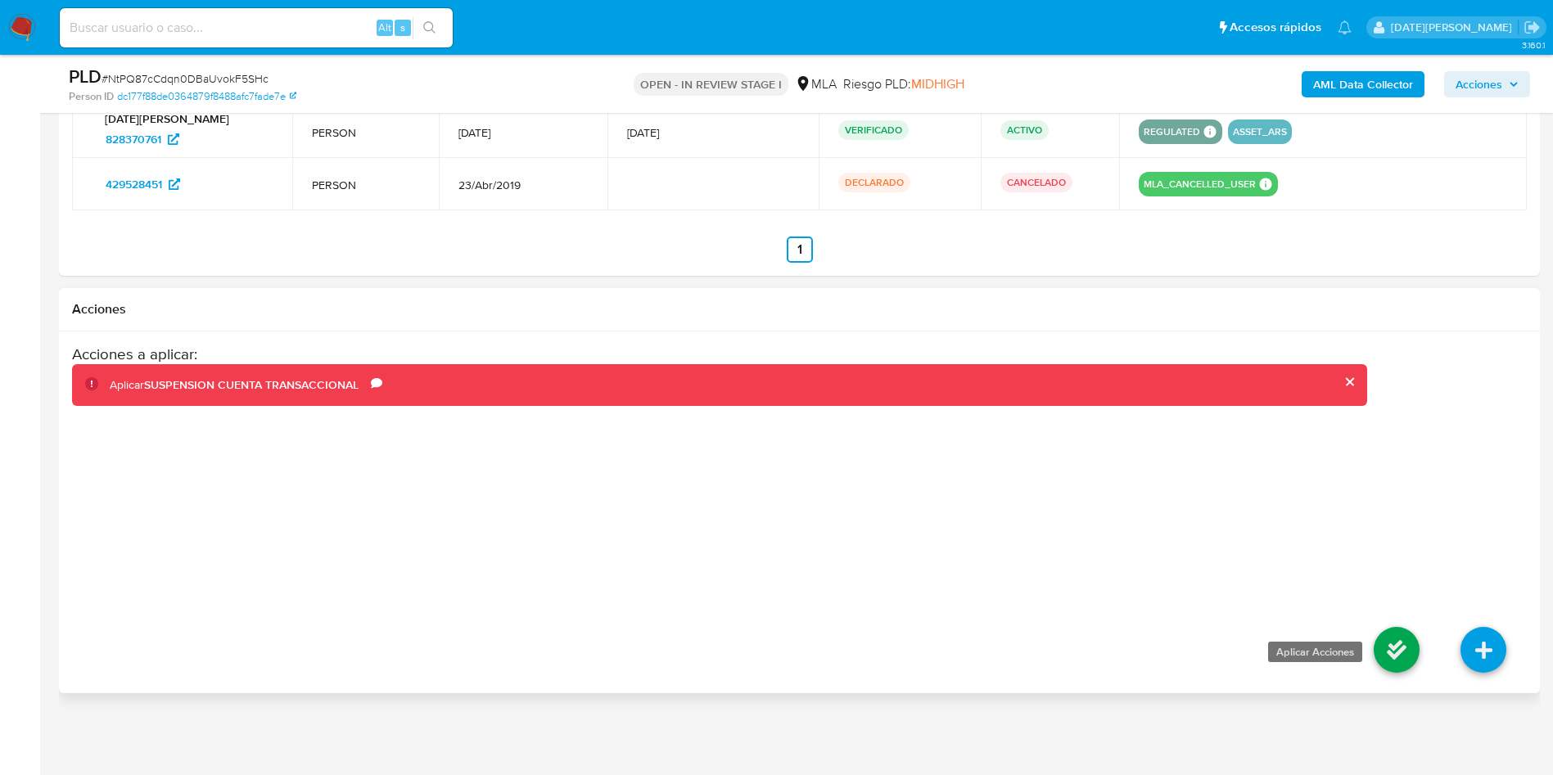
click at [1401, 658] on icon at bounding box center [1397, 650] width 46 height 46
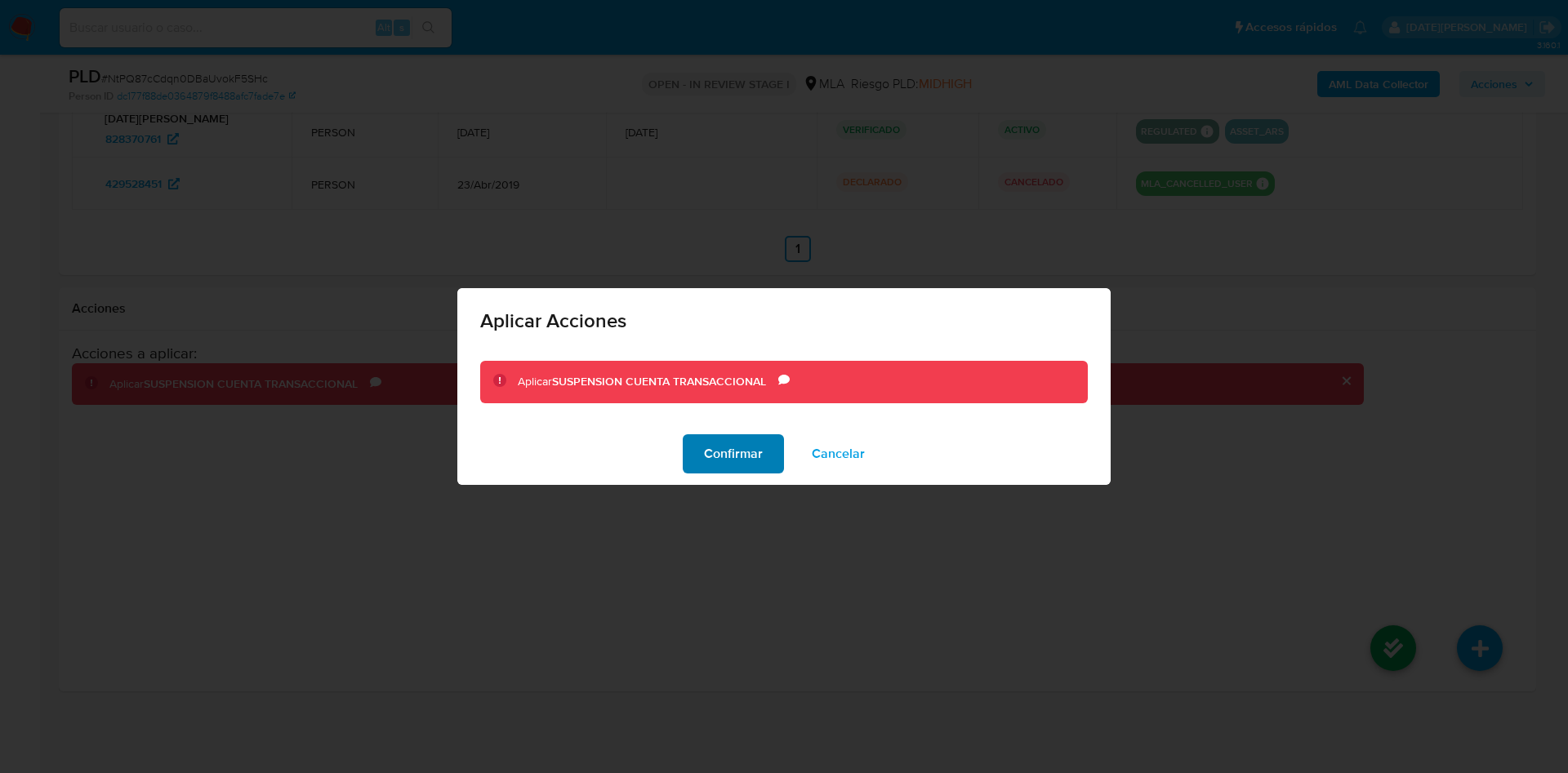
click at [750, 457] on span "Confirmar" at bounding box center [733, 454] width 59 height 36
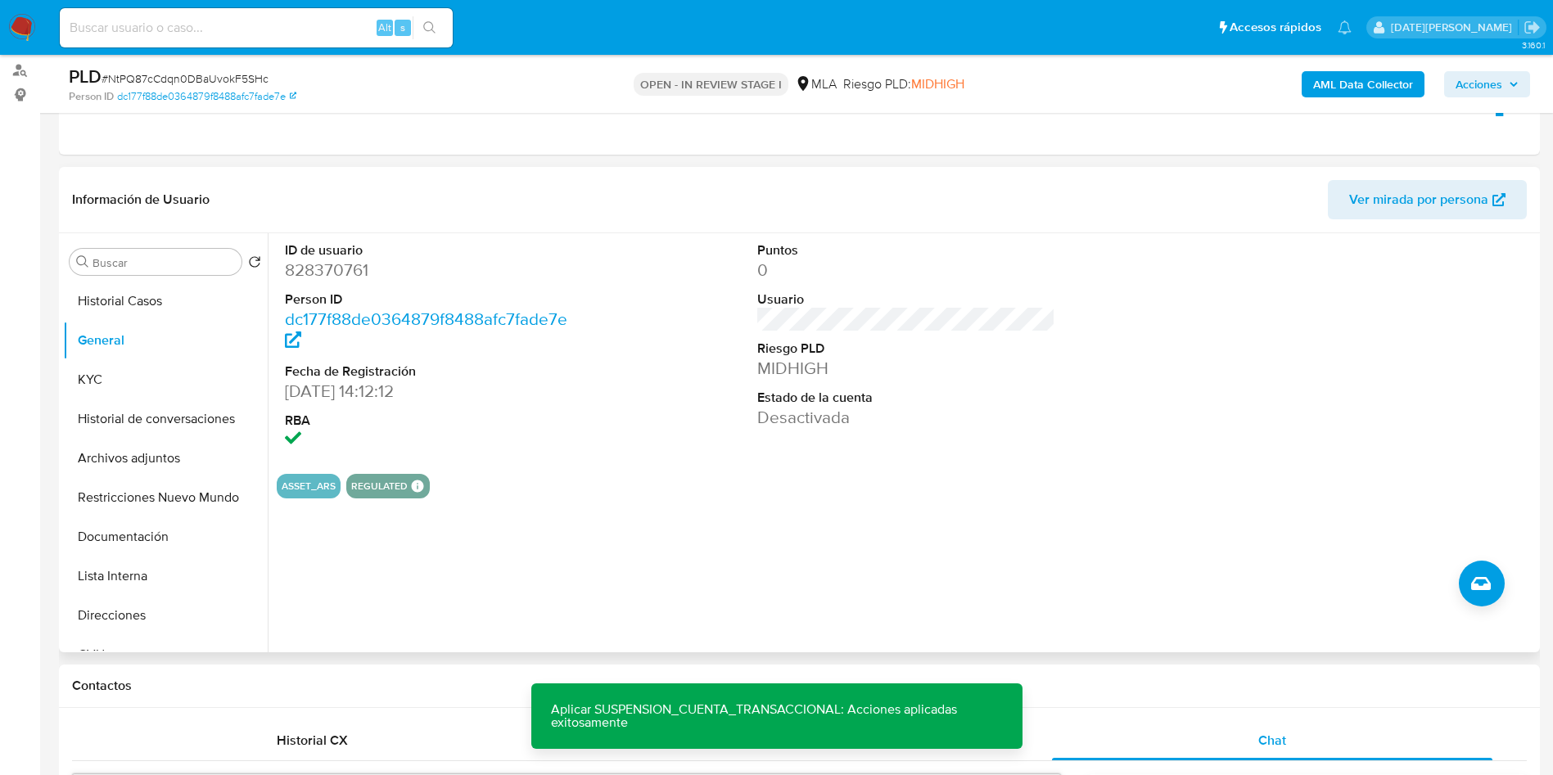
scroll to position [246, 0]
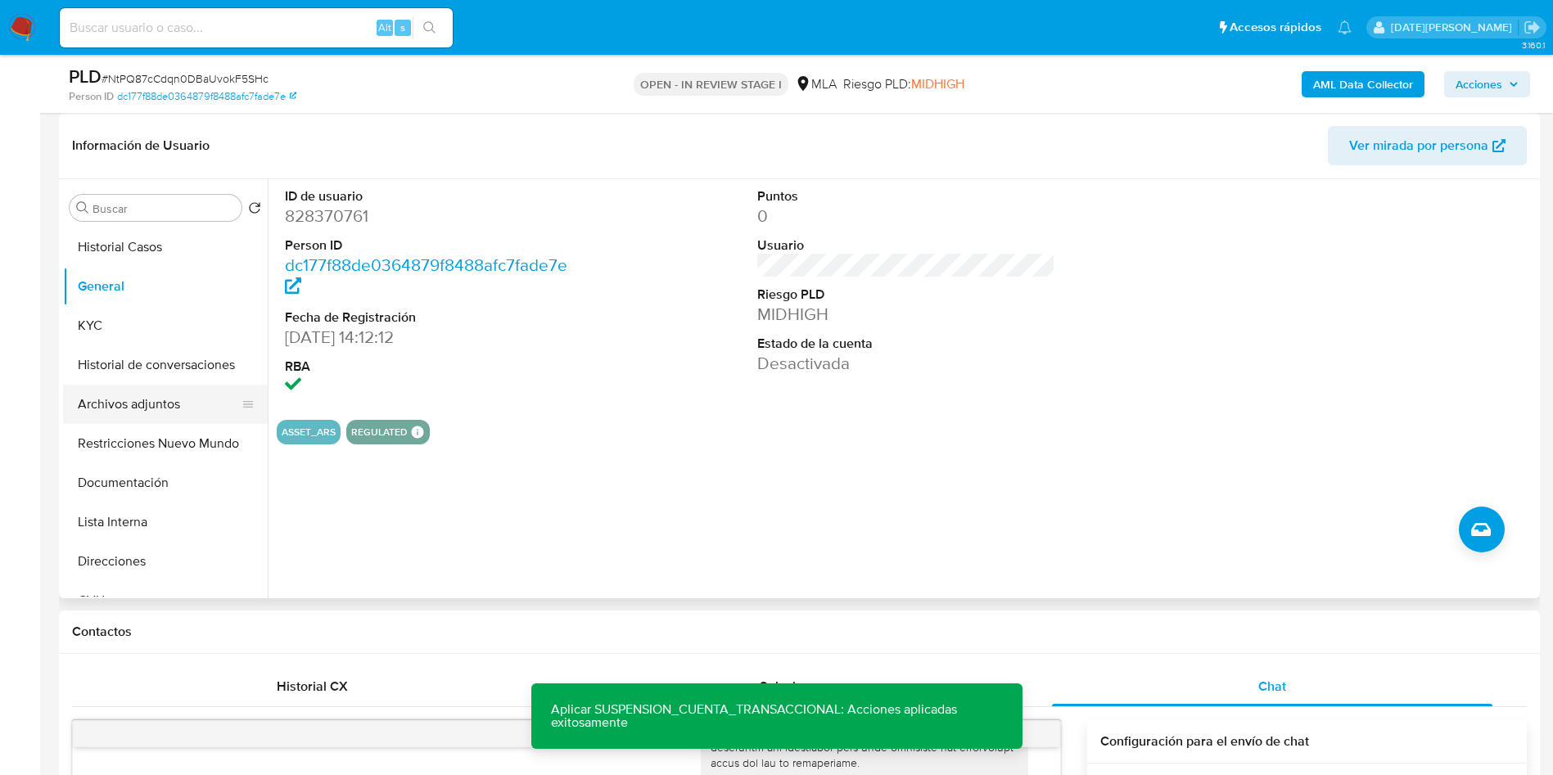
click at [152, 397] on button "Archivos adjuntos" at bounding box center [159, 404] width 192 height 39
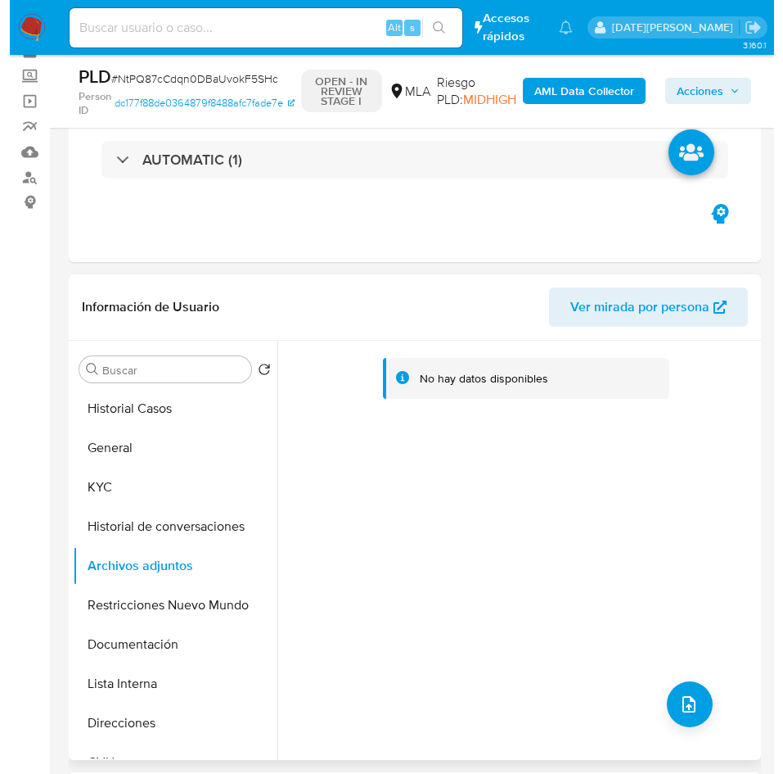
scroll to position [123, 0]
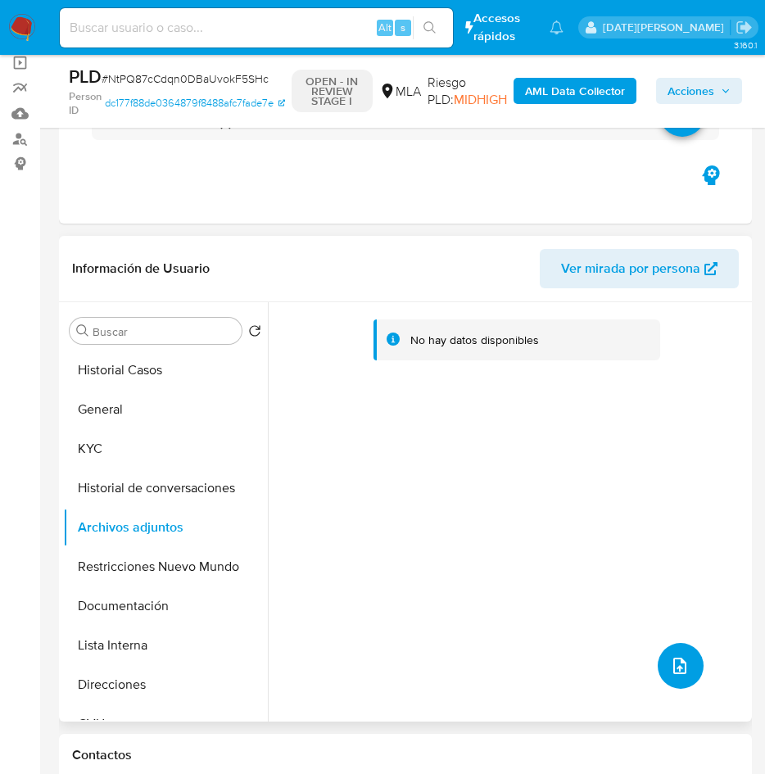
click at [676, 664] on icon "upload-file" at bounding box center [680, 666] width 20 height 20
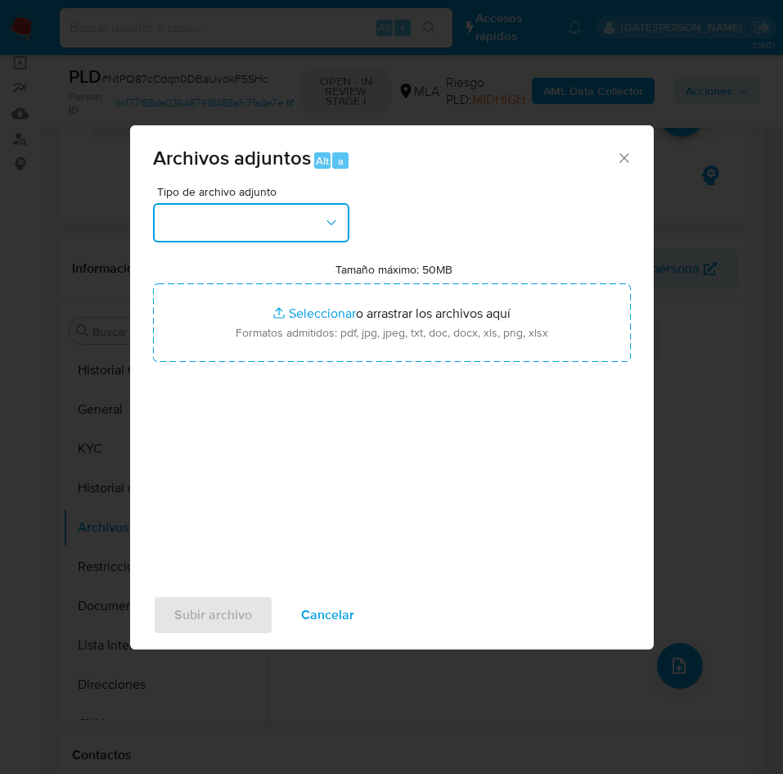
click at [260, 232] on button "button" at bounding box center [251, 222] width 196 height 39
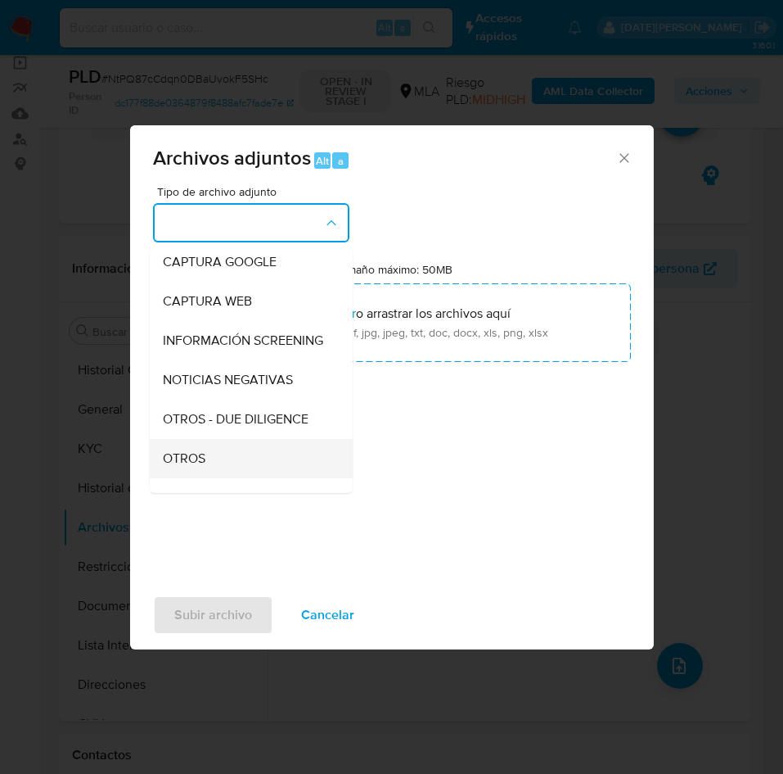
click at [208, 471] on div "OTROS" at bounding box center [246, 458] width 167 height 39
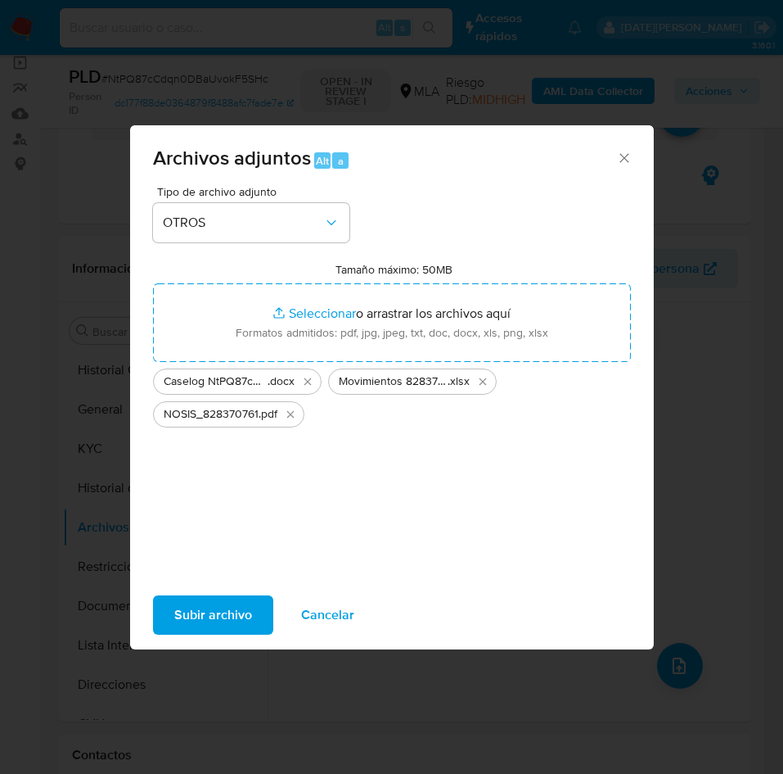
click at [214, 614] on span "Subir archivo" at bounding box center [213, 615] width 78 height 36
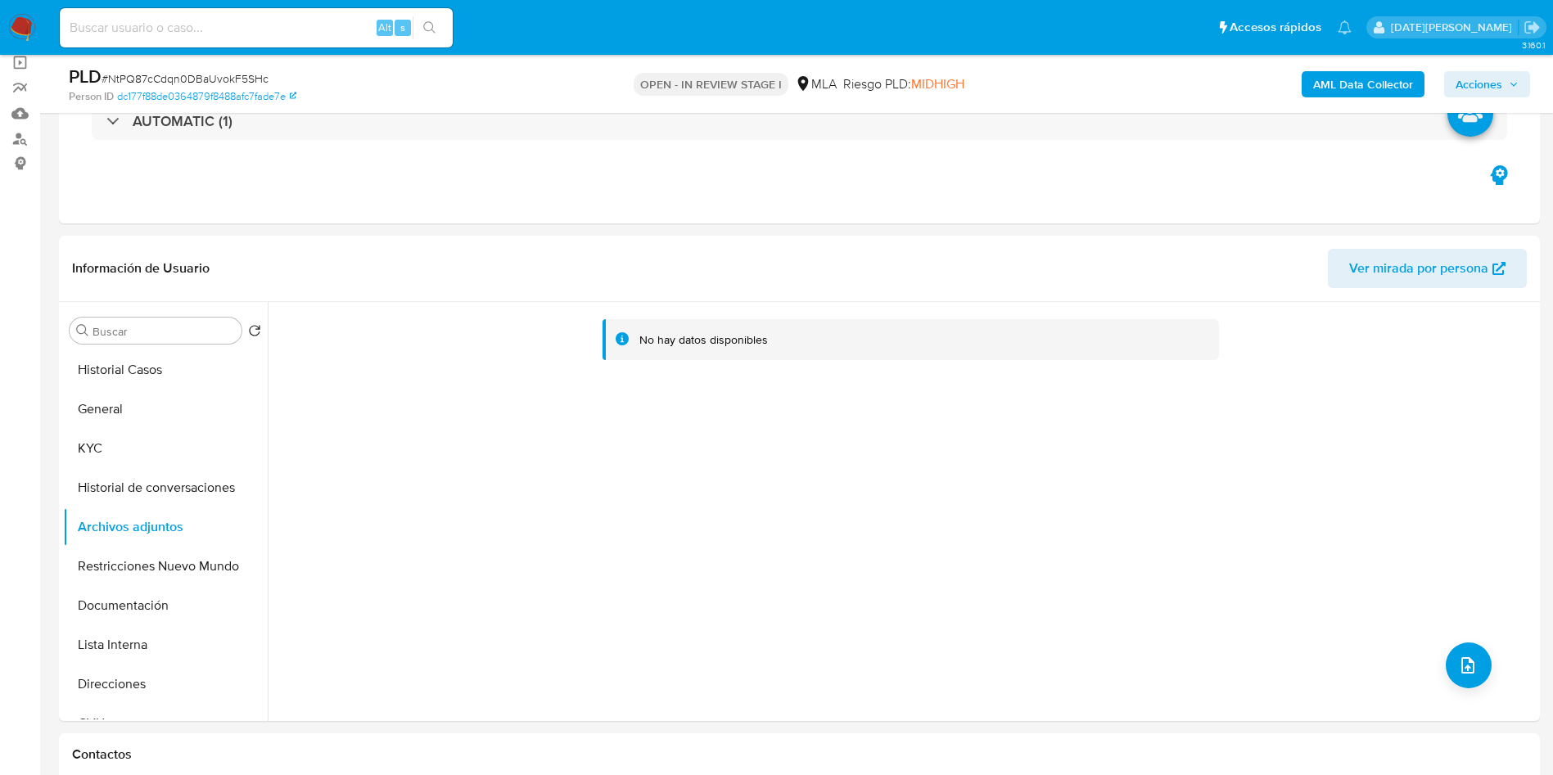
click at [1353, 79] on b "AML Data Collector" at bounding box center [1363, 84] width 100 height 26
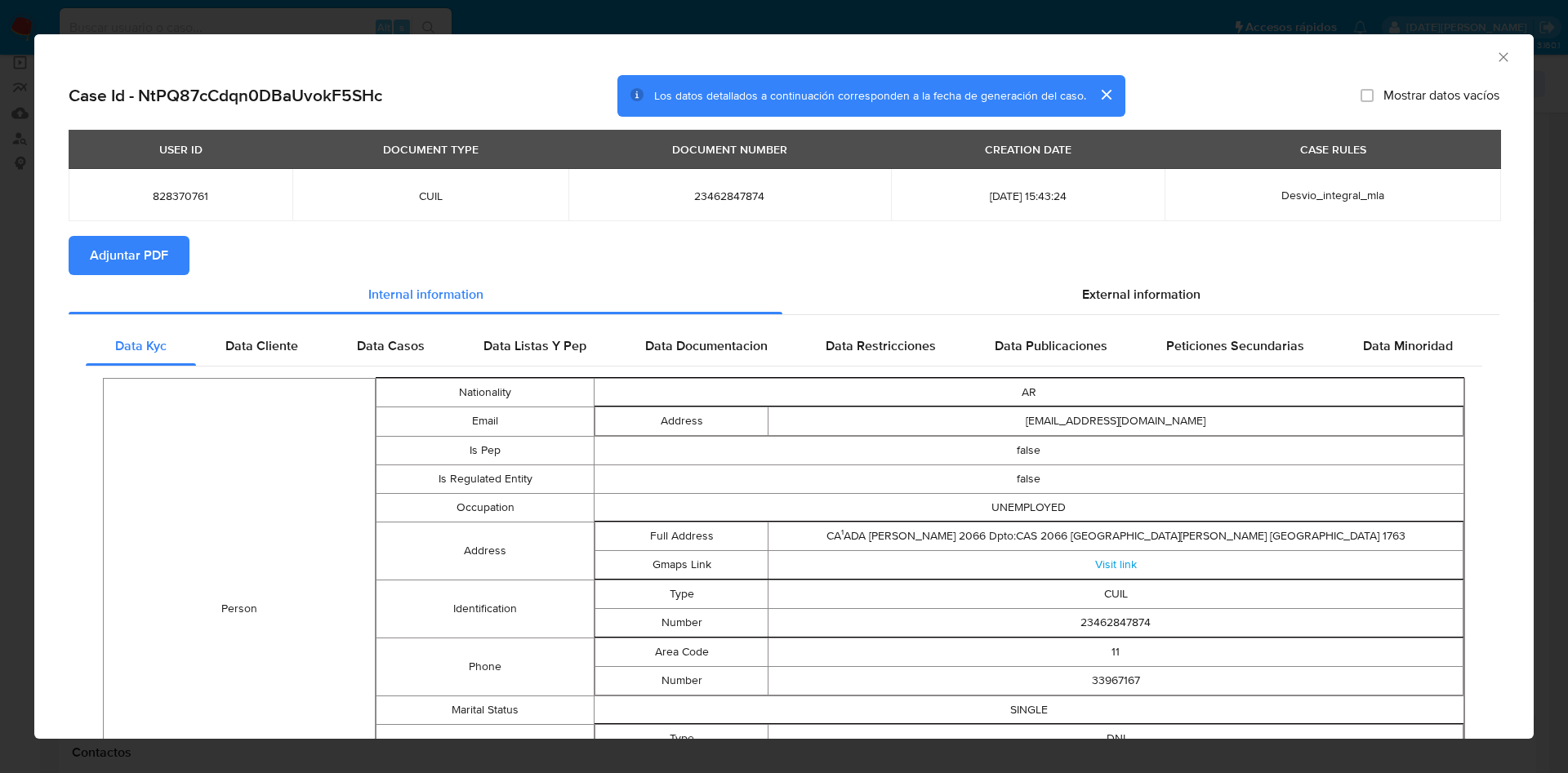
click at [178, 255] on button "Adjuntar PDF" at bounding box center [129, 255] width 121 height 39
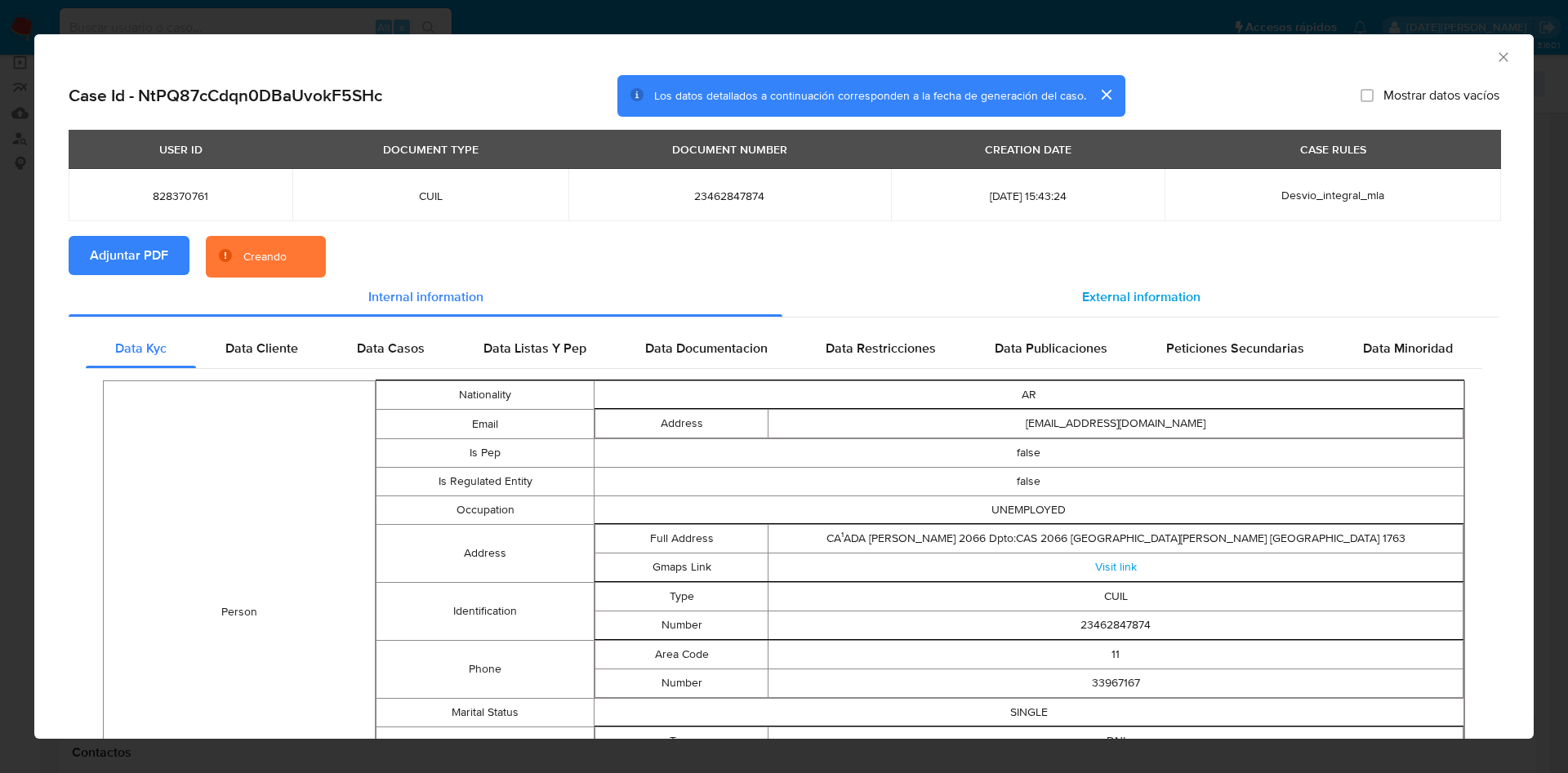
click at [1161, 308] on div "External information" at bounding box center [1140, 296] width 717 height 39
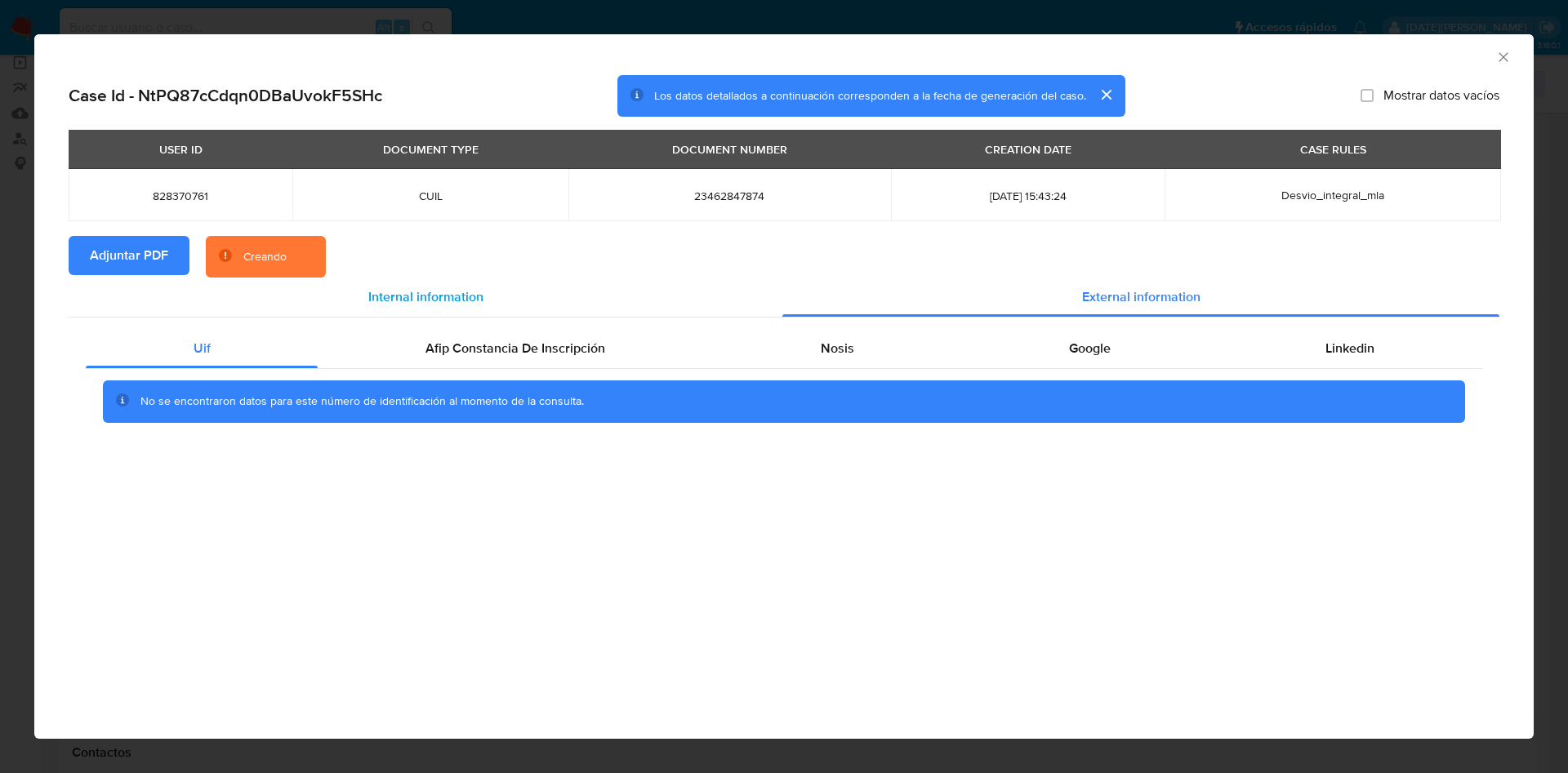
click at [457, 301] on span "Internal information" at bounding box center [425, 296] width 115 height 19
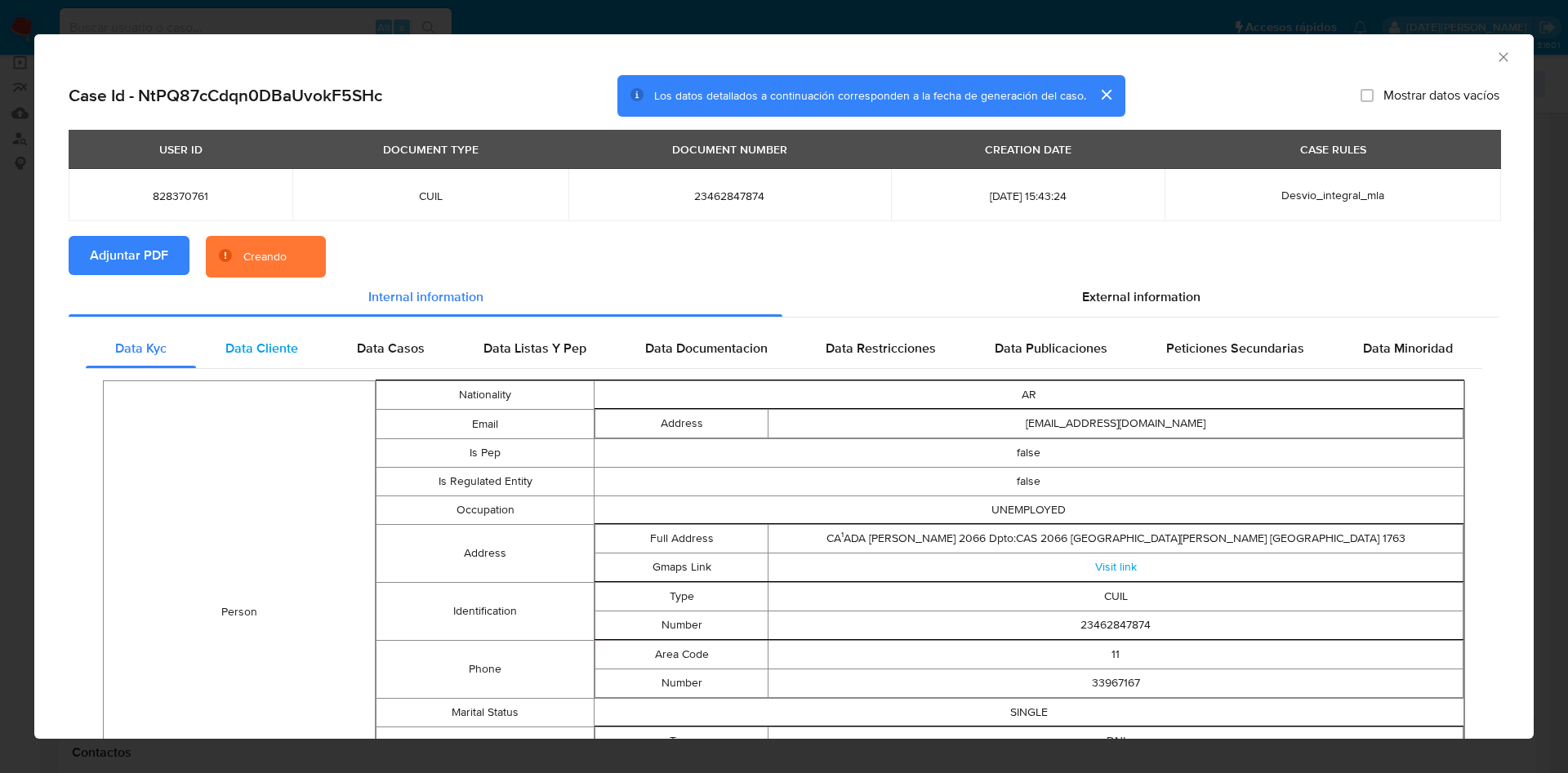
click at [251, 331] on div "Data Cliente" at bounding box center [261, 348] width 132 height 39
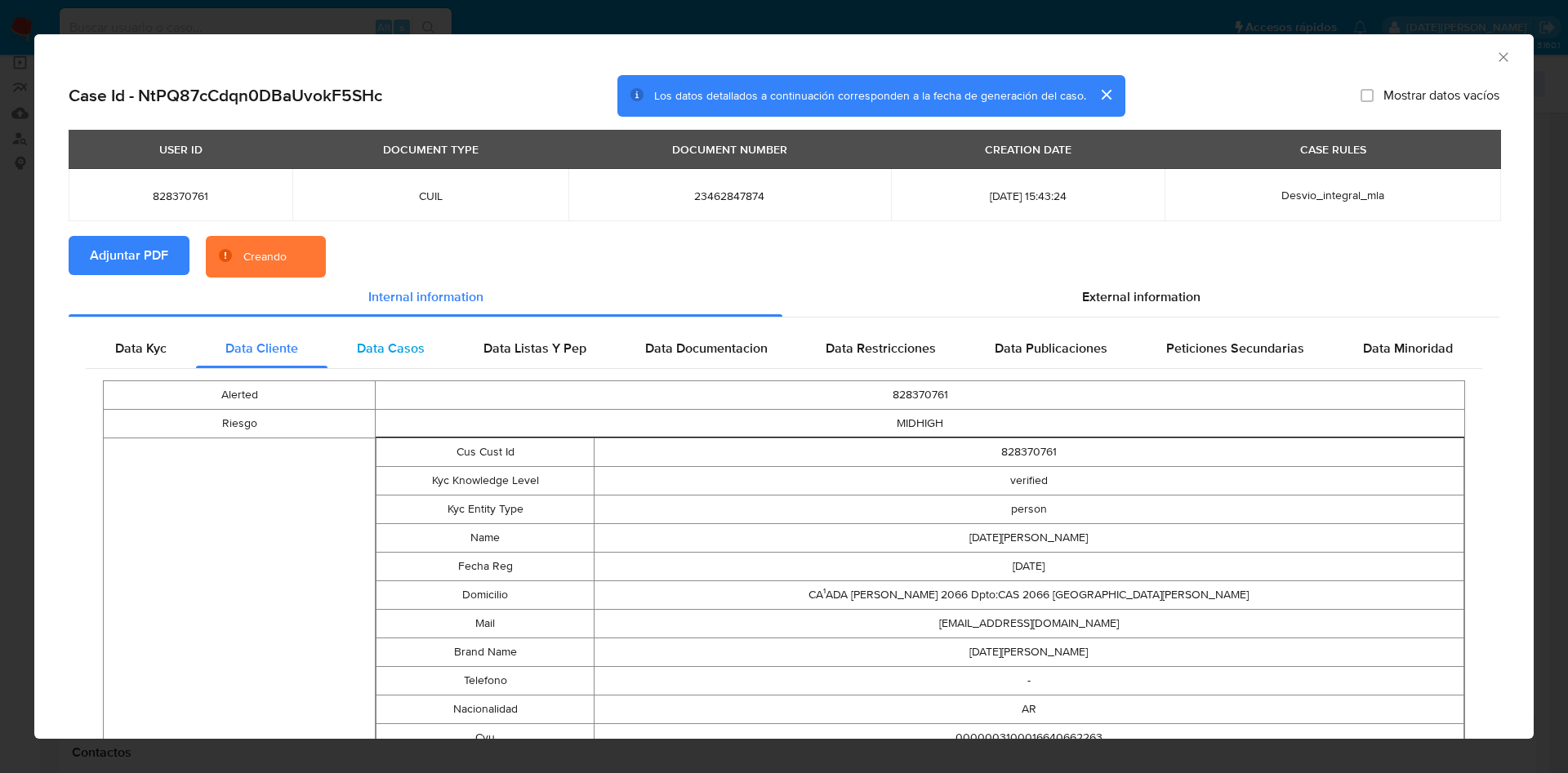
click at [369, 337] on div "Data Casos" at bounding box center [390, 348] width 127 height 39
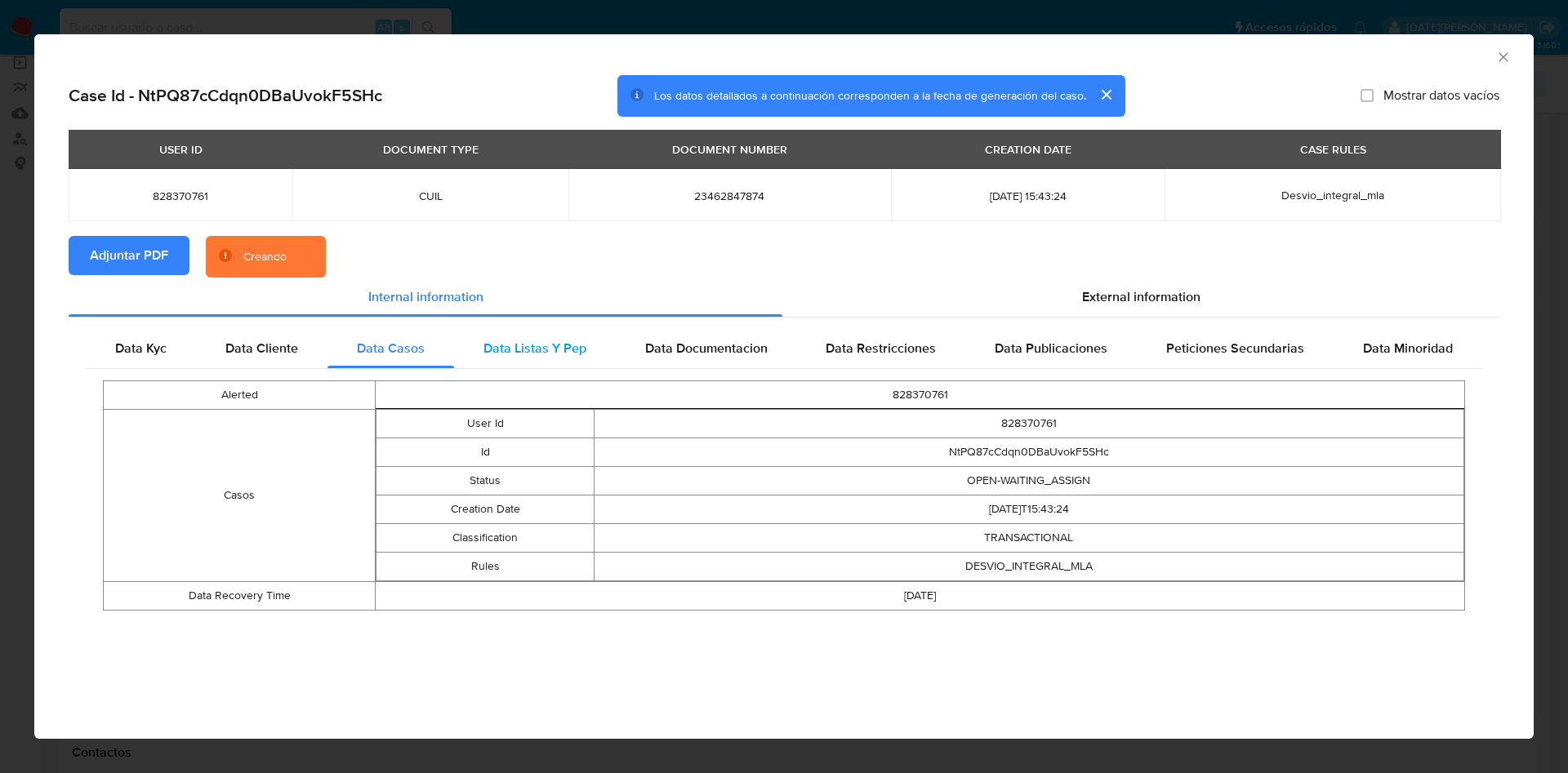
click at [533, 340] on span "Data Listas Y Pep" at bounding box center [535, 348] width 103 height 19
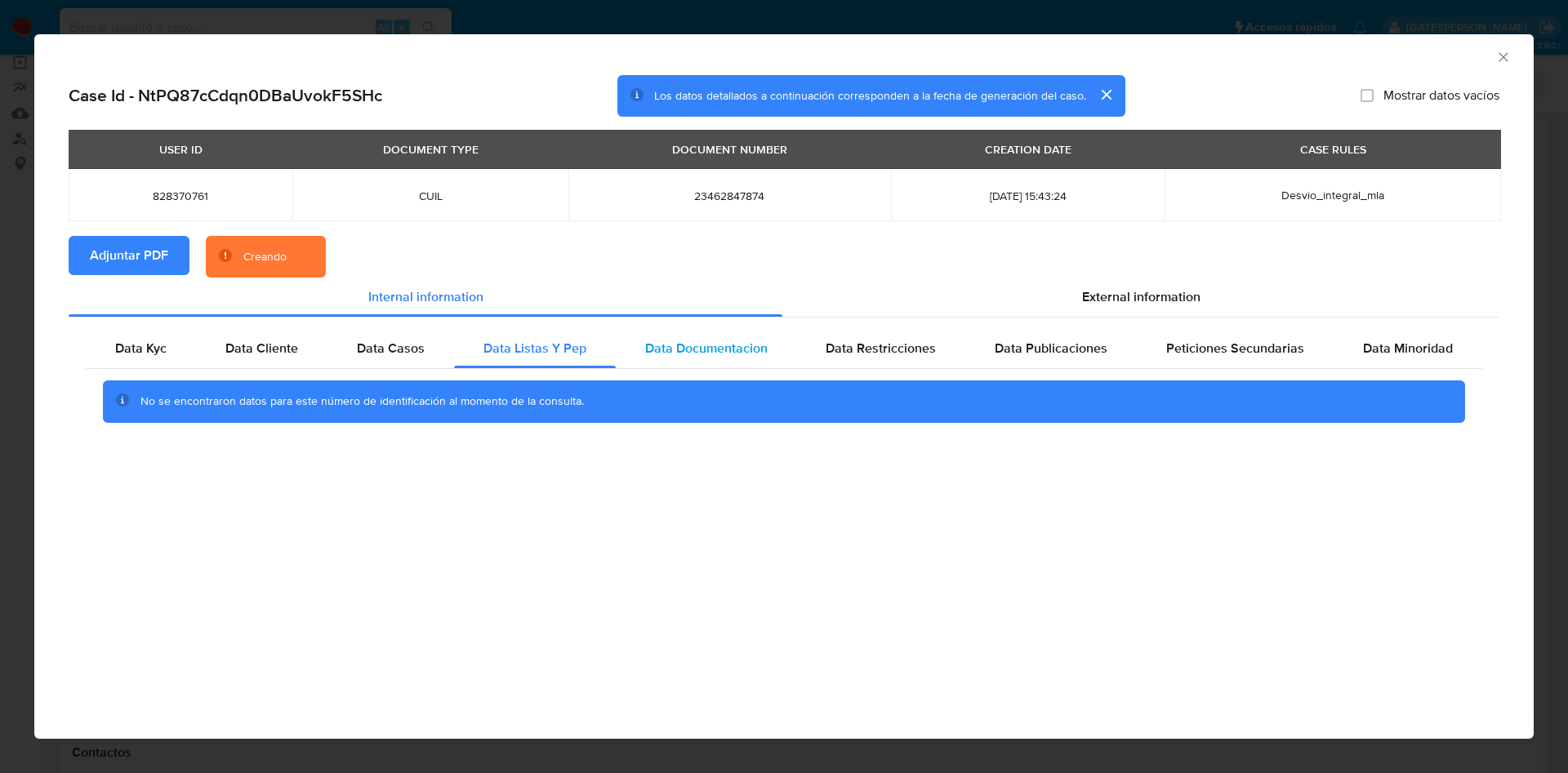
click at [696, 337] on div "Data Documentacion" at bounding box center [706, 348] width 182 height 39
click at [907, 337] on div "Data Restricciones" at bounding box center [880, 348] width 169 height 39
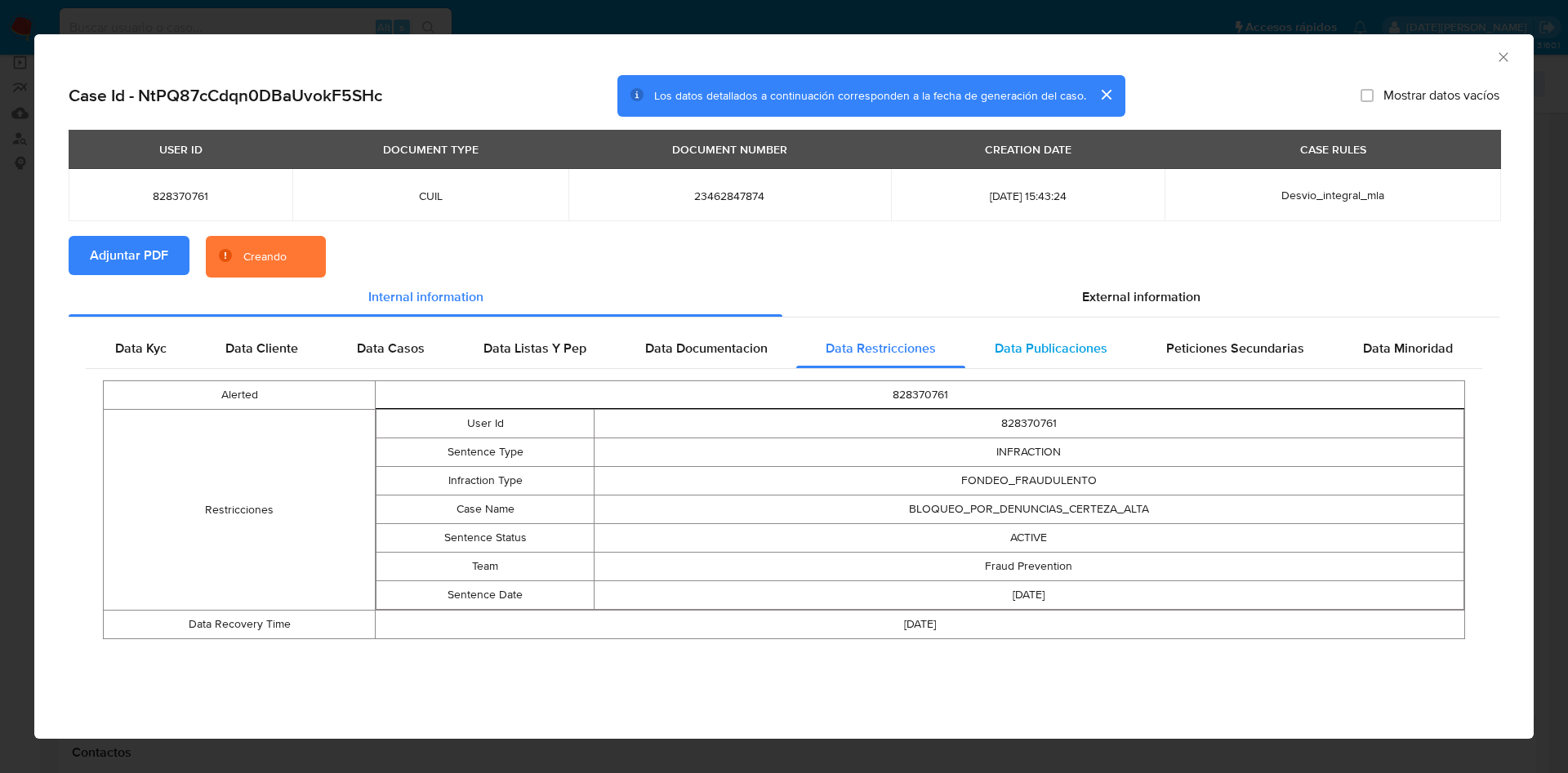
click at [1075, 342] on span "Data Publicaciones" at bounding box center [1050, 348] width 113 height 19
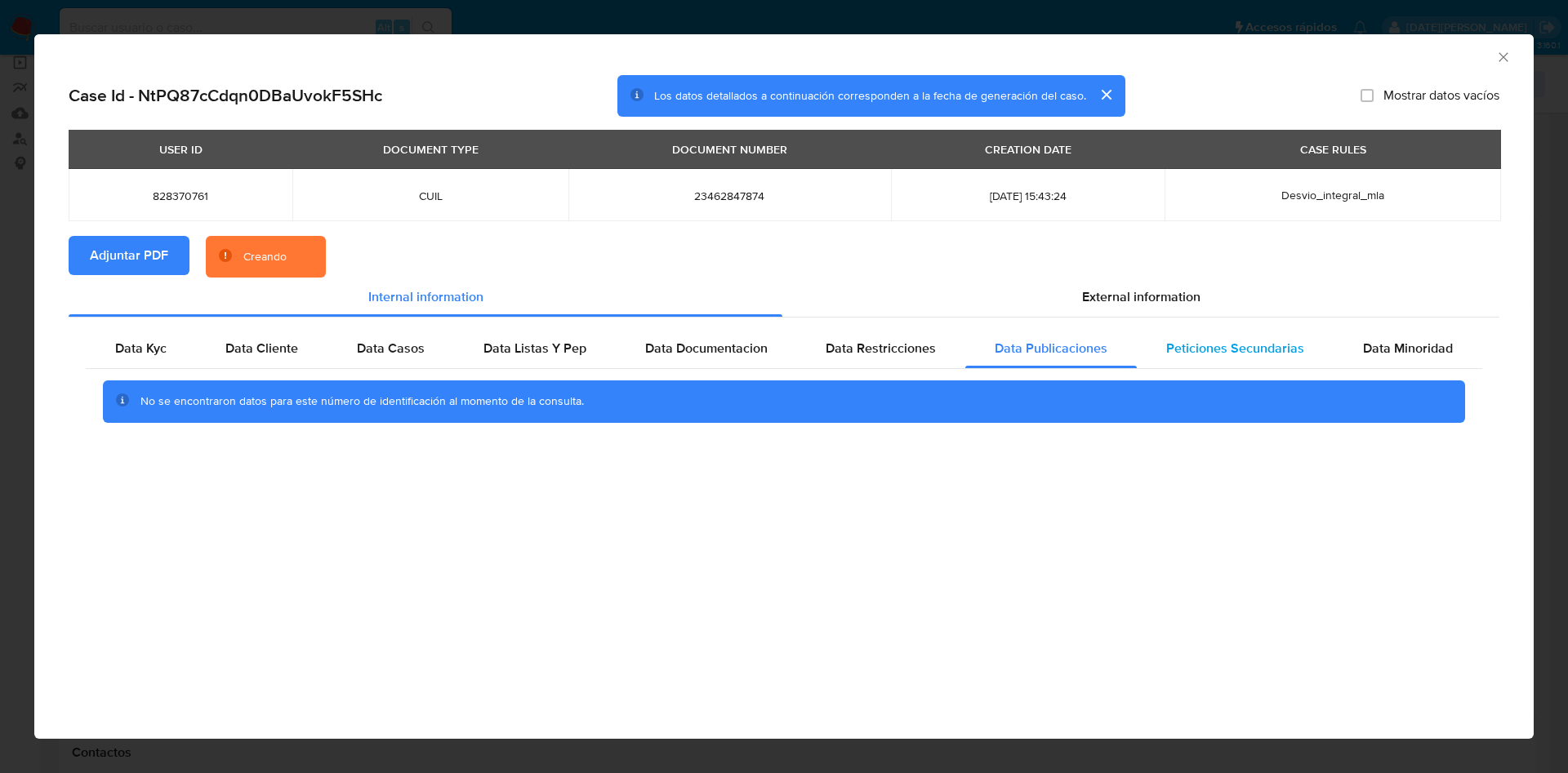
click at [1222, 342] on span "Peticiones Secundarias" at bounding box center [1235, 348] width 138 height 19
click at [1413, 342] on span "Data Minoridad" at bounding box center [1407, 348] width 90 height 19
drag, startPoint x: 1223, startPoint y: 298, endPoint x: 1051, endPoint y: 319, distance: 173.3
click at [1222, 297] on div "External information" at bounding box center [1140, 296] width 717 height 39
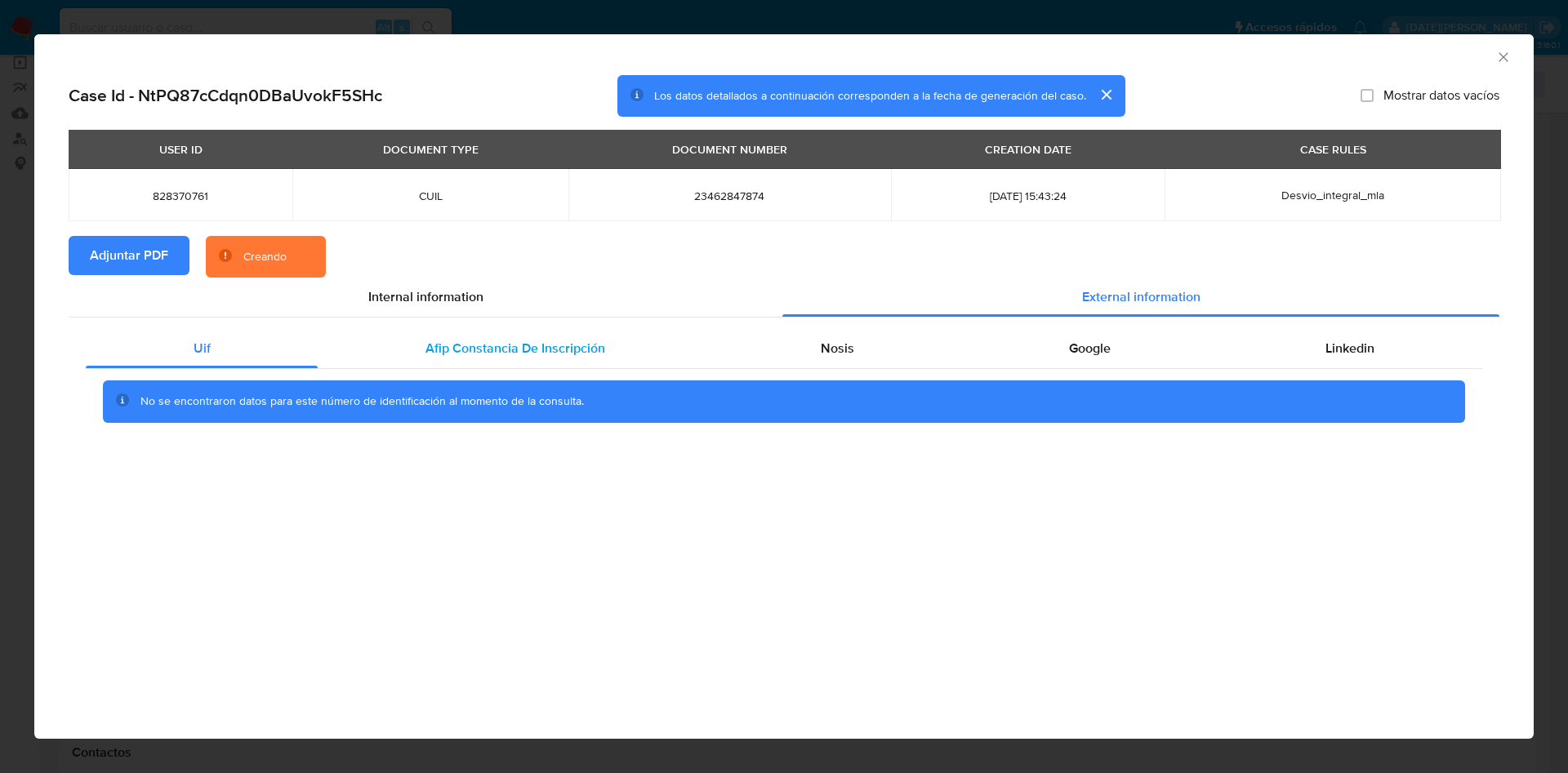
click at [548, 344] on span "Afip Constancia De Inscripción" at bounding box center [515, 348] width 180 height 19
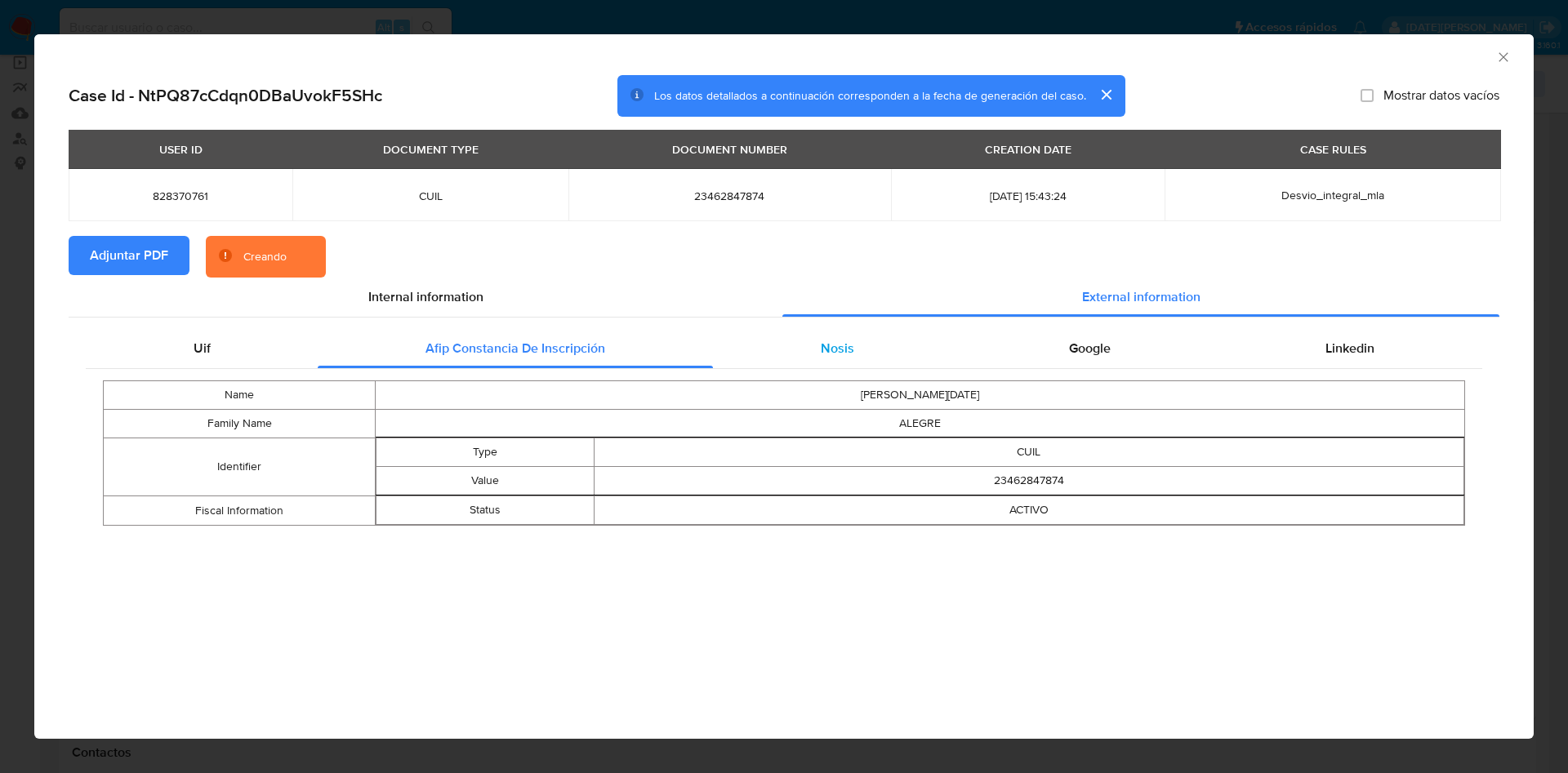
drag, startPoint x: 772, startPoint y: 345, endPoint x: 781, endPoint y: 344, distance: 9.1
click at [773, 345] on div "Nosis" at bounding box center [837, 348] width 248 height 39
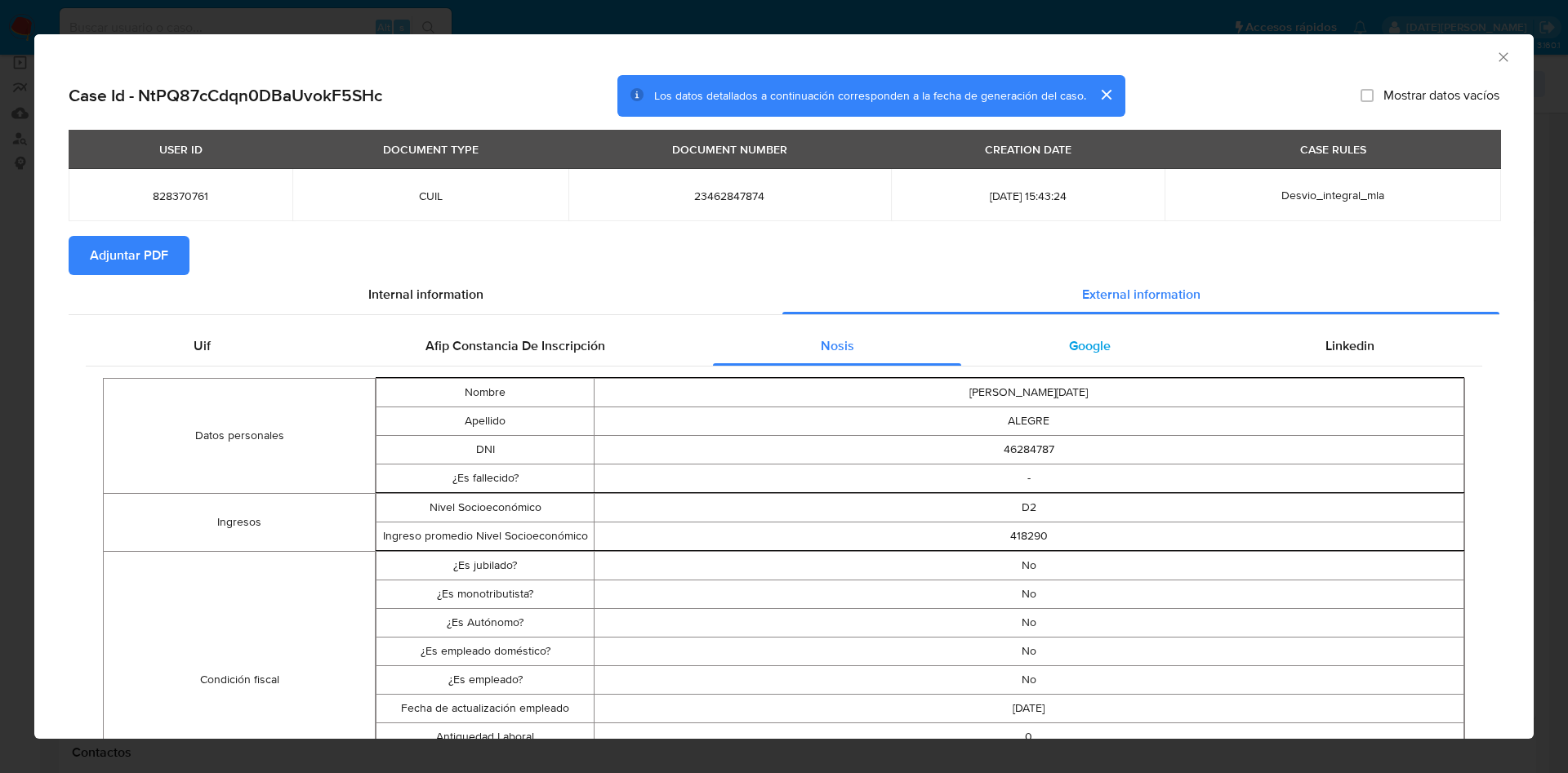
drag, startPoint x: 1077, startPoint y: 340, endPoint x: 1175, endPoint y: 340, distance: 98.0
click at [1077, 340] on span "Google" at bounding box center [1089, 345] width 42 height 19
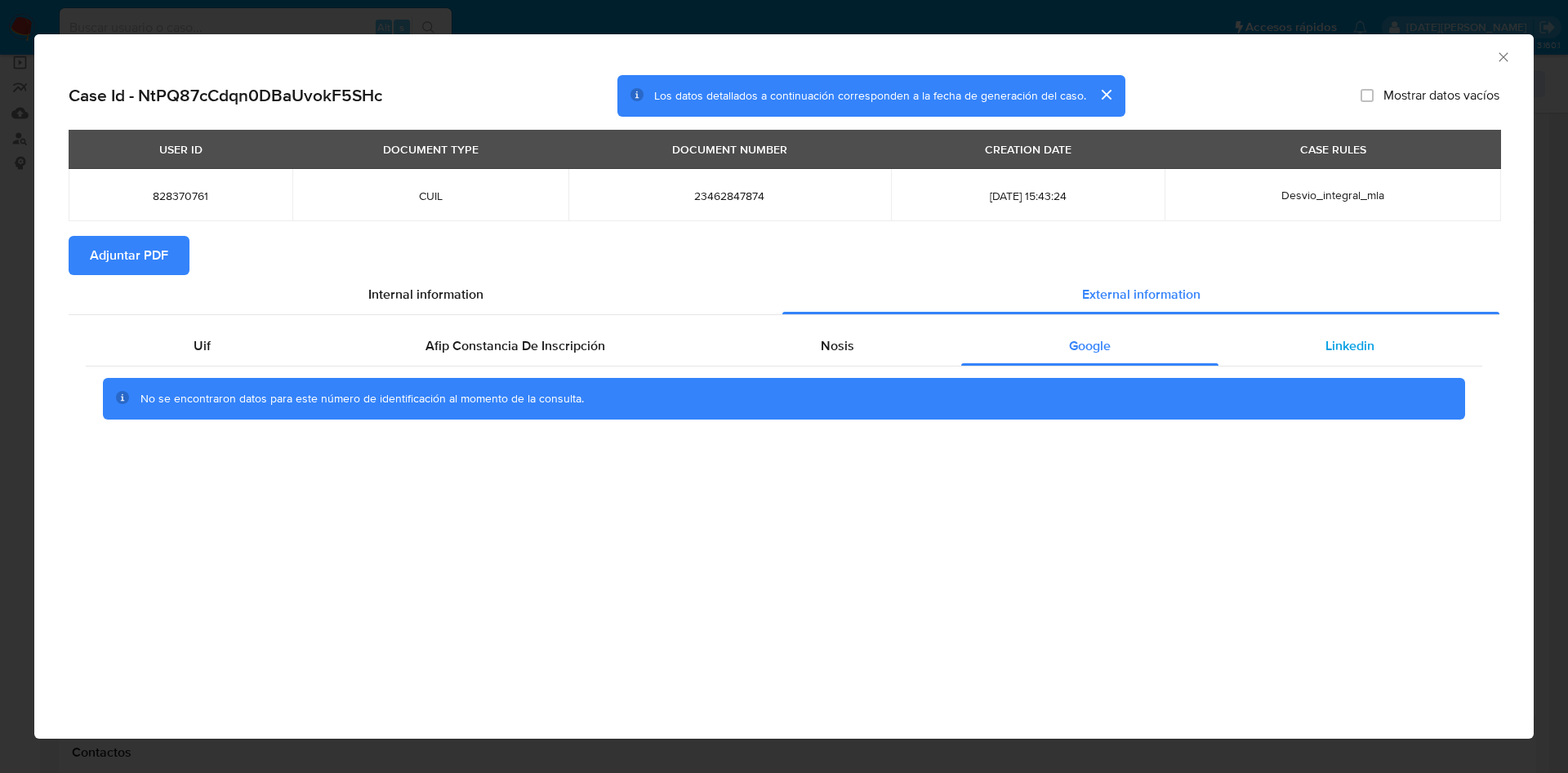
click at [1326, 340] on span "Linkedin" at bounding box center [1350, 345] width 49 height 19
click at [1037, 345] on div "Google" at bounding box center [1088, 345] width 256 height 39
click at [843, 346] on span "Nosis" at bounding box center [838, 345] width 34 height 19
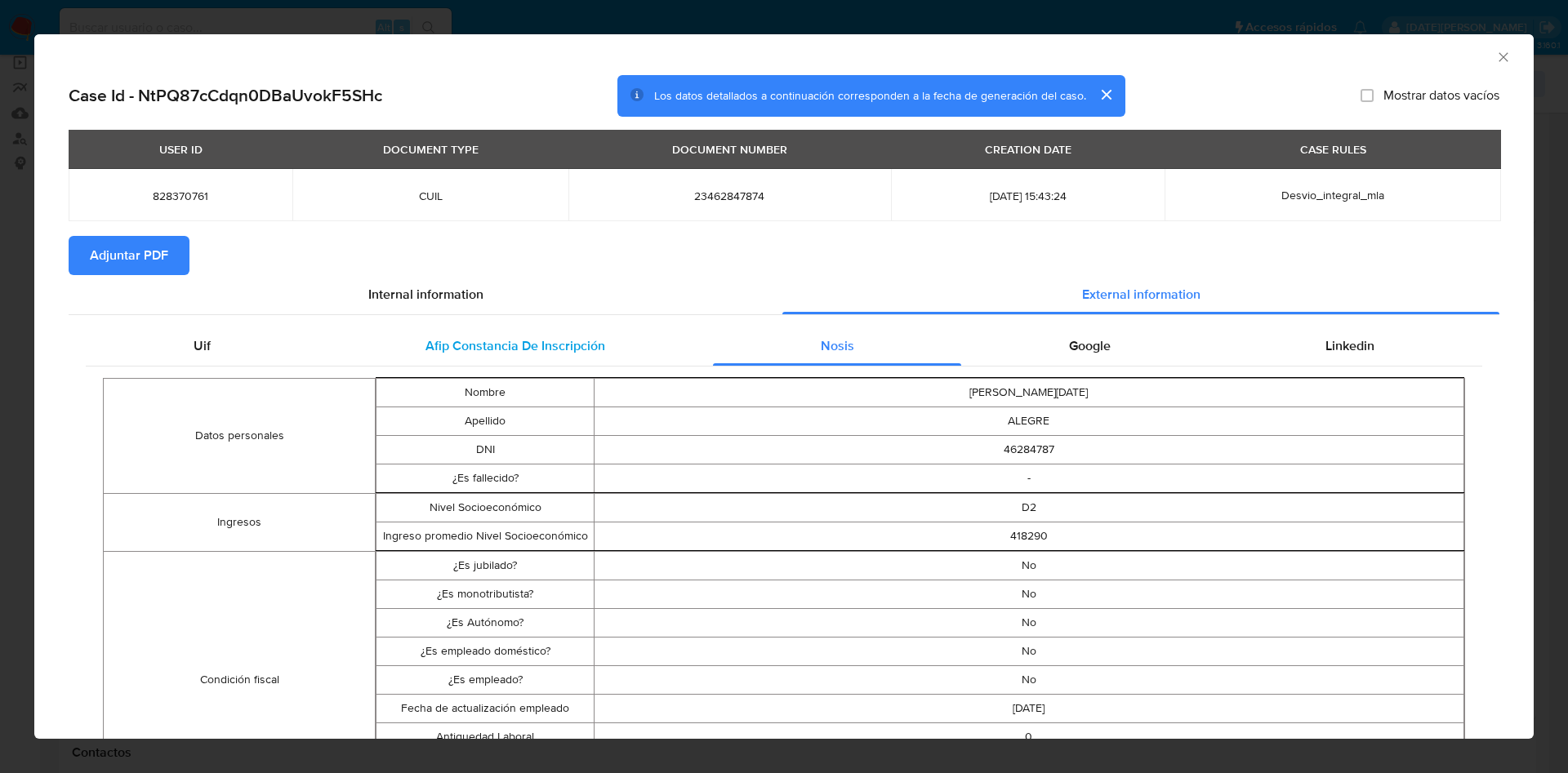
drag, startPoint x: 654, startPoint y: 349, endPoint x: 600, endPoint y: 351, distance: 54.0
click at [650, 349] on div "Afip Constancia De Inscripción" at bounding box center [514, 345] width 394 height 39
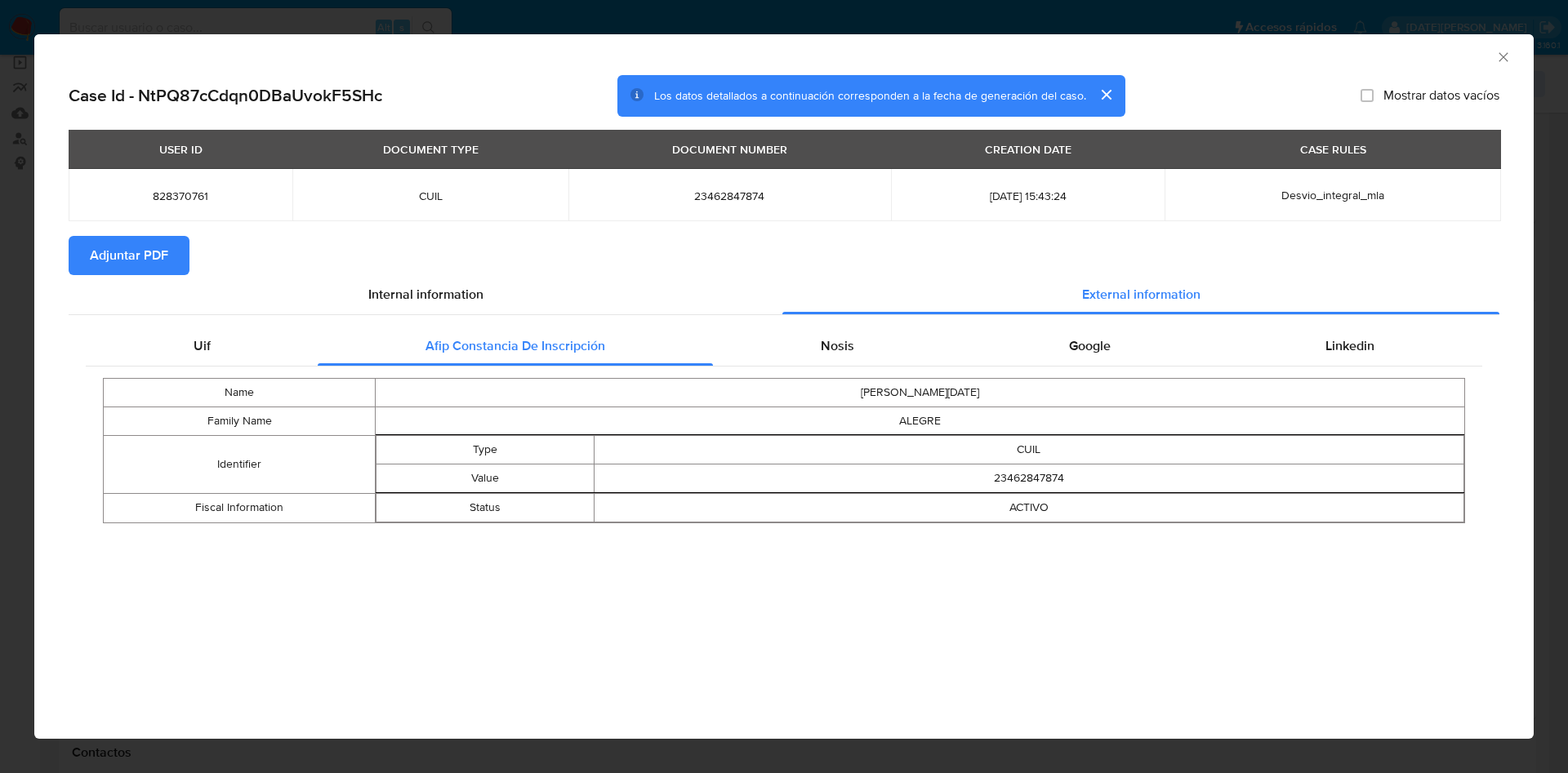
click at [1501, 58] on icon "Cerrar ventana" at bounding box center [1502, 56] width 9 height 9
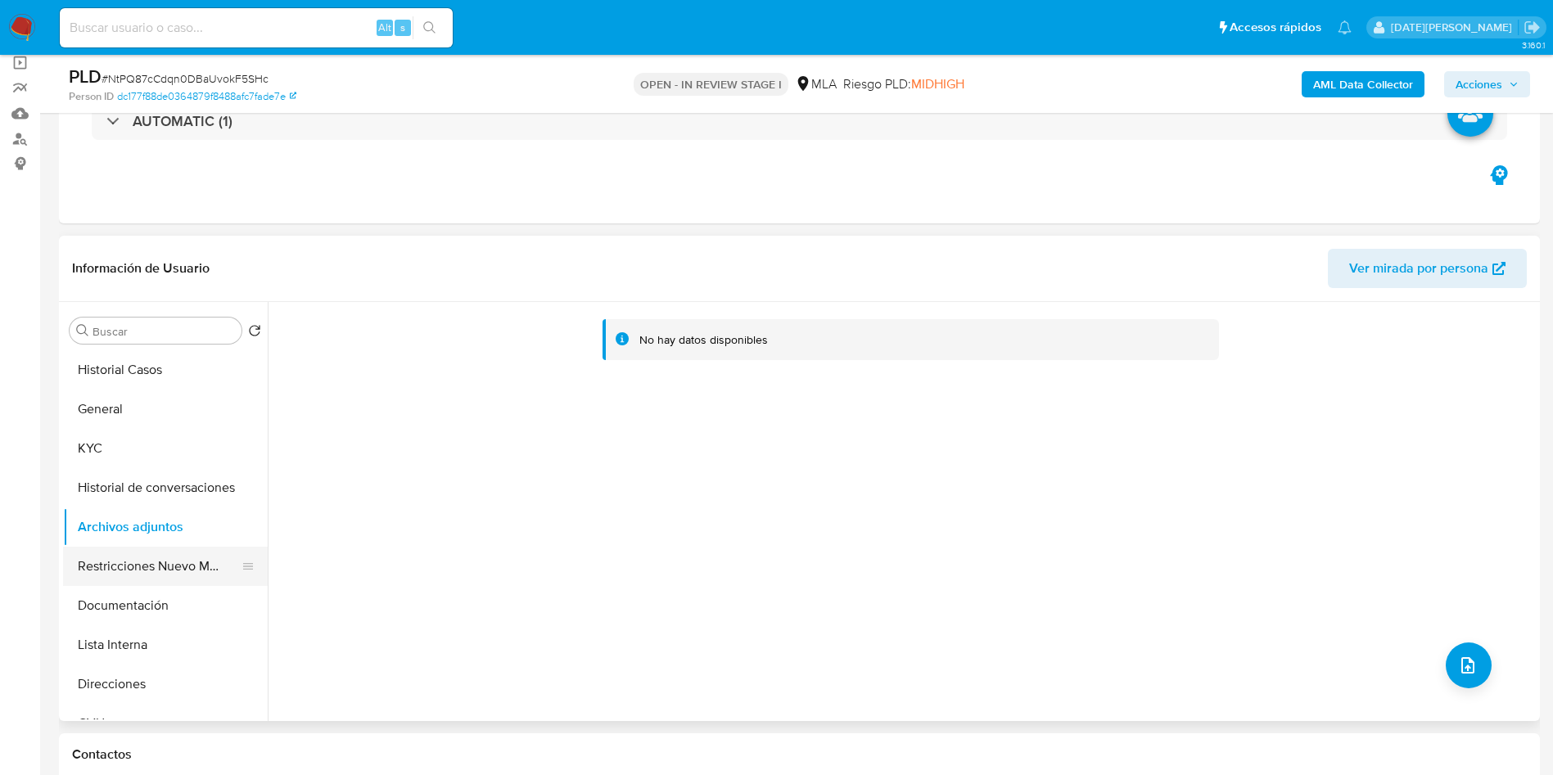
click at [111, 584] on button "Restricciones Nuevo Mundo" at bounding box center [159, 566] width 192 height 39
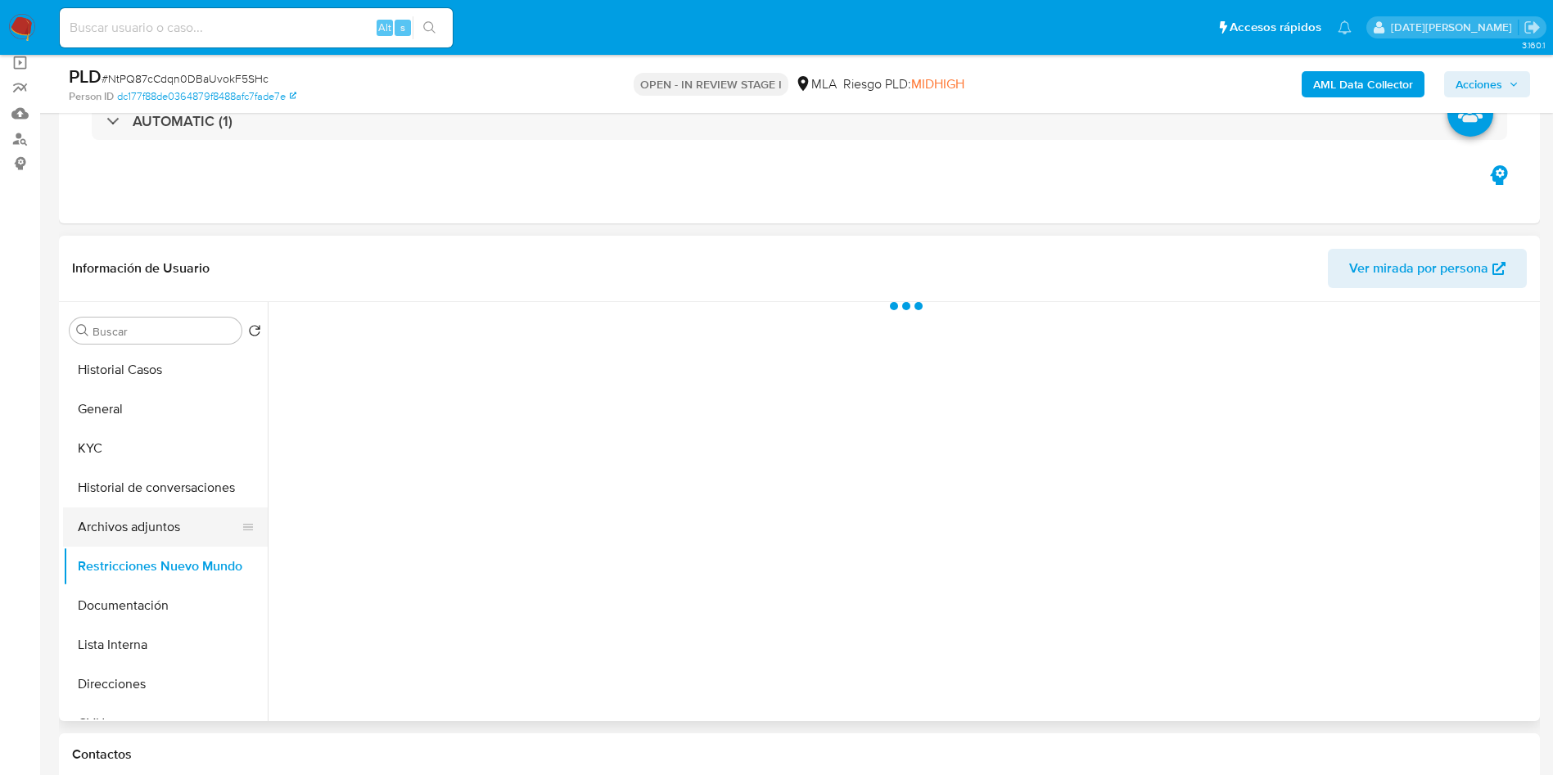
click at [120, 521] on button "Archivos adjuntos" at bounding box center [159, 527] width 192 height 39
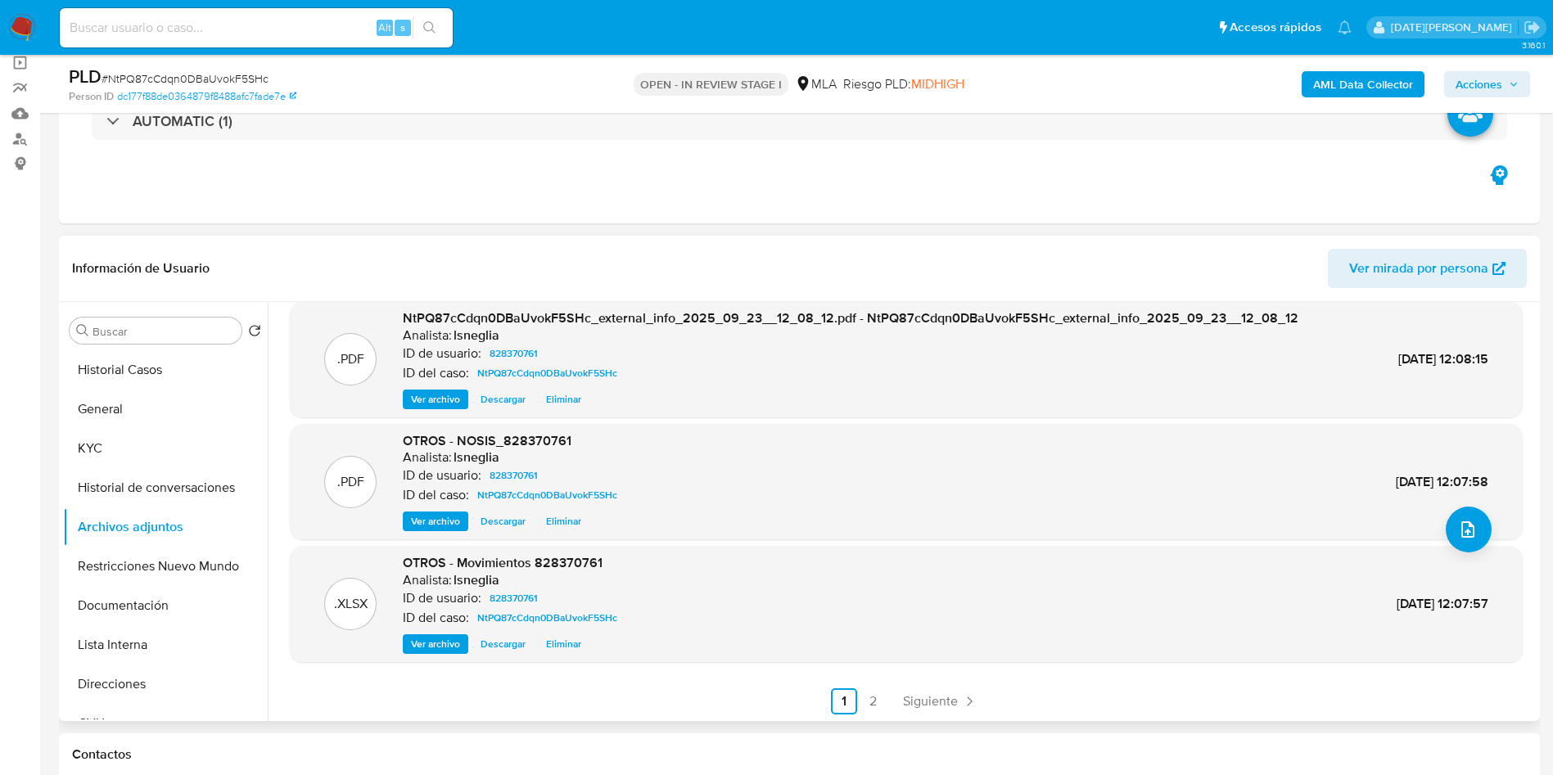
scroll to position [138, 0]
click at [863, 694] on link "2" at bounding box center [873, 700] width 26 height 26
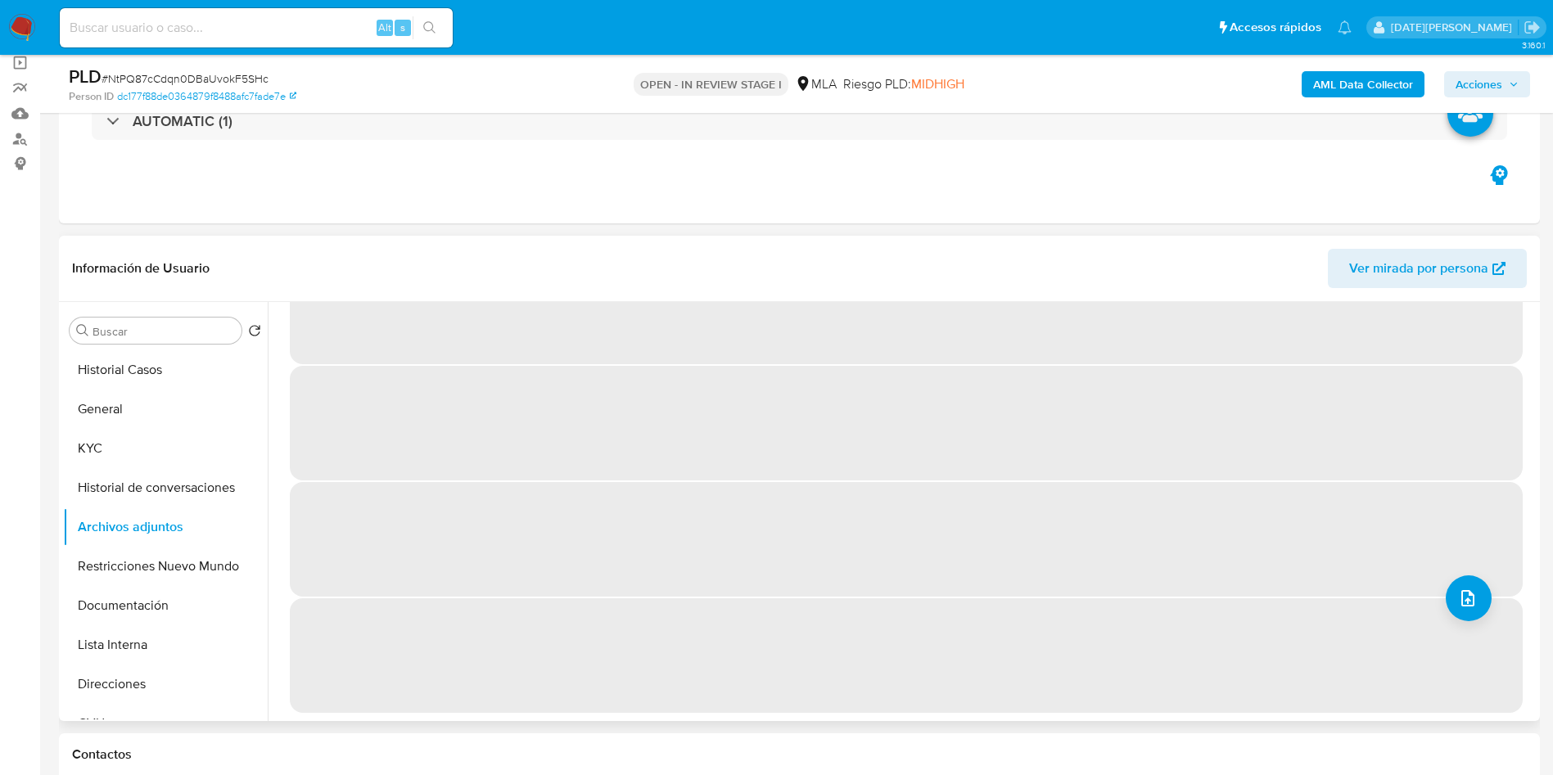
scroll to position [0, 0]
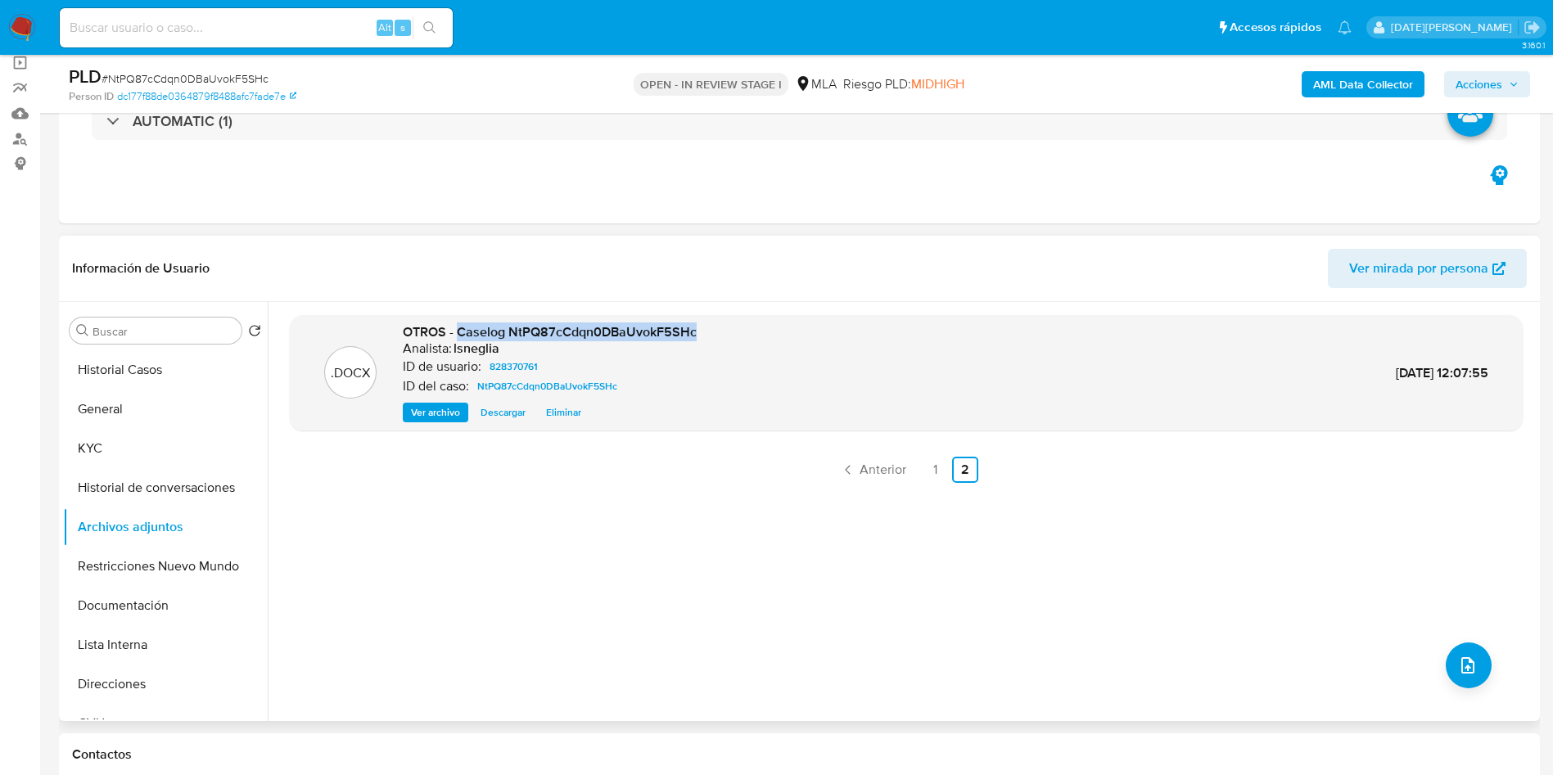
drag, startPoint x: 458, startPoint y: 336, endPoint x: 695, endPoint y: 336, distance: 237.4
click at [695, 336] on div ".DOCX OTROS - Caselog NtPQ87cCdqn0DBaUvokF5SHc Analista: lsneglia ID de usuario…" at bounding box center [906, 373] width 1216 height 100
copy span "Caselog NtPQ87cCdqn0DBaUvokF5SHc"
click at [157, 573] on button "Restricciones Nuevo Mundo" at bounding box center [159, 566] width 192 height 39
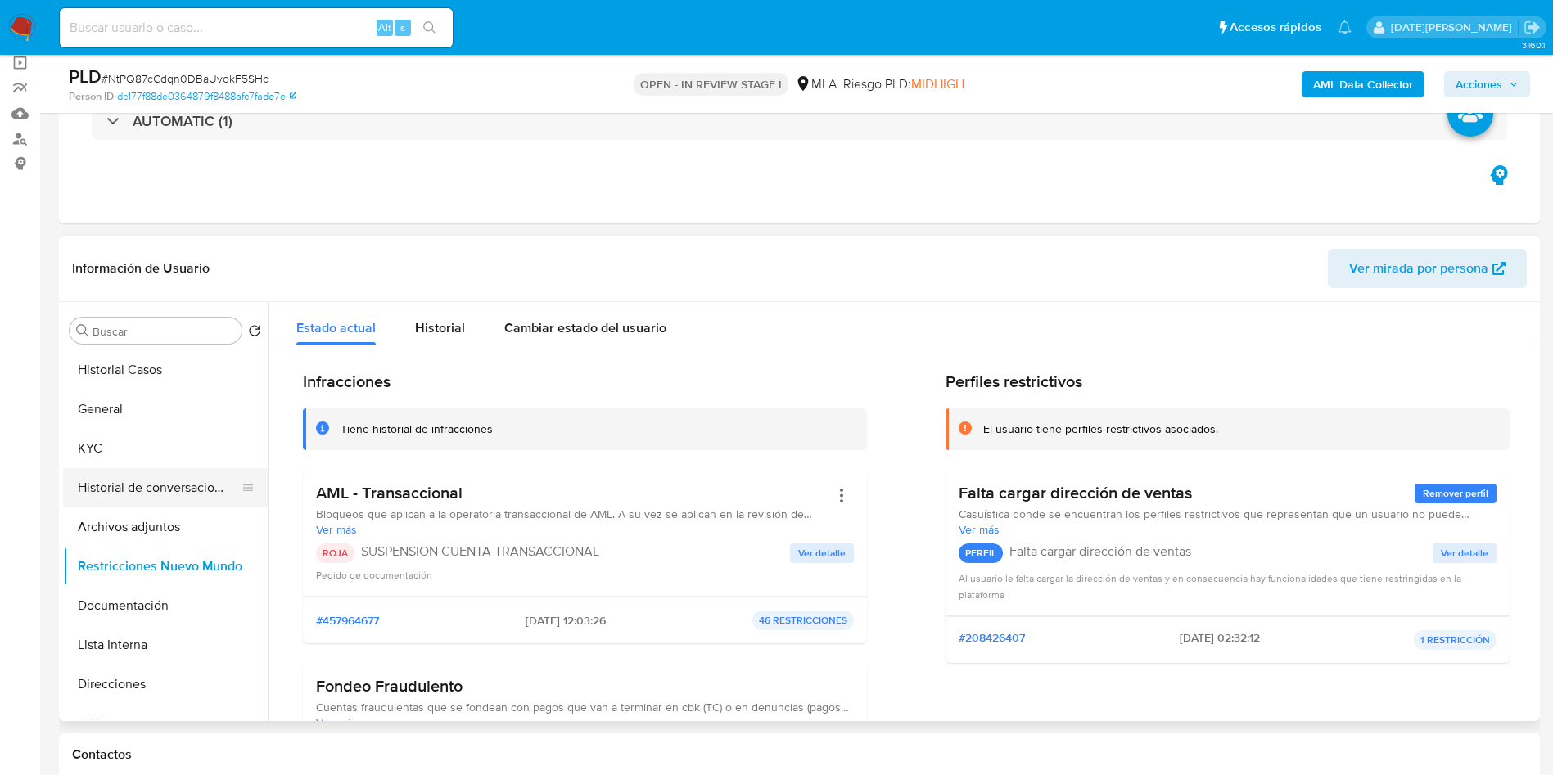
click at [151, 488] on button "Historial de conversaciones" at bounding box center [159, 487] width 192 height 39
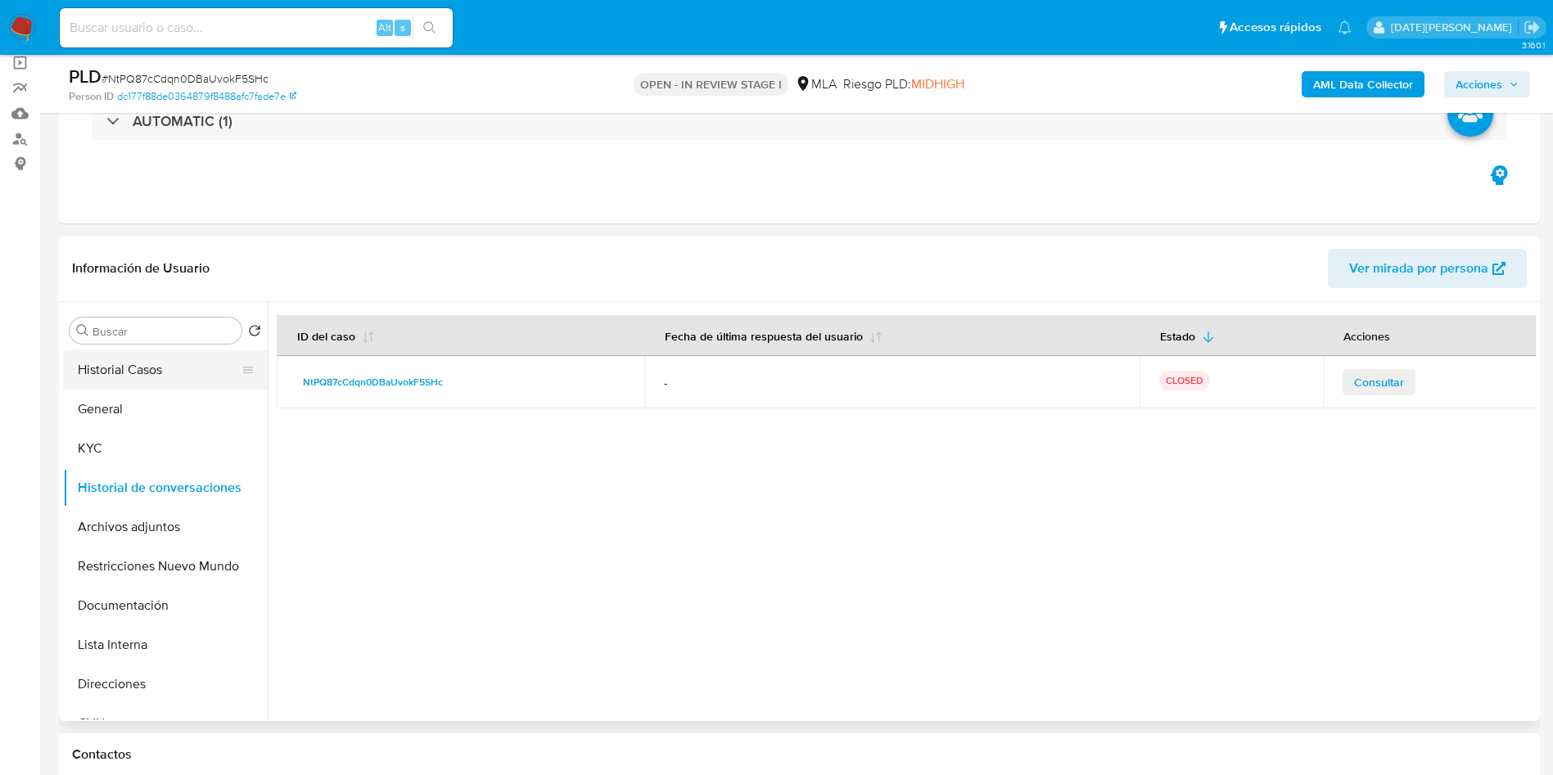
click at [133, 360] on button "Historial Casos" at bounding box center [159, 369] width 192 height 39
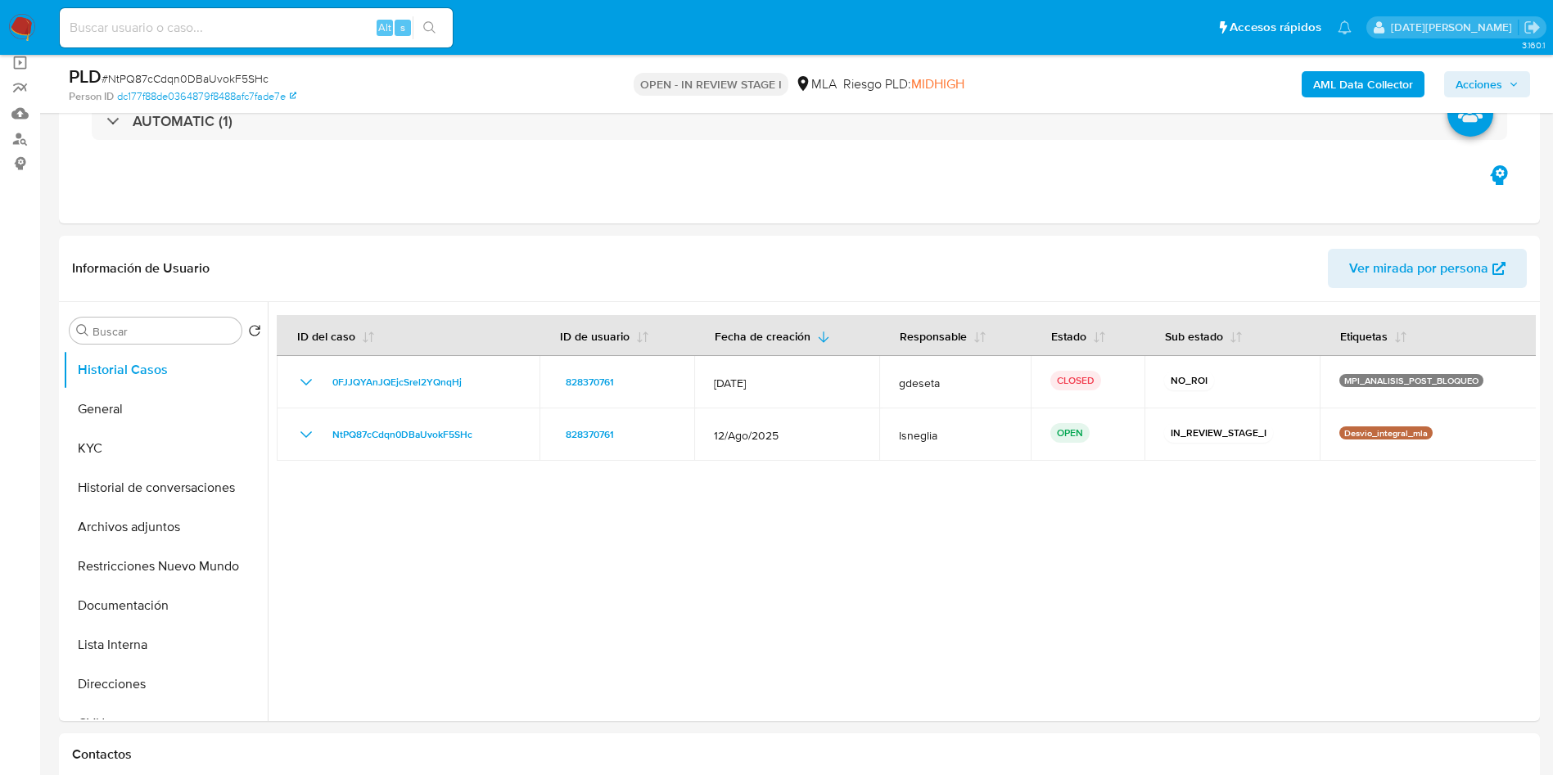
click at [1488, 81] on span "Acciones" at bounding box center [1478, 84] width 47 height 26
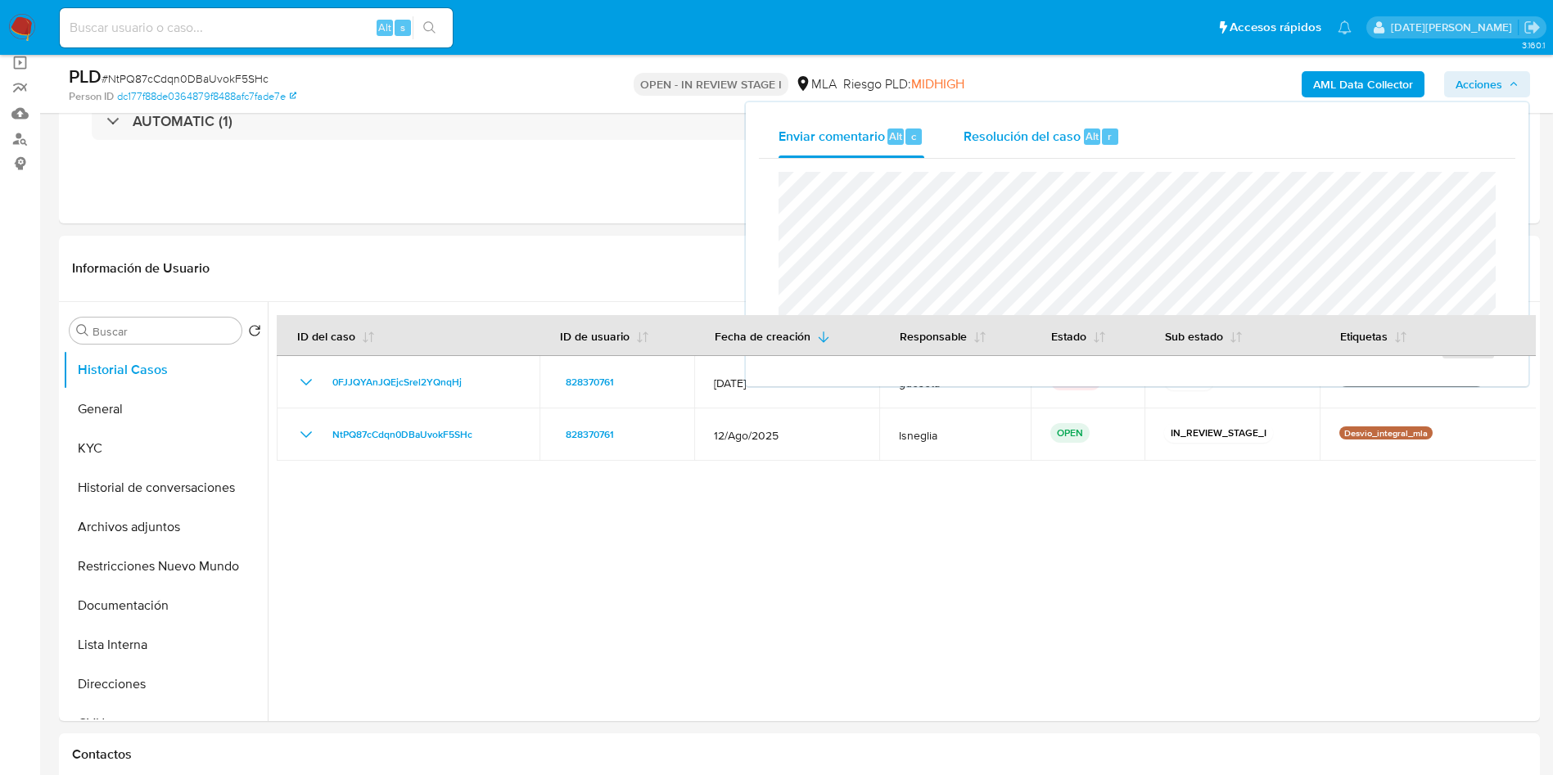
click at [1063, 134] on span "Resolución del caso" at bounding box center [1021, 135] width 117 height 19
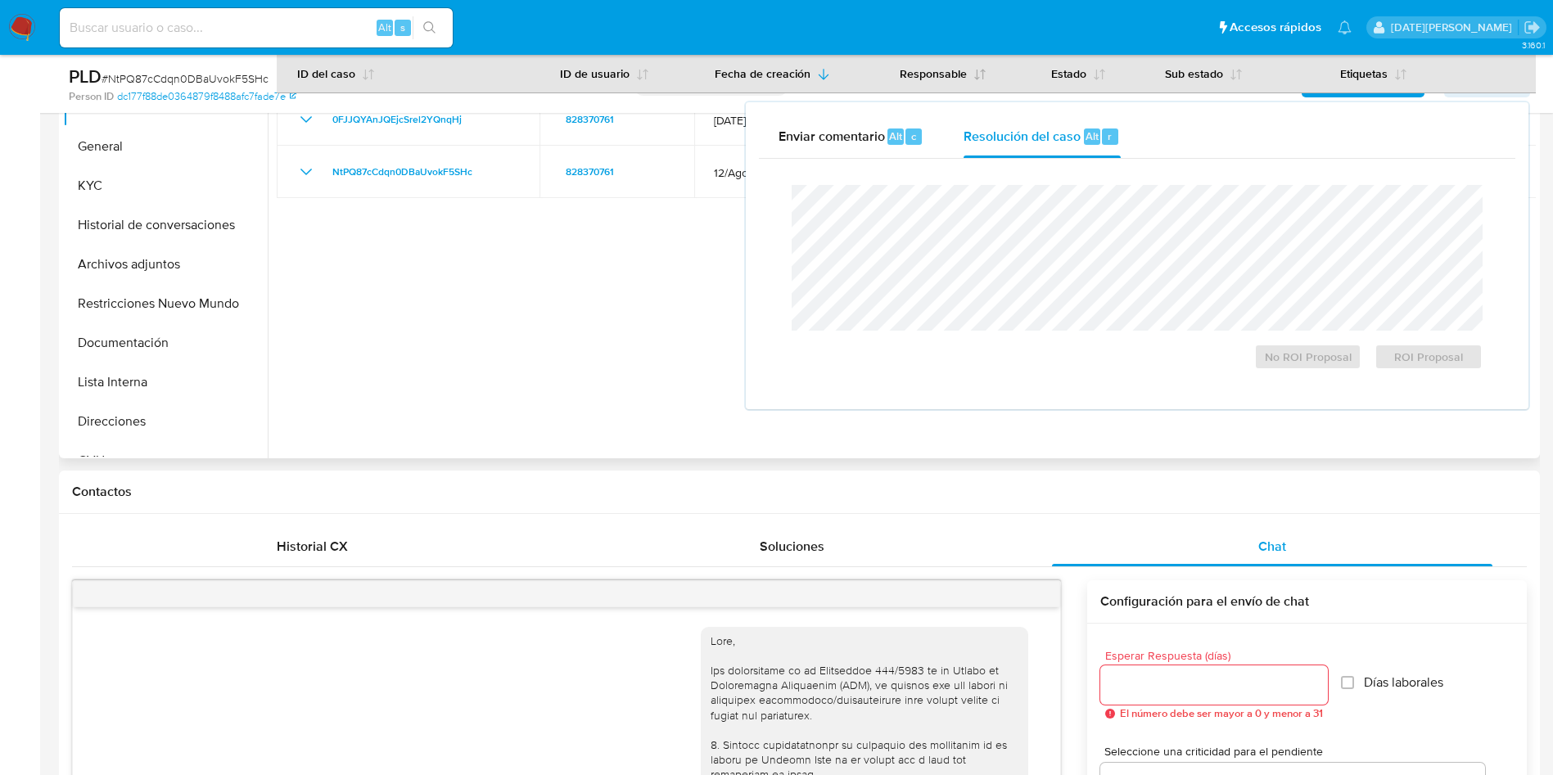
scroll to position [491, 0]
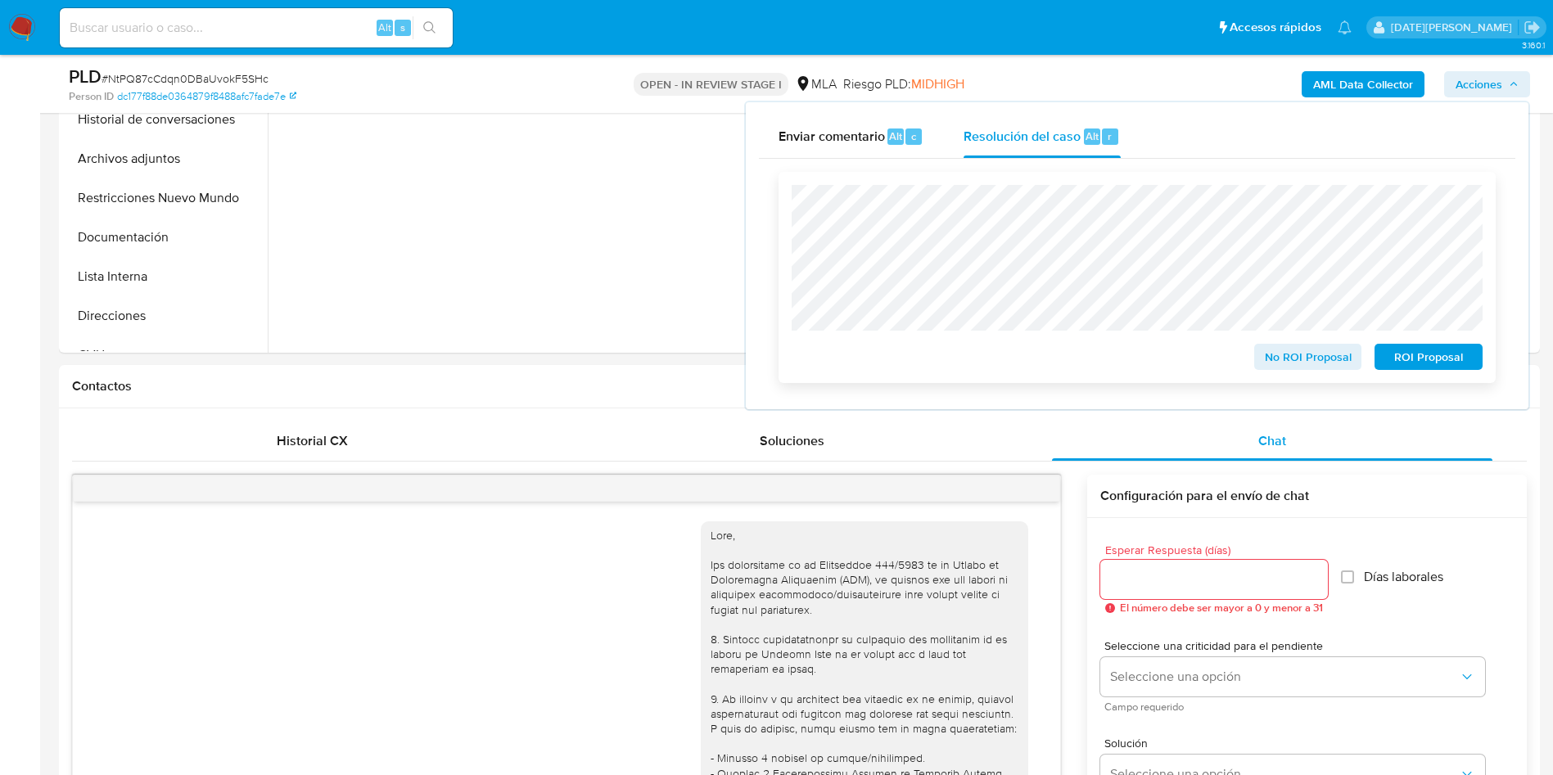
click at [1194, 339] on div "No ROI Proposal ROI Proposal" at bounding box center [1137, 277] width 691 height 185
click at [1442, 353] on span "ROI Proposal" at bounding box center [1428, 356] width 85 height 23
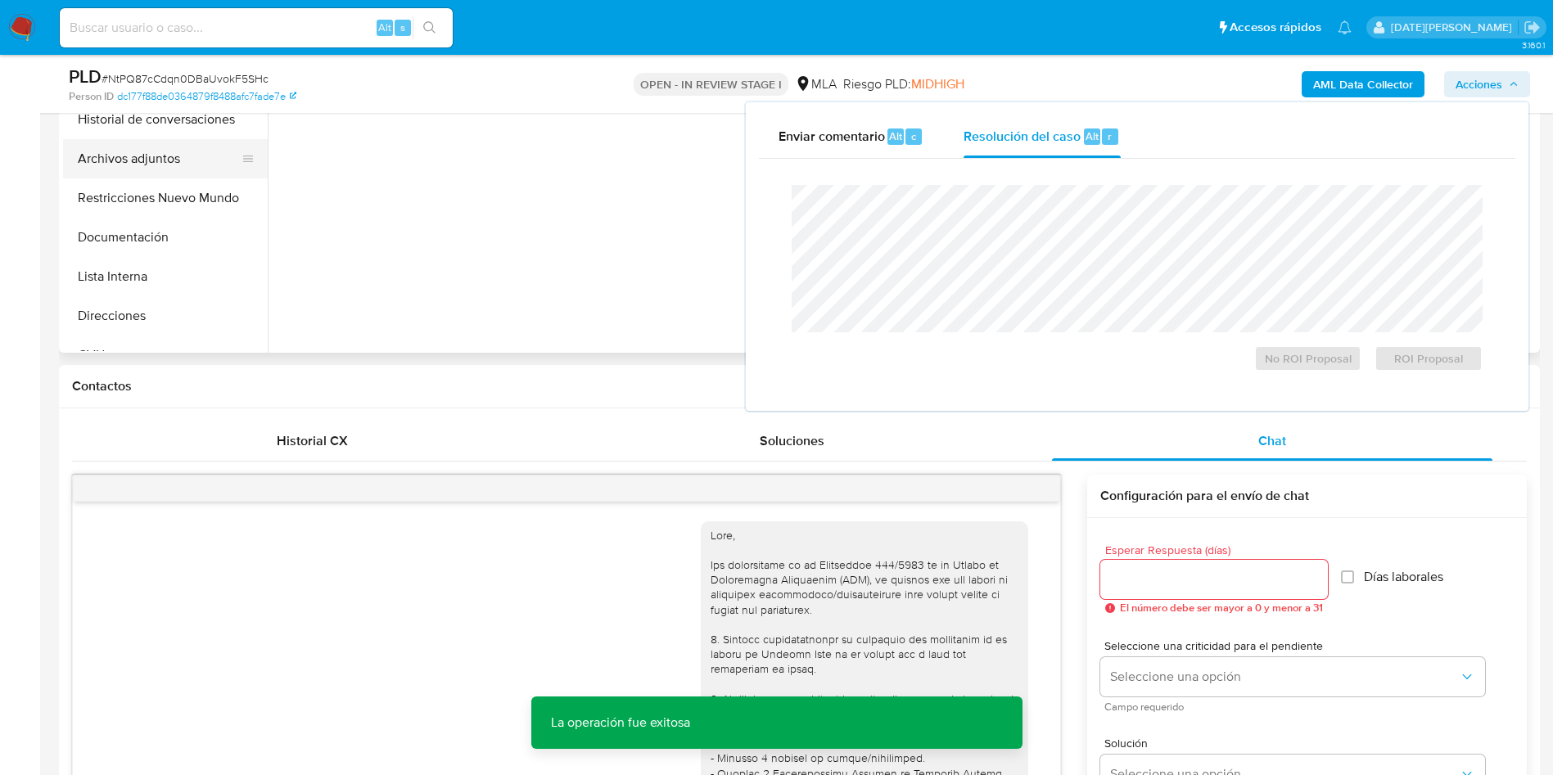
click at [142, 162] on button "Archivos adjuntos" at bounding box center [159, 158] width 192 height 39
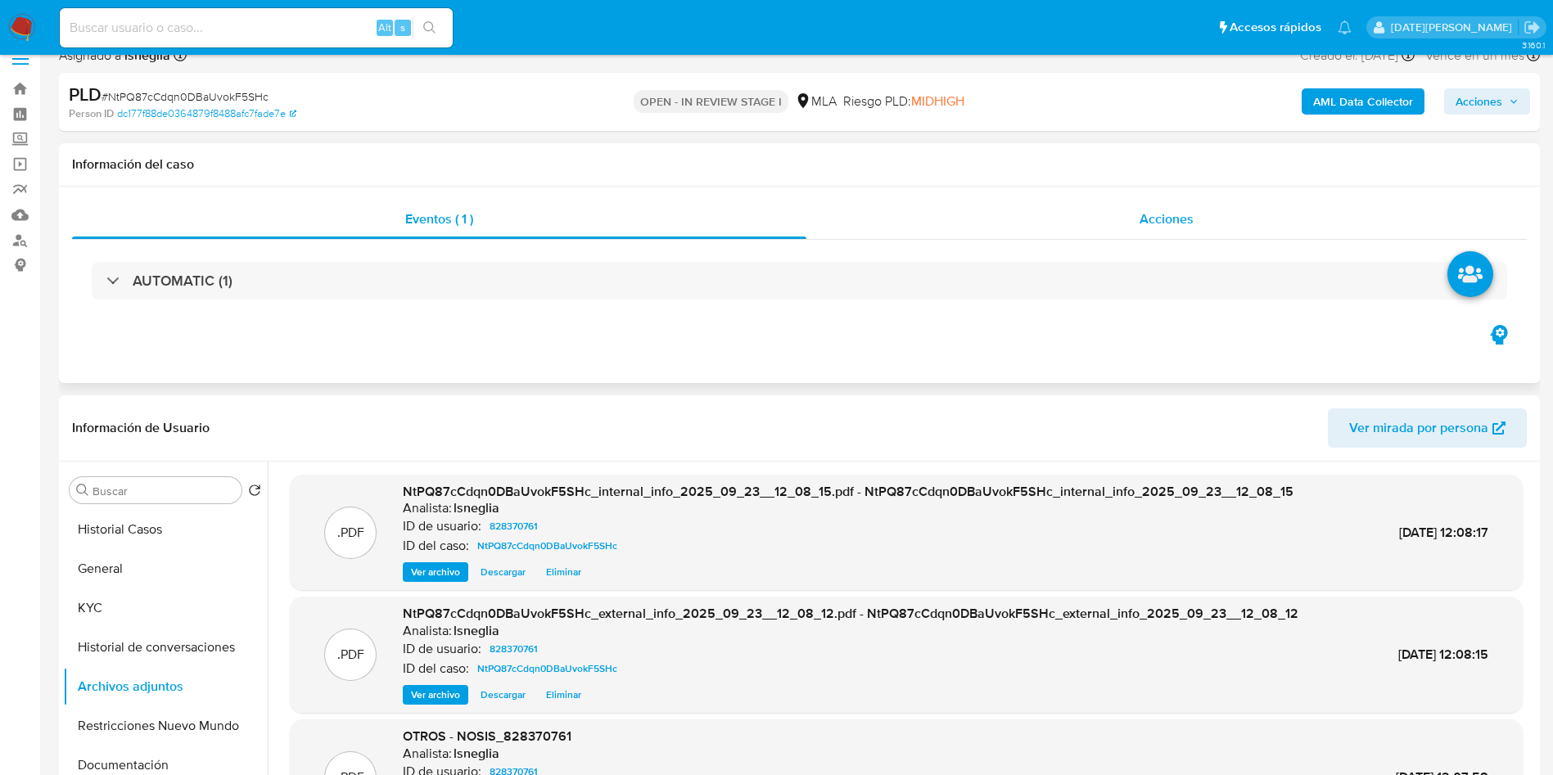
scroll to position [0, 0]
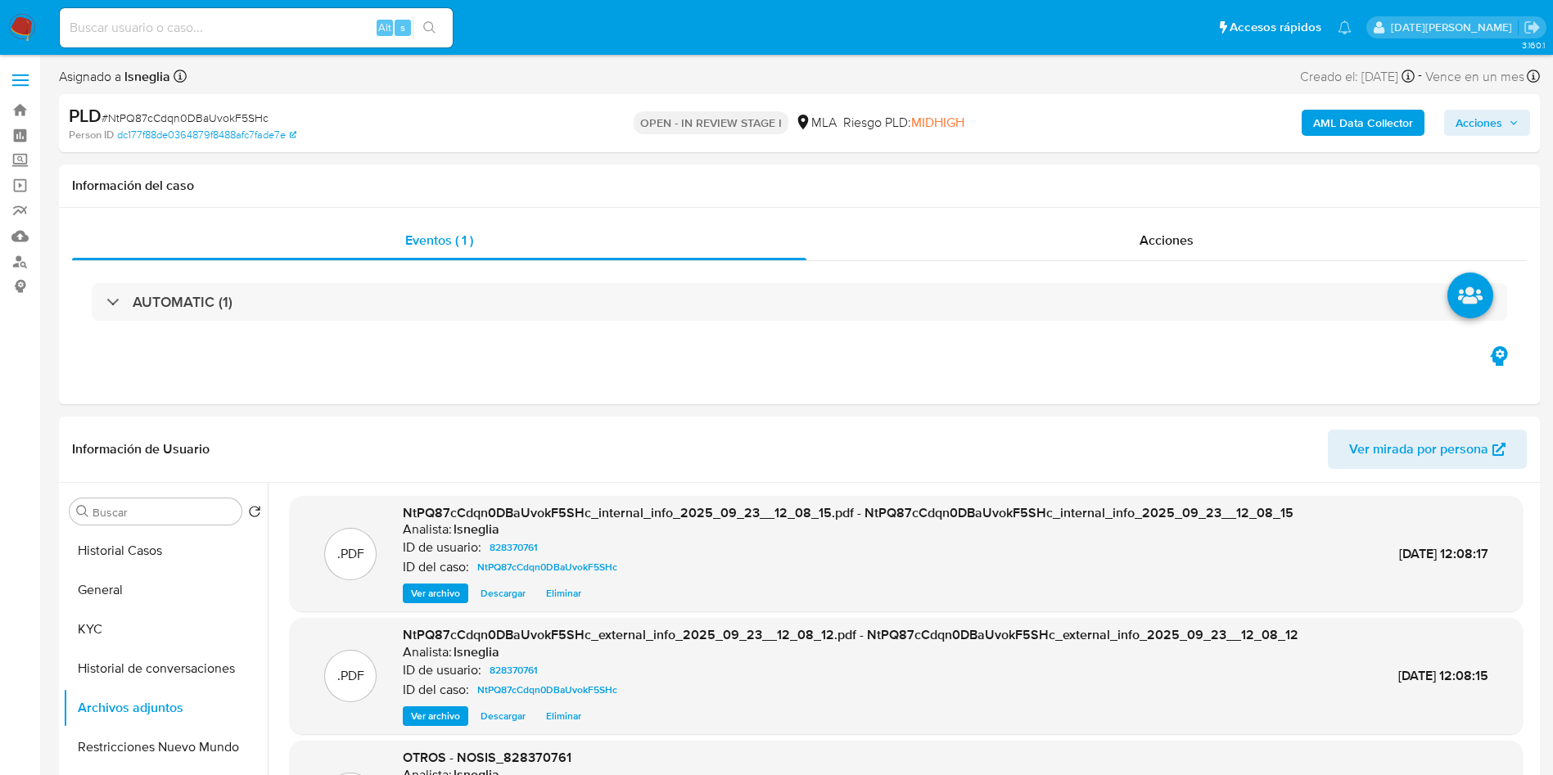
click at [234, 37] on input at bounding box center [256, 27] width 393 height 21
paste input "uAQCxakGmM8ODzaChOyWxV0R"
type input "uAQCxakGmM8ODzaChOyWxV0R"
click at [422, 20] on button "search-icon" at bounding box center [430, 27] width 34 height 23
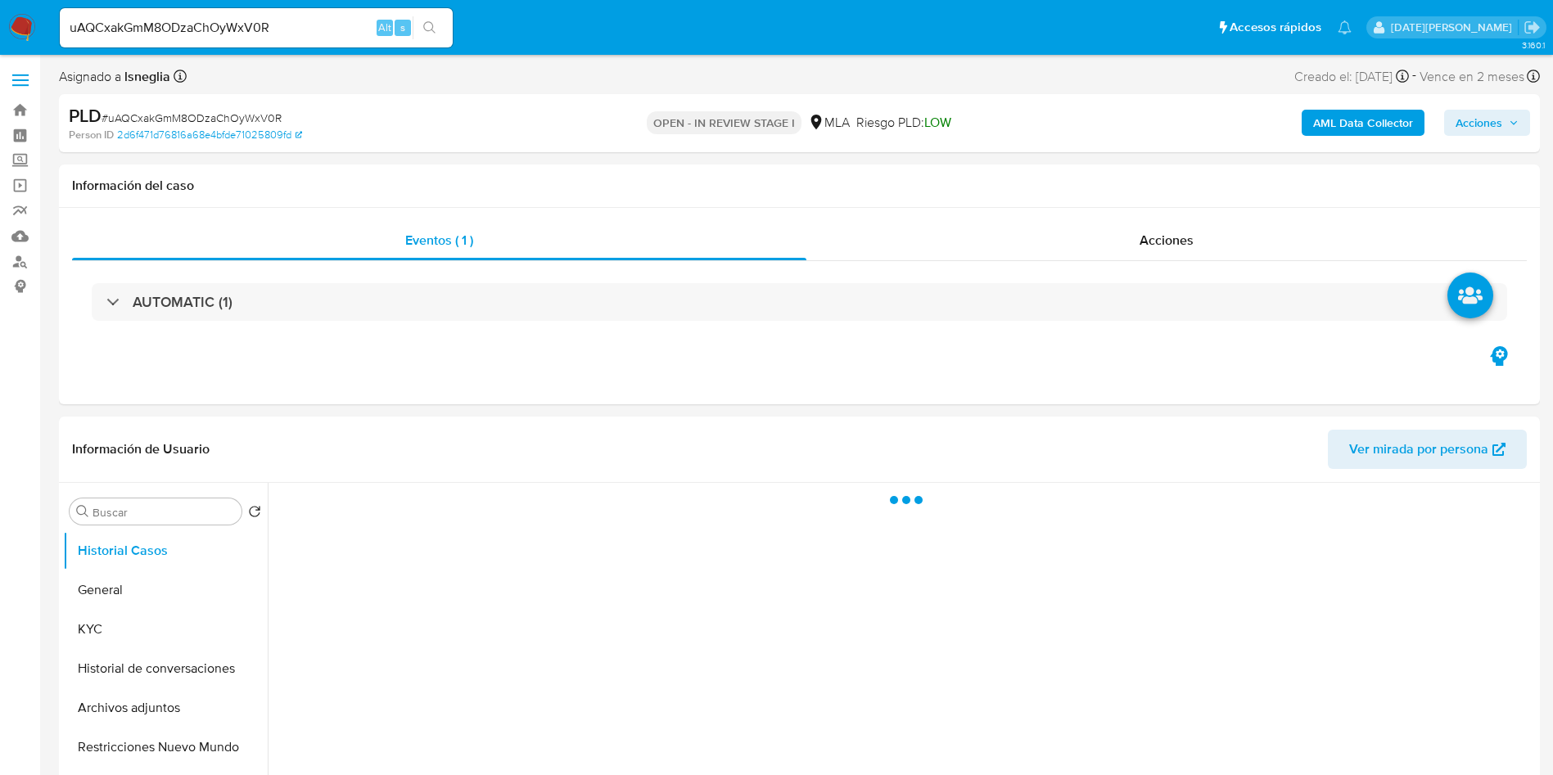
select select "10"
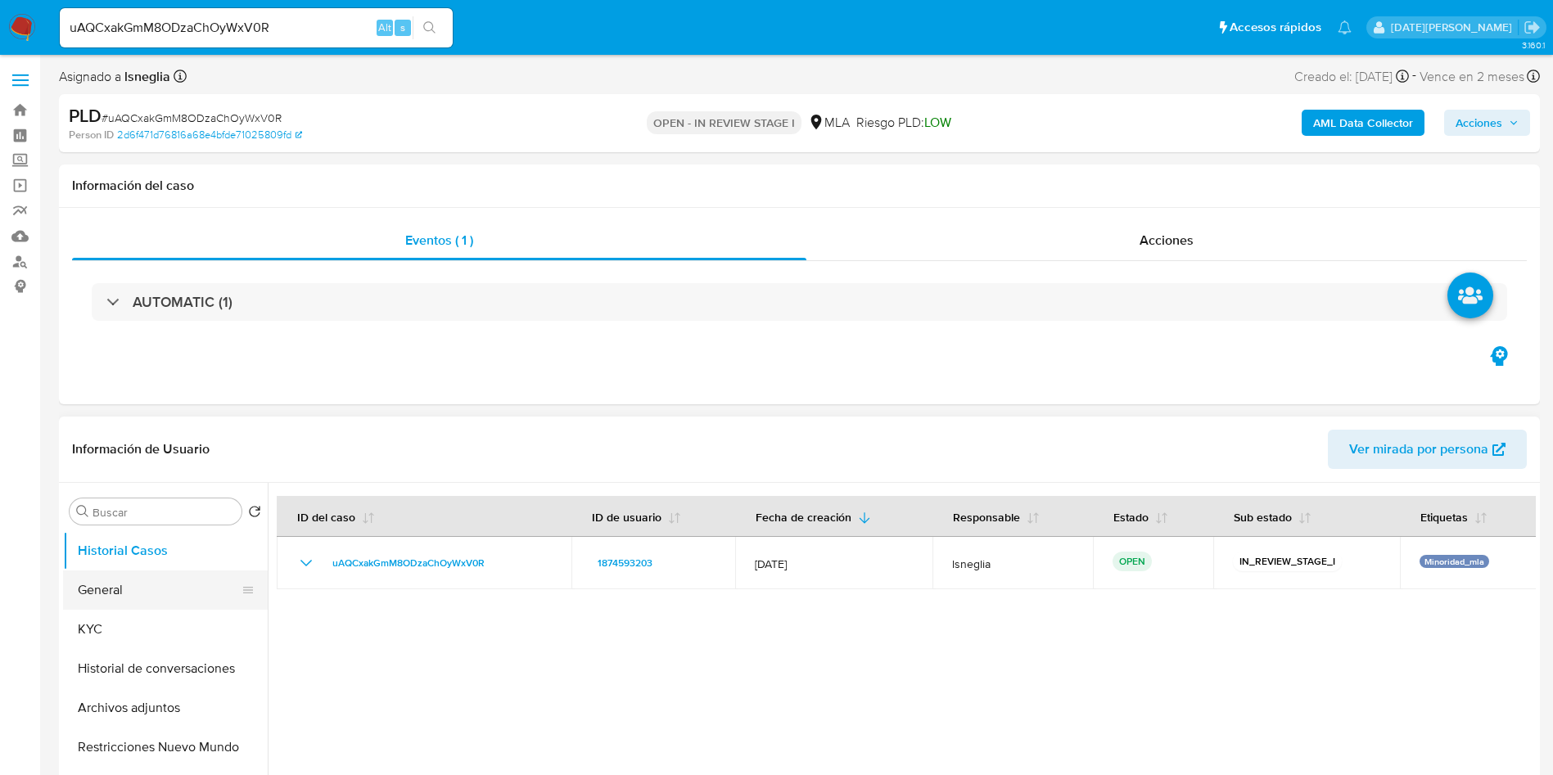
click at [120, 601] on button "General" at bounding box center [159, 590] width 192 height 39
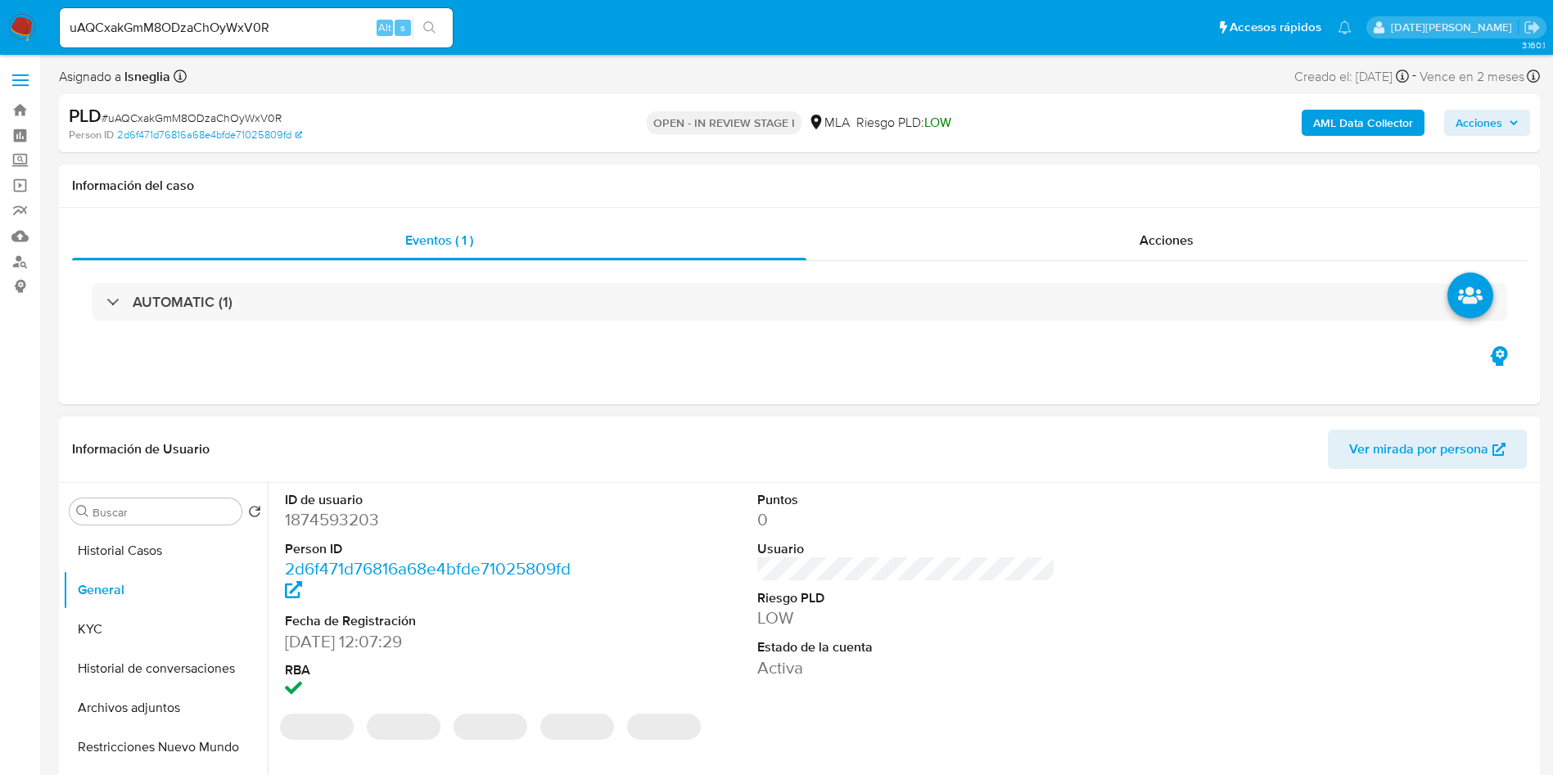
click at [351, 516] on dd "1874593203" at bounding box center [434, 519] width 299 height 23
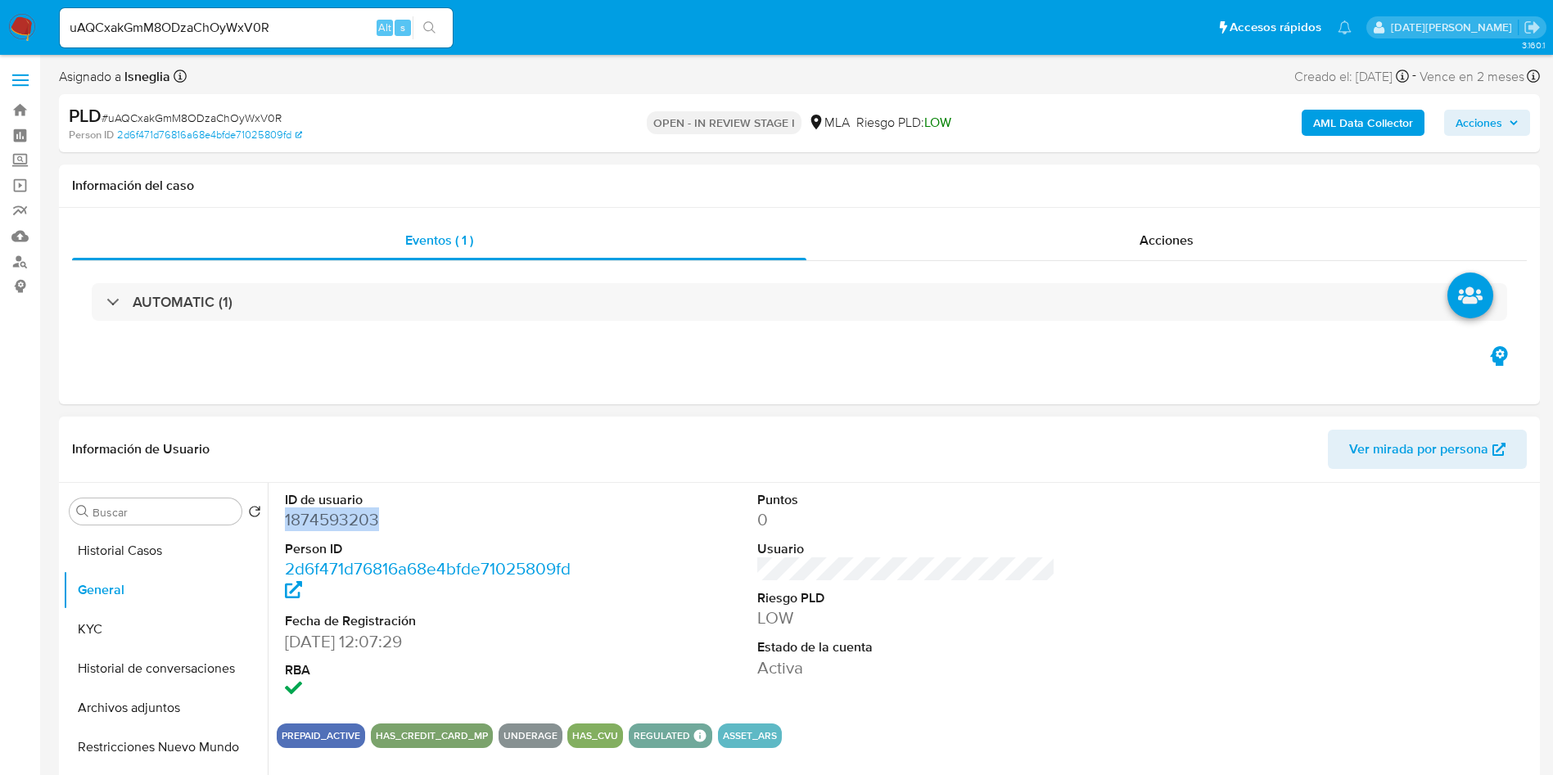
copy dd "1874593203"
click at [125, 635] on button "KYC" at bounding box center [159, 629] width 192 height 39
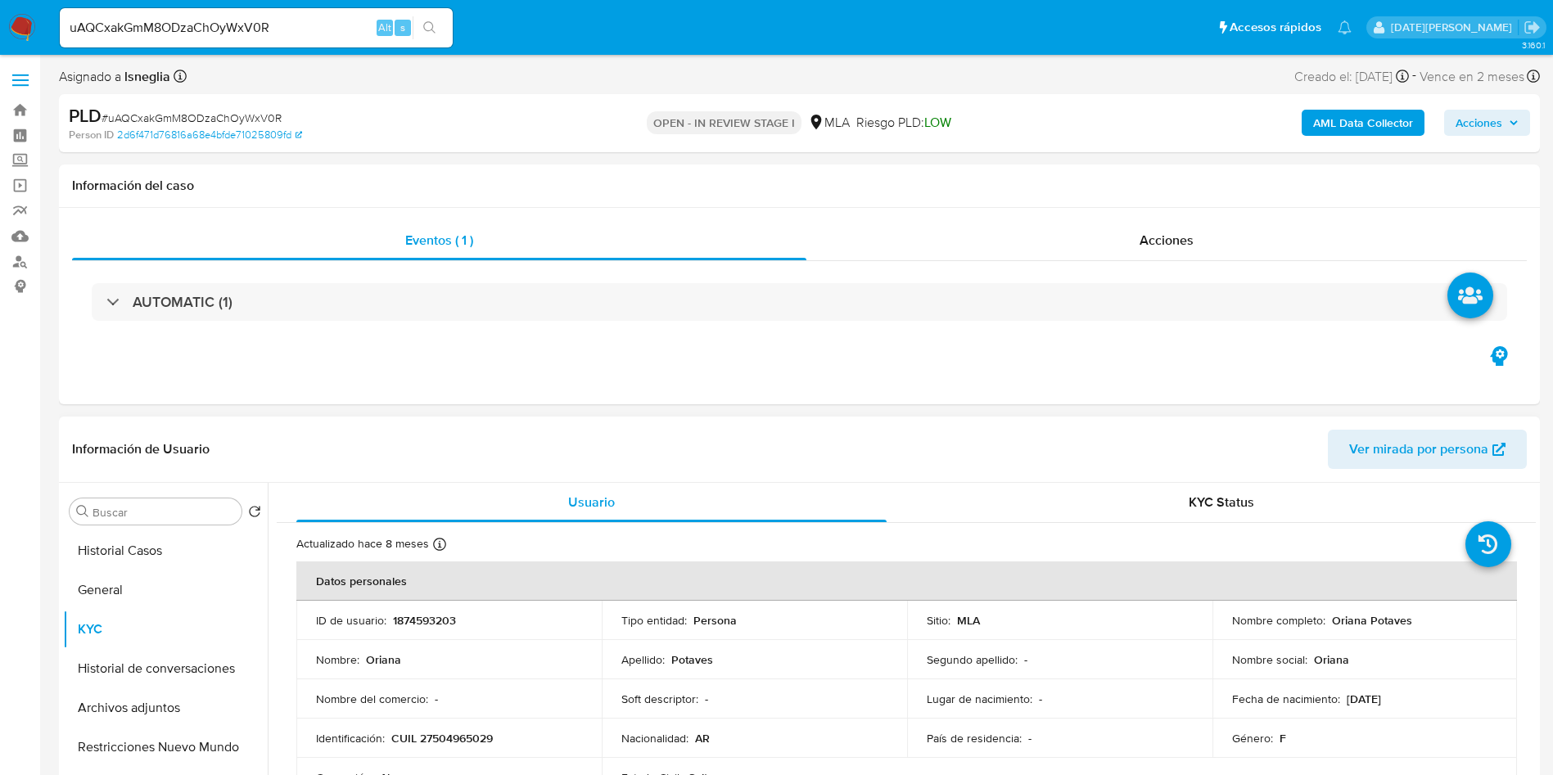
drag, startPoint x: 1342, startPoint y: 702, endPoint x: 1444, endPoint y: 699, distance: 102.4
click at [1444, 699] on div "Fecha de nacimiento : 27/08/2010" at bounding box center [1365, 699] width 266 height 15
click at [457, 740] on p "CUIL 27504965029" at bounding box center [442, 738] width 102 height 15
click at [458, 740] on p "CUIL 27504965029" at bounding box center [442, 738] width 102 height 15
copy p "27504965029"
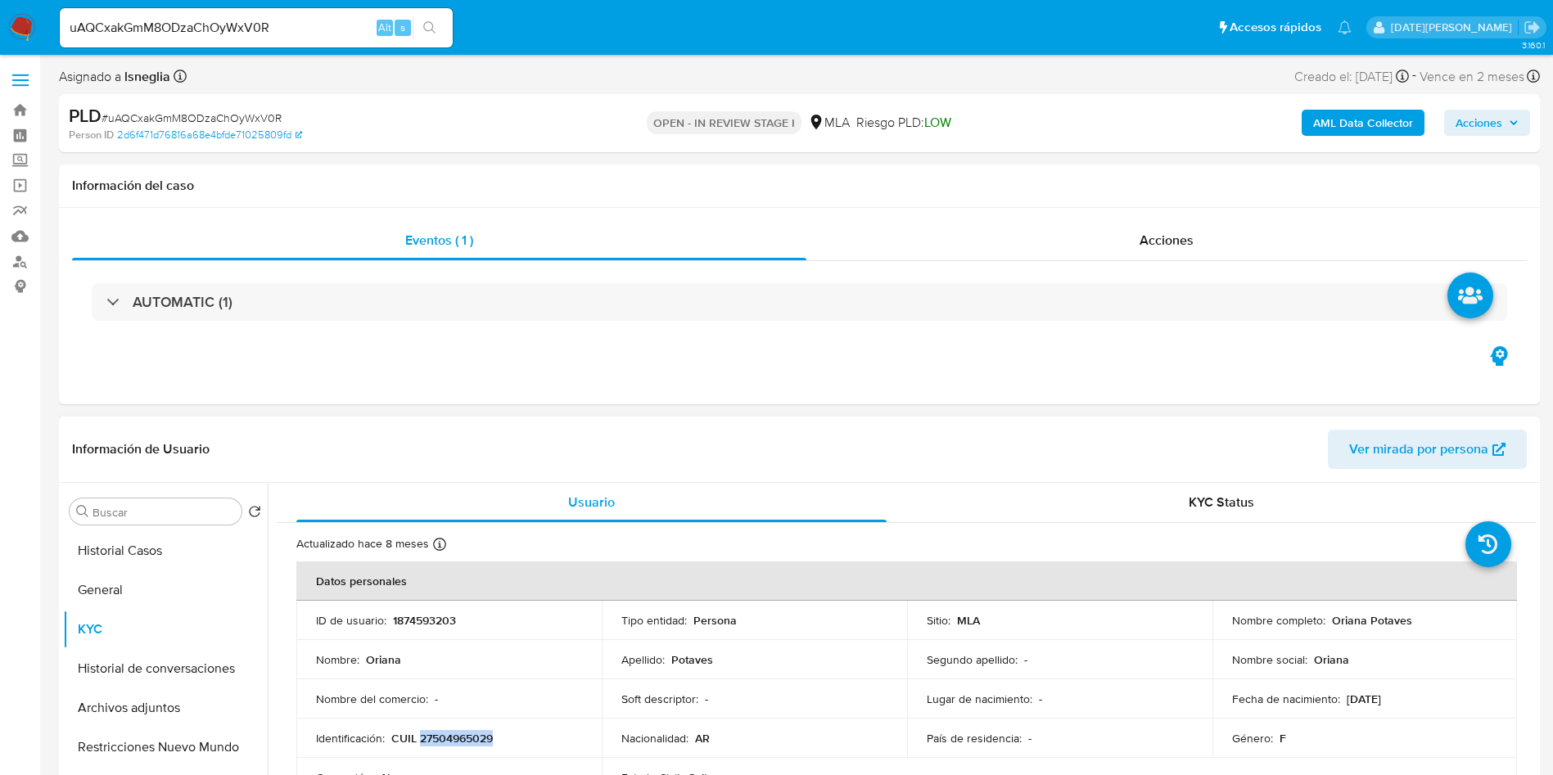
click at [450, 742] on p "CUIL 27504965029" at bounding box center [442, 738] width 102 height 15
click at [451, 742] on p "CUIL 27504965029" at bounding box center [442, 738] width 102 height 15
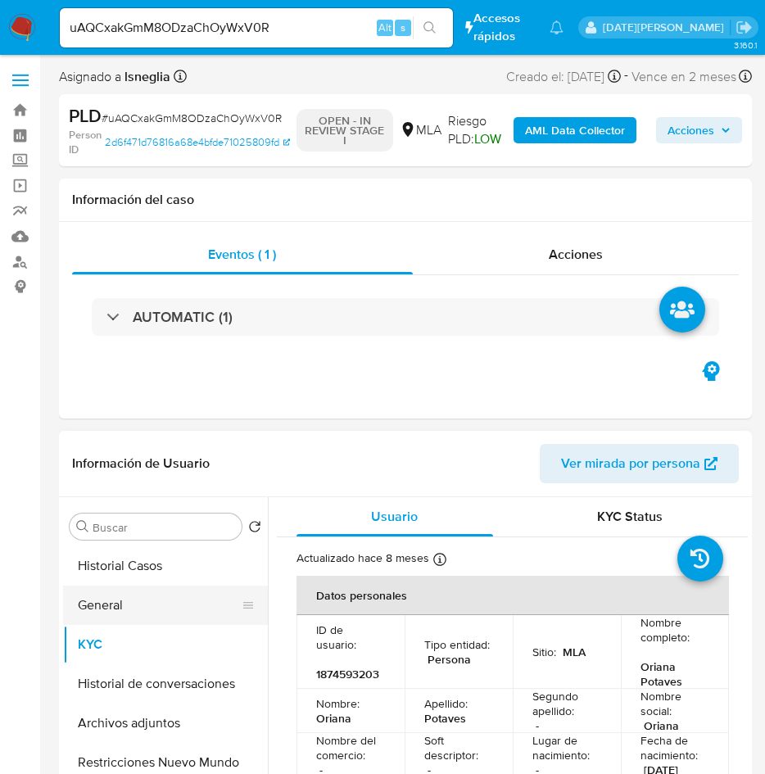
click at [146, 601] on button "General" at bounding box center [159, 604] width 192 height 39
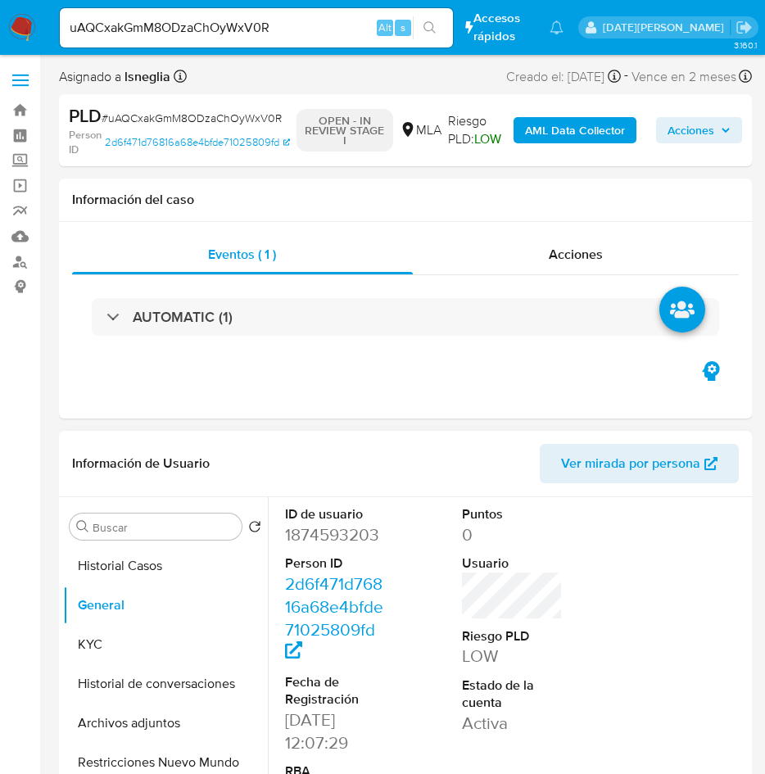
click at [337, 533] on dd "1874593203" at bounding box center [336, 534] width 102 height 23
copy dd "1874593203"
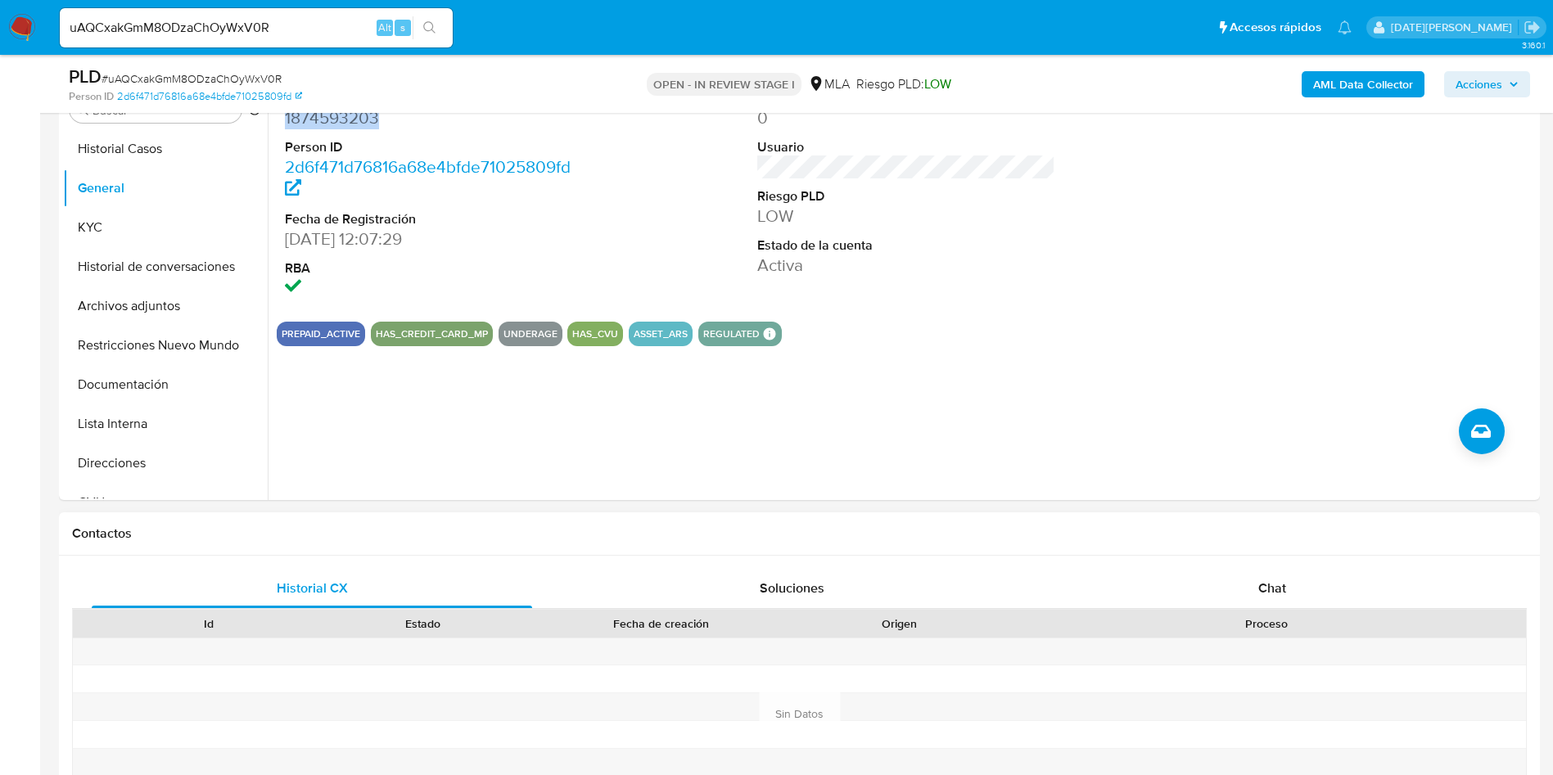
scroll to position [368, 0]
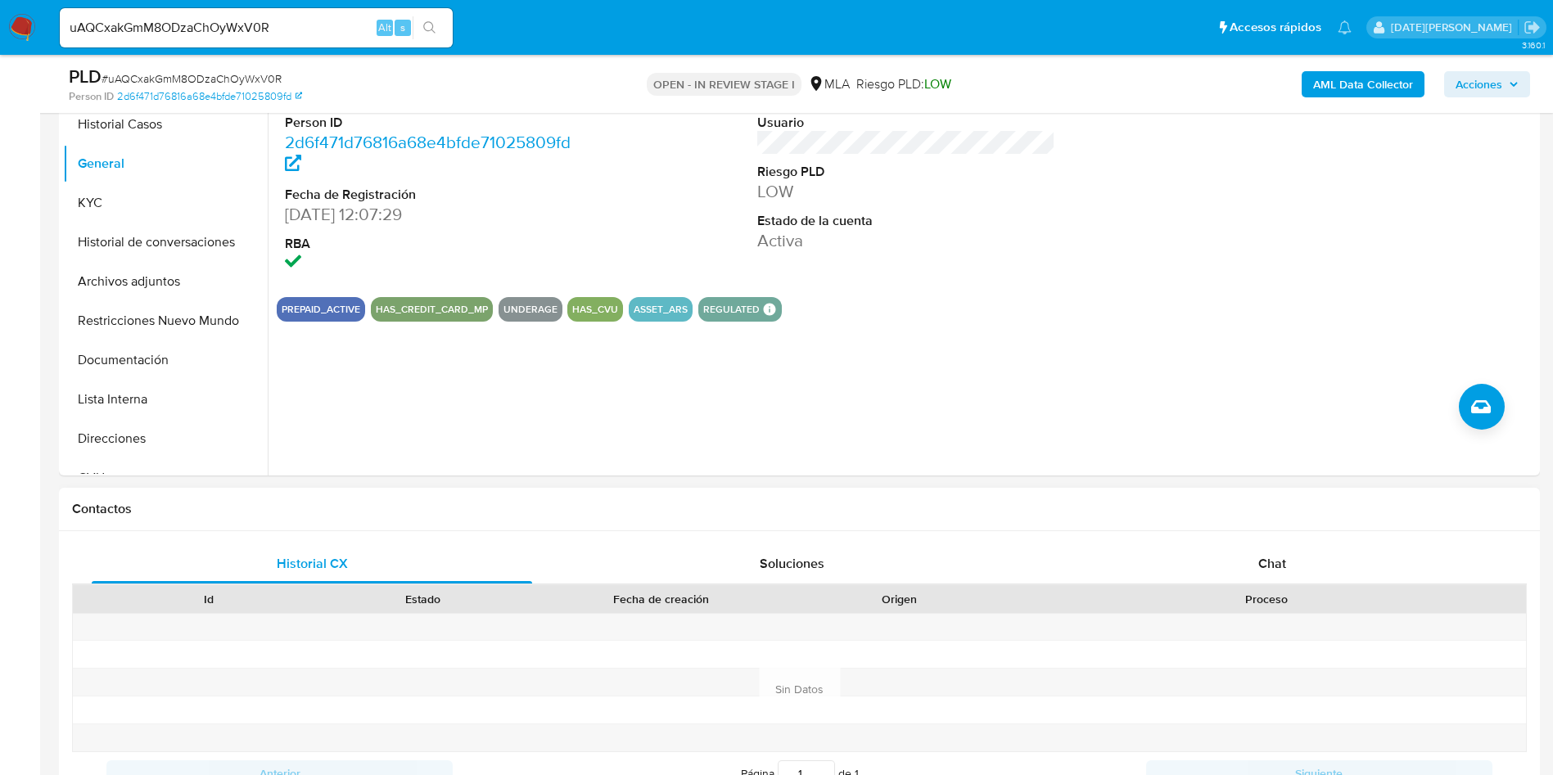
click at [1277, 542] on div "Historial CX Soluciones Chat Id Estado Fecha de creación Origen Proceso Anterio…" at bounding box center [799, 689] width 1481 height 316
click at [1273, 551] on div "Chat" at bounding box center [1272, 563] width 440 height 39
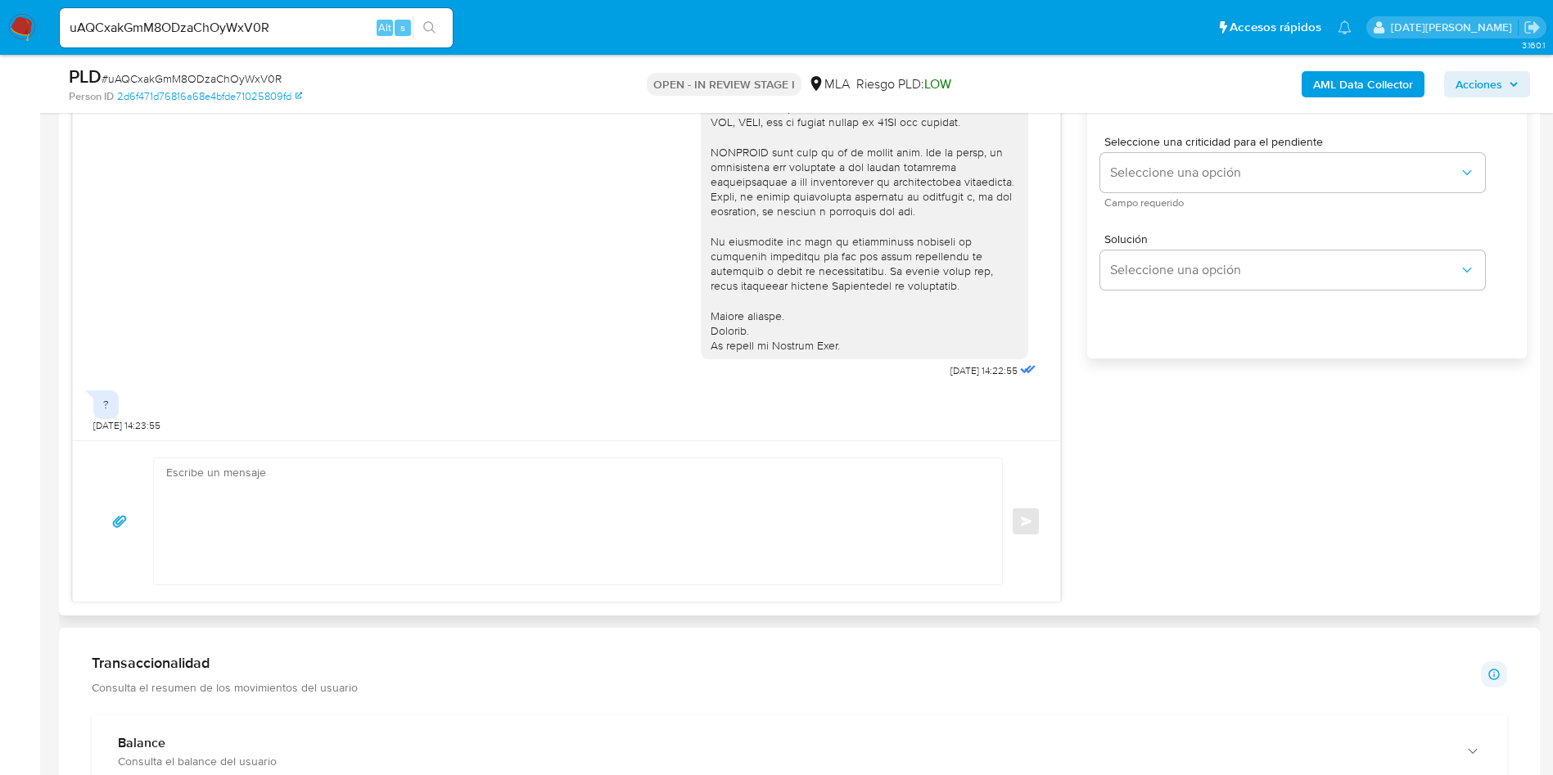
scroll to position [982, 0]
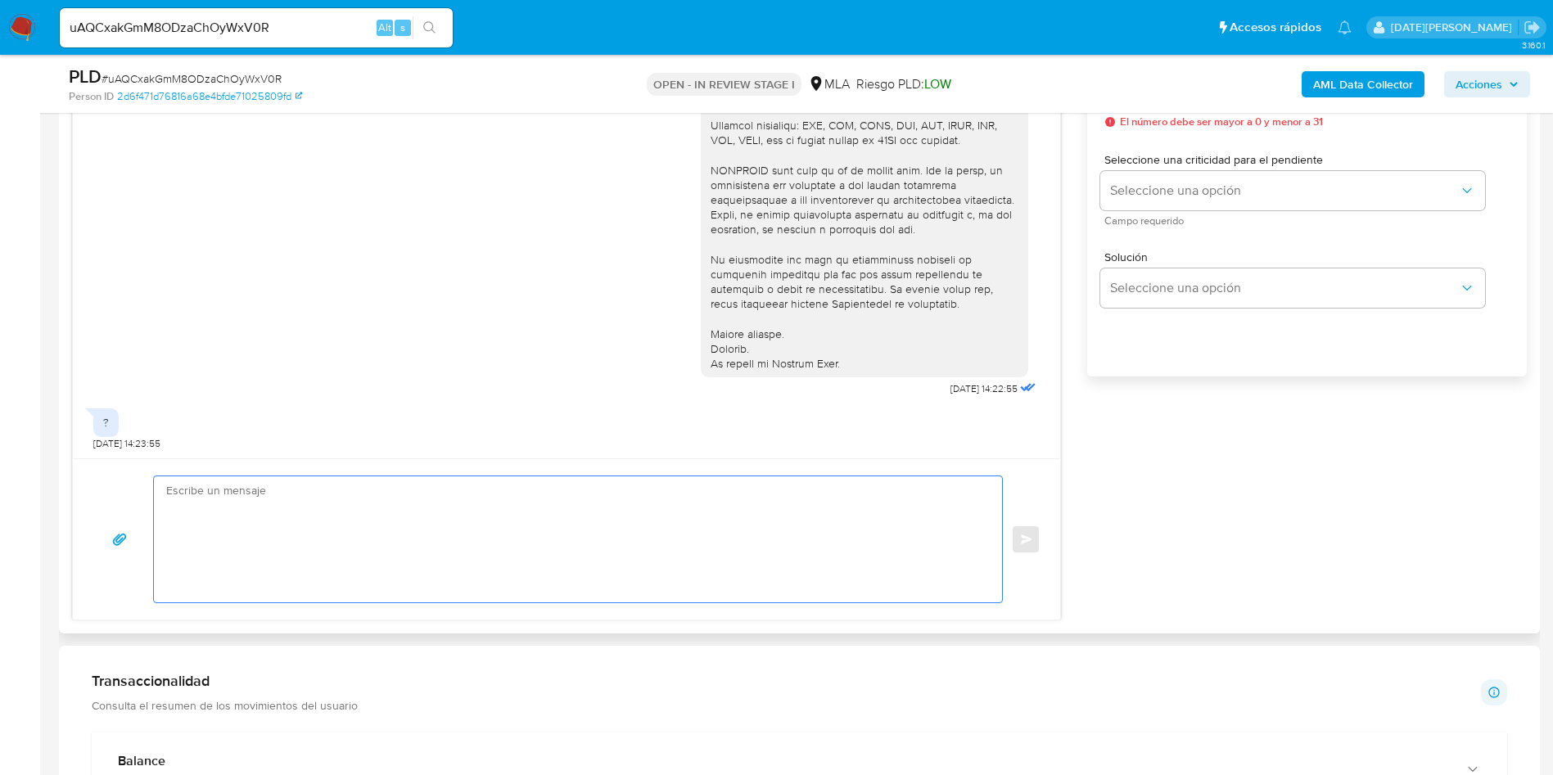
click at [767, 519] on textarea at bounding box center [573, 539] width 815 height 126
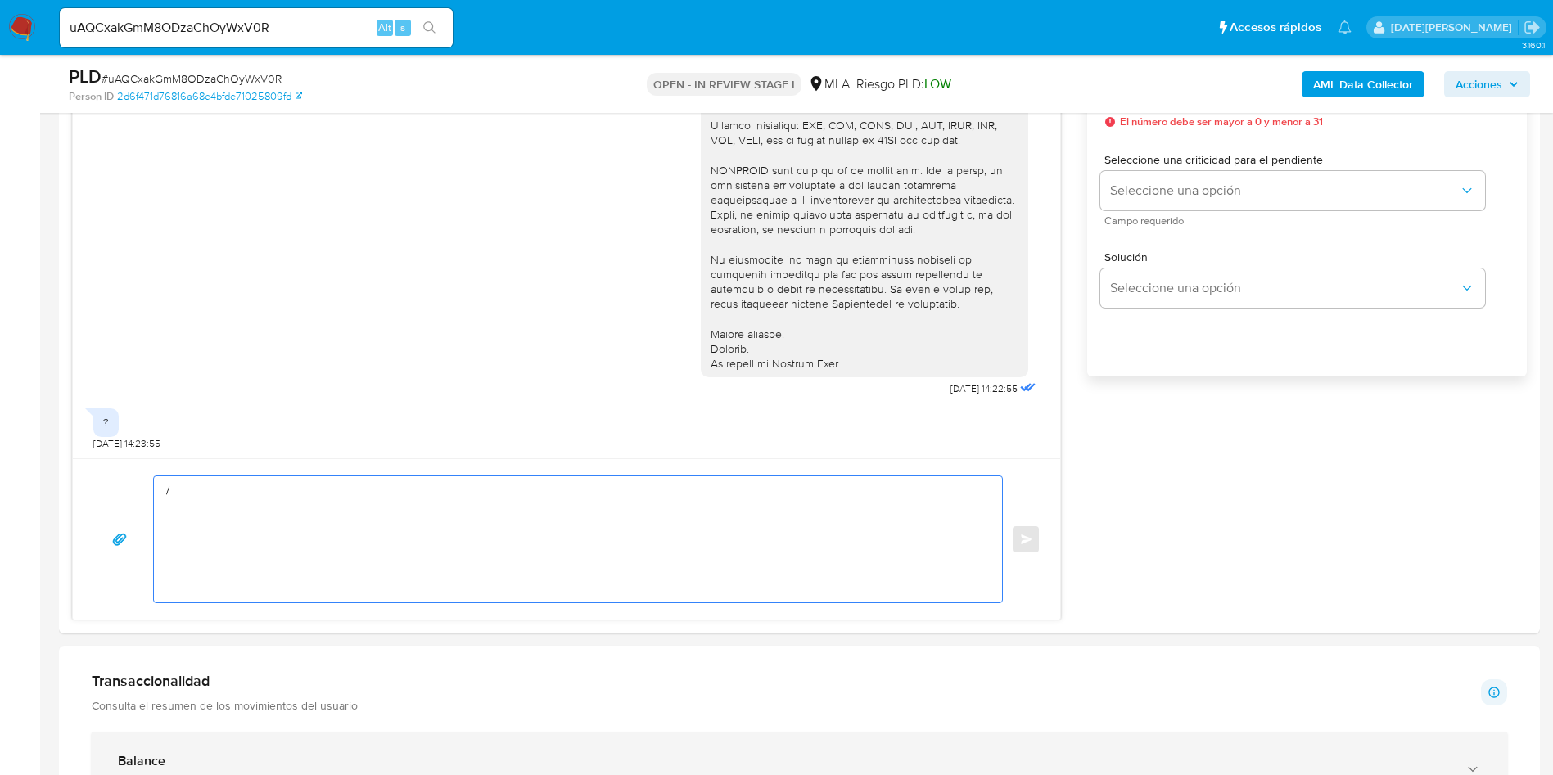
type textarea "/"
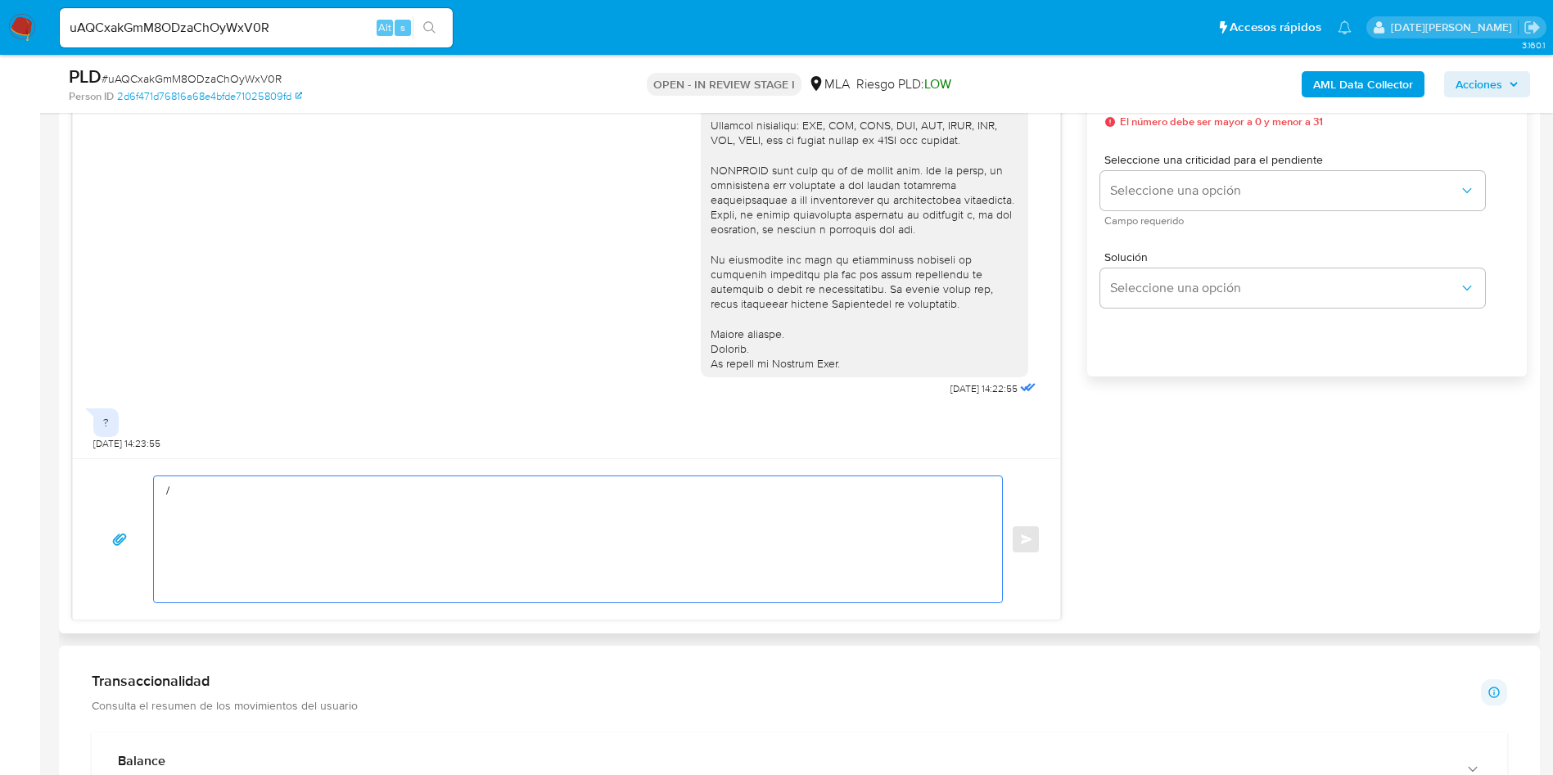
click at [531, 508] on textarea "/" at bounding box center [573, 539] width 815 height 126
click at [516, 521] on textarea "/" at bounding box center [573, 539] width 815 height 126
click at [325, 521] on textarea at bounding box center [573, 539] width 815 height 126
paste textarea "Hola [Nombre del menor], En función de las operaciones registradas en tu cuenta…"
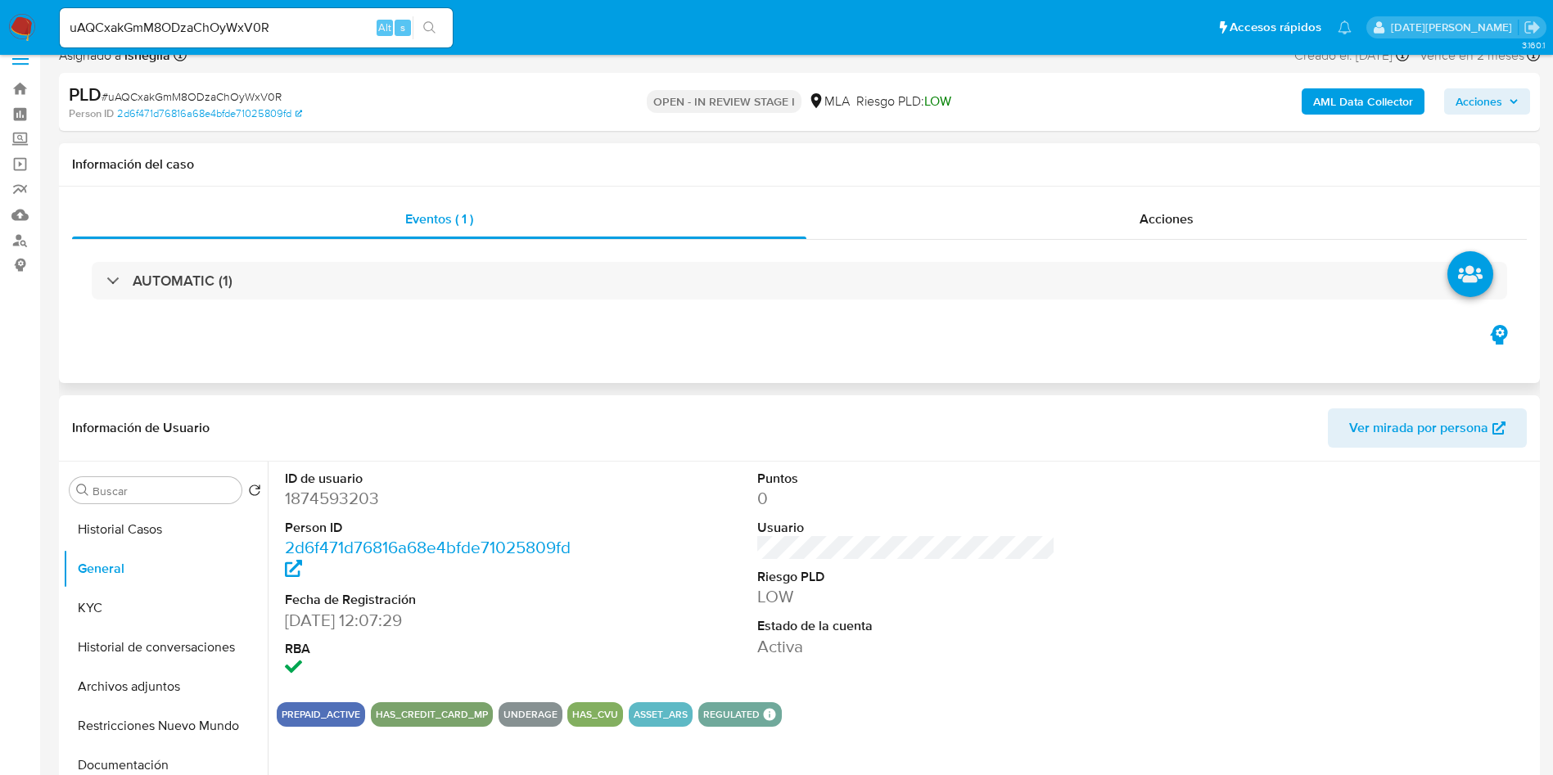
scroll to position [0, 0]
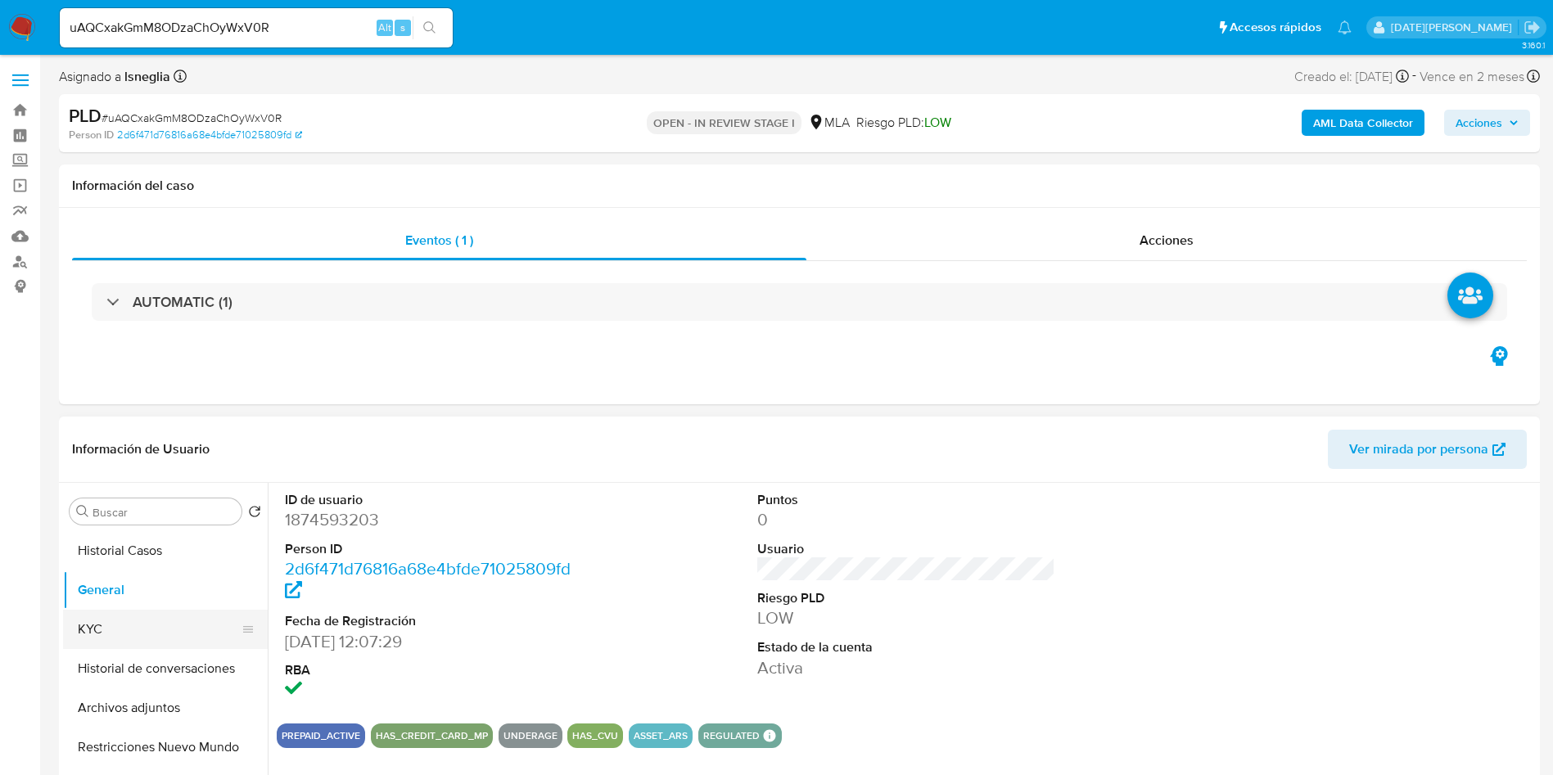
click at [114, 636] on button "KYC" at bounding box center [159, 629] width 192 height 39
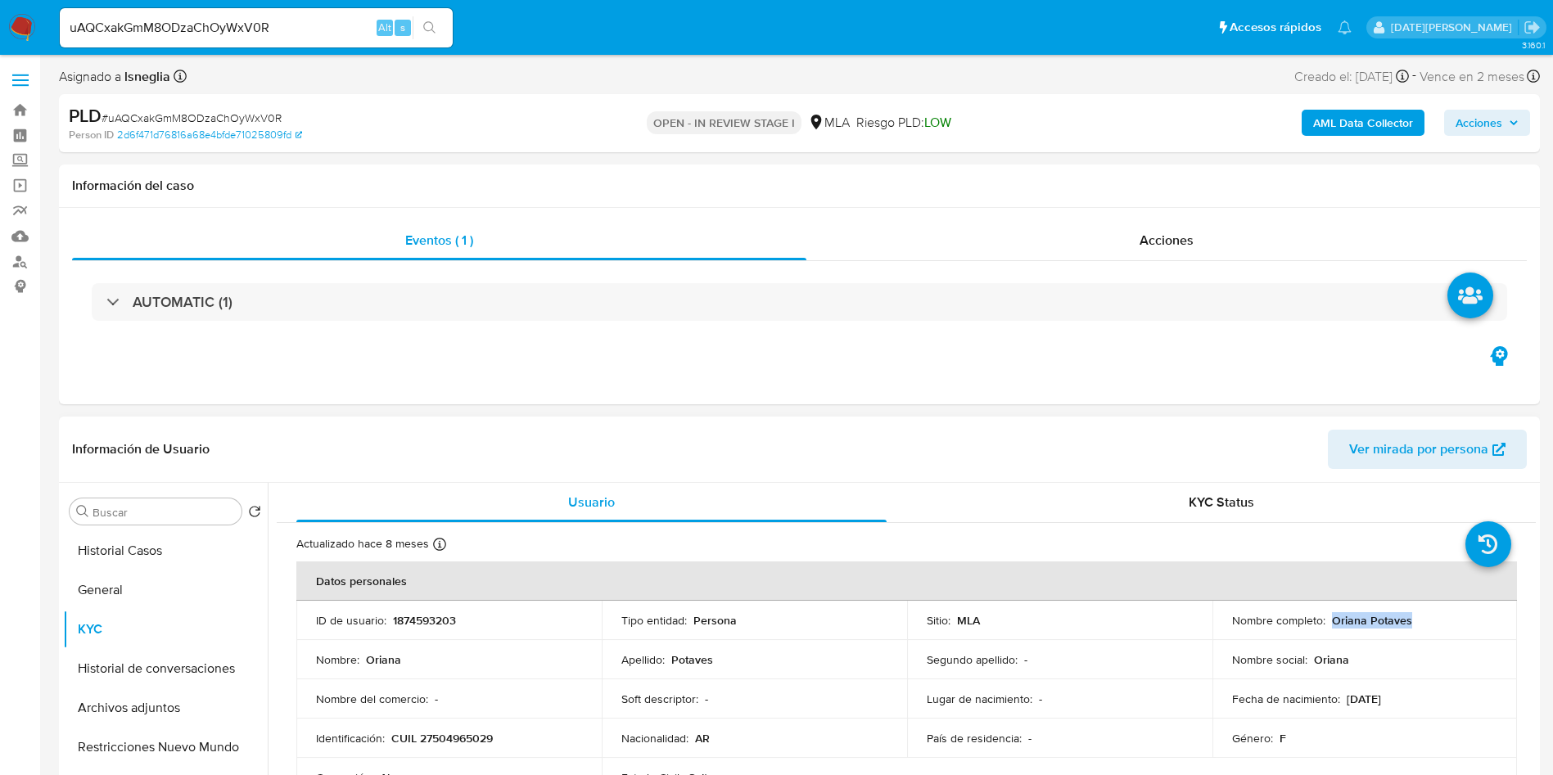
drag, startPoint x: 1326, startPoint y: 623, endPoint x: 1407, endPoint y: 617, distance: 81.2
click at [1407, 617] on div "Nombre completo : Oriana Potaves" at bounding box center [1365, 620] width 266 height 15
copy p "Oriana Potaves"
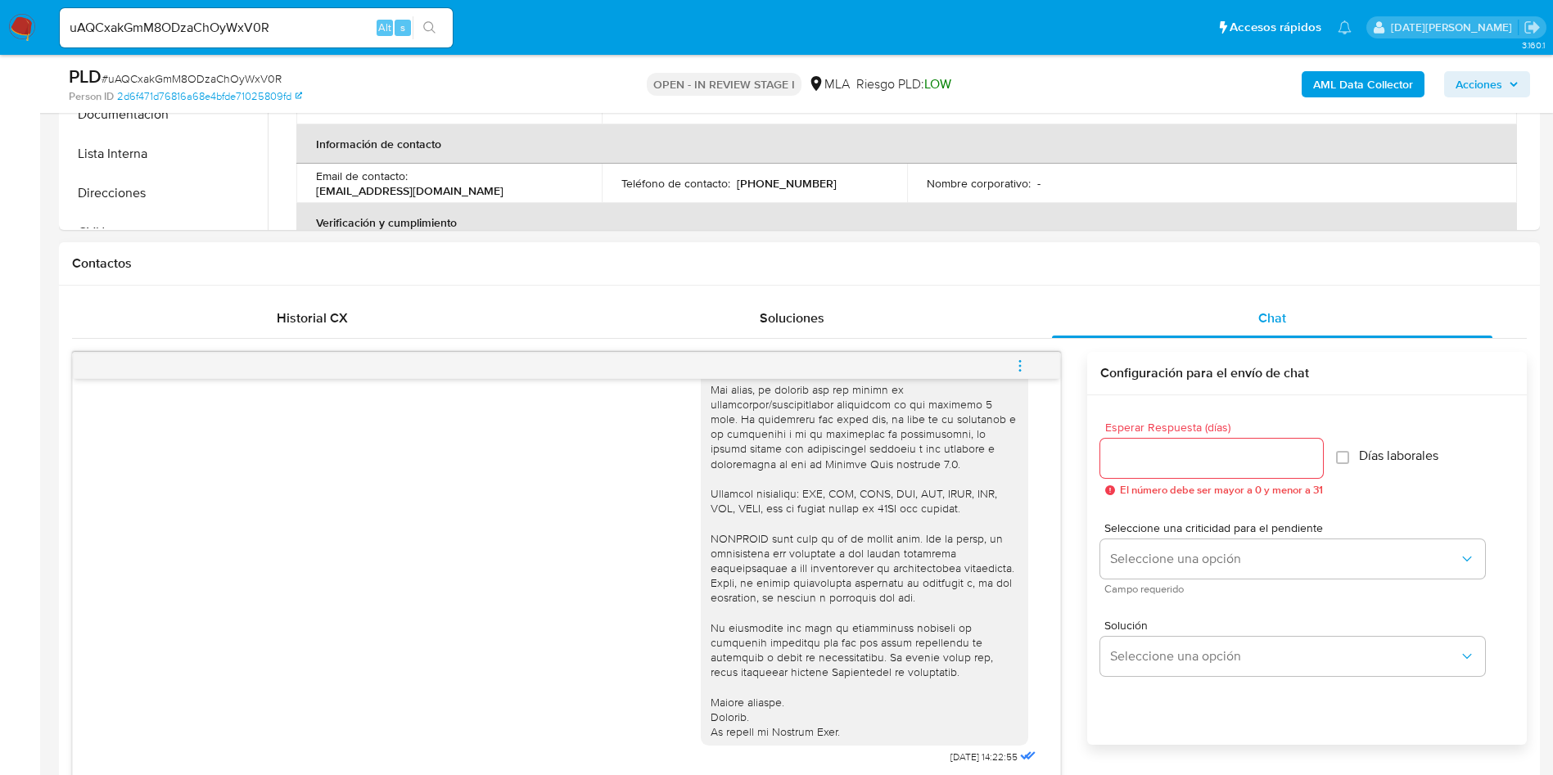
scroll to position [982, 0]
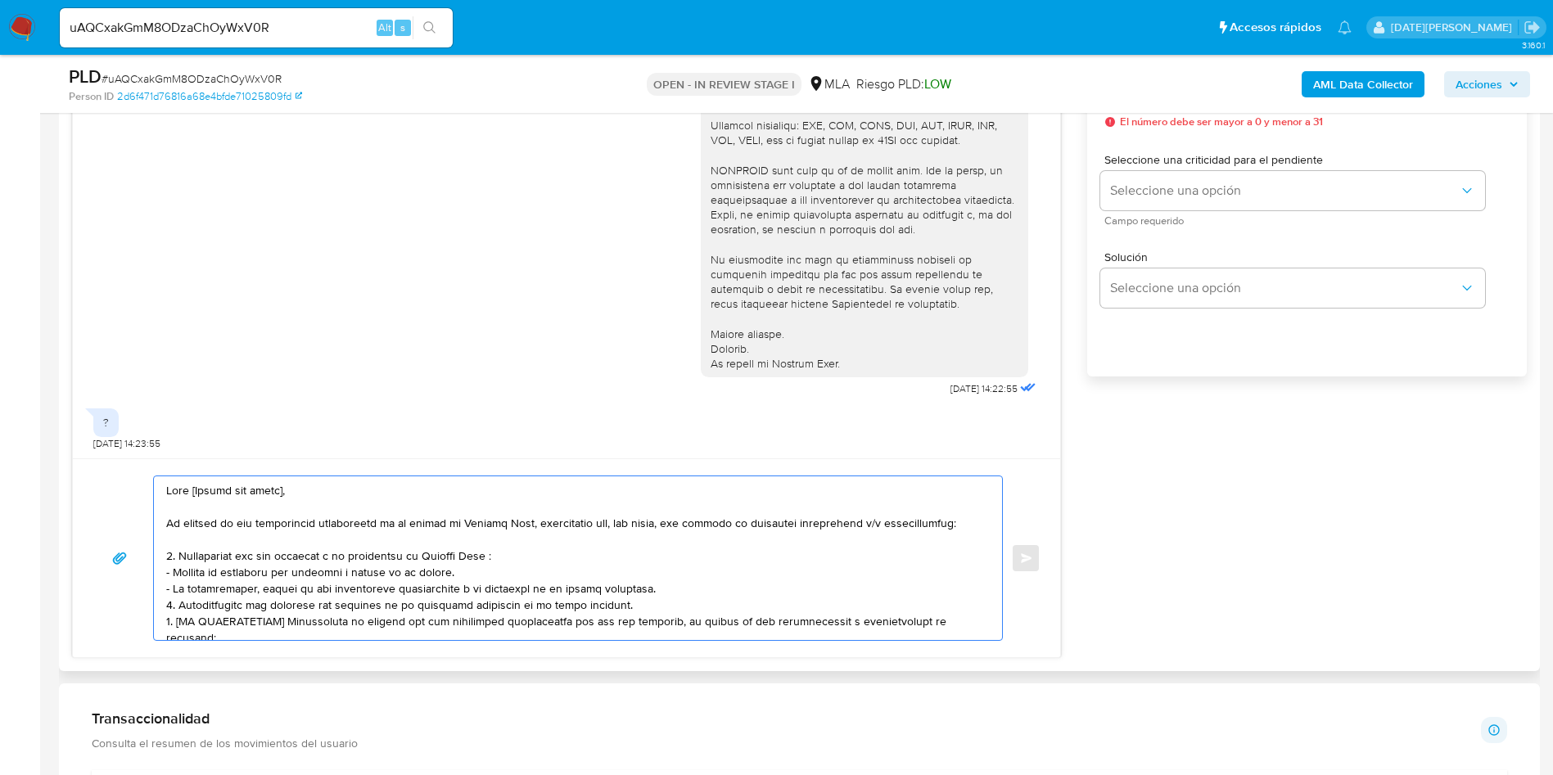
drag, startPoint x: 201, startPoint y: 492, endPoint x: 305, endPoint y: 496, distance: 103.2
click at [305, 496] on textarea at bounding box center [573, 558] width 815 height 164
paste textarea "Oriana Potaves"
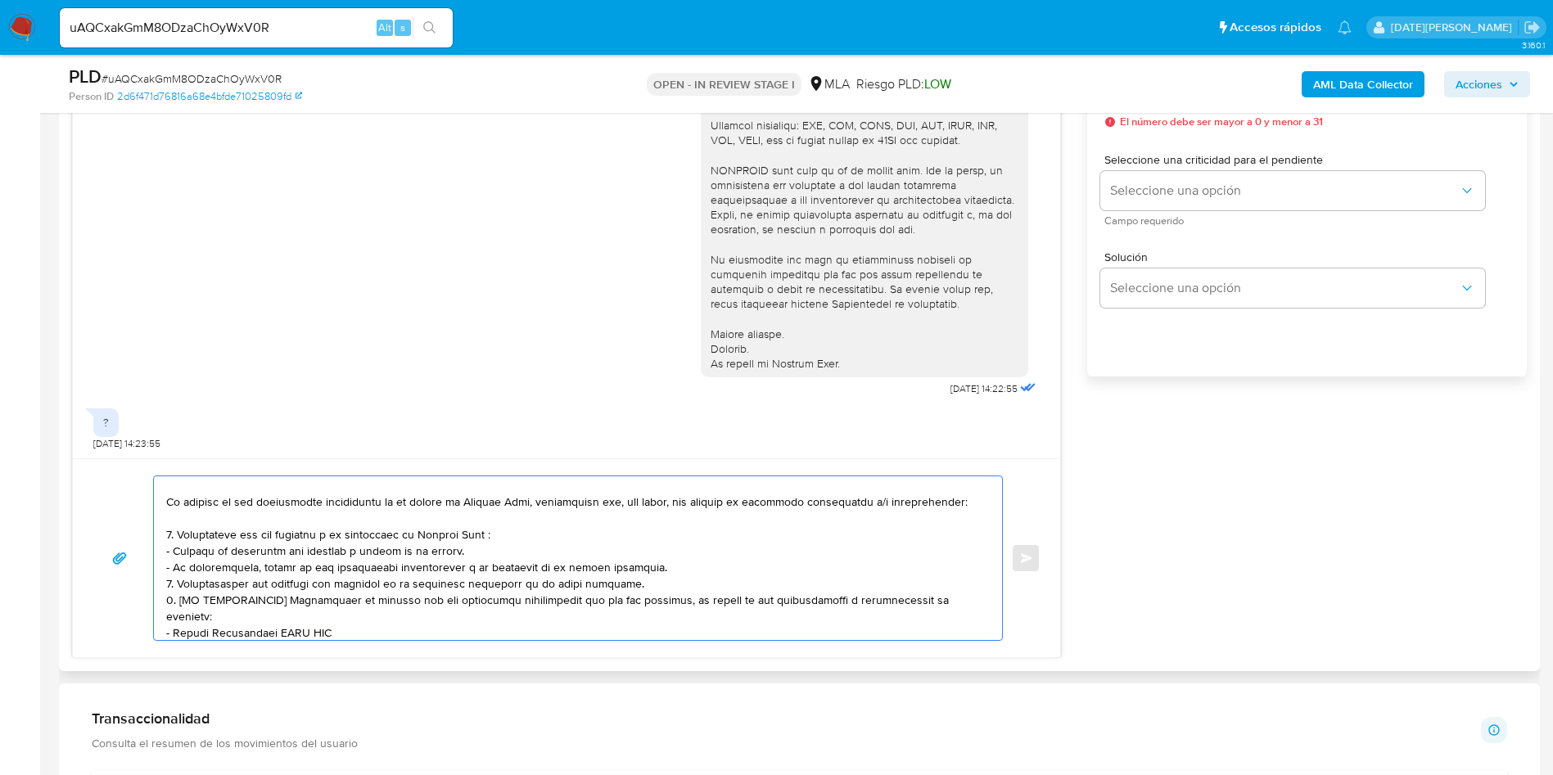
scroll to position [0, 0]
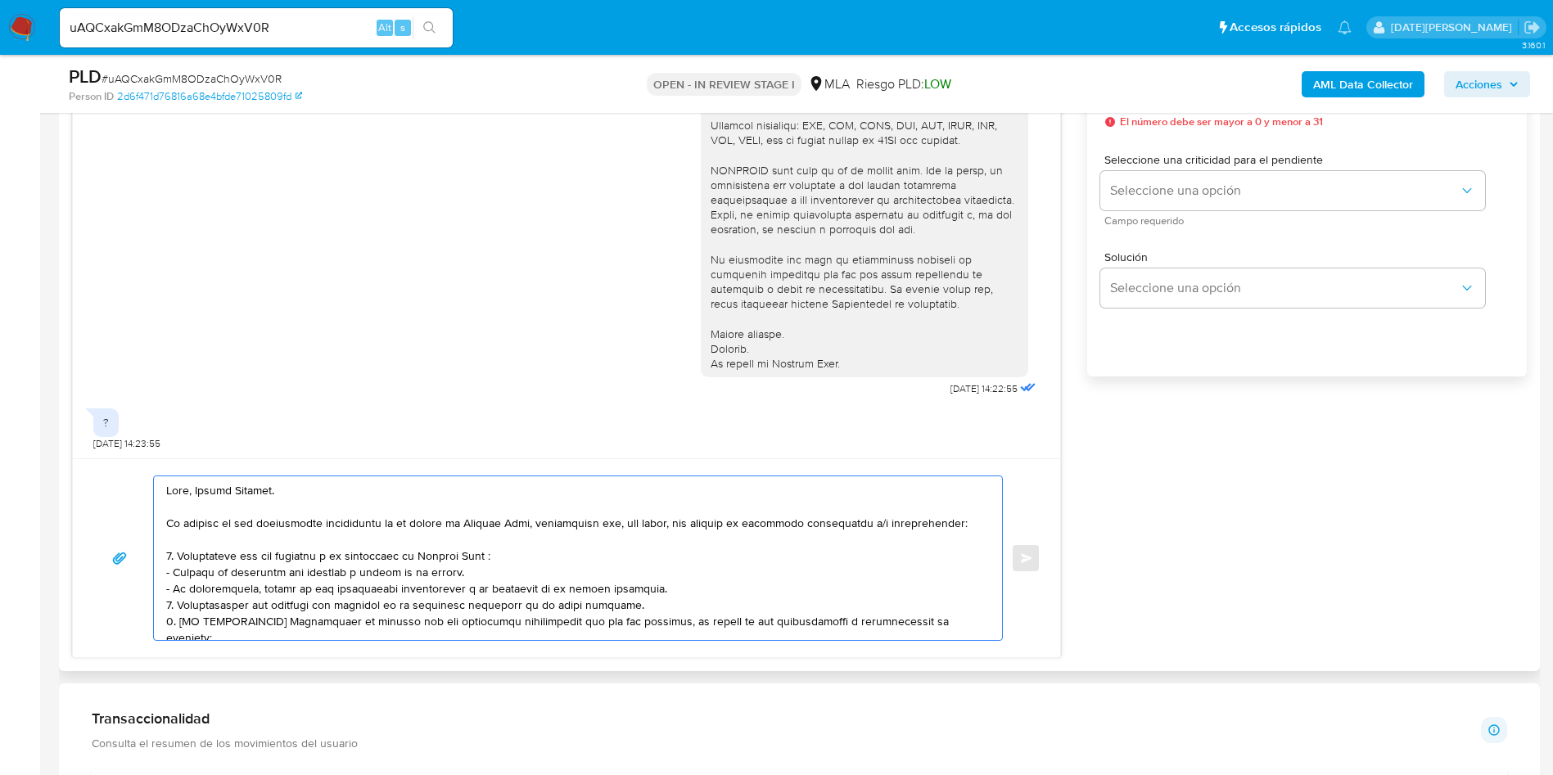
click at [673, 589] on textarea at bounding box center [573, 558] width 815 height 164
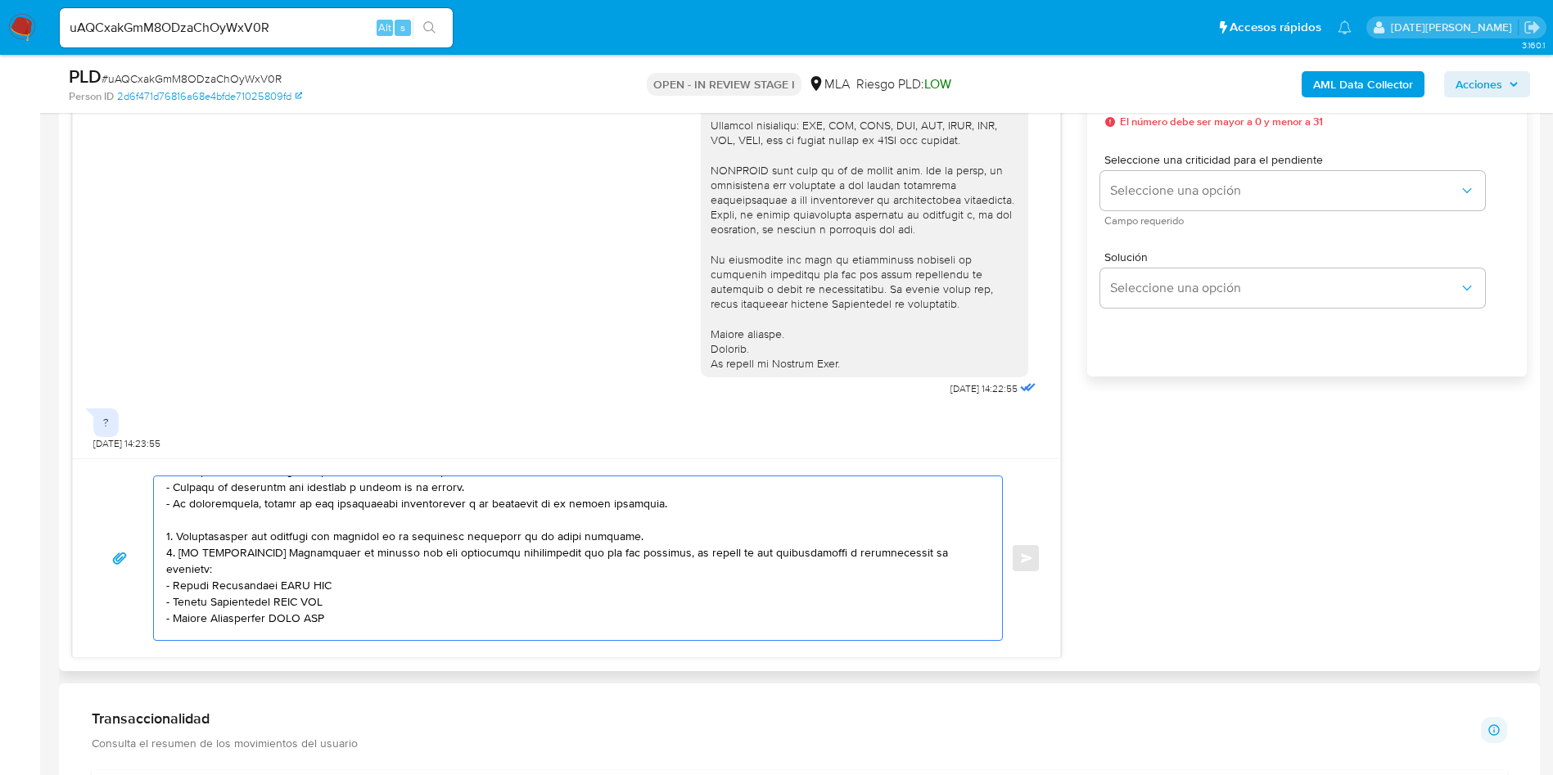
scroll to position [123, 0]
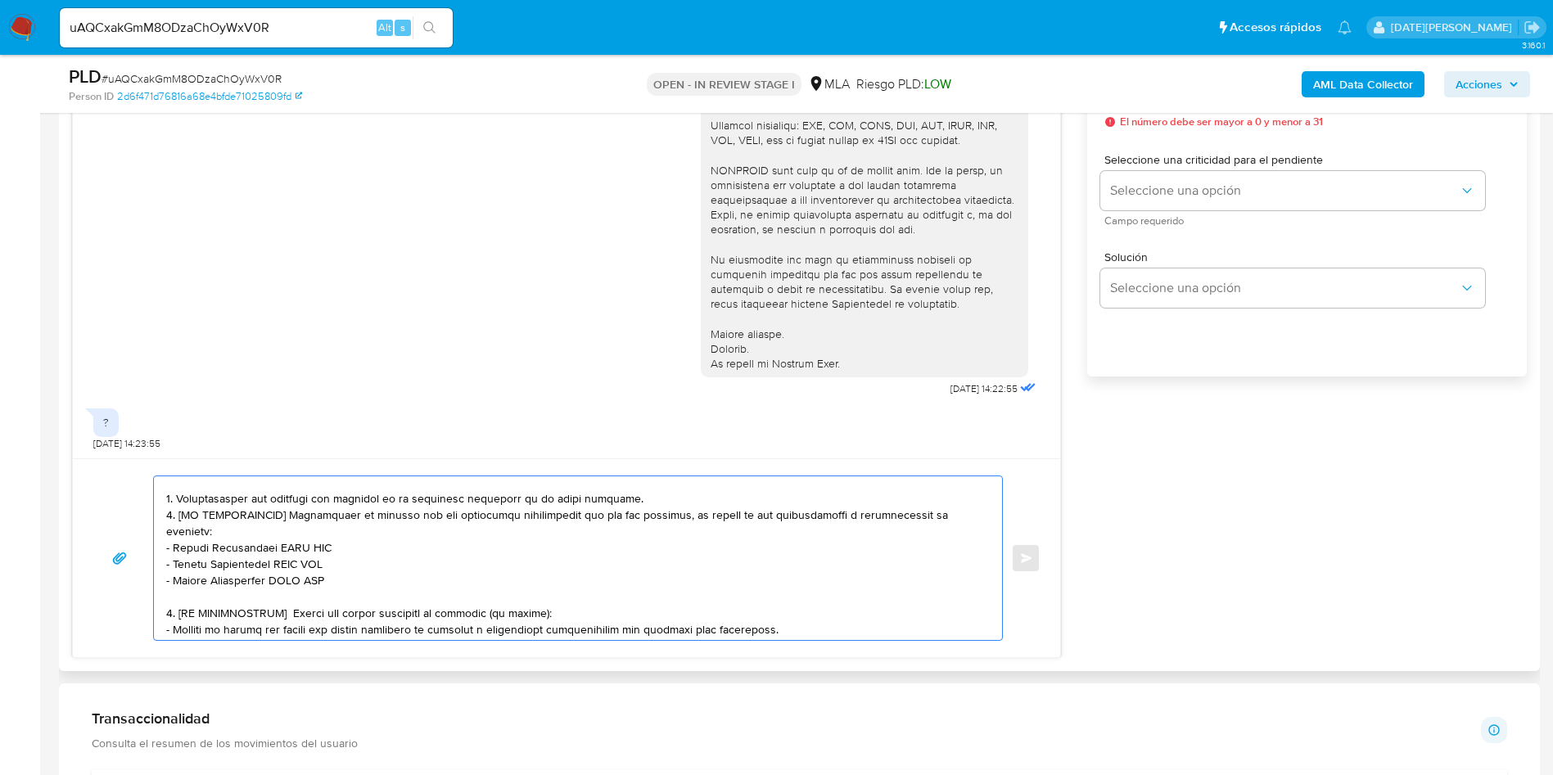
click at [646, 493] on textarea at bounding box center [573, 558] width 815 height 164
click at [649, 500] on textarea at bounding box center [573, 558] width 815 height 164
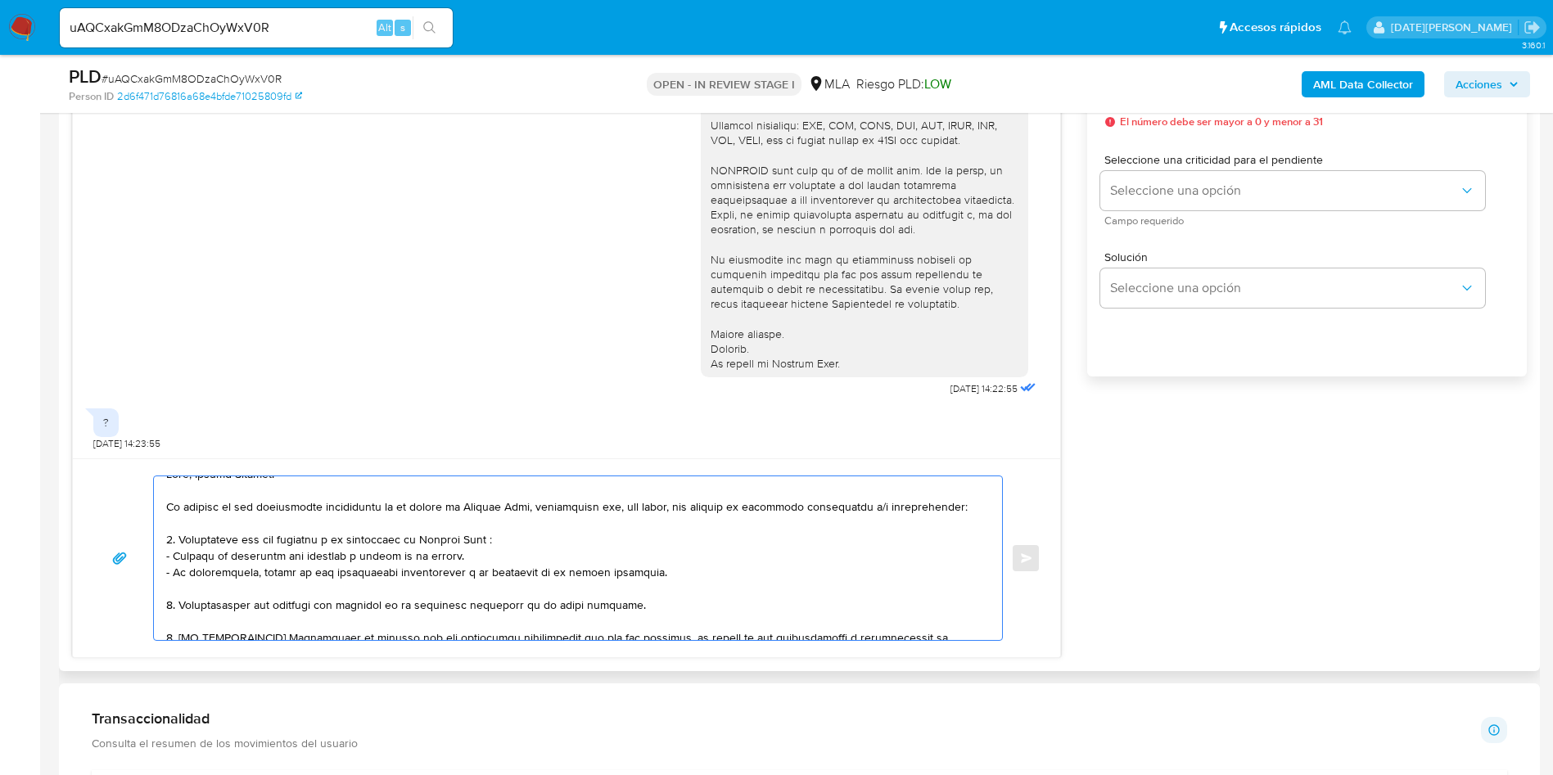
click at [670, 607] on textarea at bounding box center [573, 558] width 815 height 164
click at [526, 540] on textarea at bounding box center [573, 558] width 815 height 164
click at [688, 566] on textarea at bounding box center [573, 558] width 815 height 164
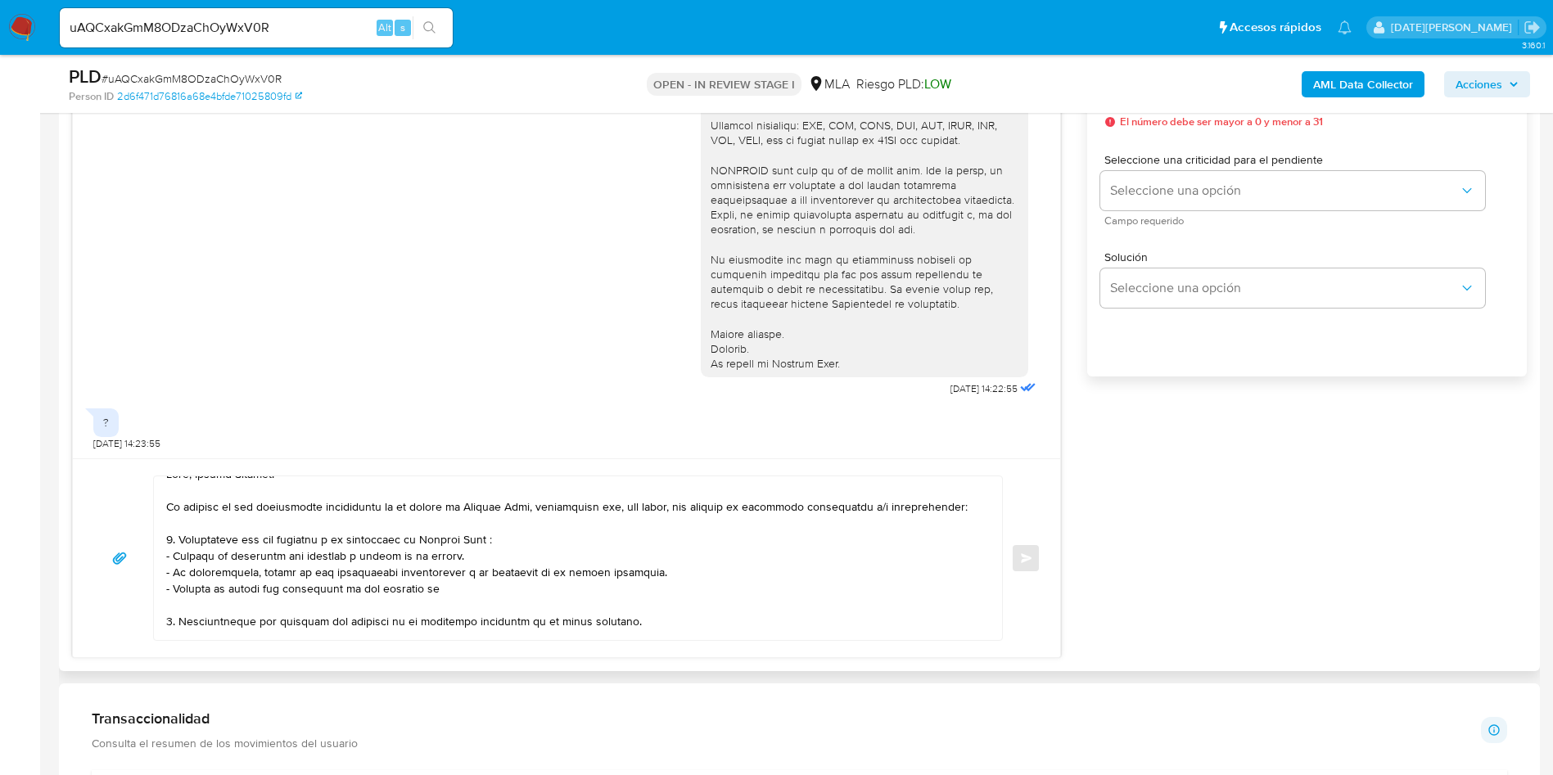
click at [386, 523] on textarea at bounding box center [573, 558] width 815 height 164
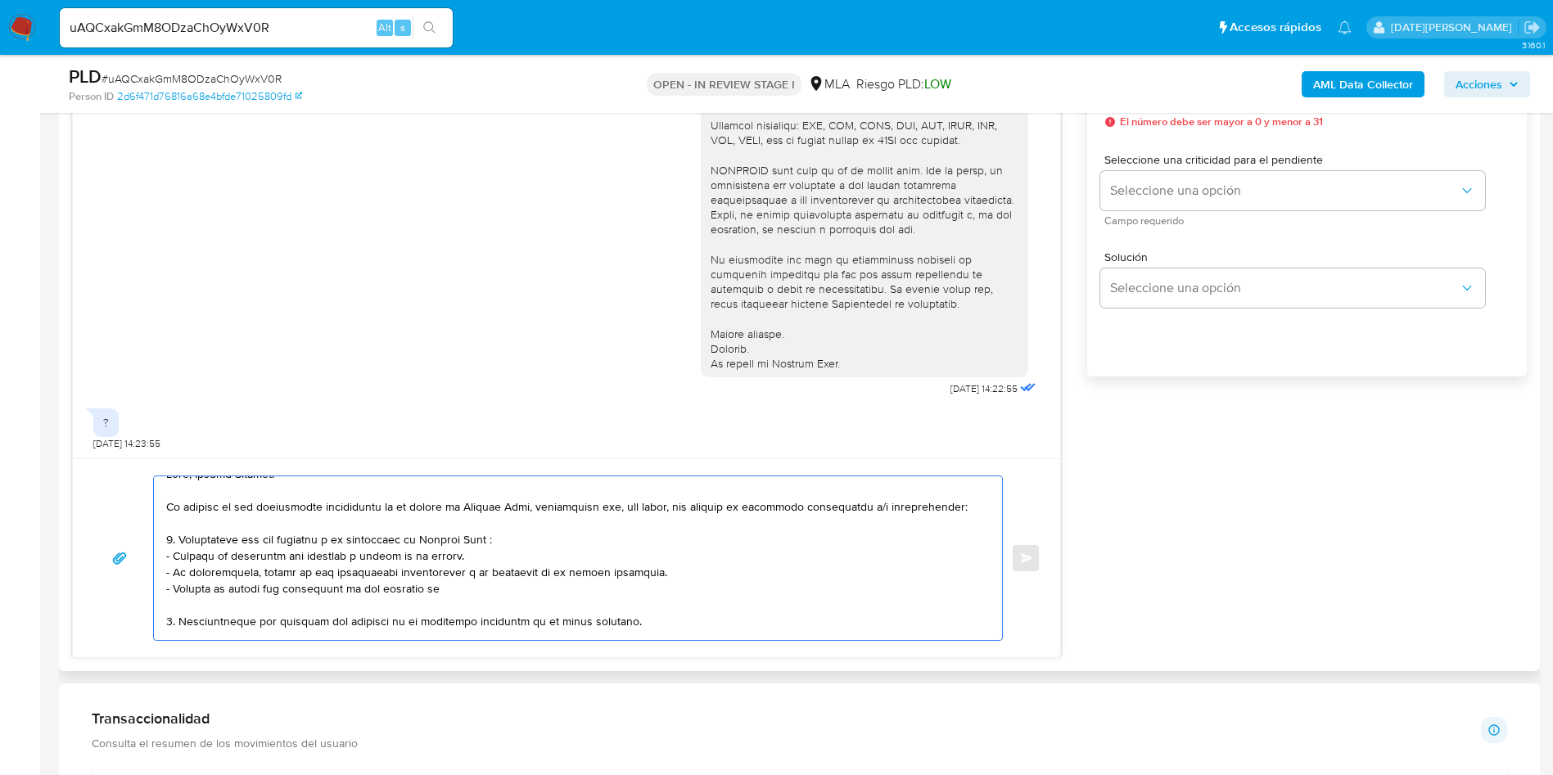
click at [461, 584] on textarea at bounding box center [573, 558] width 815 height 164
click at [534, 590] on textarea at bounding box center [573, 558] width 815 height 164
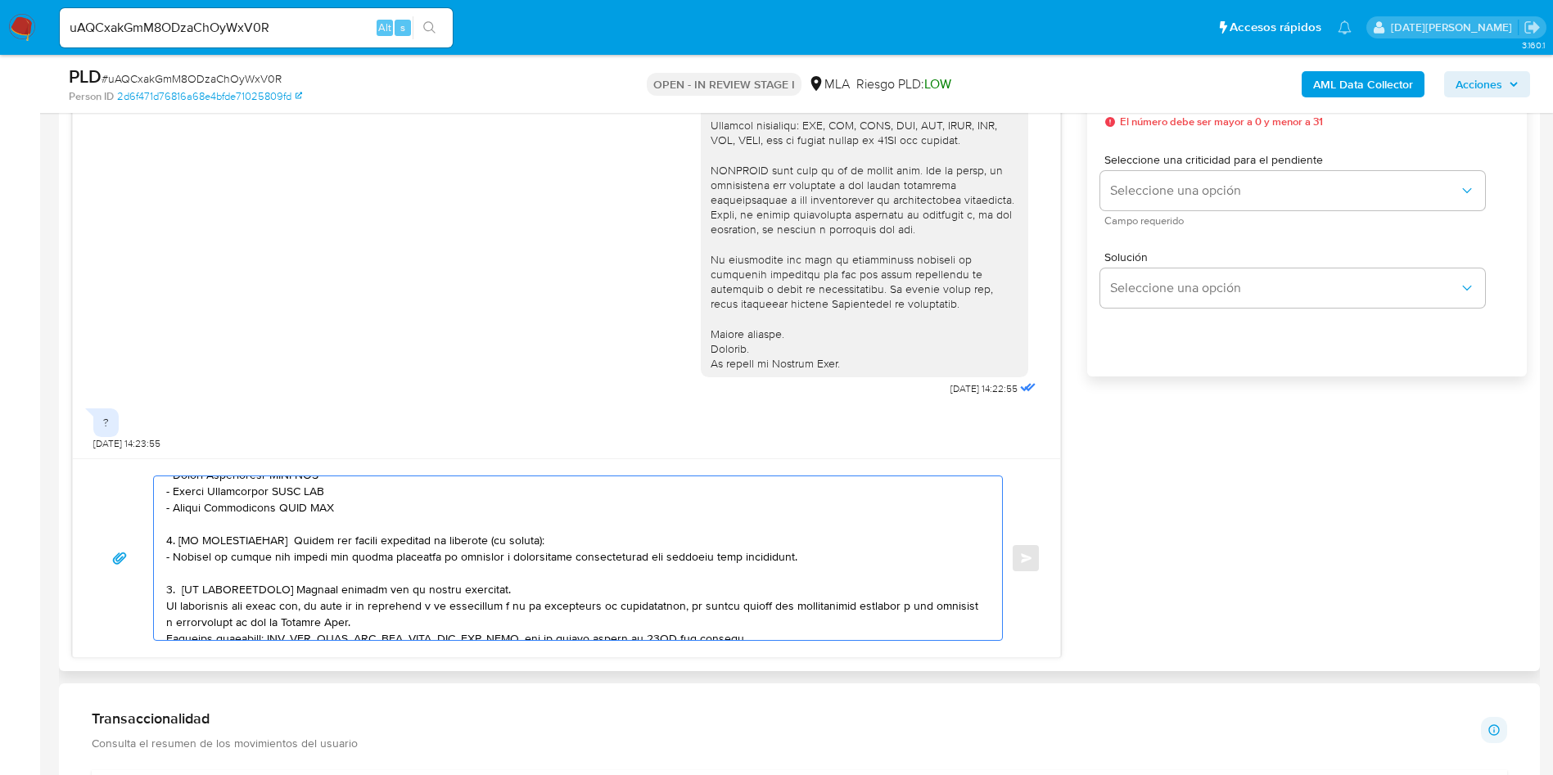
scroll to position [139, 0]
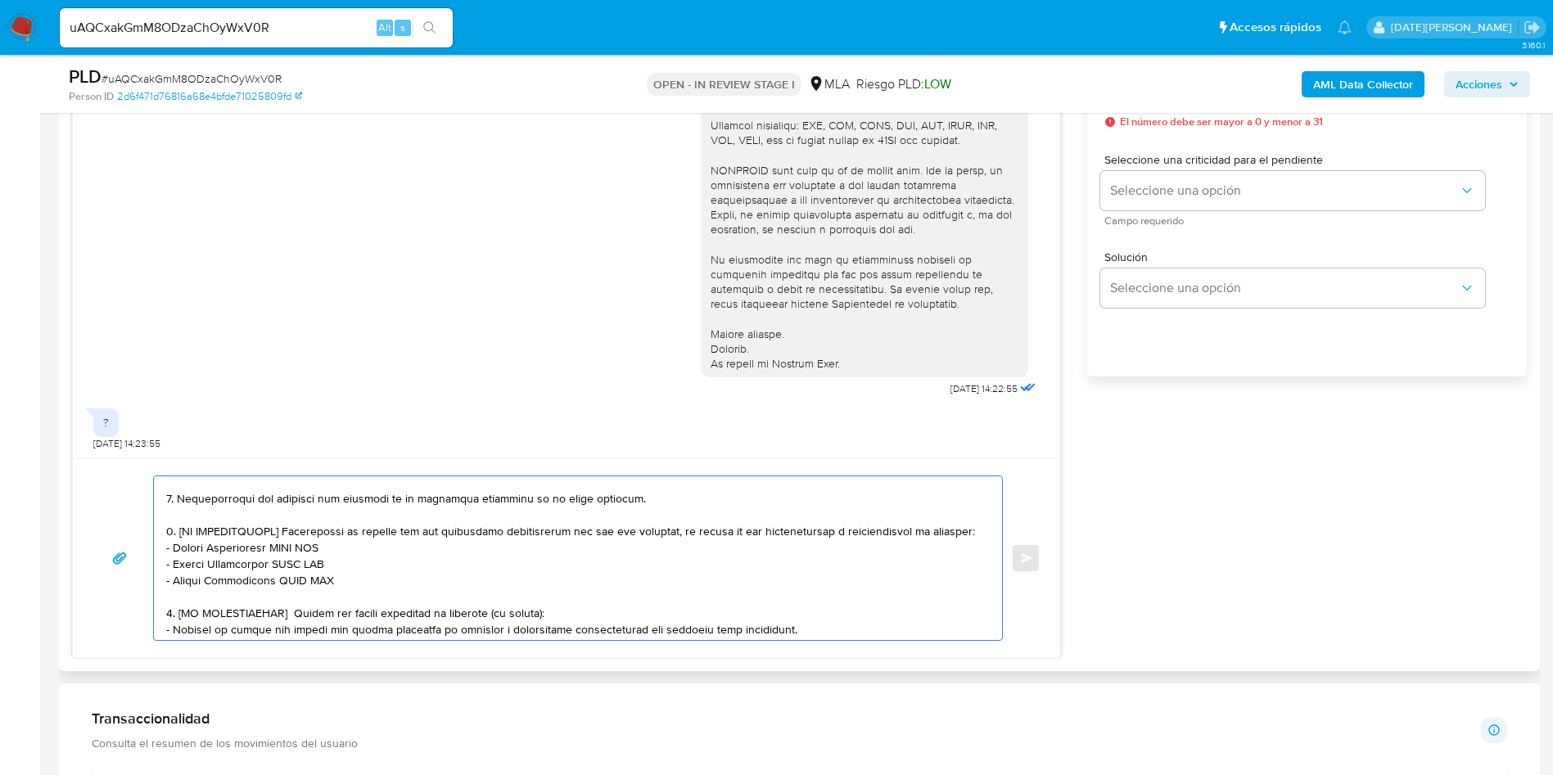
drag, startPoint x: 178, startPoint y: 530, endPoint x: 291, endPoint y: 531, distance: 113.8
click at [291, 531] on textarea at bounding box center [573, 558] width 815 height 164
drag, startPoint x: 174, startPoint y: 547, endPoint x: 343, endPoint y: 545, distance: 169.5
click at [343, 545] on textarea at bounding box center [573, 558] width 815 height 164
paste textarea "Productos La Amalia Srl"
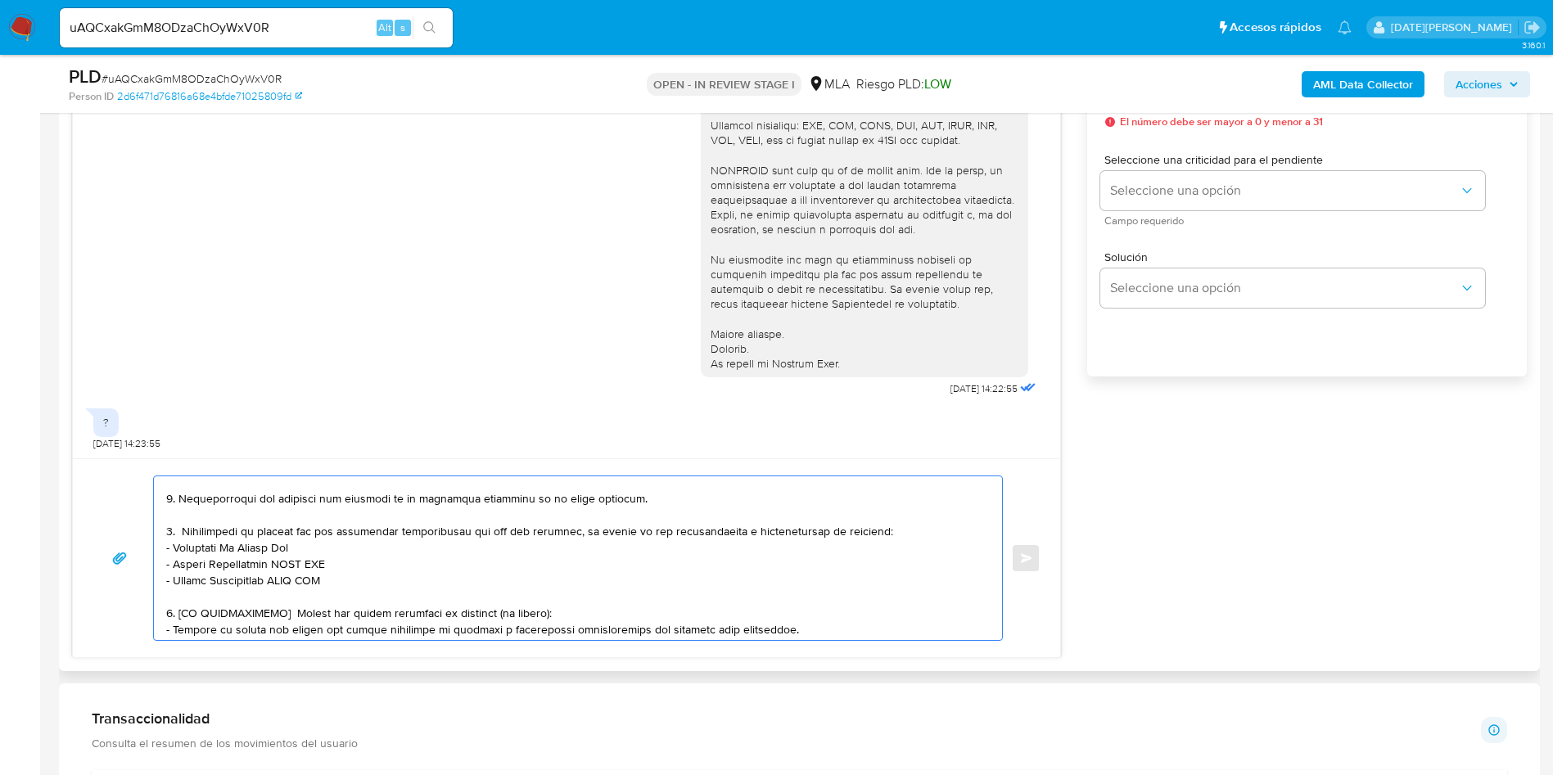
drag, startPoint x: 174, startPoint y: 564, endPoint x: 352, endPoint y: 565, distance: 177.6
click at [352, 565] on textarea at bounding box center [573, 558] width 815 height 164
paste textarea "Claudio Daniel Sottile"
drag, startPoint x: 177, startPoint y: 579, endPoint x: 383, endPoint y: 572, distance: 206.4
click at [383, 572] on textarea at bounding box center [573, 558] width 815 height 164
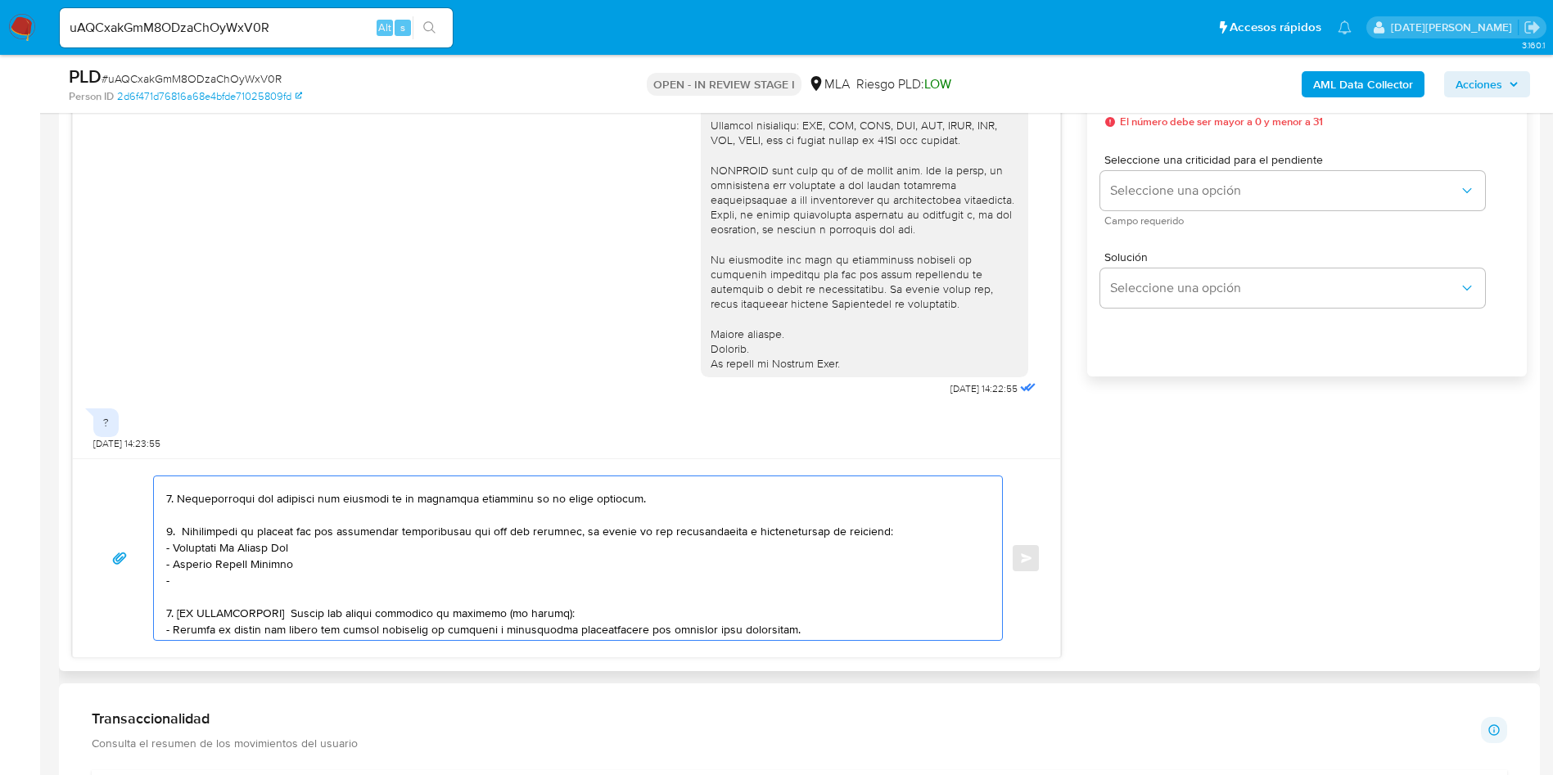
paste textarea "Frutas Is-ma Srl"
click at [912, 530] on textarea at bounding box center [573, 558] width 815 height 164
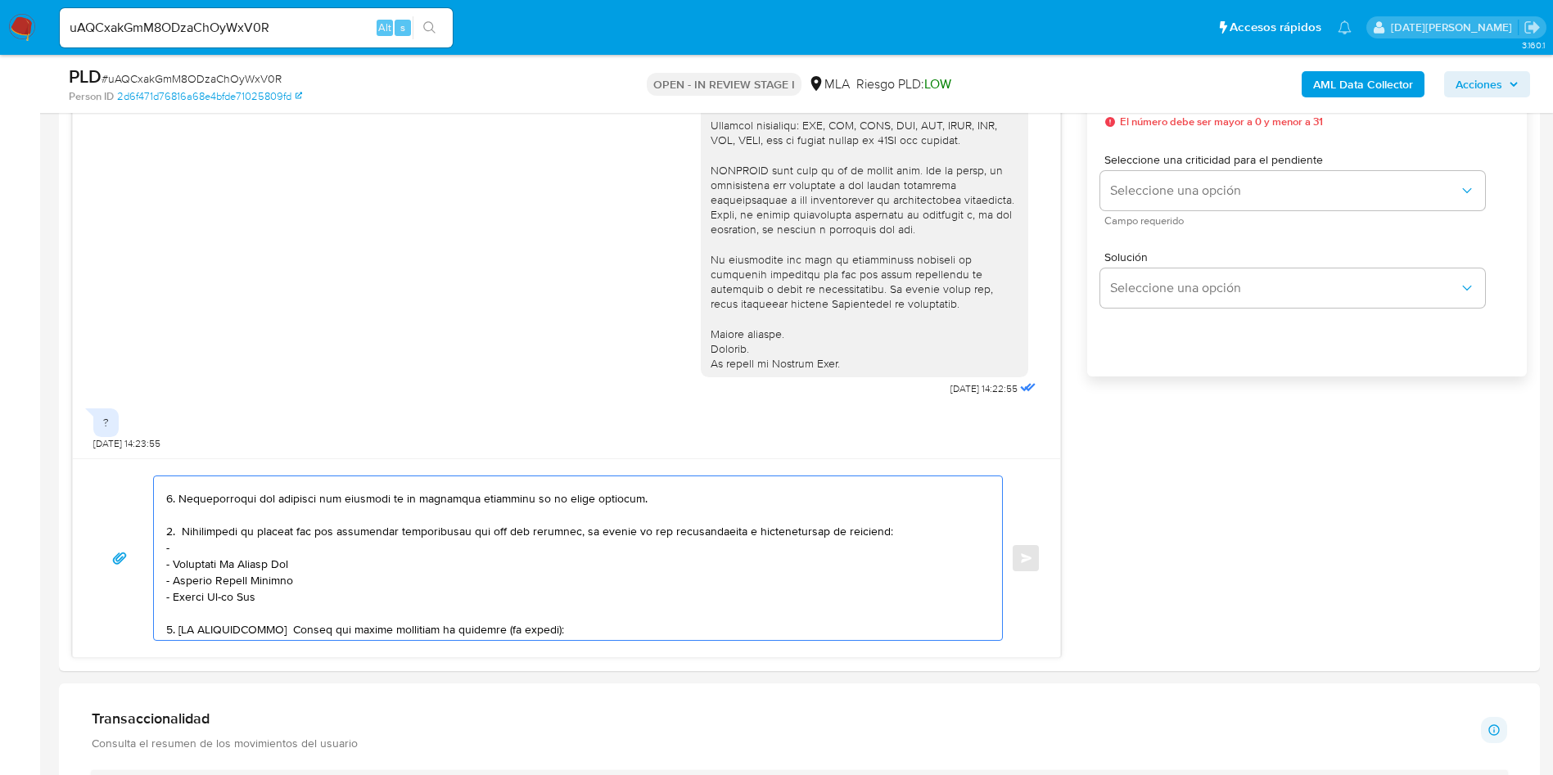
type textarea "Hola, Oriana Potaves. En función de las operaciones registradas en tu cuenta de…"
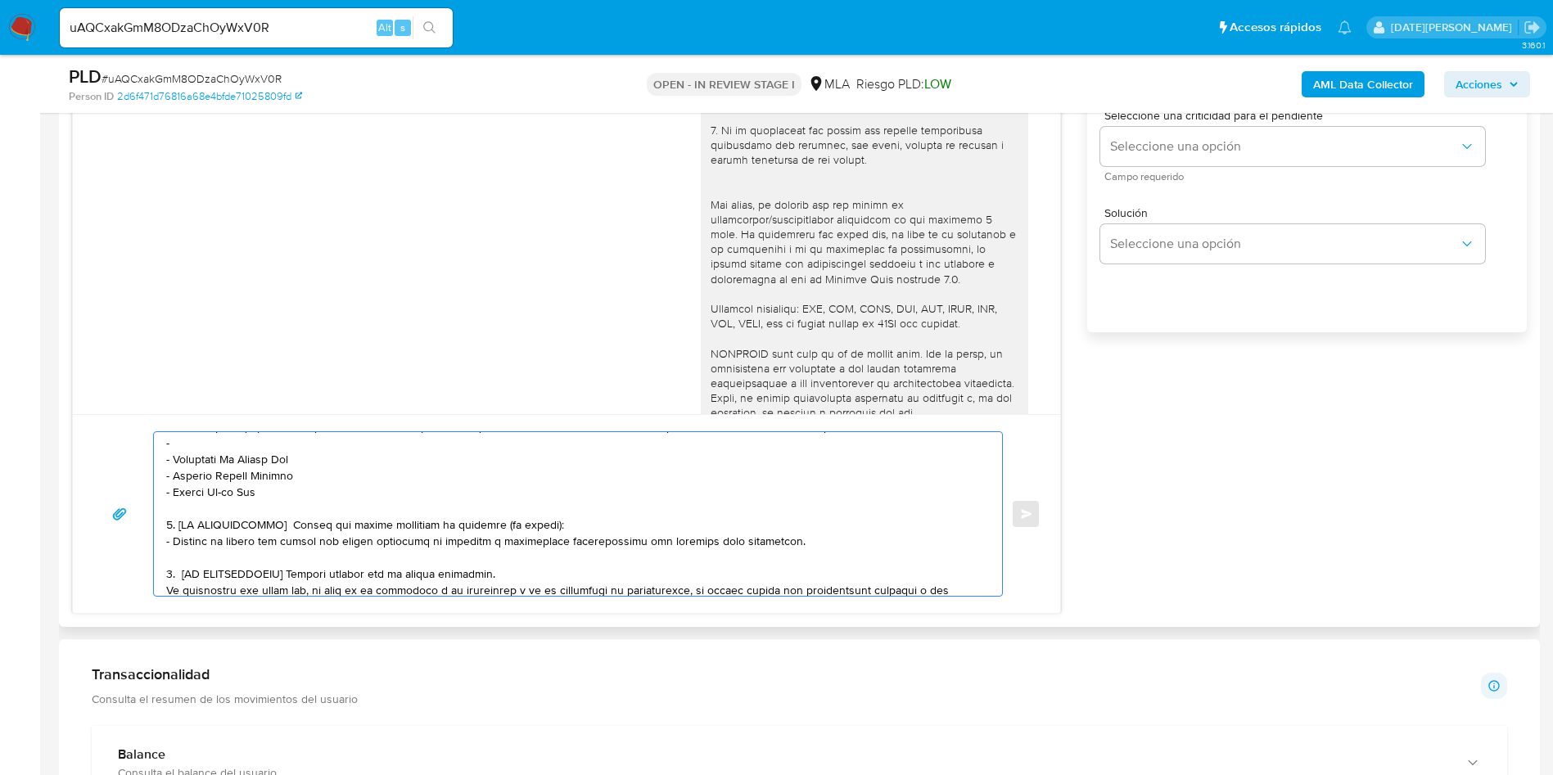
scroll to position [859, 0]
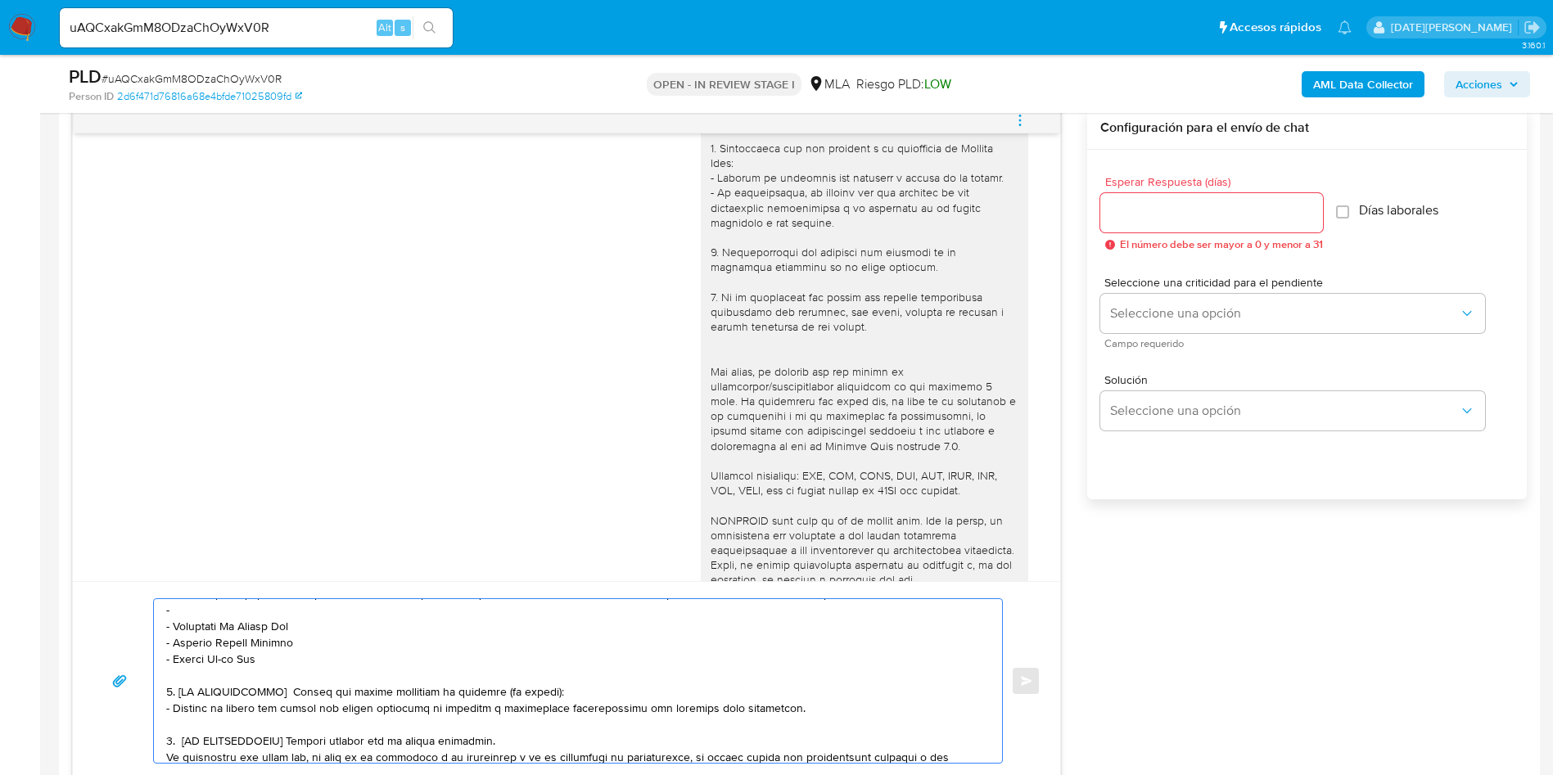
click at [1156, 212] on input "Esperar Respuesta (días)" at bounding box center [1211, 212] width 223 height 21
type input "3"
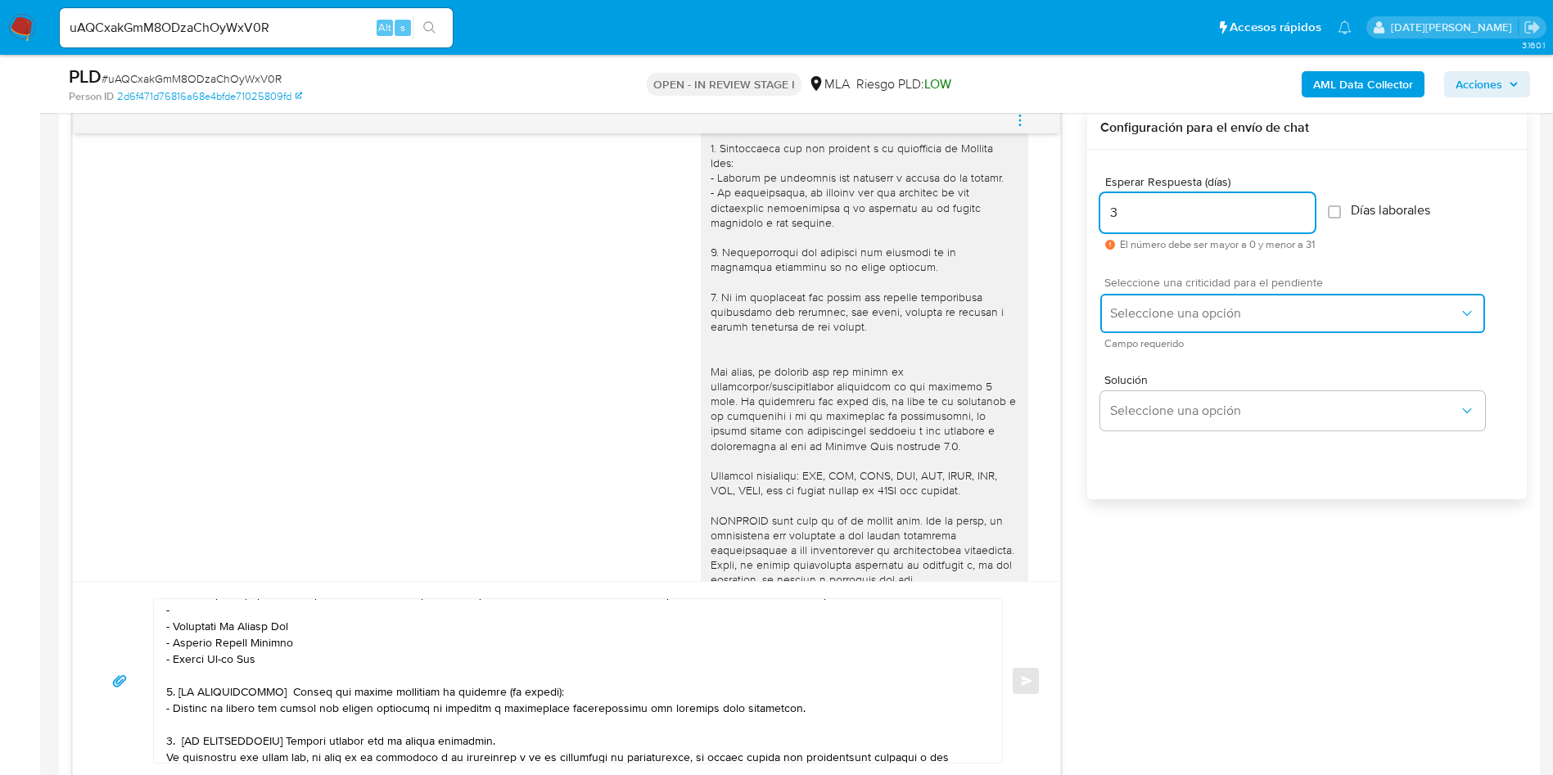
click at [1214, 309] on span "Seleccione una opción" at bounding box center [1284, 313] width 349 height 16
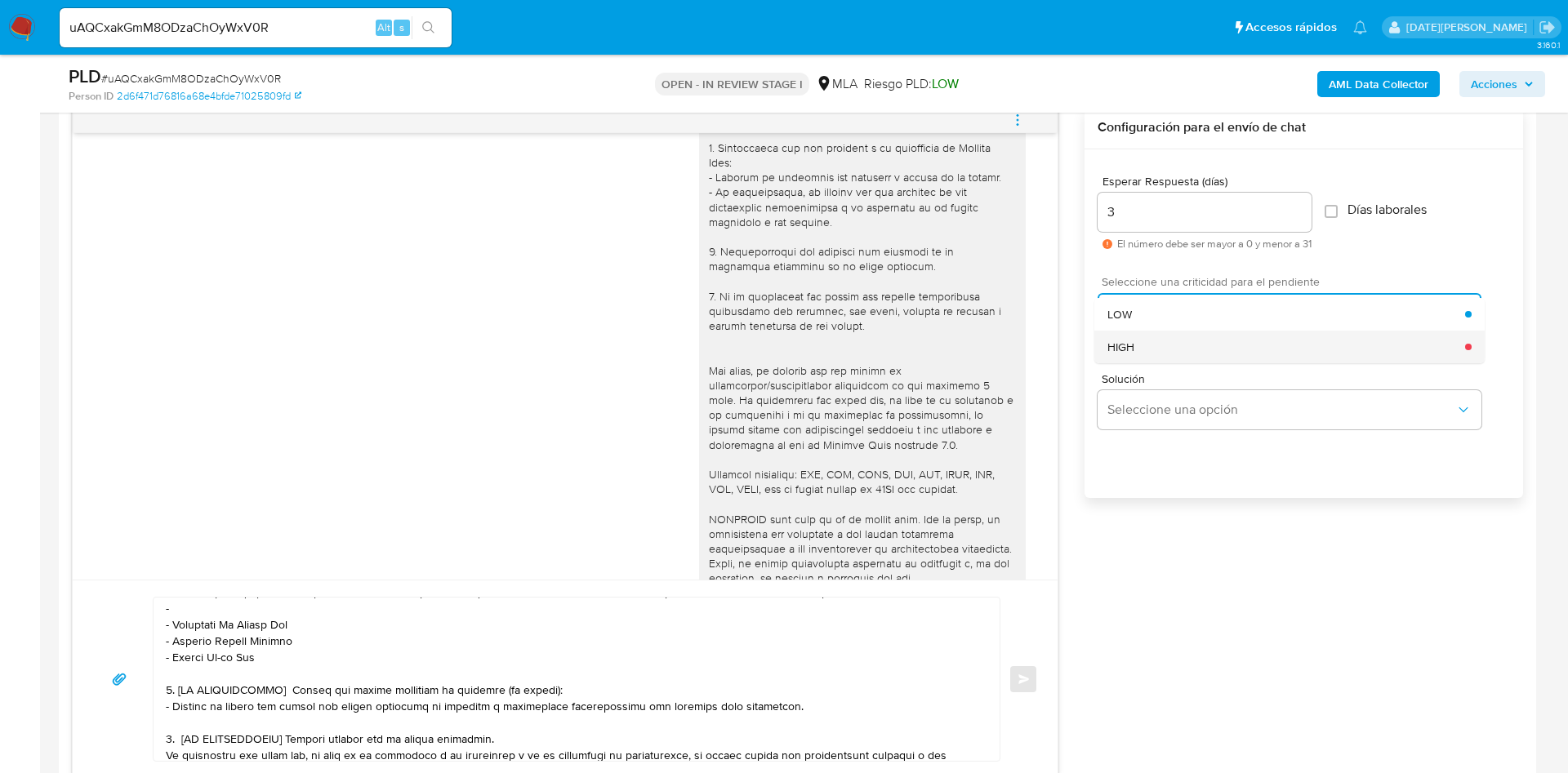
click at [1169, 345] on div "HIGH" at bounding box center [1286, 347] width 358 height 33
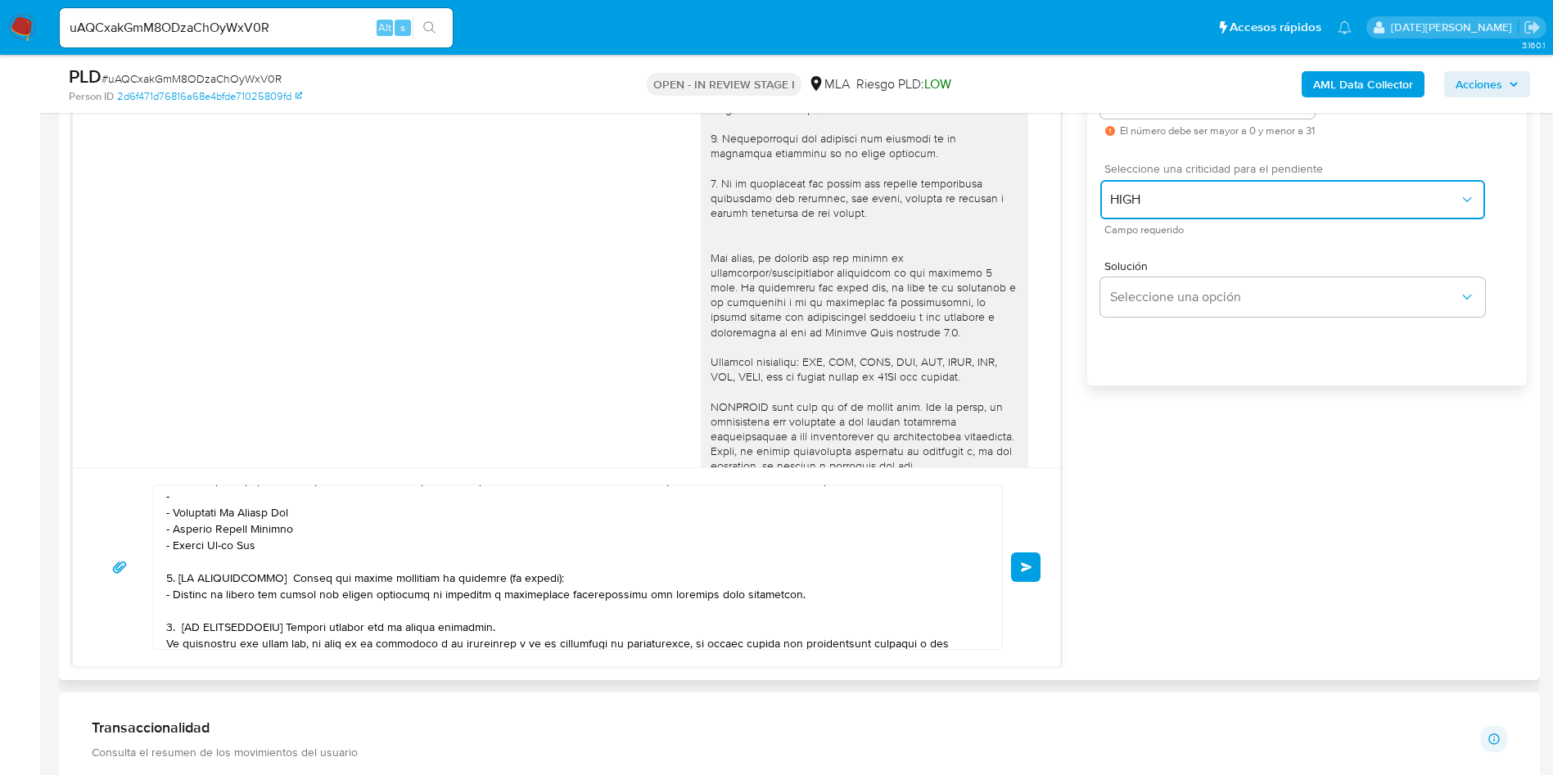
scroll to position [1105, 0]
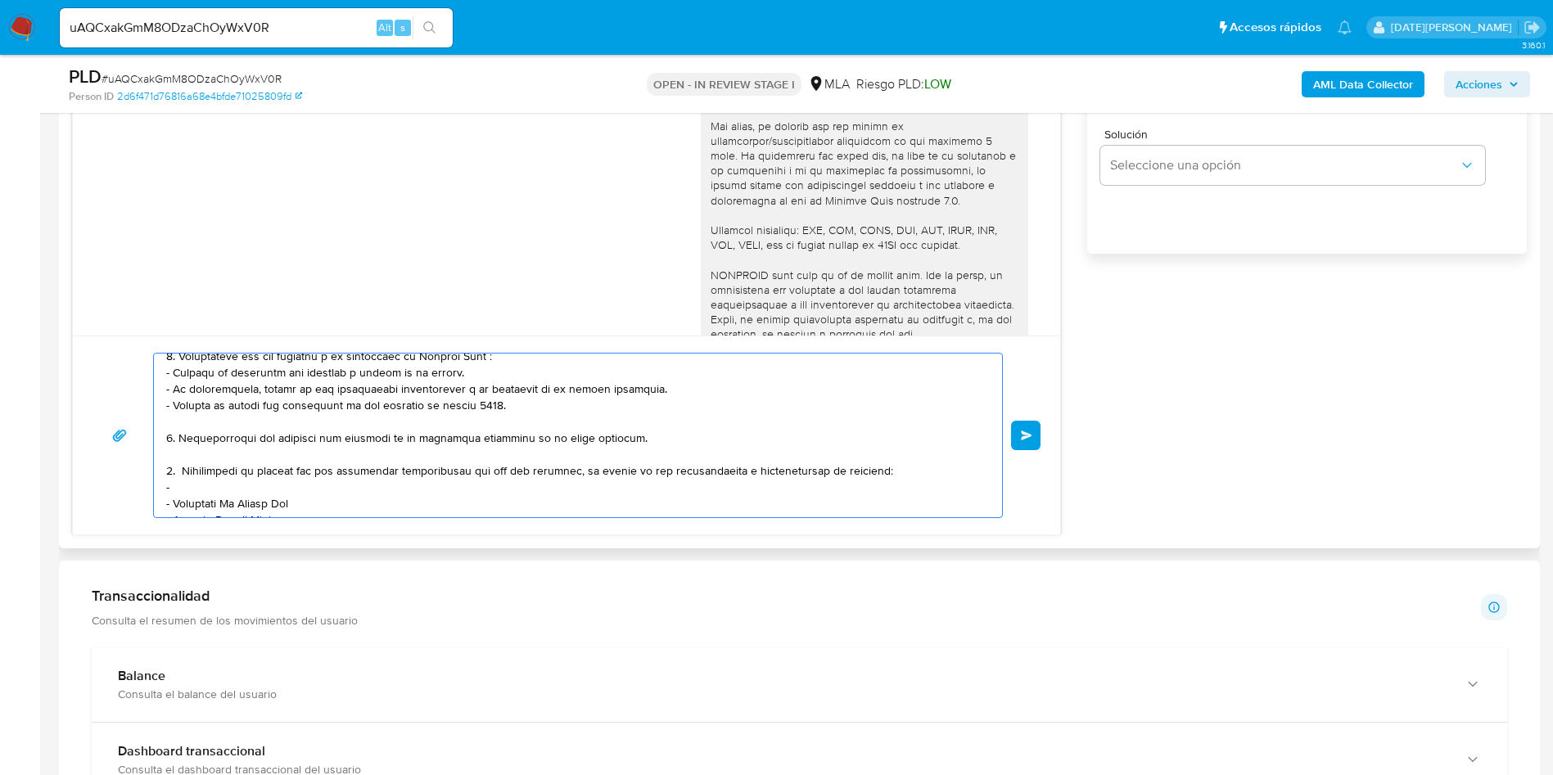
drag, startPoint x: 167, startPoint y: 444, endPoint x: 189, endPoint y: 444, distance: 22.1
click at [189, 444] on textarea at bounding box center [573, 436] width 815 height 164
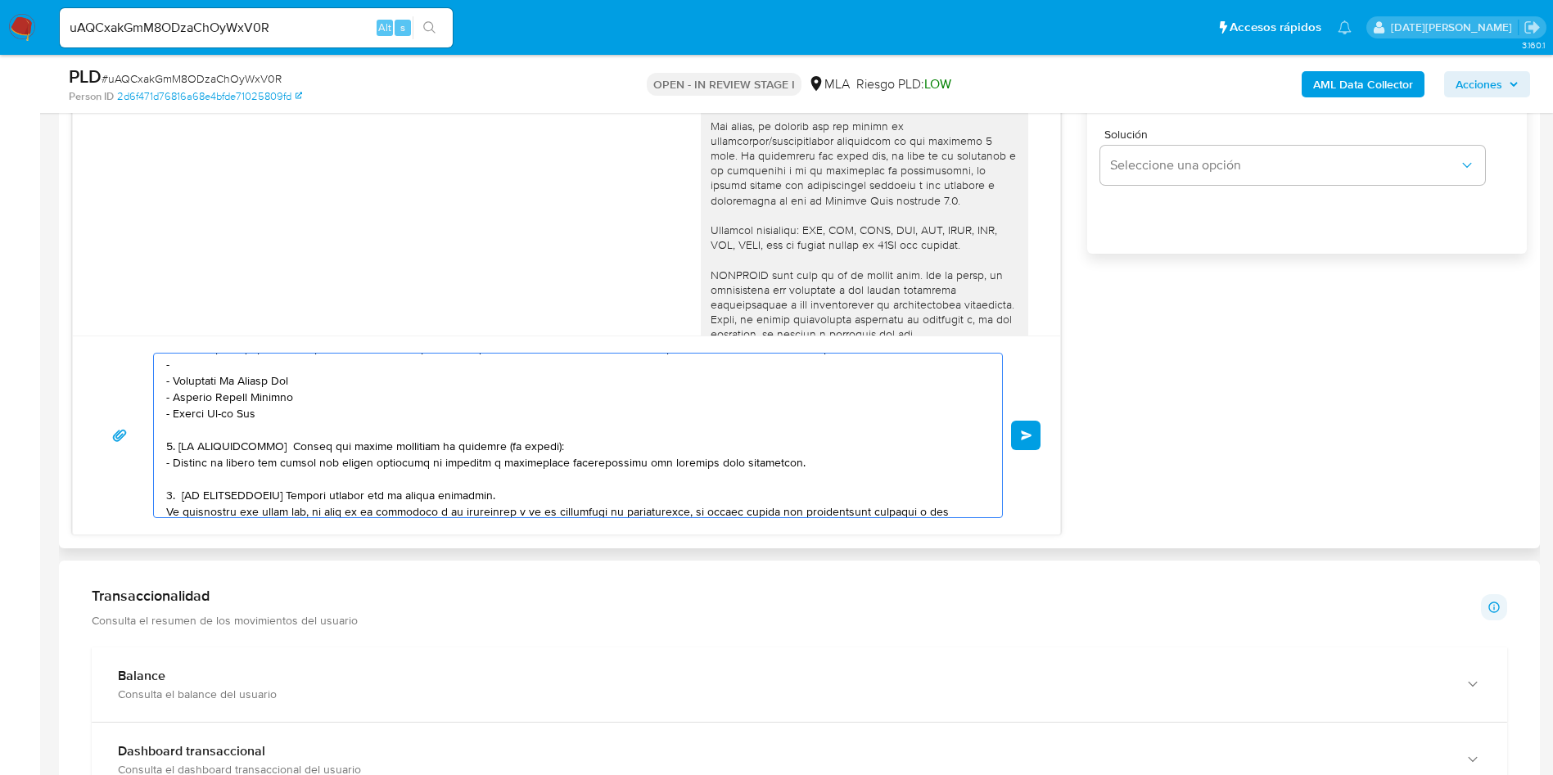
click at [203, 477] on textarea at bounding box center [573, 436] width 815 height 164
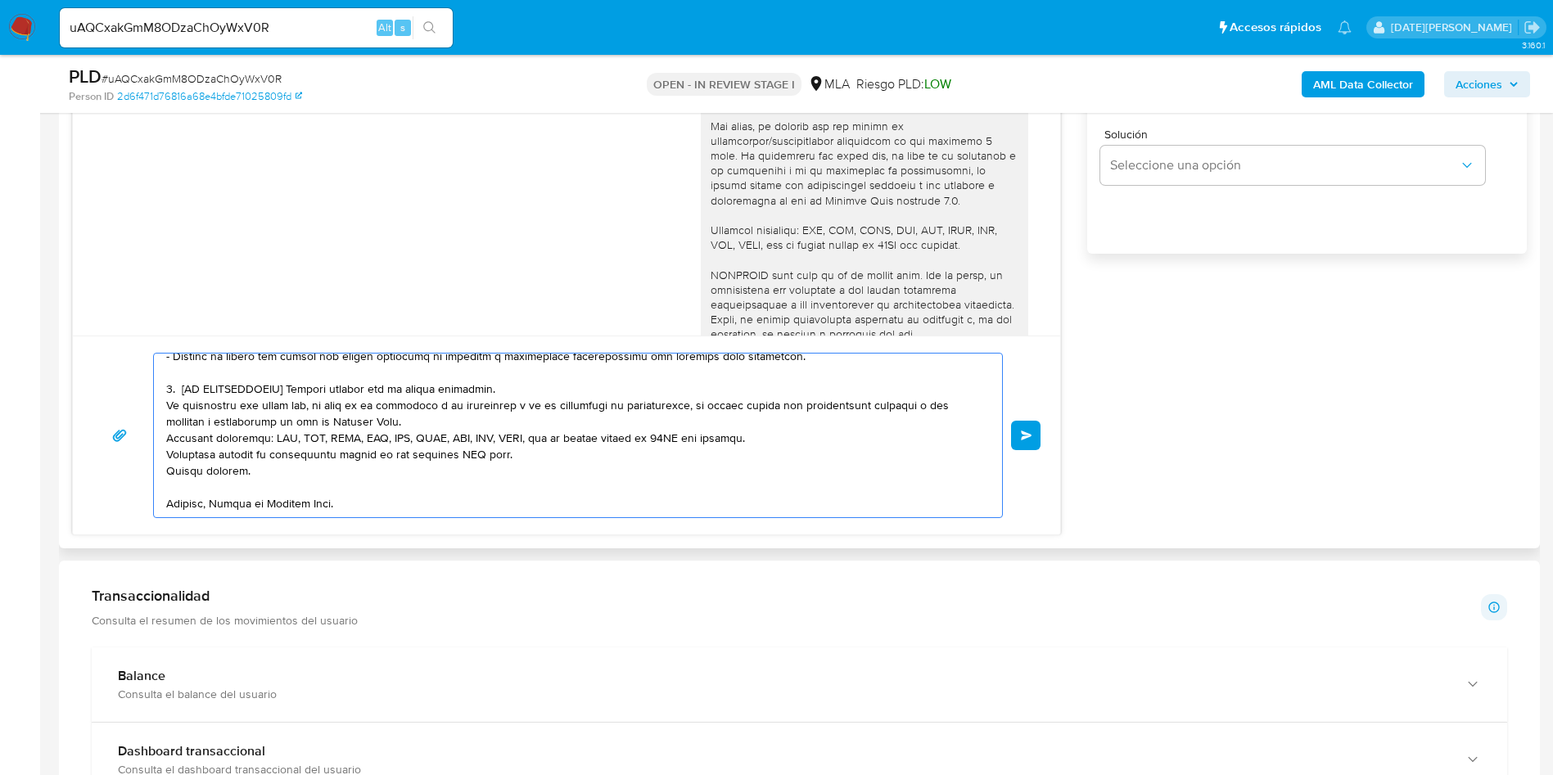
scroll to position [200, 0]
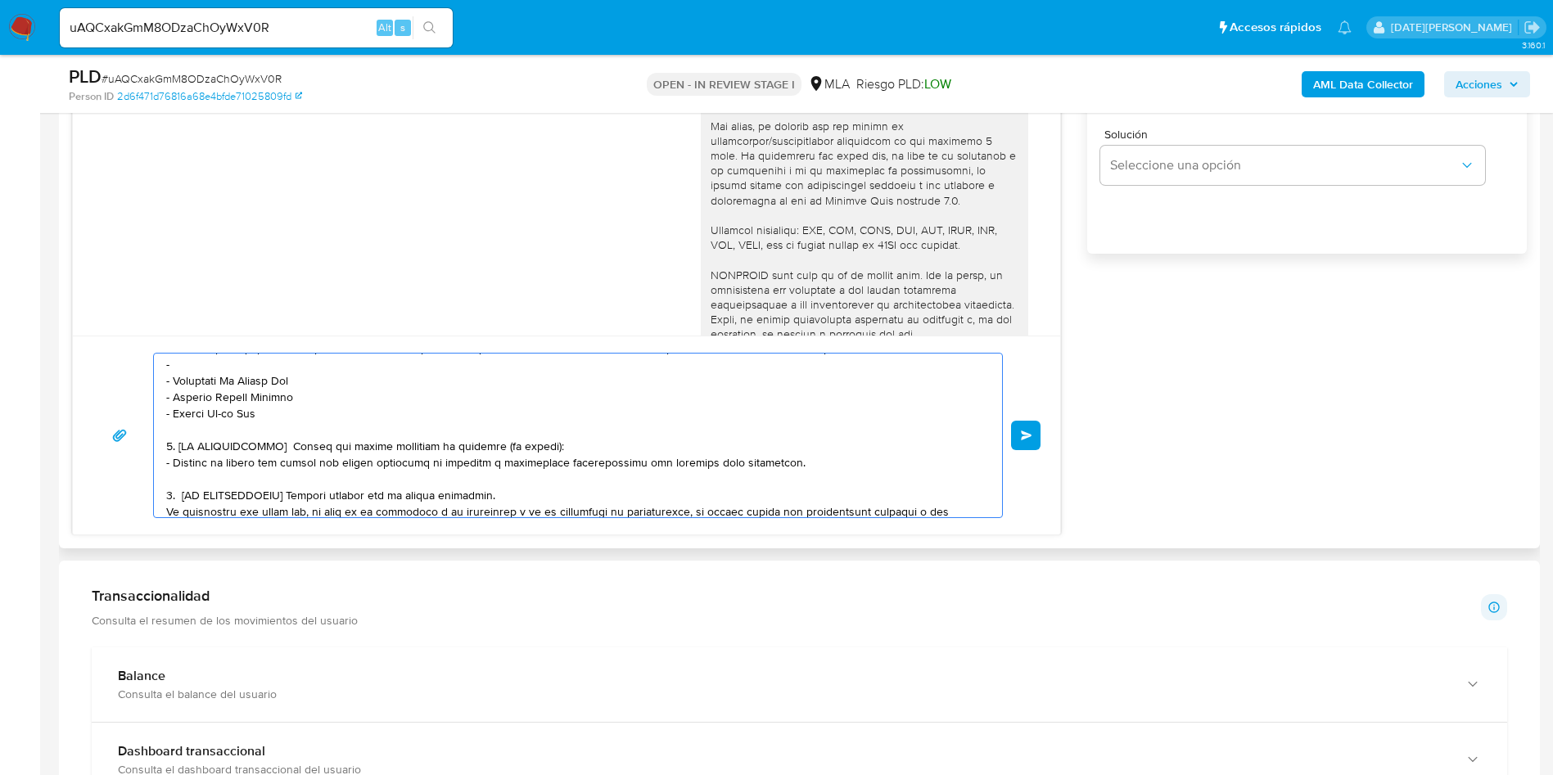
drag, startPoint x: 165, startPoint y: 448, endPoint x: 504, endPoint y: 495, distance: 343.0
click at [504, 495] on div at bounding box center [574, 436] width 840 height 164
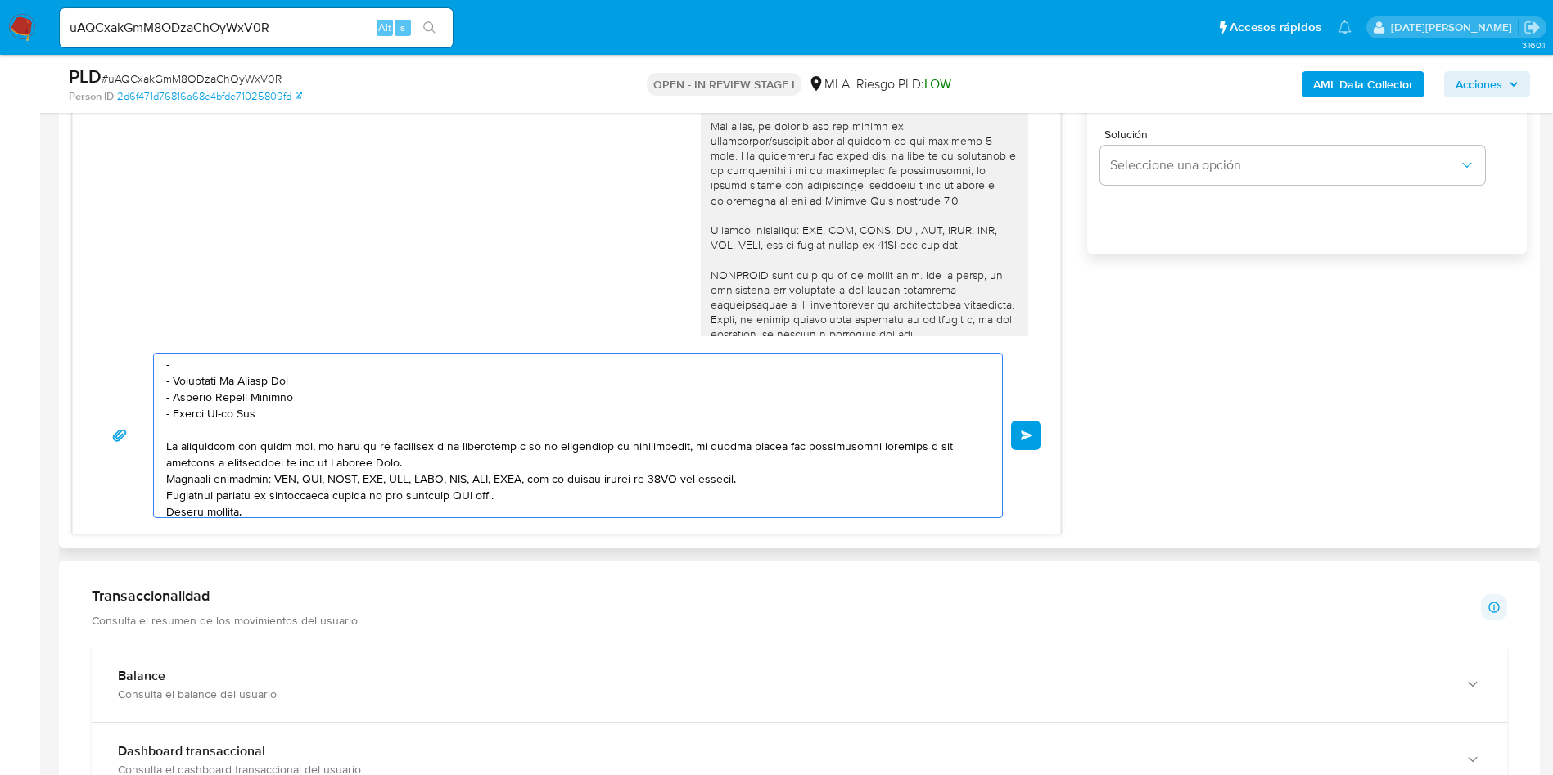
click at [557, 462] on textarea at bounding box center [573, 436] width 815 height 164
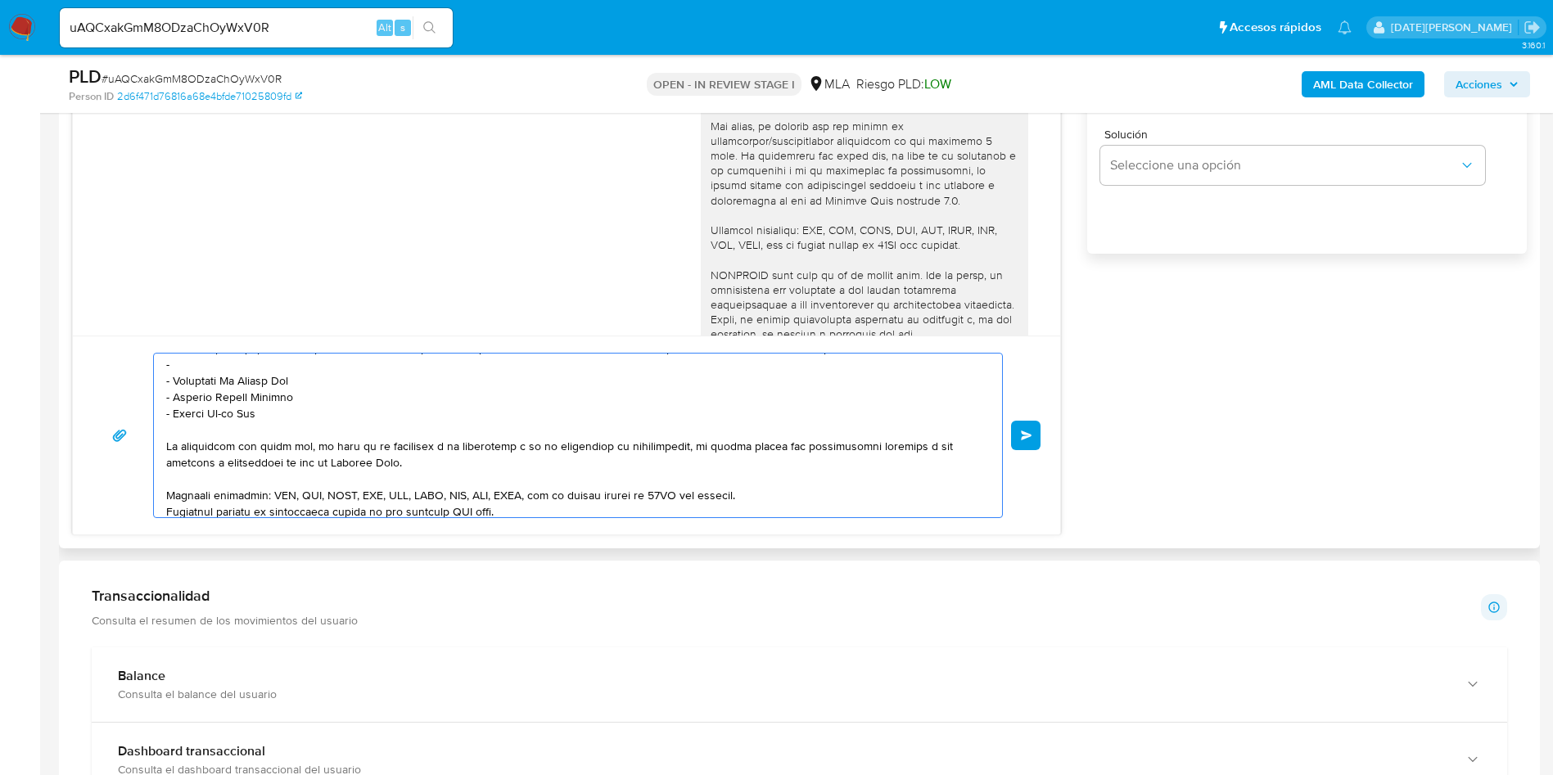
click at [808, 495] on textarea at bounding box center [573, 436] width 815 height 164
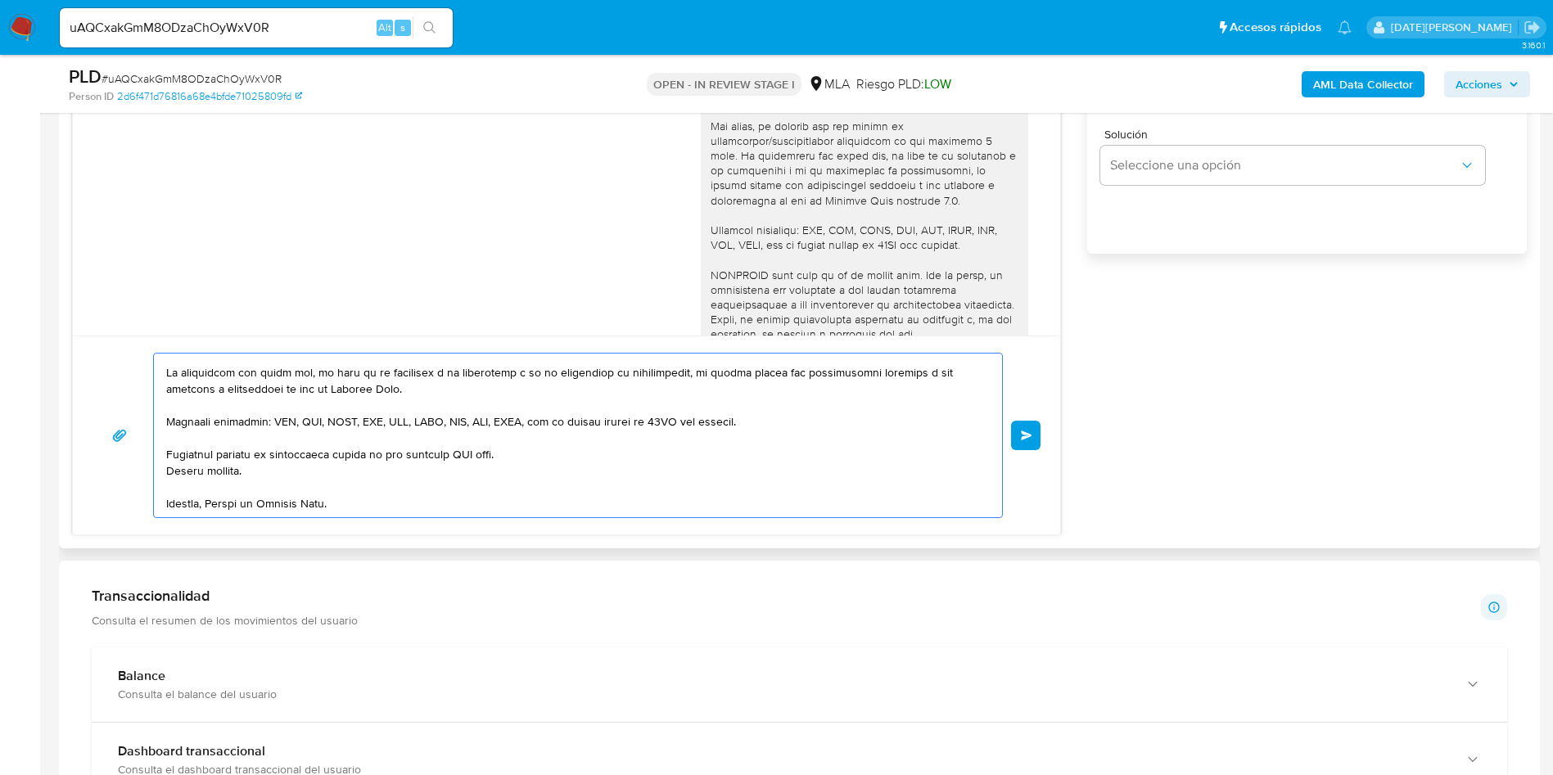
click at [468, 439] on textarea at bounding box center [573, 436] width 815 height 164
click at [462, 438] on textarea at bounding box center [573, 436] width 815 height 164
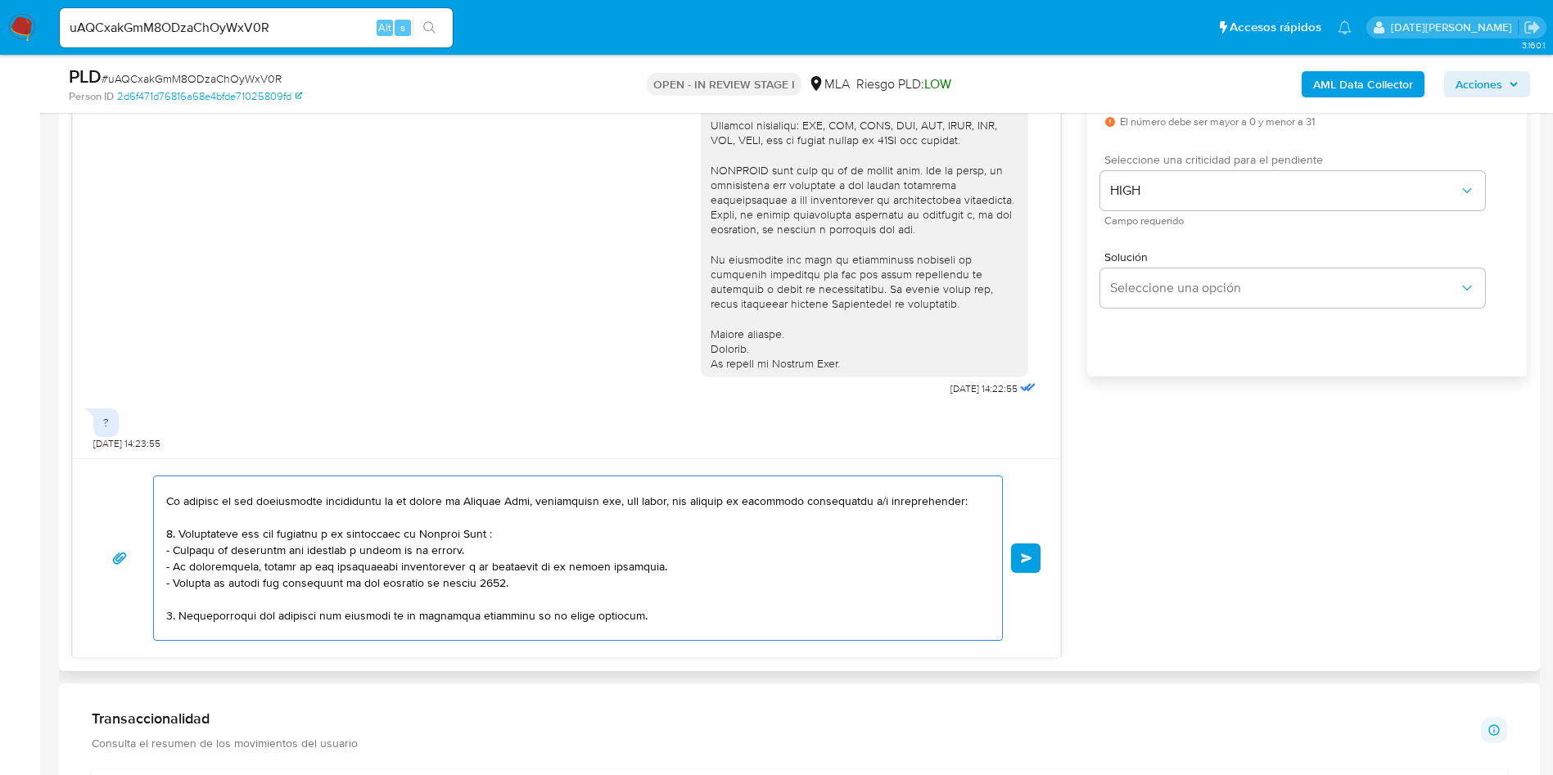
scroll to position [25, 0]
click at [492, 535] on textarea at bounding box center [573, 558] width 815 height 164
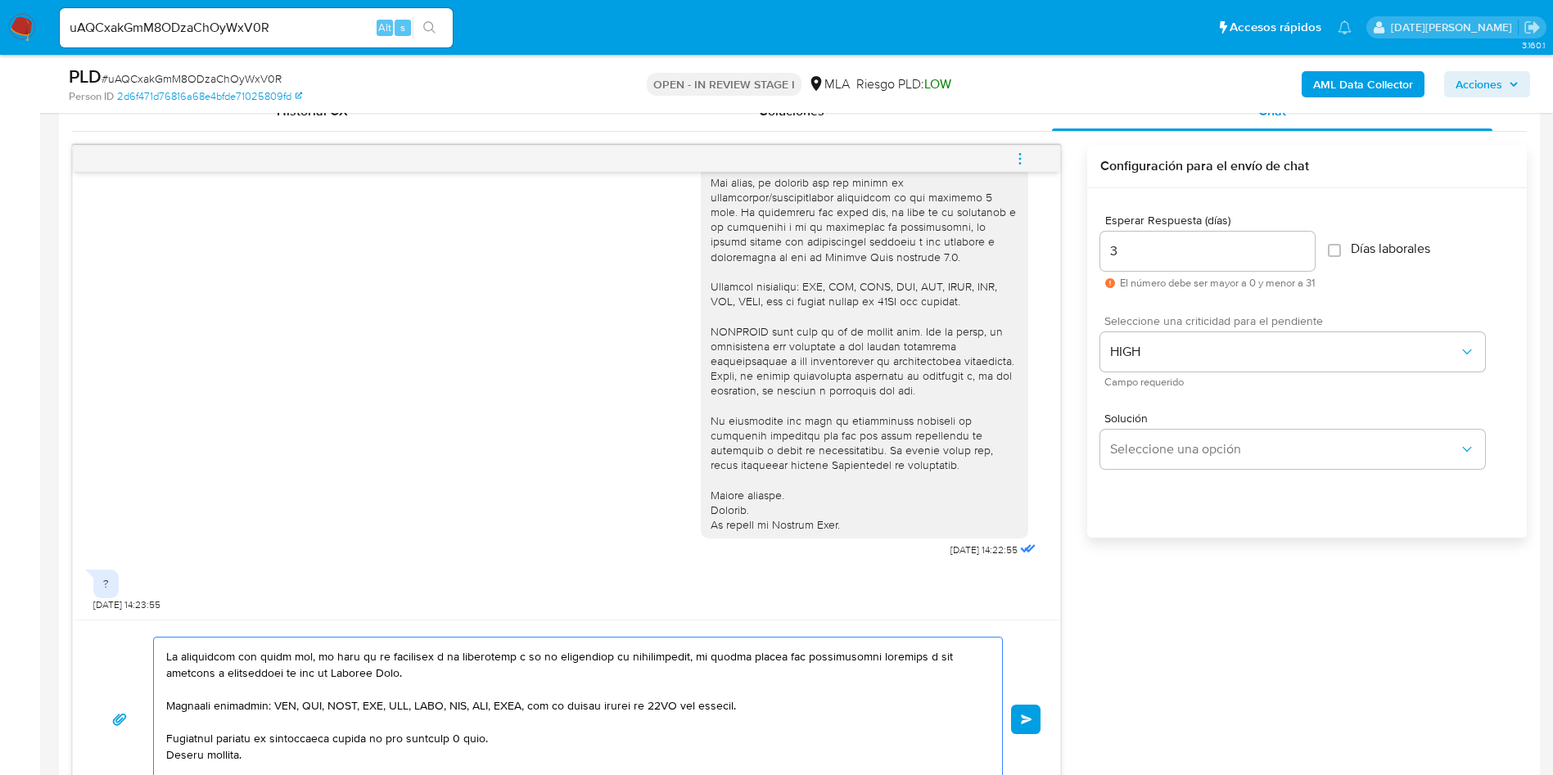
scroll to position [859, 0]
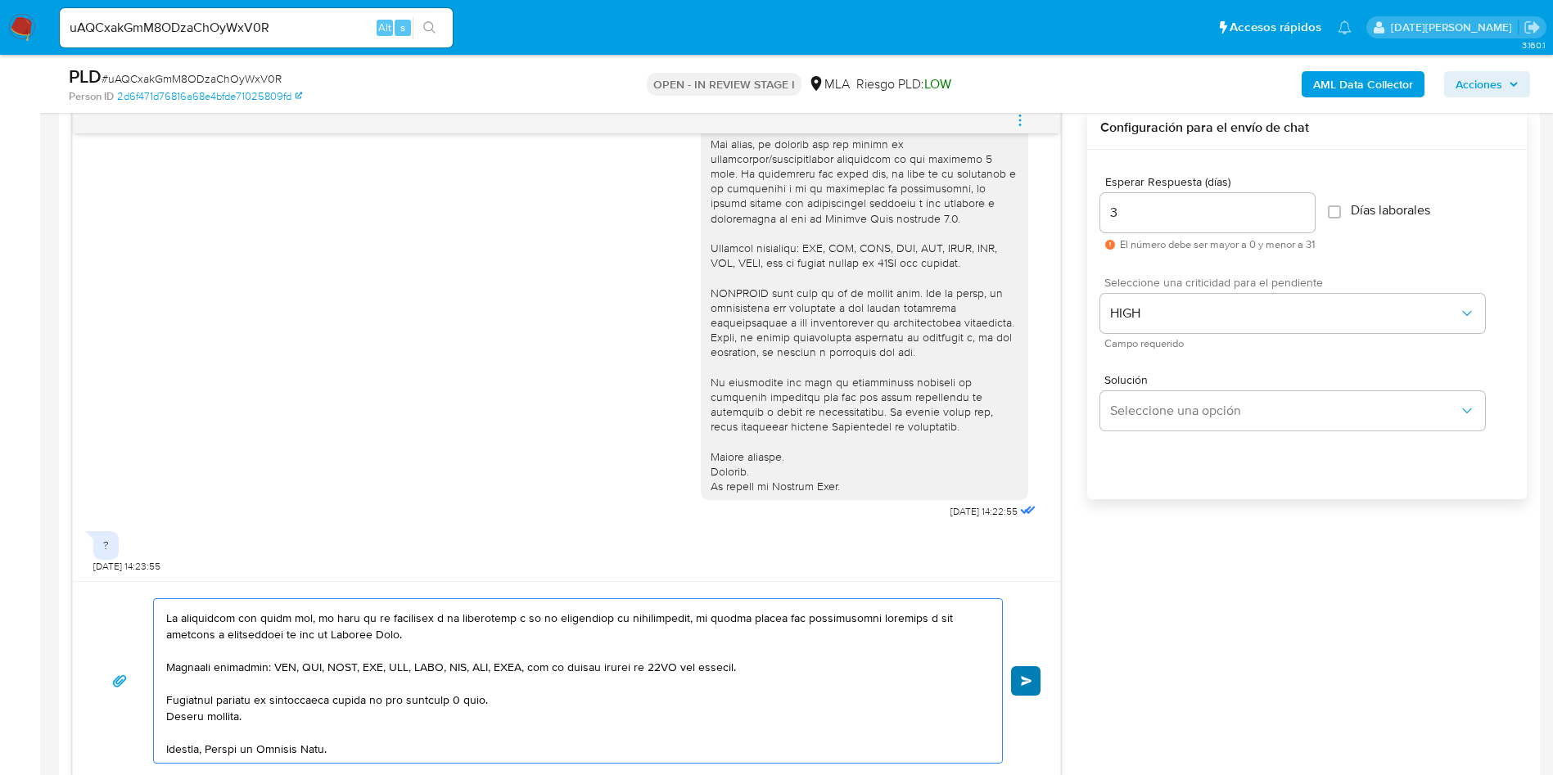
type textarea "Hola, Oriana Potaves. En función de las operaciones registradas en tu cuenta de…"
click at [1031, 691] on button "Enviar" at bounding box center [1025, 680] width 29 height 29
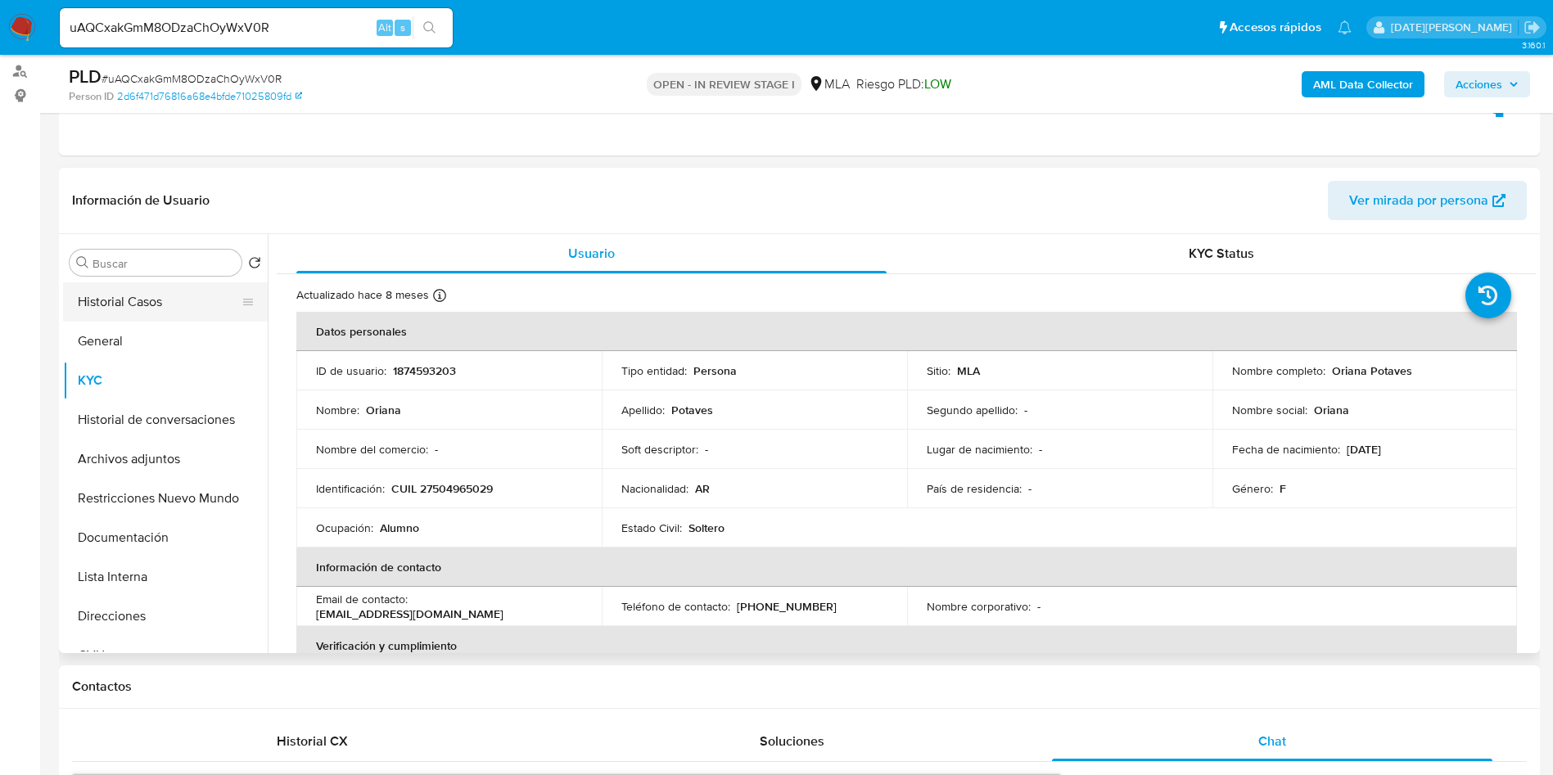
scroll to position [123, 0]
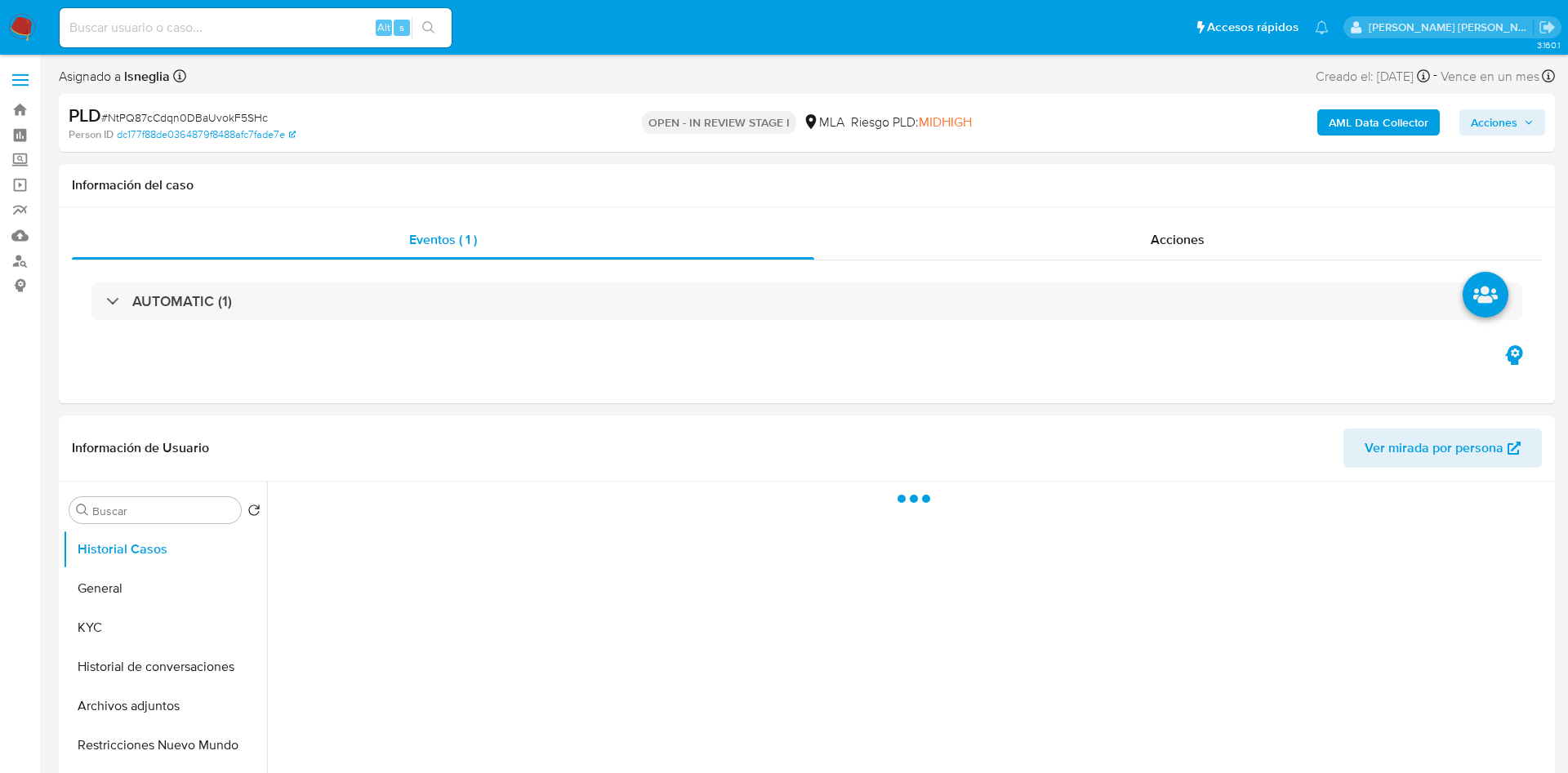
select select "10"
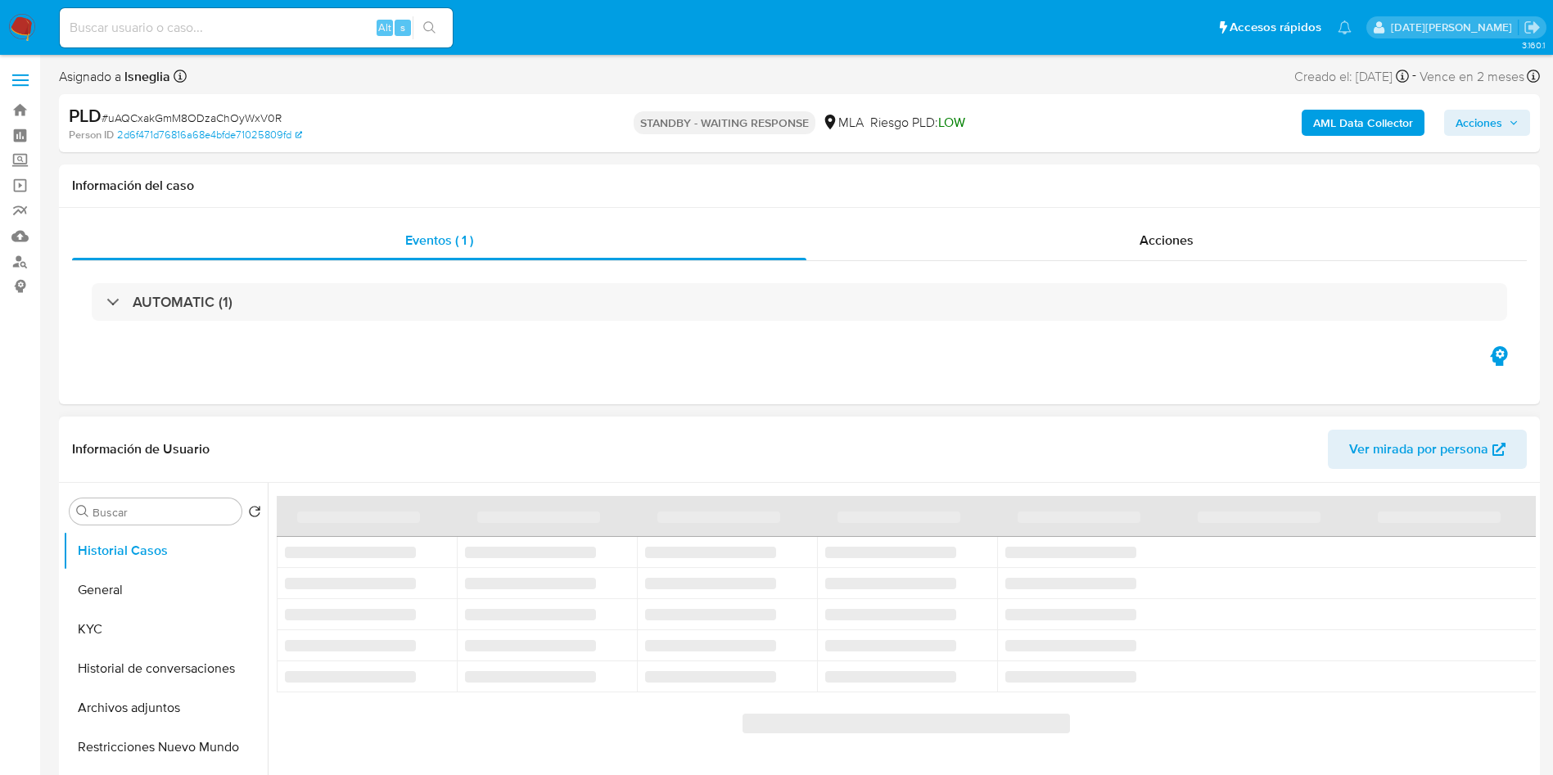
select select "10"
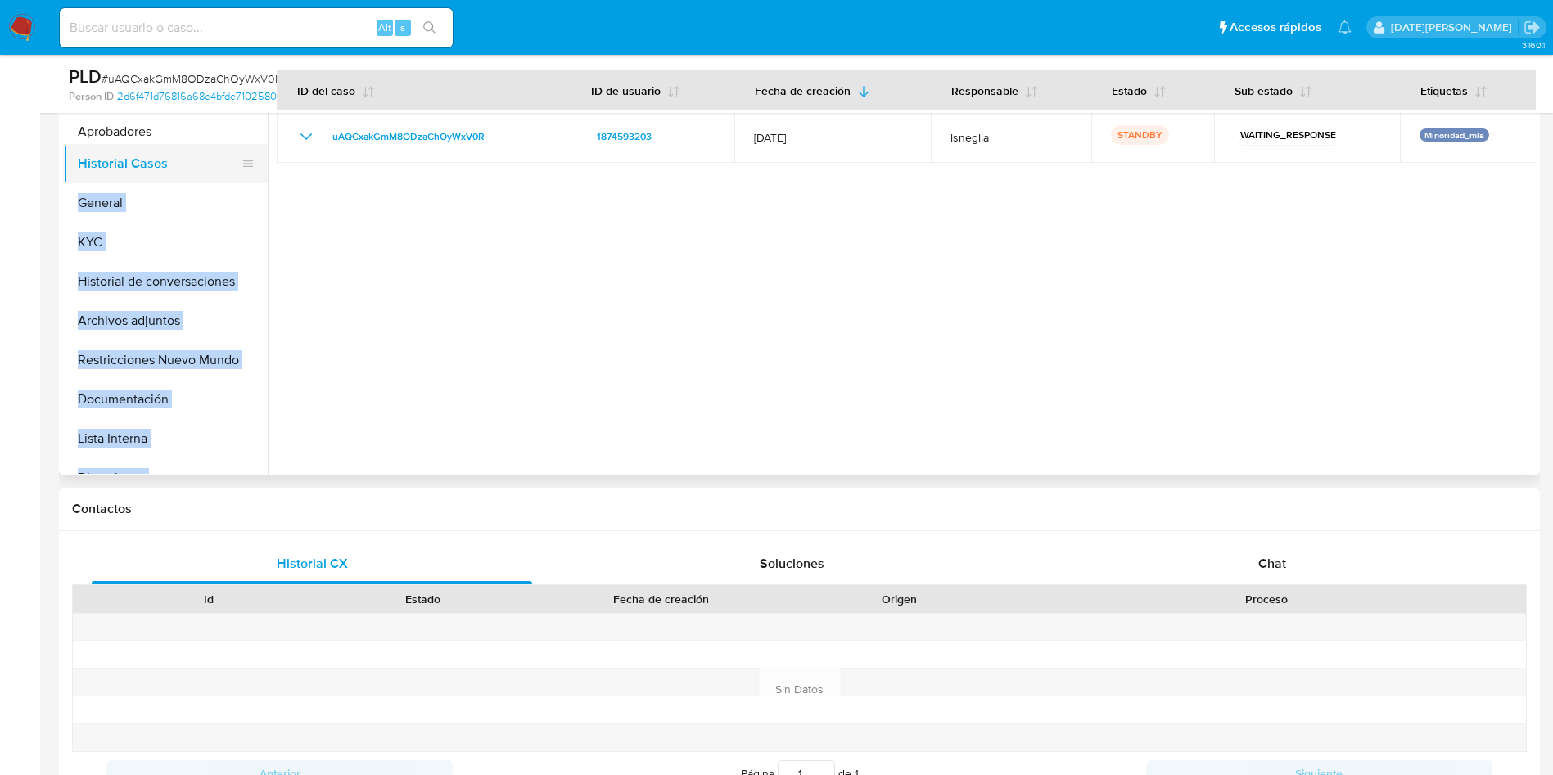
drag, startPoint x: 241, startPoint y: 456, endPoint x: 193, endPoint y: 164, distance: 296.1
click at [193, 133] on ul "Historial Casos General KYC Historial de conversaciones Archivos adjuntos Restr…" at bounding box center [165, 289] width 205 height 369
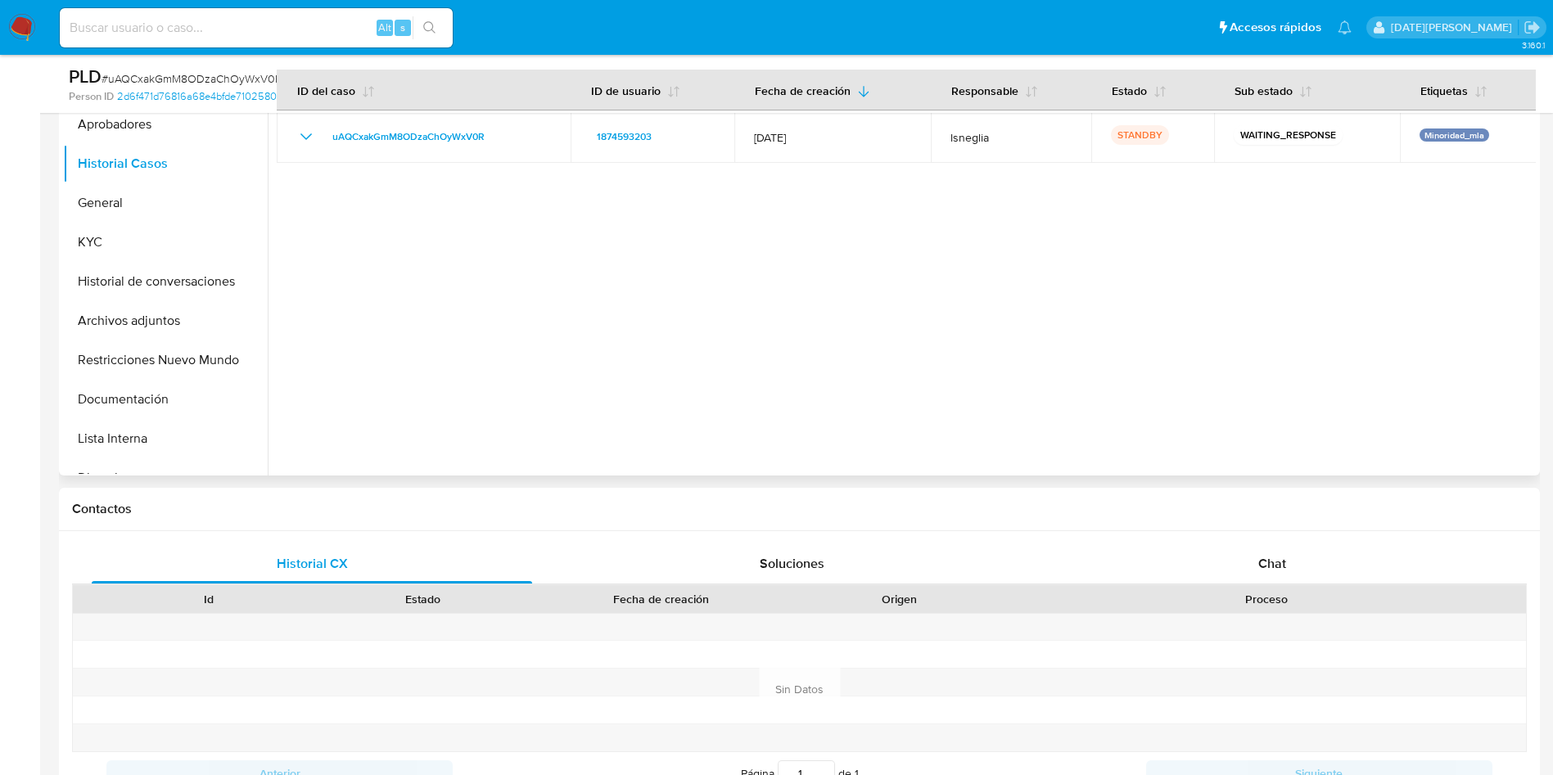
click at [507, 353] on div at bounding box center [902, 265] width 1268 height 419
click at [125, 133] on button "Aprobadores" at bounding box center [159, 124] width 192 height 39
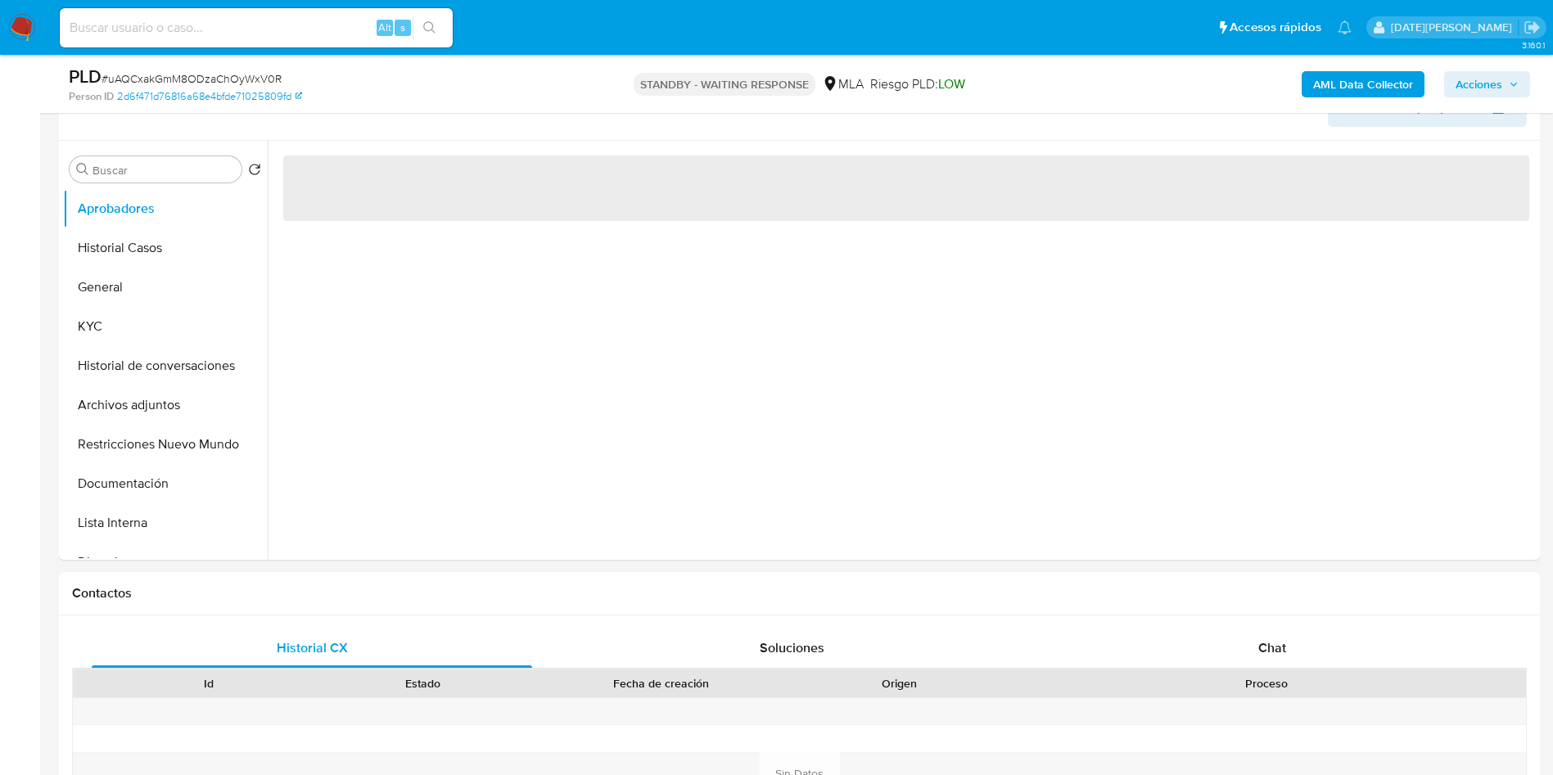
scroll to position [246, 0]
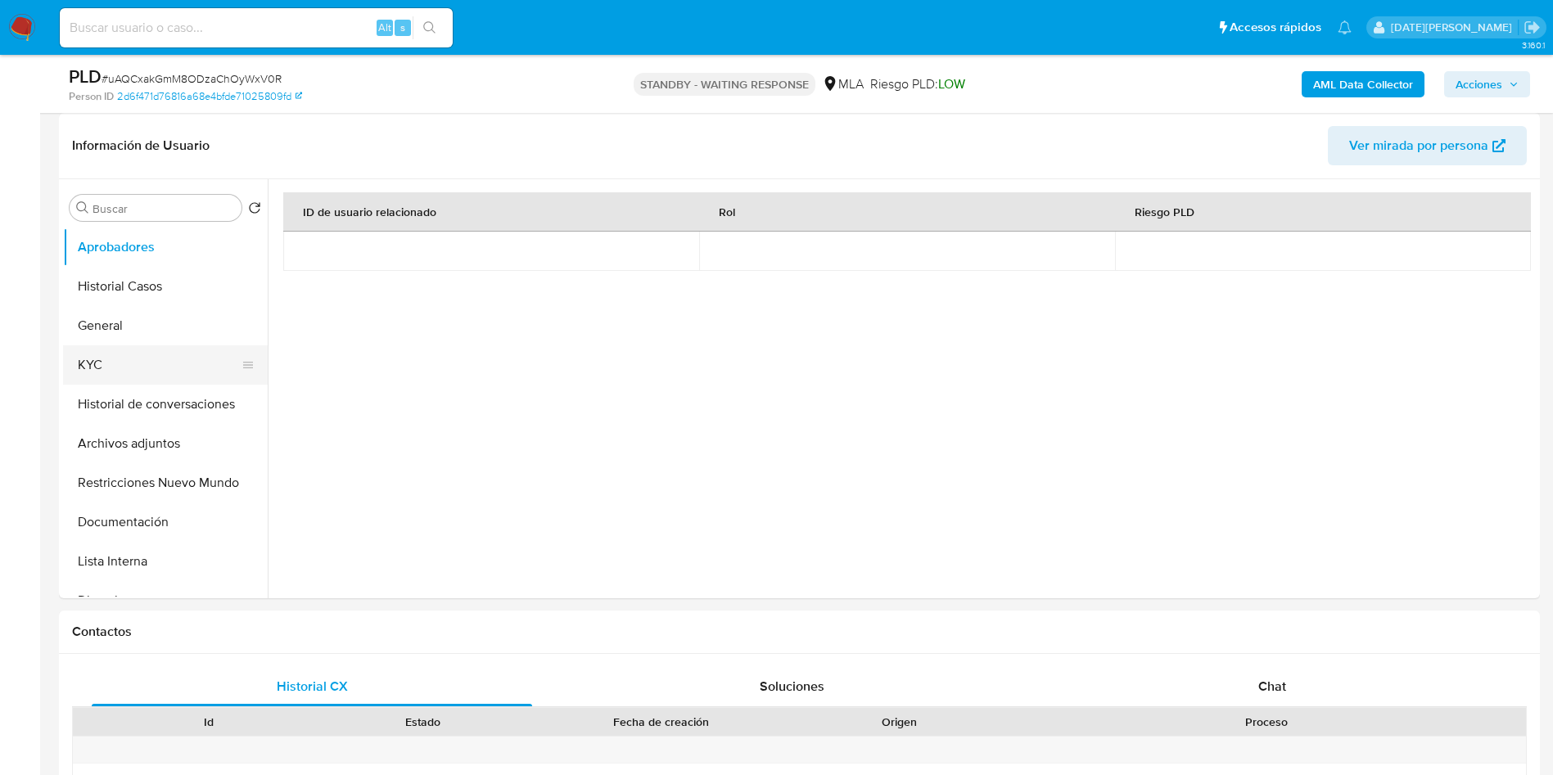
click at [120, 357] on button "KYC" at bounding box center [159, 364] width 192 height 39
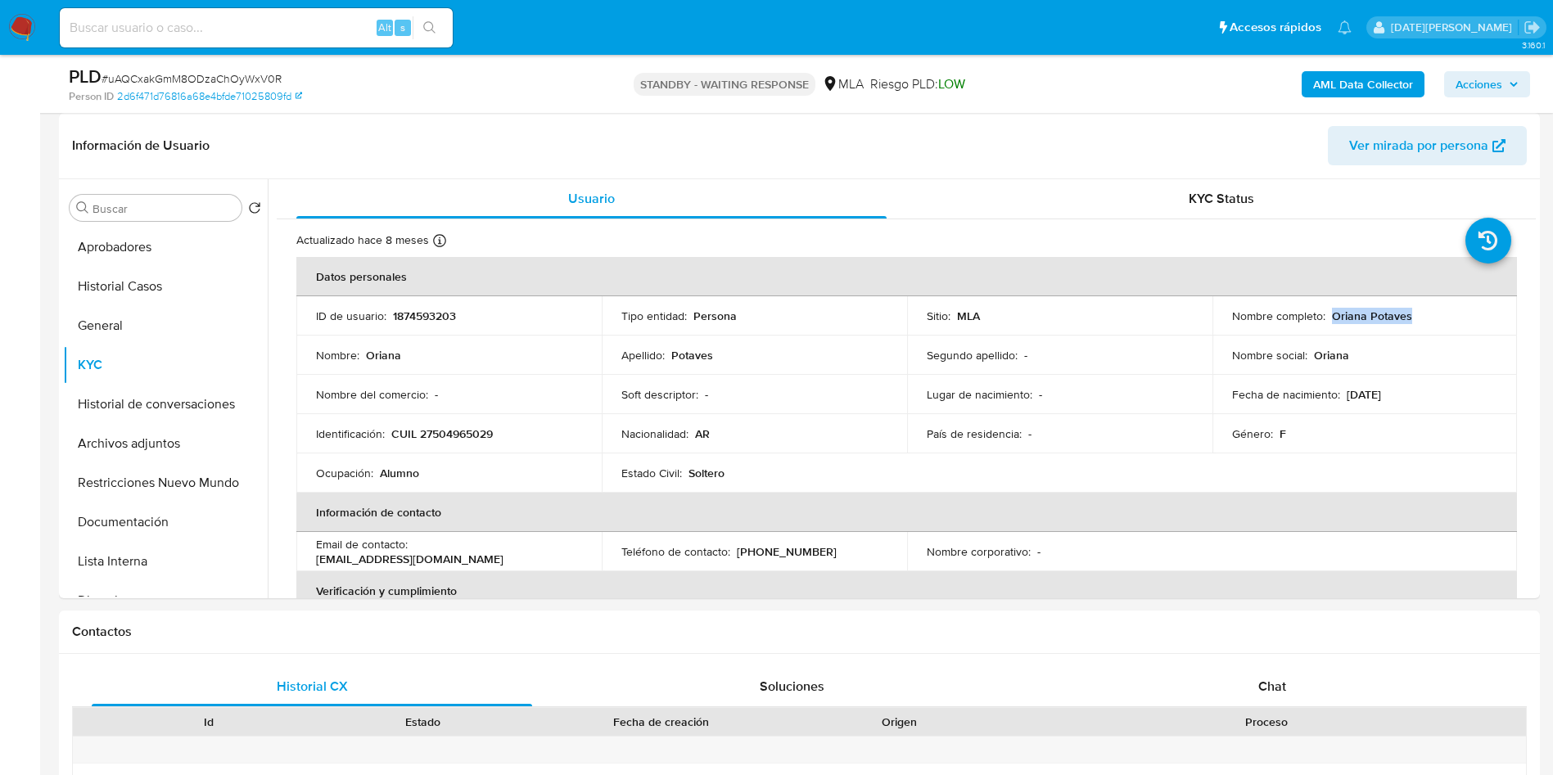
drag, startPoint x: 1325, startPoint y: 315, endPoint x: 1421, endPoint y: 314, distance: 95.8
click at [1421, 314] on div "Nombre completo : Oriana Potaves" at bounding box center [1365, 316] width 266 height 15
copy p "Oriana Potaves"
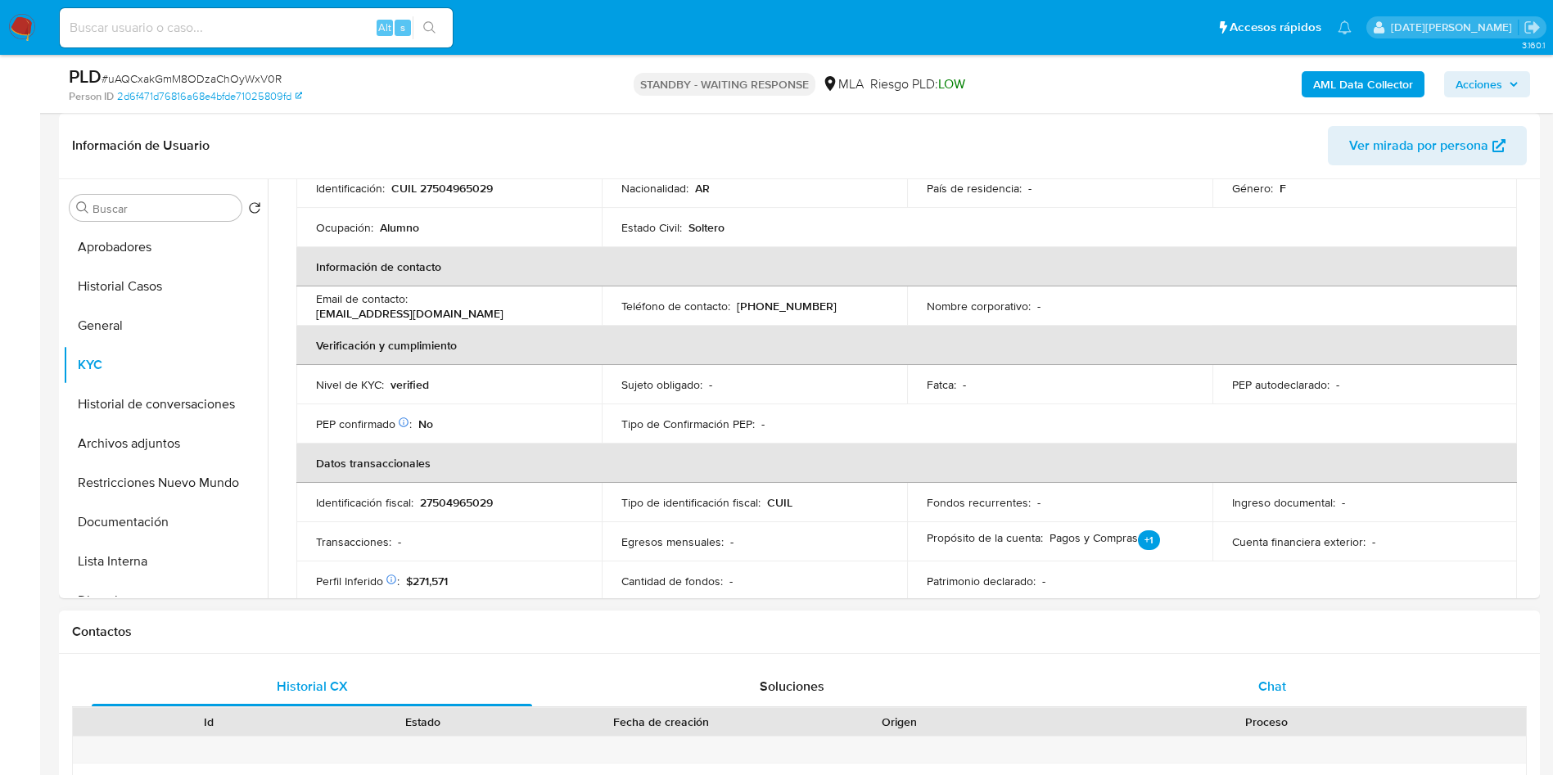
click at [1302, 702] on div "Chat" at bounding box center [1272, 686] width 440 height 39
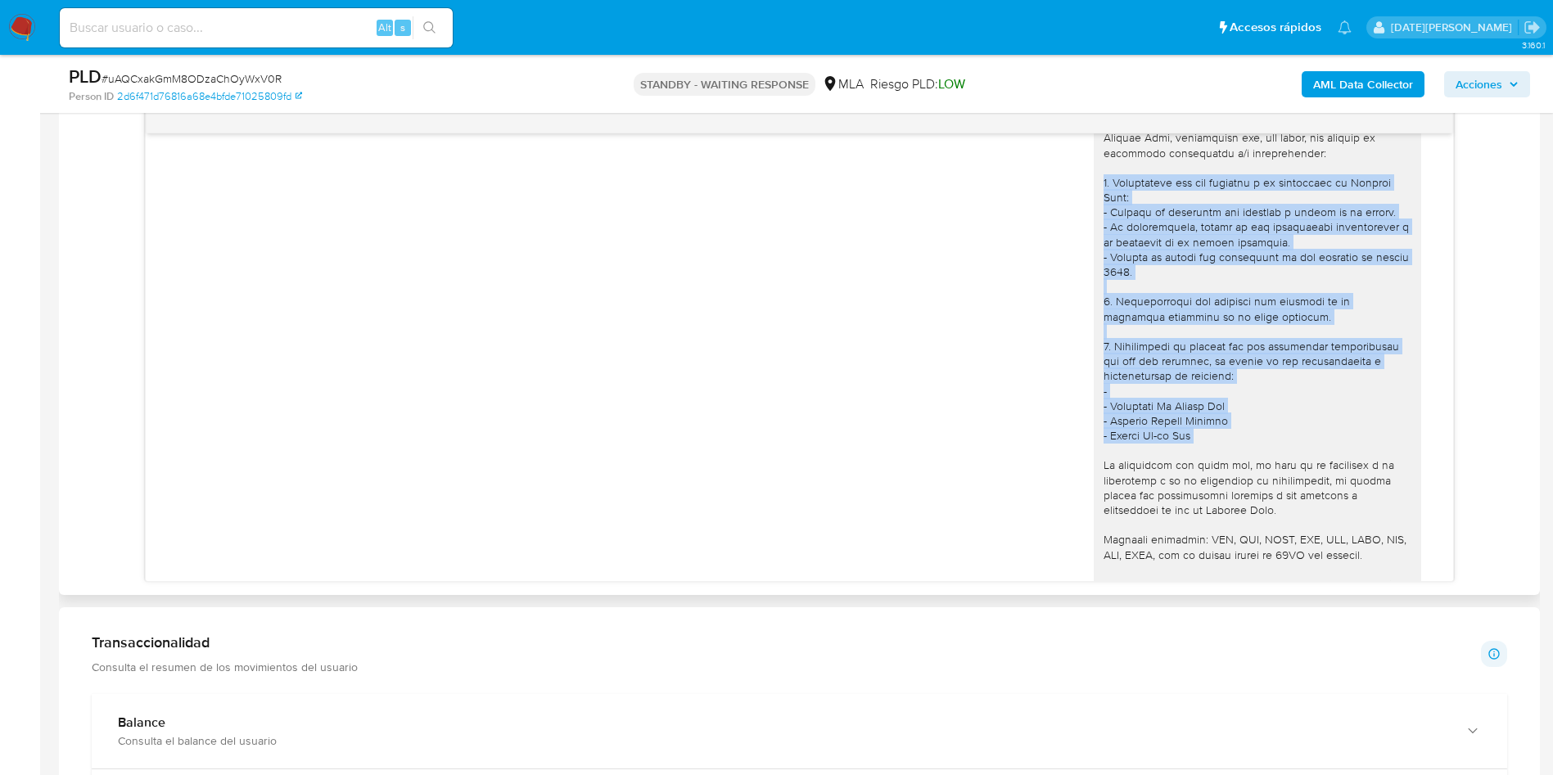
scroll to position [978, 0]
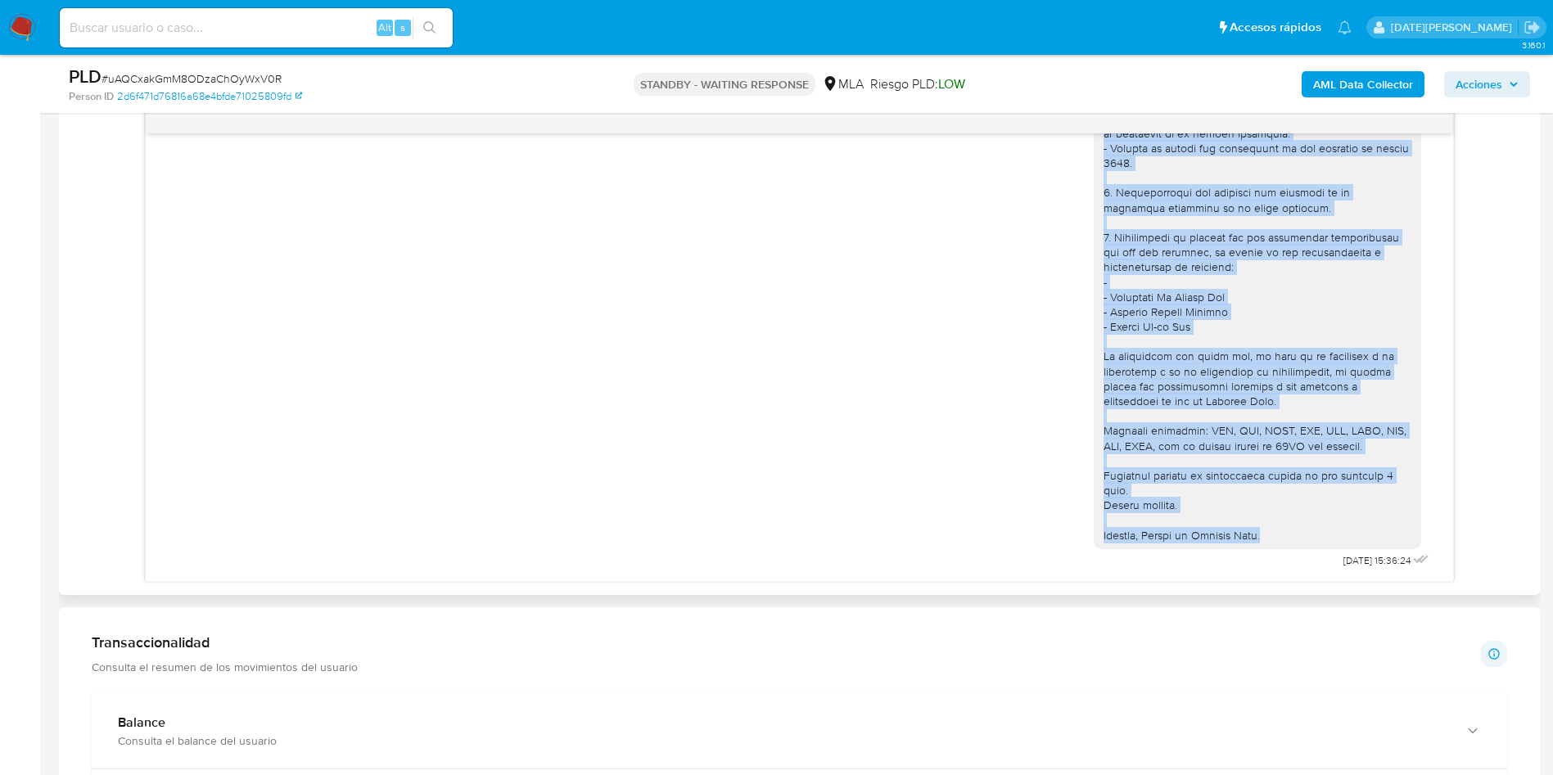
drag, startPoint x: 1084, startPoint y: 196, endPoint x: 1264, endPoint y: 535, distance: 383.0
click at [1264, 535] on div at bounding box center [1257, 260] width 327 height 579
copy div "4. Loremipsumd sit ame consecte a el seddoeiusm te Incidid Utla: - Etdolor ma a…"
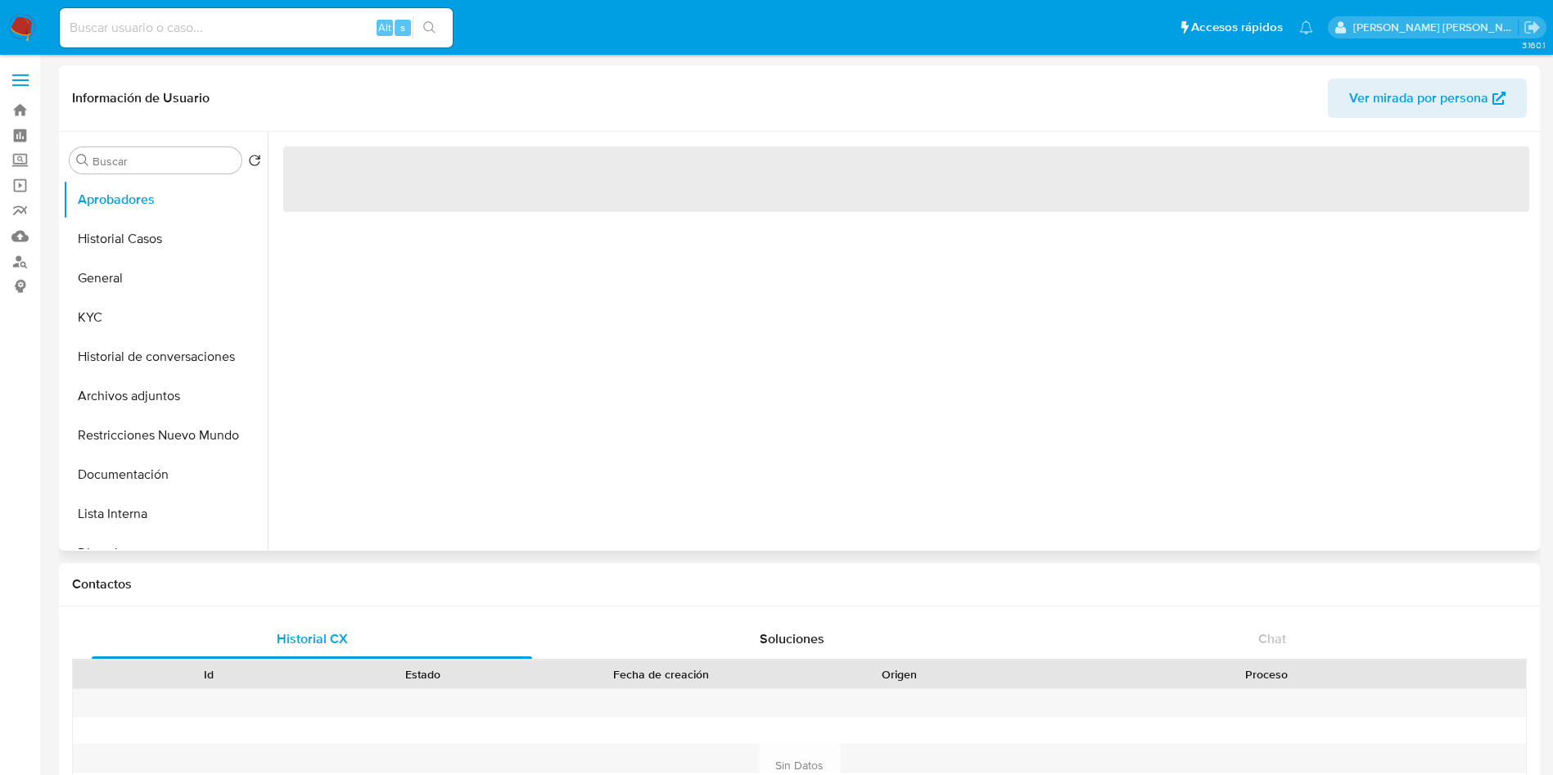
select select "10"
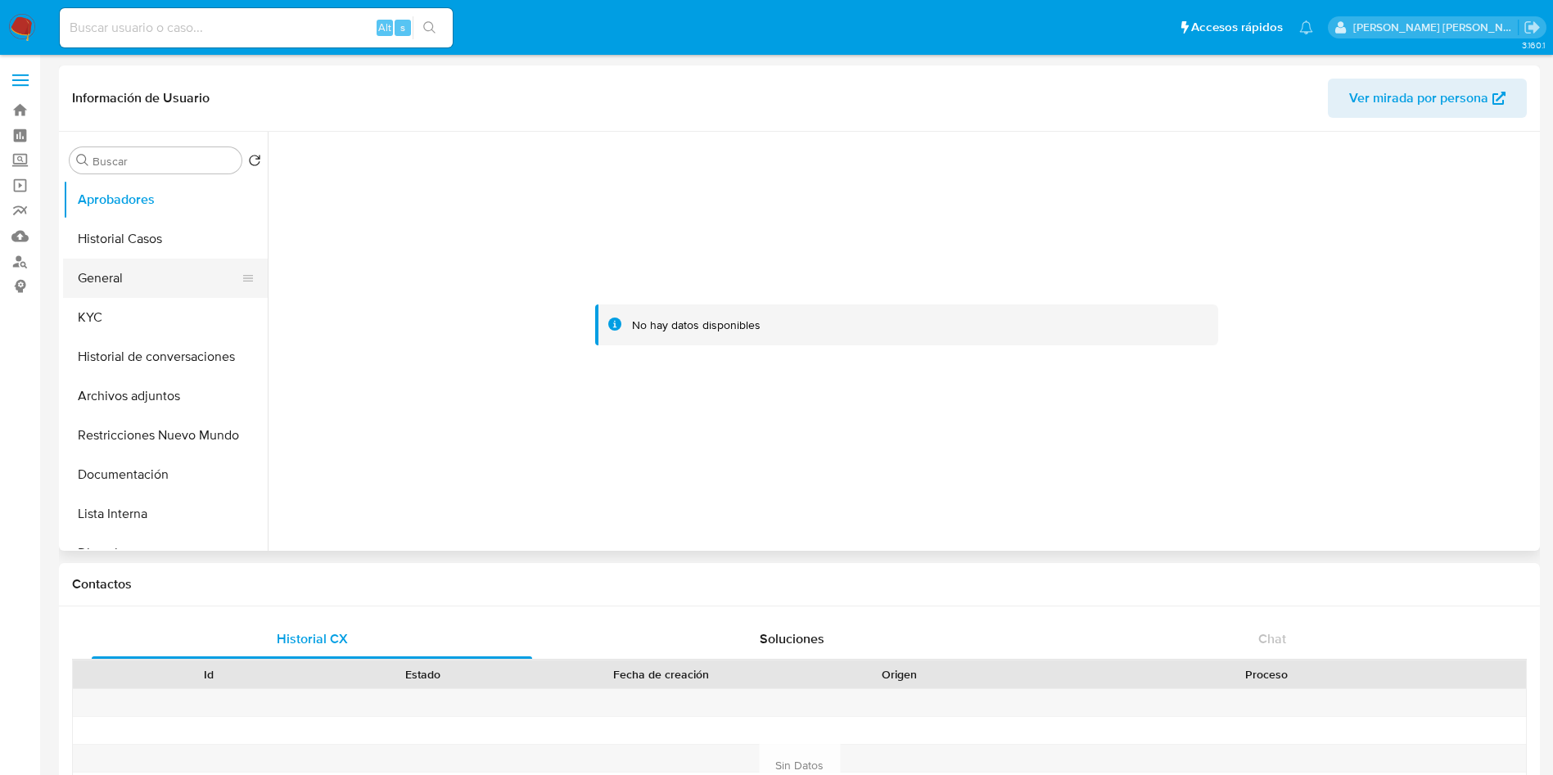
click at [140, 283] on button "General" at bounding box center [159, 278] width 192 height 39
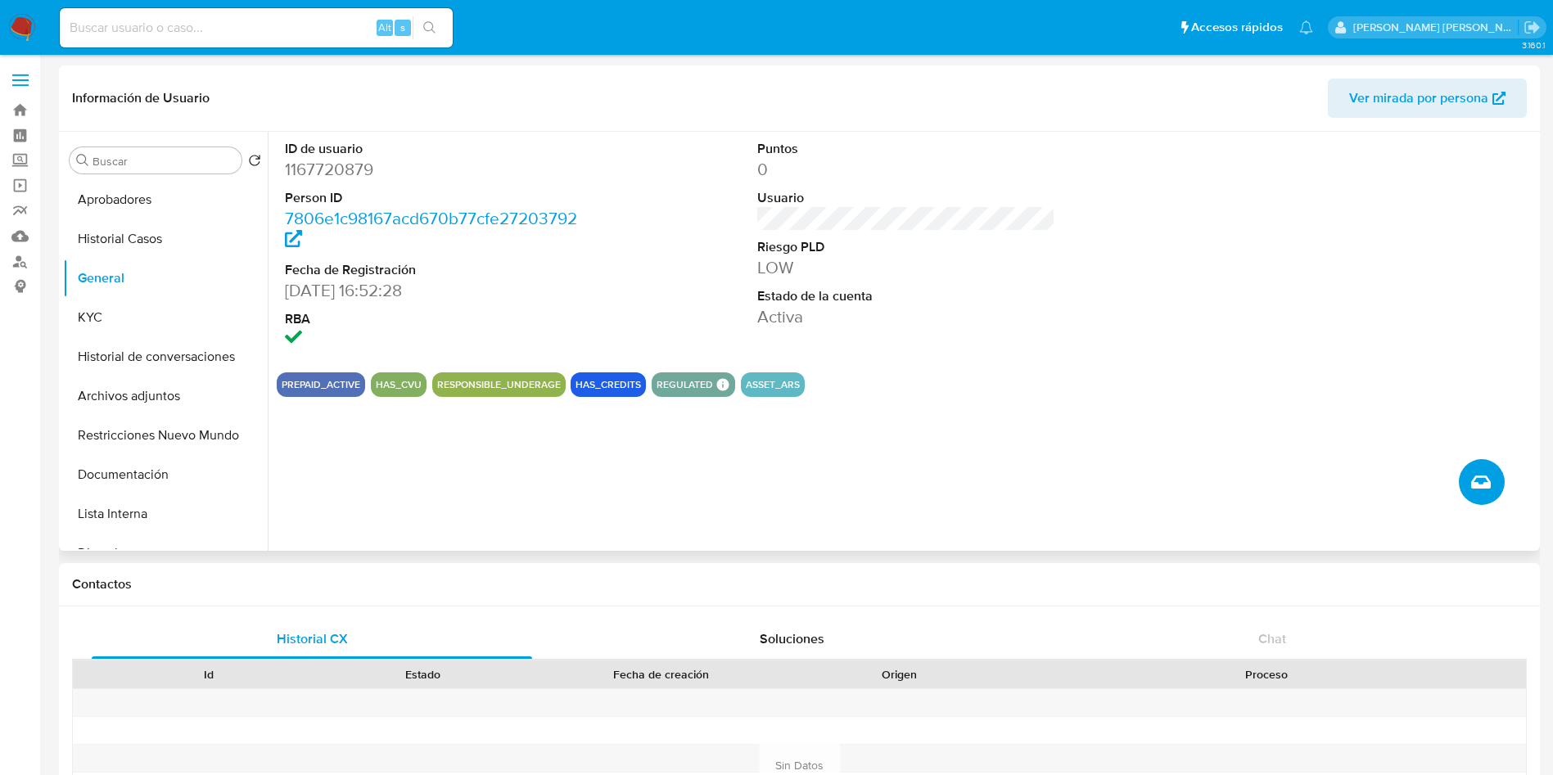
click at [1492, 487] on button "Crear caso manual" at bounding box center [1482, 482] width 46 height 46
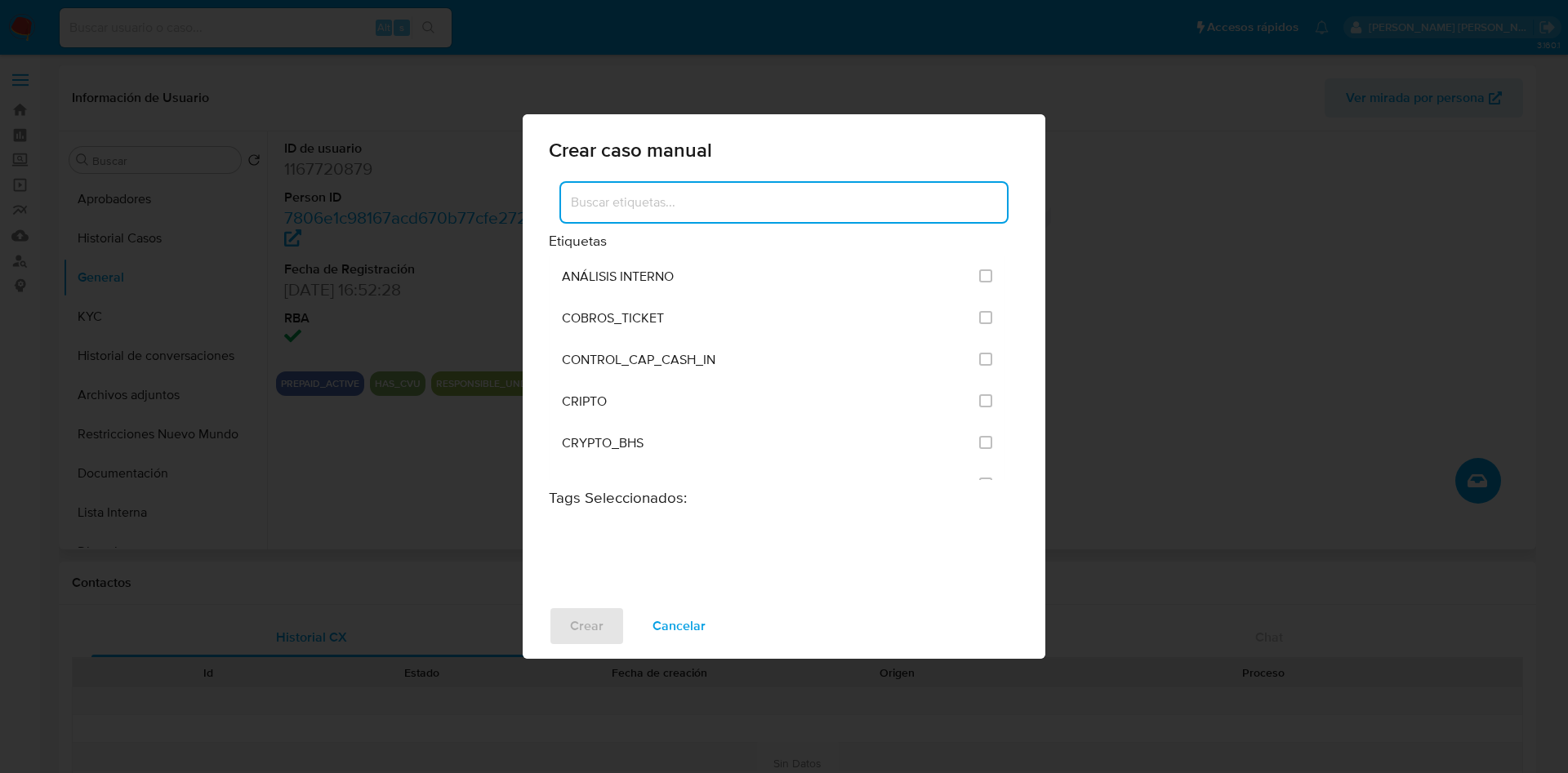
click at [720, 203] on input at bounding box center [783, 201] width 446 height 21
click at [608, 200] on input "solici" at bounding box center [783, 201] width 446 height 21
type input "analisis"
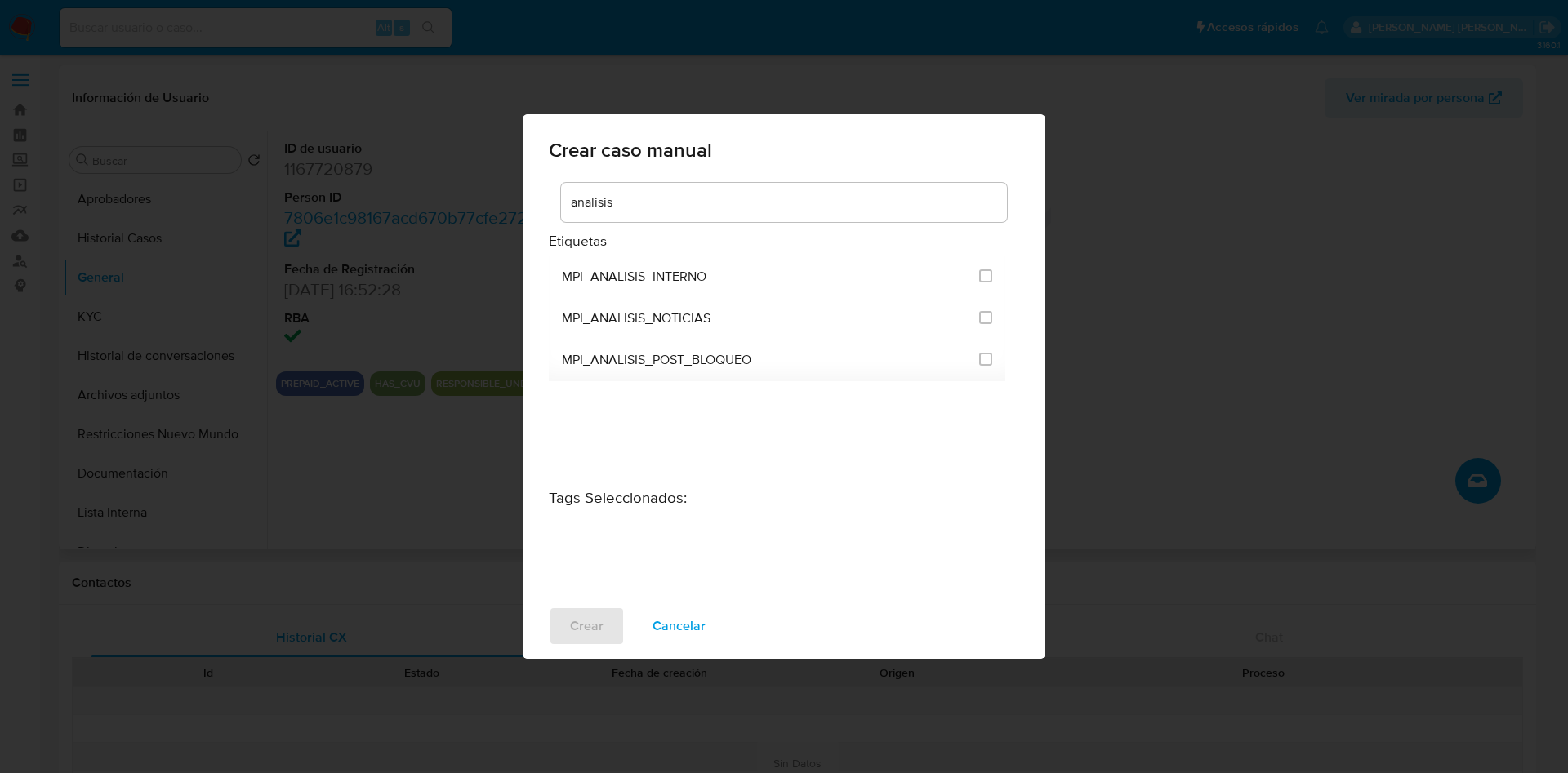
click at [540, 186] on div "analisis Etiquetas MPI_ANALISIS_INTERNO MPI_ANALISIS_NOTICIAS MPI_ANALISIS_POST…" at bounding box center [784, 386] width 523 height 414
click at [666, 200] on input "analisis" at bounding box center [783, 201] width 446 height 21
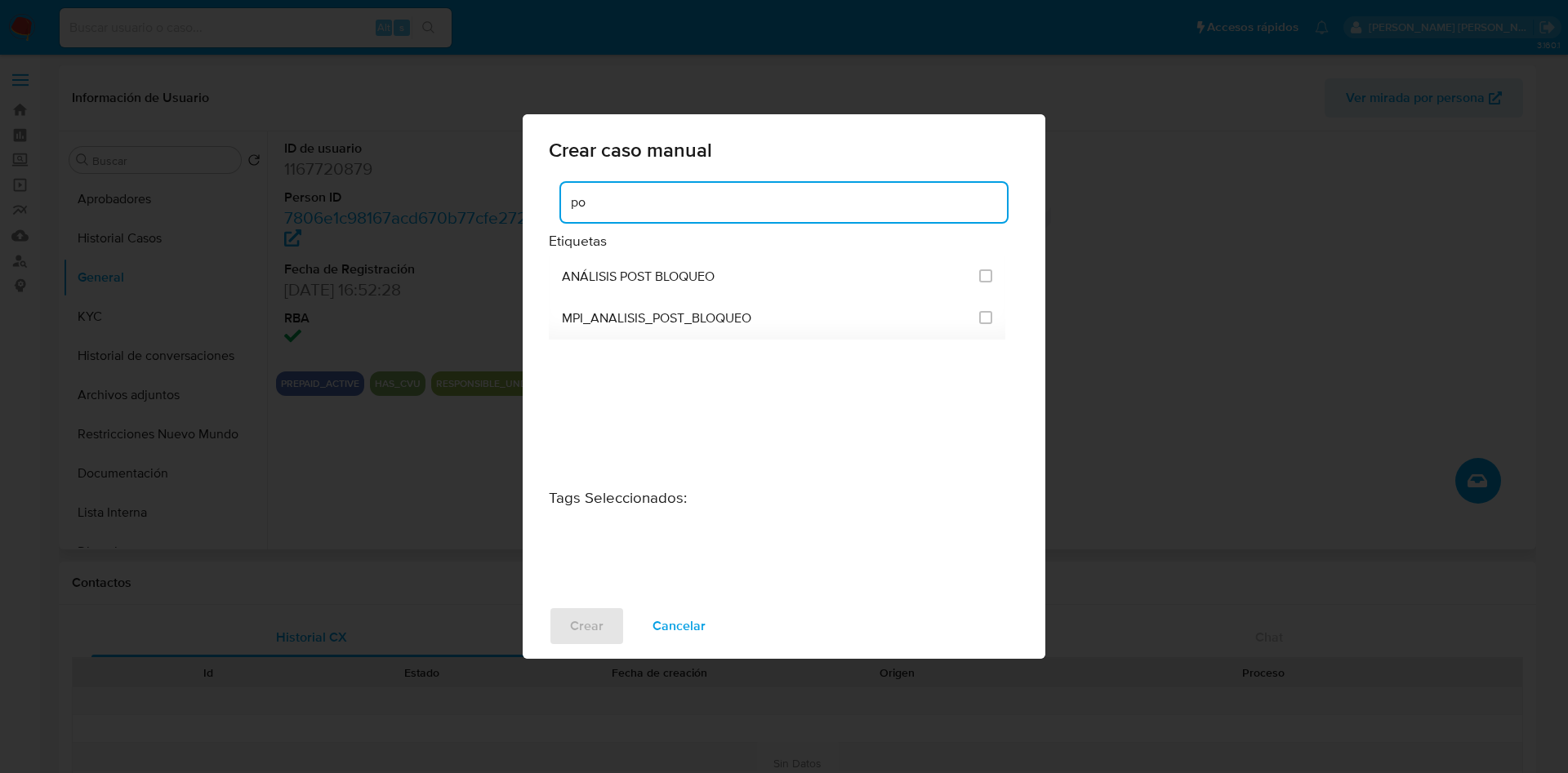
type input "p"
type input "solicitud"
click at [981, 276] on input "2677" at bounding box center [984, 275] width 13 height 13
checkbox input "true"
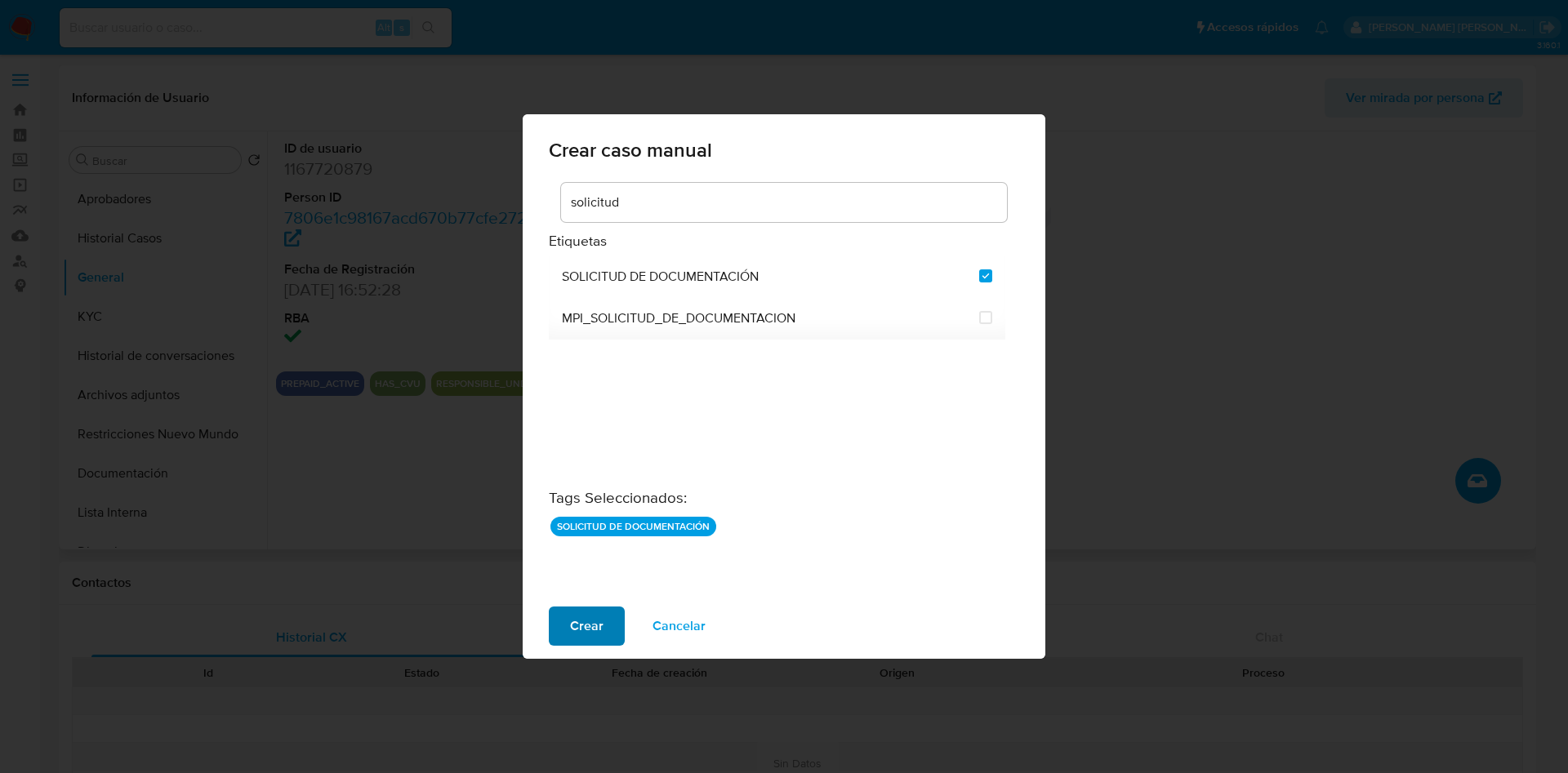
click at [587, 632] on span "Crear" at bounding box center [587, 626] width 34 height 36
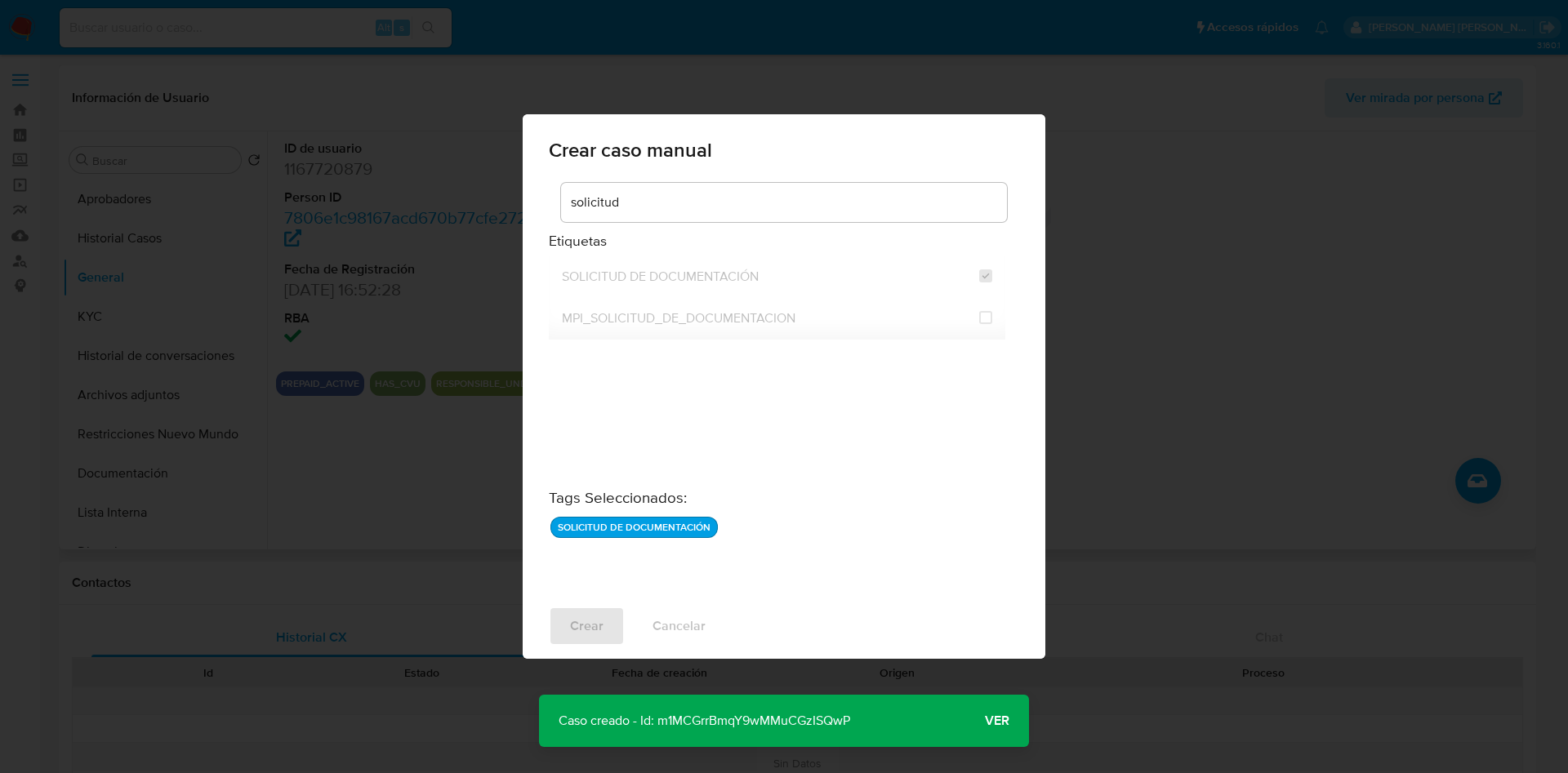
click at [1005, 721] on span "Ver" at bounding box center [996, 721] width 25 height 0
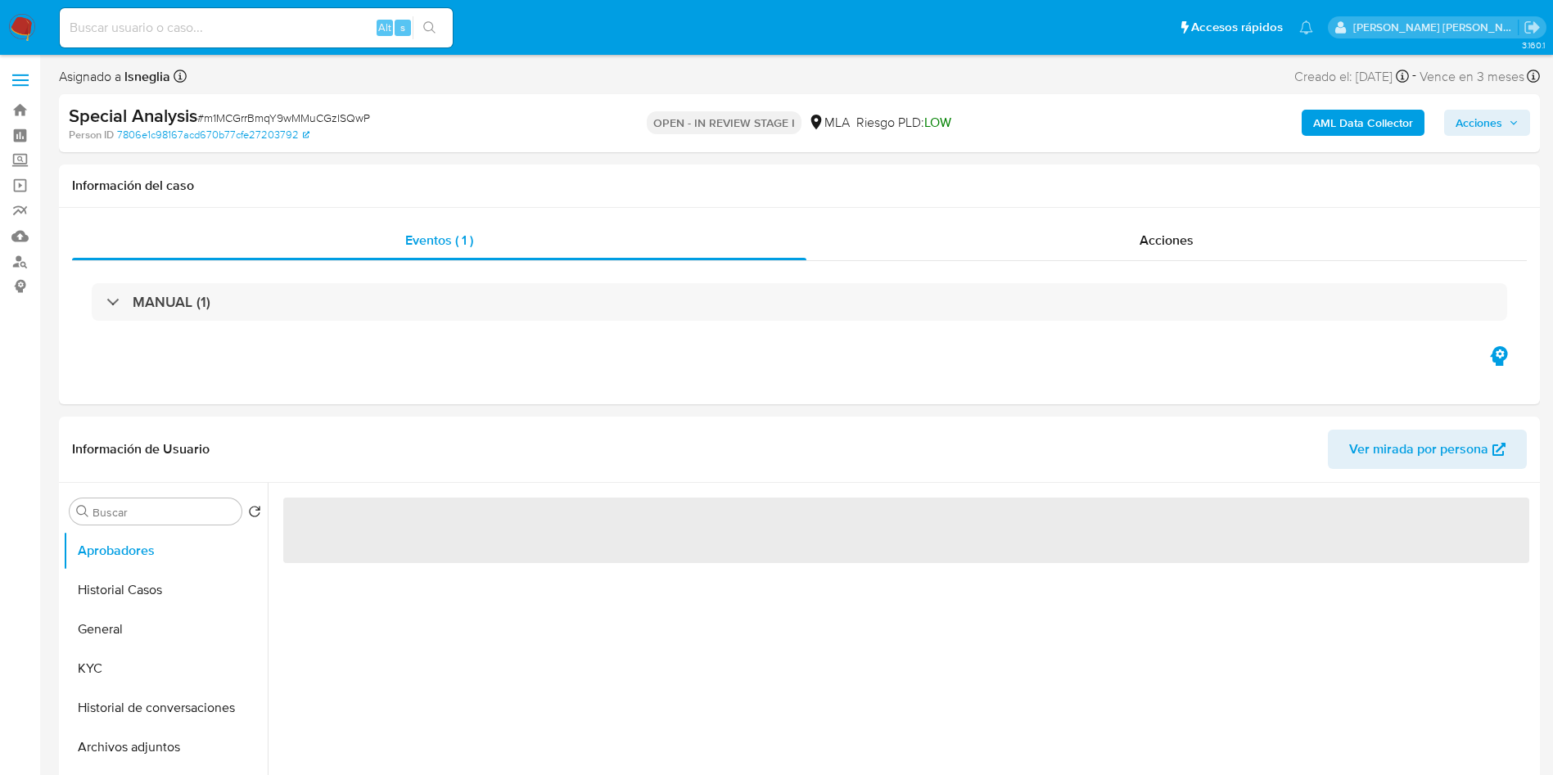
select select "10"
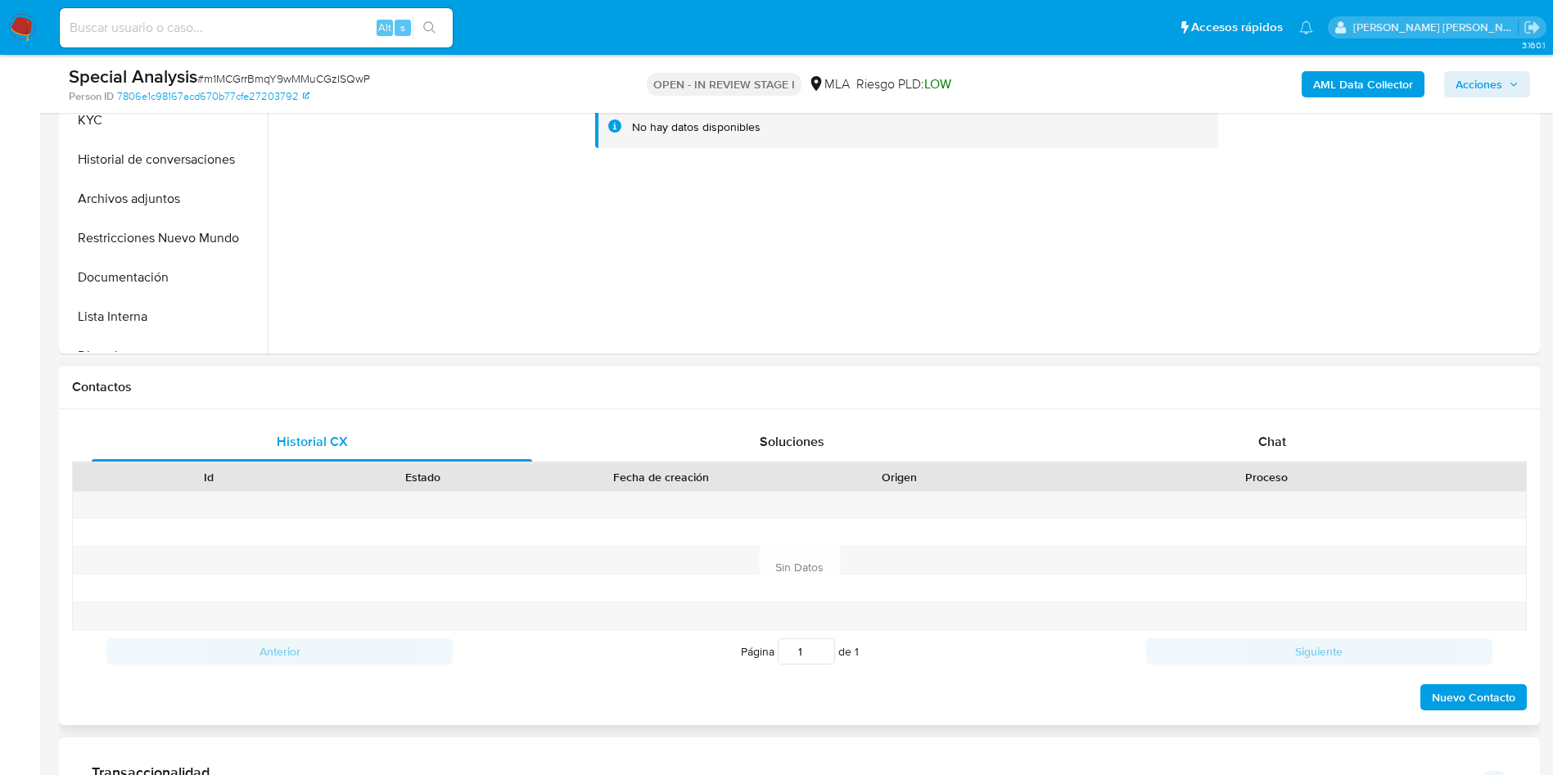
scroll to position [491, 0]
click at [1306, 432] on div "Chat" at bounding box center [1272, 441] width 440 height 39
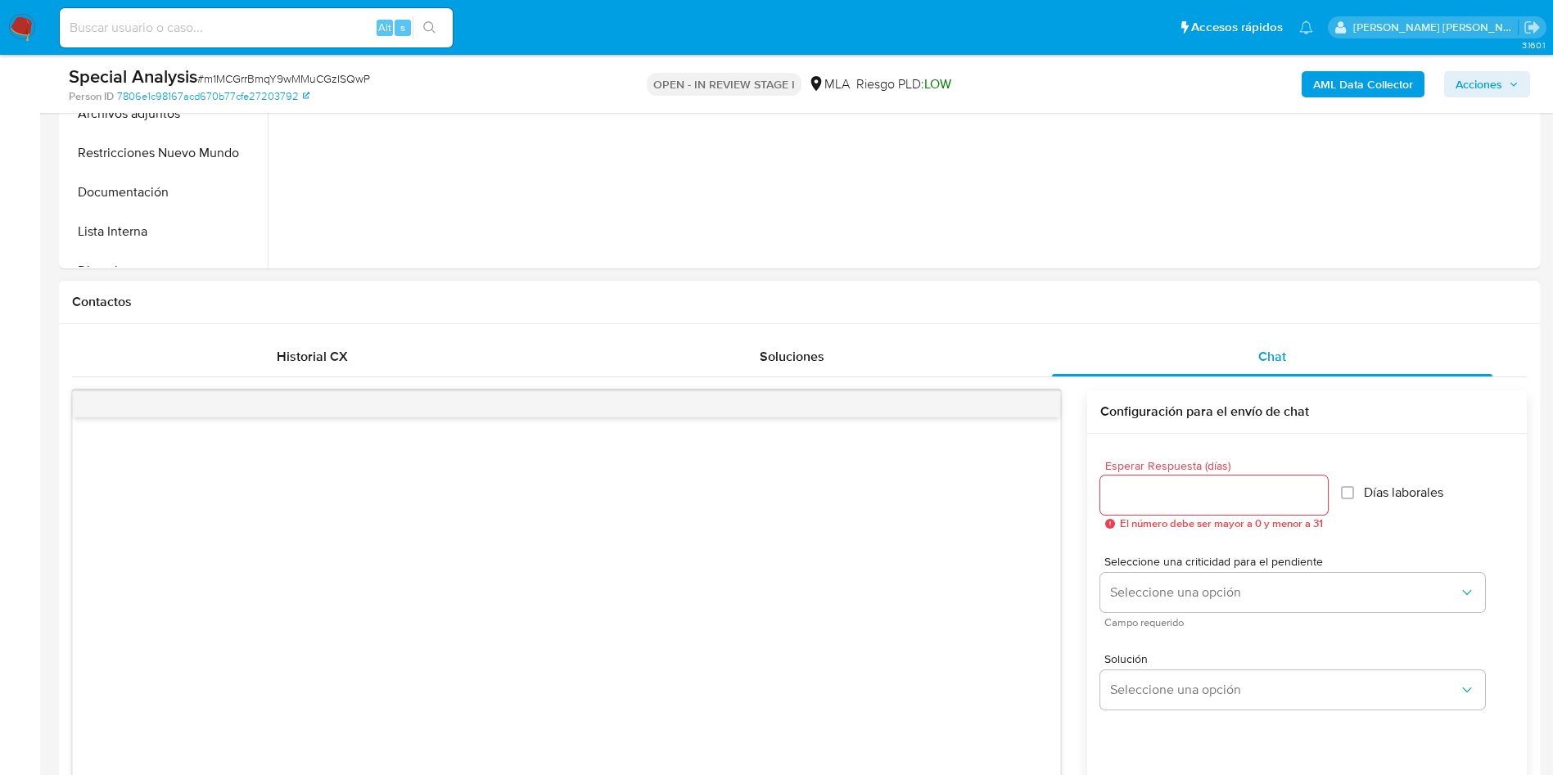
scroll to position [614, 0]
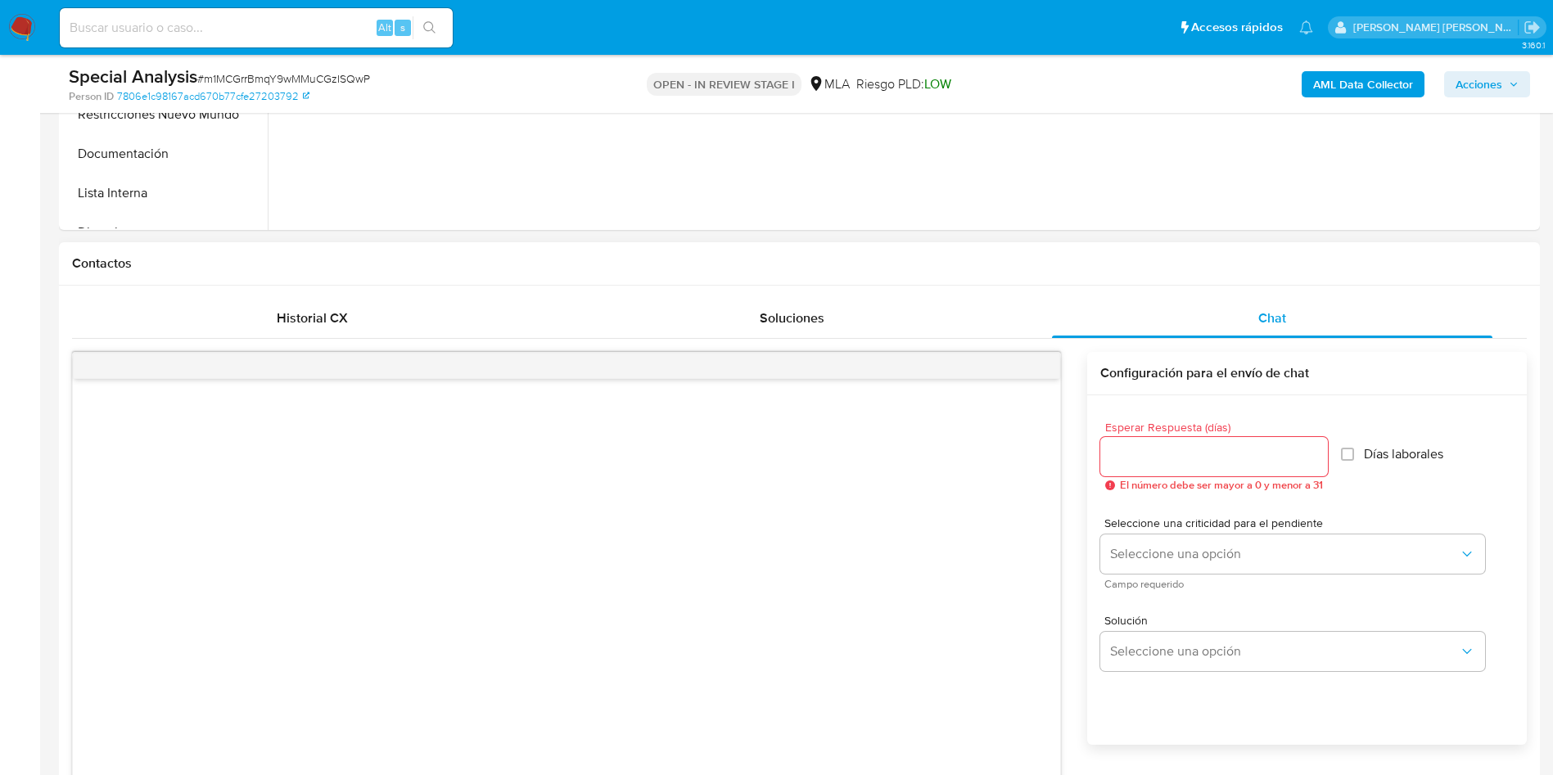
click at [1185, 456] on input "Esperar Respuesta (días)" at bounding box center [1214, 456] width 228 height 21
type input "3"
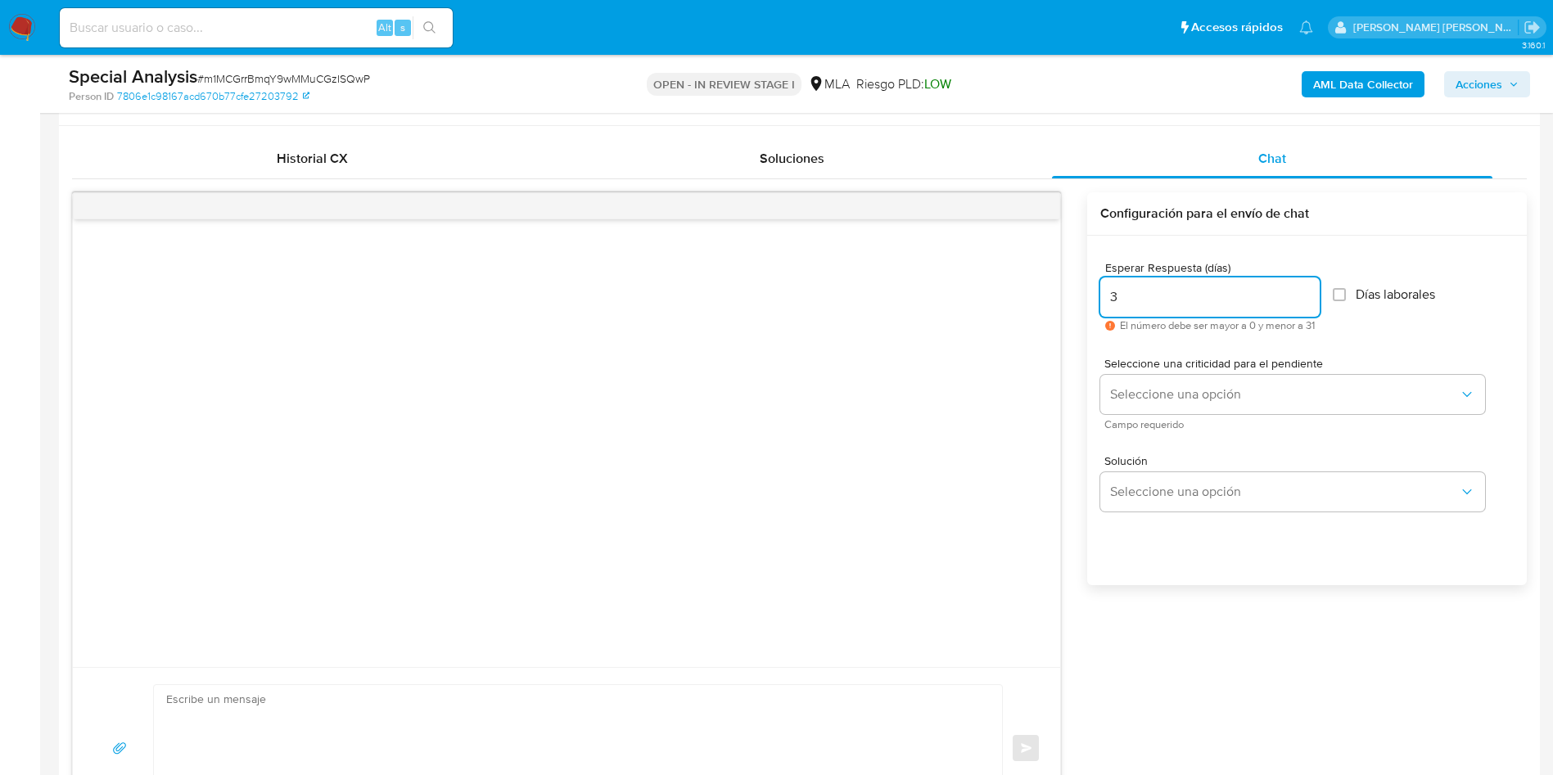
scroll to position [982, 0]
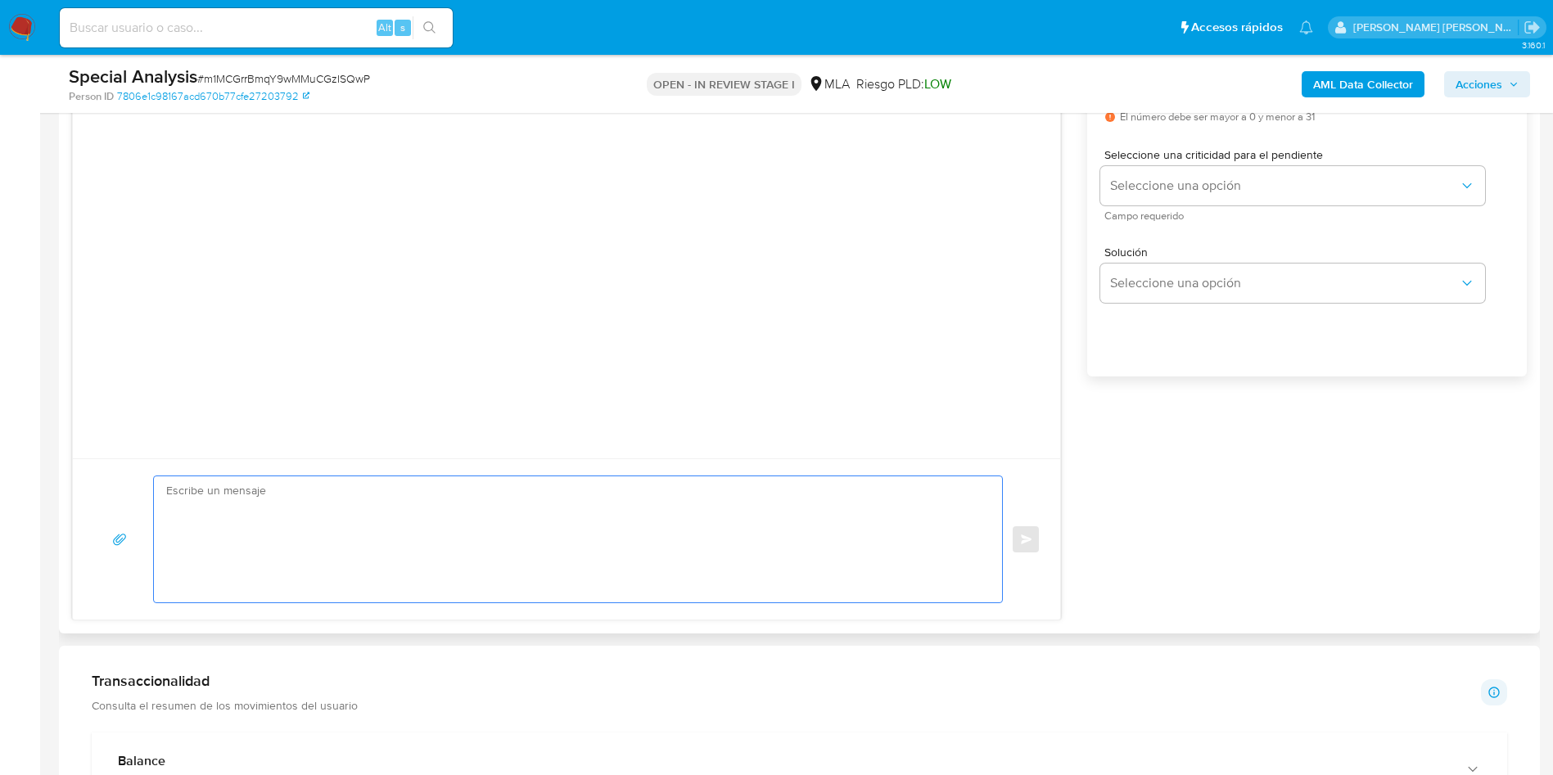
click at [446, 538] on textarea at bounding box center [573, 539] width 815 height 126
paste textarea "Lore [Ipsumd sit Ametco], Ad elitsed do eiu temporincid utlaboreetd magna al en…"
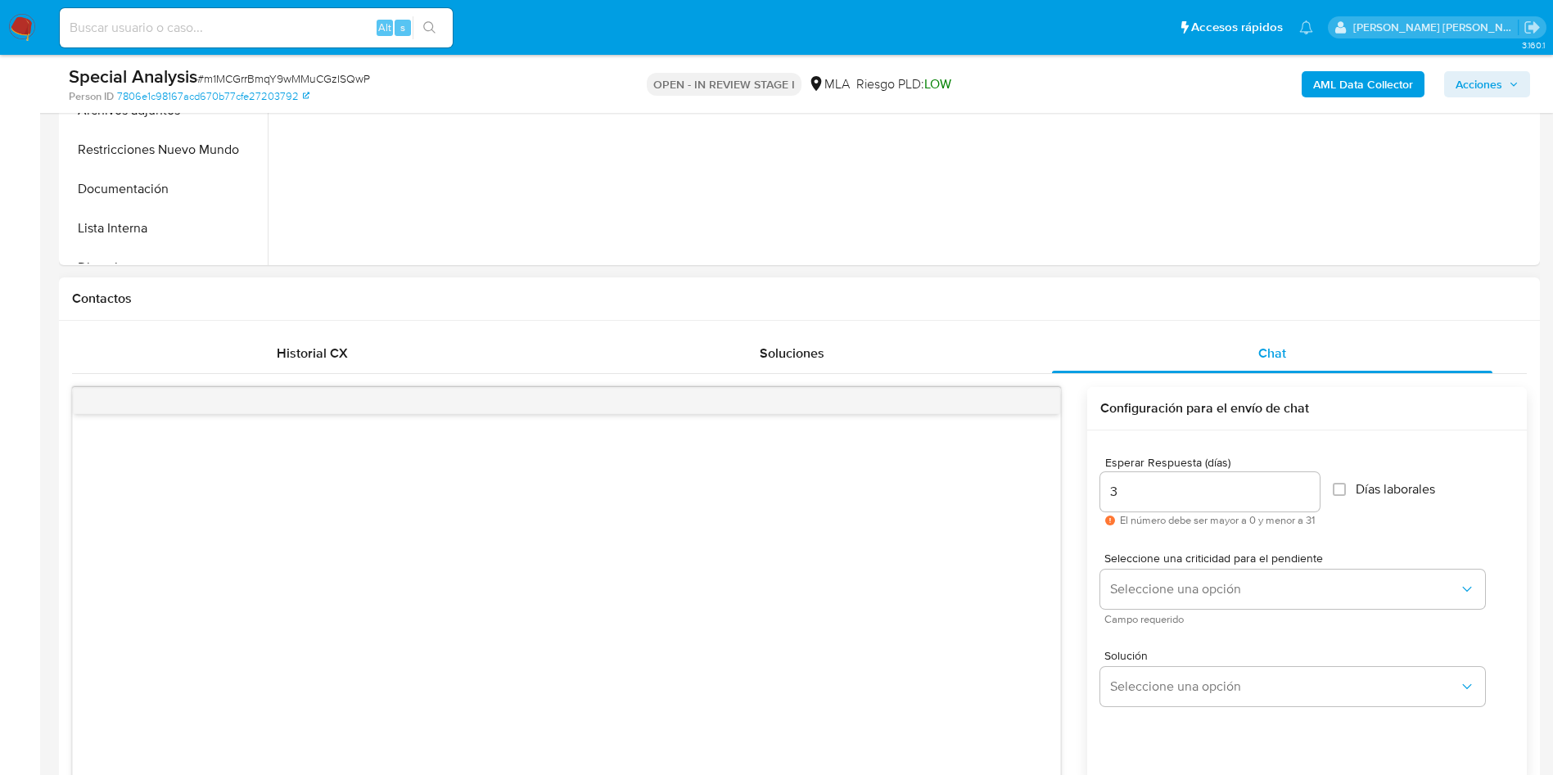
scroll to position [614, 0]
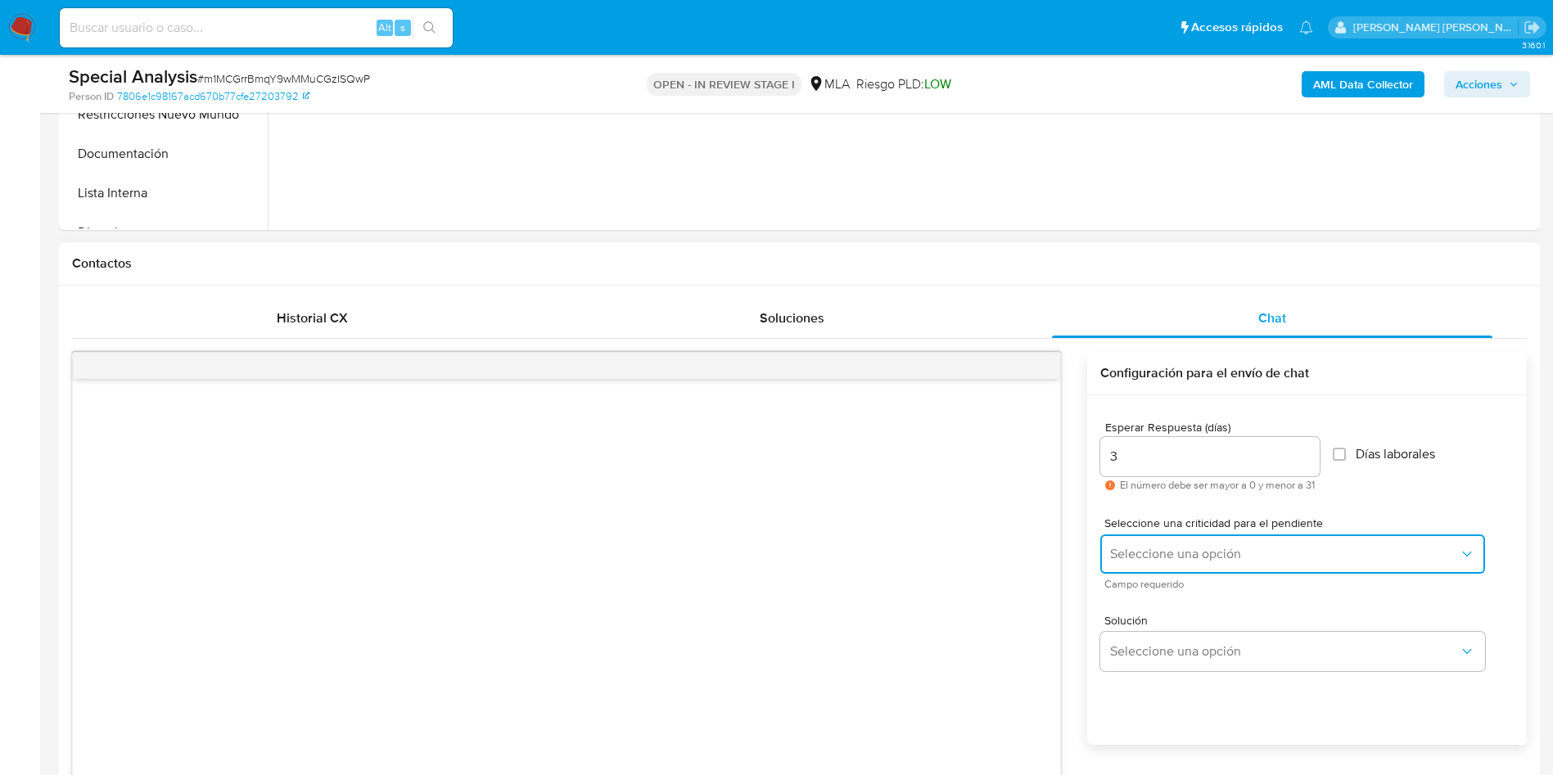
click at [1204, 555] on span "Seleccione una opción" at bounding box center [1284, 554] width 349 height 16
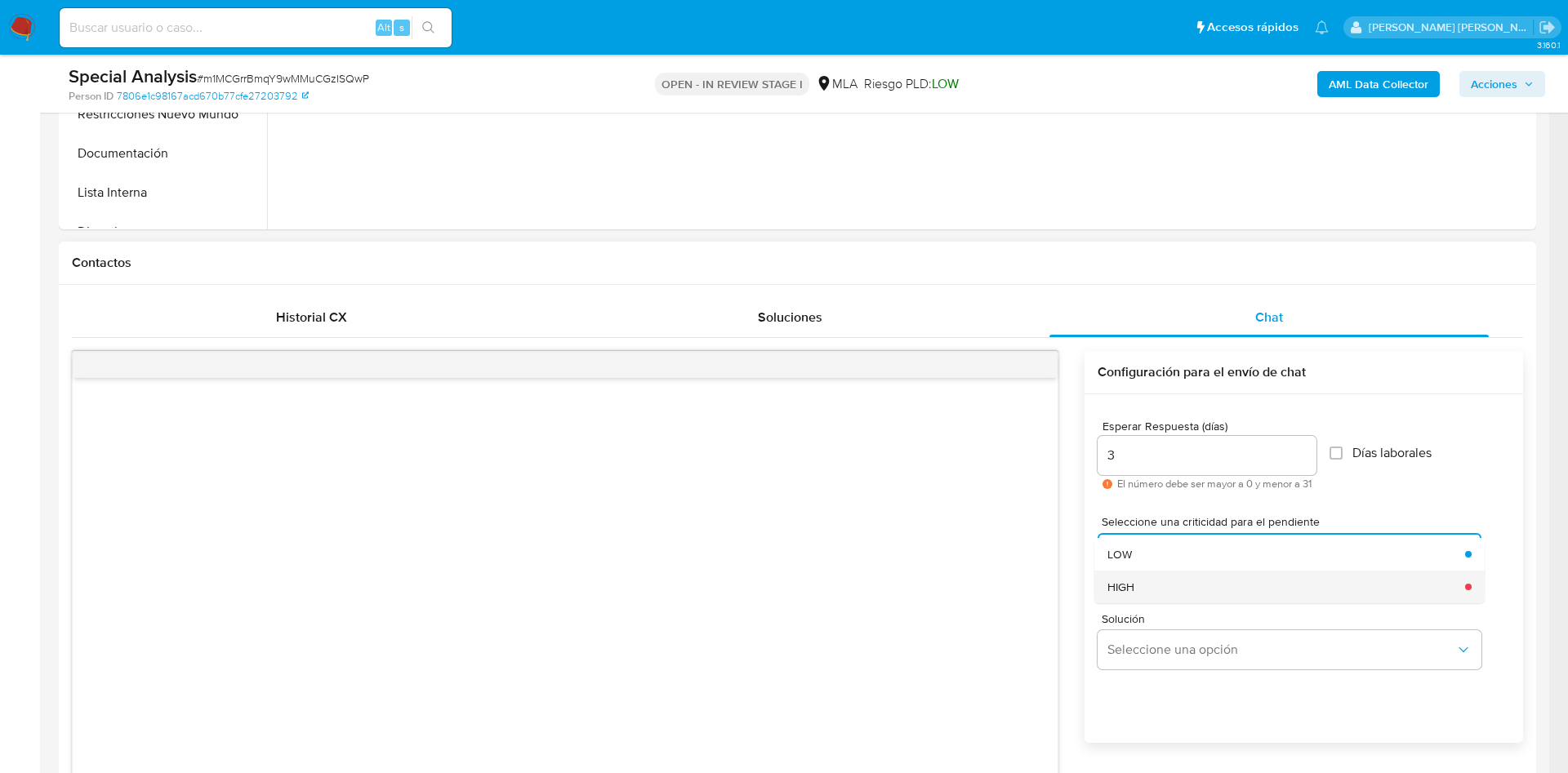
click at [1134, 592] on span "HIGH" at bounding box center [1120, 586] width 27 height 15
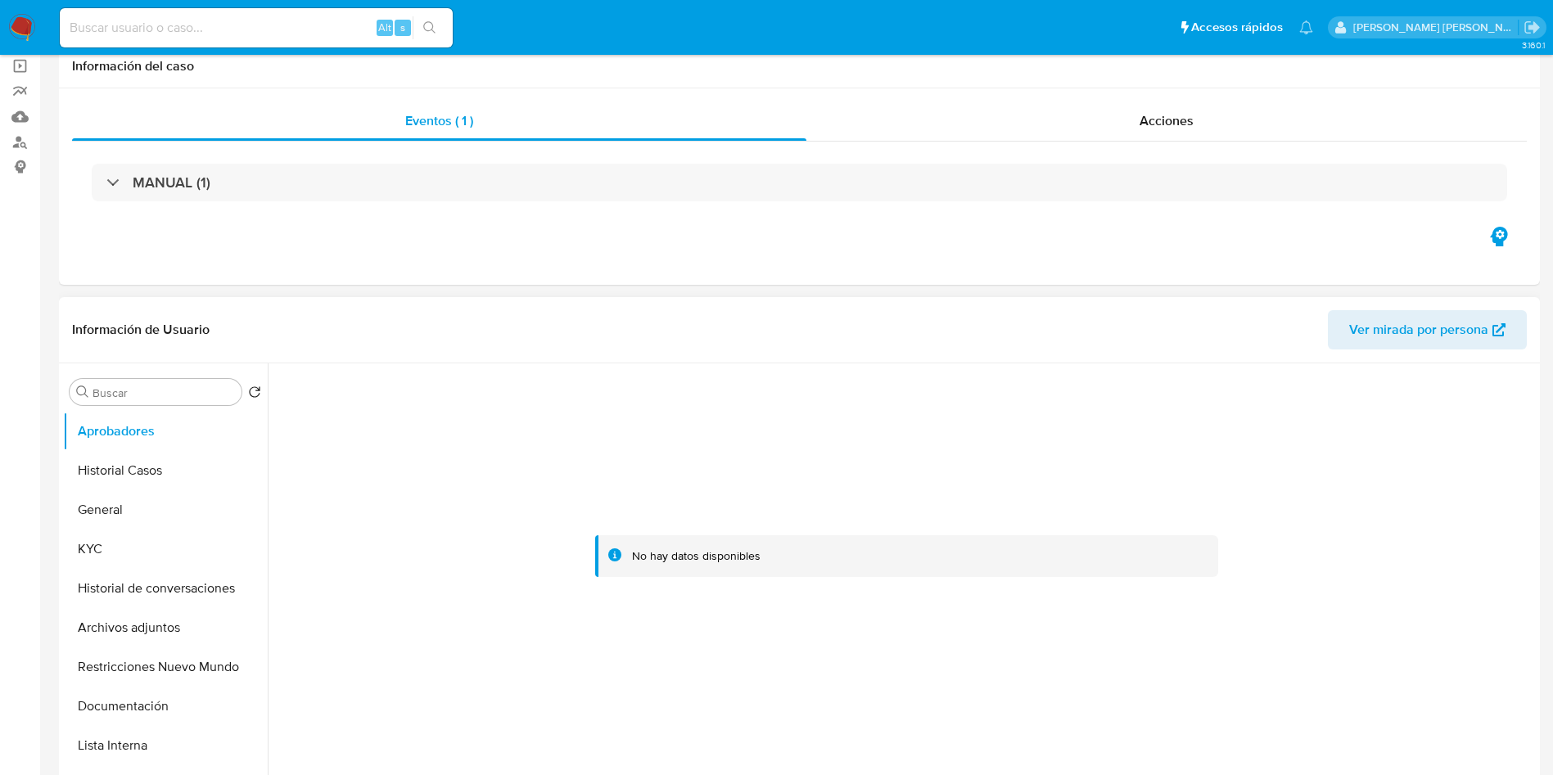
scroll to position [0, 0]
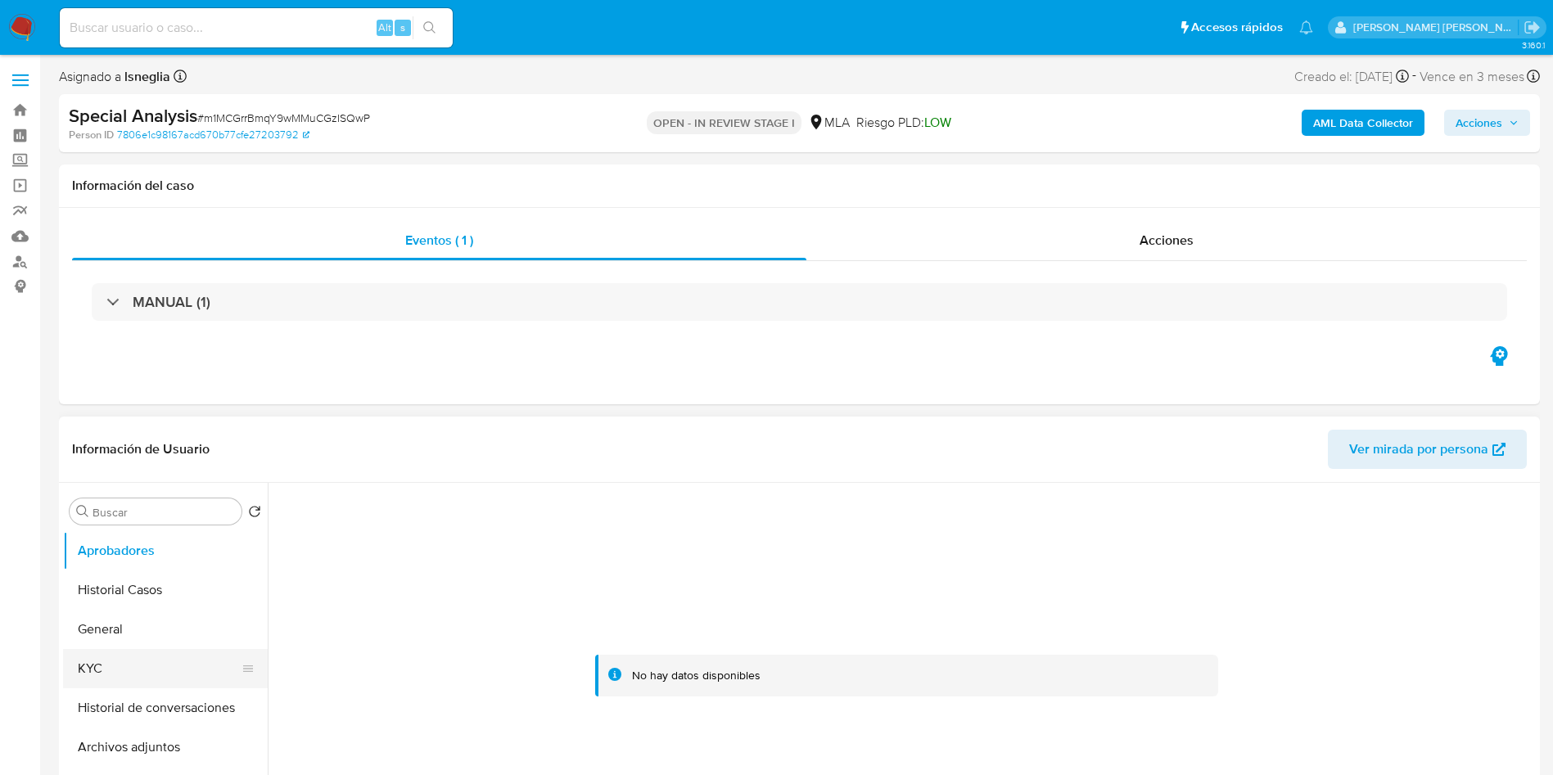
click at [109, 657] on button "KYC" at bounding box center [159, 668] width 192 height 39
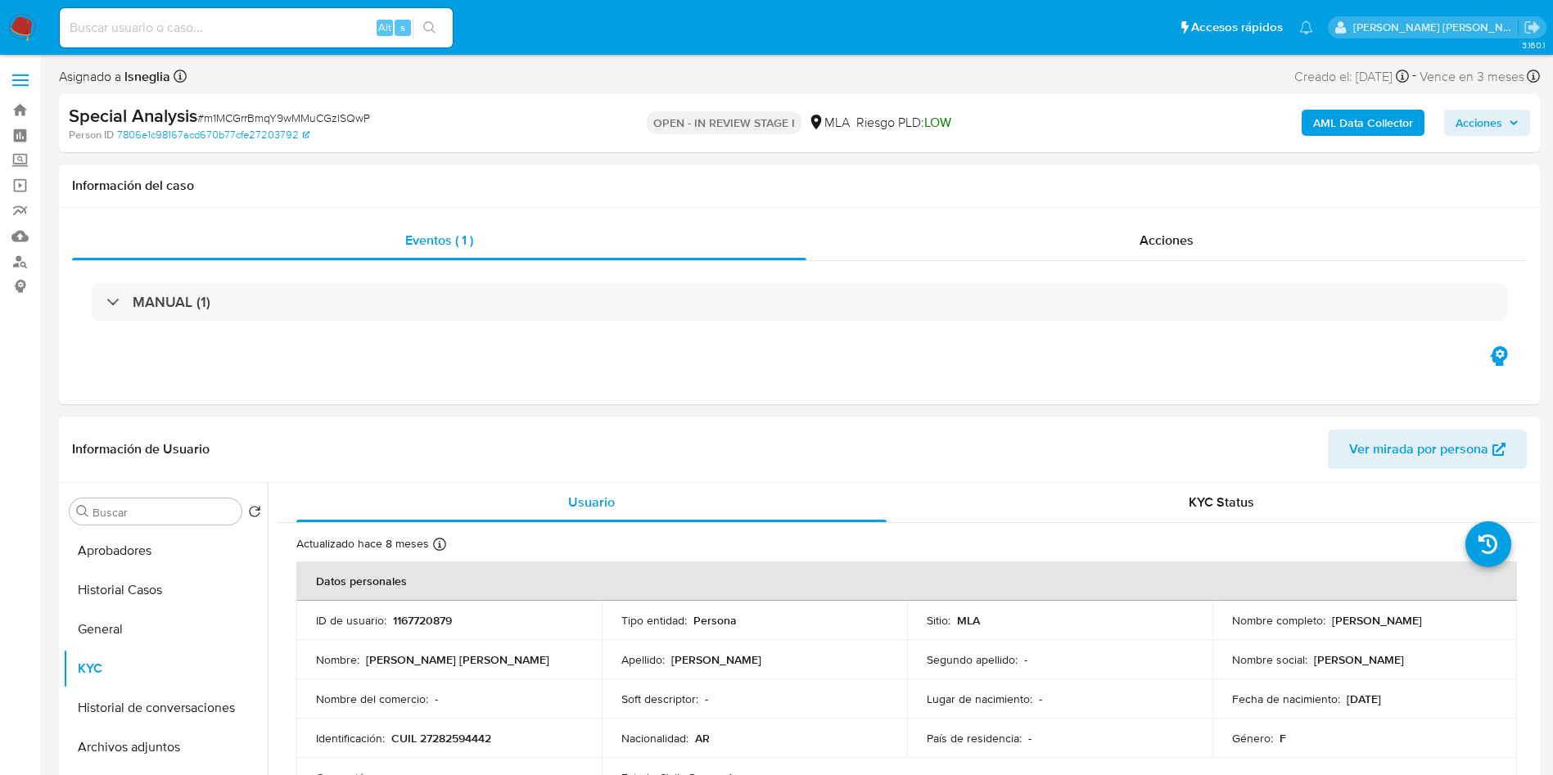
drag, startPoint x: 1359, startPoint y: 620, endPoint x: 1450, endPoint y: 620, distance: 90.9
click at [1450, 620] on div "Nombre completo : [PERSON_NAME]" at bounding box center [1365, 620] width 266 height 15
copy p "[PERSON_NAME]"
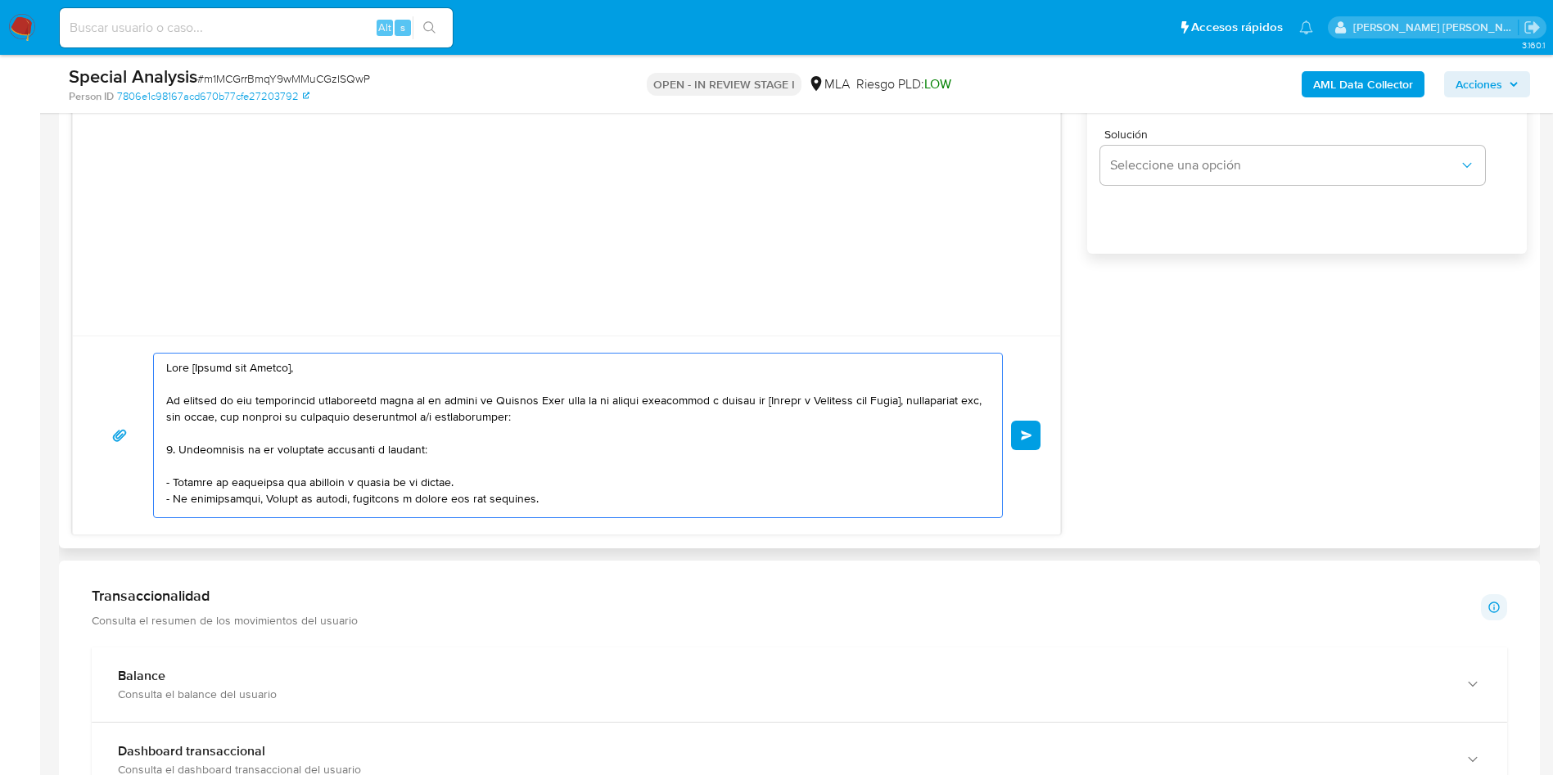
drag, startPoint x: 191, startPoint y: 367, endPoint x: 296, endPoint y: 370, distance: 105.6
click at [296, 371] on textarea at bounding box center [573, 436] width 815 height 164
paste textarea "[PERSON_NAME]"
click at [686, 415] on textarea at bounding box center [573, 436] width 815 height 164
drag, startPoint x: 783, startPoint y: 401, endPoint x: 938, endPoint y: 401, distance: 154.7
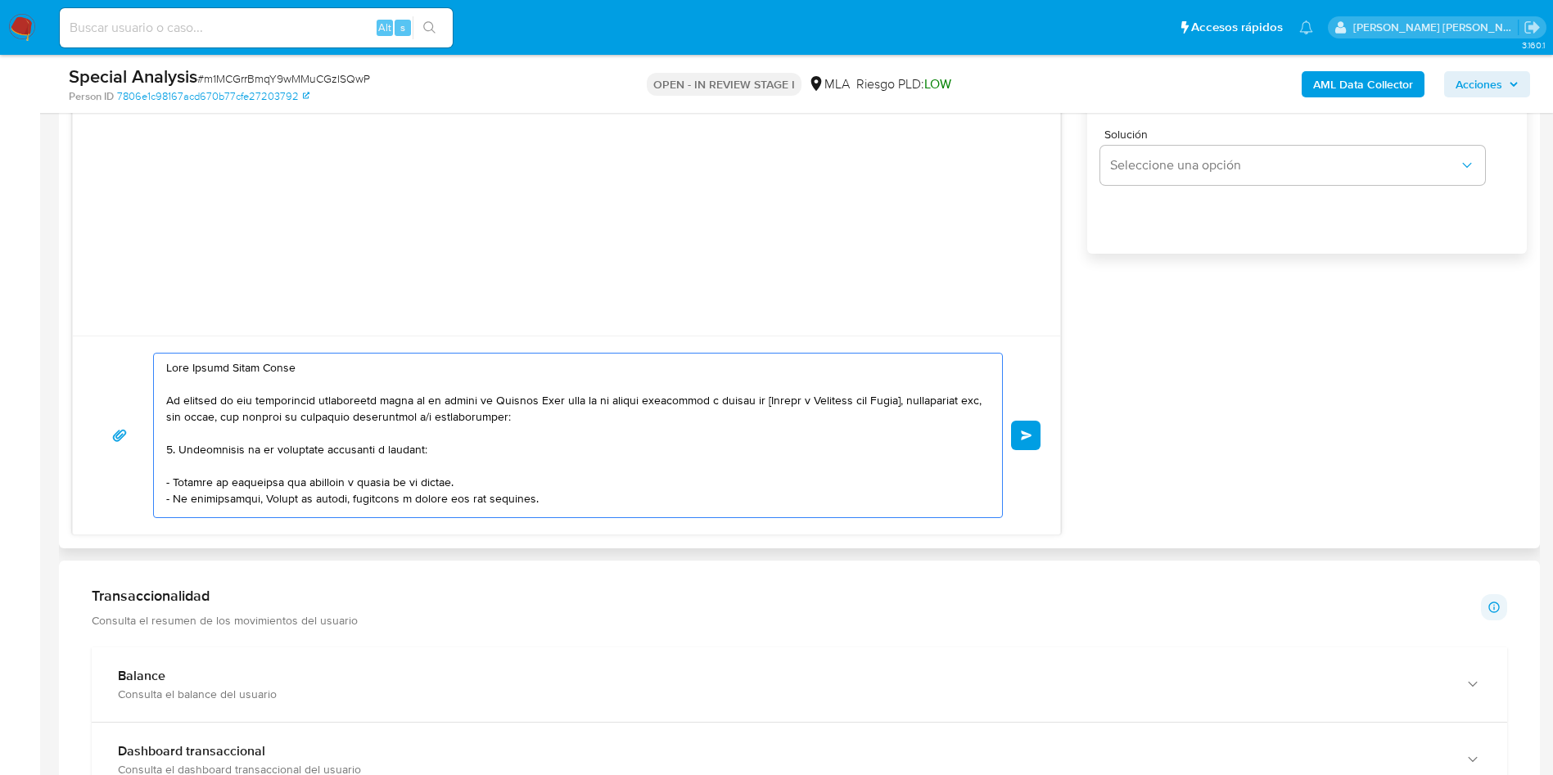
click at [938, 401] on textarea at bounding box center [573, 436] width 815 height 164
paste textarea "Oriana Potaves"
click at [699, 435] on textarea at bounding box center [573, 436] width 815 height 164
click at [193, 370] on textarea at bounding box center [573, 436] width 815 height 164
click at [188, 368] on textarea at bounding box center [573, 436] width 815 height 164
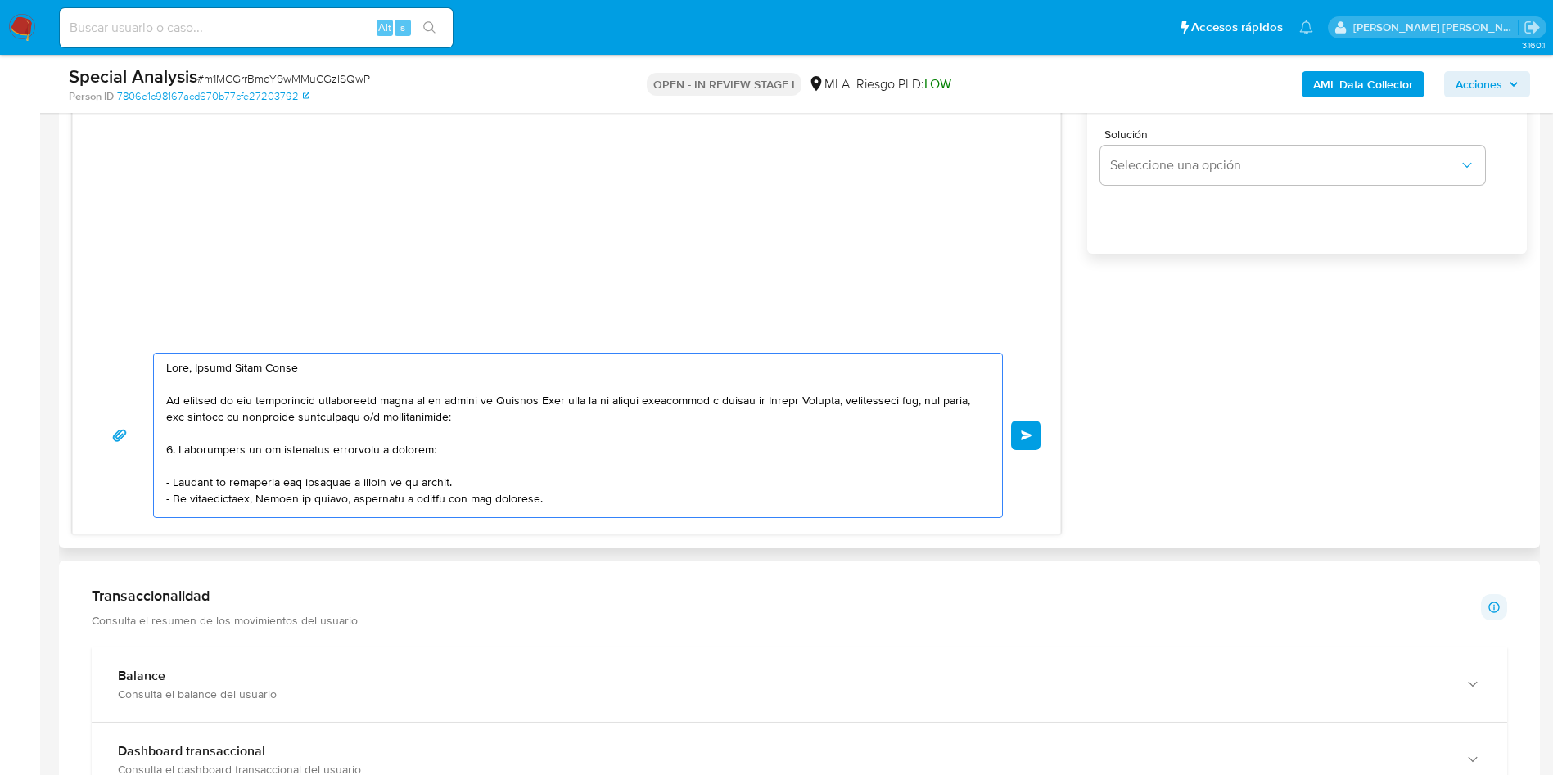
click at [395, 371] on textarea at bounding box center [573, 436] width 815 height 164
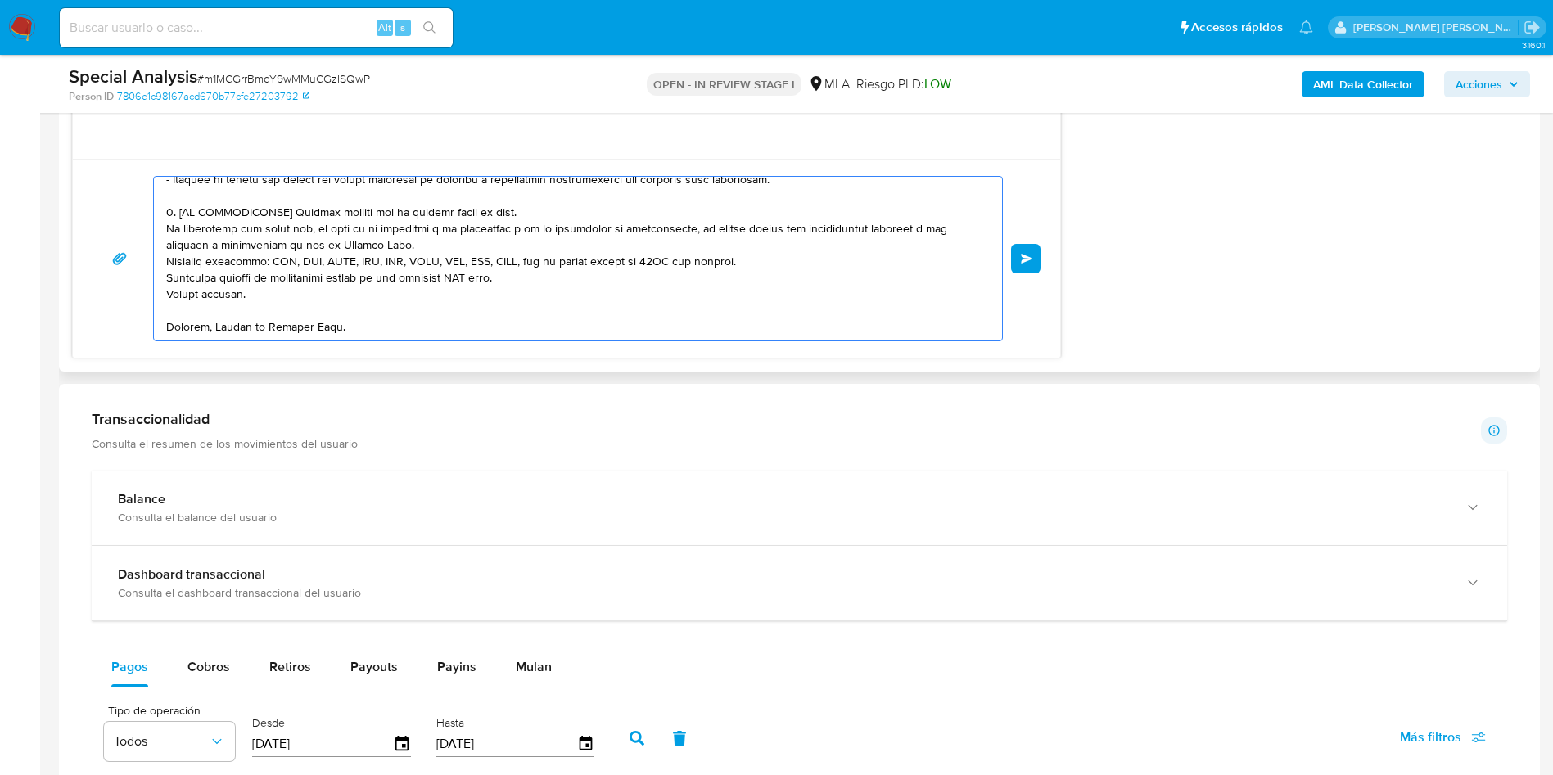
scroll to position [1228, 0]
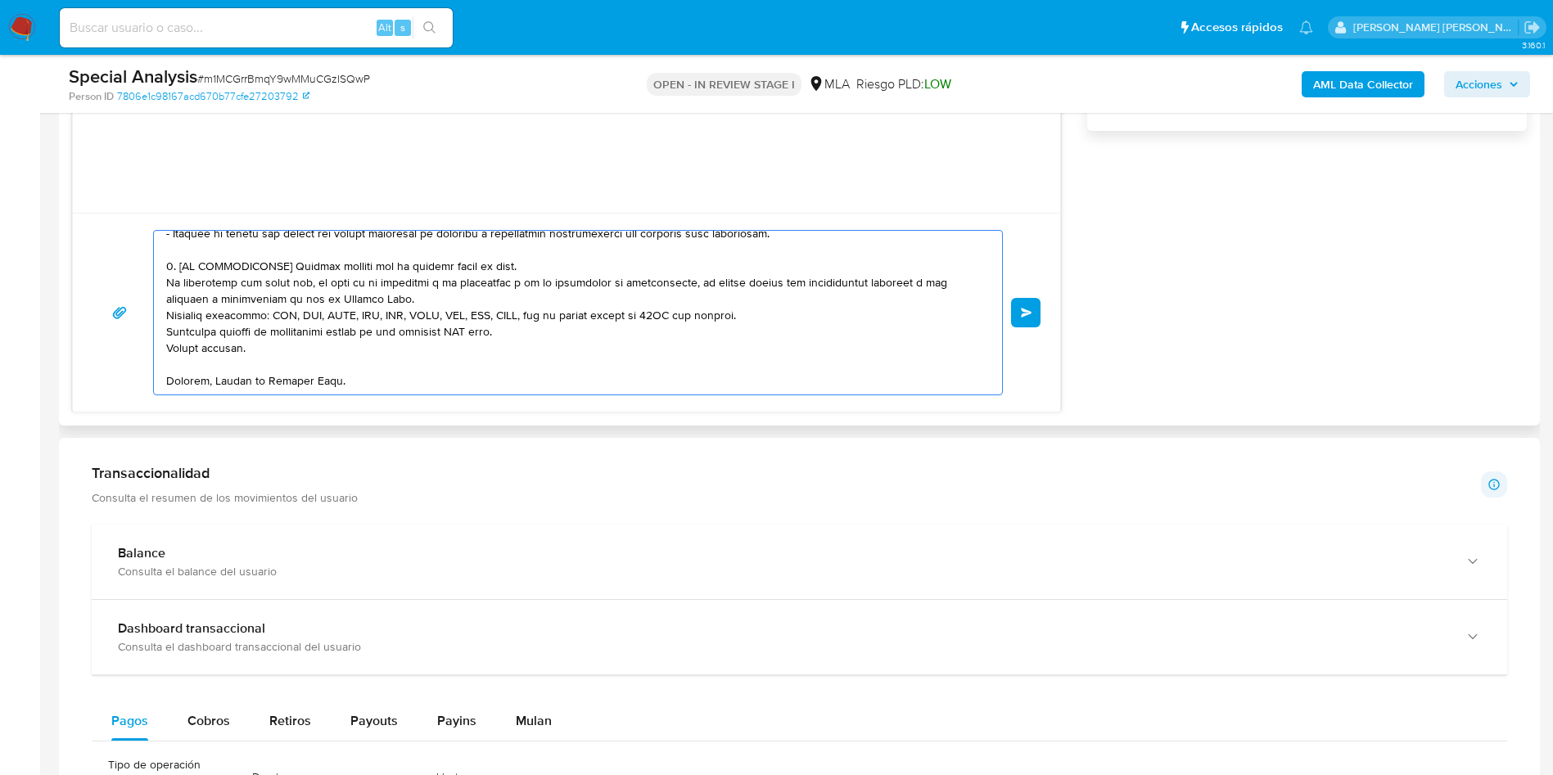
drag, startPoint x: 167, startPoint y: 449, endPoint x: 499, endPoint y: 360, distance: 344.1
click at [495, 376] on textarea at bounding box center [573, 313] width 815 height 164
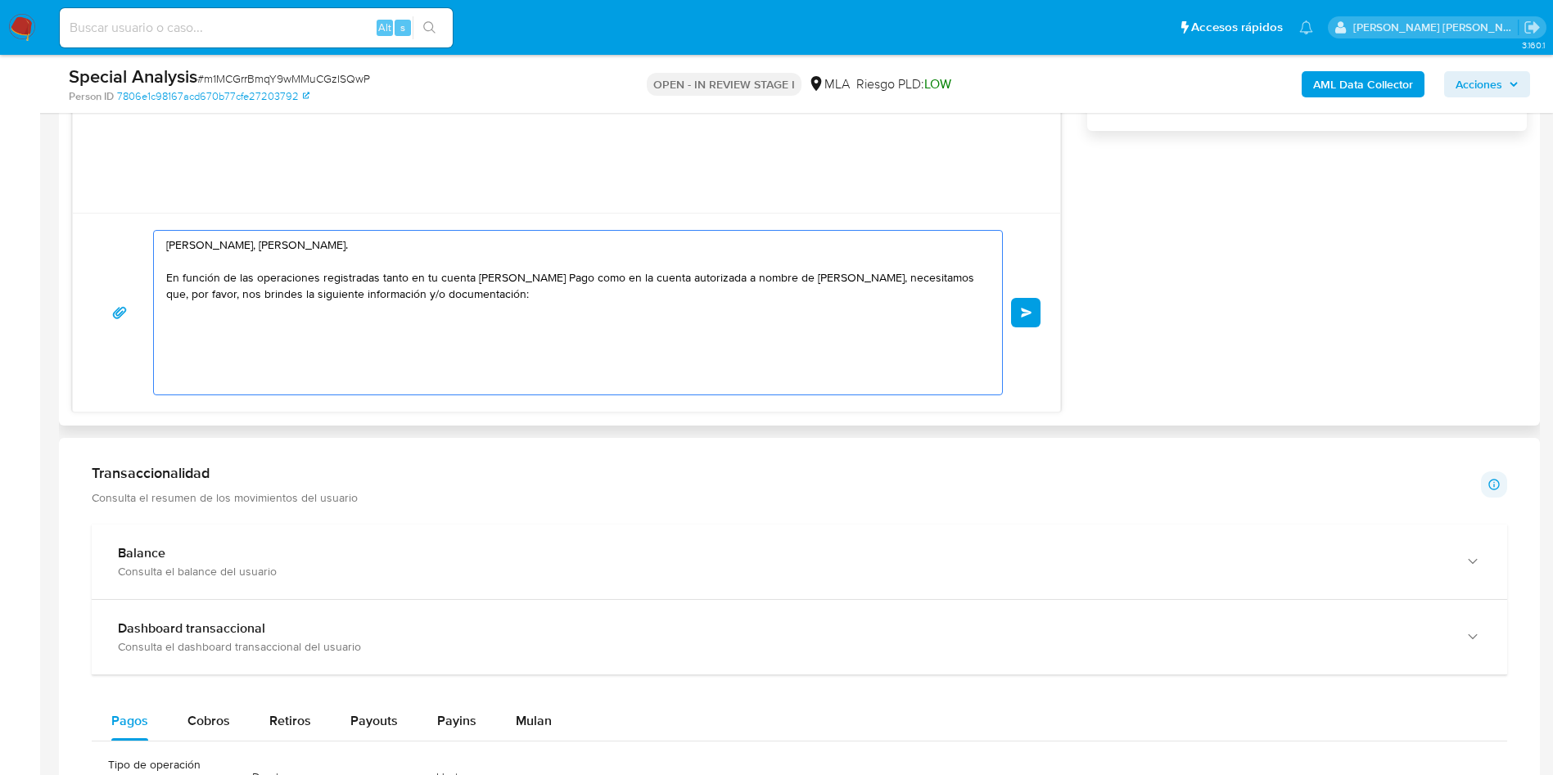
scroll to position [0, 0]
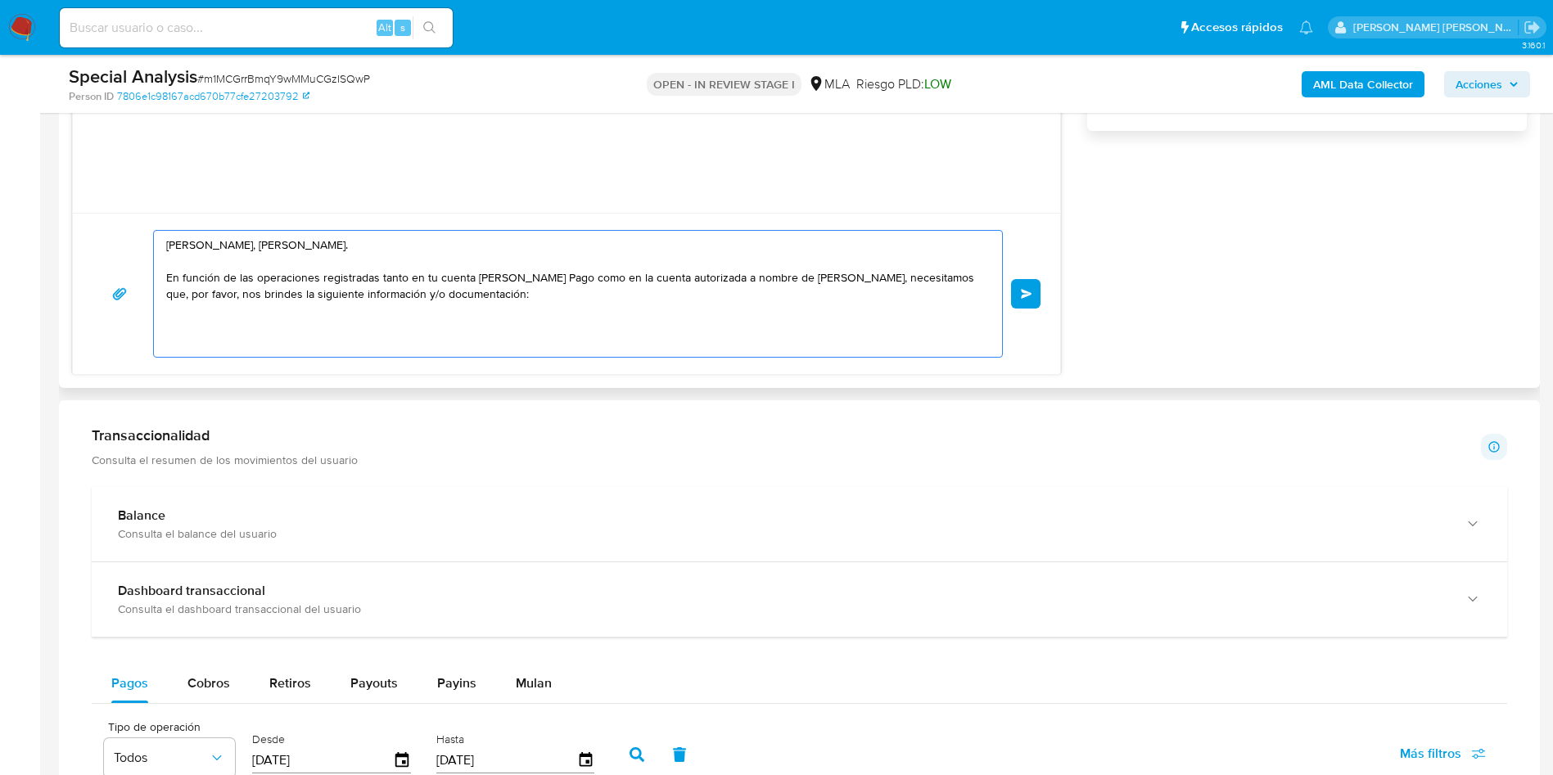
paste textarea "8. Loremipsumd sit ame consecte a el seddoeiusm te Incidid Utla: - Etdolor ma a…"
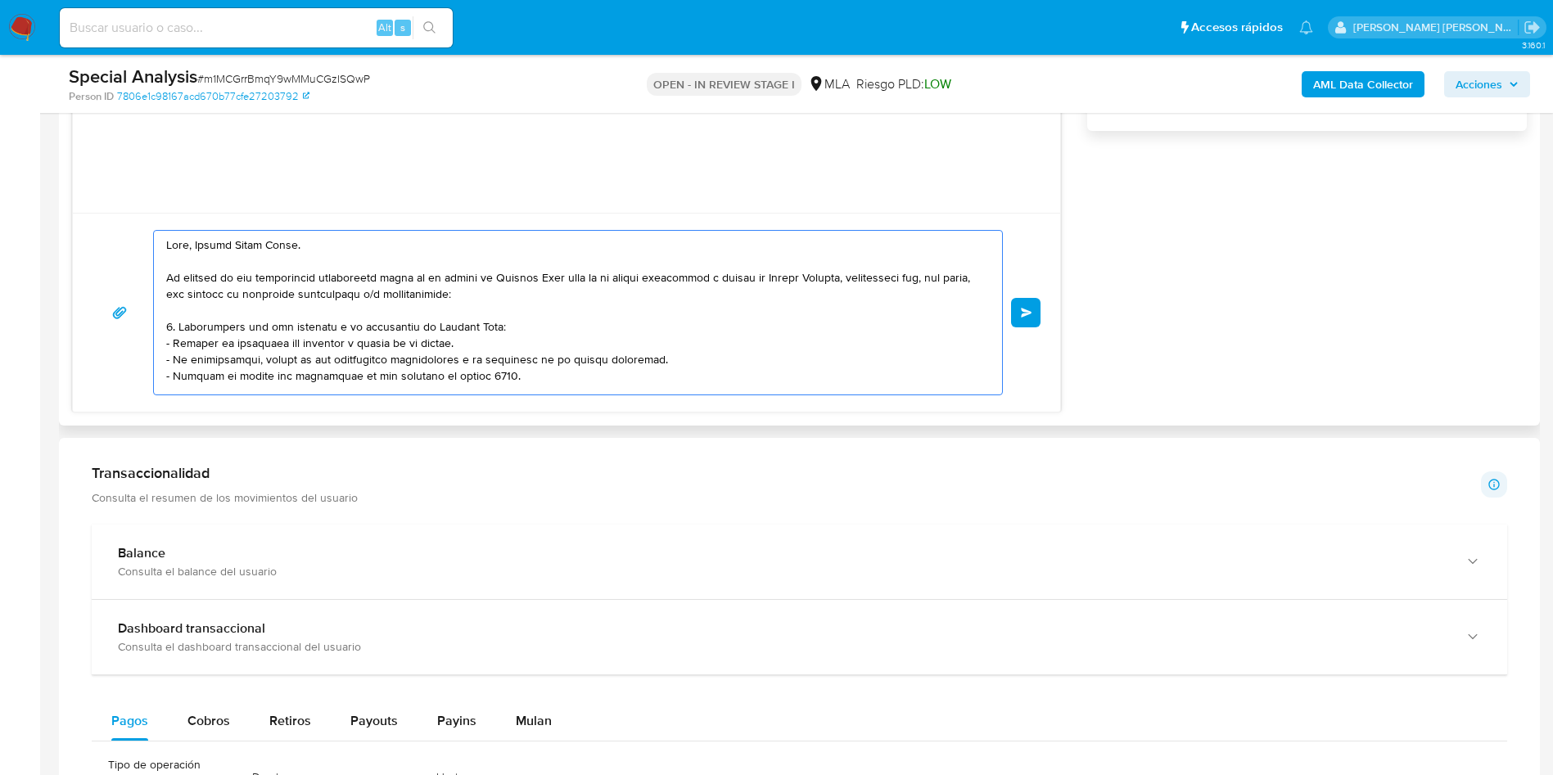
click at [509, 325] on textarea at bounding box center [573, 313] width 815 height 164
drag, startPoint x: 784, startPoint y: 277, endPoint x: 860, endPoint y: 277, distance: 76.1
click at [860, 277] on textarea at bounding box center [573, 313] width 815 height 164
click at [296, 341] on textarea at bounding box center [573, 313] width 815 height 164
click at [304, 341] on textarea at bounding box center [573, 313] width 815 height 164
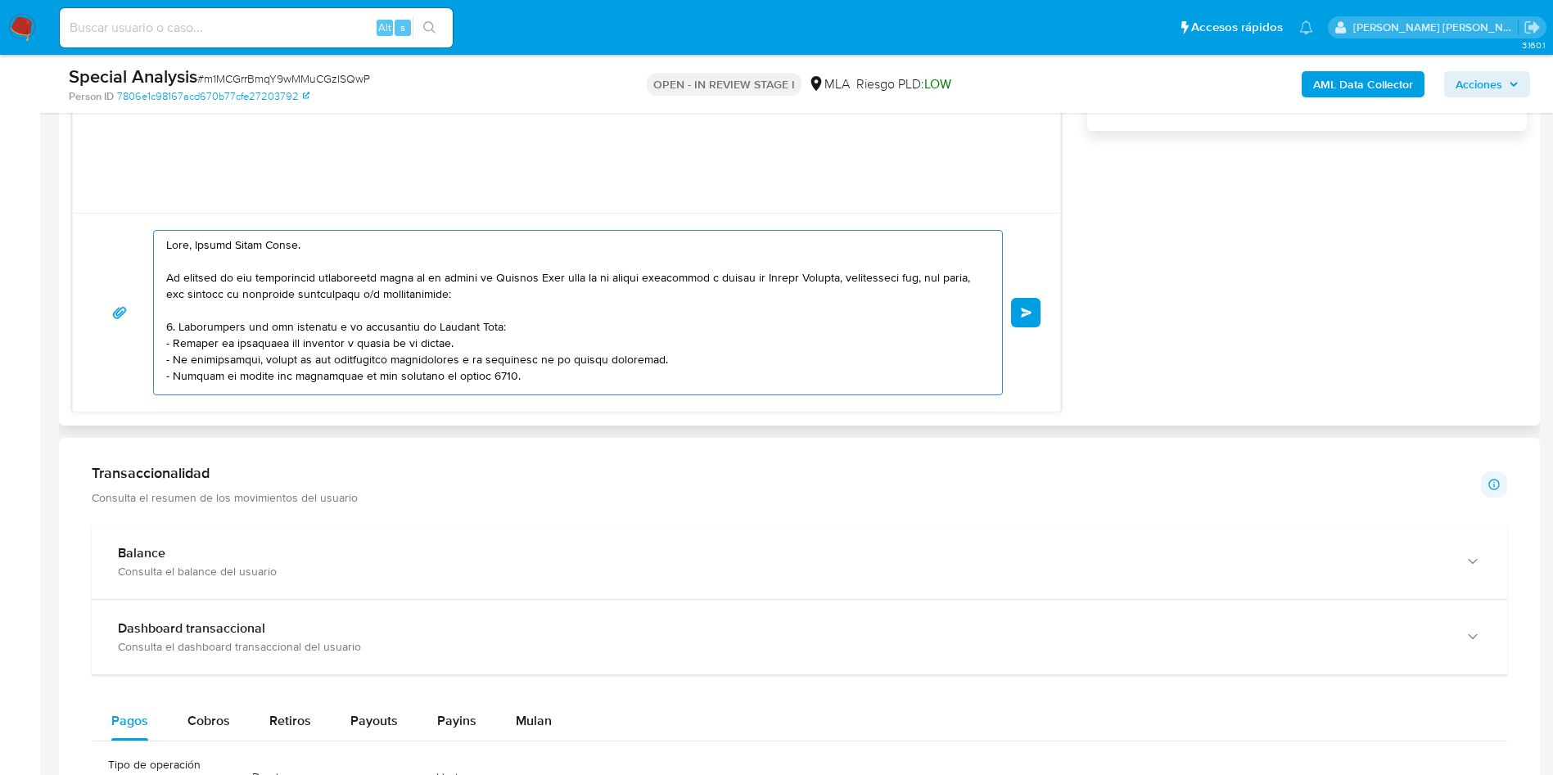
click at [304, 341] on textarea at bounding box center [573, 313] width 815 height 164
paste textarea "Oriana Potaves"
click at [469, 342] on textarea at bounding box center [573, 313] width 815 height 164
click at [499, 357] on textarea at bounding box center [573, 313] width 815 height 164
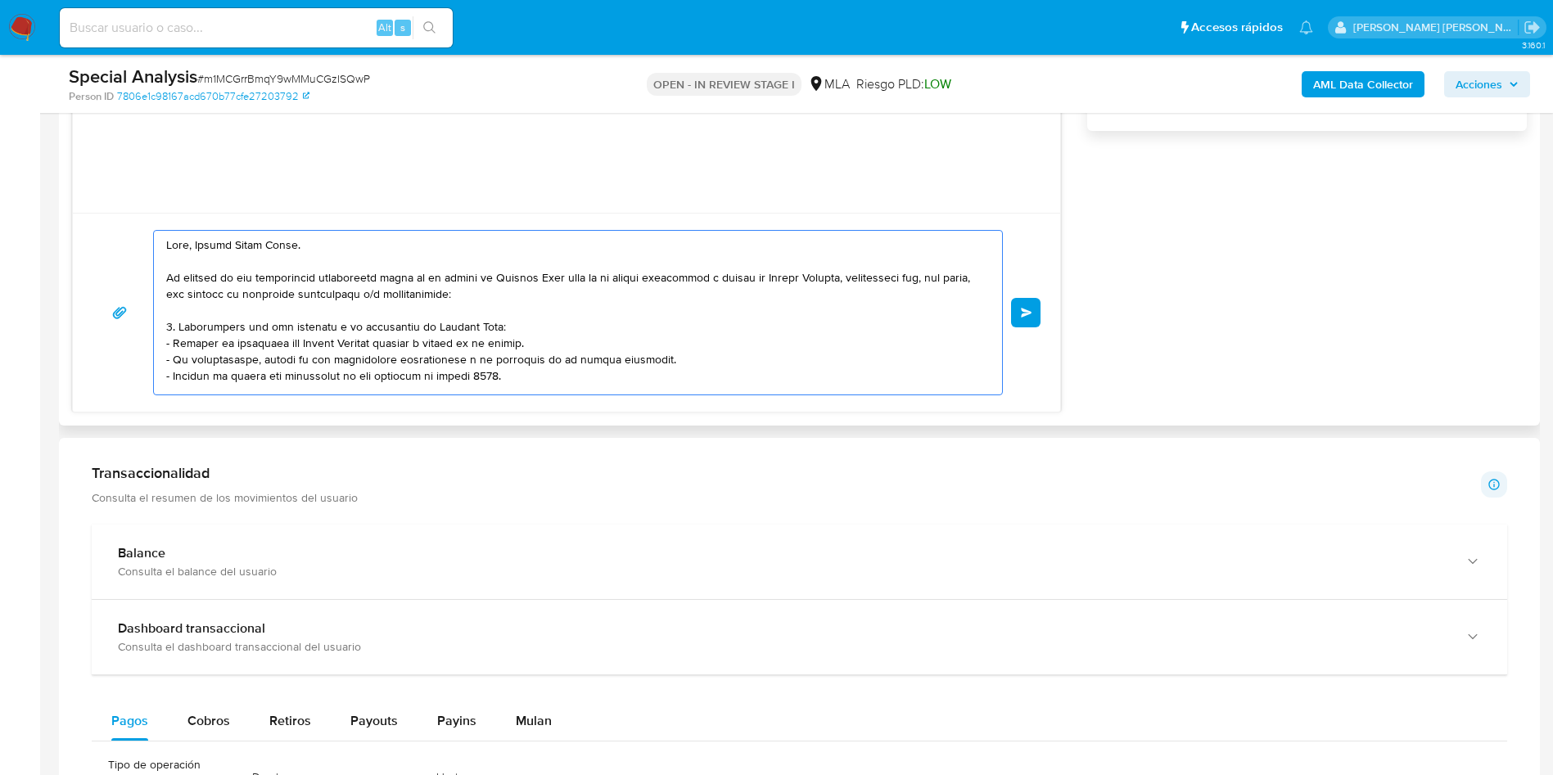
click at [499, 357] on textarea at bounding box center [573, 313] width 815 height 164
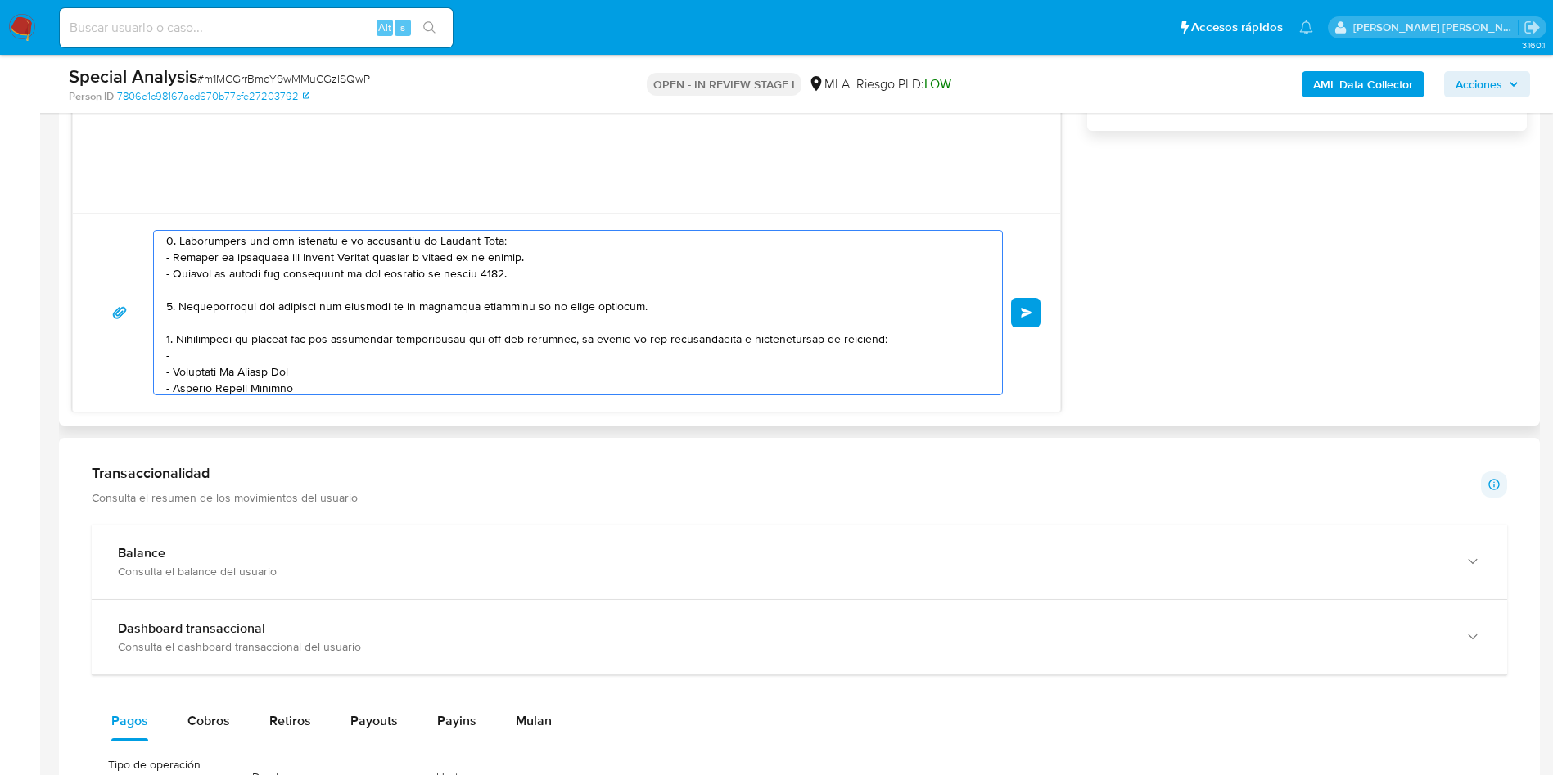
scroll to position [123, 0]
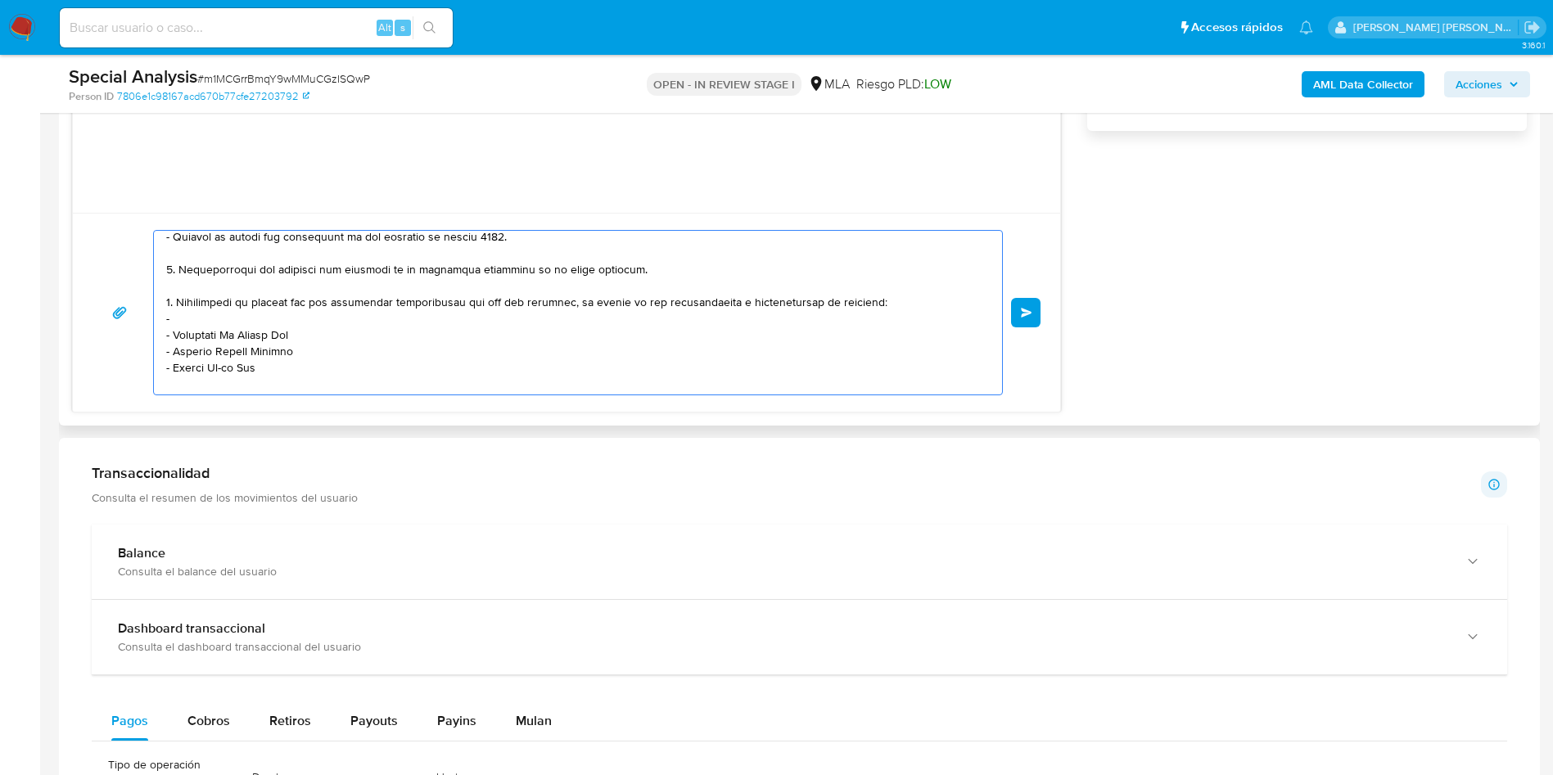
click at [539, 301] on textarea at bounding box center [573, 313] width 815 height 164
click at [237, 306] on textarea at bounding box center [573, 313] width 815 height 164
click at [234, 317] on textarea at bounding box center [573, 313] width 815 height 164
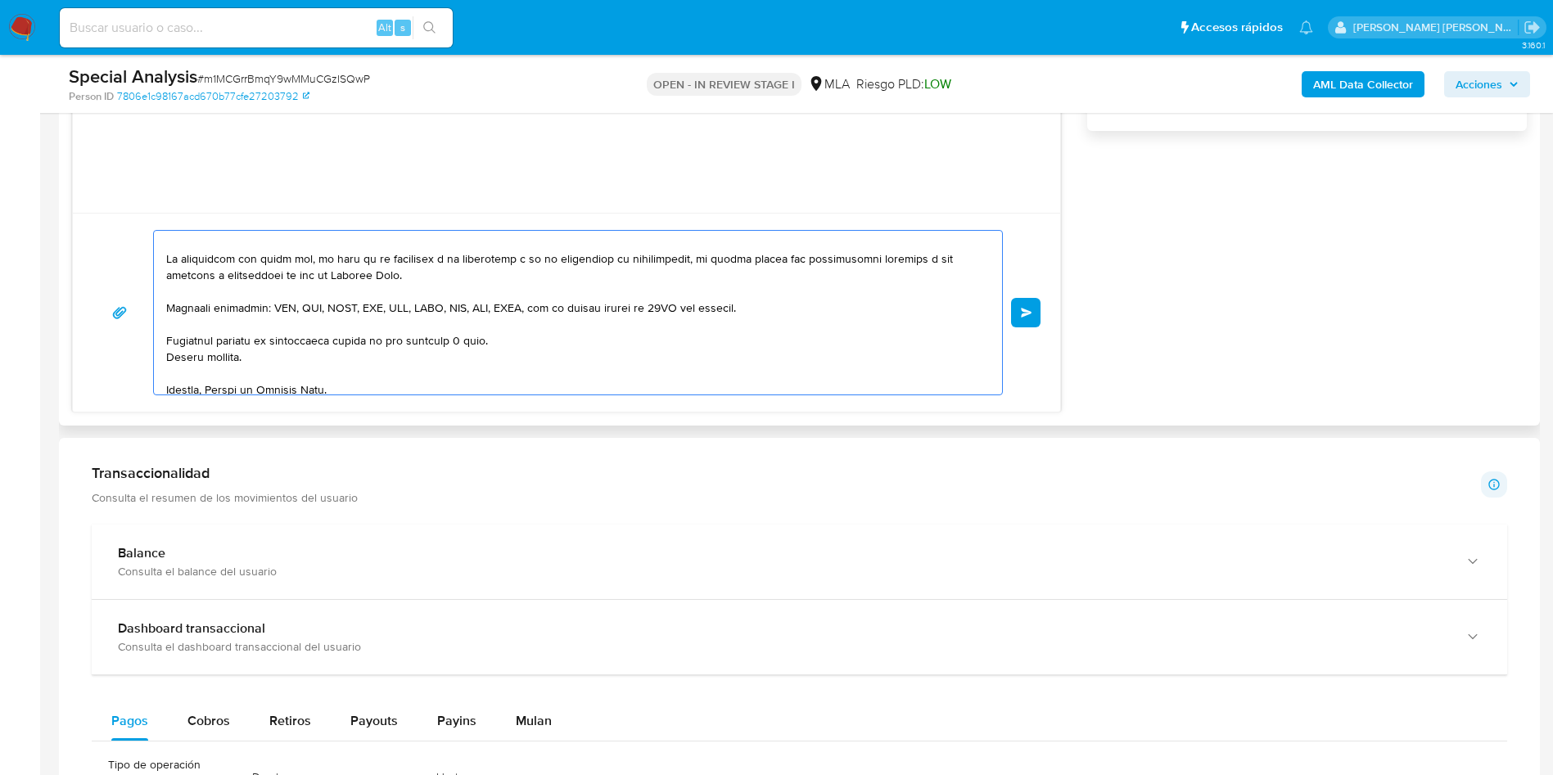
scroll to position [273, 0]
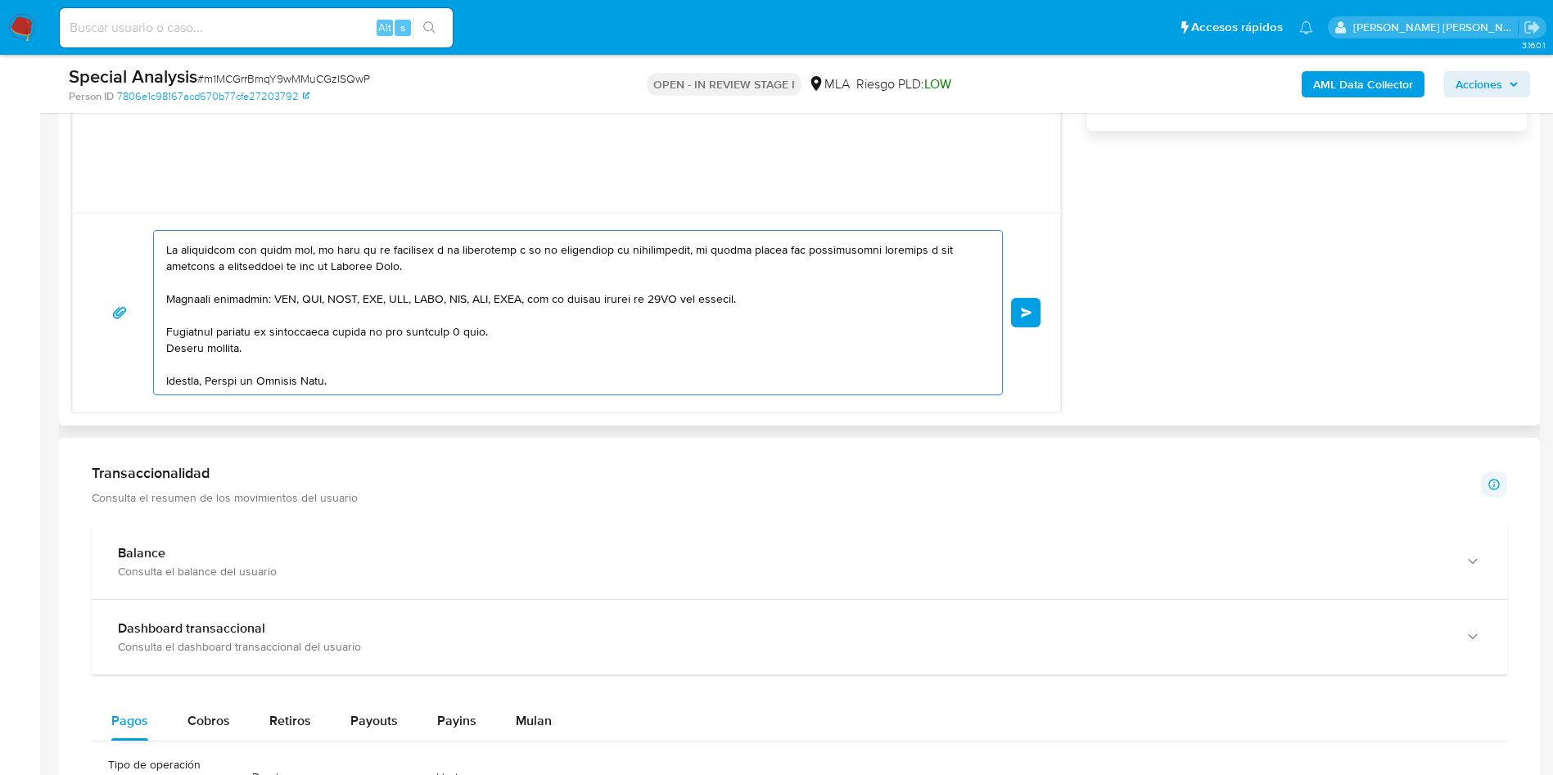
click at [213, 381] on textarea at bounding box center [573, 313] width 815 height 164
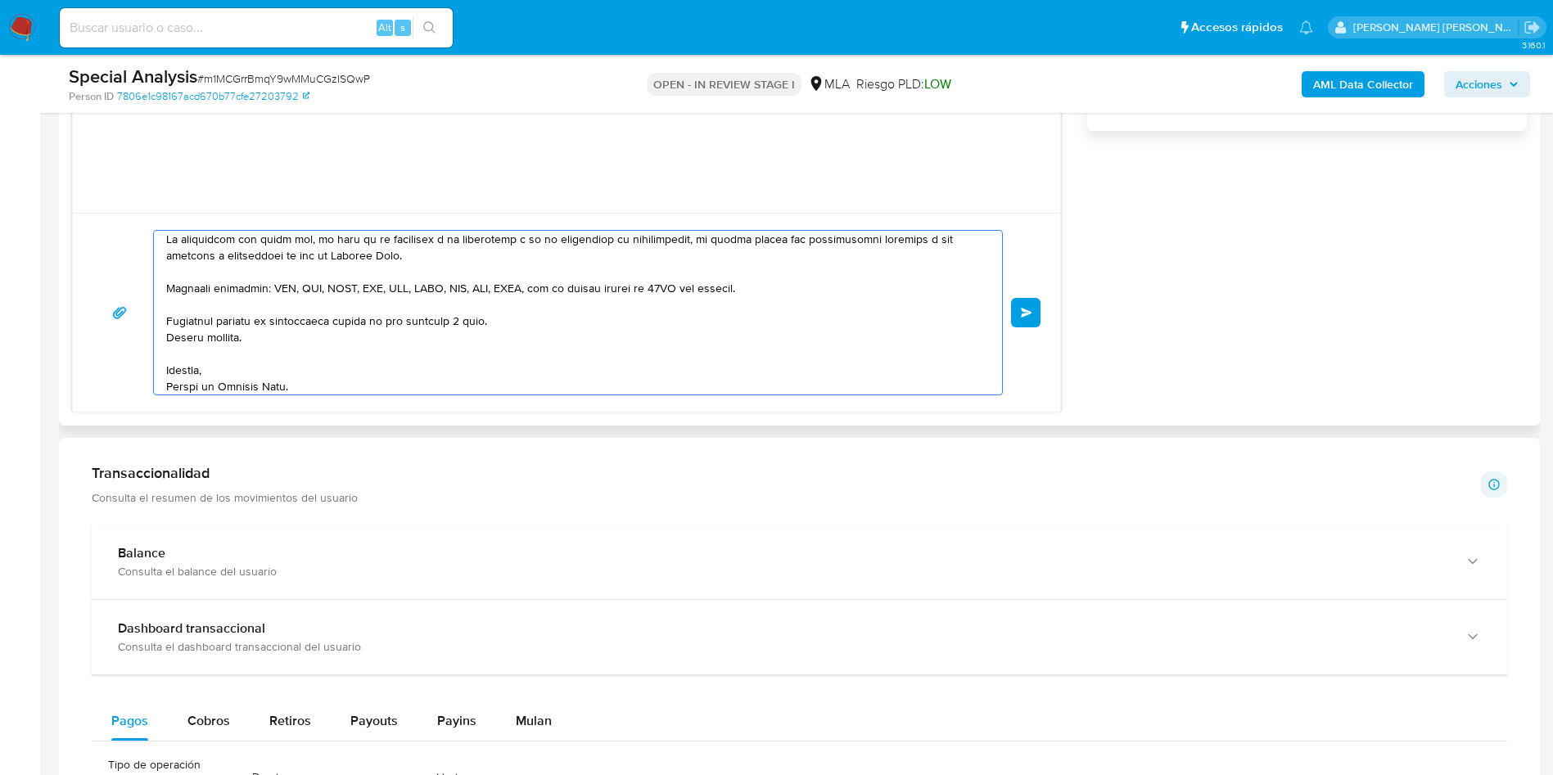
click at [485, 327] on textarea at bounding box center [573, 313] width 815 height 164
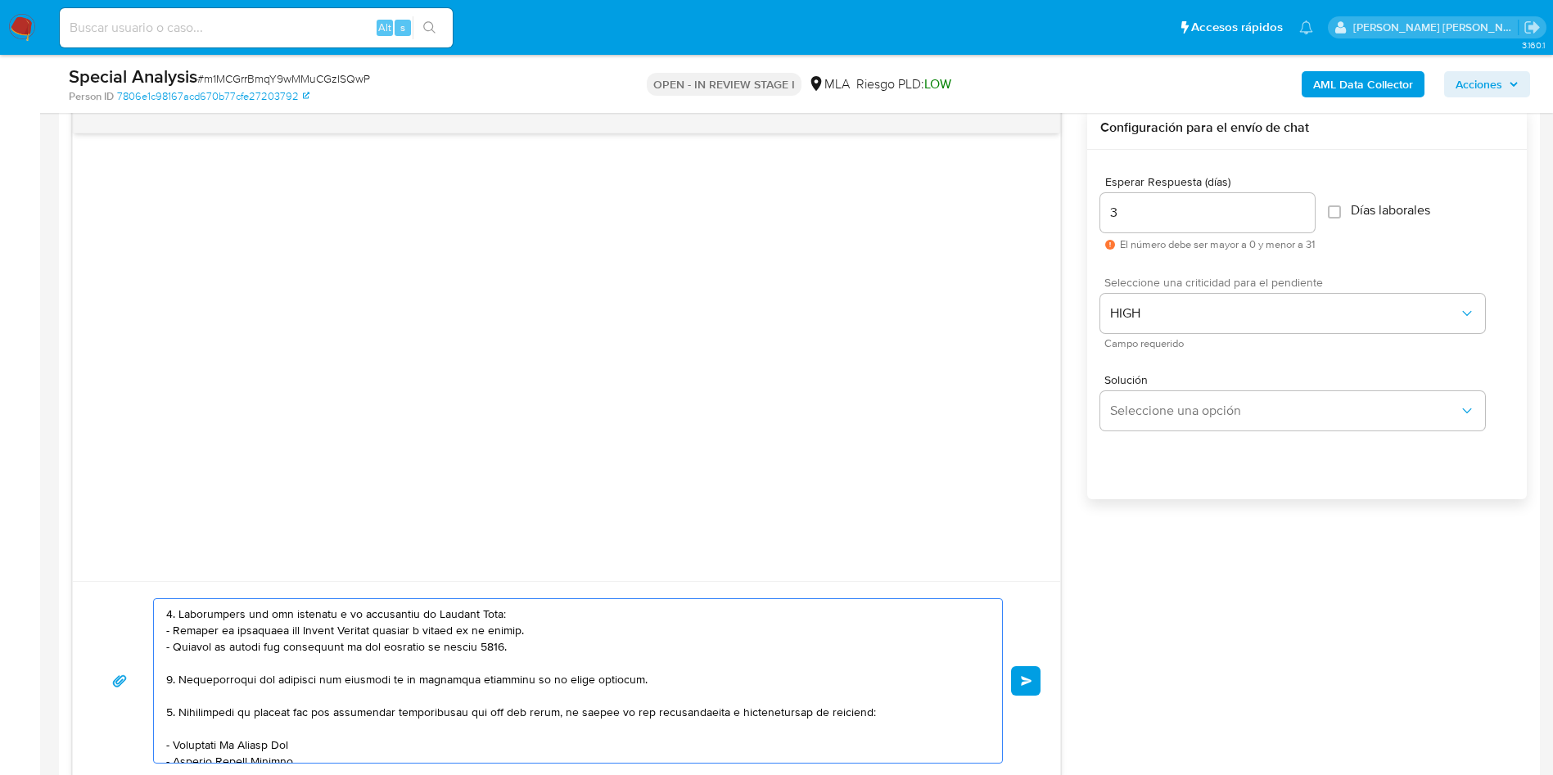
scroll to position [61, 0]
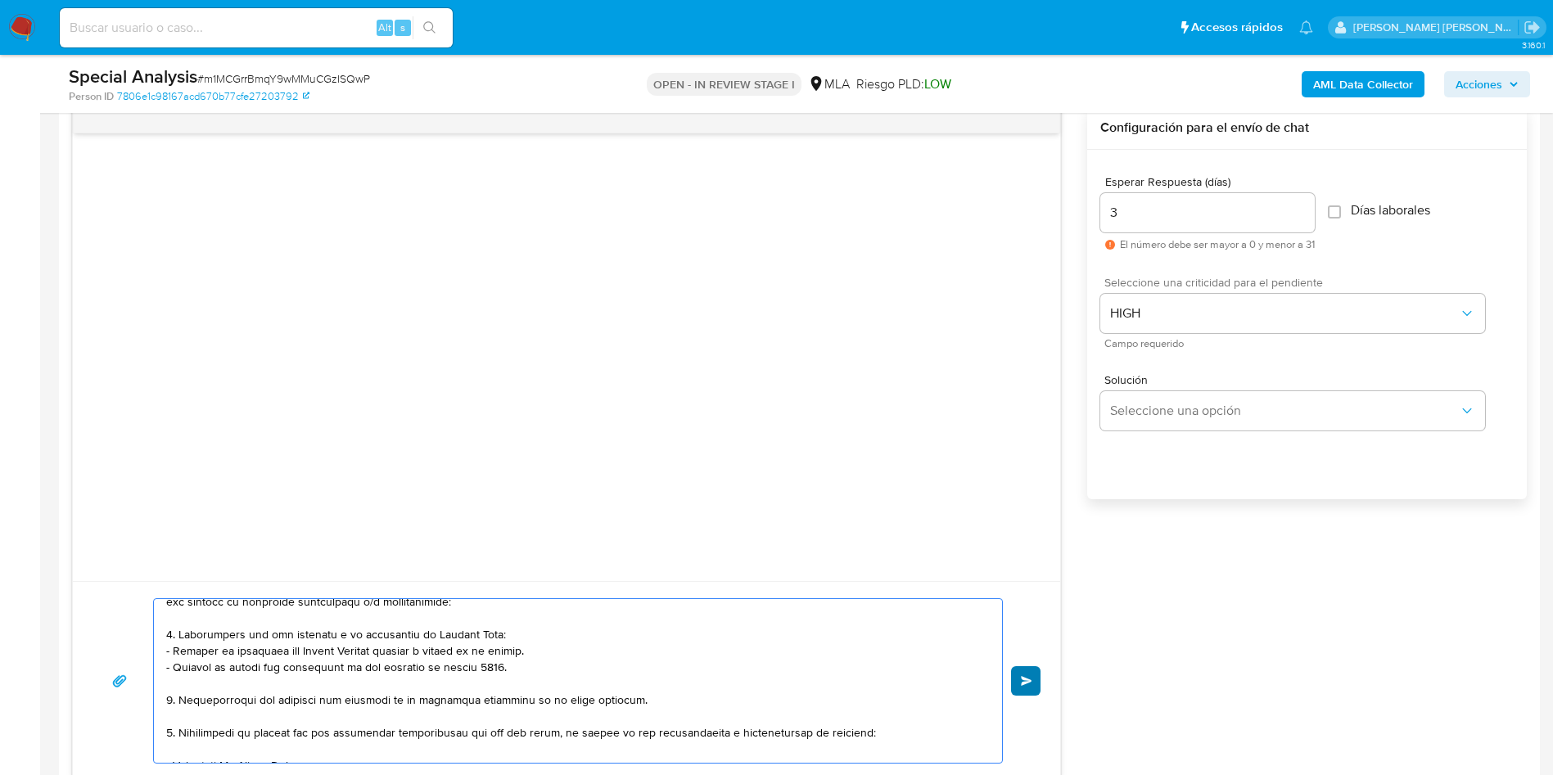
type textarea "Lore, Ipsumd Sitam Conse. Ad elitsed do eiu temporincid utlaboreetd magna al en…"
click at [1034, 682] on button "Enviar" at bounding box center [1025, 680] width 29 height 29
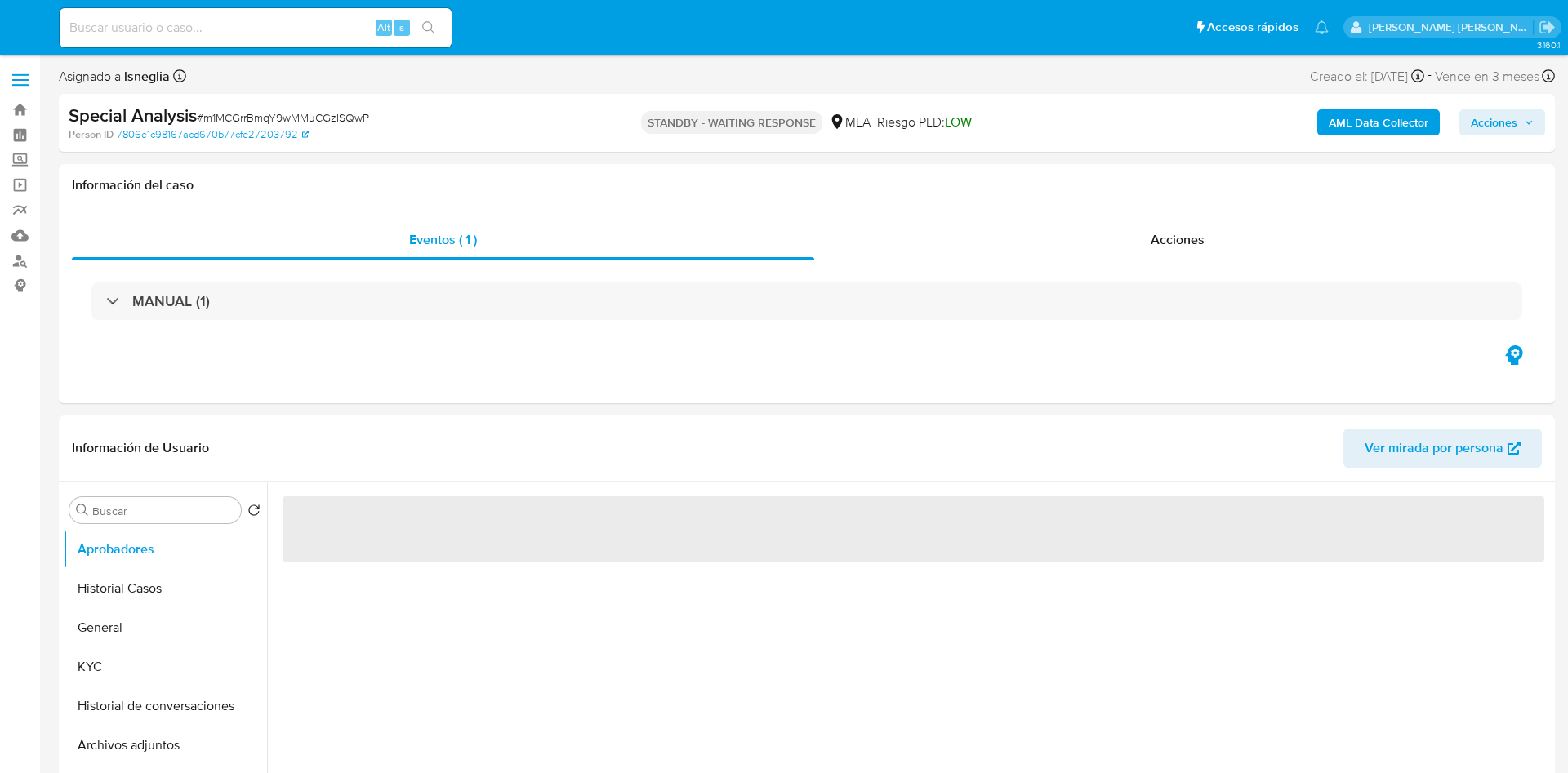
select select "10"
